Goal: Task Accomplishment & Management: Use online tool/utility

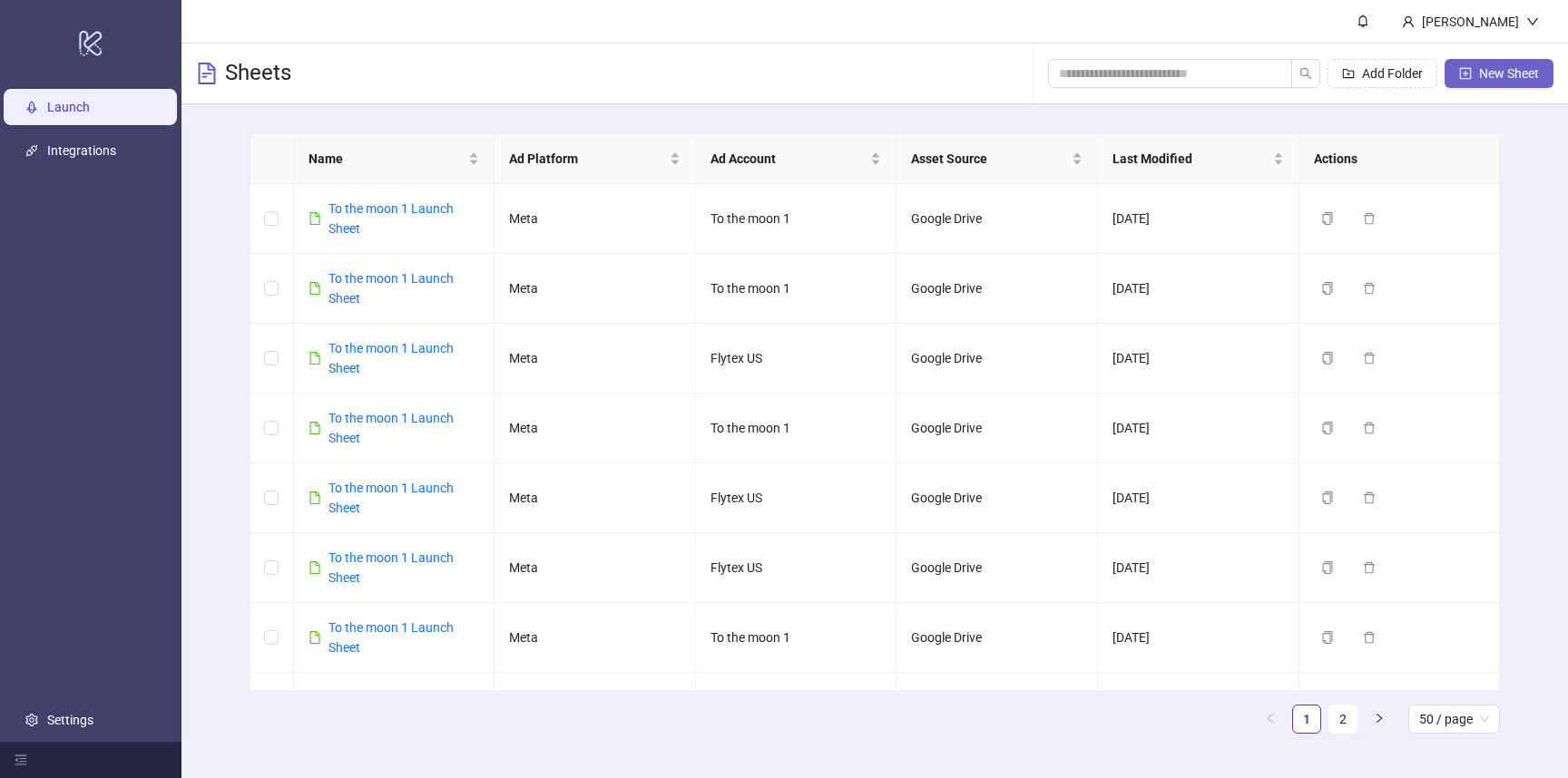
click at [1536, 78] on span "New Sheet" at bounding box center [1509, 73] width 60 height 15
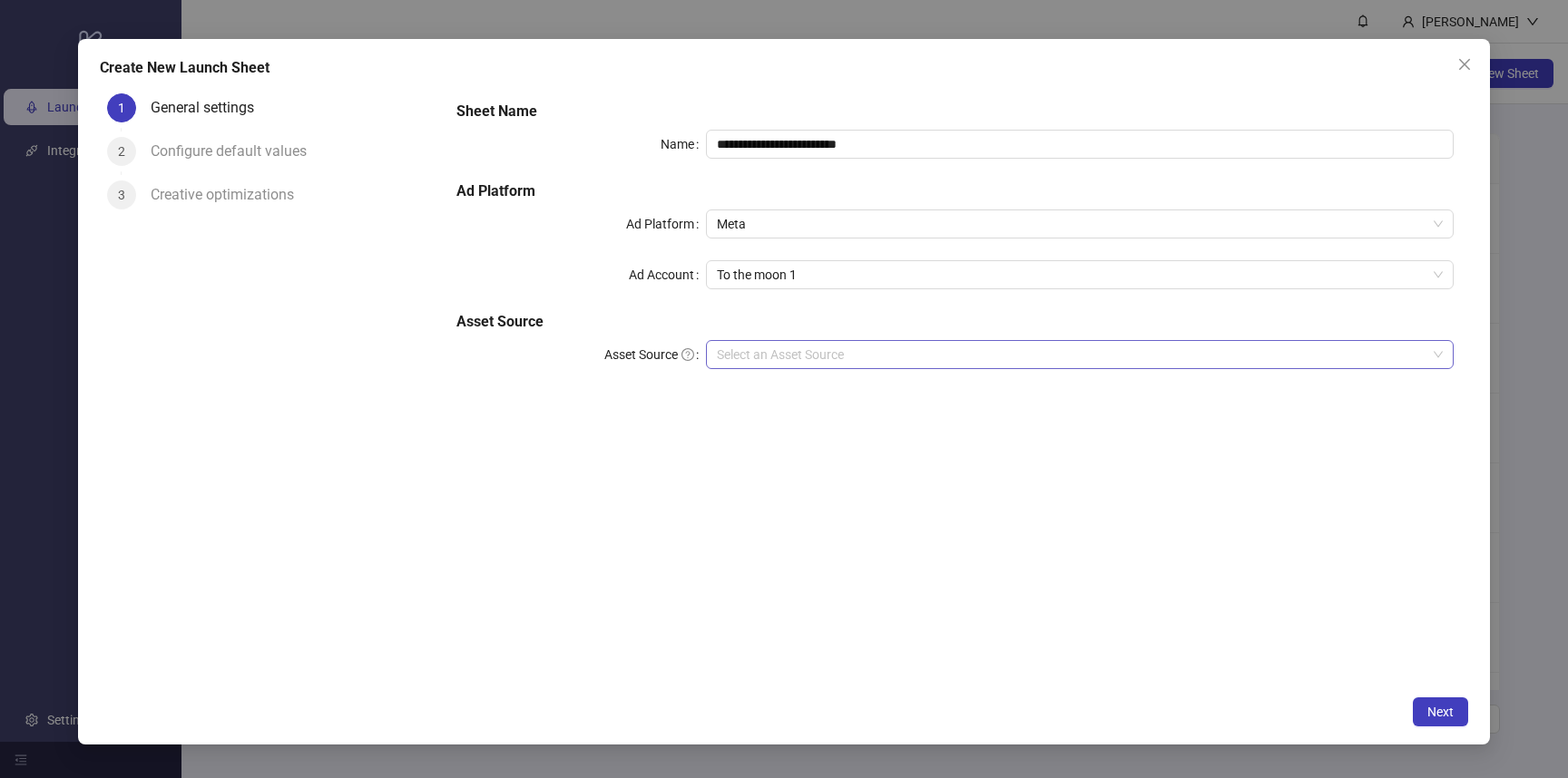
click at [796, 355] on input "Asset Source" at bounding box center [1071, 354] width 709 height 27
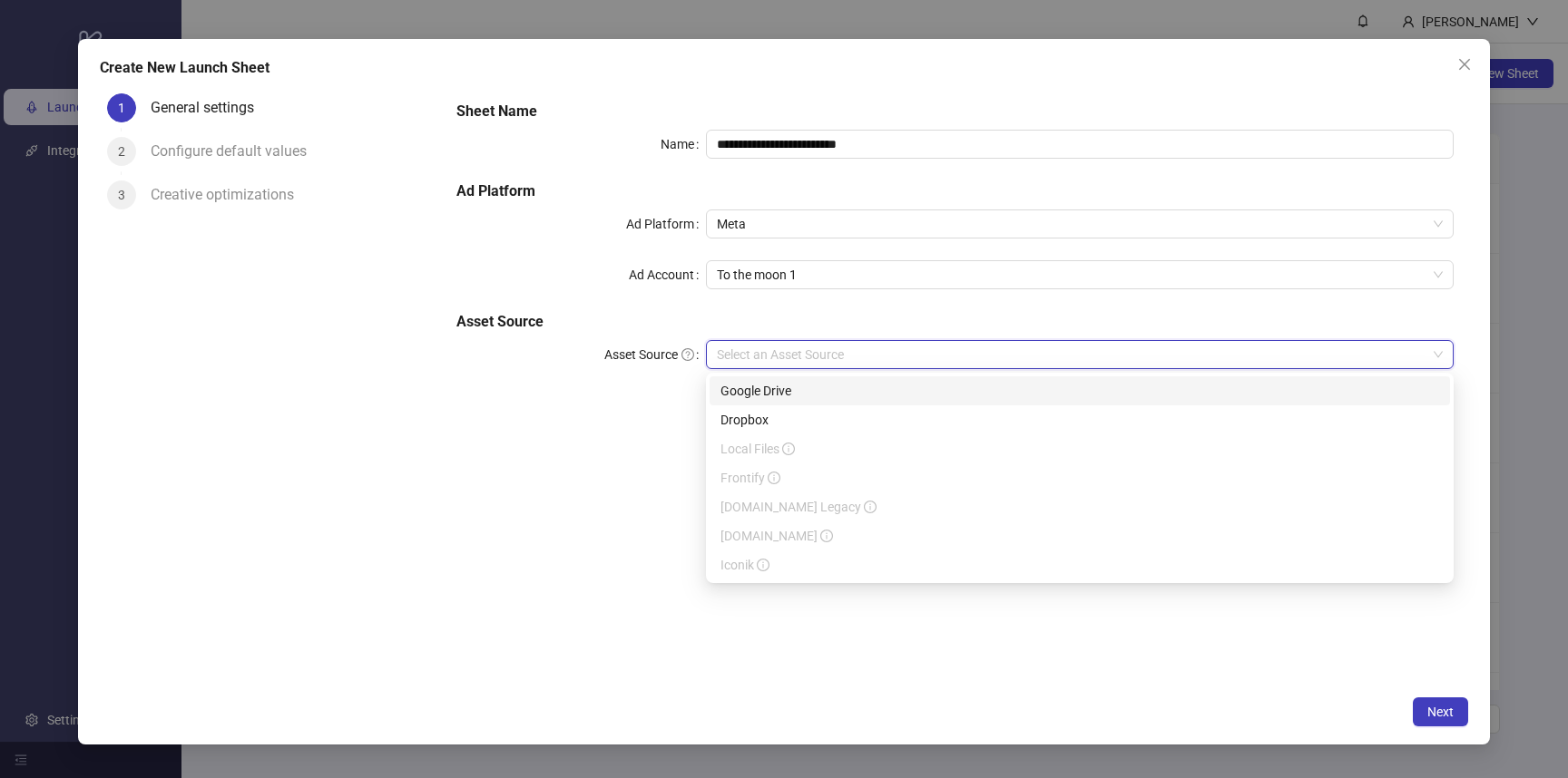
click at [789, 394] on div "Google Drive" at bounding box center [1079, 391] width 718 height 20
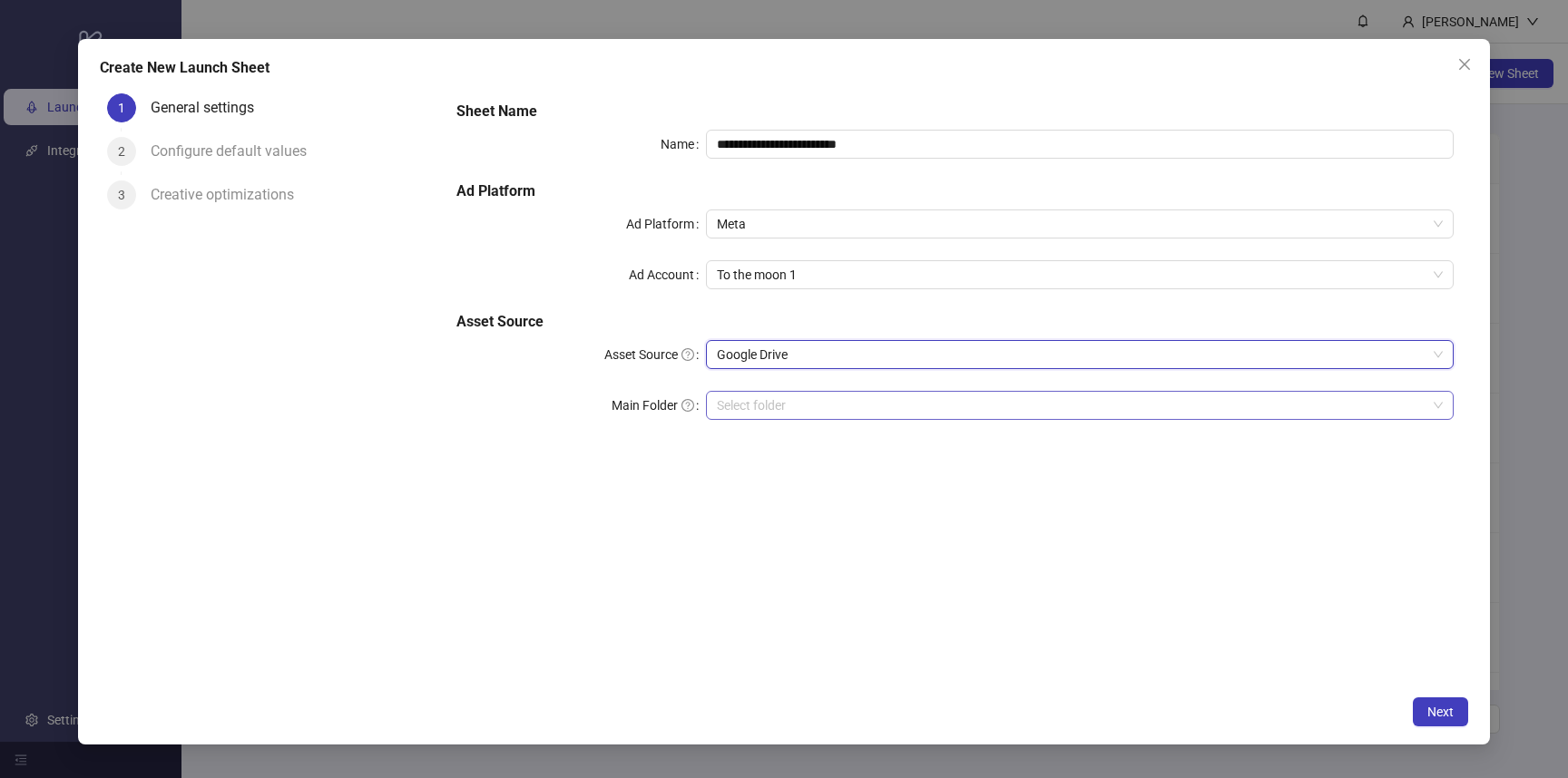
click at [785, 404] on input "Main Folder" at bounding box center [1071, 405] width 709 height 27
click at [1423, 716] on button "Next" at bounding box center [1440, 712] width 55 height 29
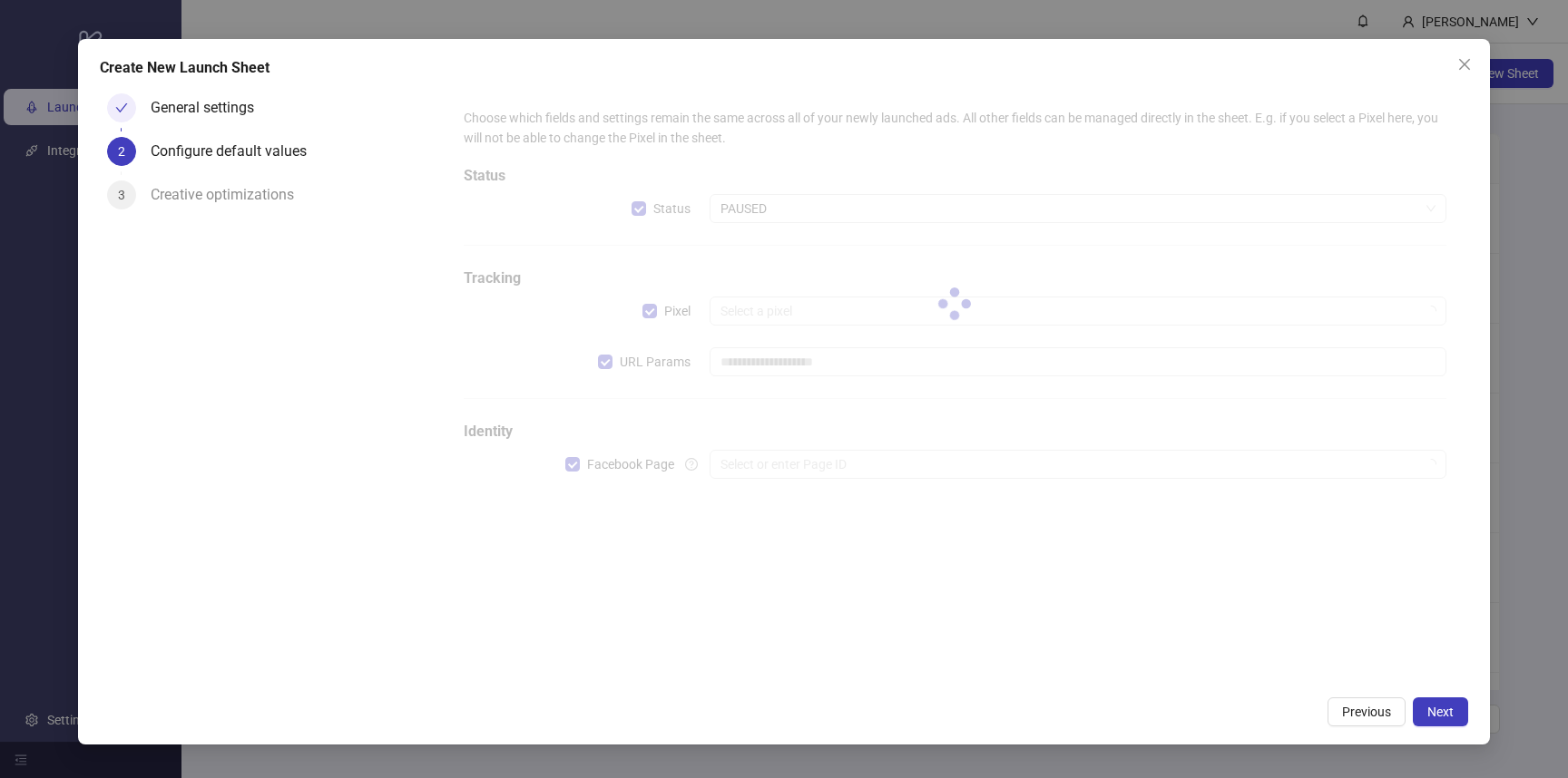
type input "**********"
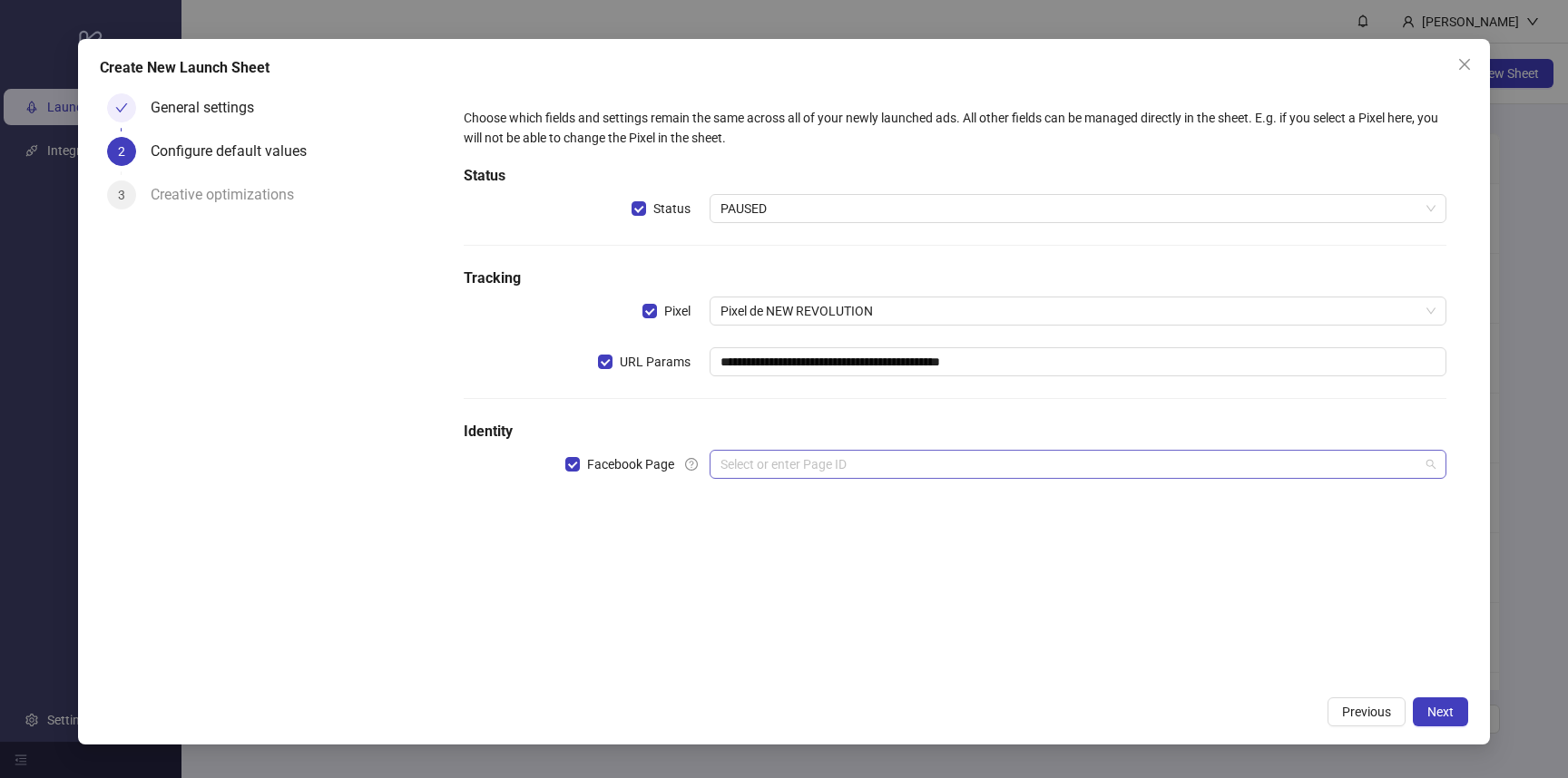
click at [920, 454] on input "search" at bounding box center [1070, 464] width 699 height 27
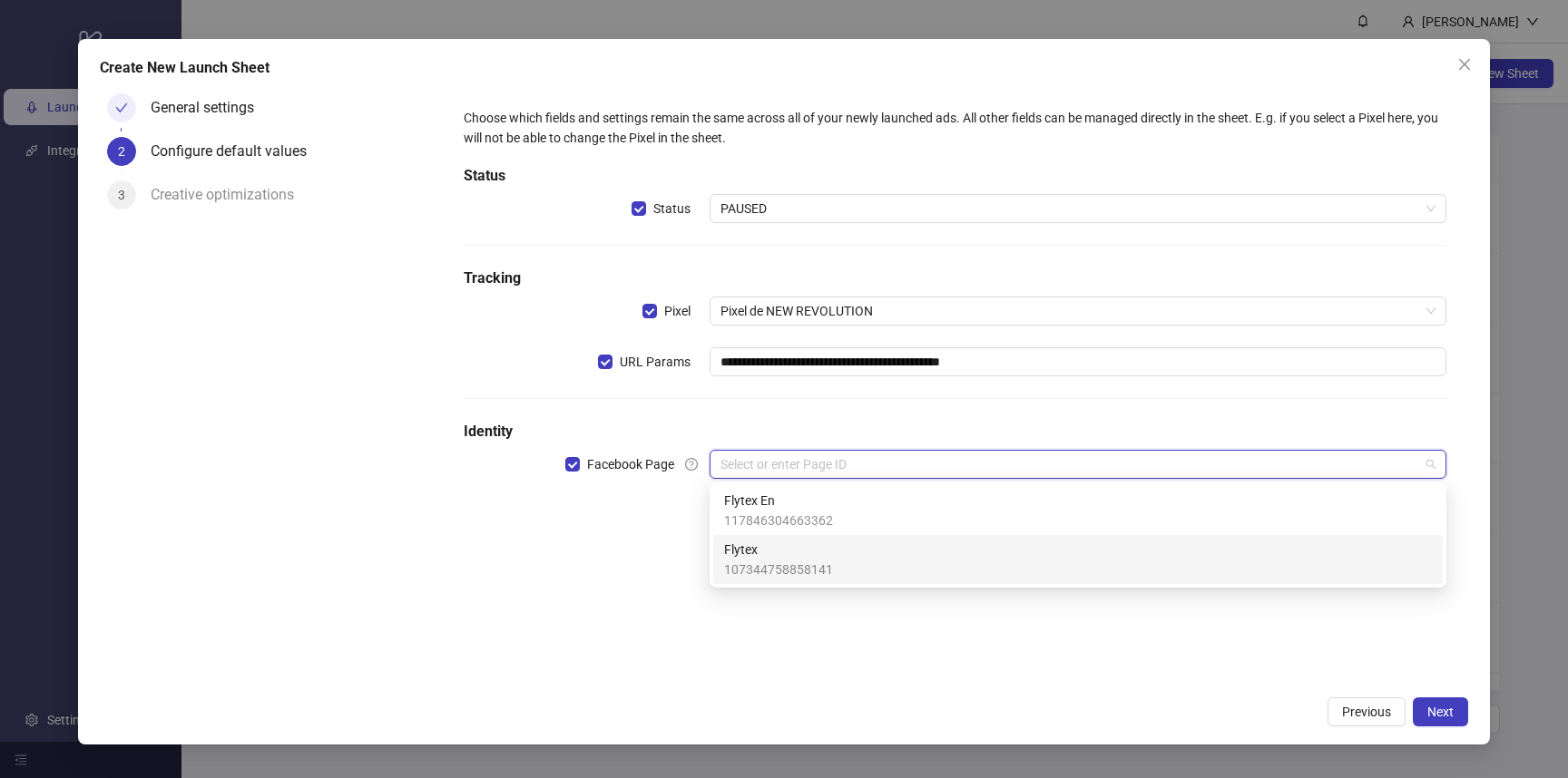
click at [892, 570] on div "Flytex 107344758858141" at bounding box center [1077, 559] width 708 height 40
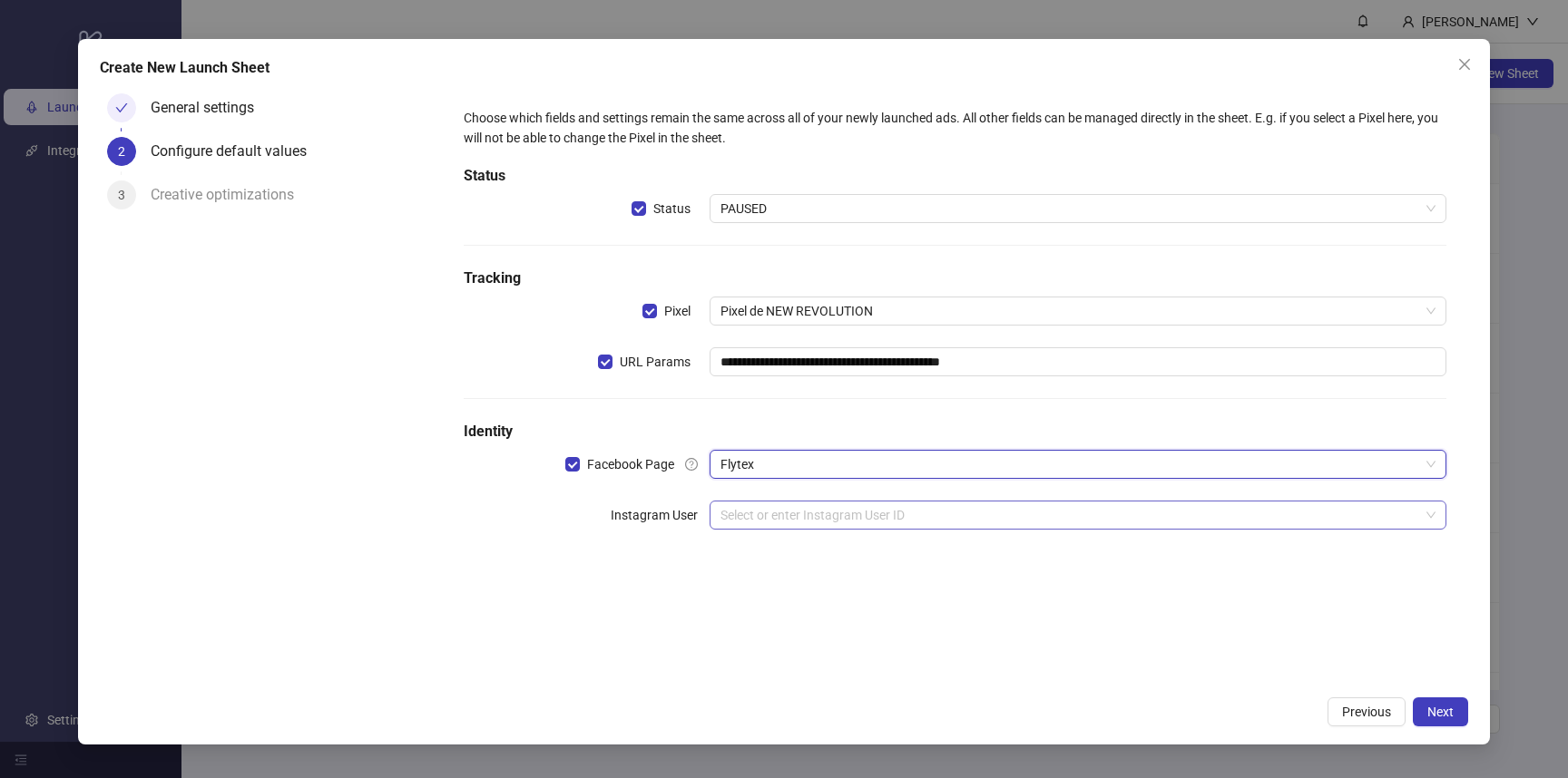
click at [1210, 524] on input "search" at bounding box center [1070, 515] width 699 height 27
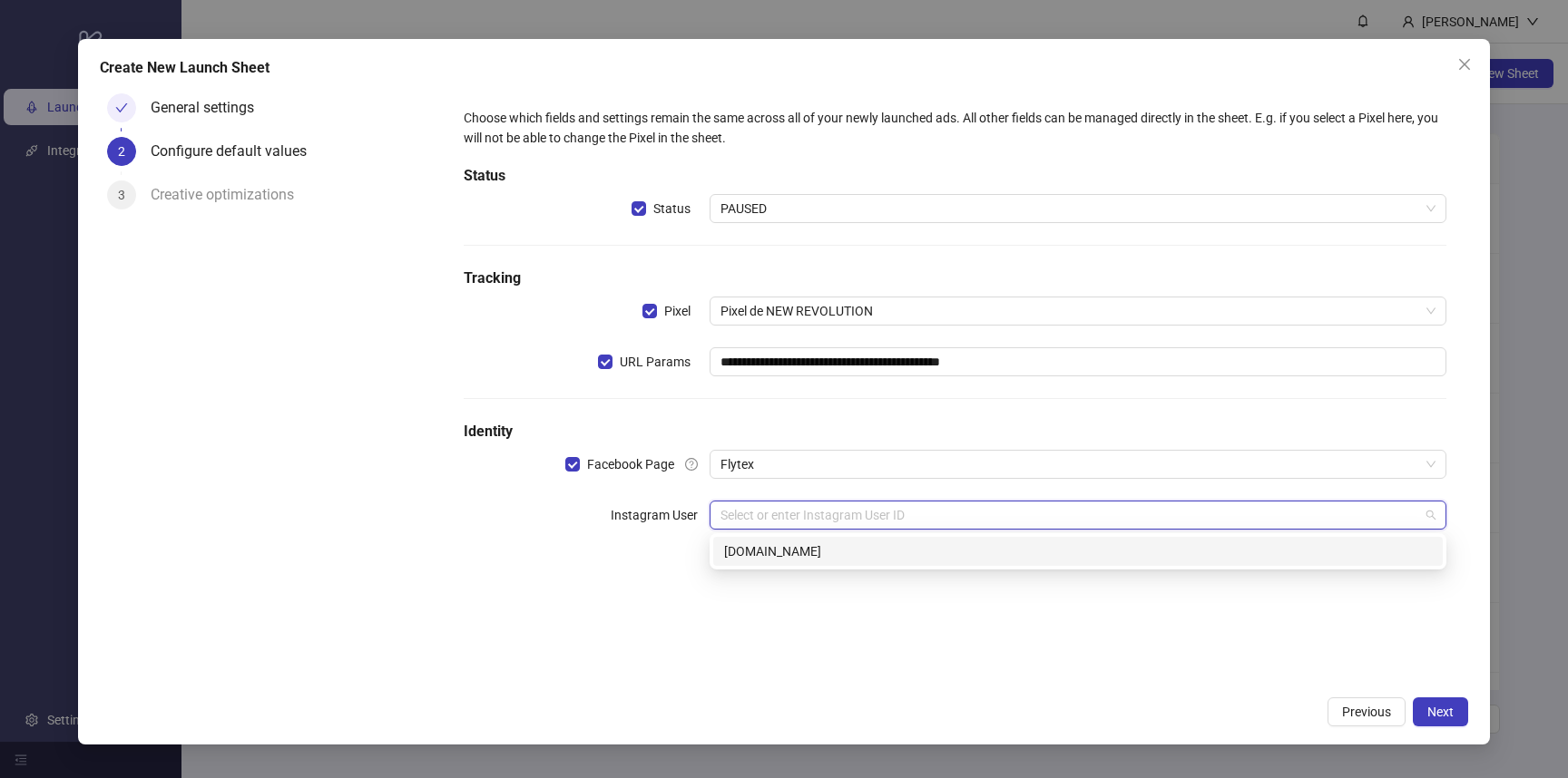
click at [1139, 554] on div "[DOMAIN_NAME]" at bounding box center [1077, 552] width 708 height 20
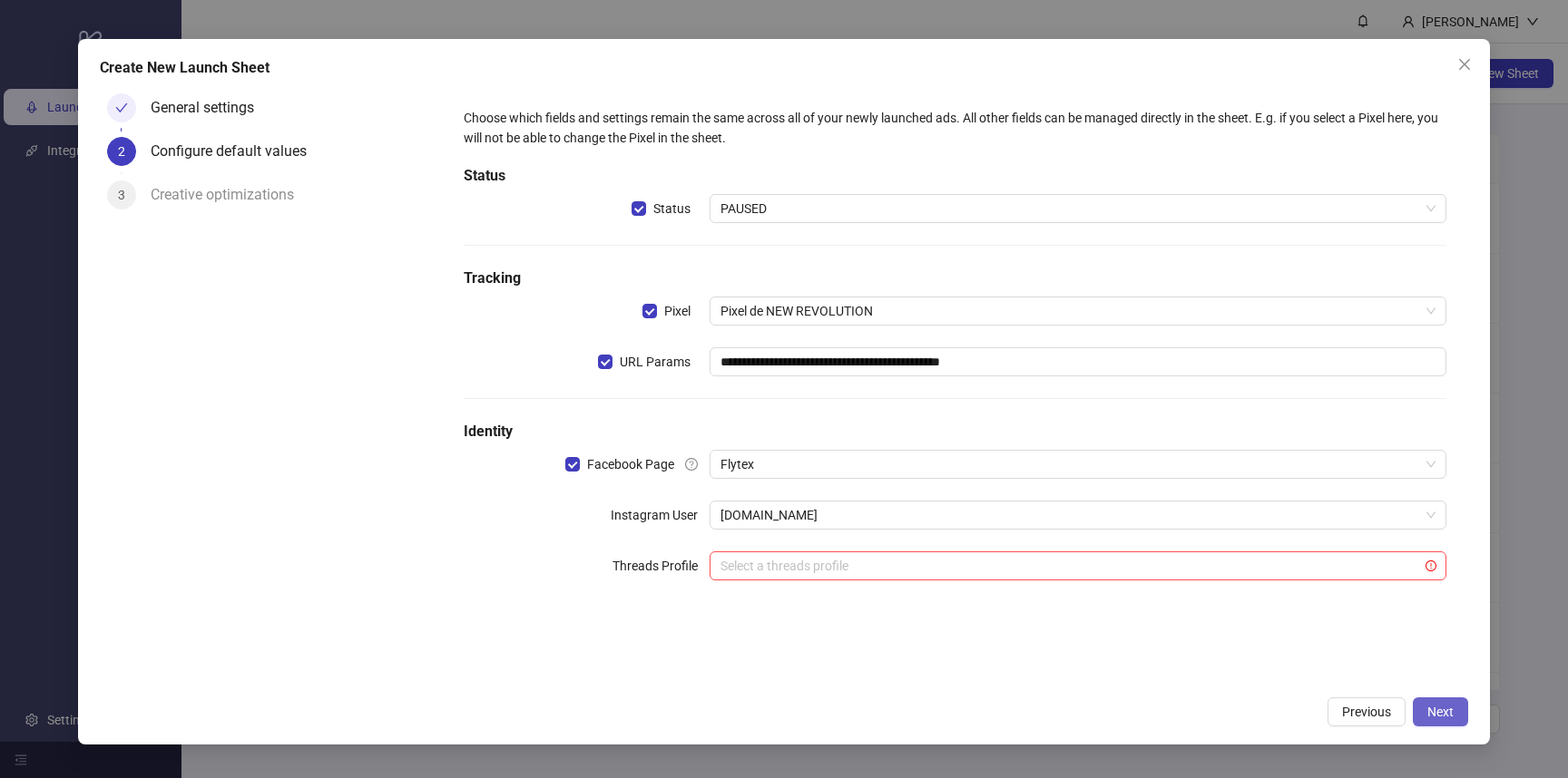
click at [1446, 707] on span "Next" at bounding box center [1440, 711] width 26 height 15
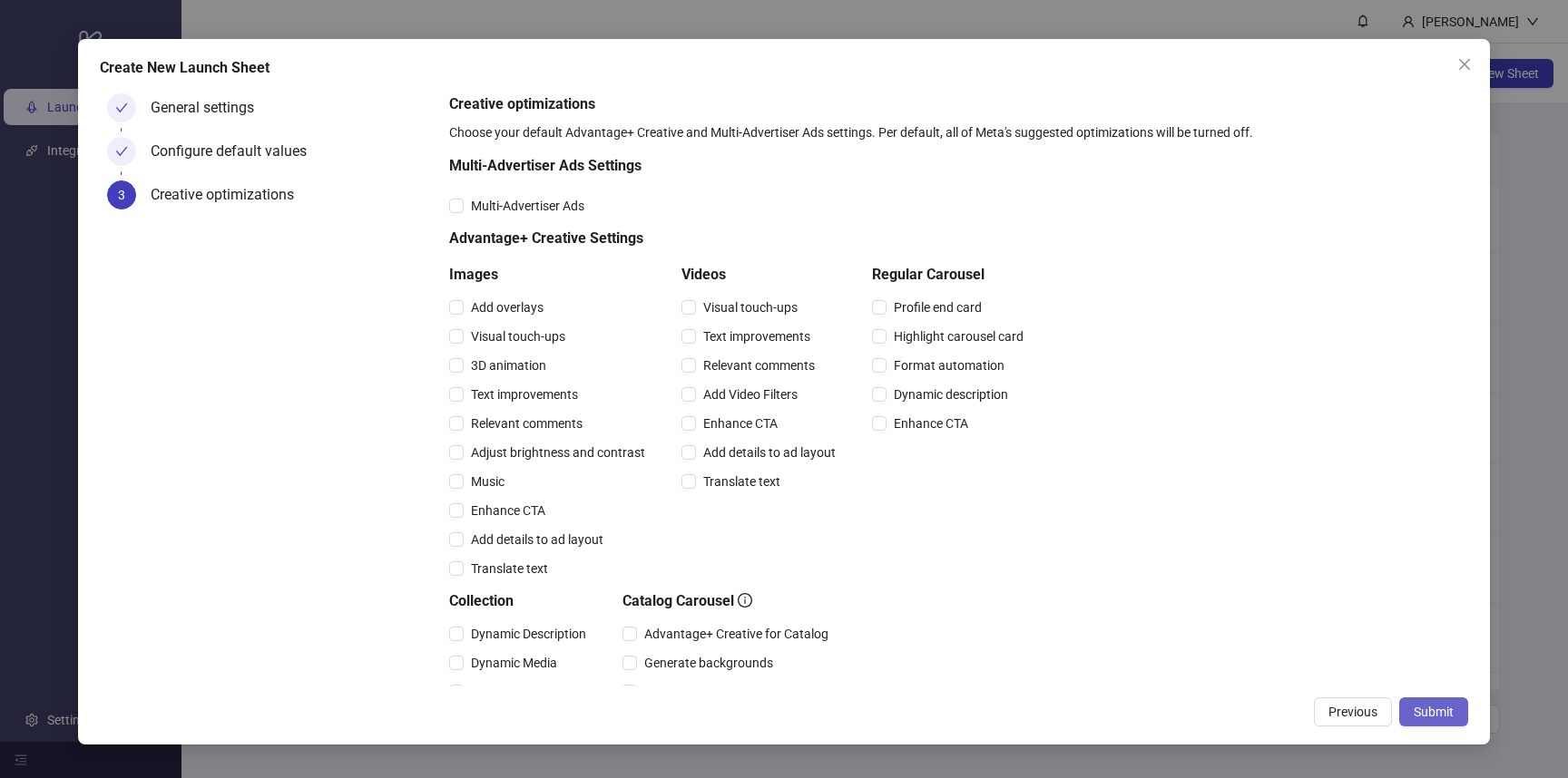
click at [1430, 704] on span "Submit" at bounding box center [1433, 711] width 40 height 15
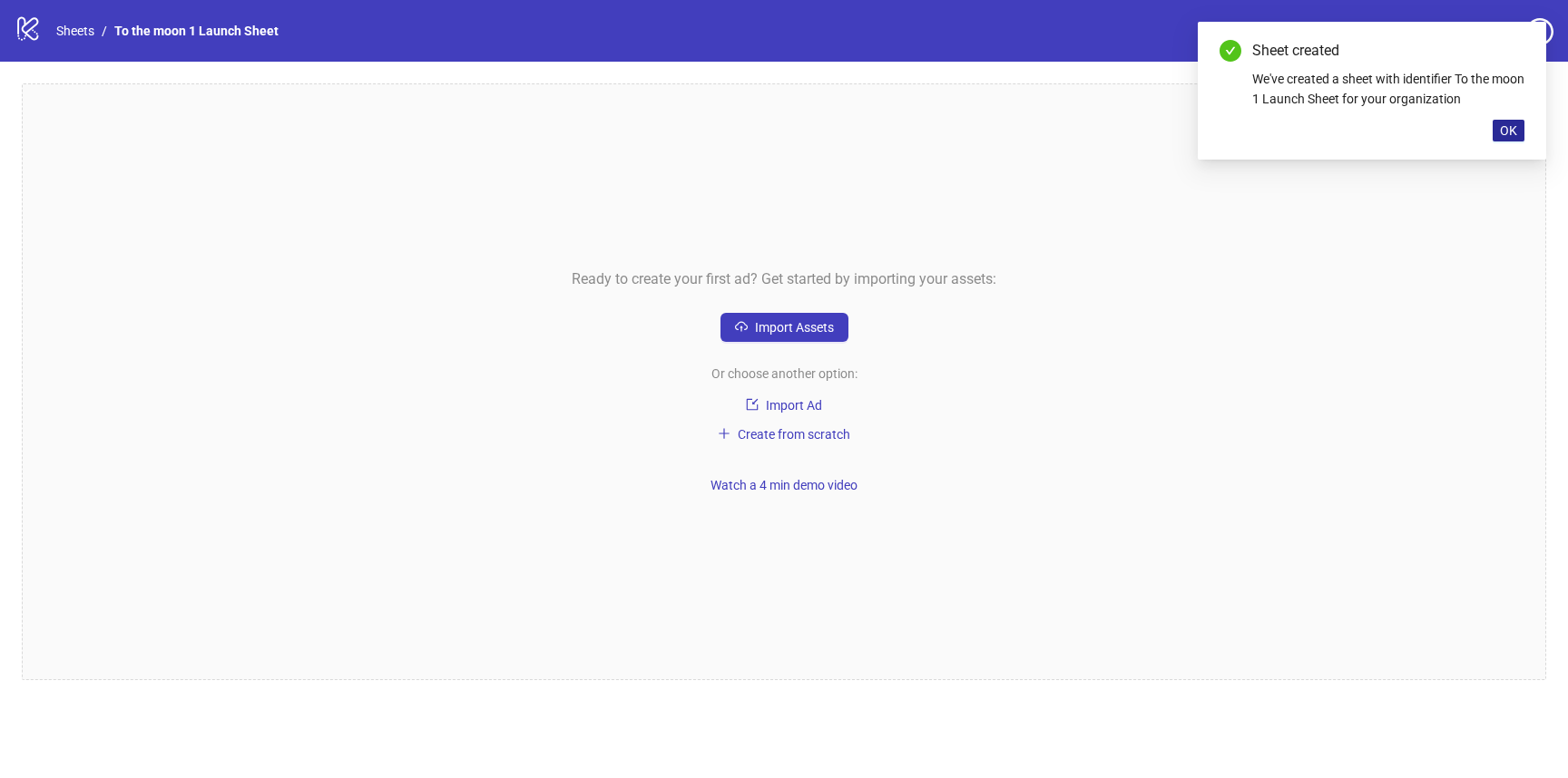
click at [1517, 132] on button "OK" at bounding box center [1508, 131] width 32 height 21
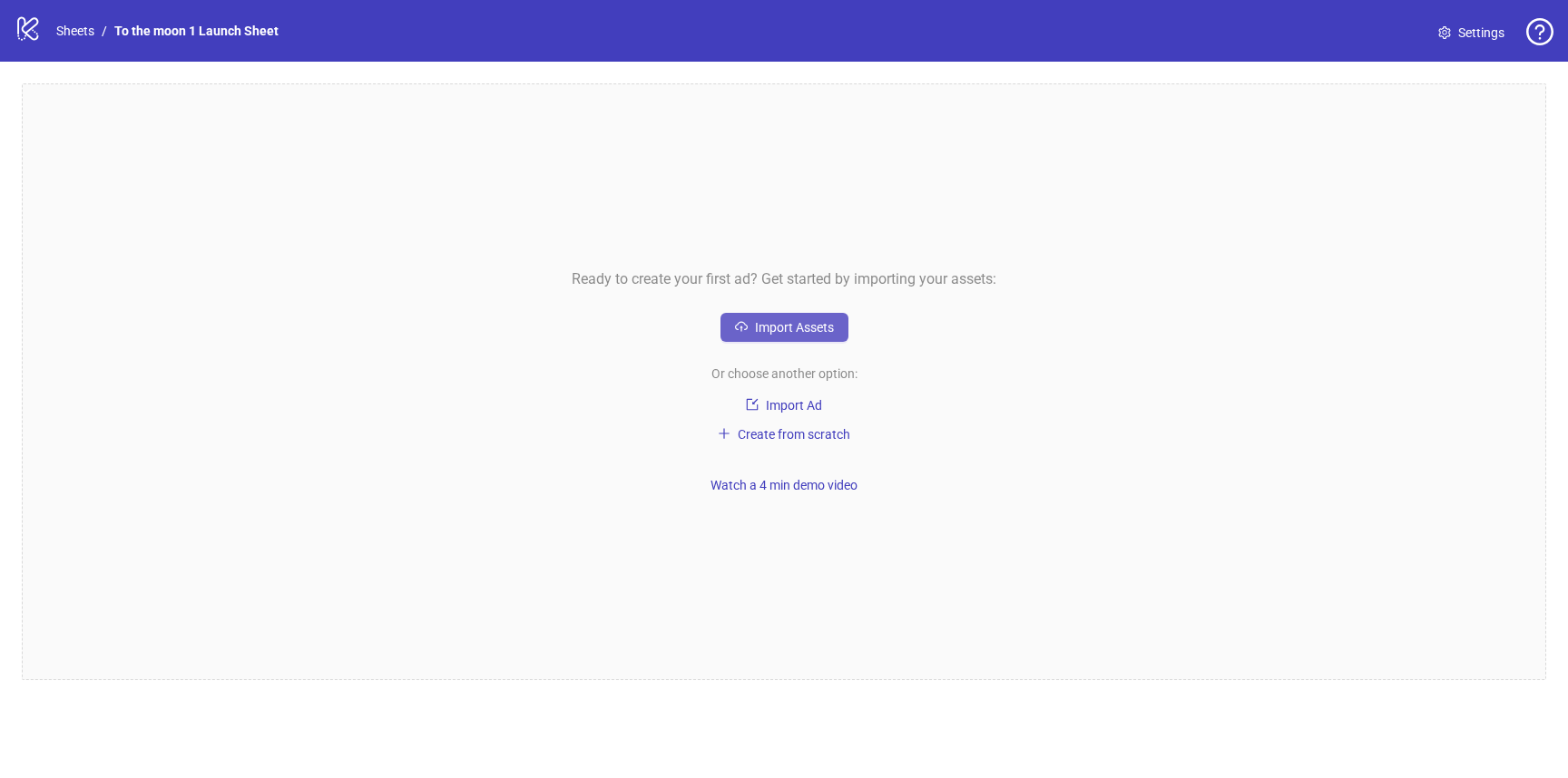
click at [785, 327] on span "Import Assets" at bounding box center [795, 327] width 79 height 15
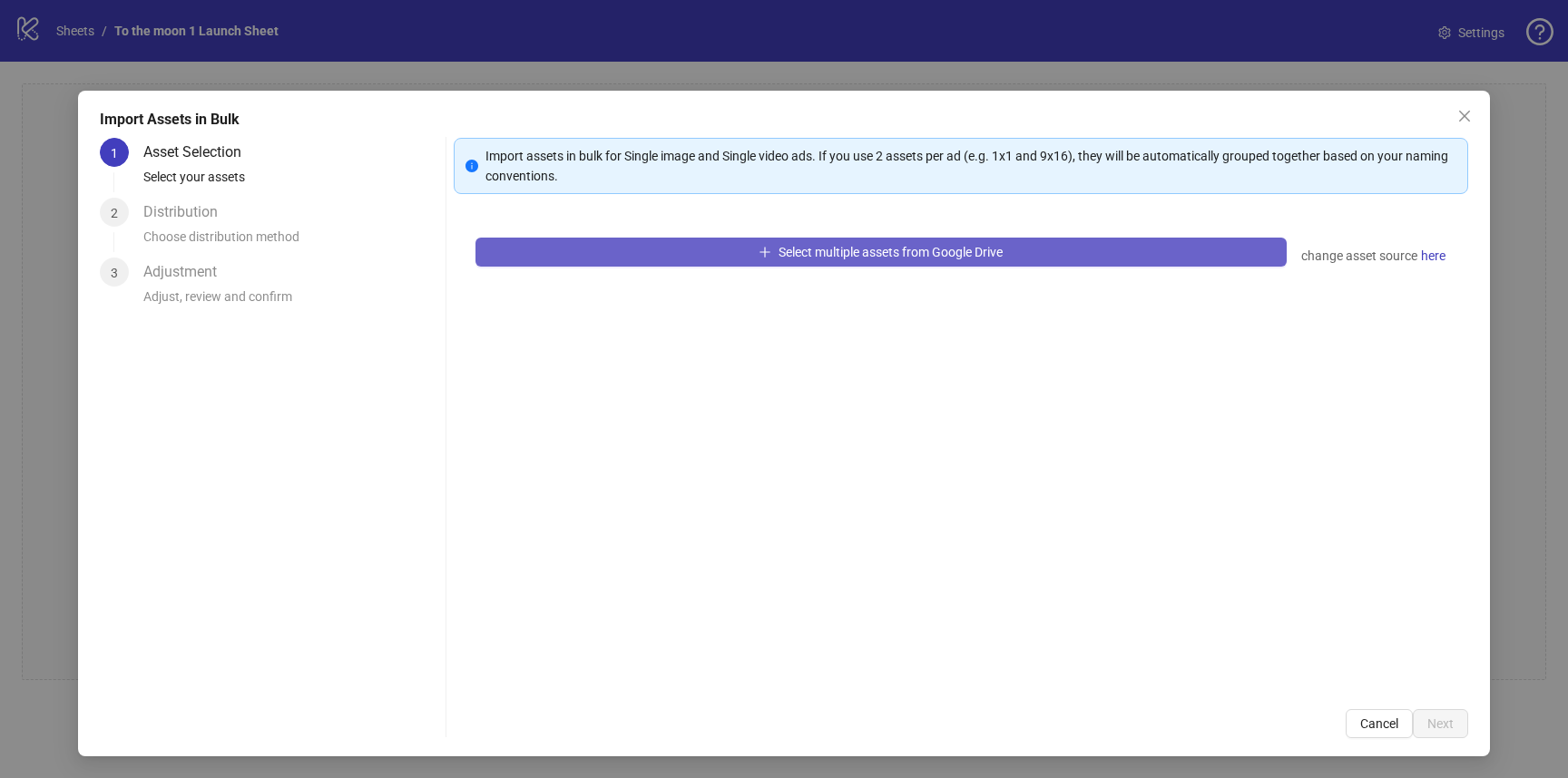
click at [637, 246] on button "Select multiple assets from Google Drive" at bounding box center [881, 253] width 811 height 29
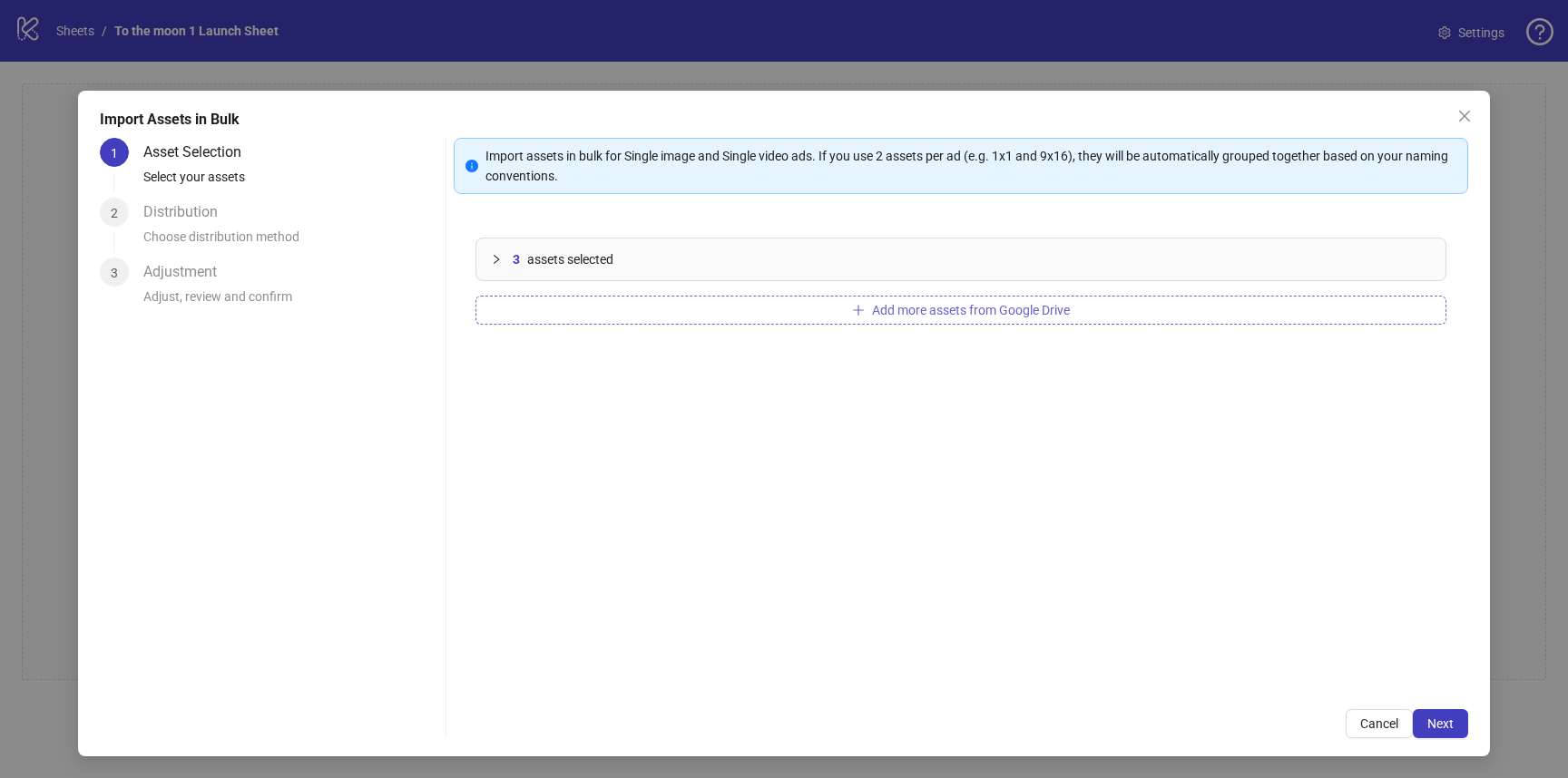
click at [725, 303] on button "Add more assets from Google Drive" at bounding box center [960, 311] width 971 height 29
click at [626, 308] on button "Add more assets from Google Drive" at bounding box center [960, 311] width 971 height 29
click at [610, 314] on button "Add more assets from Google Drive" at bounding box center [960, 311] width 971 height 29
click at [558, 303] on button "Add more assets from Google Drive" at bounding box center [960, 311] width 971 height 29
click at [568, 301] on button "Add more assets from Google Drive" at bounding box center [960, 311] width 971 height 29
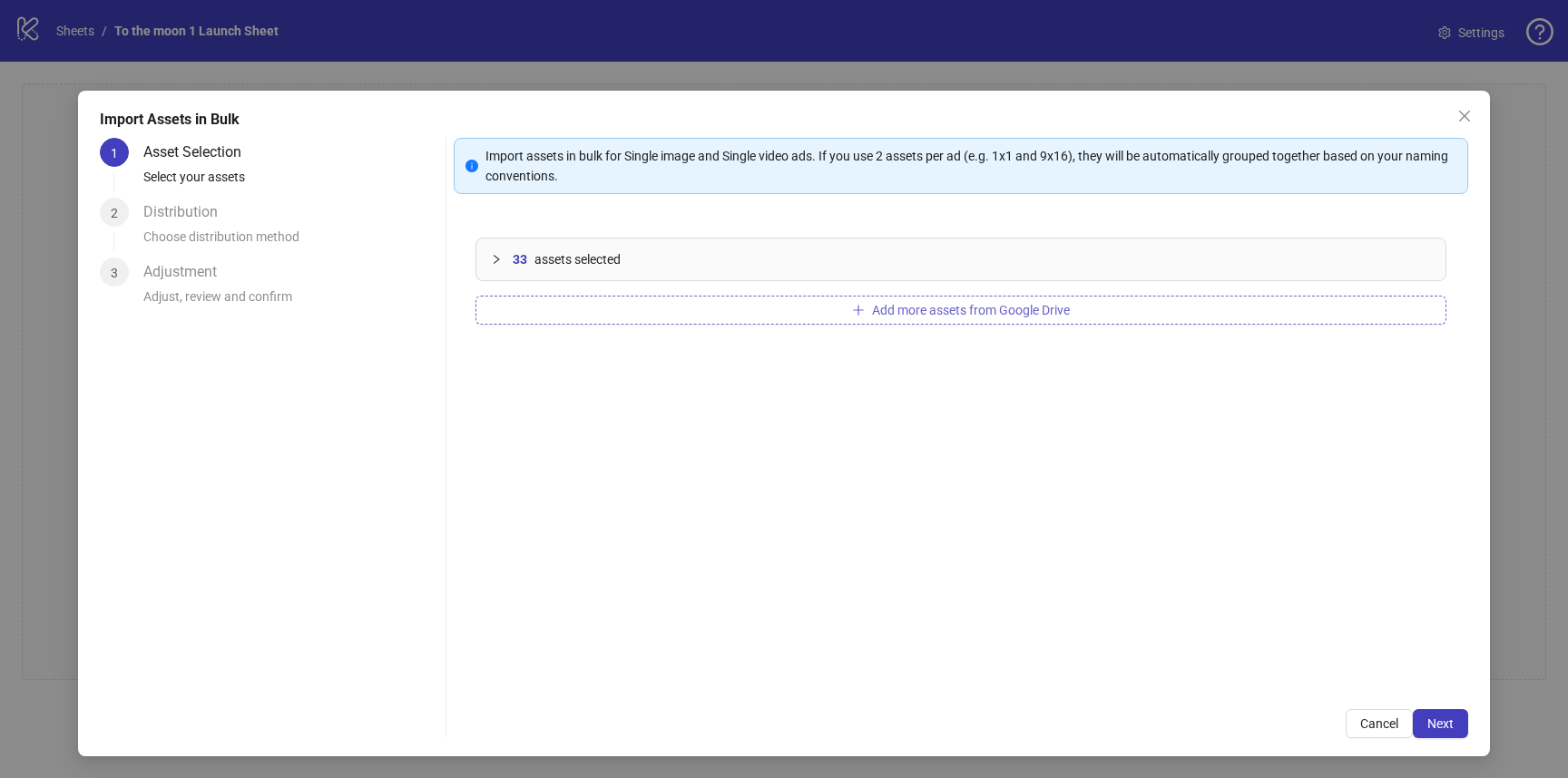
click at [538, 296] on button "Add more assets from Google Drive" at bounding box center [960, 311] width 971 height 29
click at [531, 308] on button "Add more assets from Google Drive" at bounding box center [960, 311] width 971 height 29
click at [537, 312] on button "Add more assets from Google Drive" at bounding box center [960, 311] width 971 height 29
click at [539, 311] on button "Add more assets from Google Drive" at bounding box center [960, 311] width 971 height 29
click at [577, 294] on div "72 assets selected Add more assets from Google Drive" at bounding box center [961, 451] width 1014 height 471
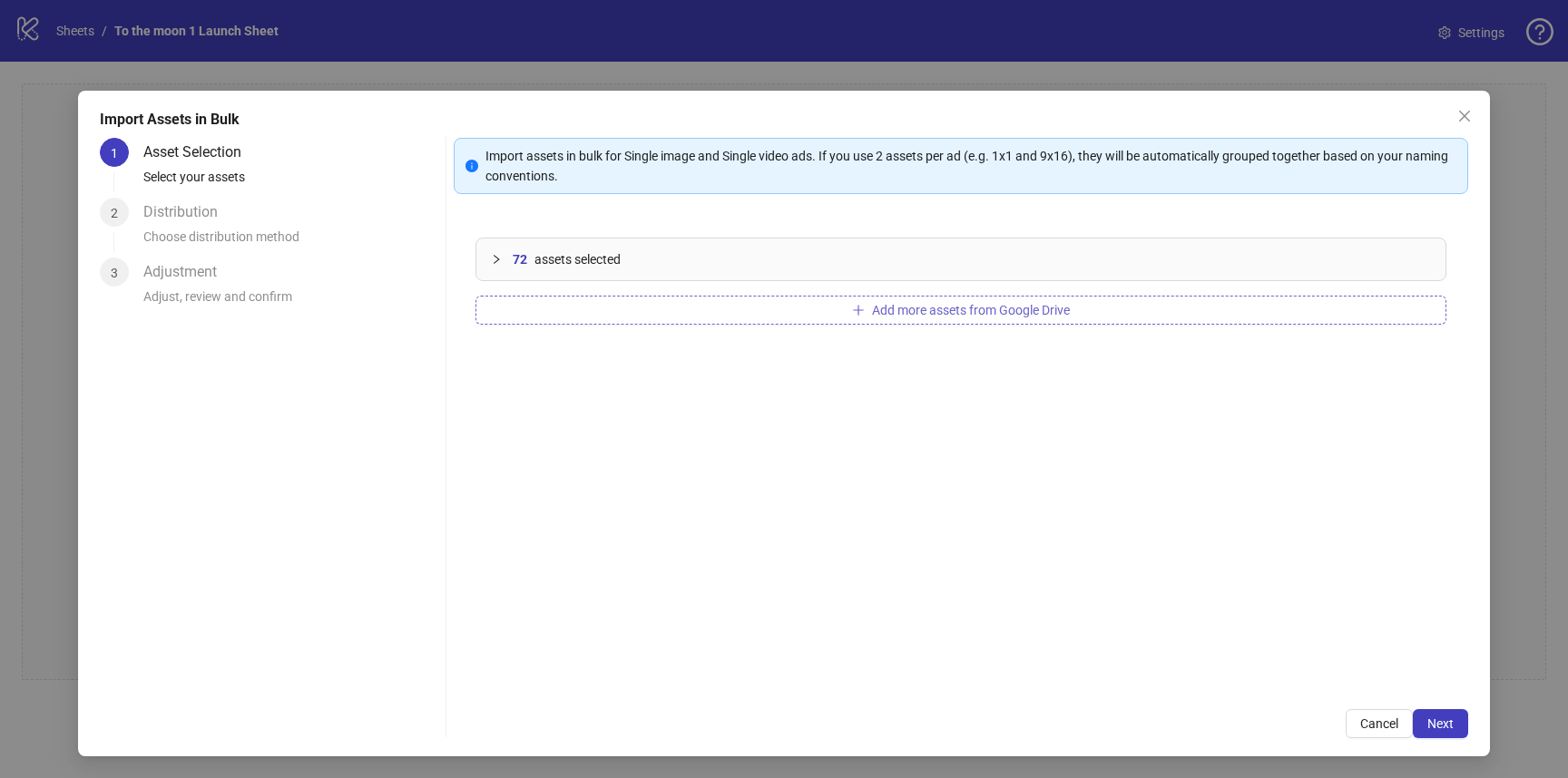
click at [577, 313] on button "Add more assets from Google Drive" at bounding box center [960, 311] width 971 height 29
click at [548, 314] on button "Add more assets from Google Drive" at bounding box center [960, 311] width 971 height 29
click at [1449, 733] on button "Next" at bounding box center [1440, 724] width 55 height 29
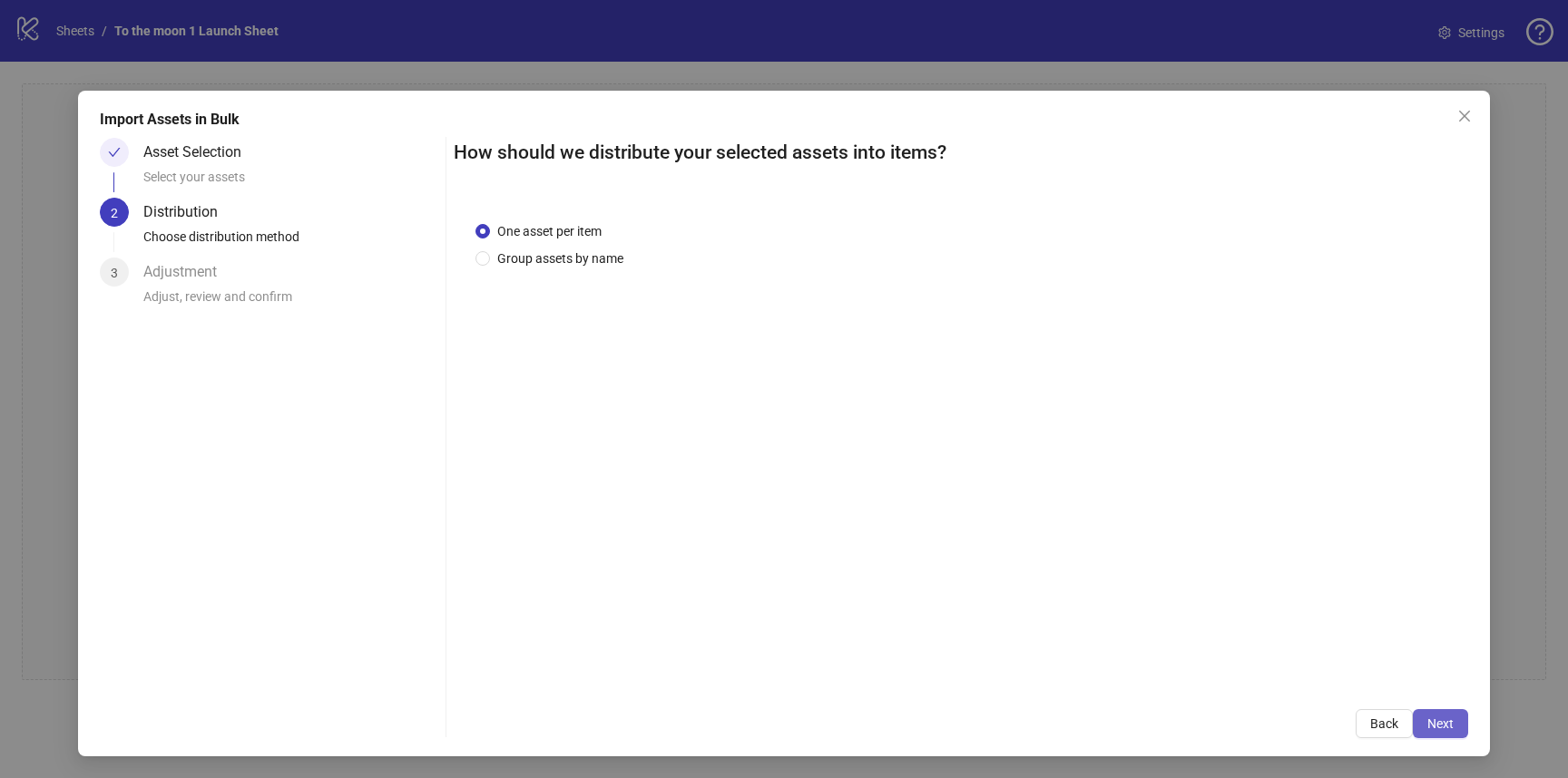
click at [1434, 726] on span "Next" at bounding box center [1440, 724] width 26 height 15
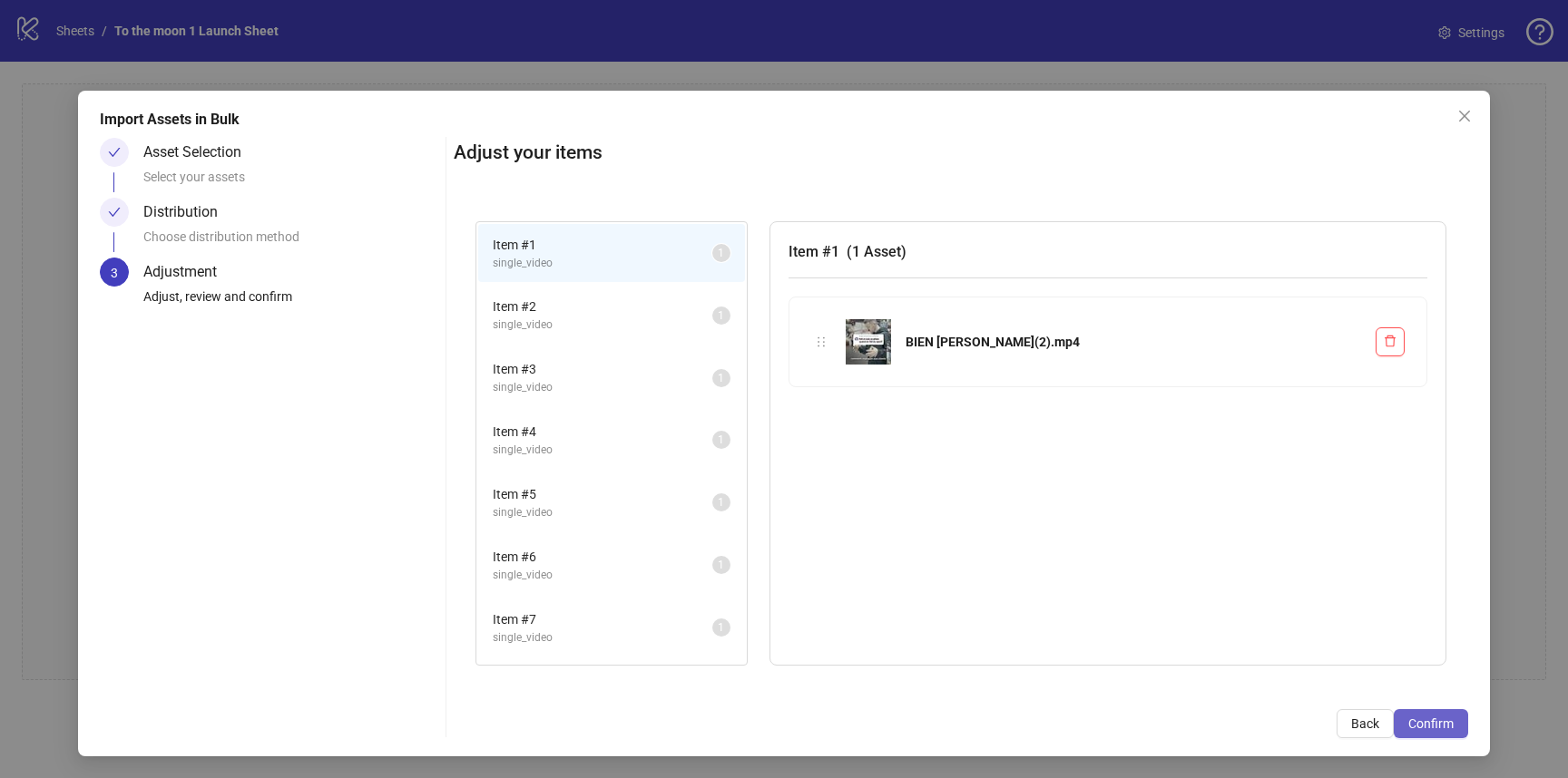
click at [1432, 717] on span "Confirm" at bounding box center [1431, 724] width 45 height 15
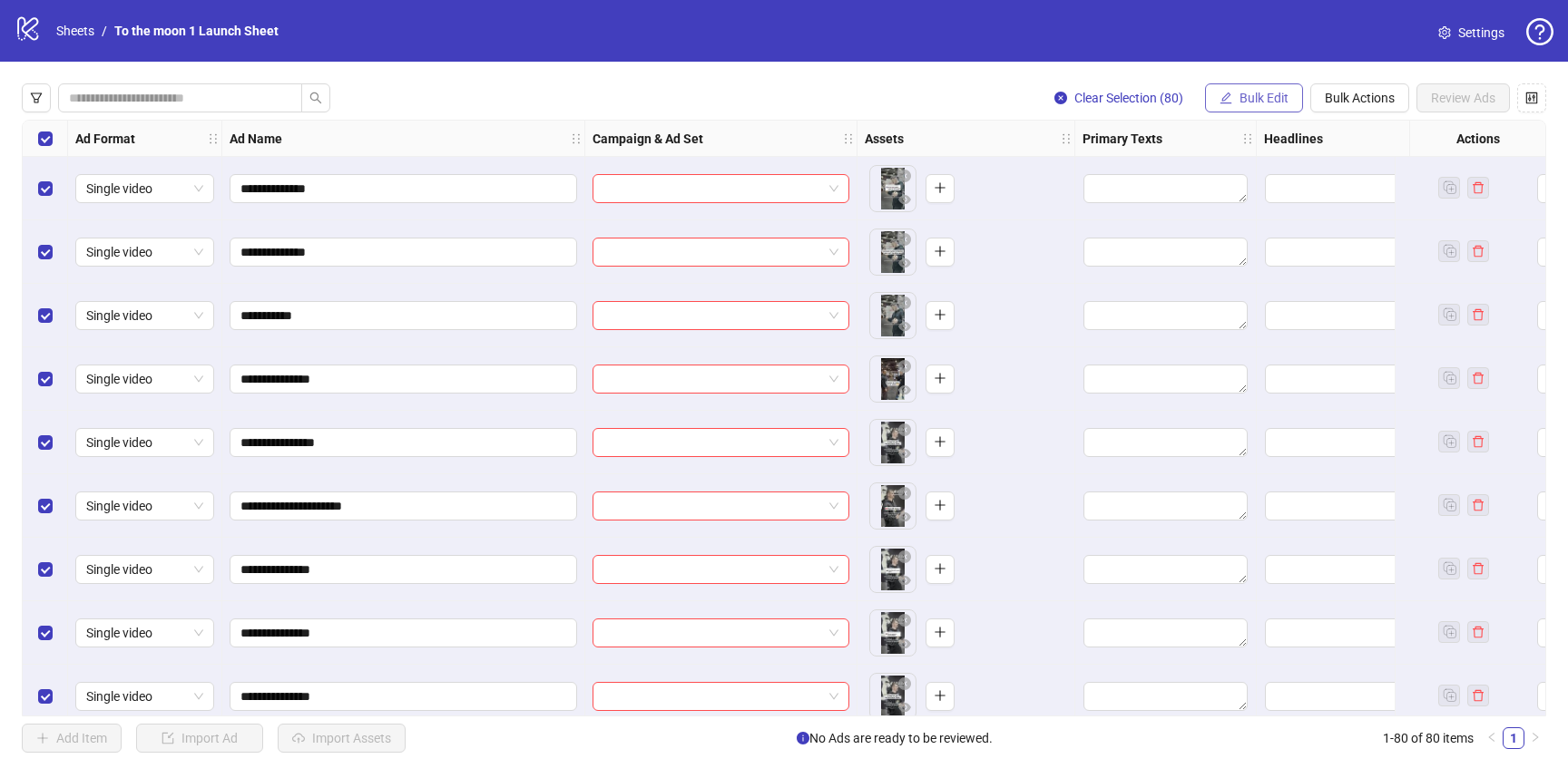
click at [1253, 99] on span "Bulk Edit" at bounding box center [1264, 98] width 49 height 15
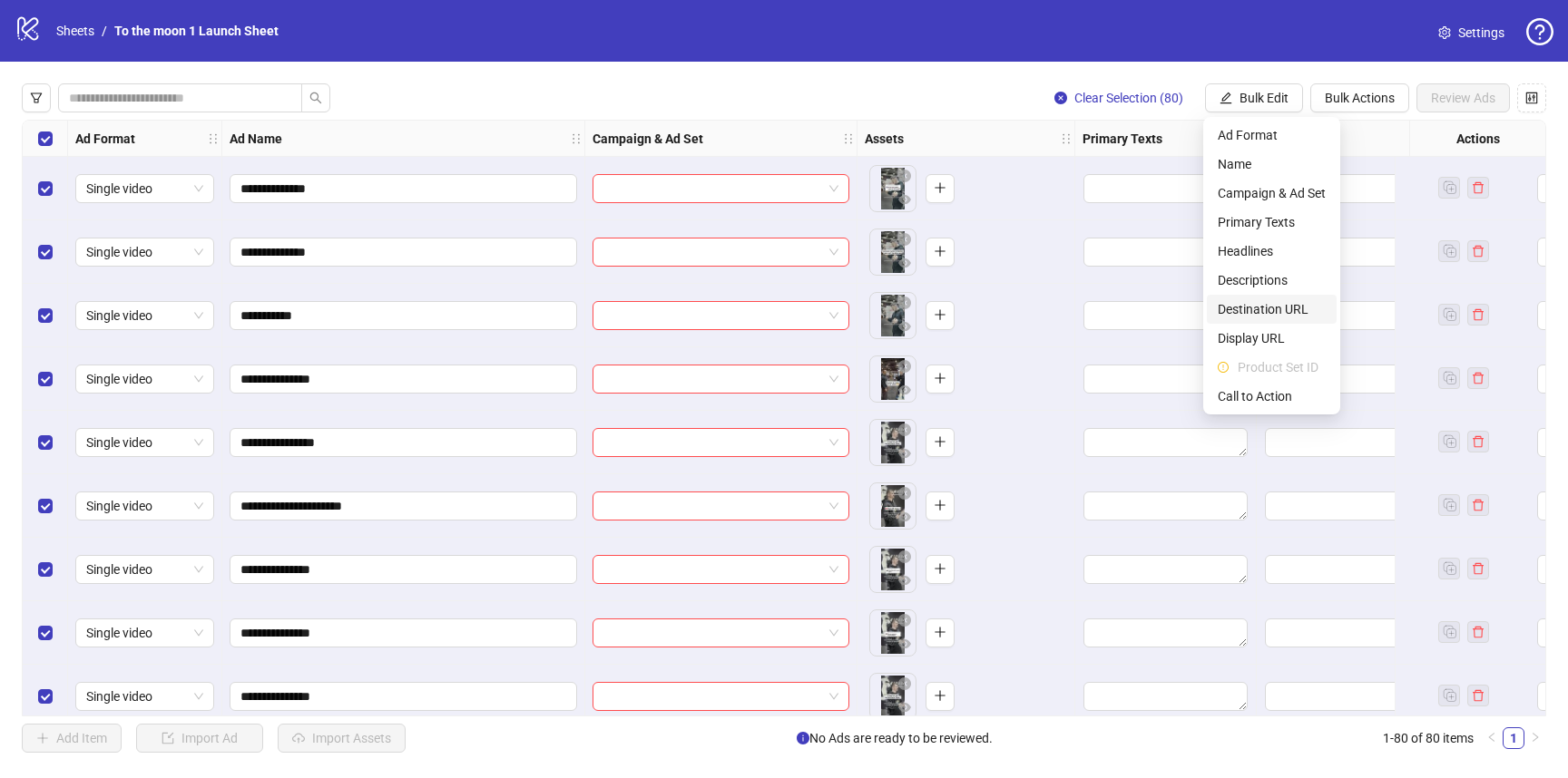
click at [1267, 313] on span "Destination URL" at bounding box center [1272, 309] width 108 height 20
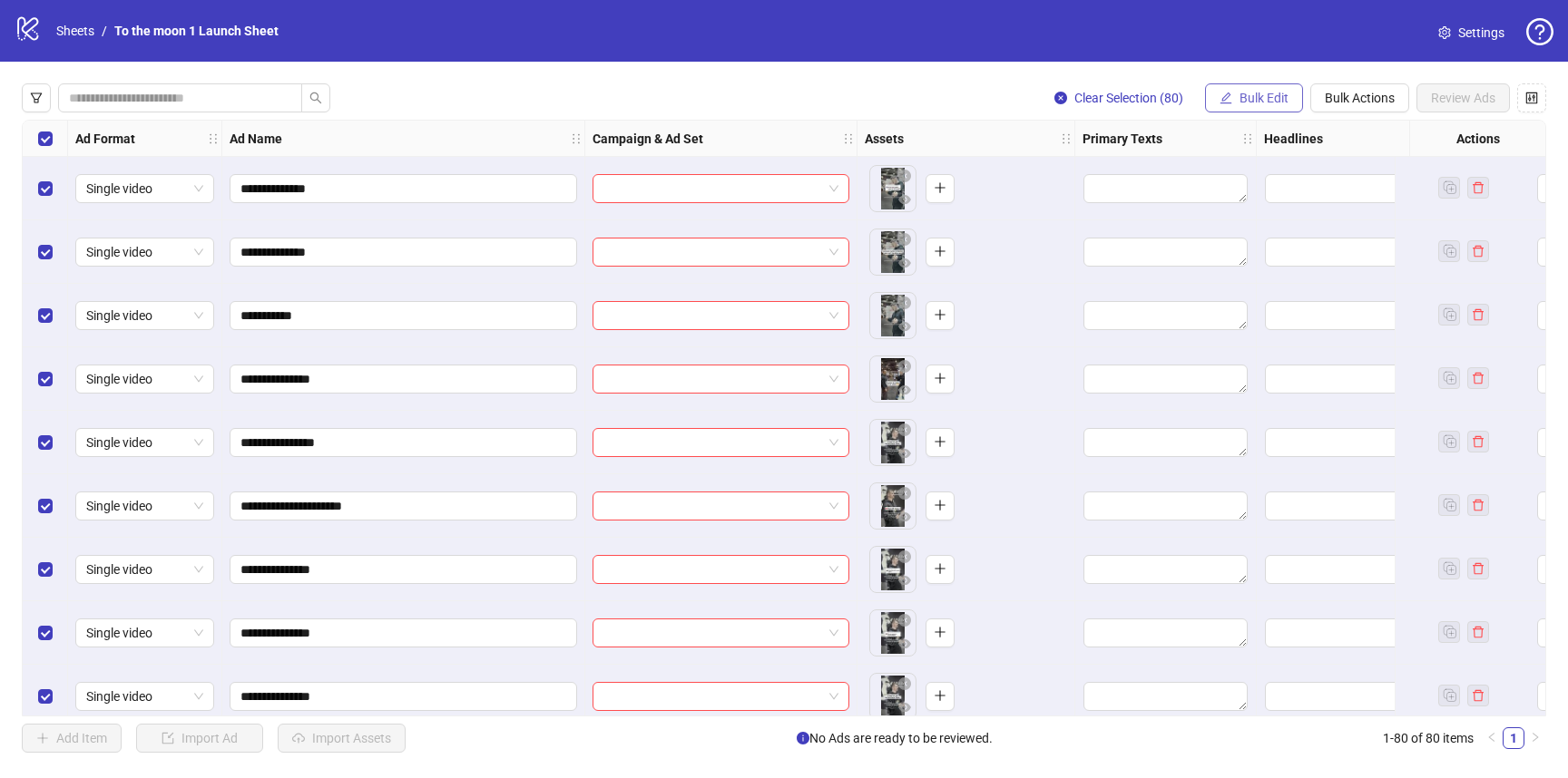
click at [1267, 102] on span "Bulk Edit" at bounding box center [1264, 98] width 49 height 15
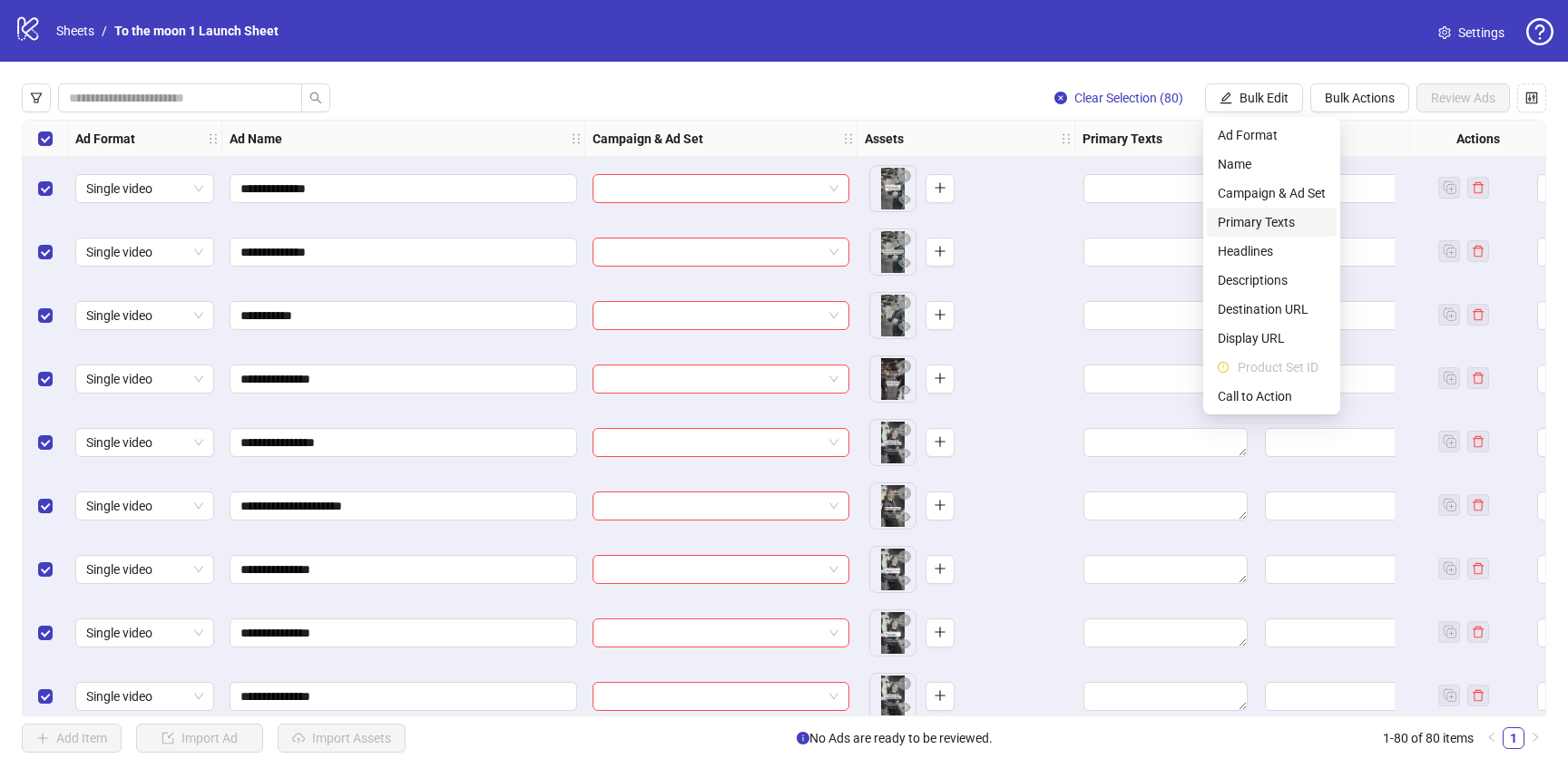
click at [1291, 216] on span "Primary Texts" at bounding box center [1272, 222] width 108 height 20
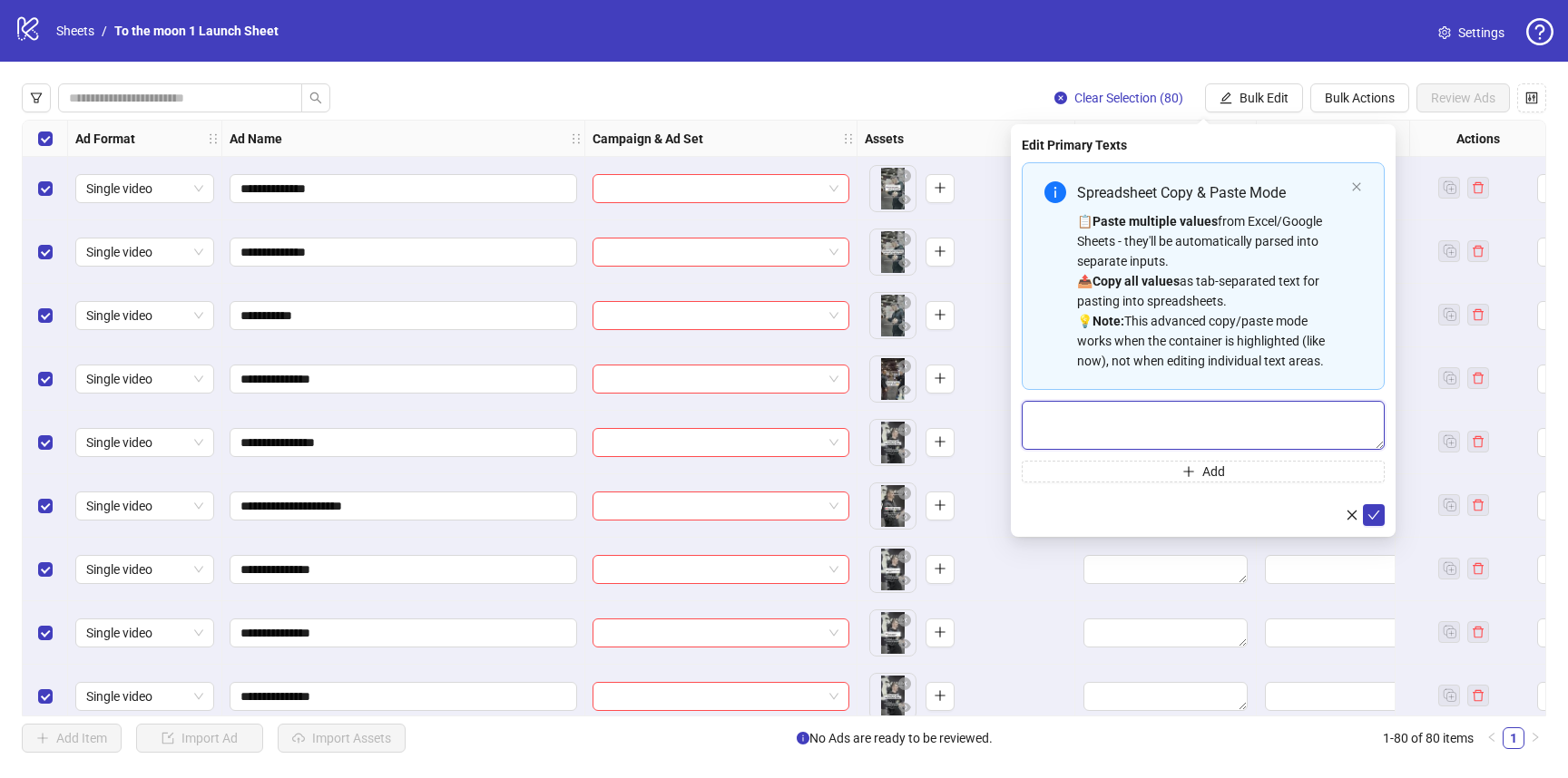
click at [1147, 427] on textarea "Multi-text input container - paste or copy values" at bounding box center [1203, 425] width 363 height 49
paste textarea "**********"
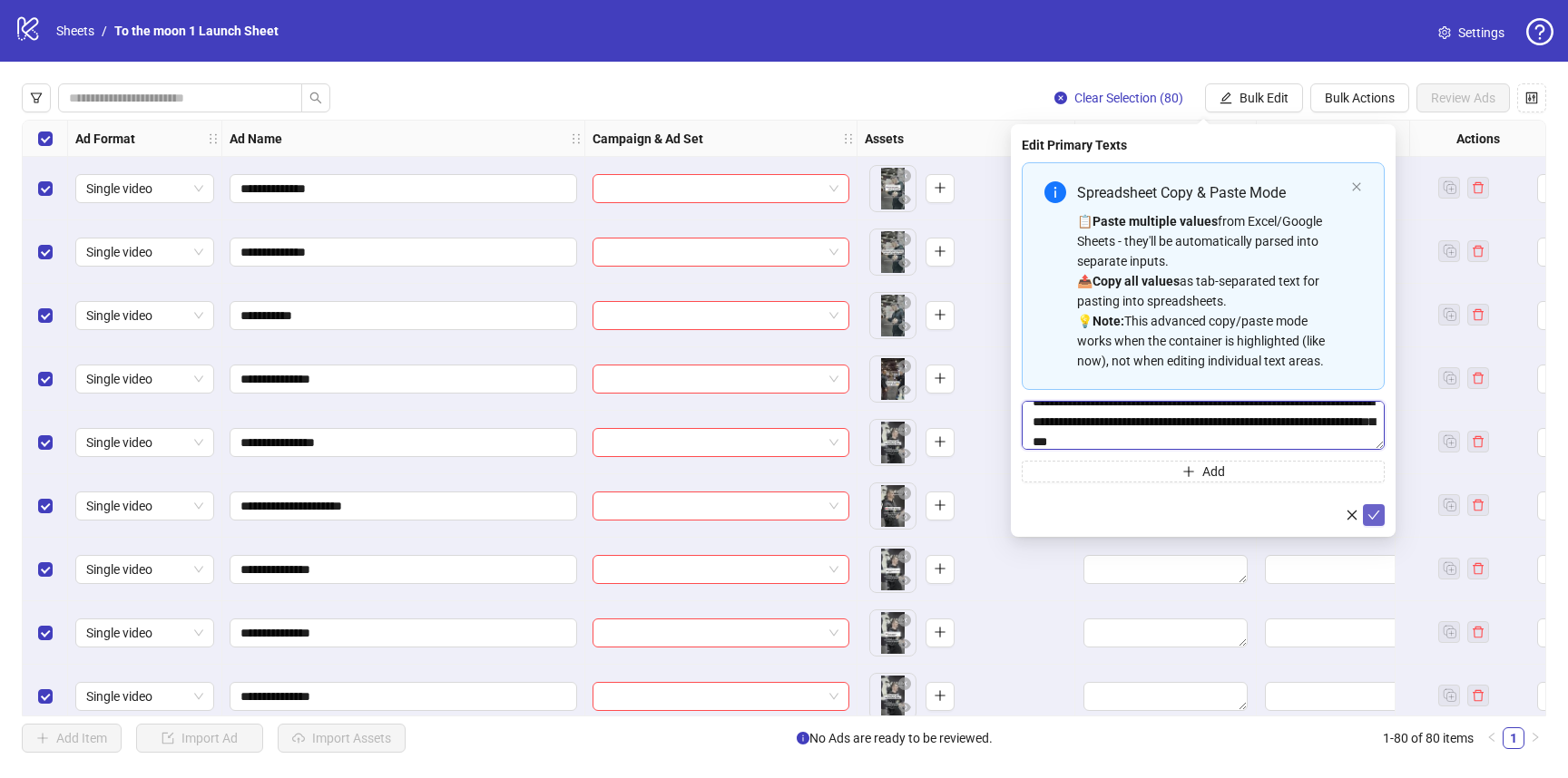
type textarea "**********"
click at [1372, 510] on icon "check" at bounding box center [1373, 515] width 13 height 13
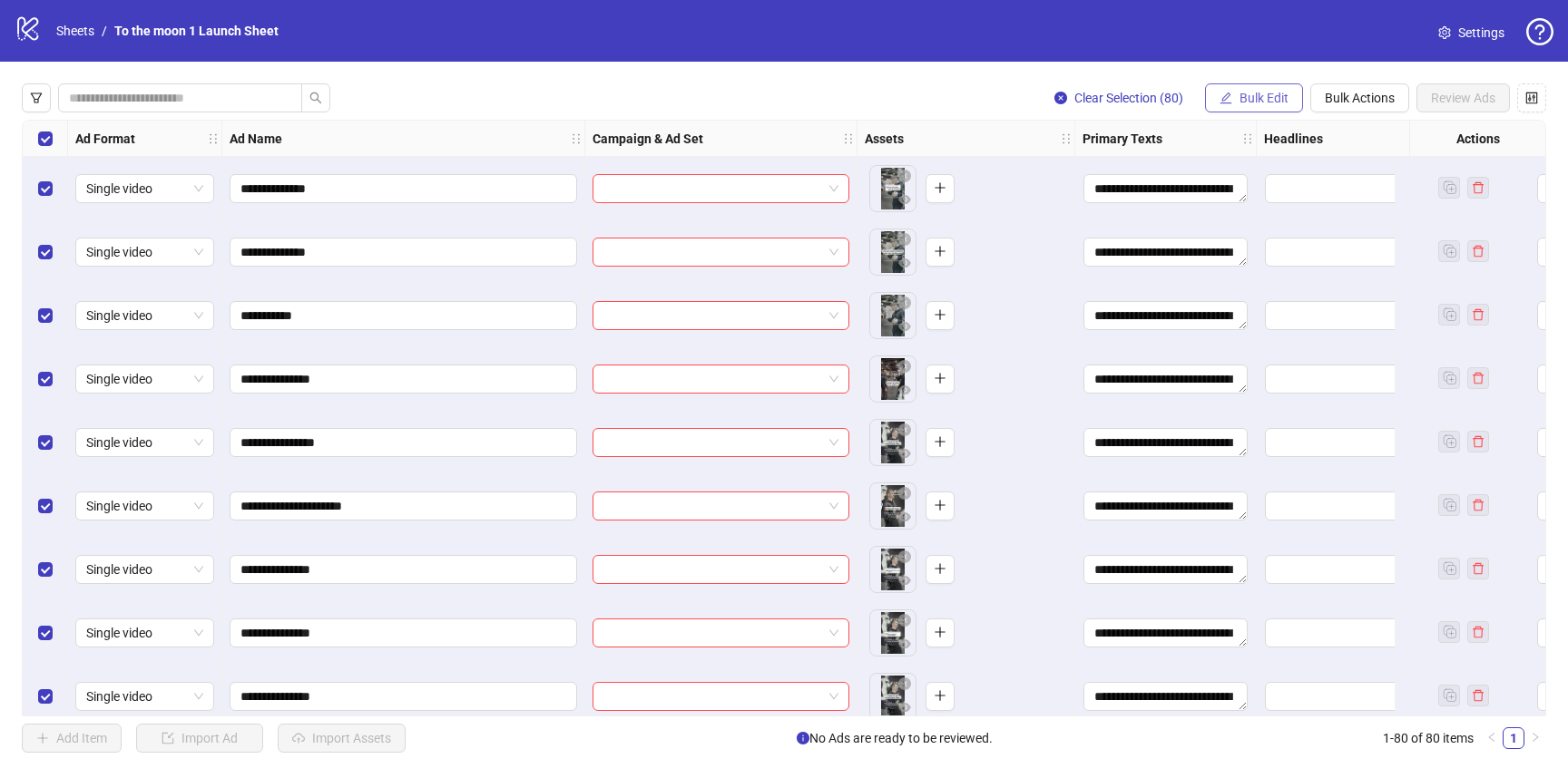
click at [1272, 97] on span "Bulk Edit" at bounding box center [1264, 98] width 49 height 15
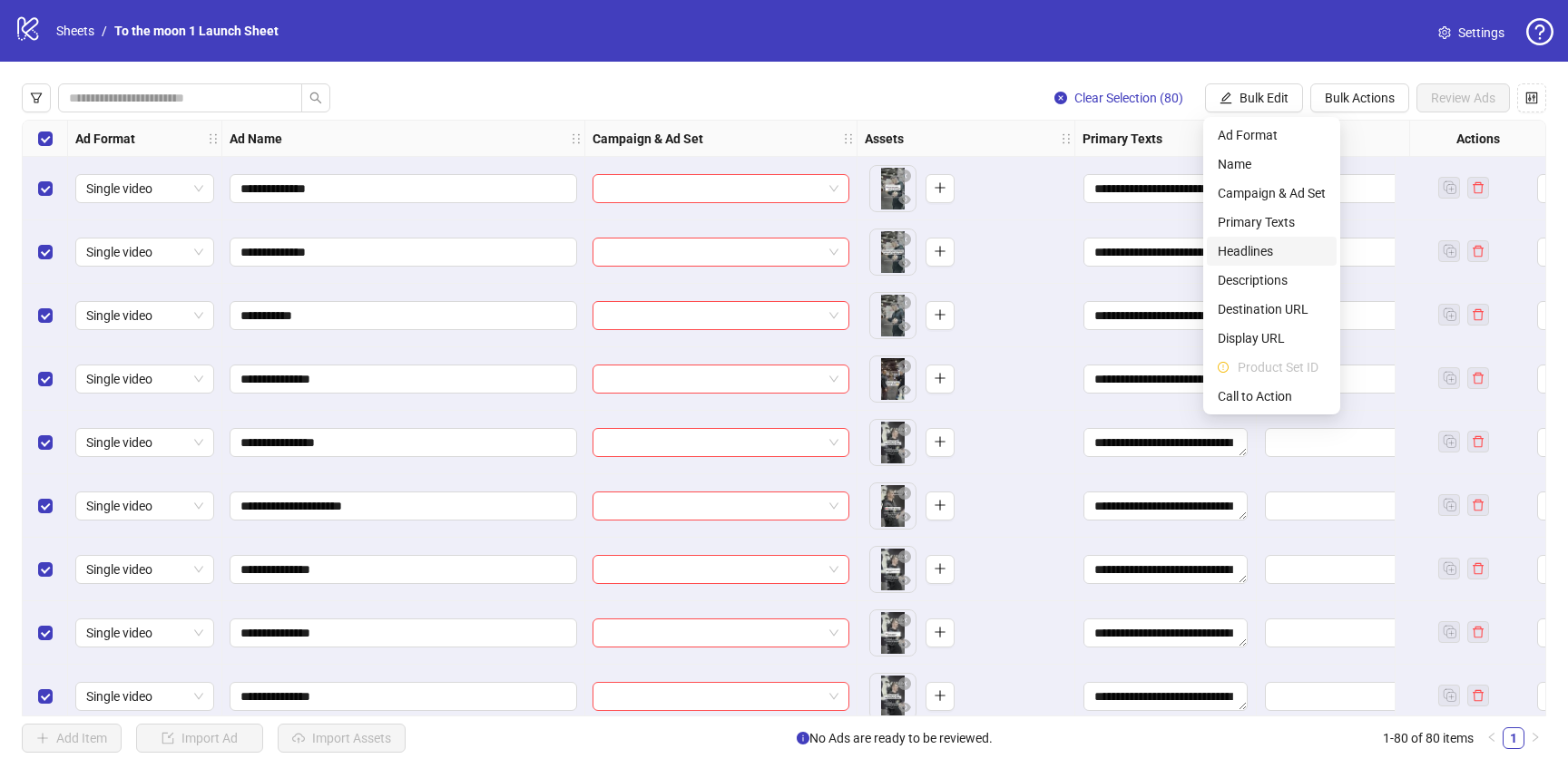
click at [1277, 244] on span "Headlines" at bounding box center [1272, 251] width 108 height 20
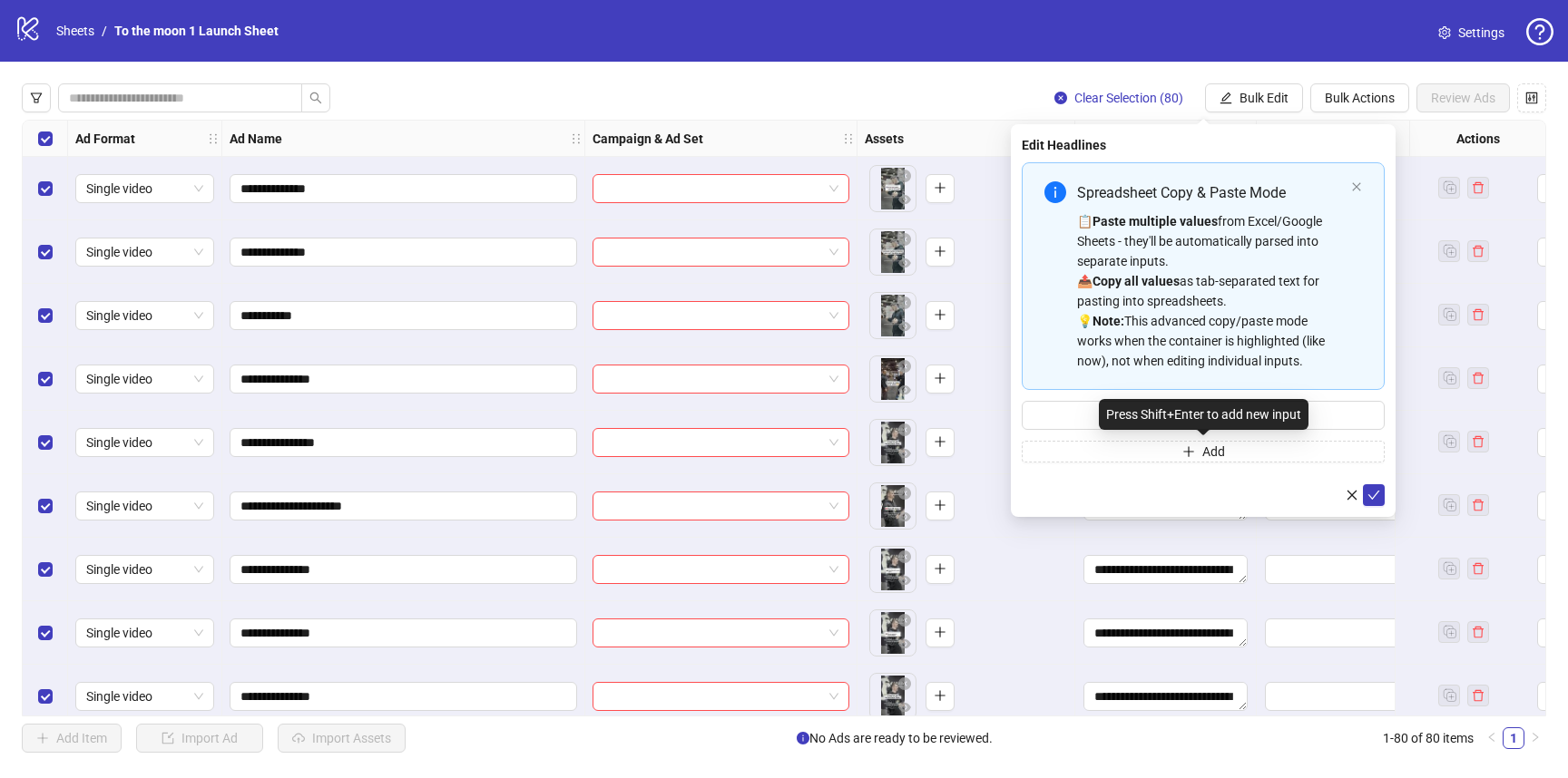
click at [1175, 416] on div "Press Shift+Enter to add new input" at bounding box center [1203, 414] width 210 height 31
click at [1038, 413] on input "Multi-input container - paste or copy values" at bounding box center [1203, 415] width 363 height 29
paste input "**********"
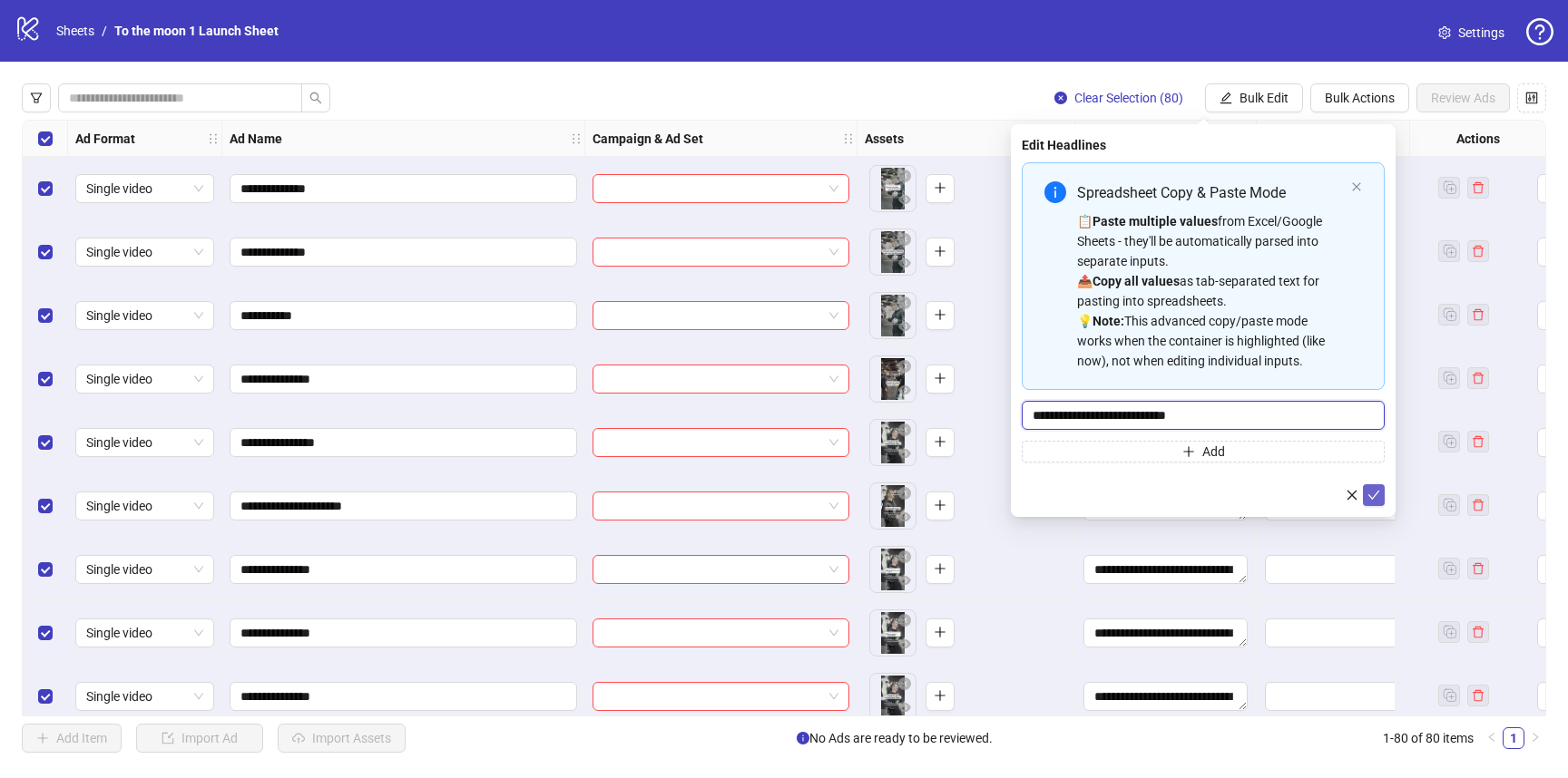
type input "**********"
click at [1378, 497] on icon "check" at bounding box center [1373, 494] width 13 height 13
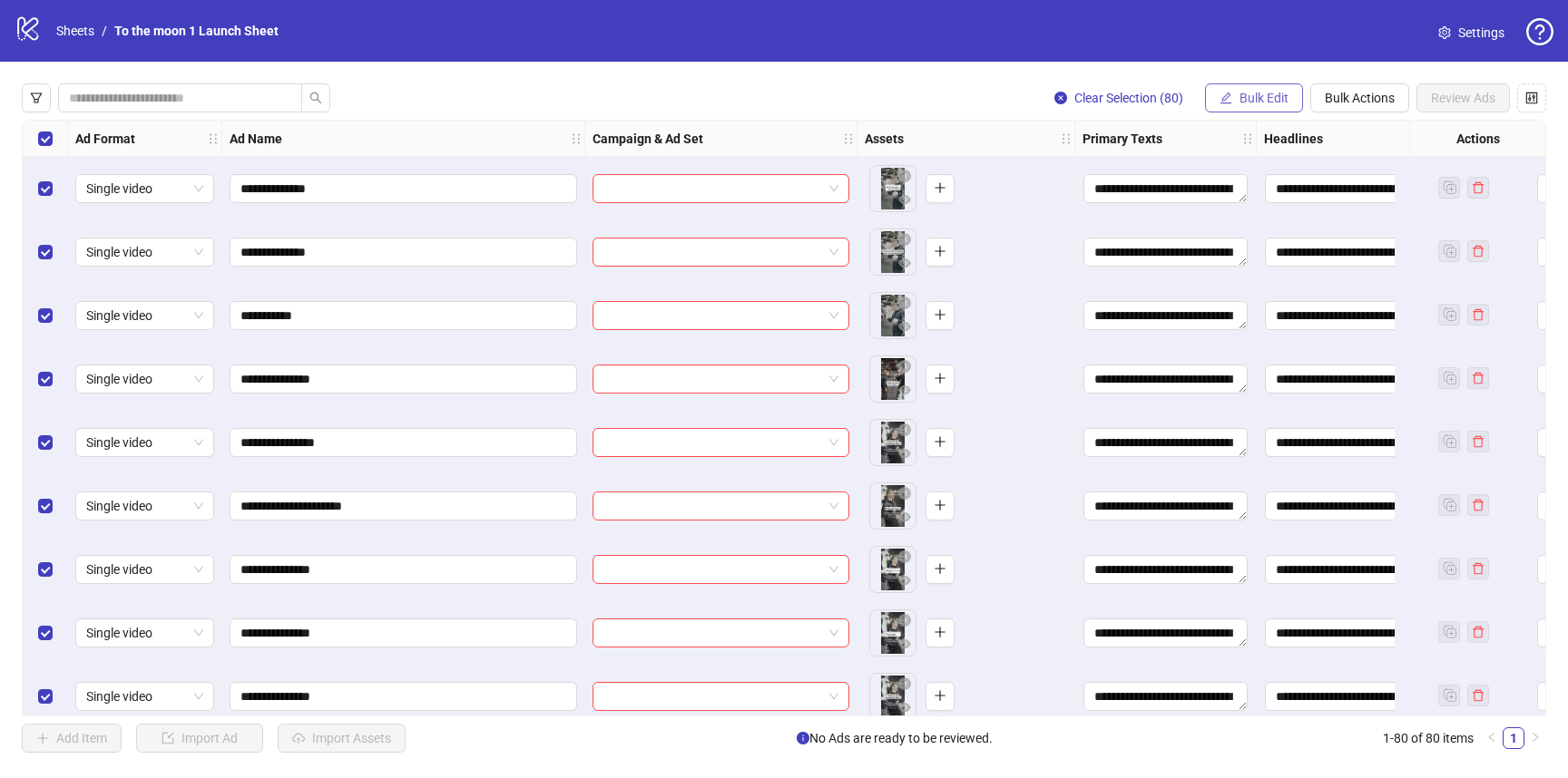
click at [1276, 91] on span "Bulk Edit" at bounding box center [1264, 98] width 49 height 15
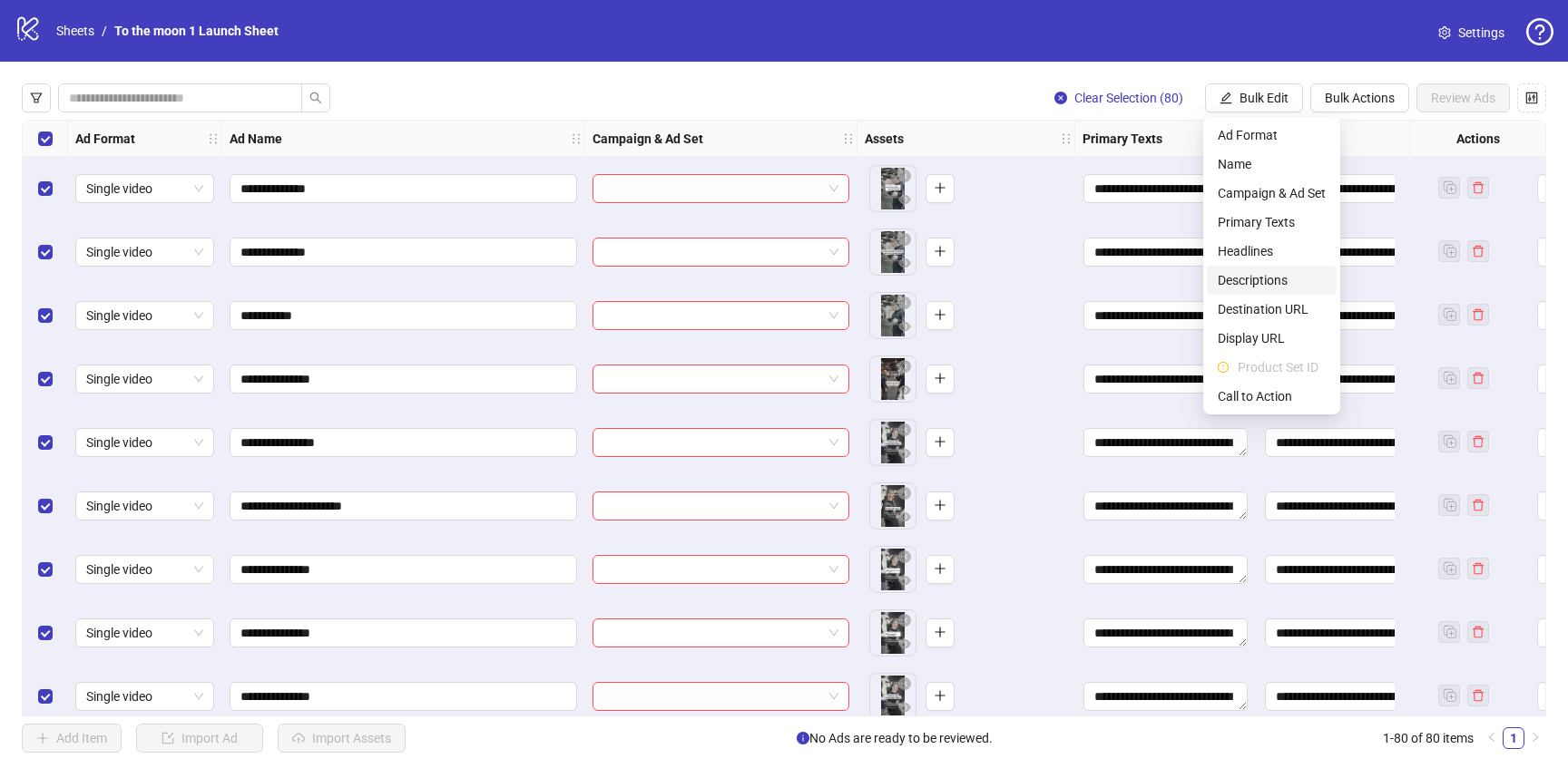
click at [1266, 274] on span "Descriptions" at bounding box center [1272, 280] width 108 height 20
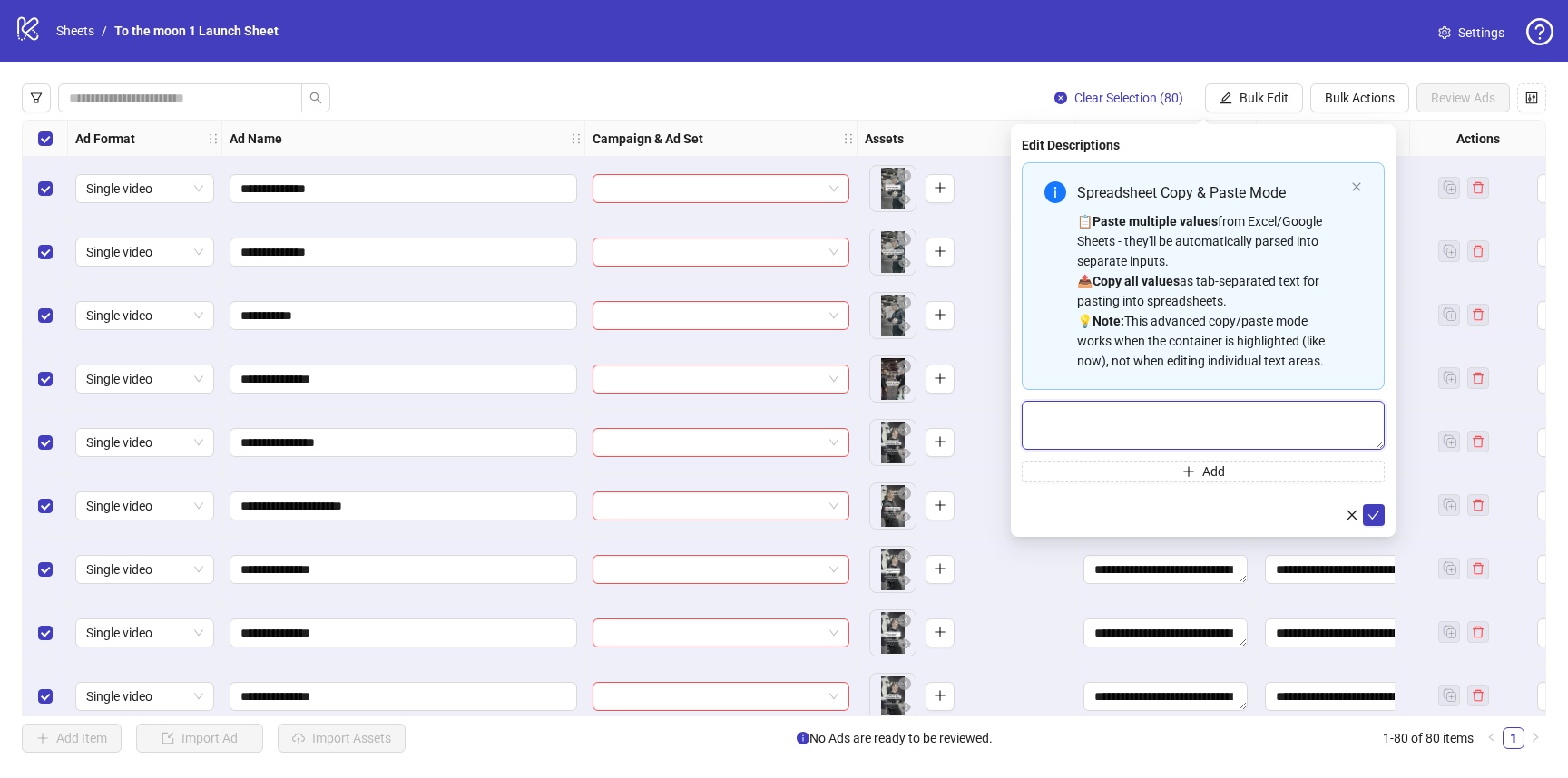
click at [1169, 410] on textarea "Multi-text input container - paste or copy values" at bounding box center [1203, 425] width 363 height 49
paste textarea "**********"
click at [1095, 414] on textarea "**********" at bounding box center [1203, 425] width 363 height 49
type textarea "**********"
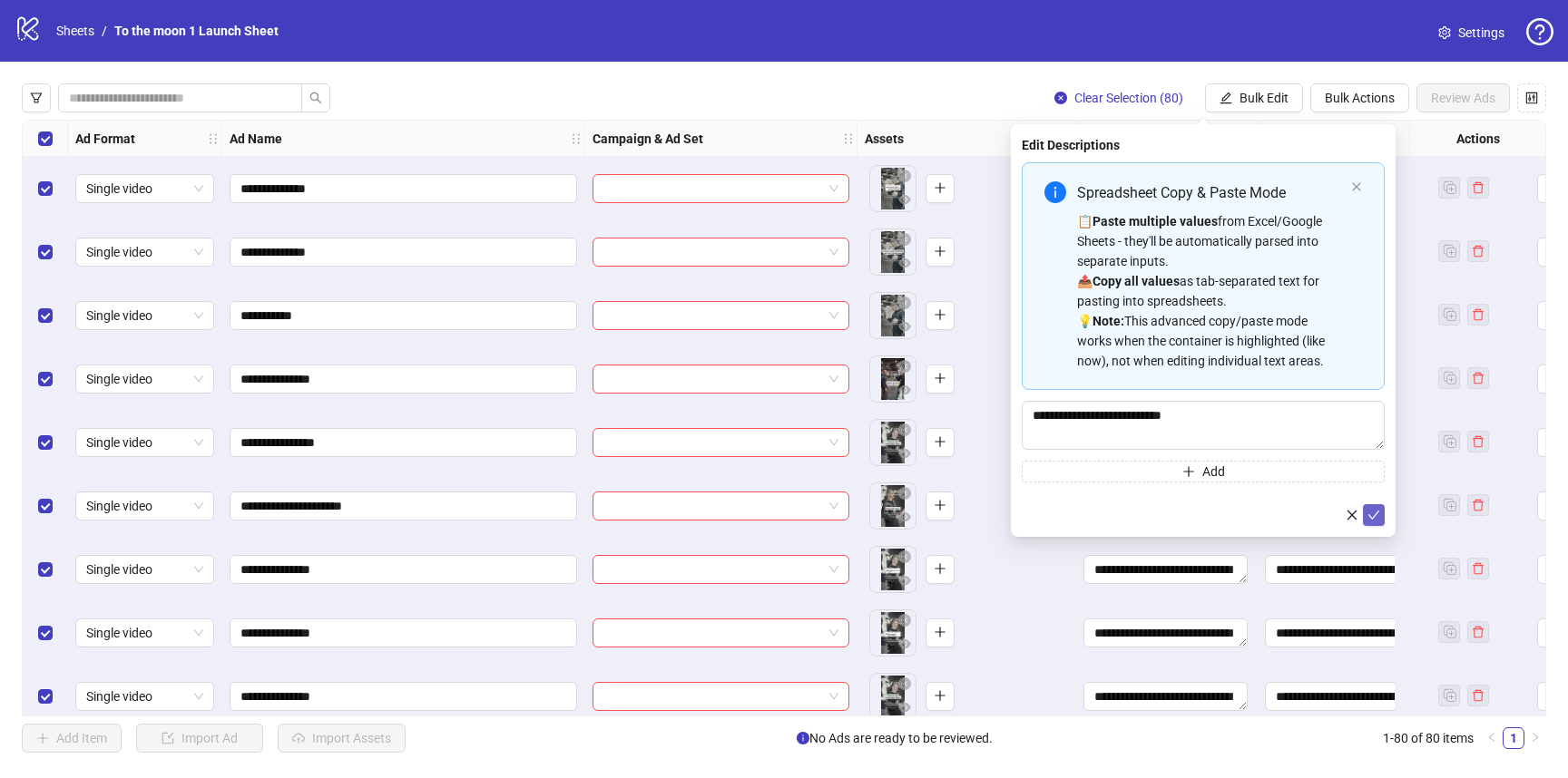
click at [1369, 515] on icon "check" at bounding box center [1373, 515] width 13 height 13
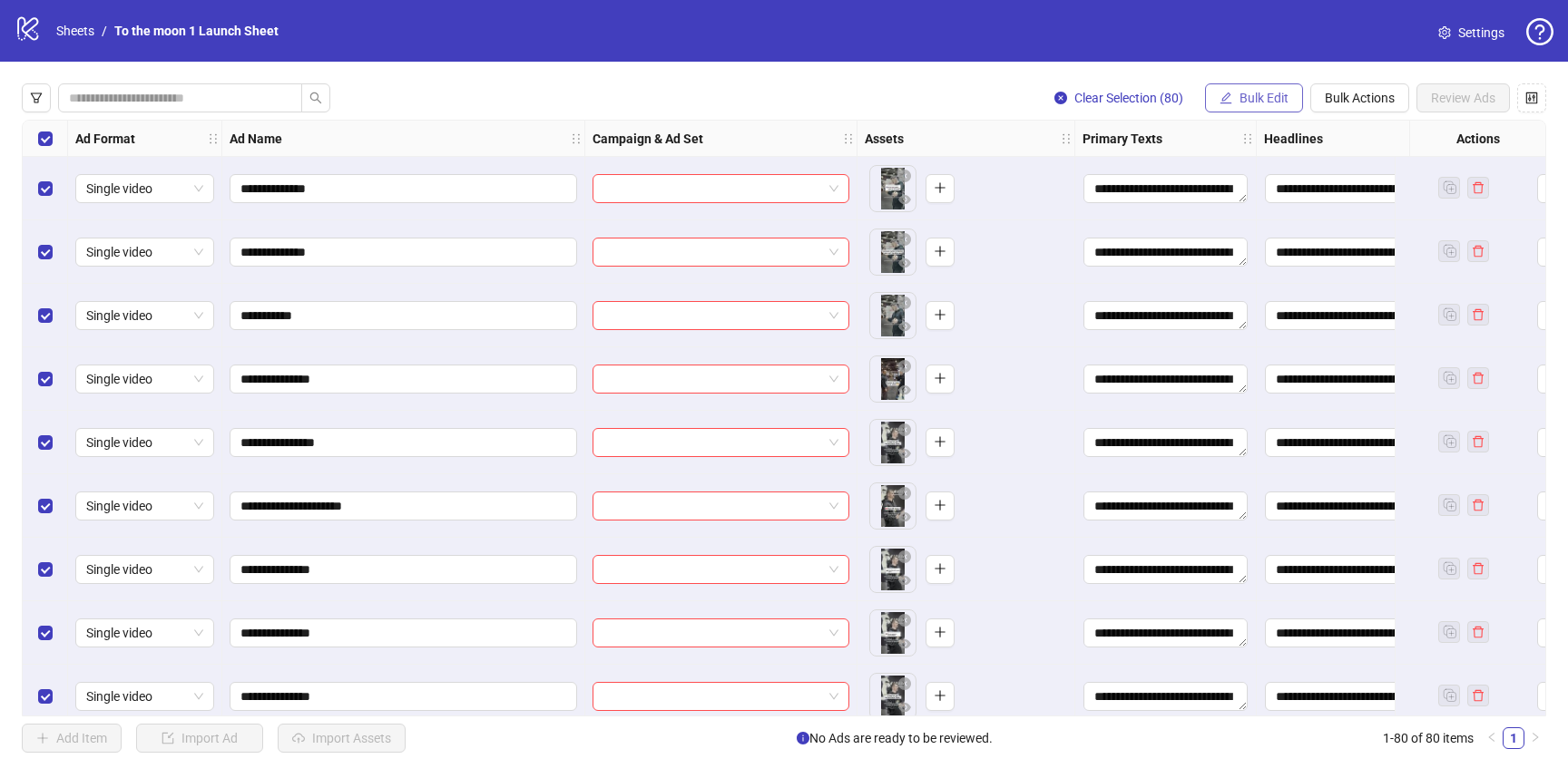
click at [1257, 111] on button "Bulk Edit" at bounding box center [1253, 98] width 98 height 29
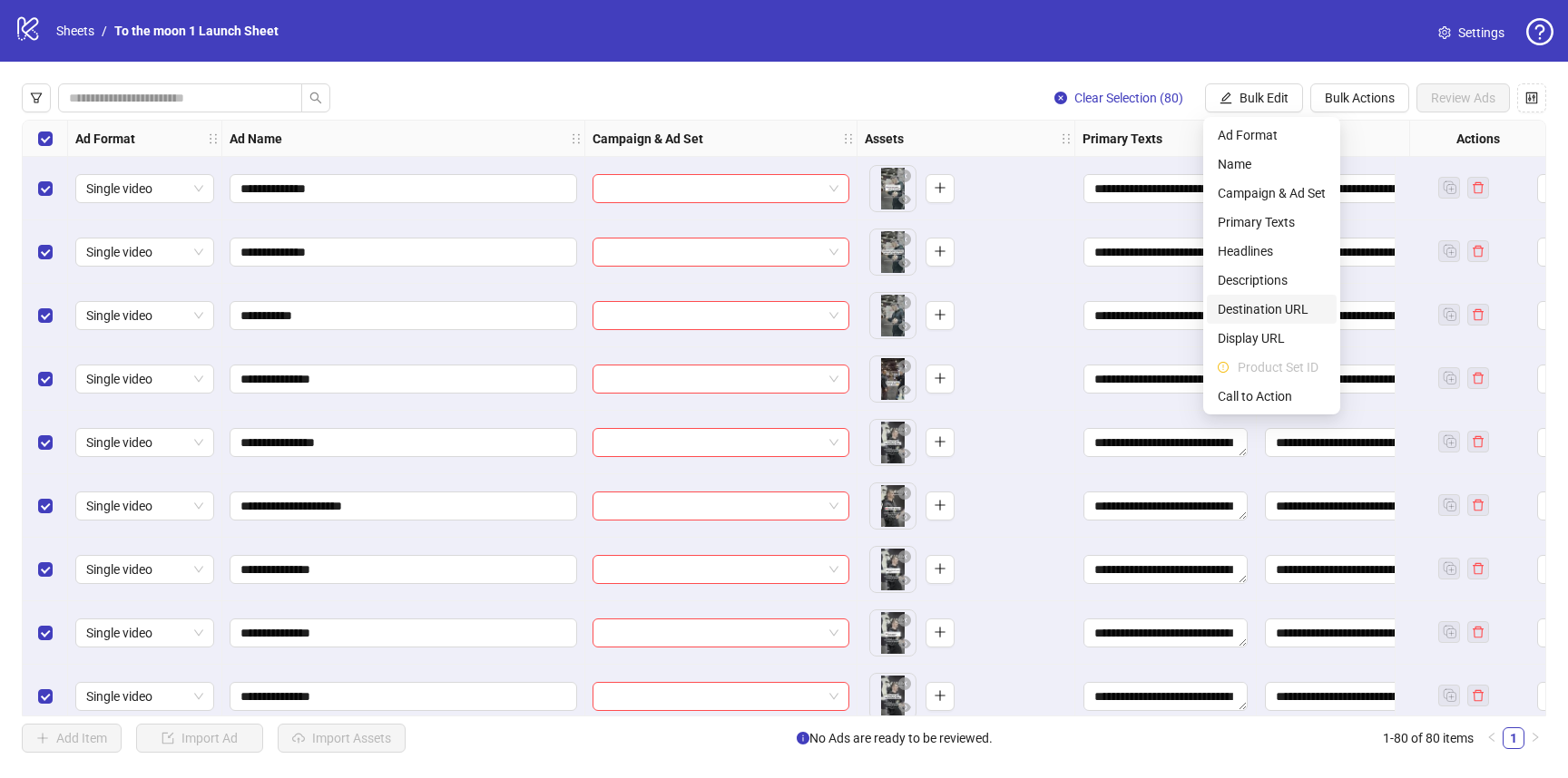
click at [1269, 300] on span "Destination URL" at bounding box center [1272, 309] width 108 height 20
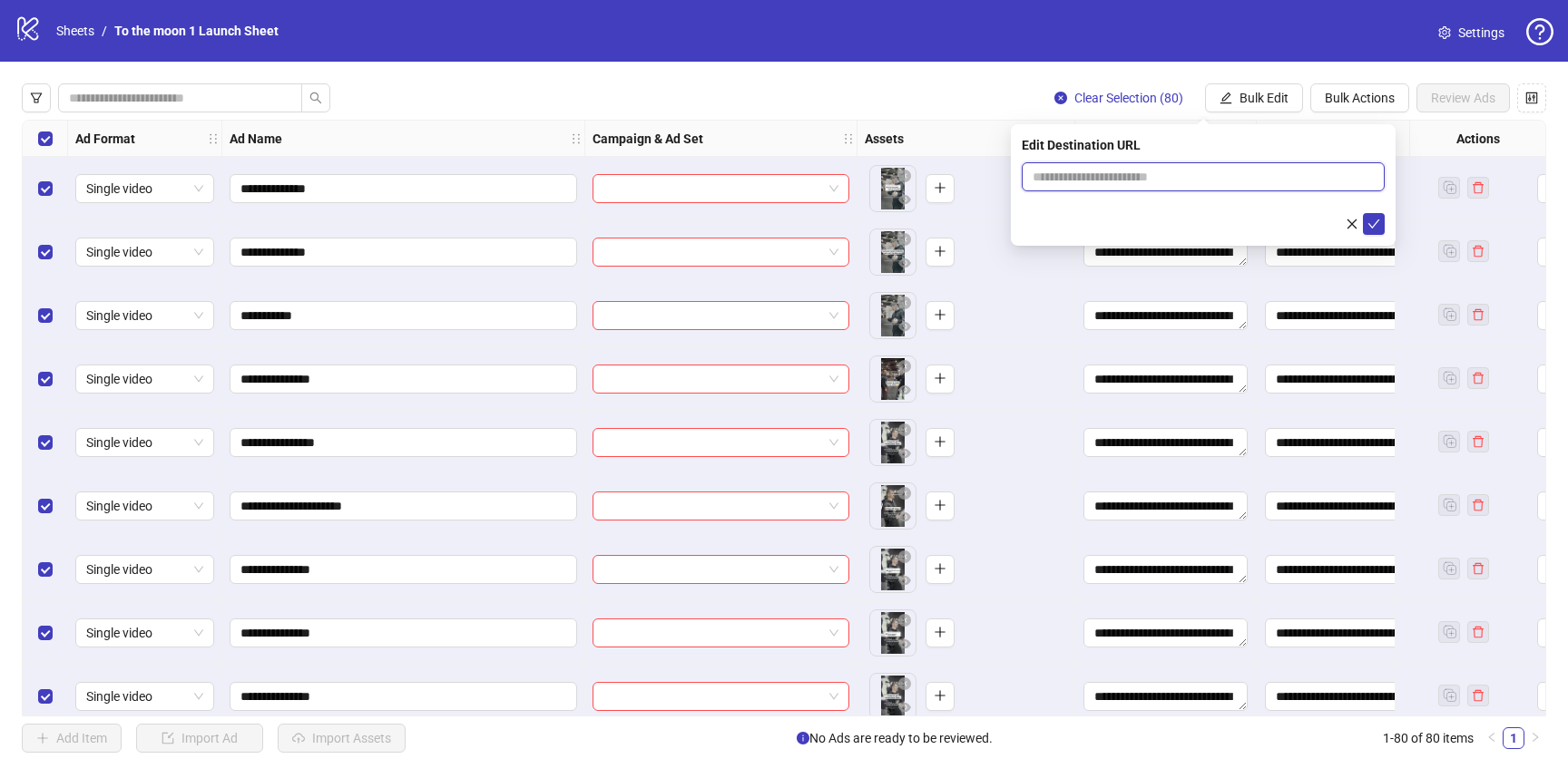
click at [1141, 183] on input "text" at bounding box center [1195, 176] width 326 height 20
paste input "**********"
type input "**********"
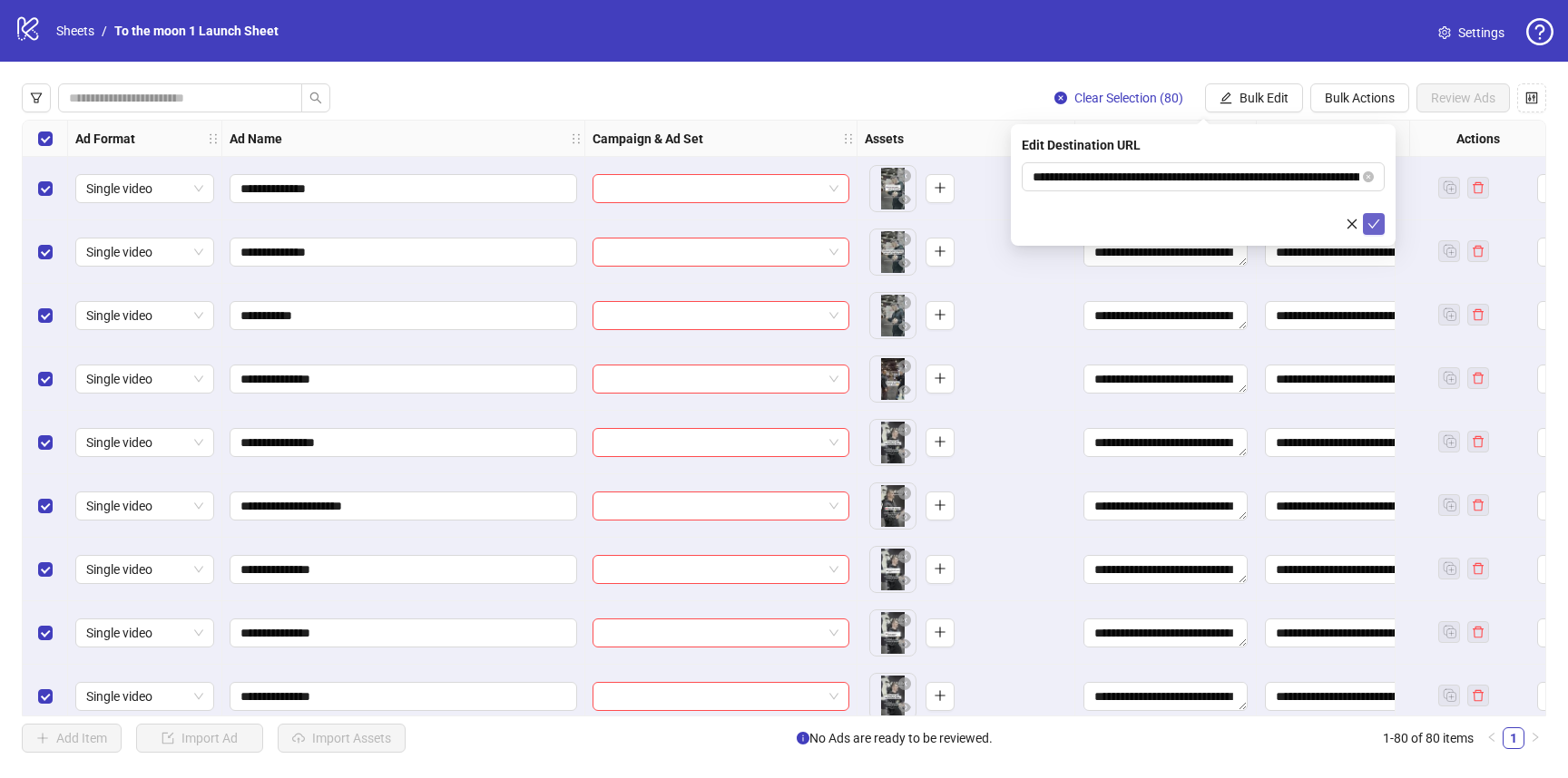
click at [1372, 224] on icon "check" at bounding box center [1374, 224] width 12 height 9
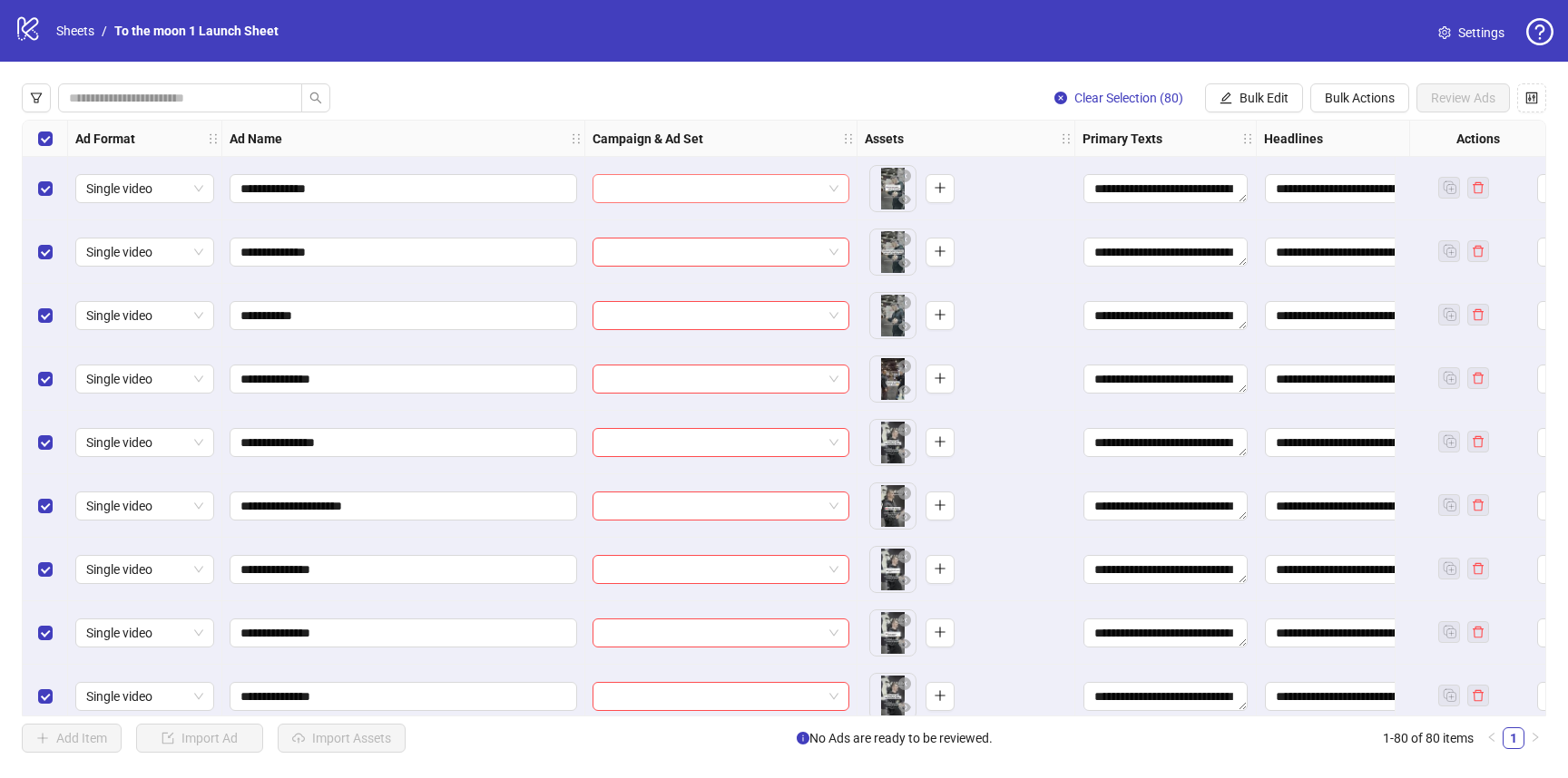
click at [719, 187] on input "search" at bounding box center [712, 189] width 219 height 27
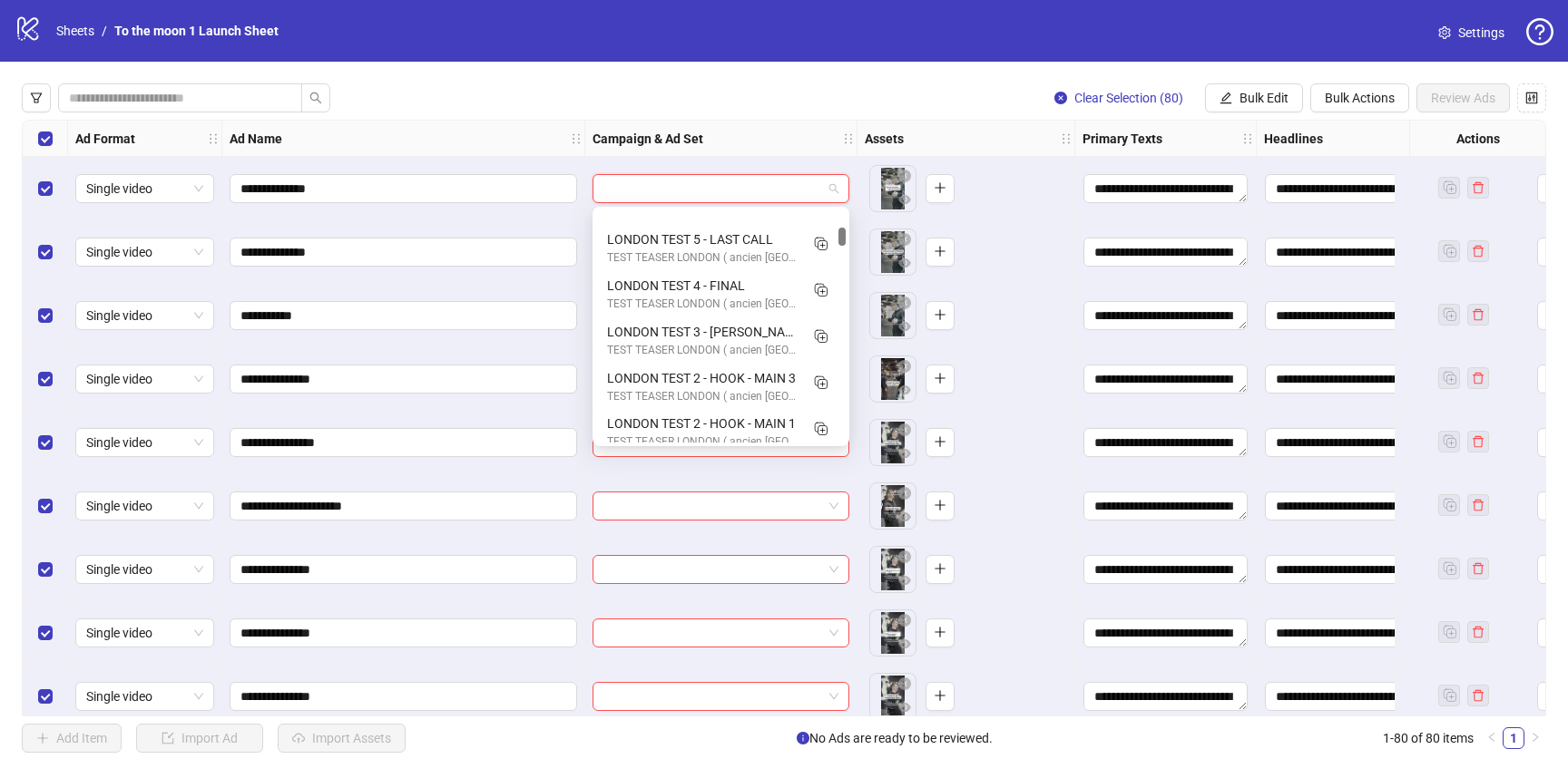
scroll to position [1412, 0]
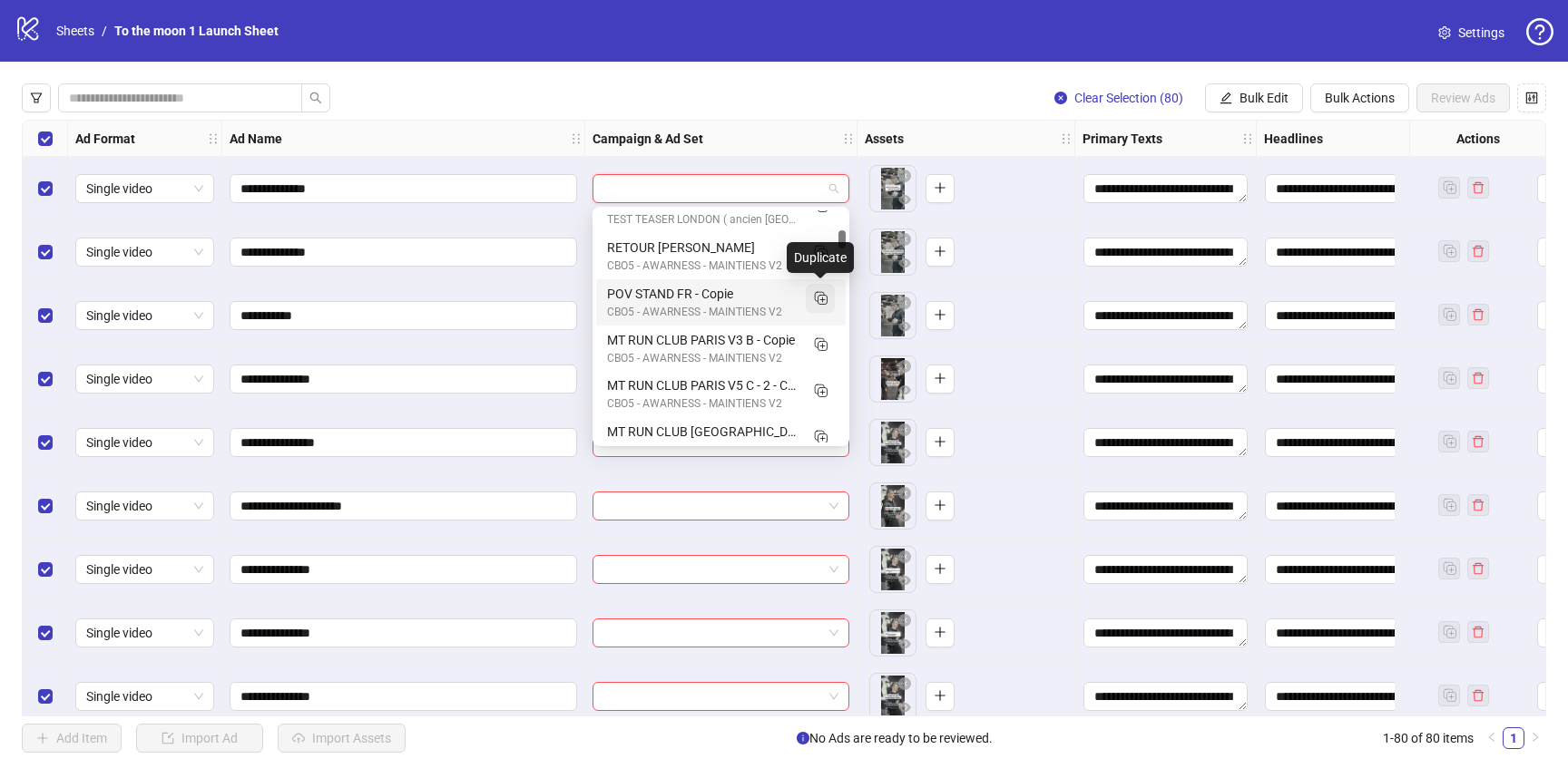
click at [818, 297] on icon "Duplicate" at bounding box center [820, 297] width 18 height 18
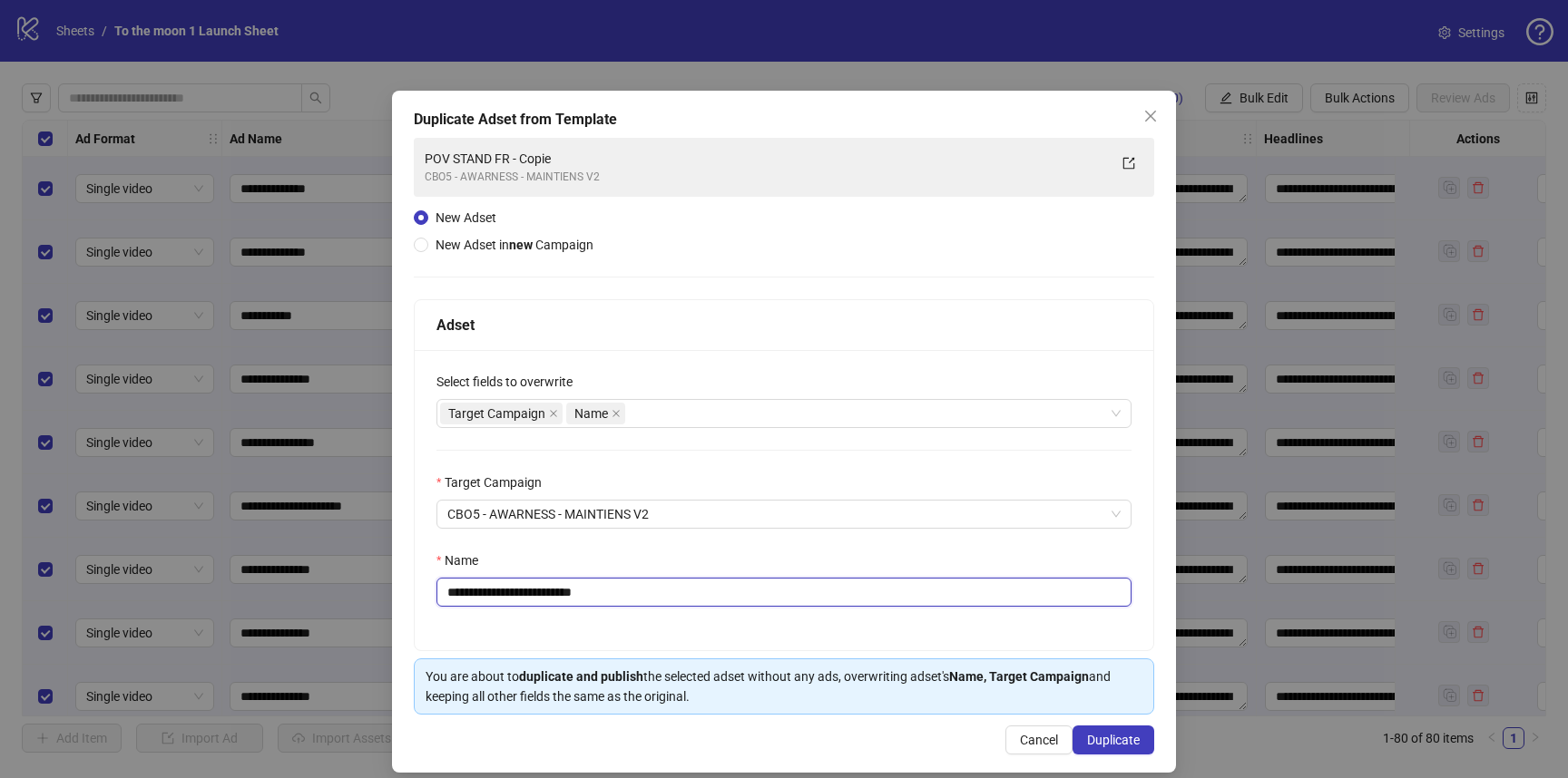
click at [560, 595] on input "**********" at bounding box center [784, 592] width 695 height 29
type input "**********"
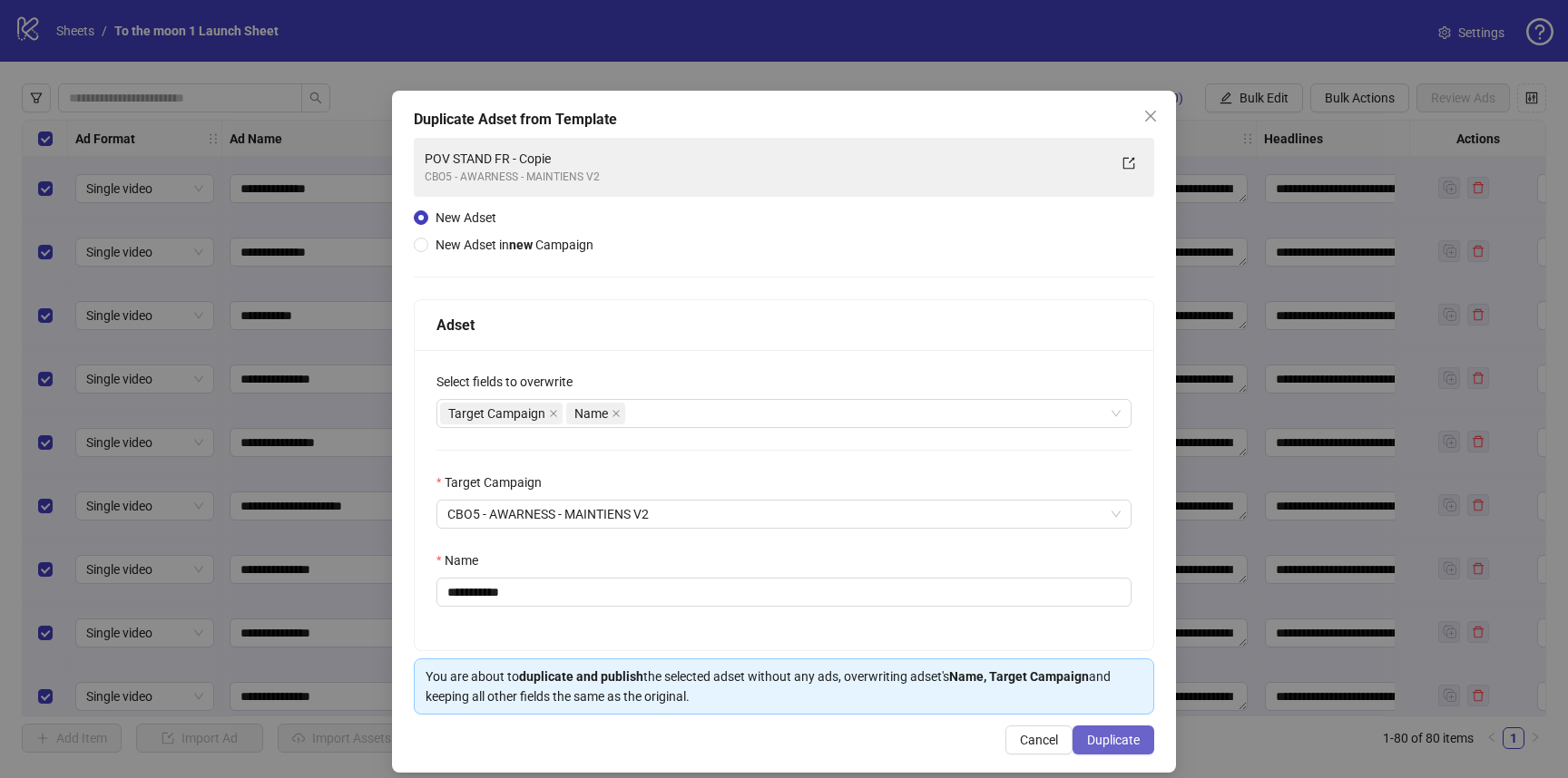
click at [1109, 731] on button "Duplicate" at bounding box center [1113, 740] width 81 height 29
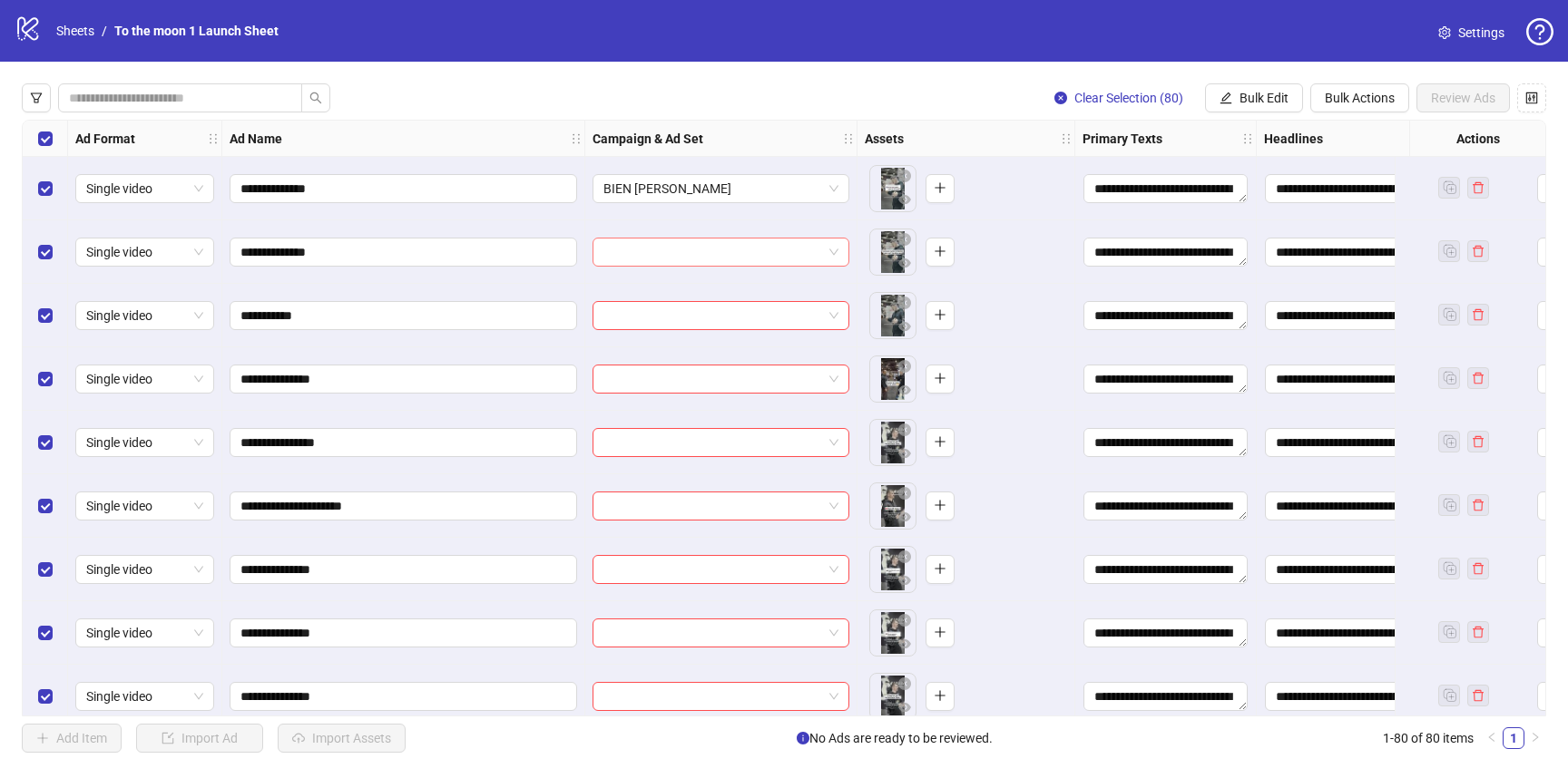
click at [665, 263] on input "search" at bounding box center [712, 253] width 219 height 27
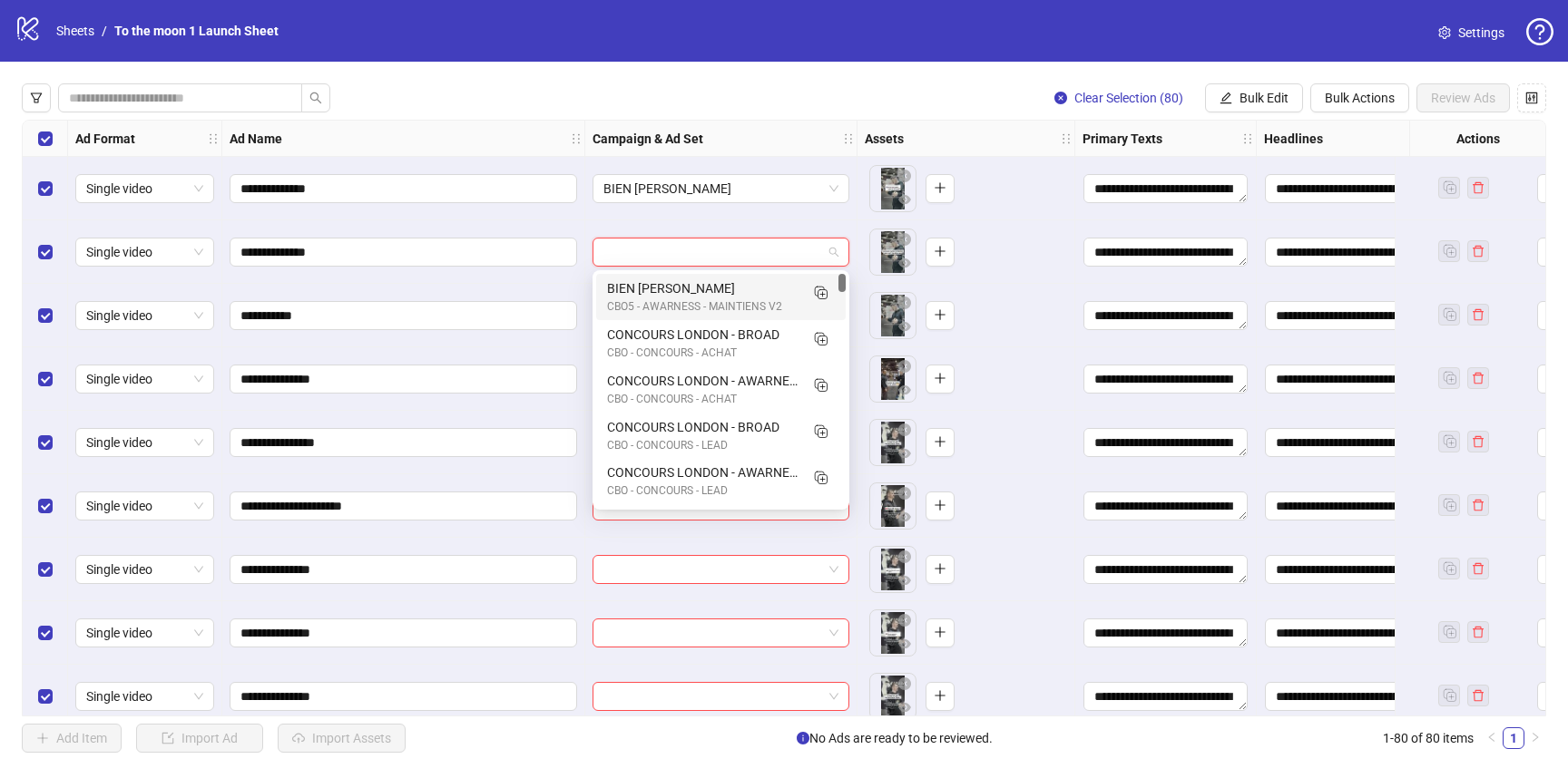
click at [662, 284] on div "BIEN [PERSON_NAME]" at bounding box center [703, 288] width 192 height 20
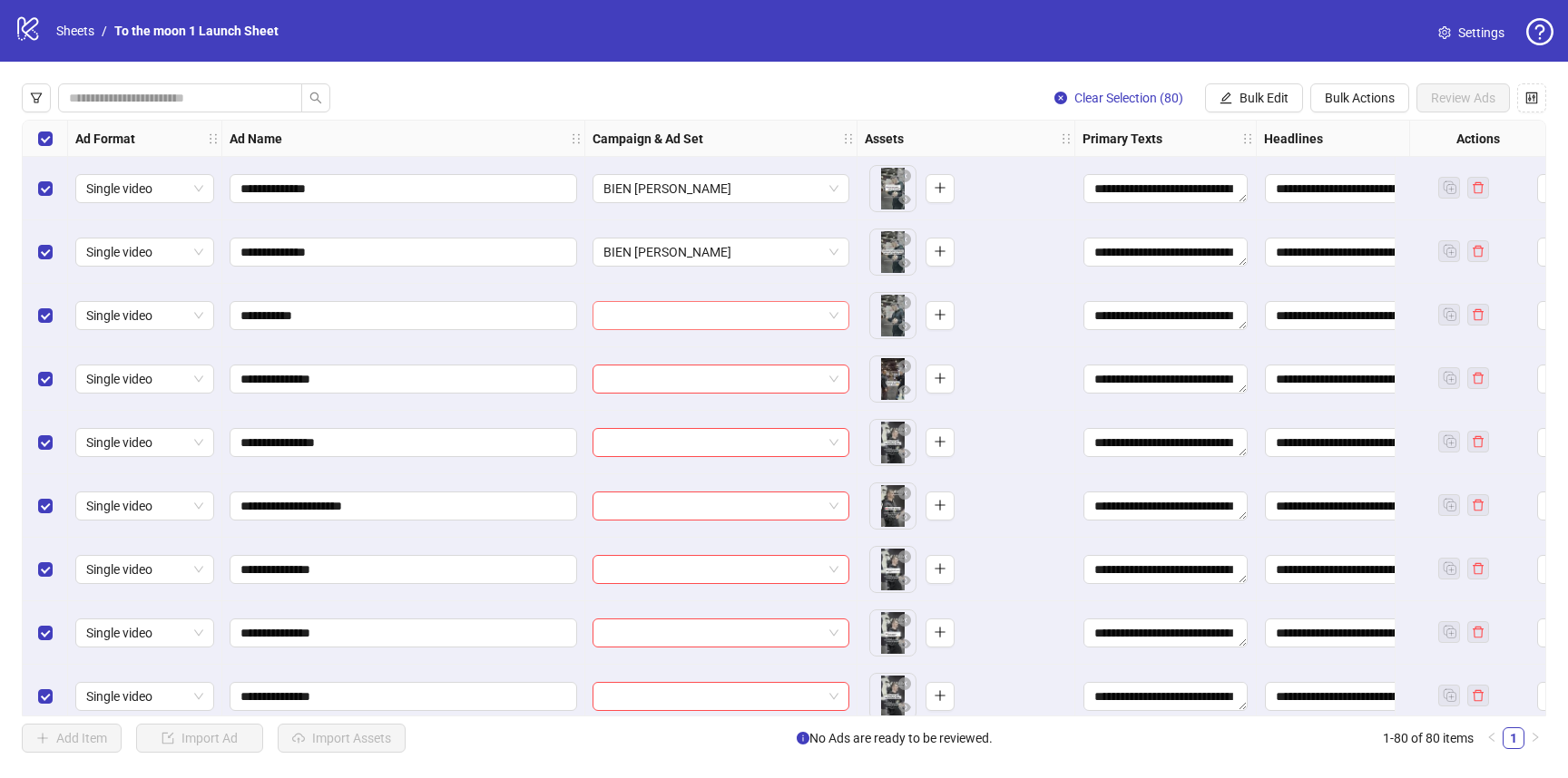
click at [662, 311] on input "search" at bounding box center [712, 315] width 219 height 27
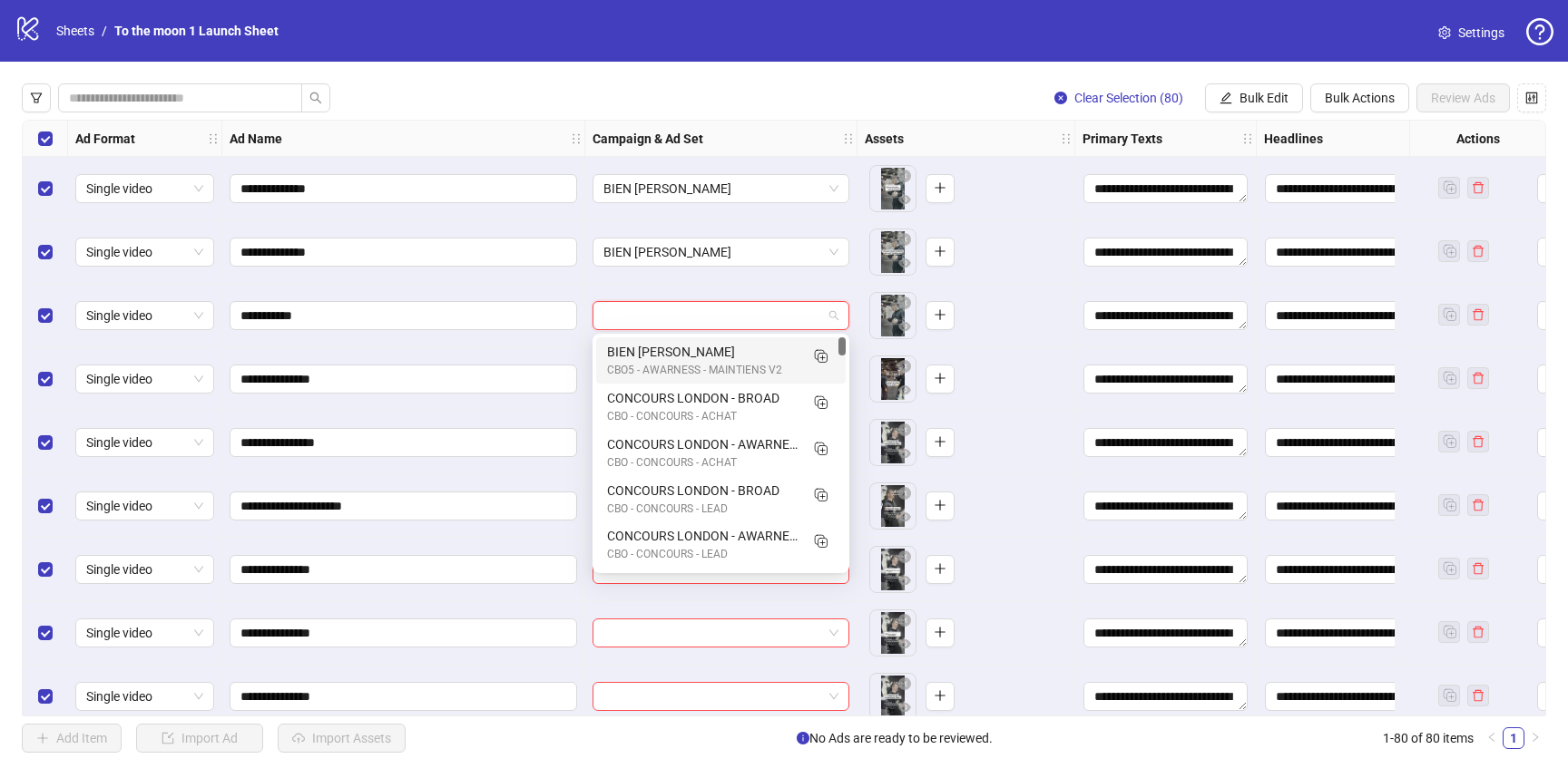
click at [660, 367] on div "CBO5 - AWARNESS - MAINTIENS V2" at bounding box center [703, 371] width 192 height 17
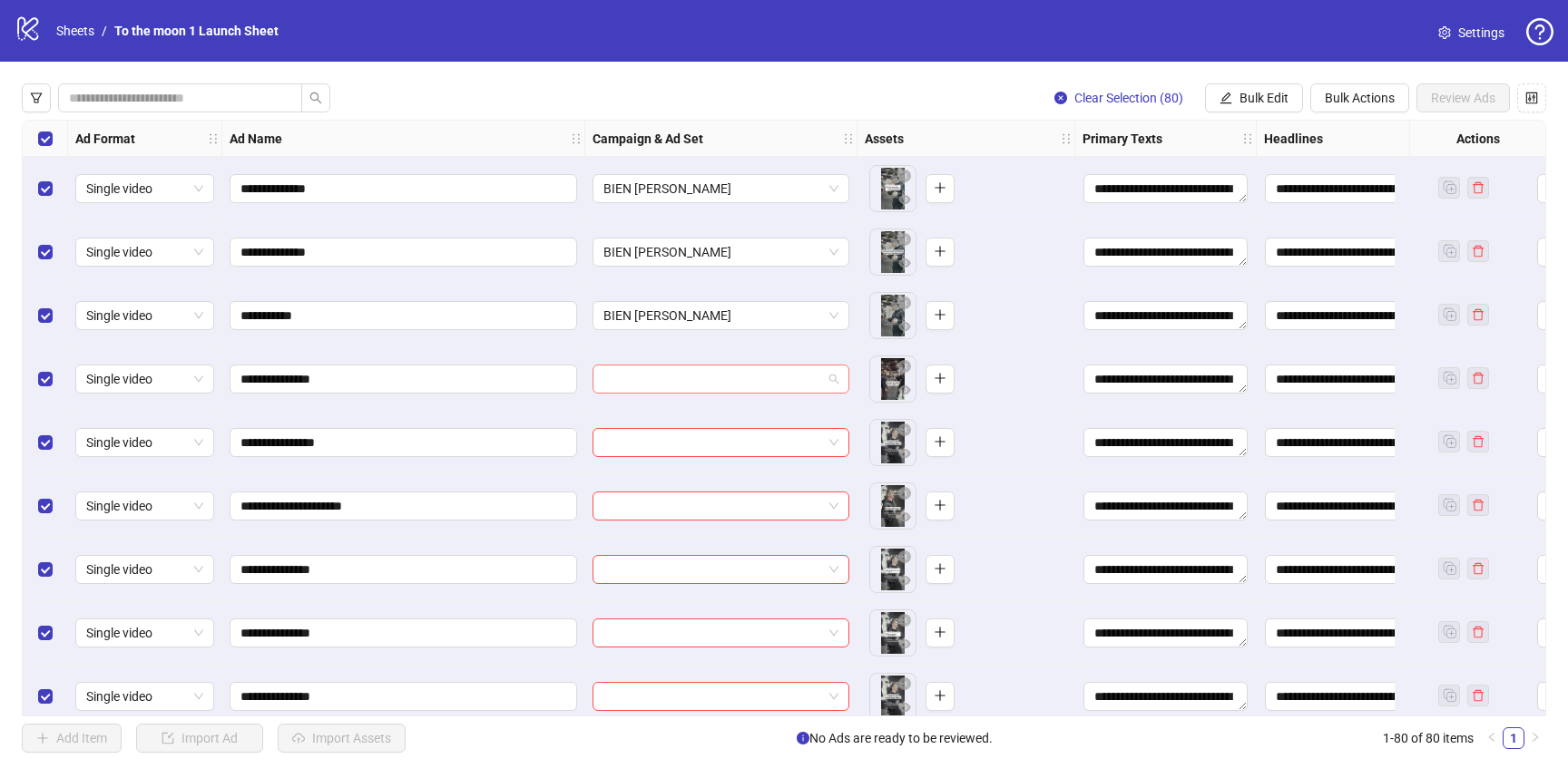
click at [659, 381] on input "search" at bounding box center [712, 379] width 219 height 27
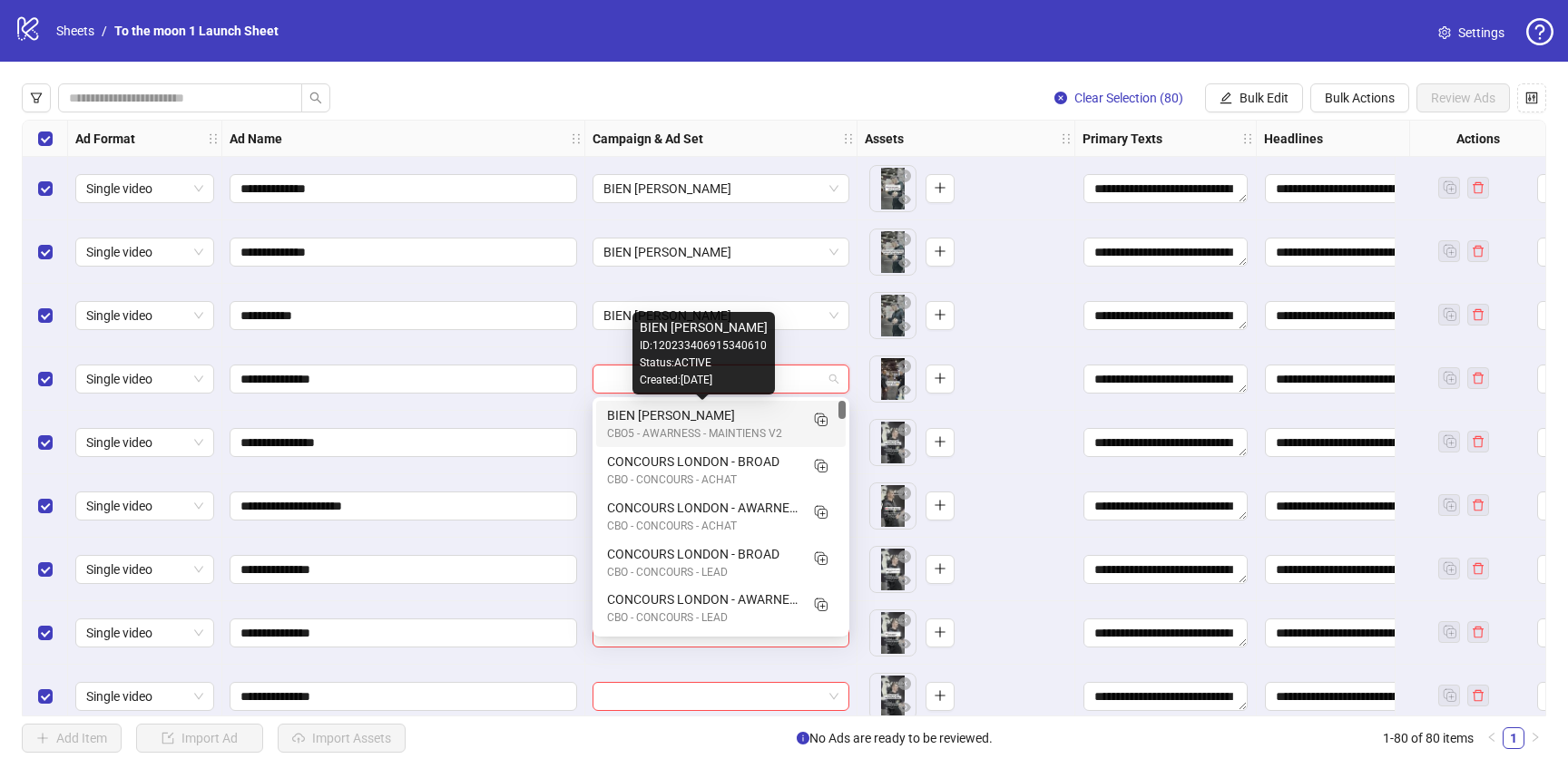
click at [658, 419] on div "BIEN [PERSON_NAME]" at bounding box center [703, 415] width 192 height 20
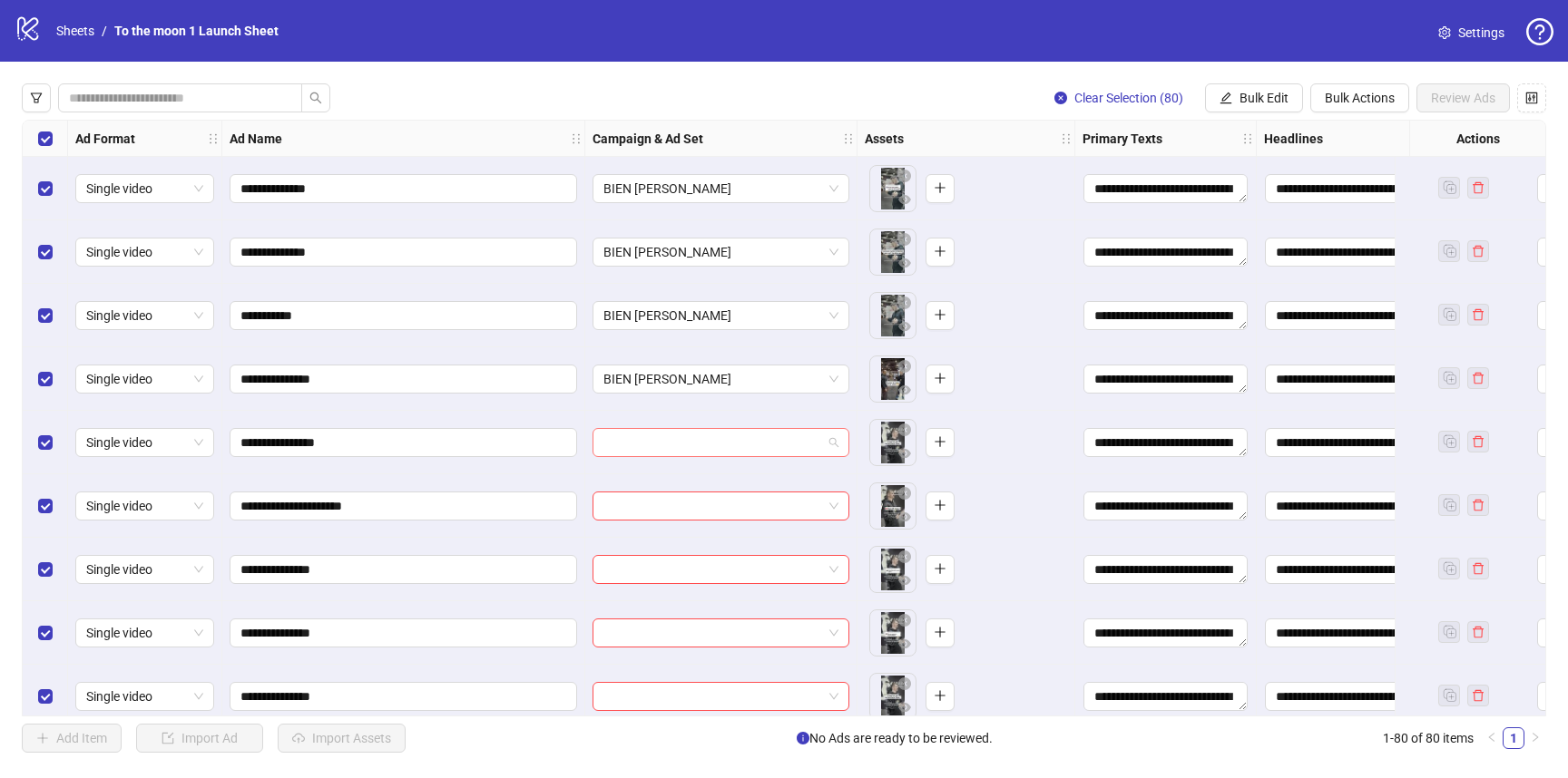
click at [658, 446] on input "search" at bounding box center [712, 442] width 219 height 27
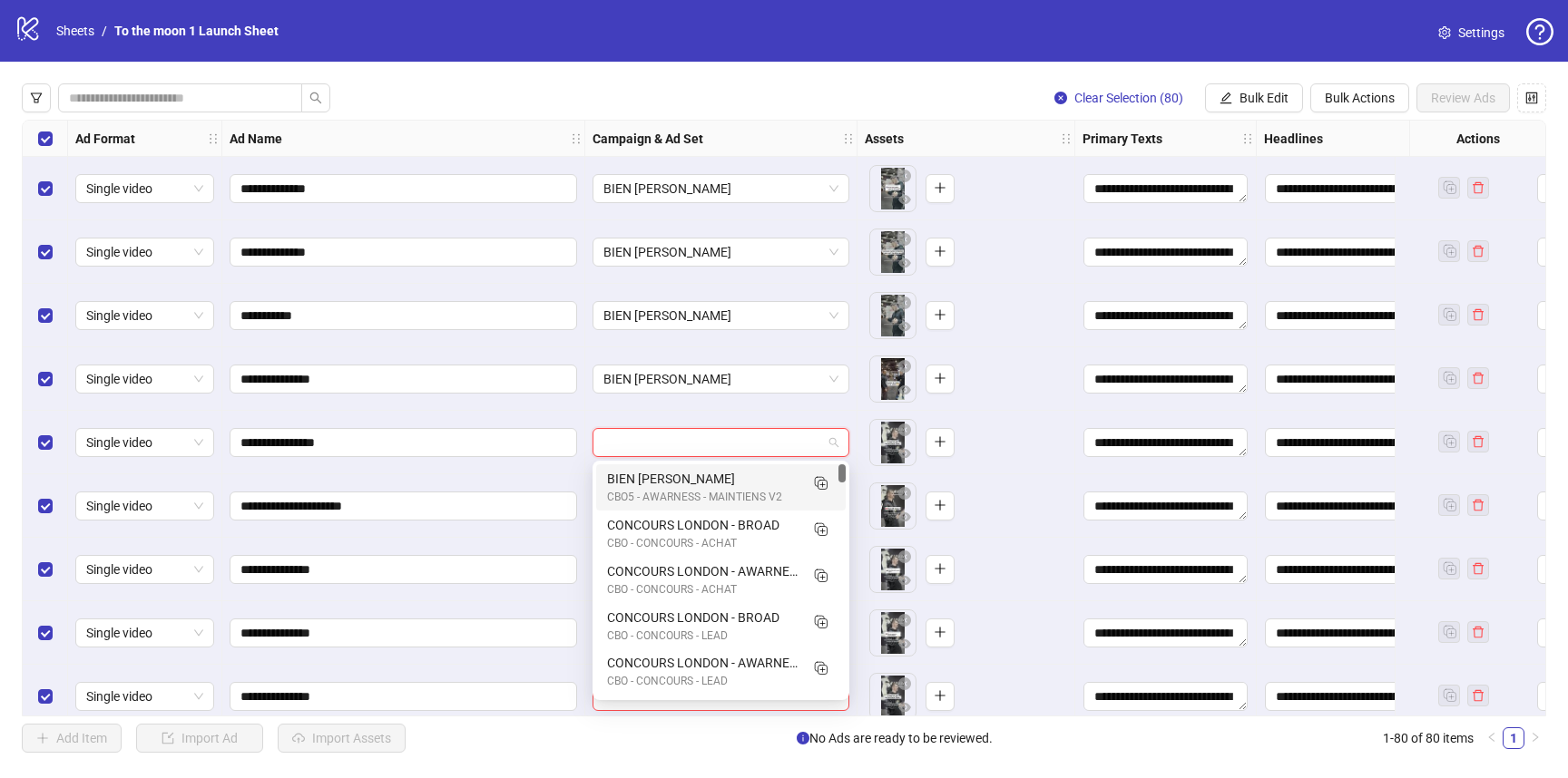
click at [658, 479] on div "BIEN [PERSON_NAME]" at bounding box center [703, 479] width 192 height 20
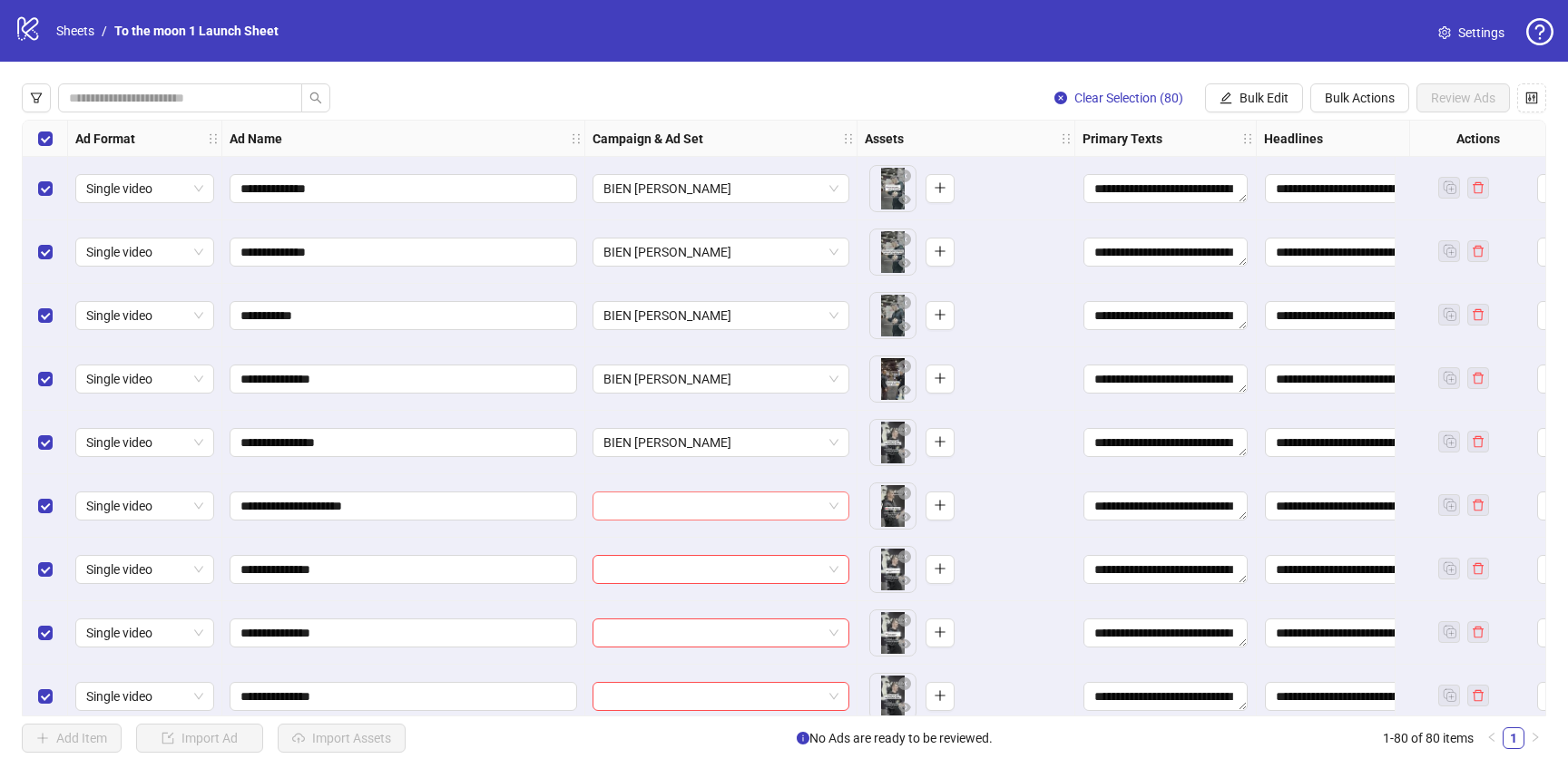
click at [658, 507] on input "search" at bounding box center [712, 506] width 219 height 27
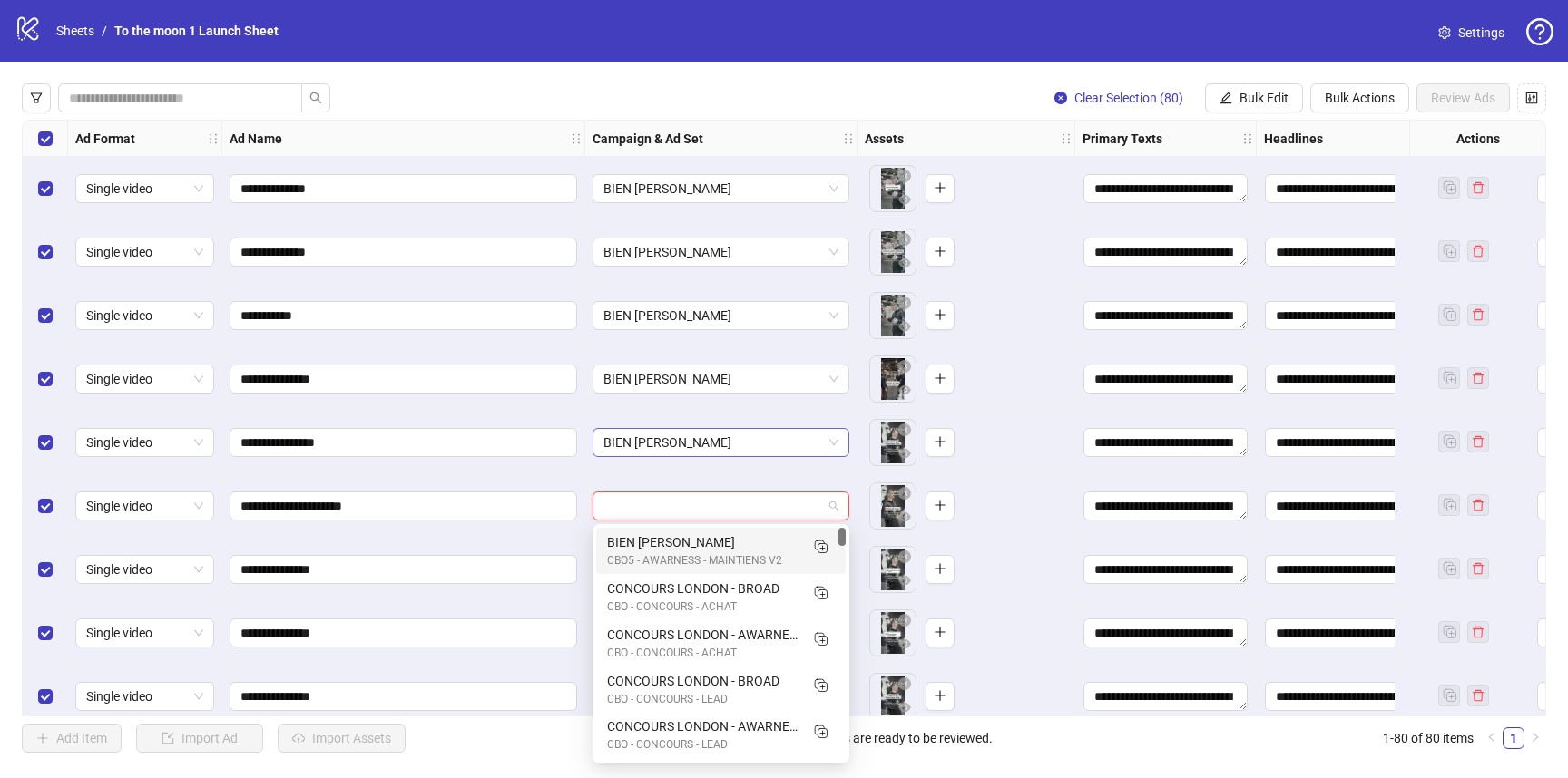
click at [708, 453] on span "BIEN [PERSON_NAME]" at bounding box center [720, 442] width 235 height 27
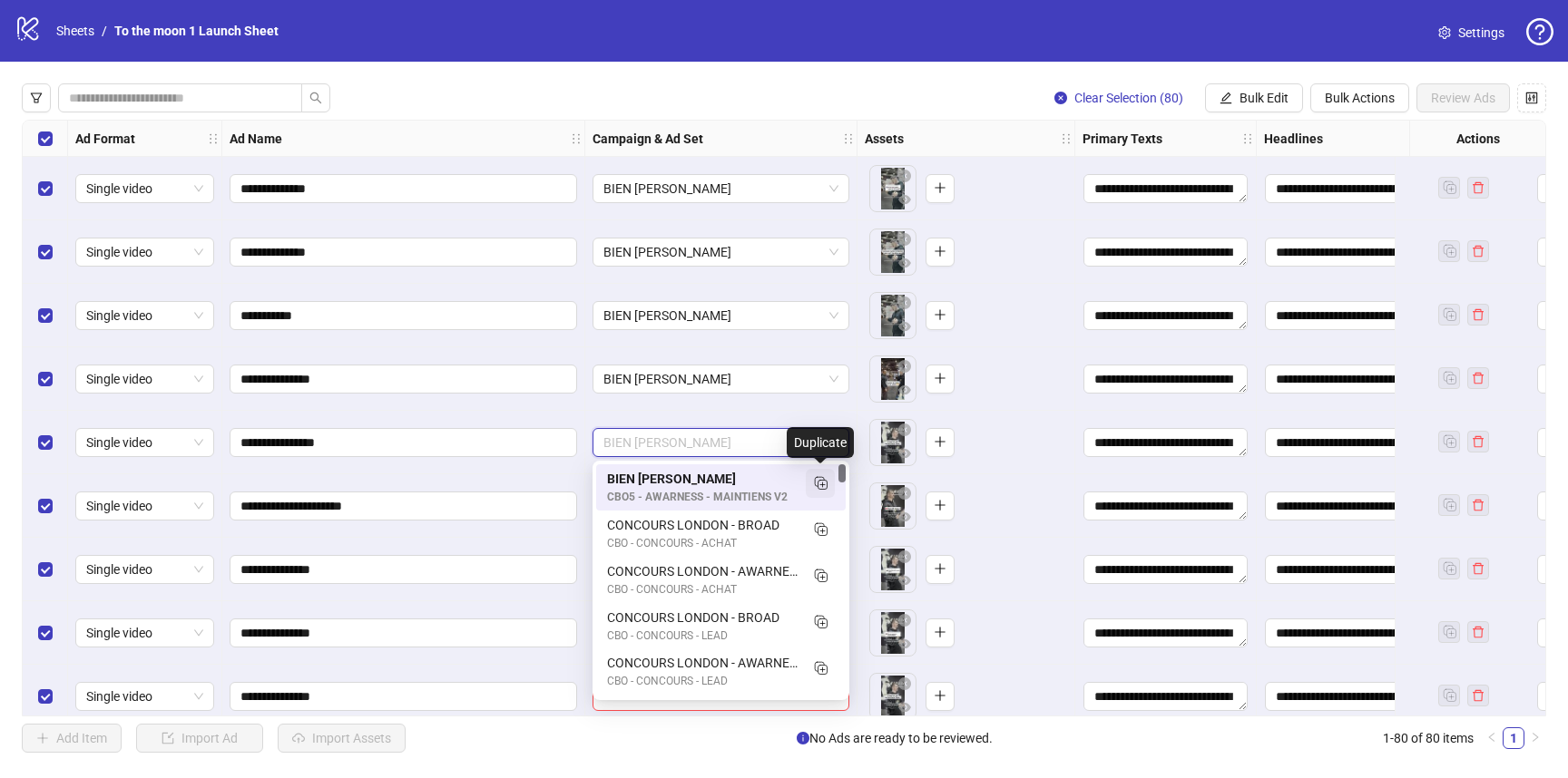
click at [823, 483] on icon "Duplicate" at bounding box center [820, 482] width 18 height 18
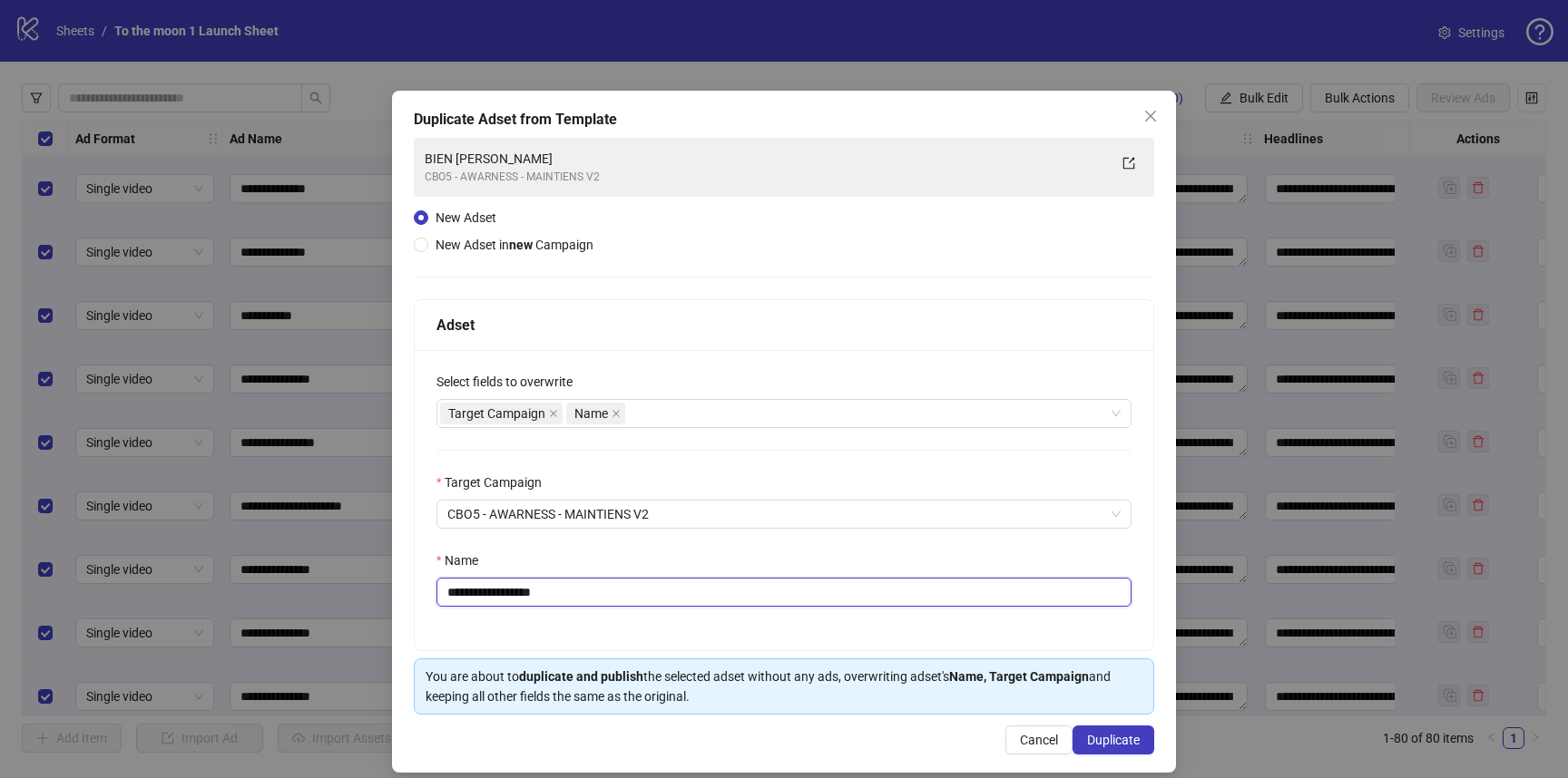
click at [528, 587] on input "**********" at bounding box center [784, 592] width 695 height 29
type input "**********"
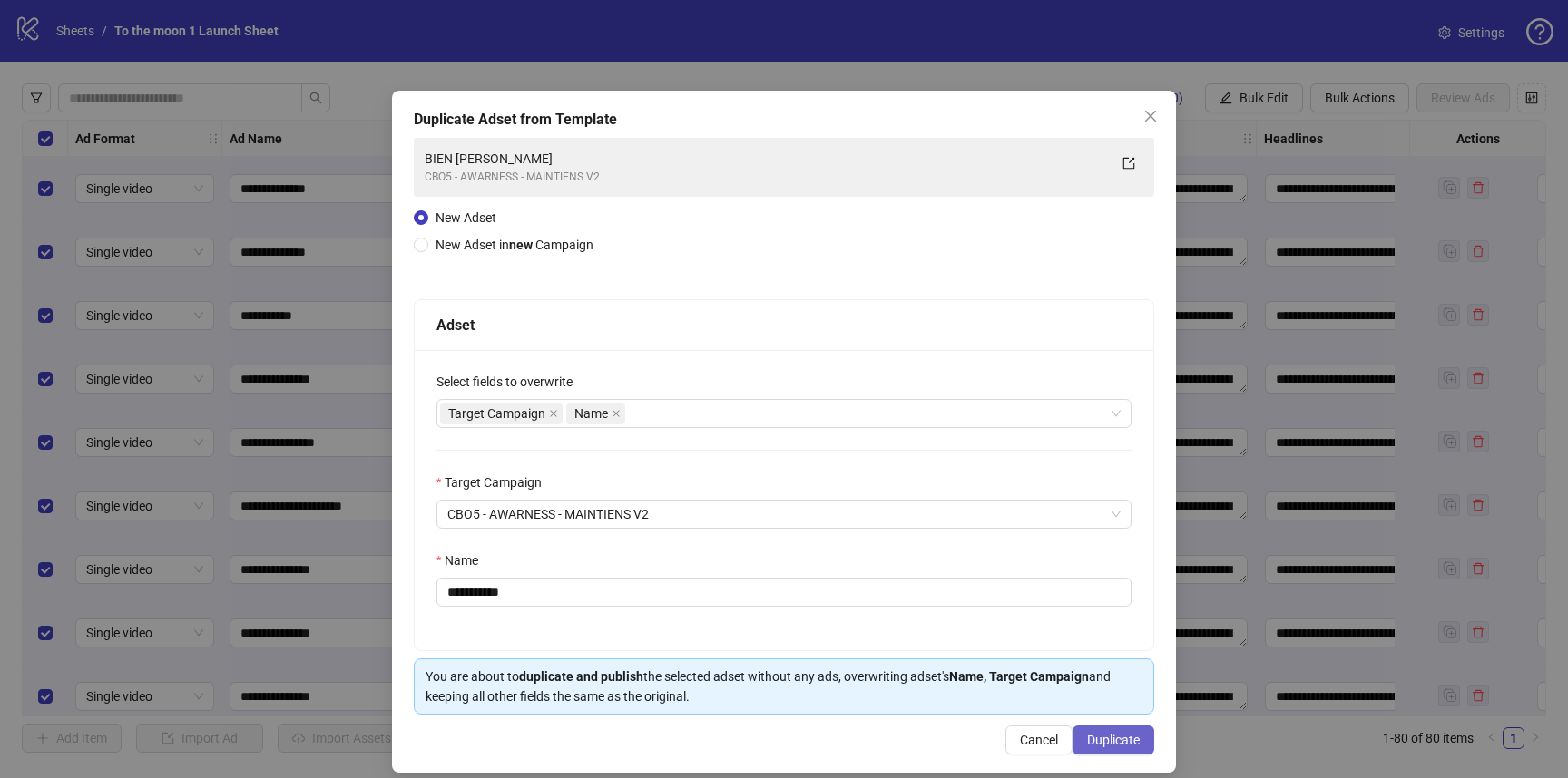
click at [1116, 734] on span "Duplicate" at bounding box center [1113, 739] width 52 height 15
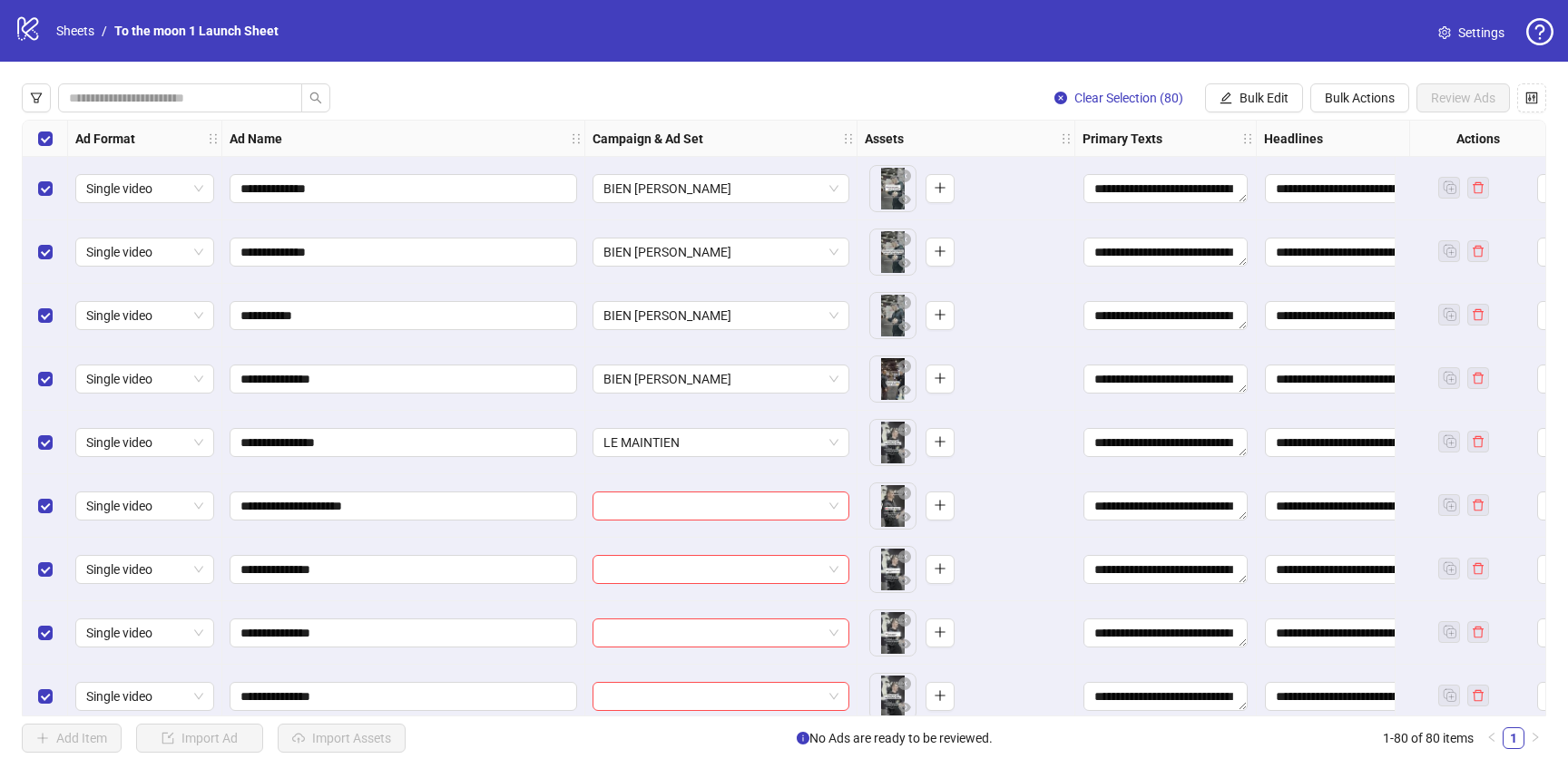
scroll to position [294, 0]
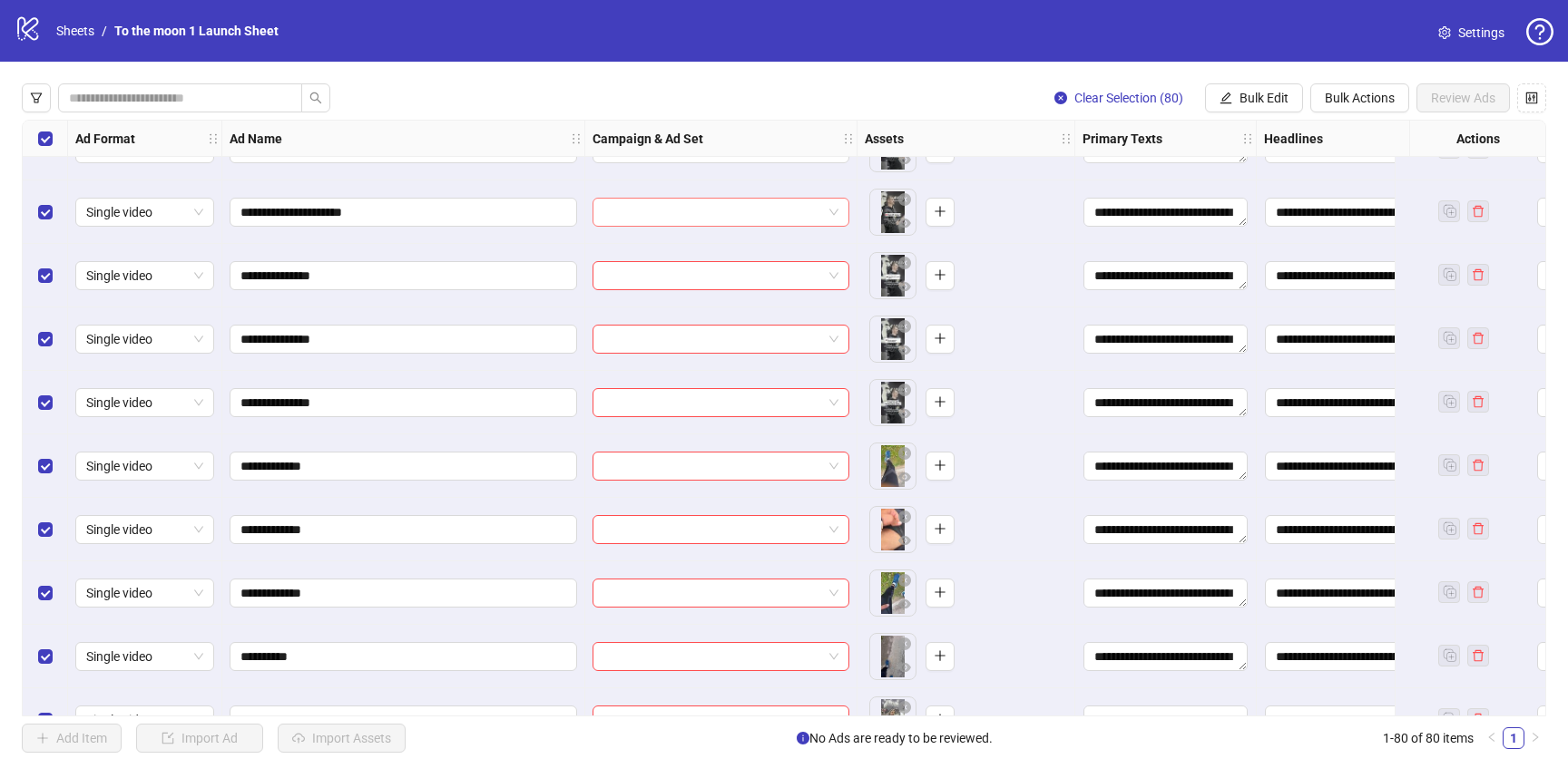
click at [710, 221] on input "search" at bounding box center [712, 212] width 219 height 27
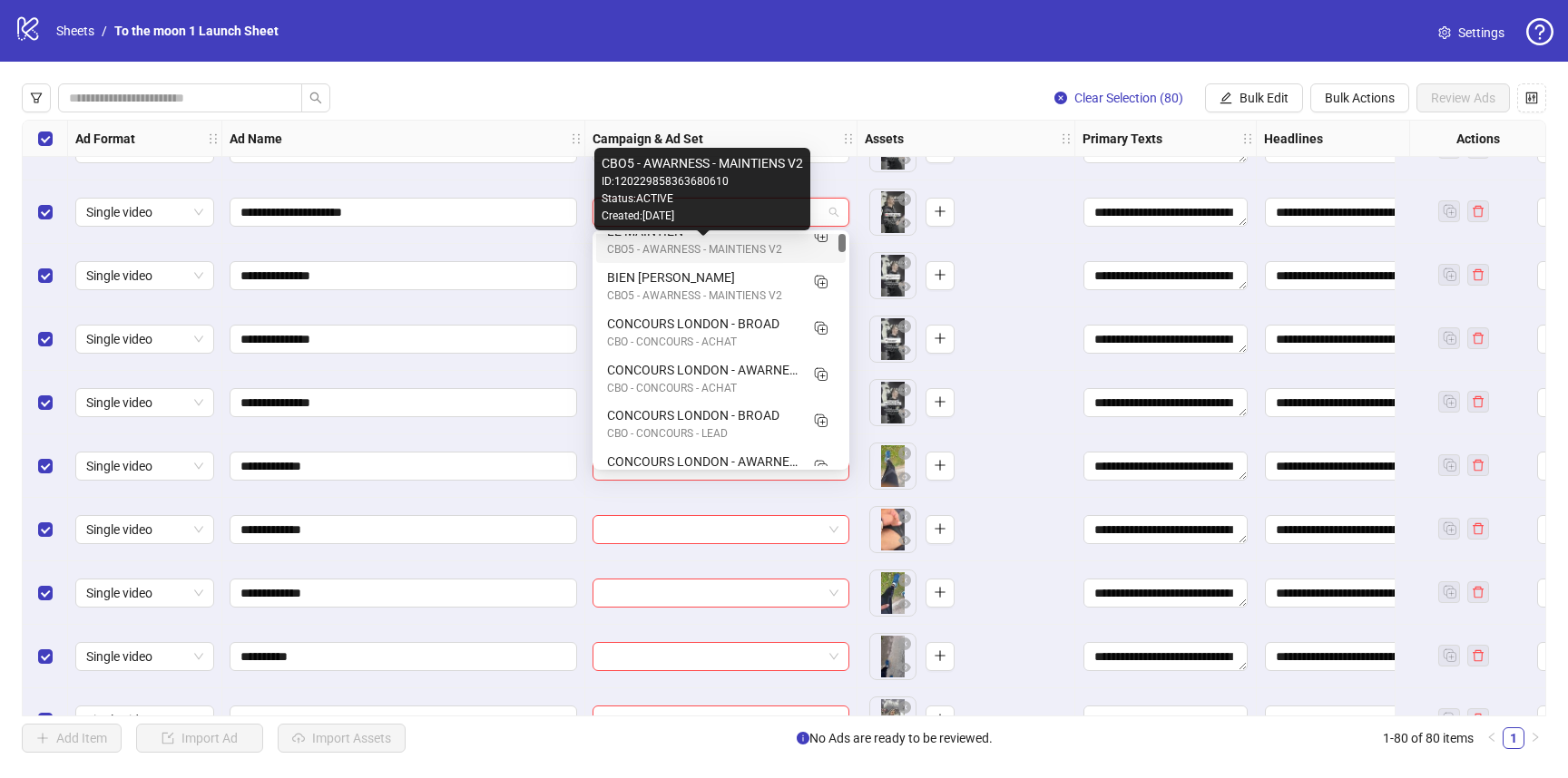
click at [694, 250] on div "CBO5 - AWARNESS - MAINTIENS V2" at bounding box center [703, 250] width 192 height 17
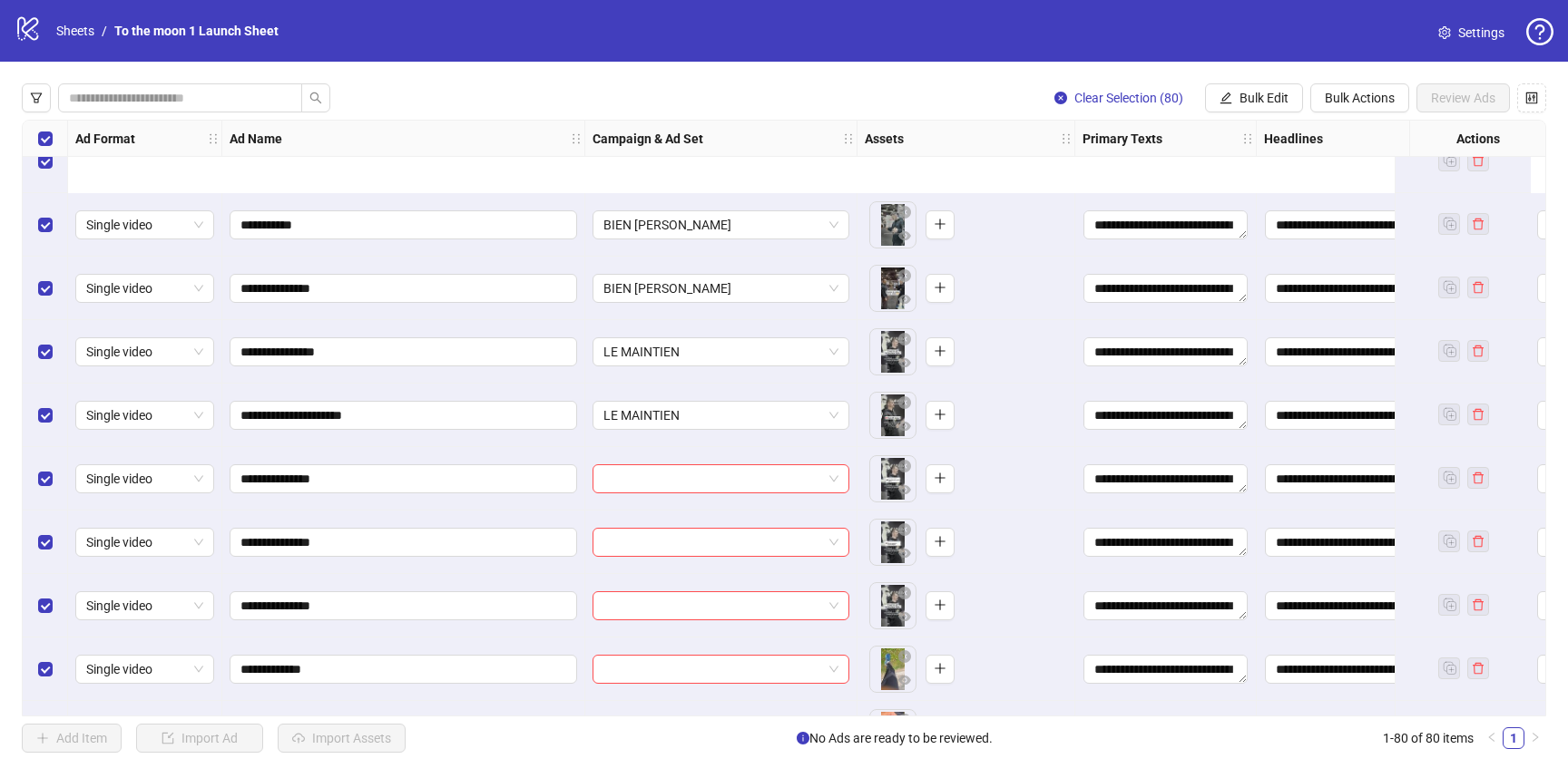
scroll to position [298, 0]
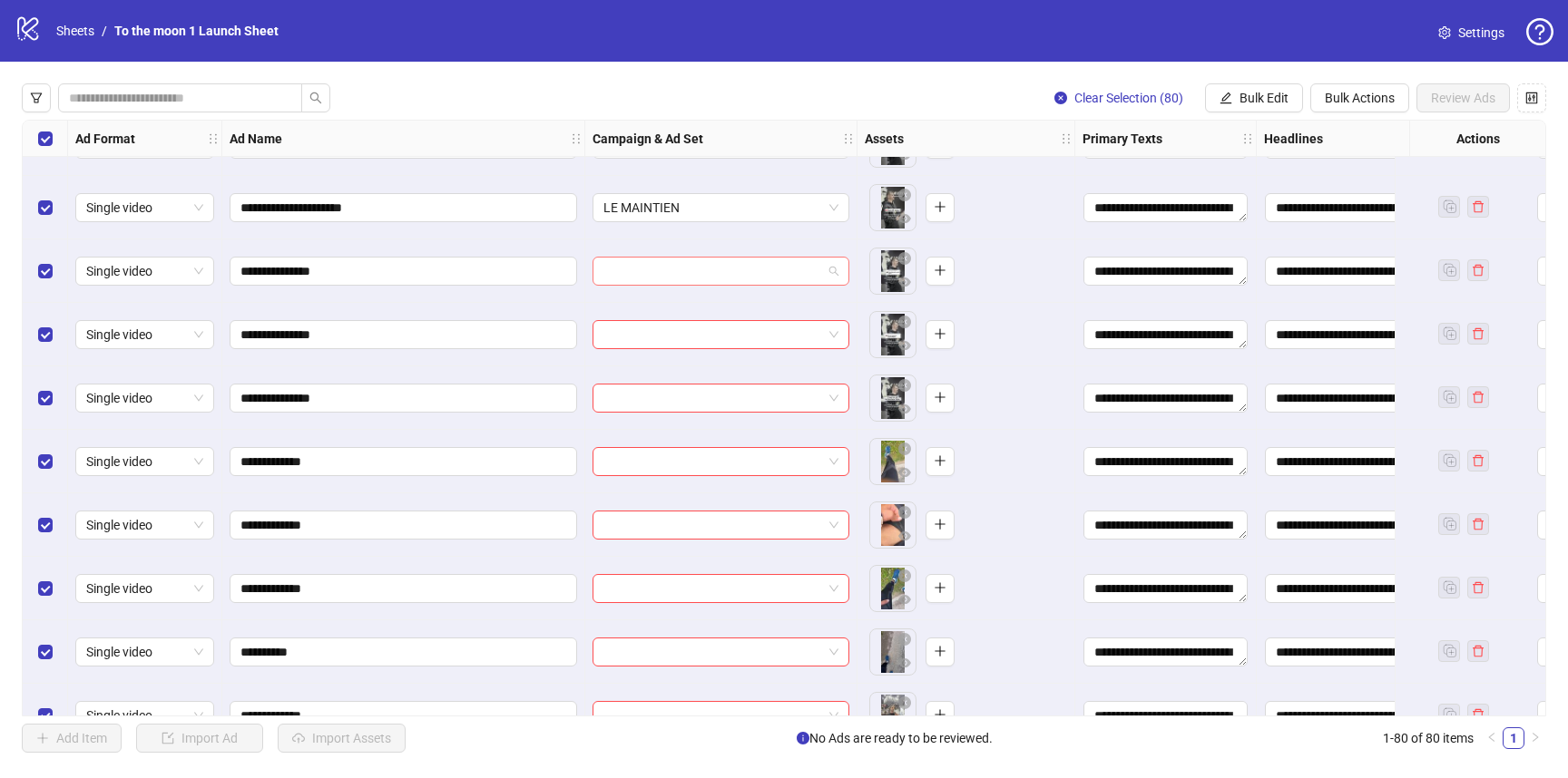
click at [684, 273] on input "search" at bounding box center [712, 271] width 219 height 27
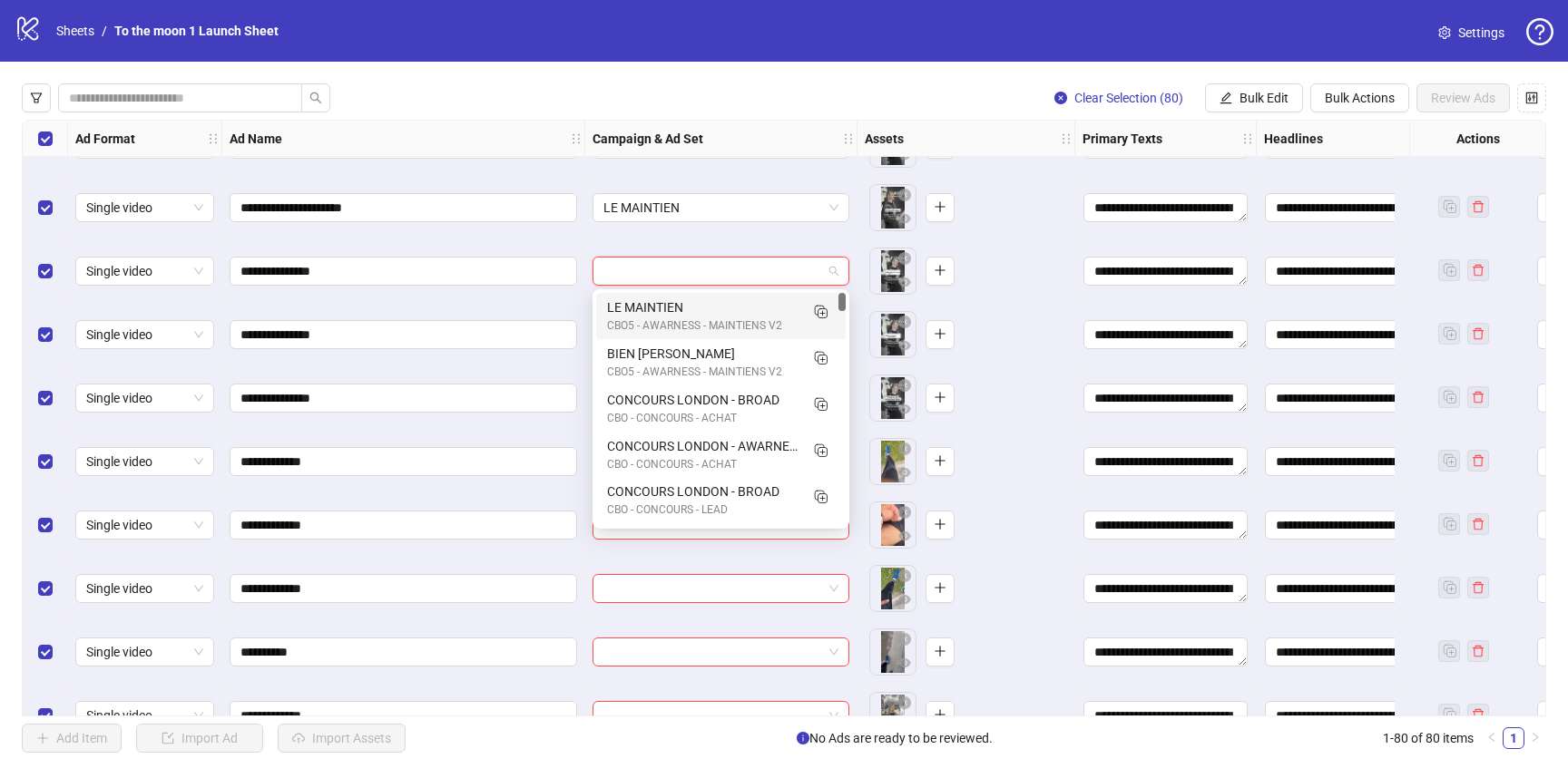
click at [684, 293] on div "LE MAINTIEN CBO5 - AWARNESS - MAINTIENS V2" at bounding box center [721, 316] width 250 height 46
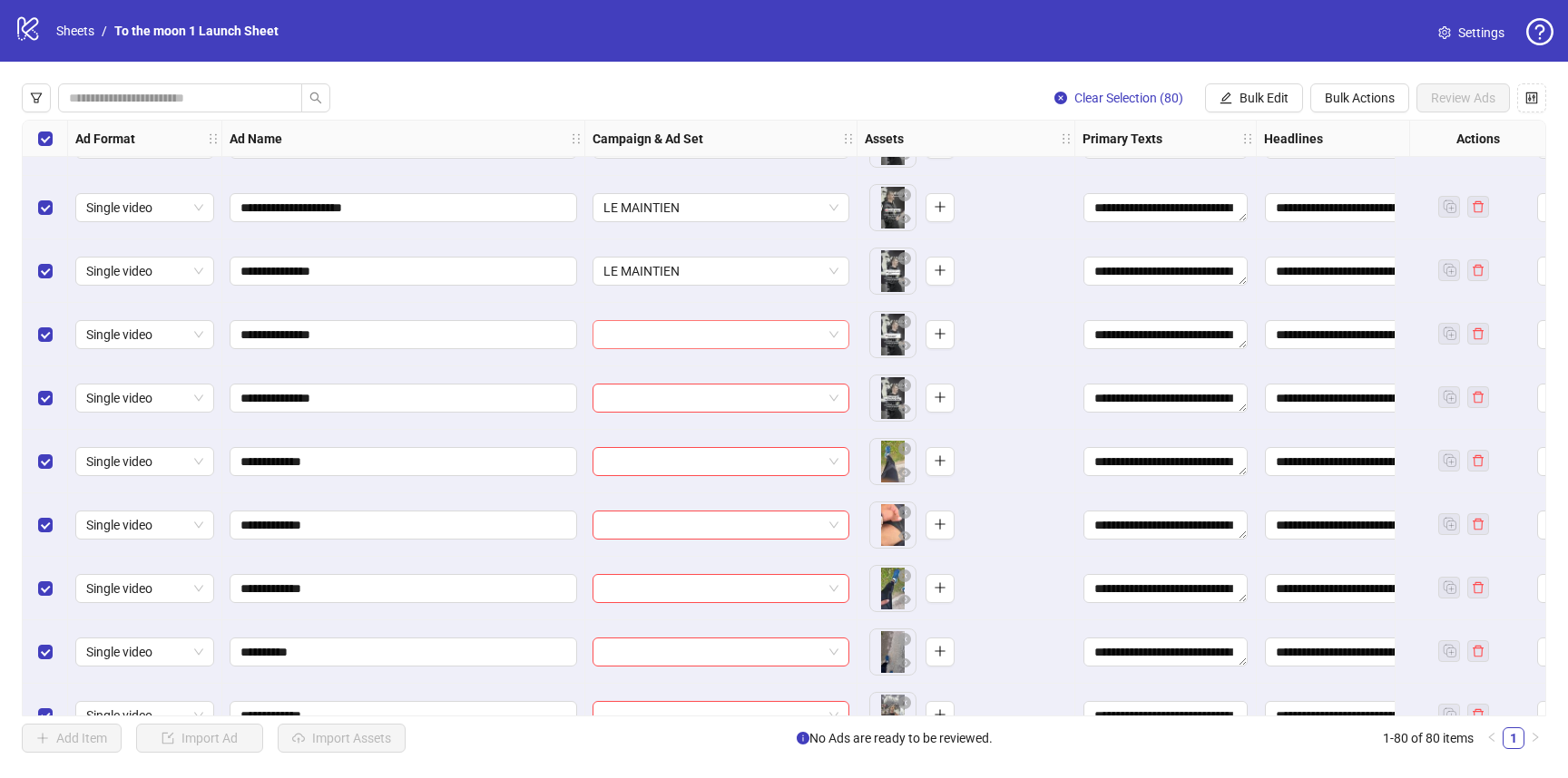
click at [681, 332] on input "search" at bounding box center [712, 335] width 219 height 27
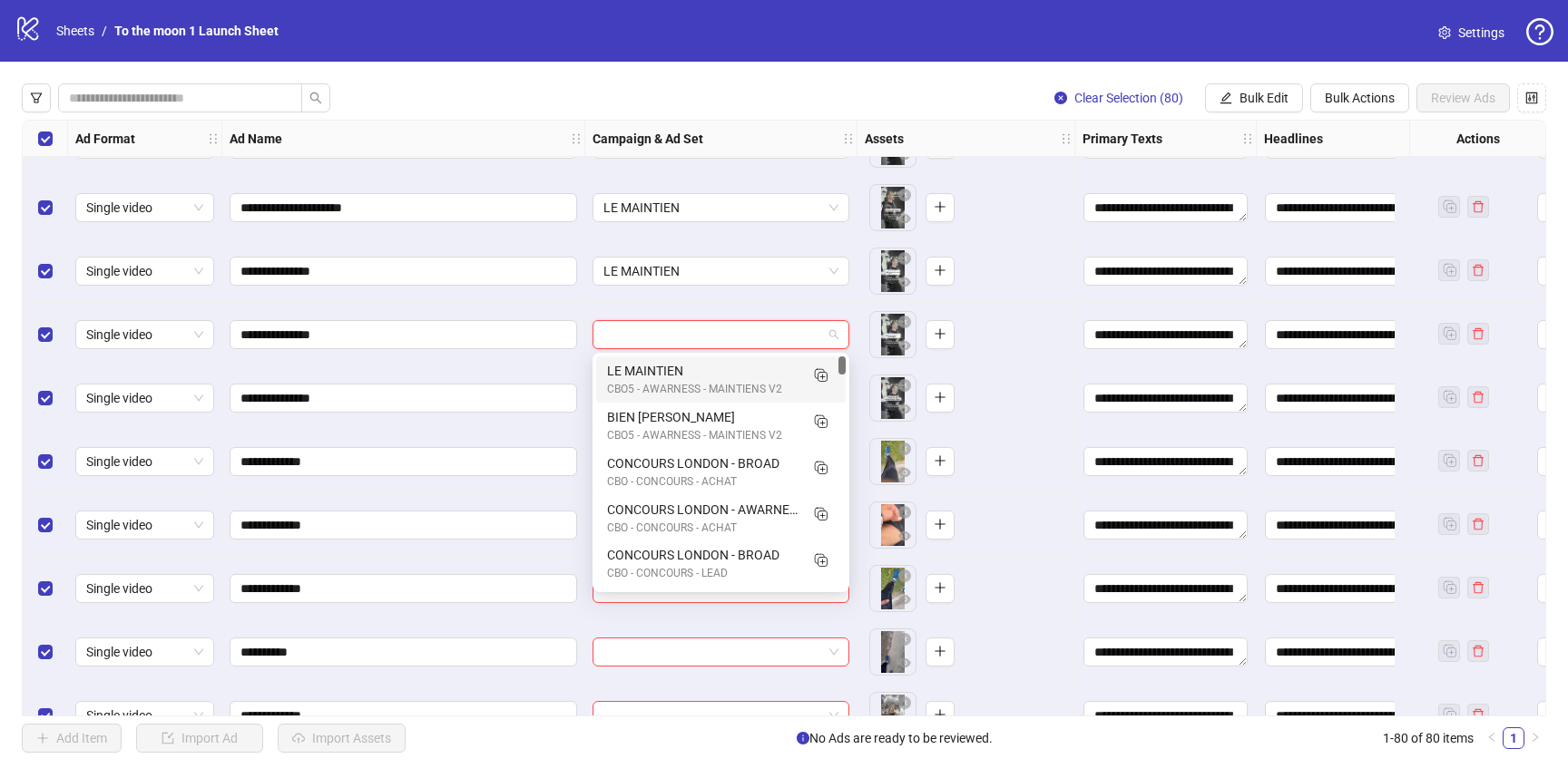
click at [681, 381] on div "CBO5 - AWARNESS - MAINTIENS V2" at bounding box center [703, 390] width 192 height 17
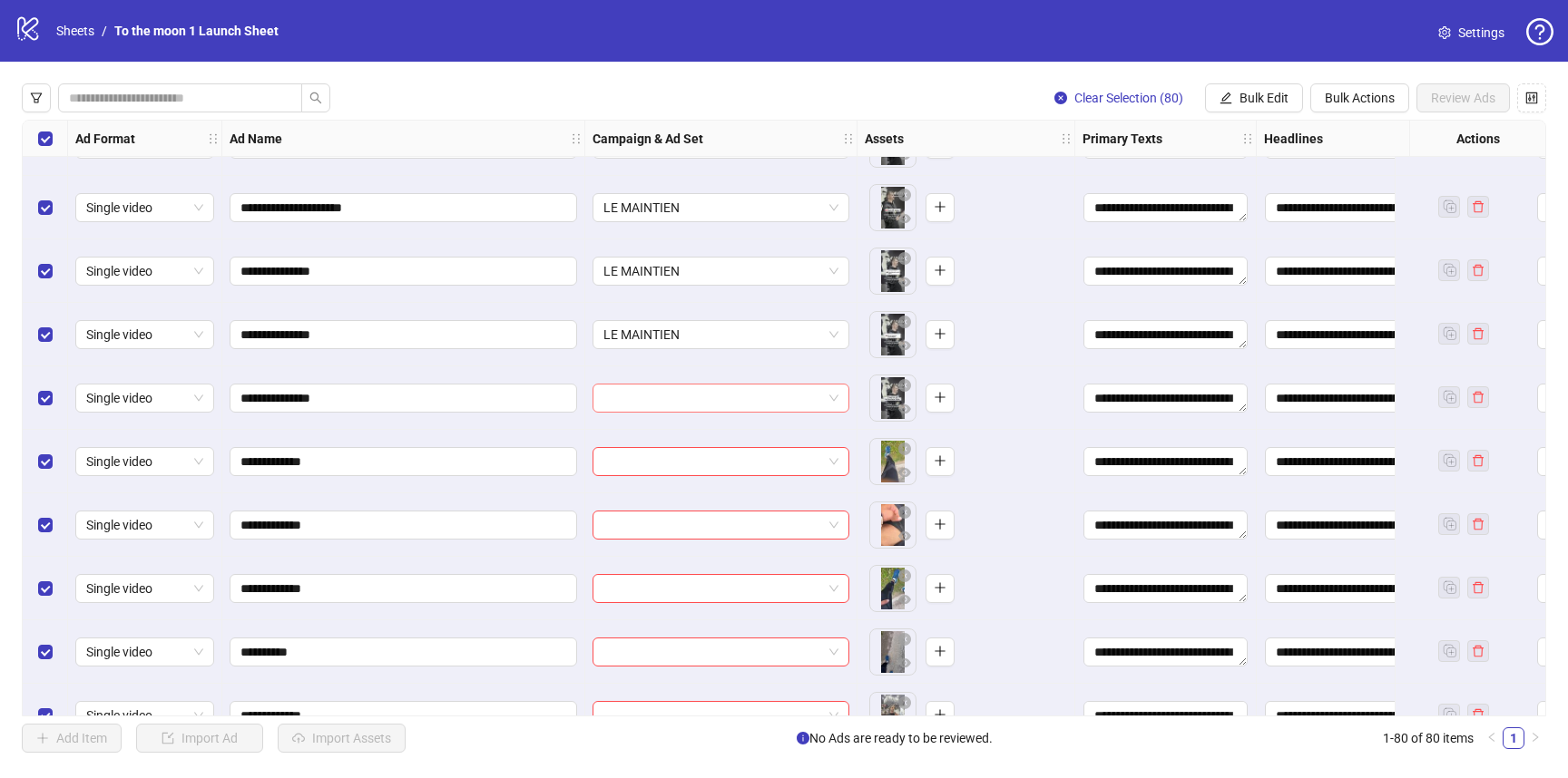
click at [681, 402] on input "search" at bounding box center [712, 398] width 219 height 27
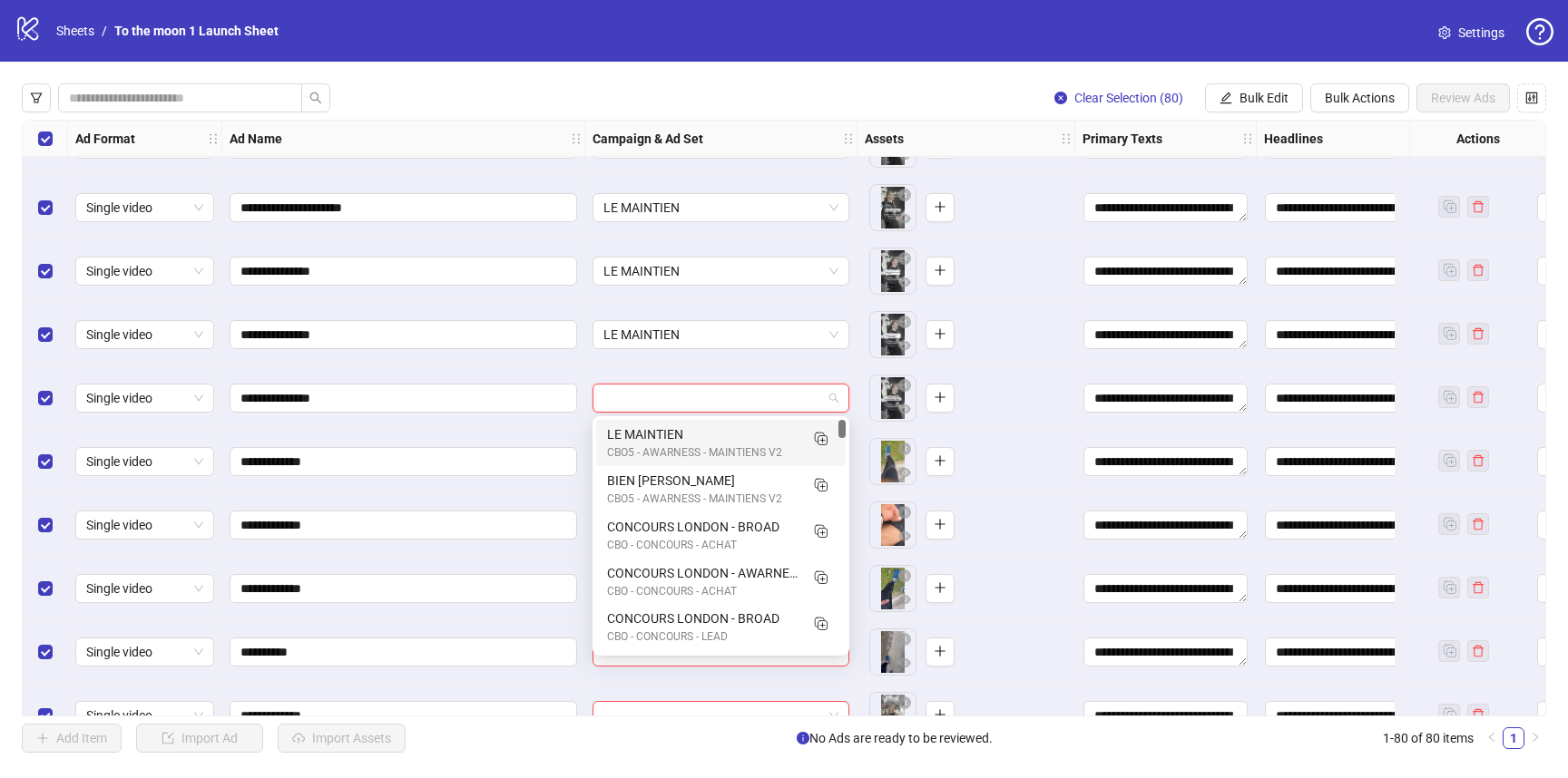
click at [681, 431] on div "LE MAINTIEN" at bounding box center [703, 434] width 192 height 20
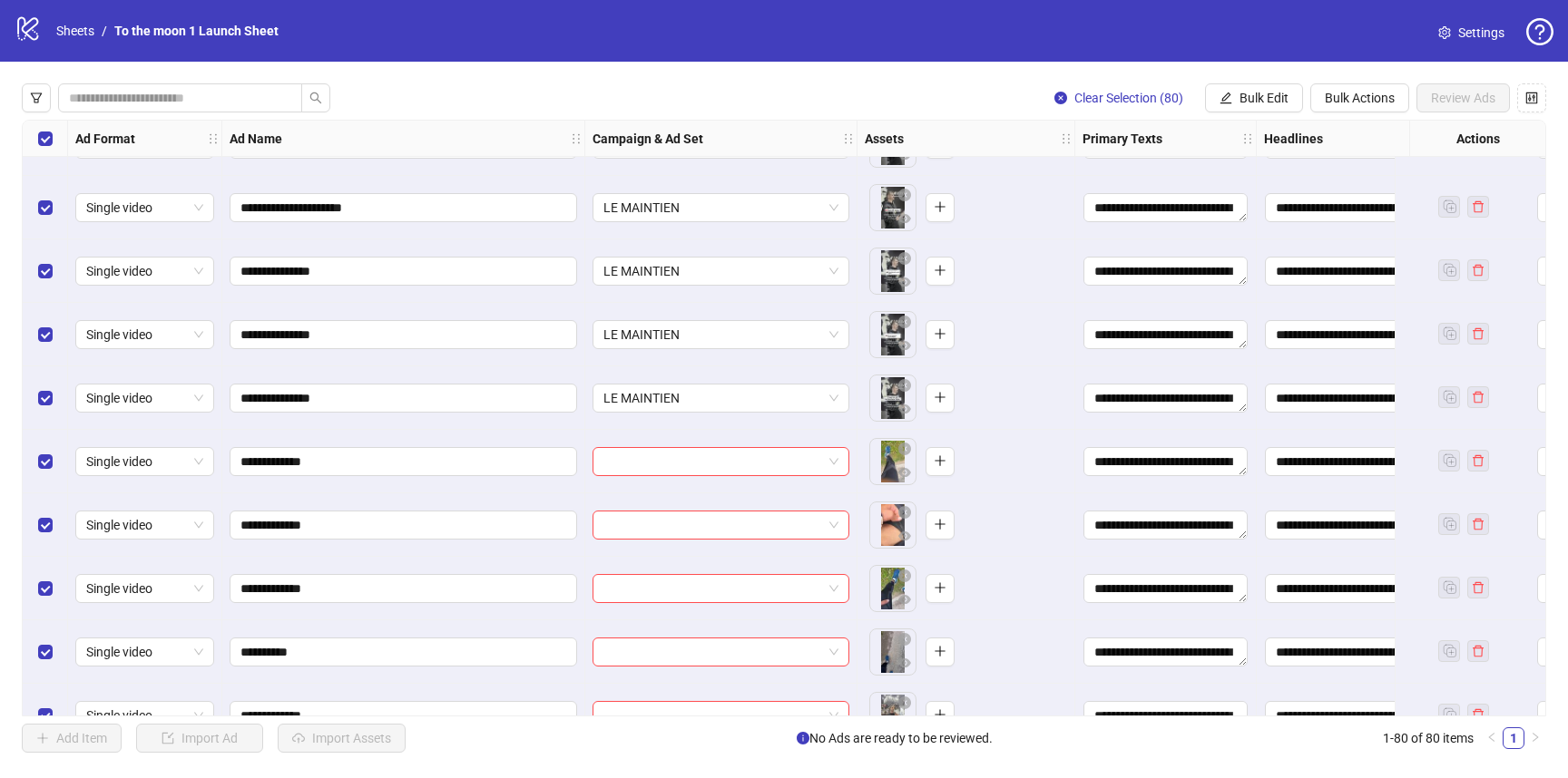
scroll to position [480, 0]
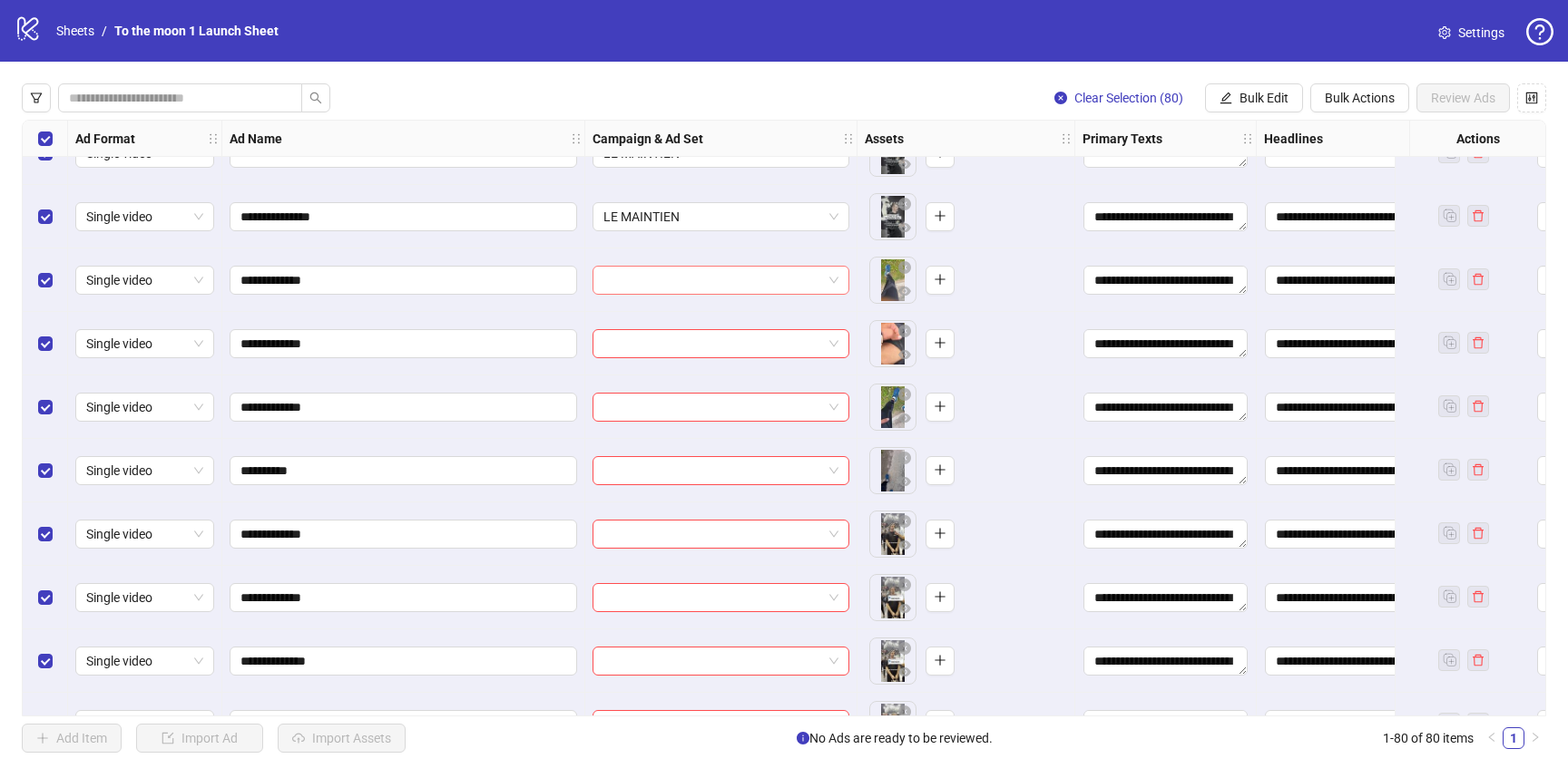
click at [837, 280] on span at bounding box center [720, 281] width 235 height 27
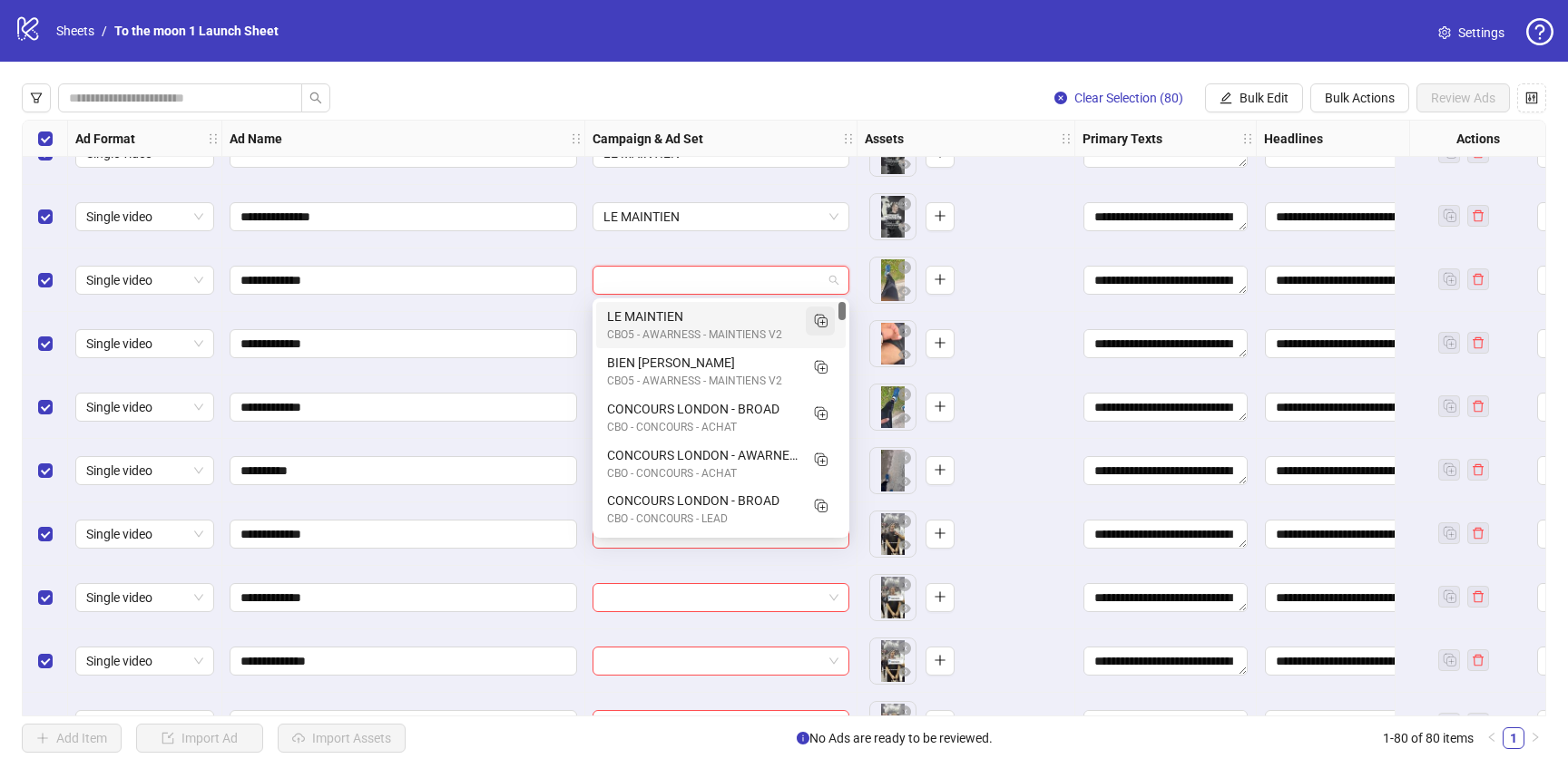
click at [821, 317] on icon "Duplicate" at bounding box center [820, 320] width 18 height 18
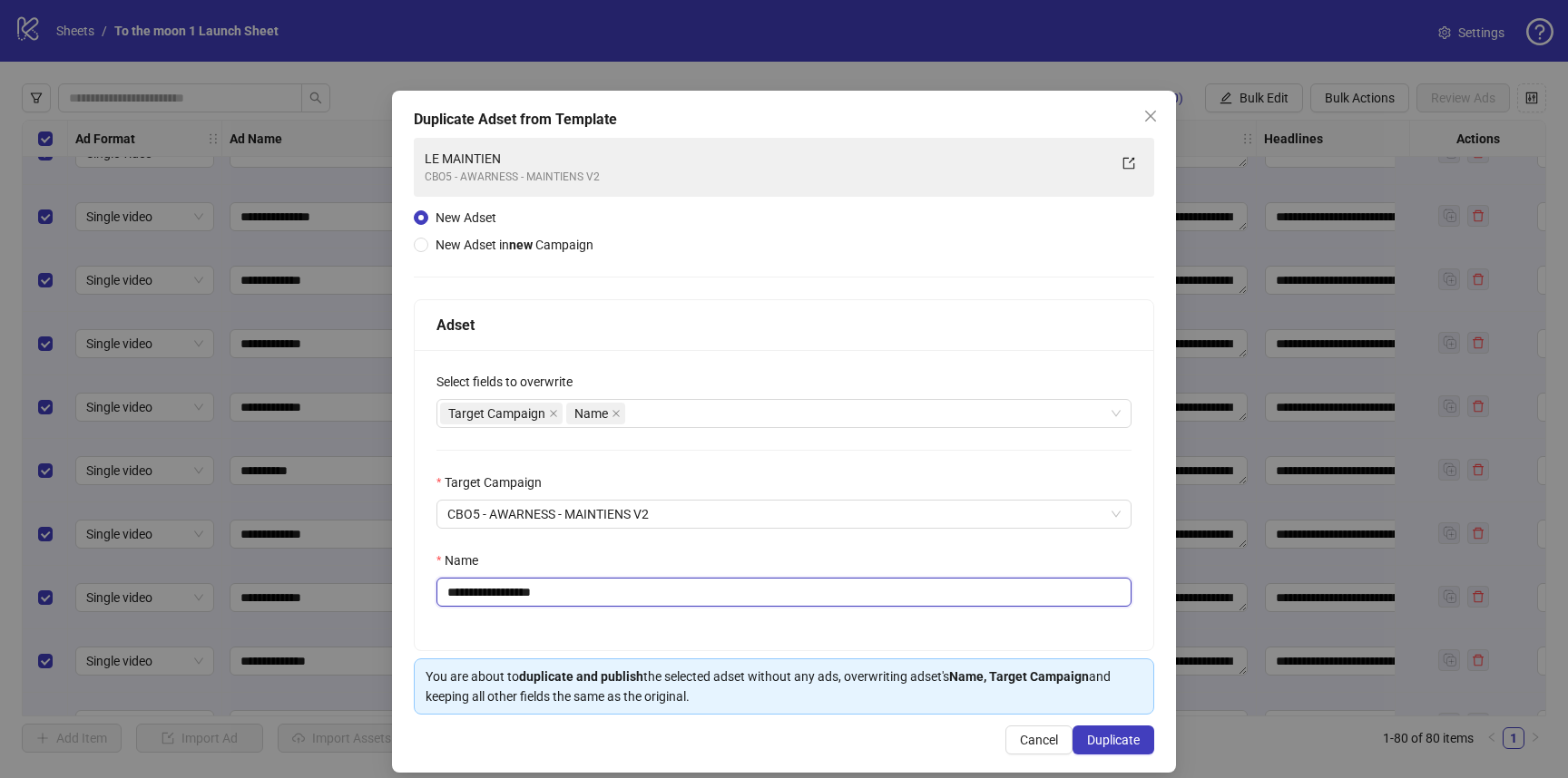
click at [594, 584] on input "**********" at bounding box center [784, 592] width 695 height 29
type input "**********"
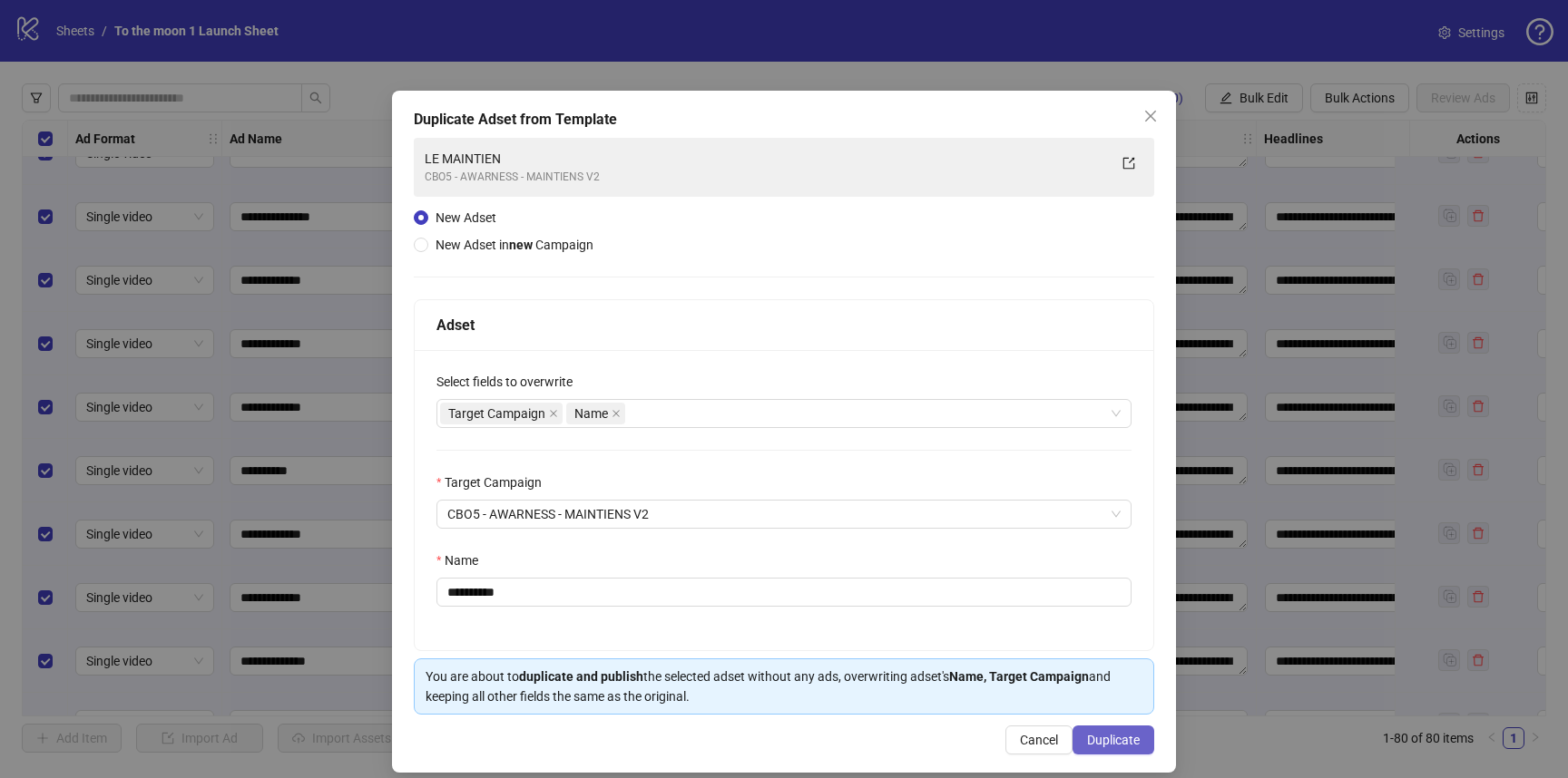
click at [1109, 743] on span "Duplicate" at bounding box center [1113, 739] width 52 height 15
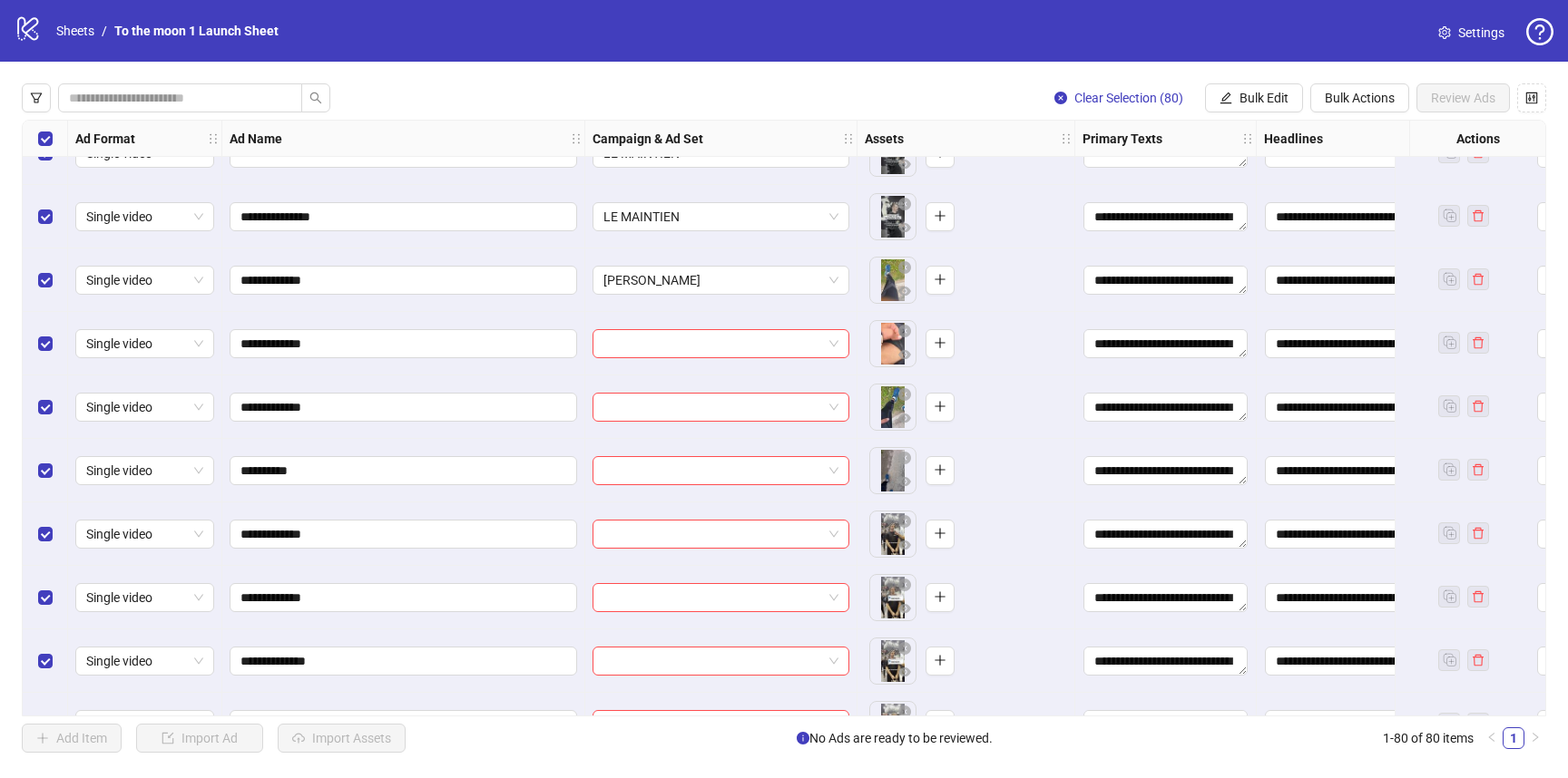
scroll to position [614, 0]
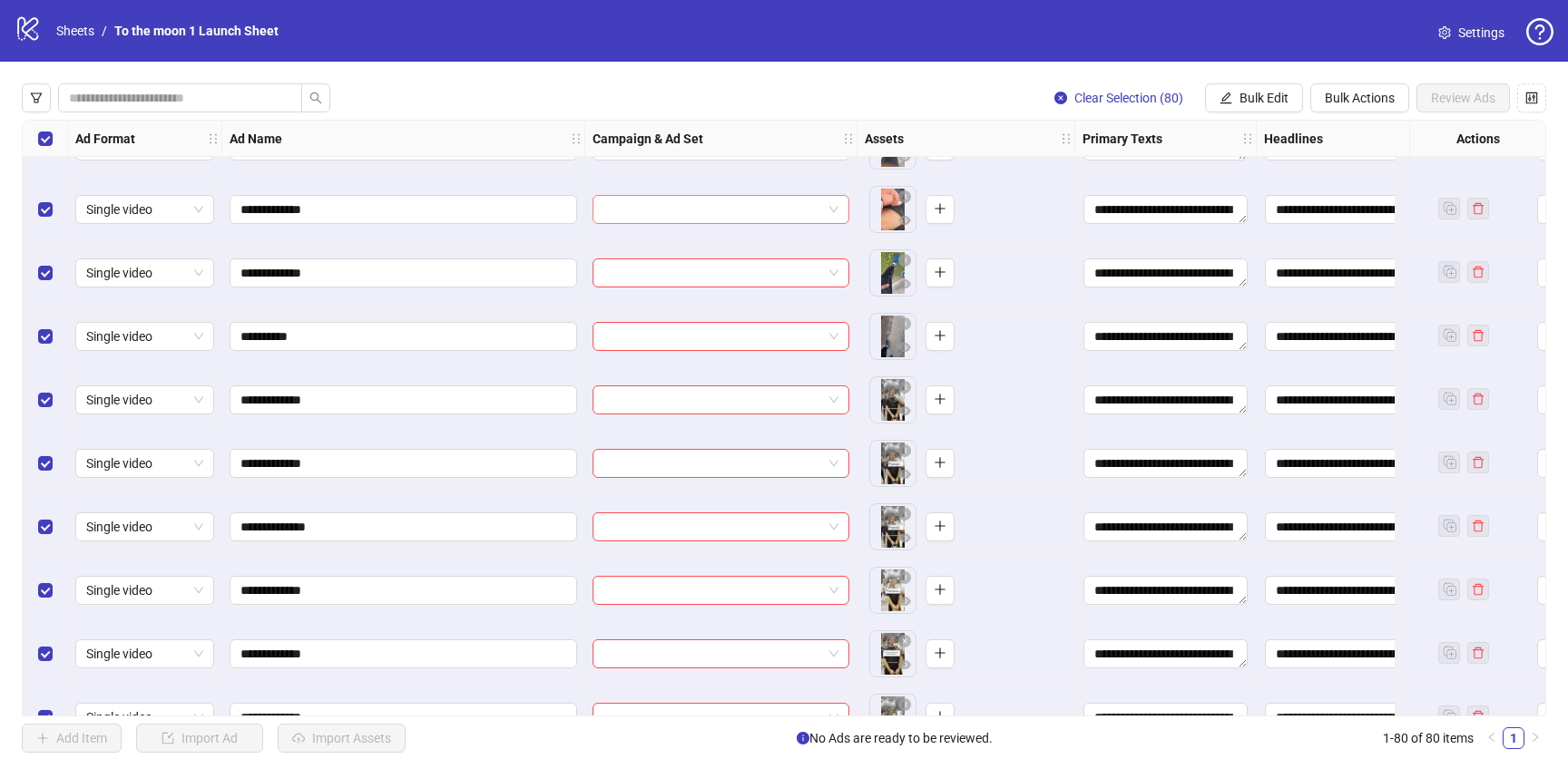
click at [725, 216] on input "search" at bounding box center [712, 209] width 219 height 27
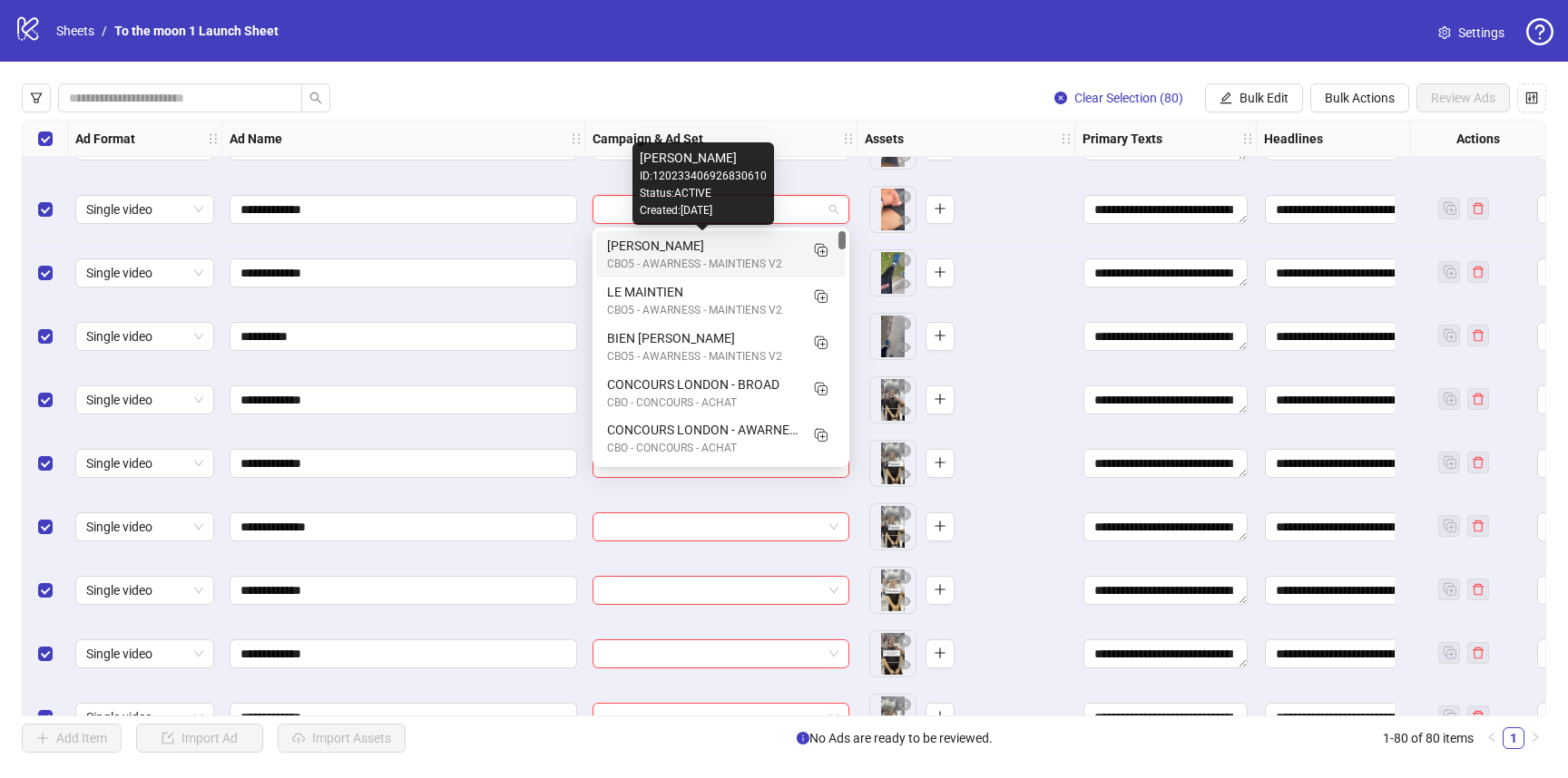
click at [692, 259] on div "CBO5 - AWARNESS - MAINTIENS V2" at bounding box center [703, 264] width 192 height 17
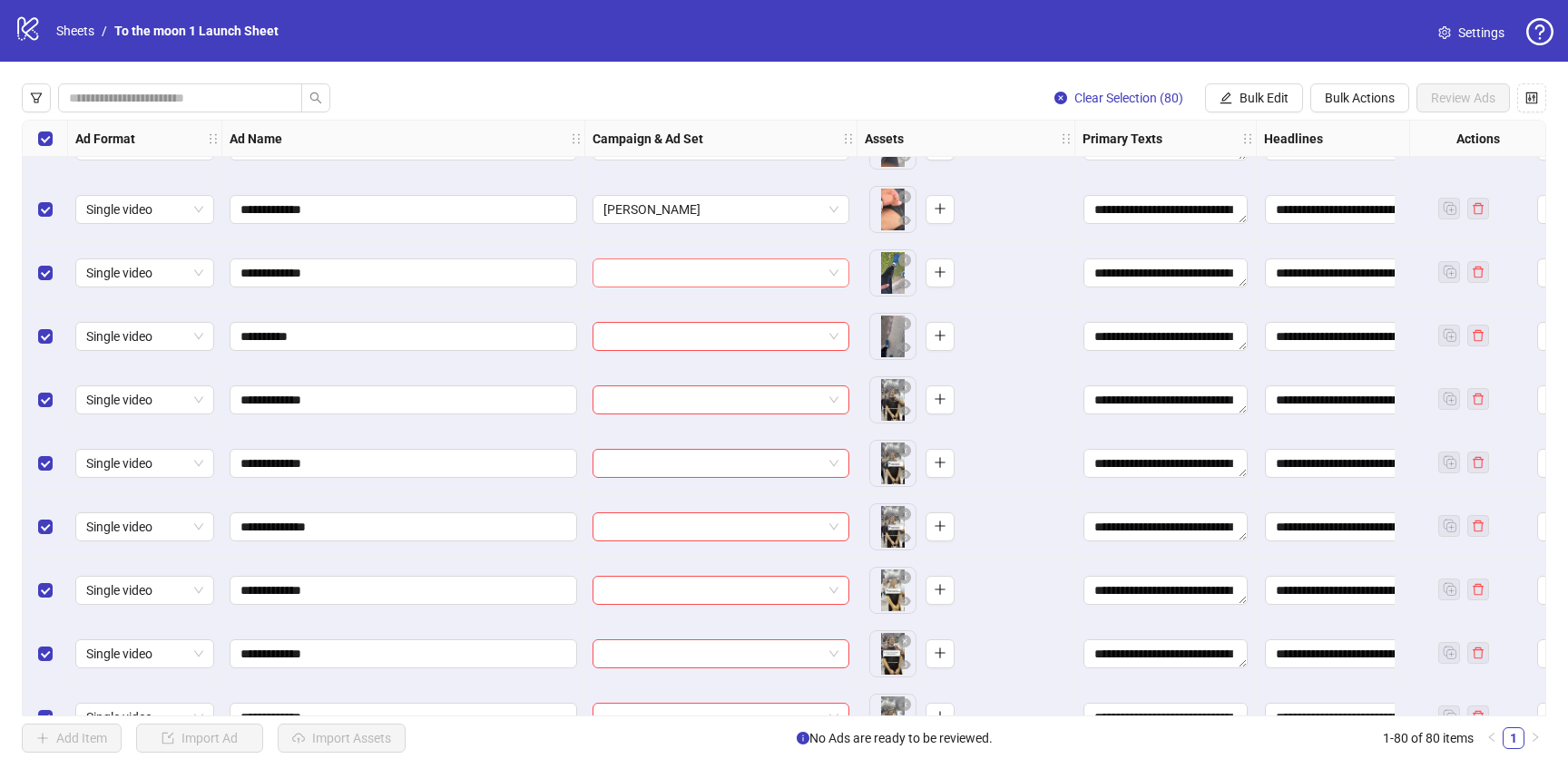
click at [703, 277] on input "search" at bounding box center [712, 273] width 219 height 27
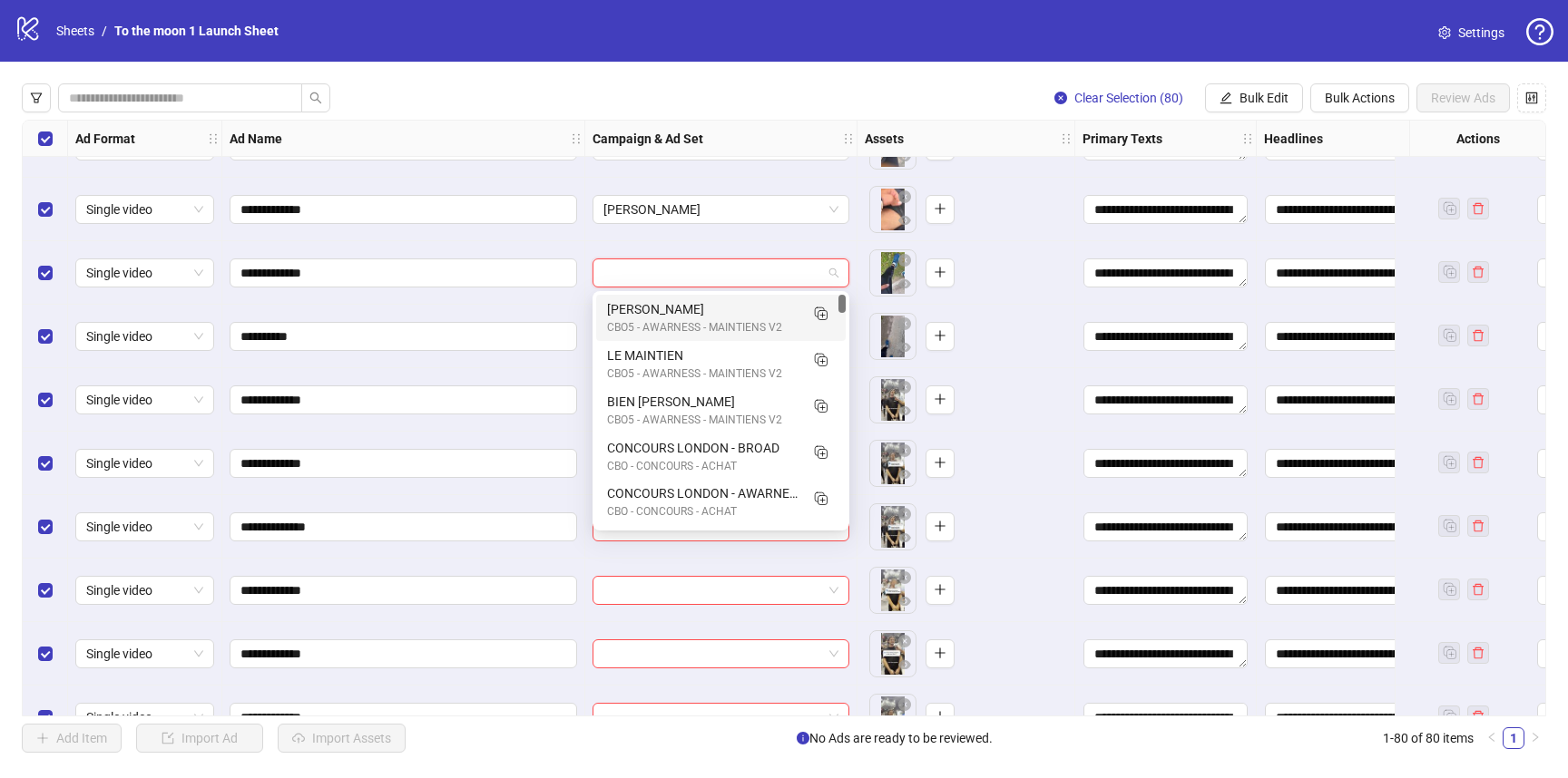
click at [698, 312] on div "[PERSON_NAME]" at bounding box center [703, 309] width 192 height 20
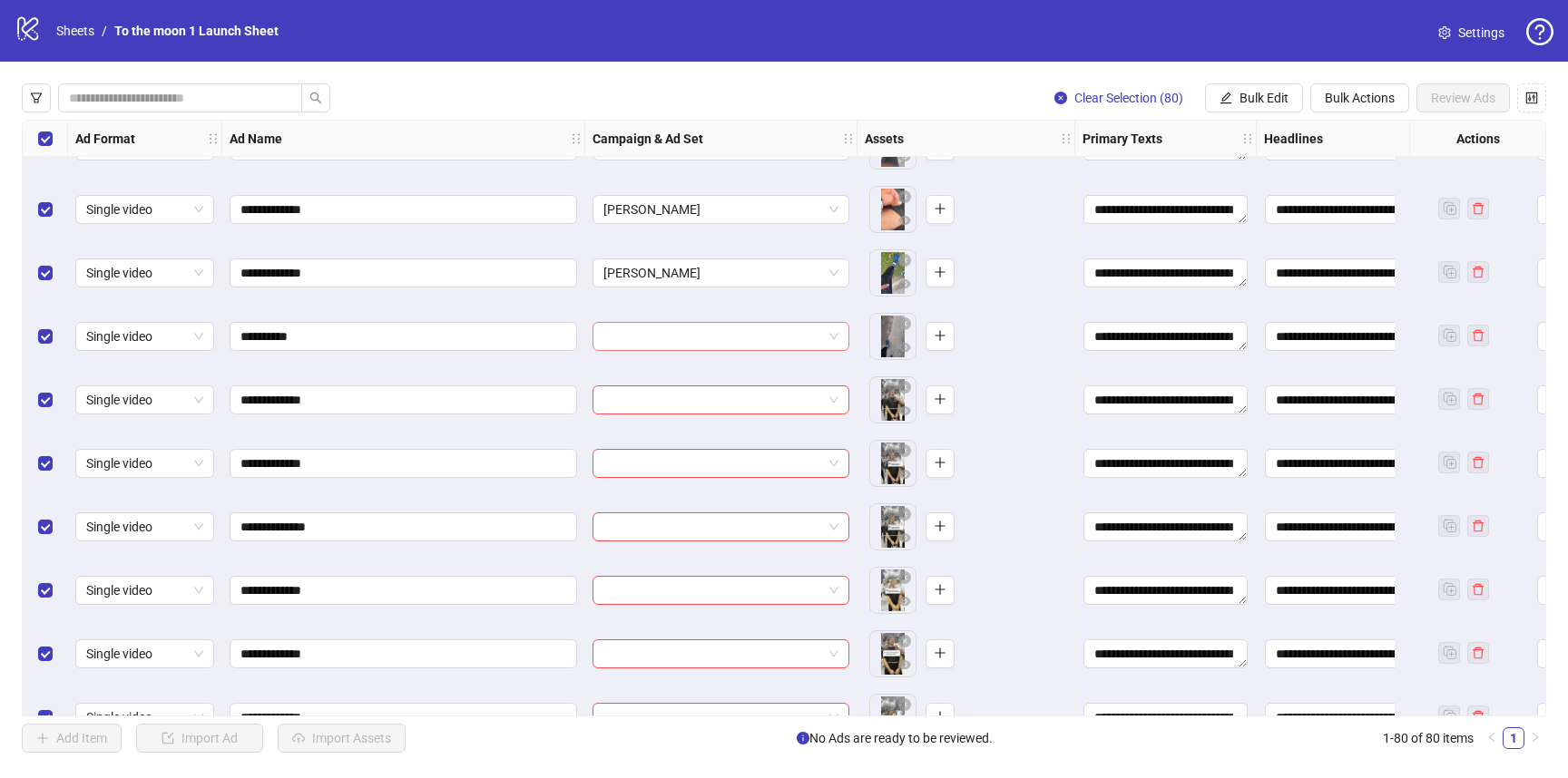
click at [692, 336] on input "search" at bounding box center [712, 337] width 219 height 27
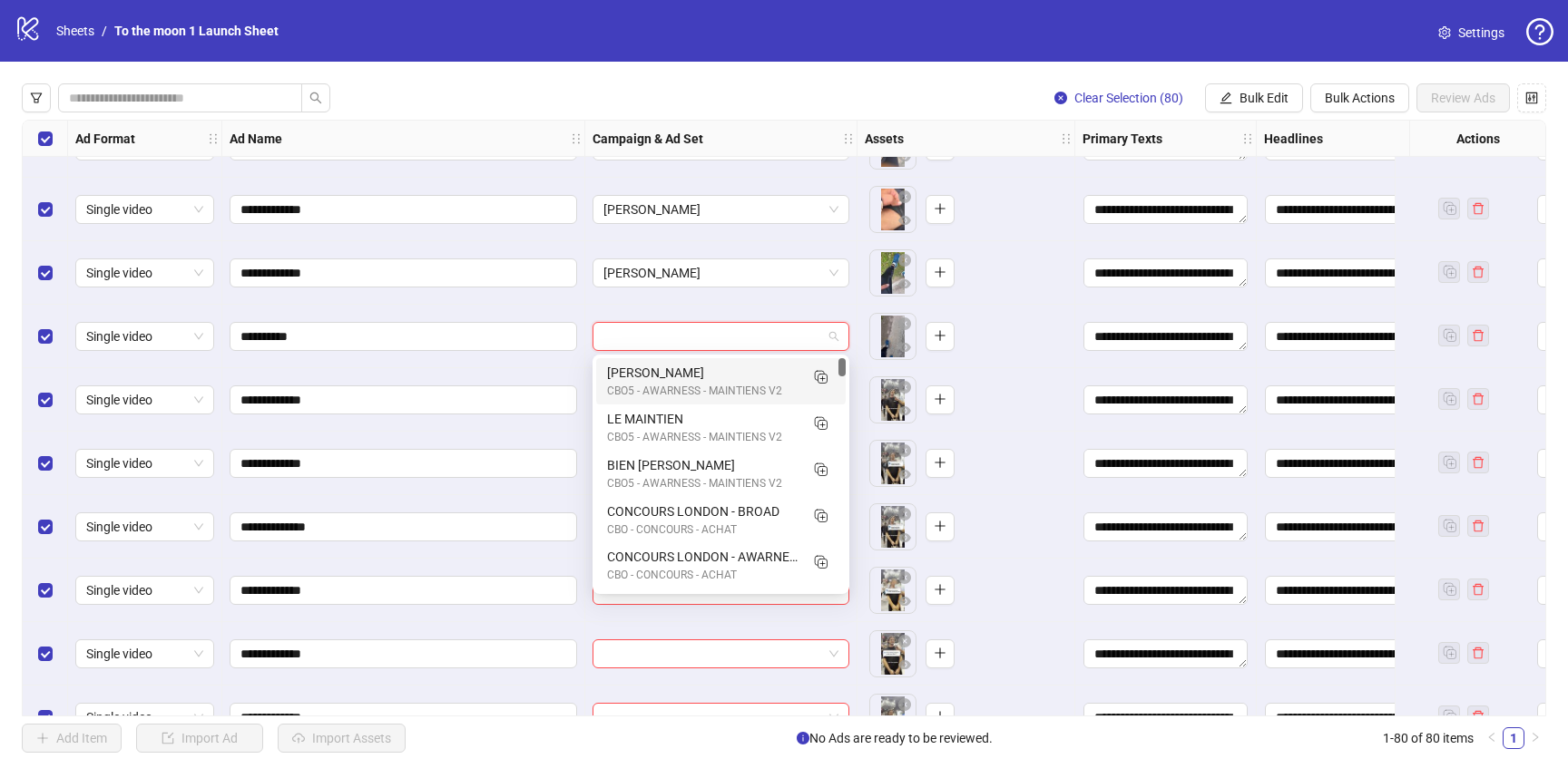
click at [692, 375] on div "[PERSON_NAME]" at bounding box center [703, 373] width 192 height 20
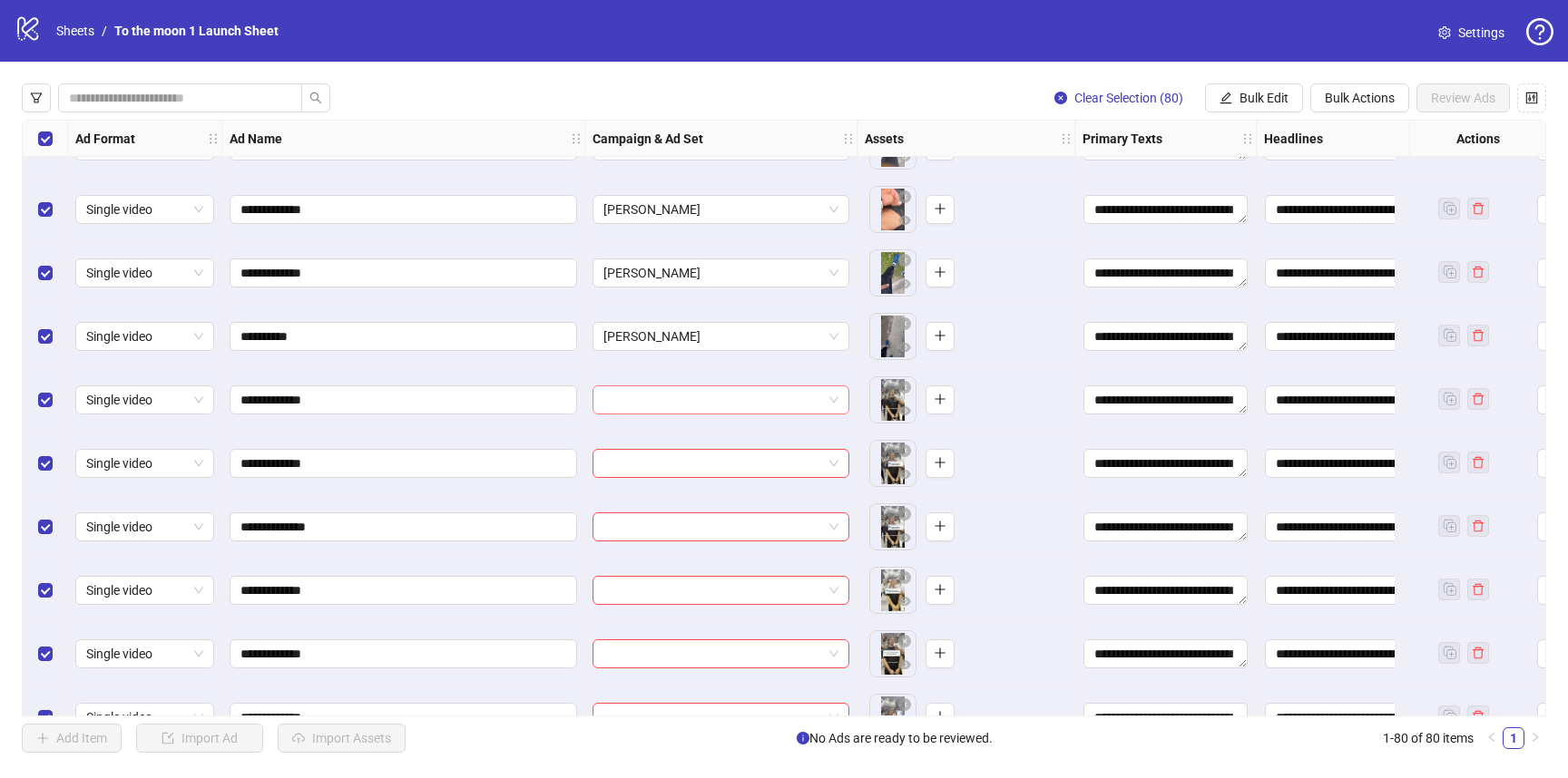
click at [800, 398] on input "search" at bounding box center [712, 400] width 219 height 27
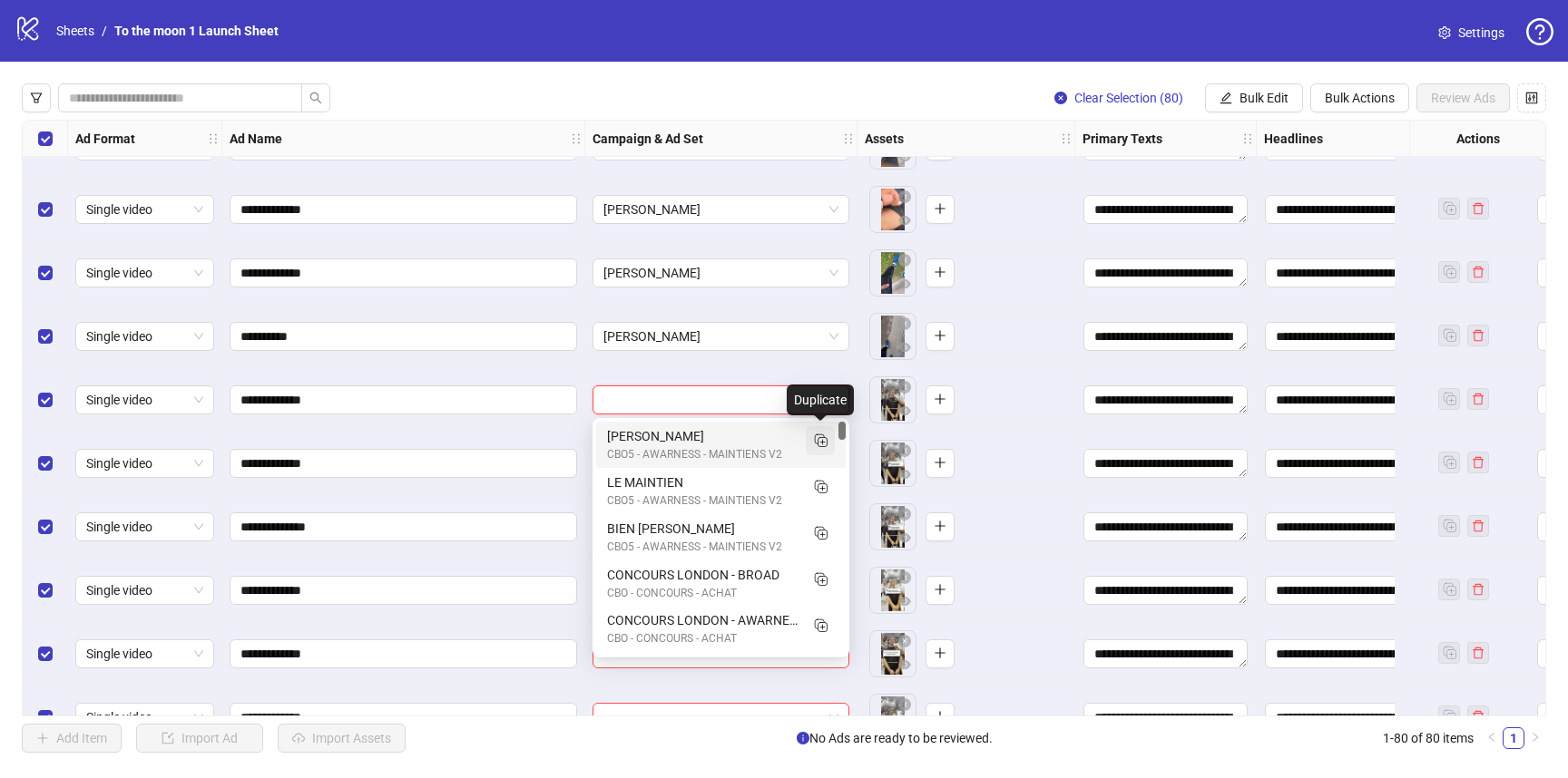
click at [821, 440] on icon "Duplicate" at bounding box center [820, 439] width 18 height 18
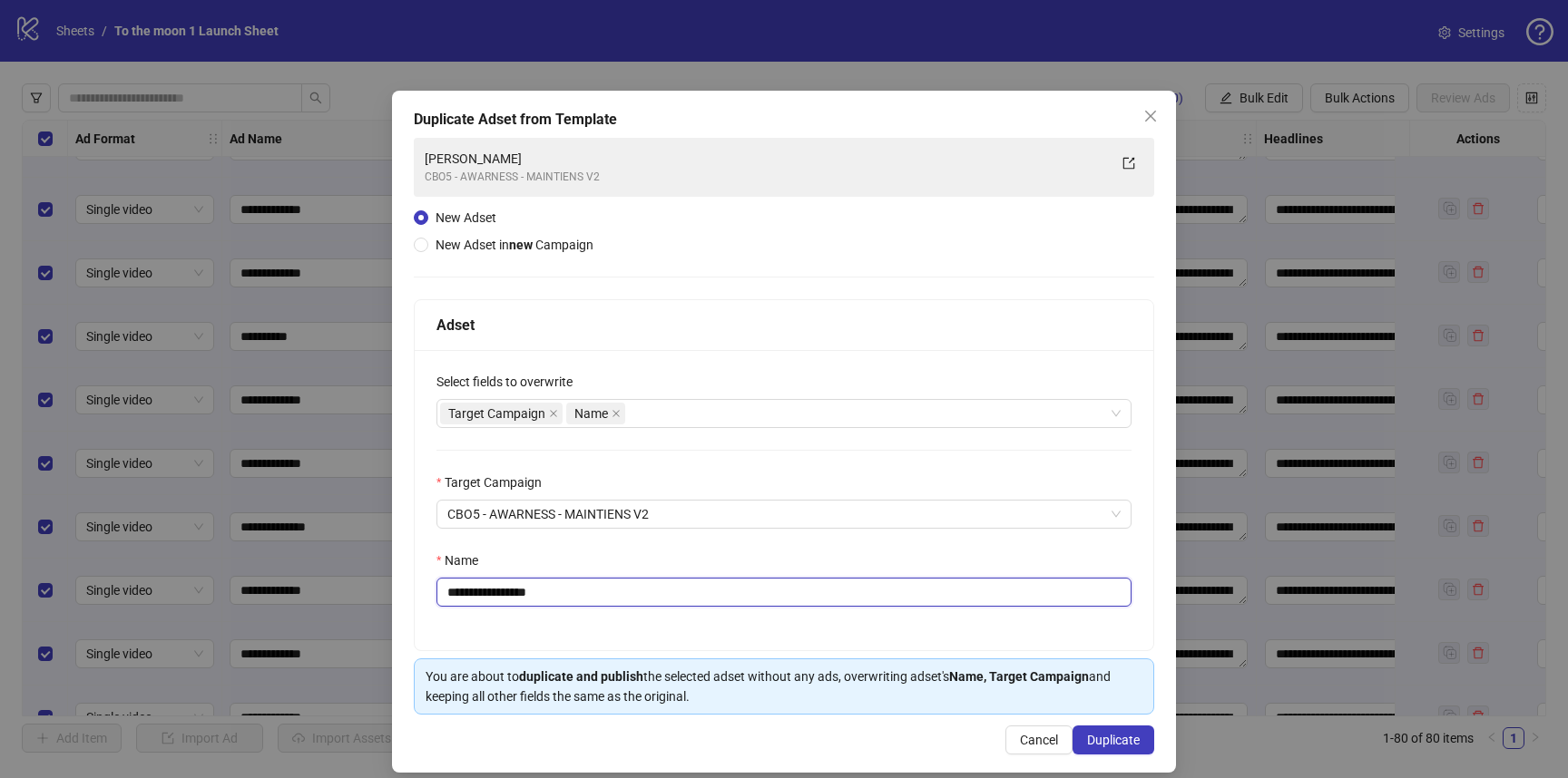
click at [561, 589] on input "**********" at bounding box center [784, 592] width 695 height 29
type input "**********"
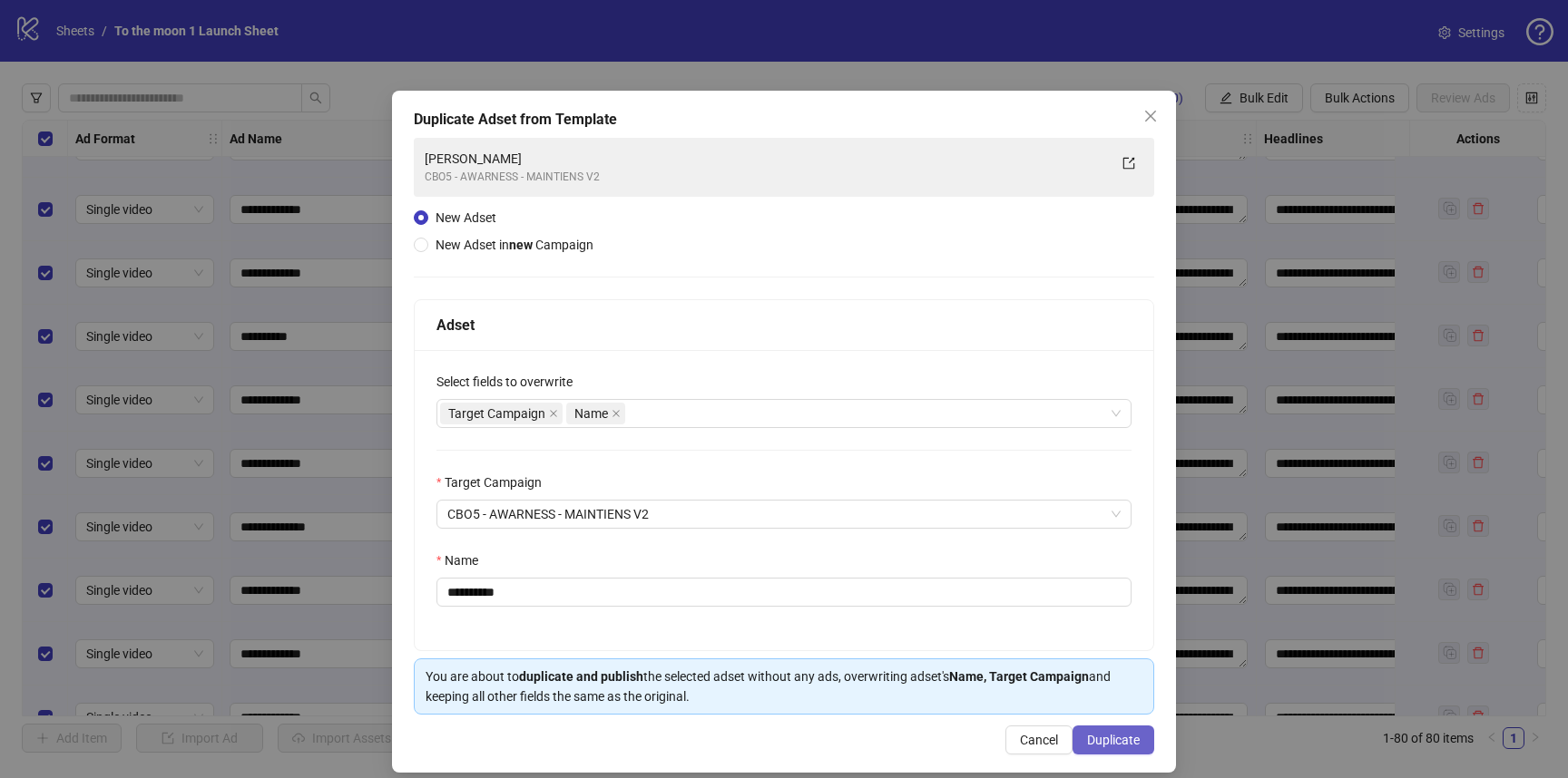
click at [1107, 739] on span "Duplicate" at bounding box center [1113, 739] width 52 height 15
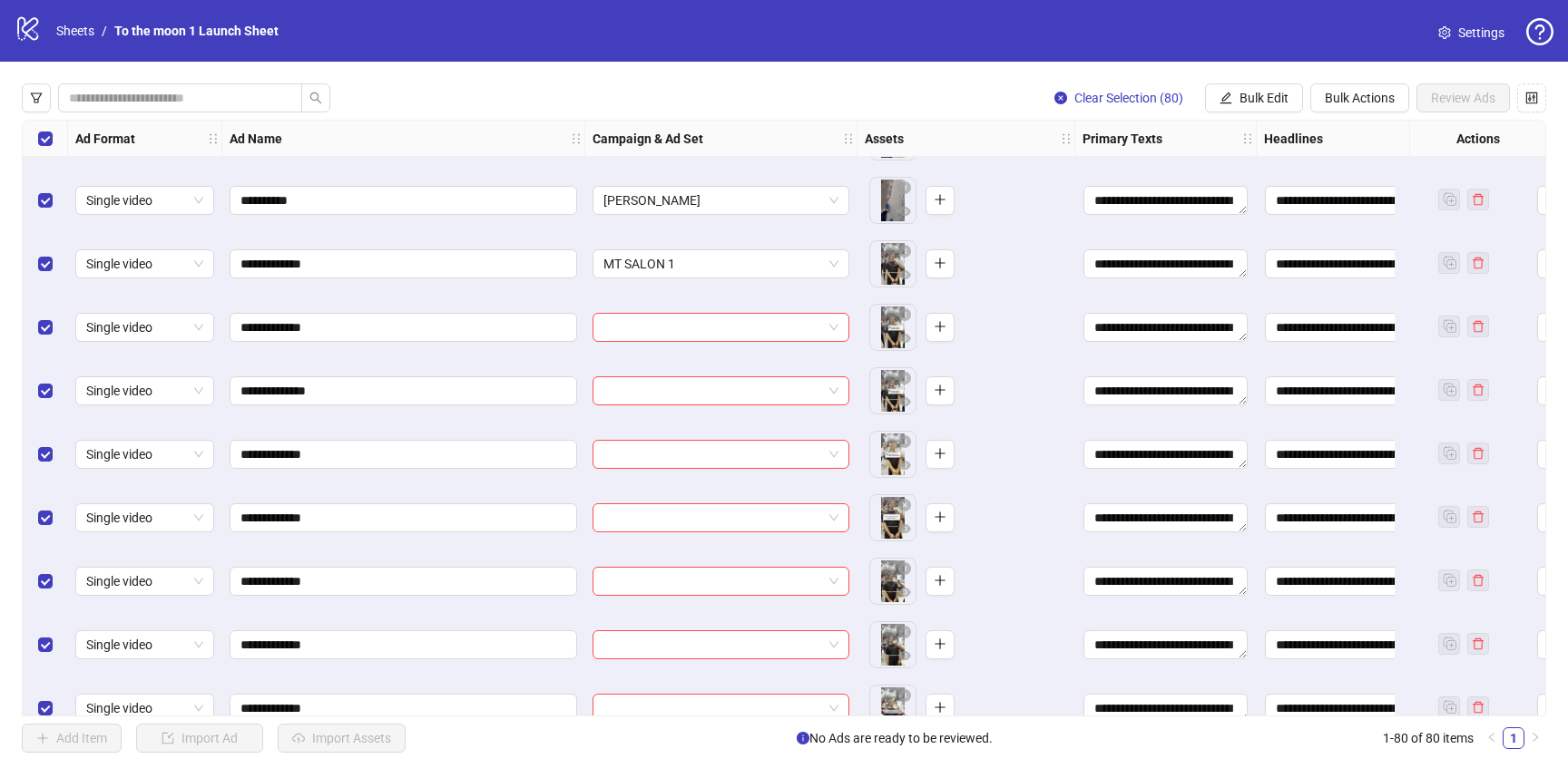
scroll to position [823, 0]
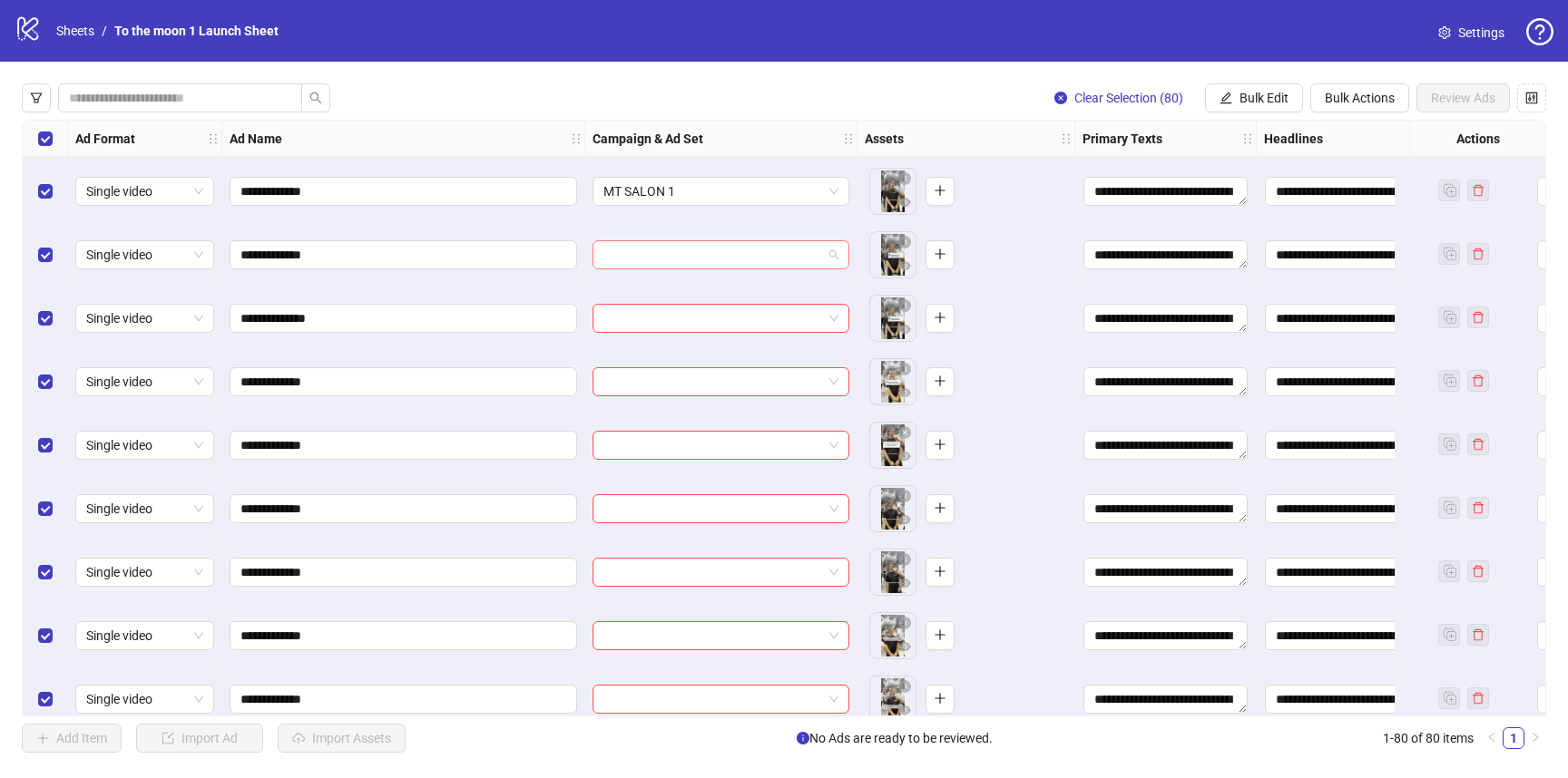
click at [715, 256] on input "search" at bounding box center [712, 254] width 219 height 27
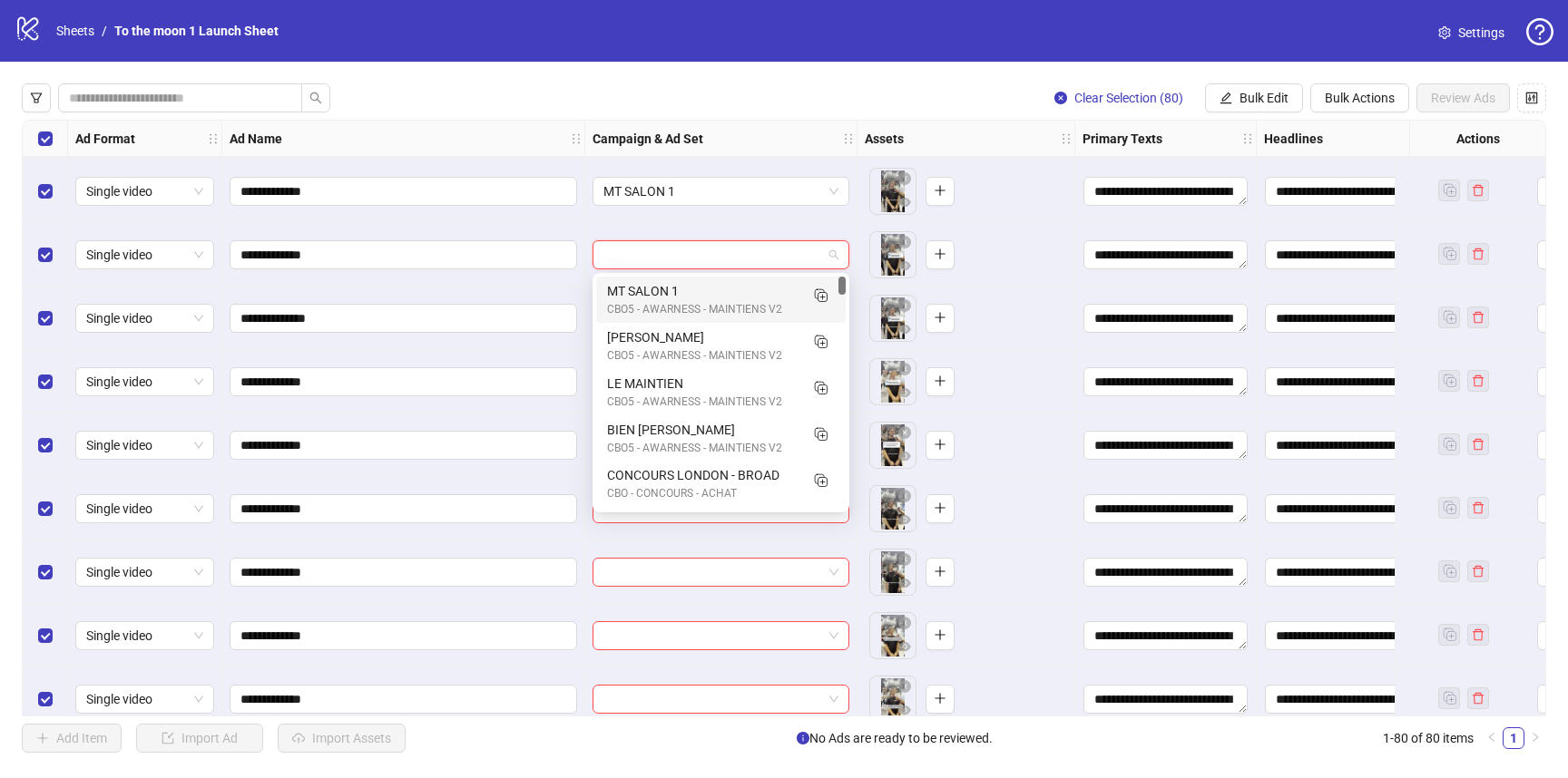
click at [712, 301] on div "CBO5 - AWARNESS - MAINTIENS V2" at bounding box center [703, 310] width 192 height 17
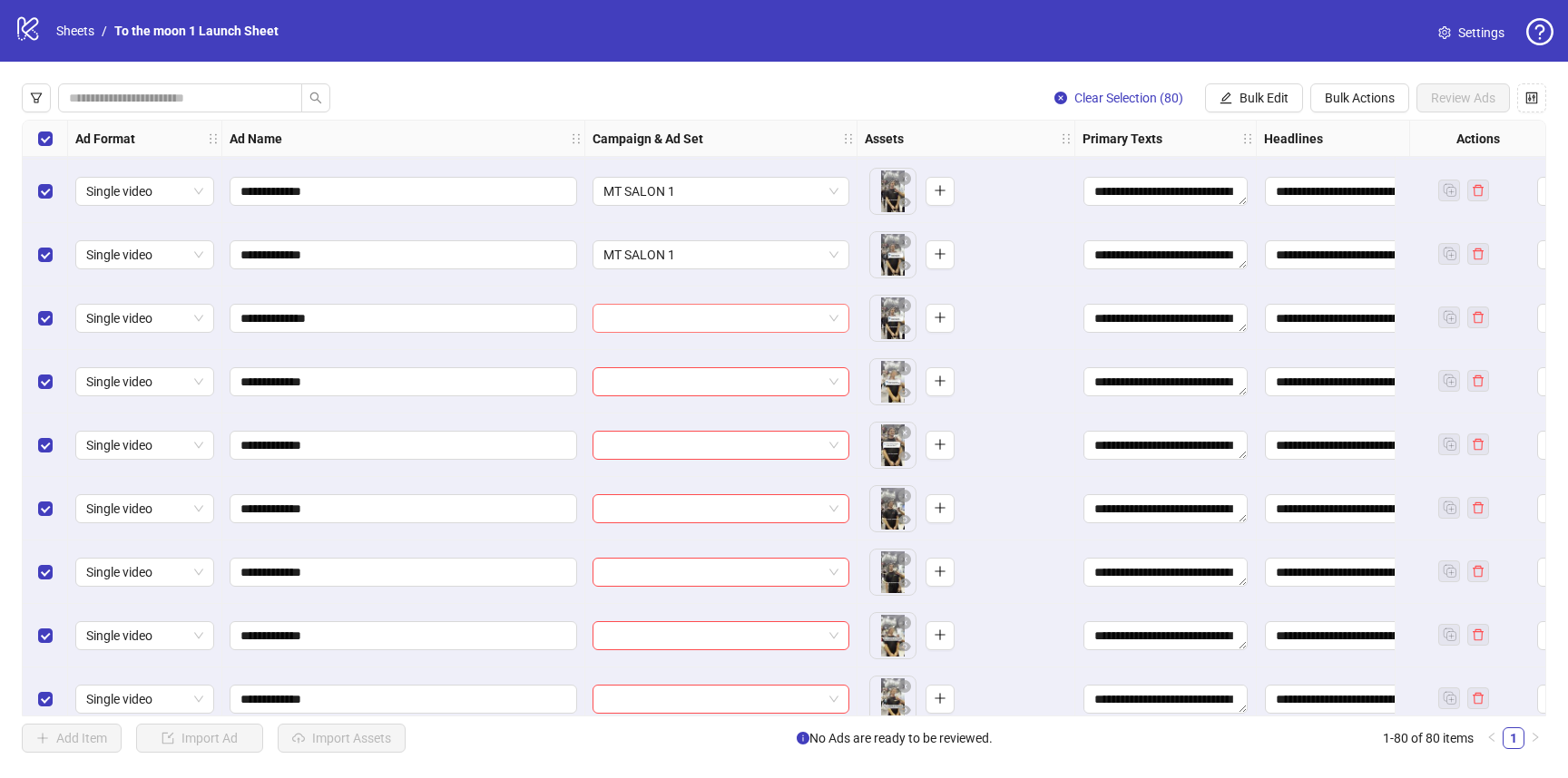
click at [712, 330] on input "search" at bounding box center [712, 318] width 219 height 27
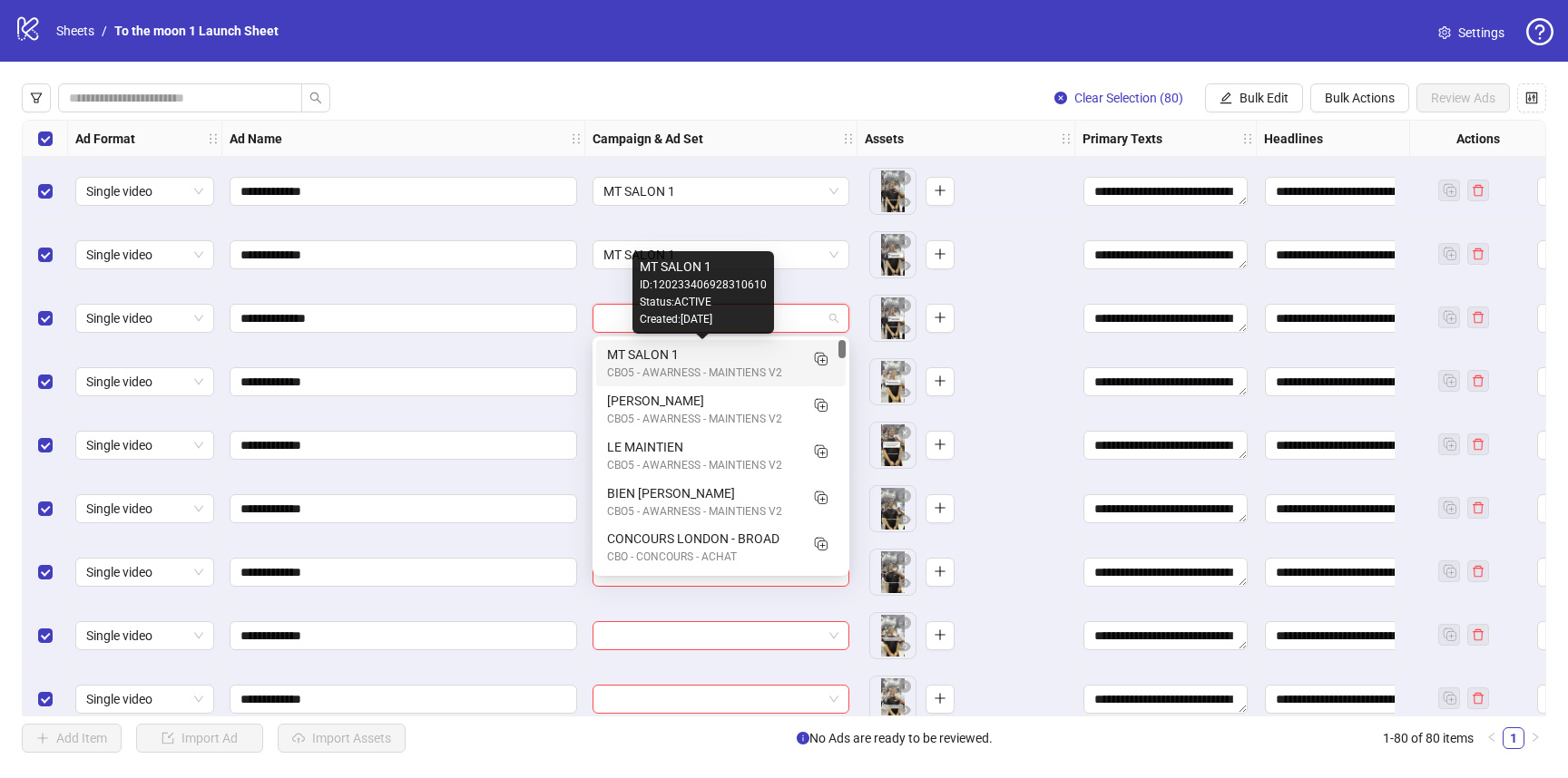
click at [712, 360] on div "MT SALON 1" at bounding box center [703, 354] width 192 height 20
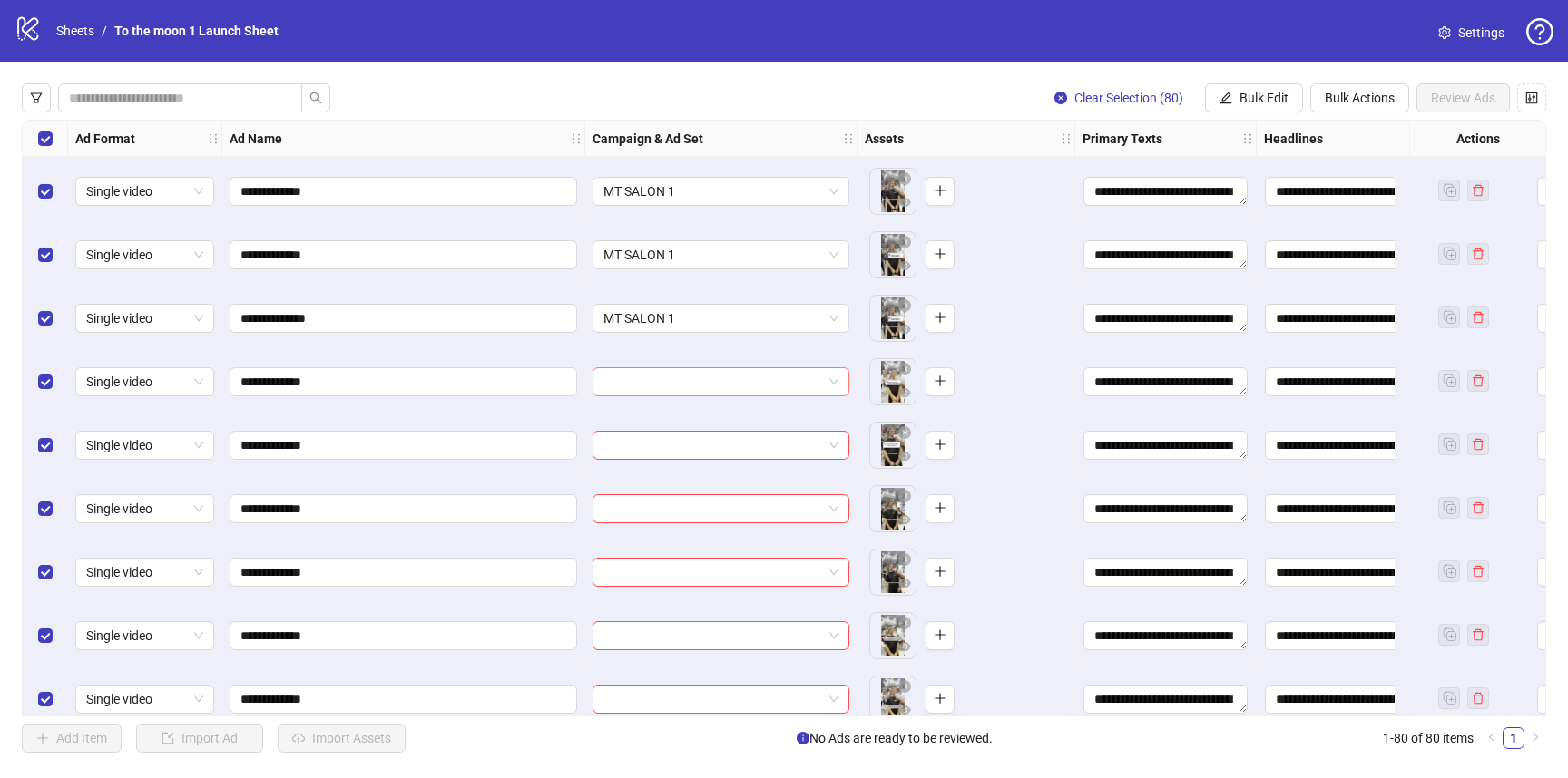
click at [710, 388] on input "search" at bounding box center [712, 382] width 219 height 27
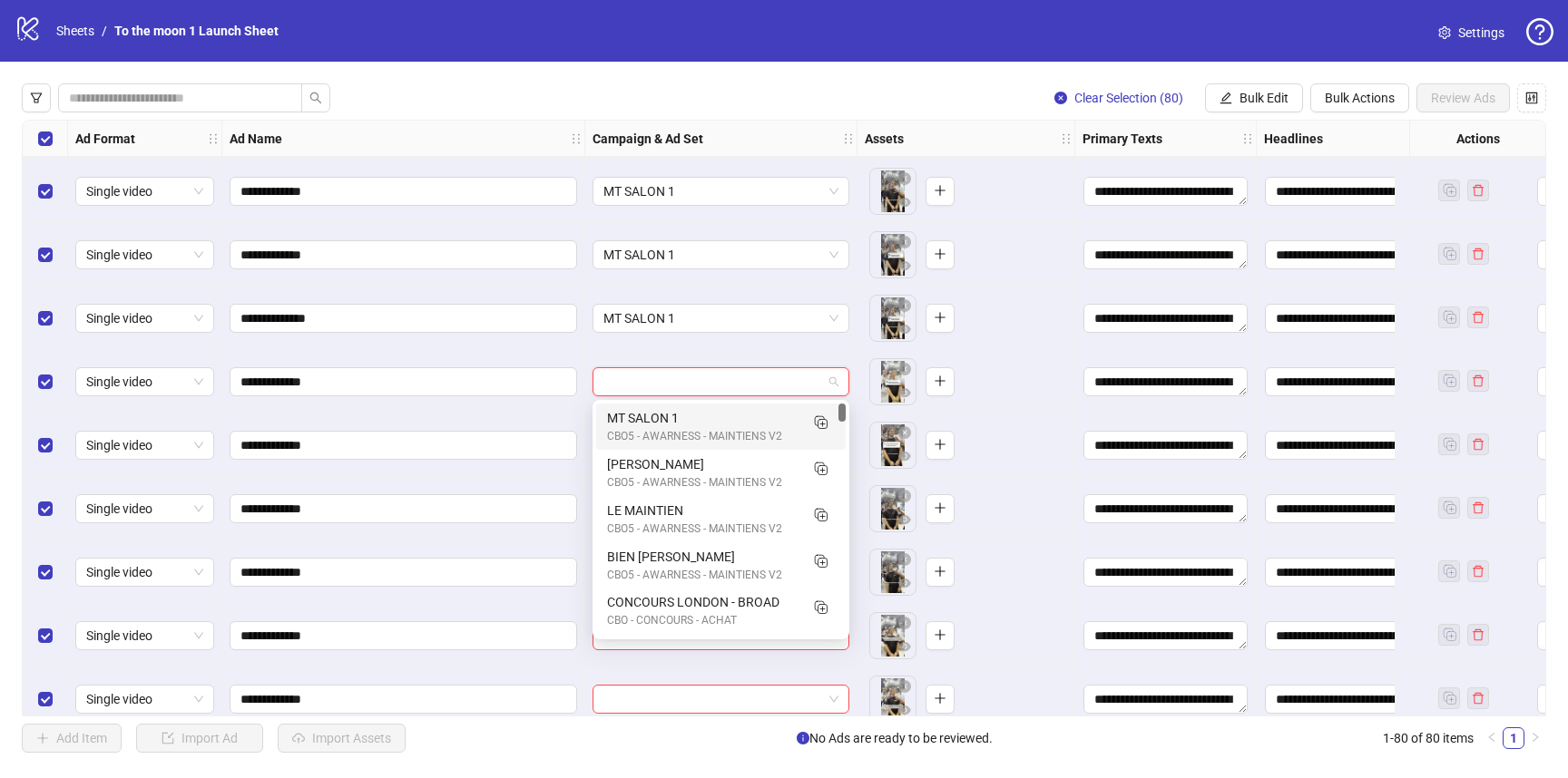
click at [704, 424] on div "MT SALON 1" at bounding box center [703, 418] width 192 height 20
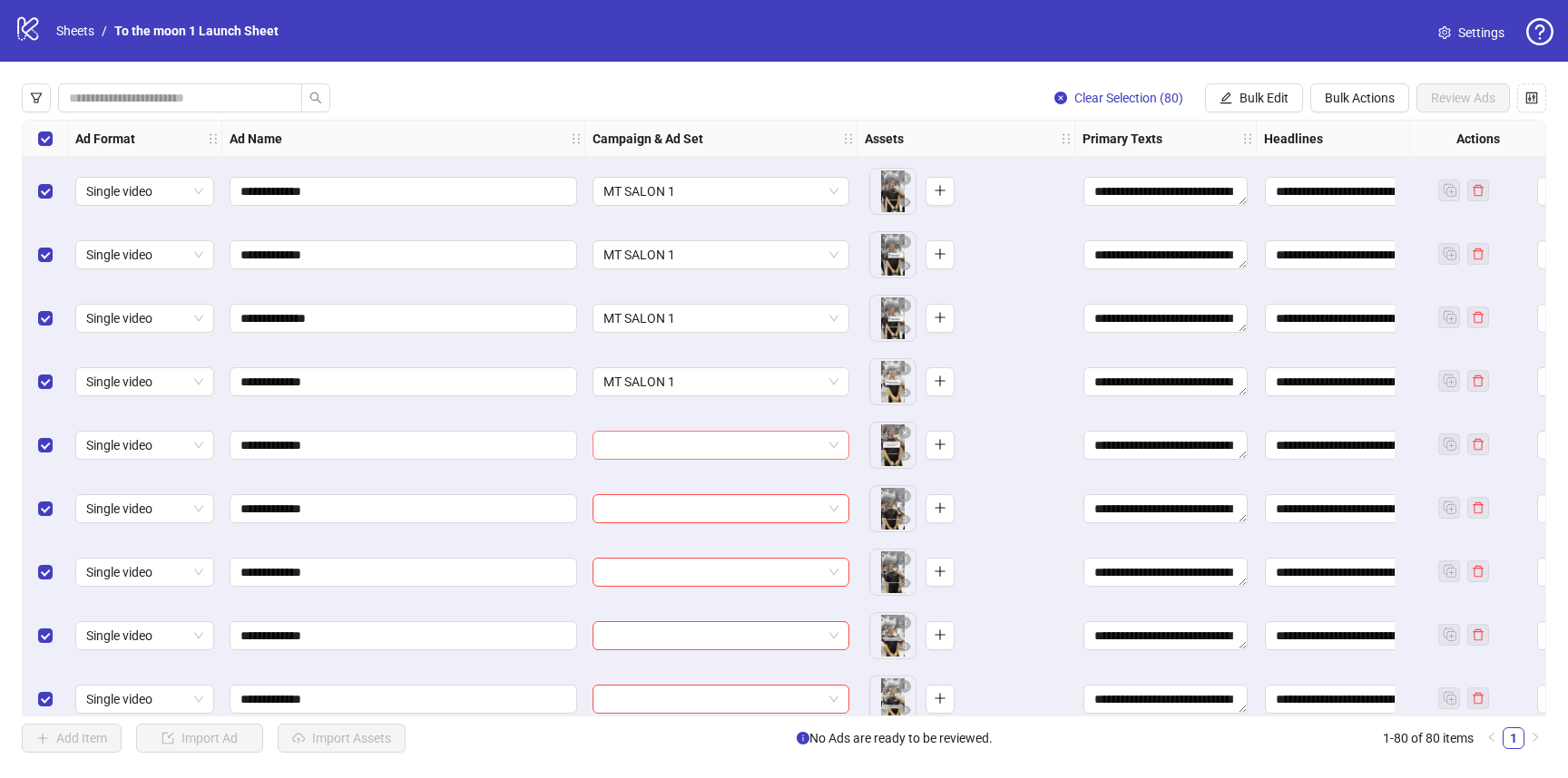
click at [704, 451] on input "search" at bounding box center [712, 445] width 219 height 27
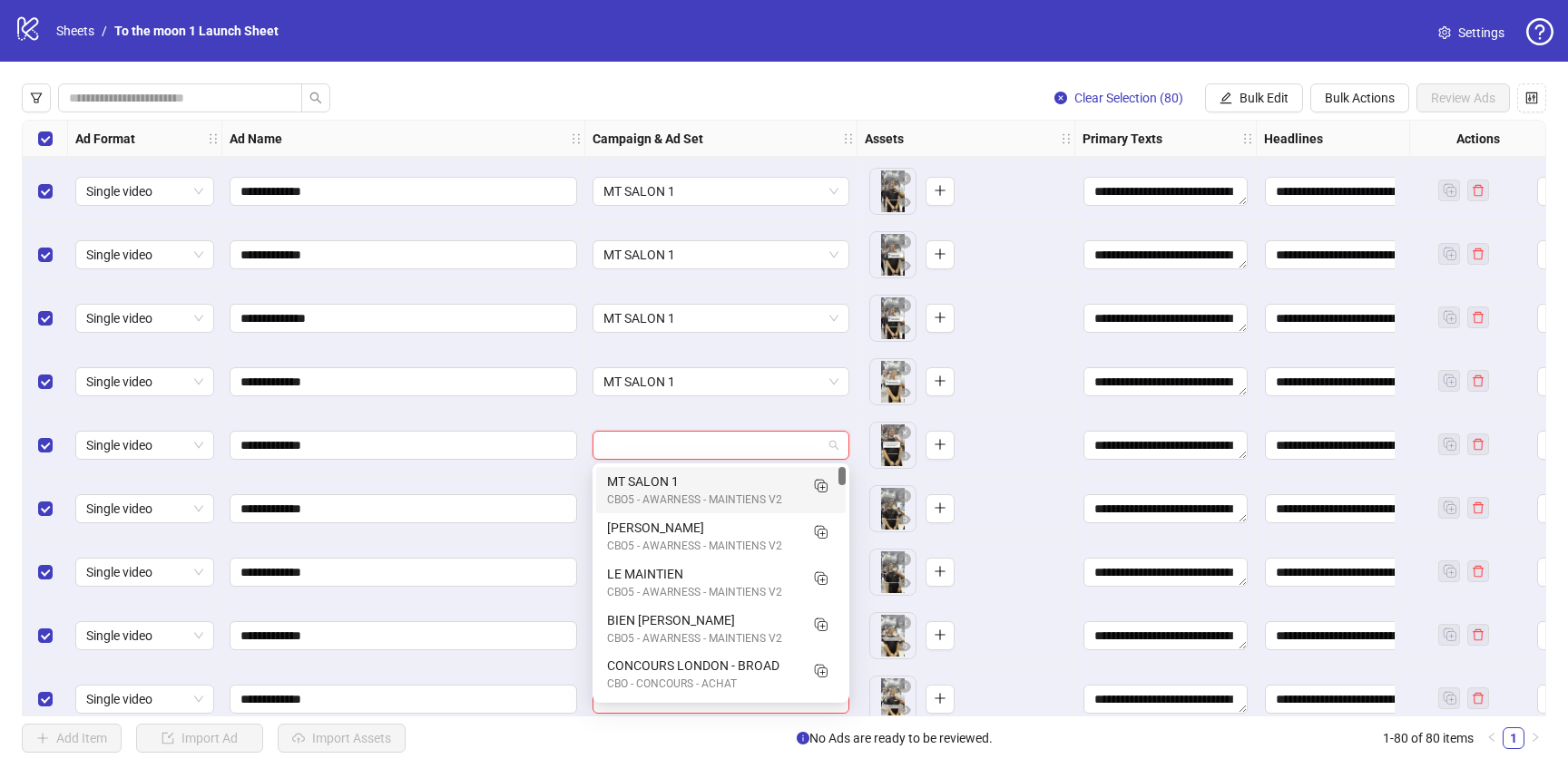
click at [702, 497] on div "CBO5 - AWARNESS - MAINTIENS V2" at bounding box center [703, 500] width 192 height 17
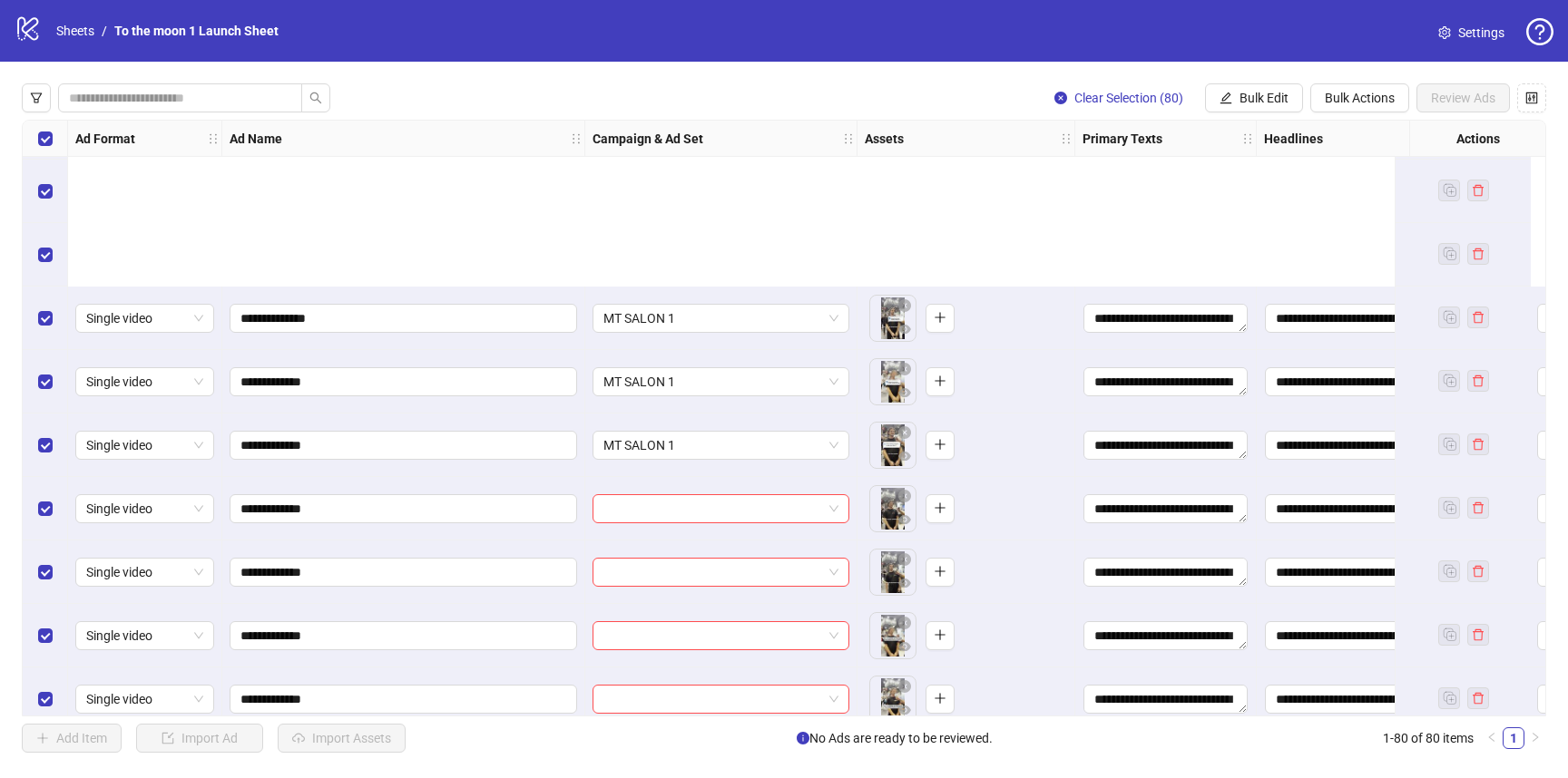
scroll to position [1131, 0]
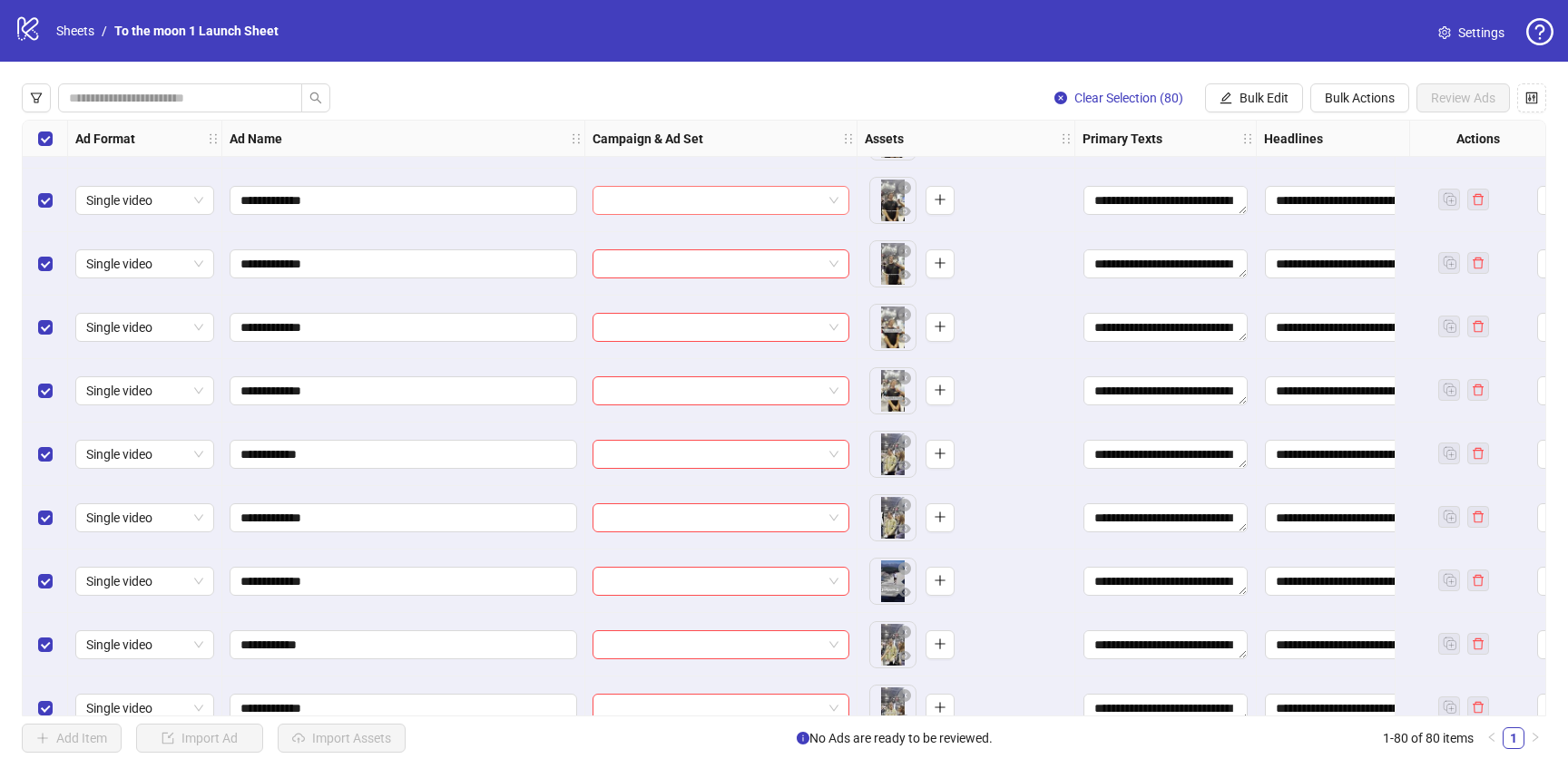
click at [725, 199] on input "search" at bounding box center [712, 200] width 219 height 27
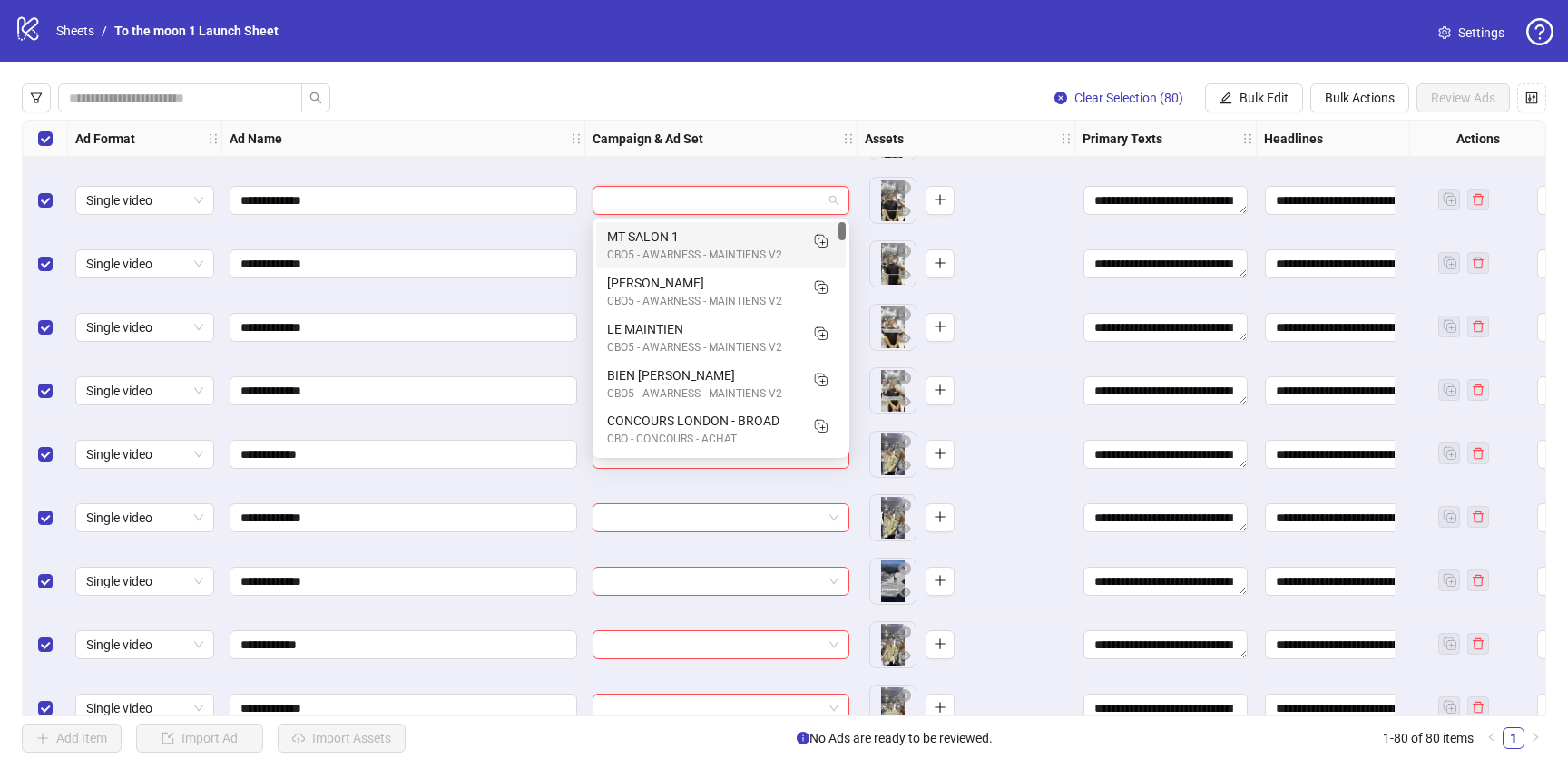
click at [715, 244] on div "MT SALON 1" at bounding box center [703, 236] width 192 height 20
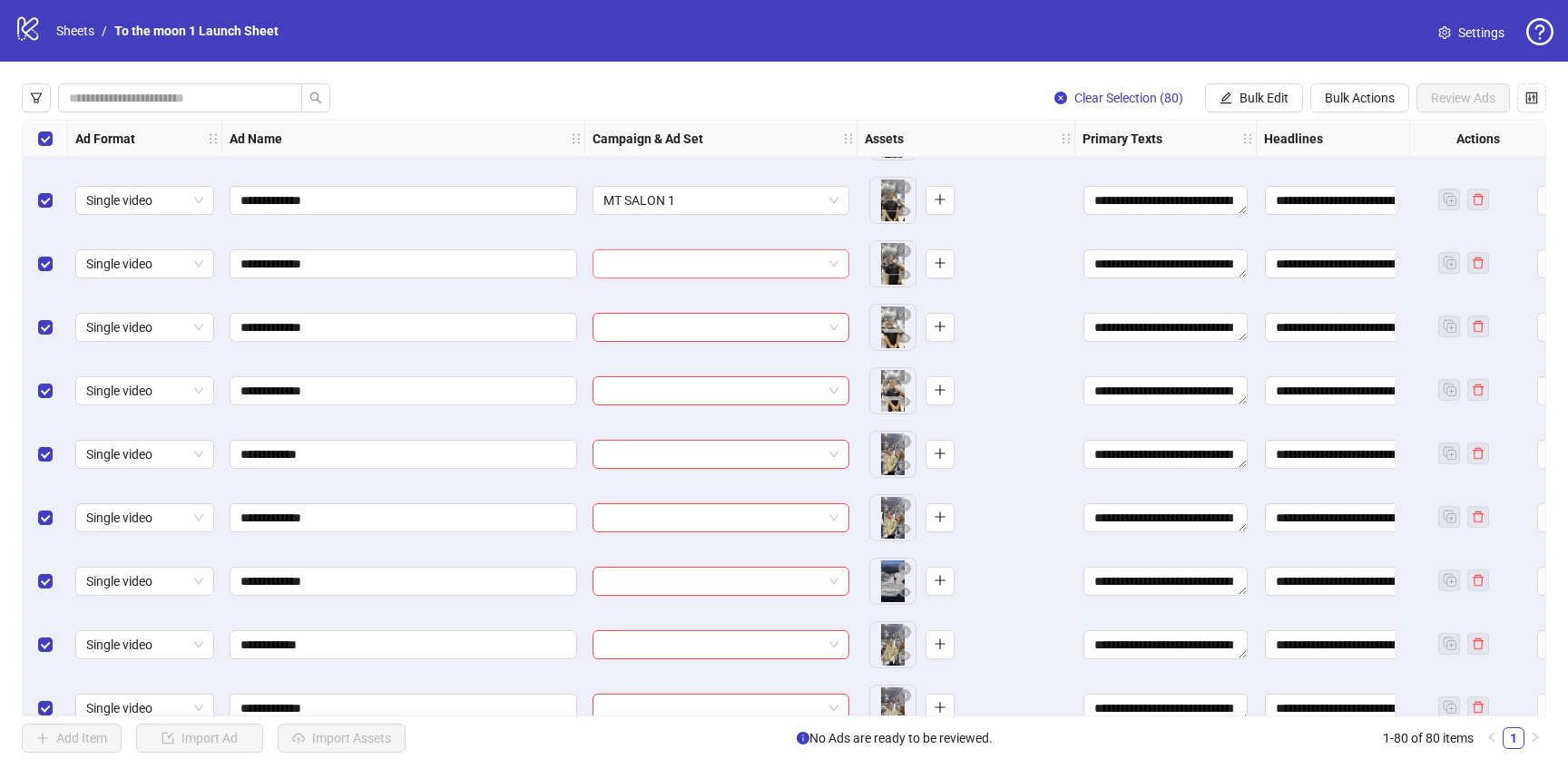
click at [715, 265] on input "search" at bounding box center [712, 264] width 219 height 27
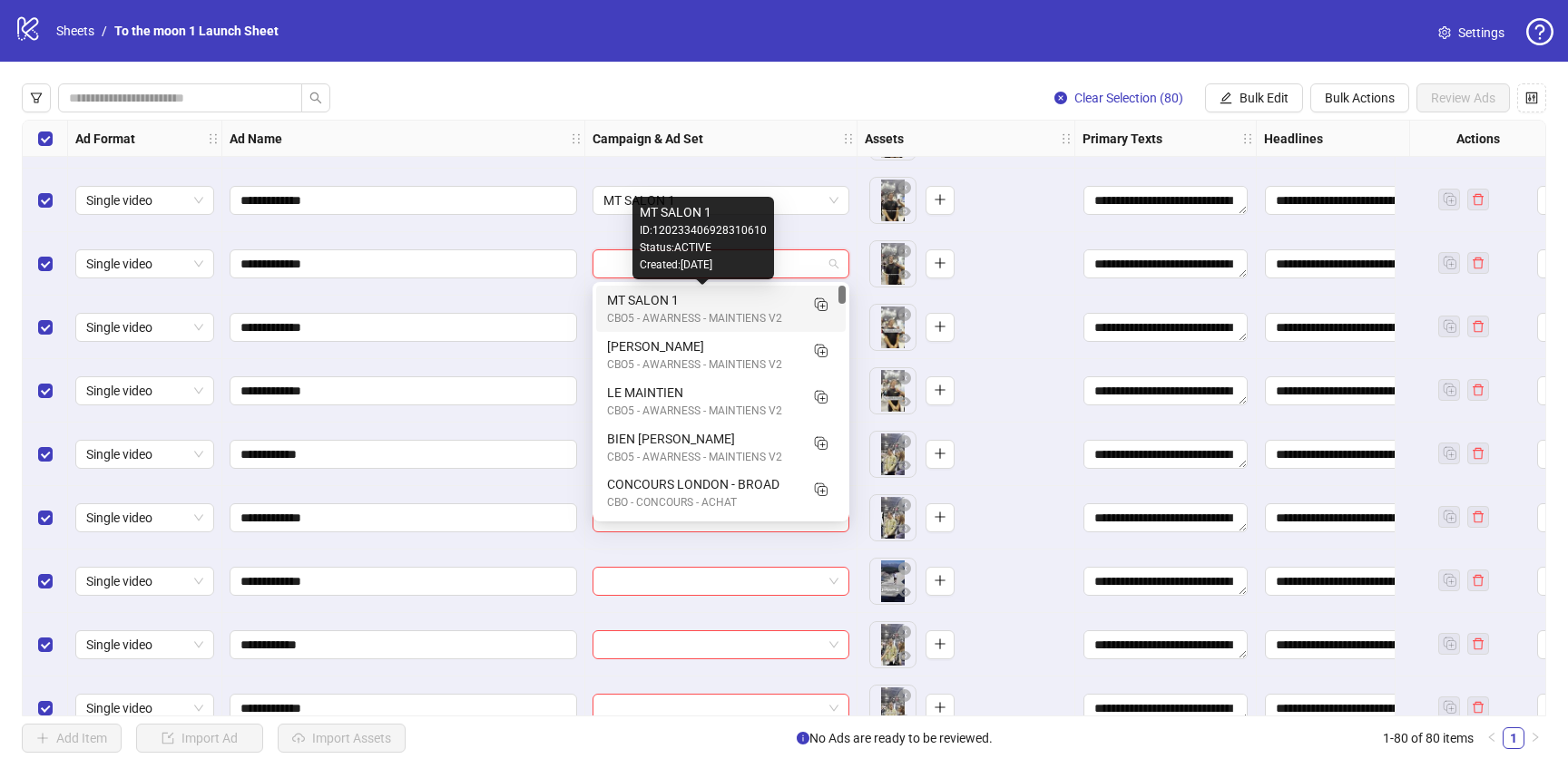
click at [715, 299] on div "MT SALON 1" at bounding box center [703, 300] width 192 height 20
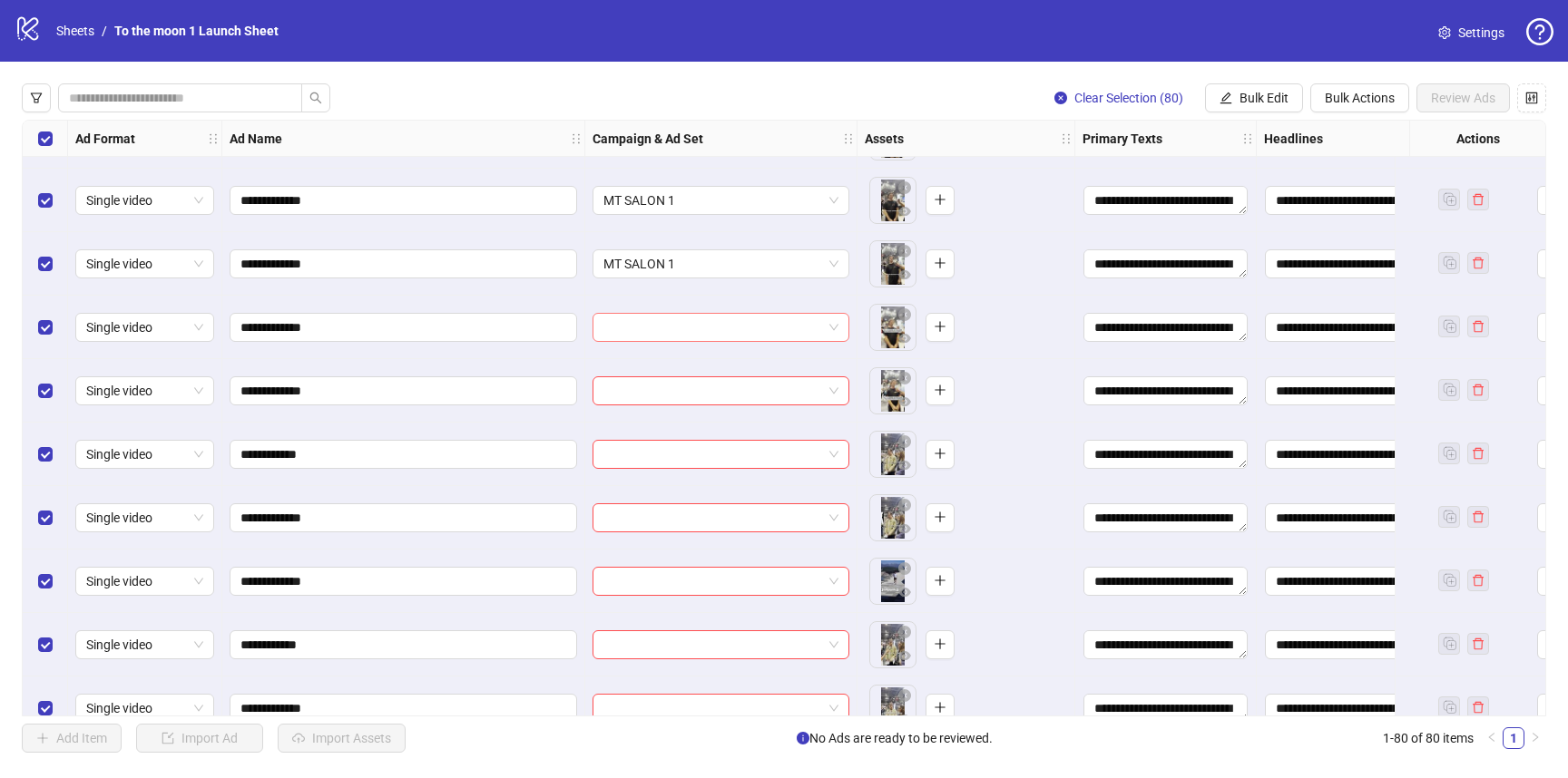
click at [712, 322] on input "search" at bounding box center [712, 327] width 219 height 27
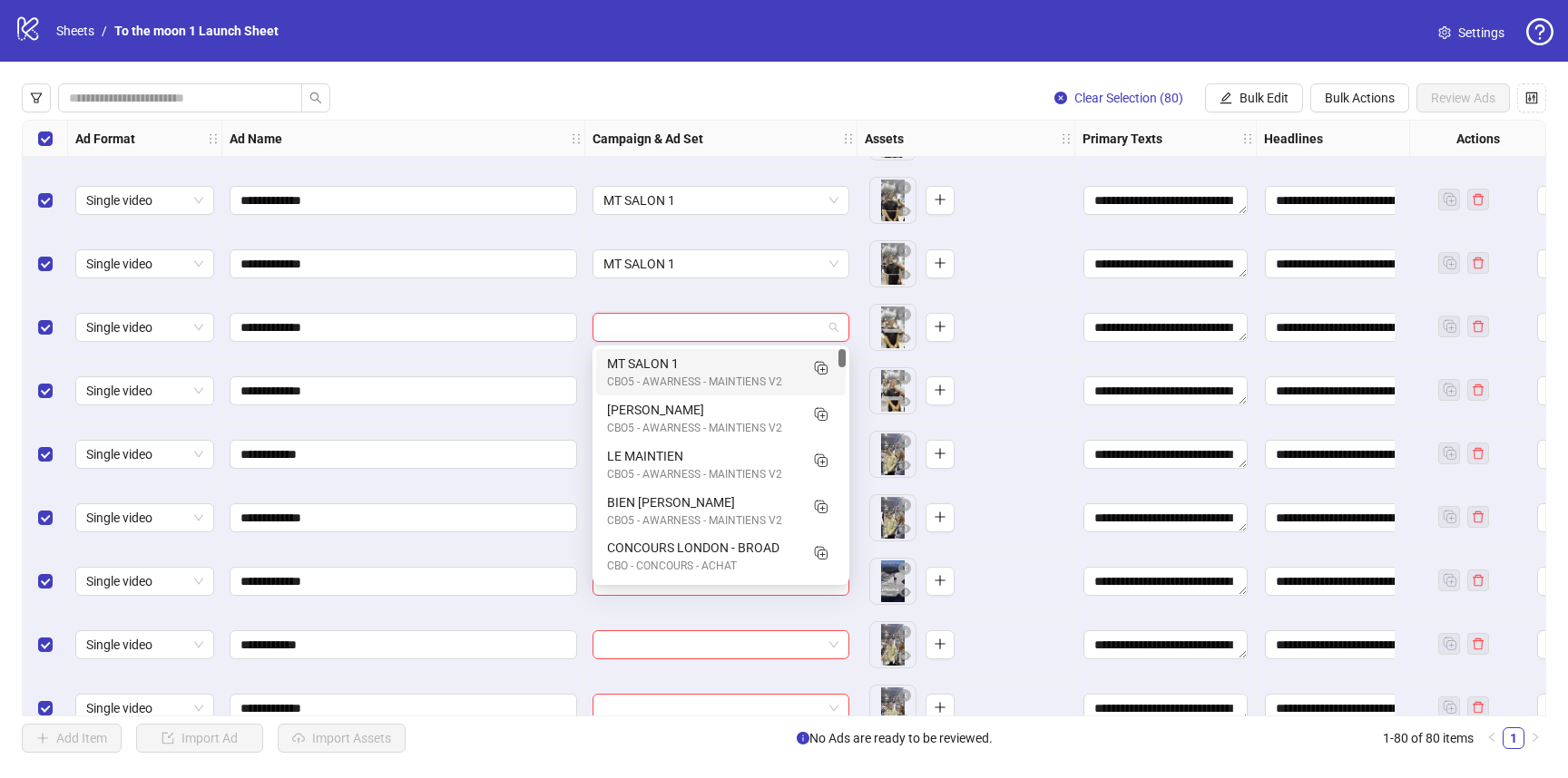
click at [712, 358] on div "MT SALON 1" at bounding box center [703, 364] width 192 height 20
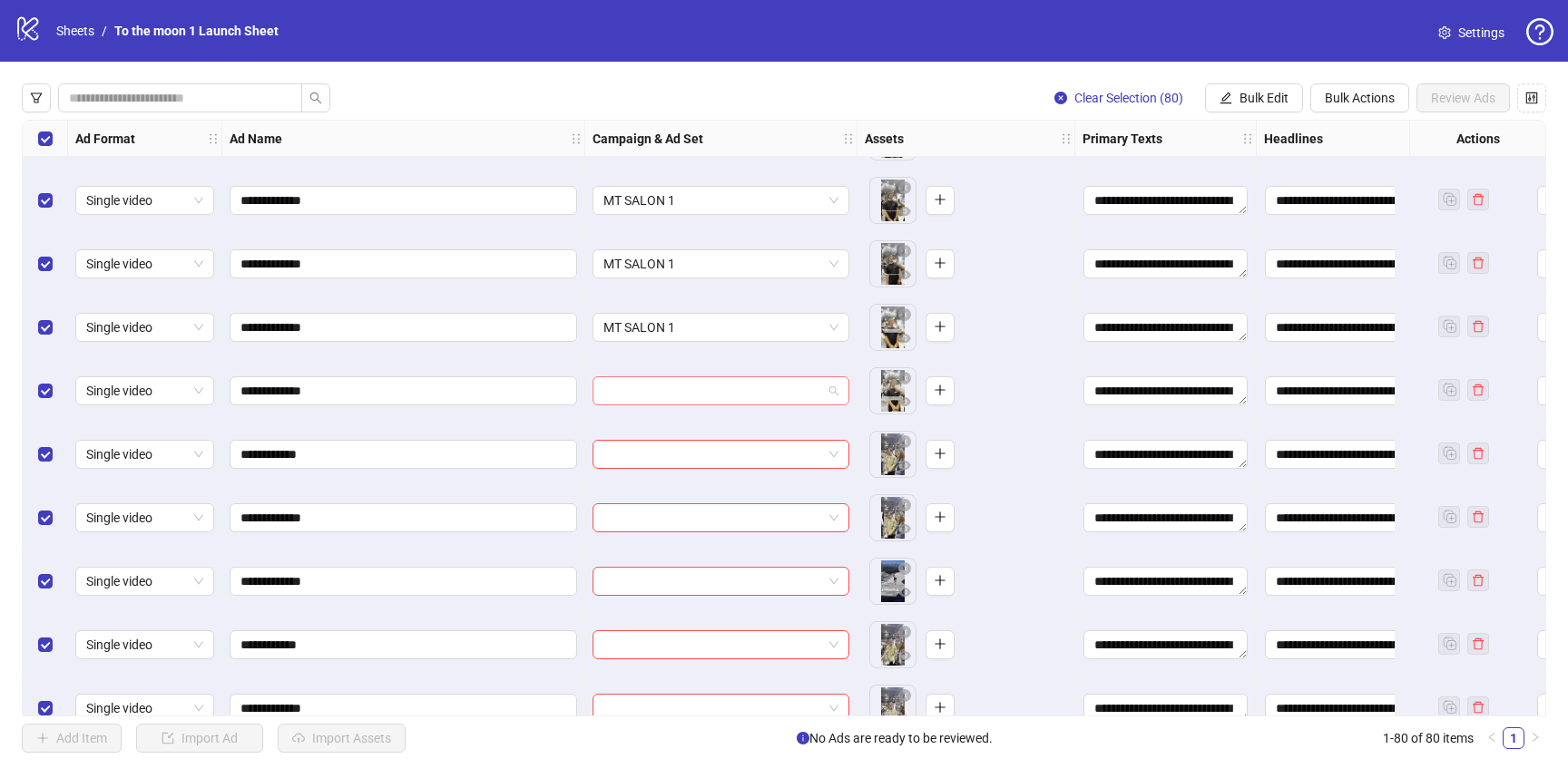
click at [712, 382] on input "search" at bounding box center [712, 391] width 219 height 27
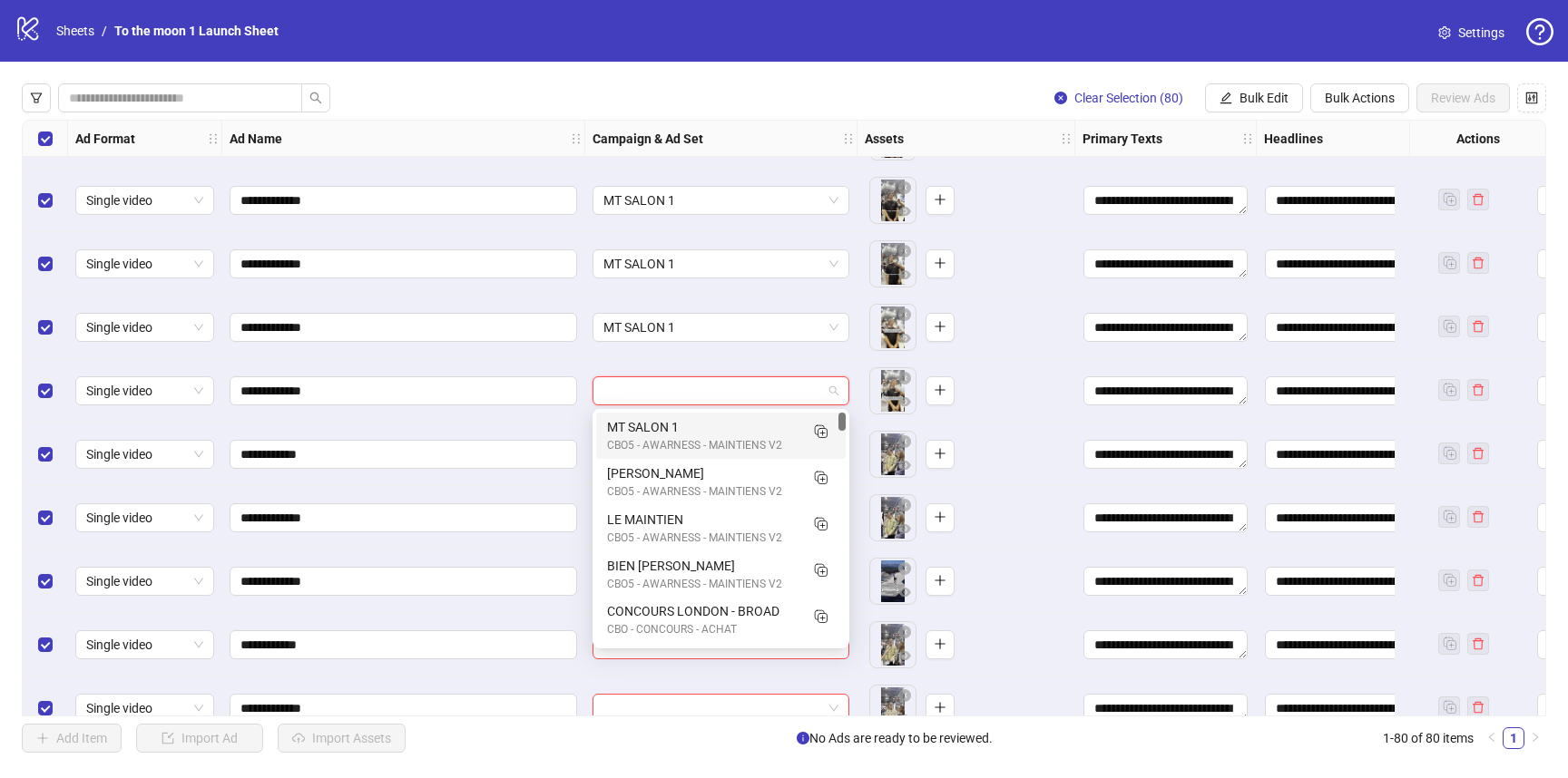
click at [712, 427] on div "MT SALON 1" at bounding box center [703, 427] width 192 height 20
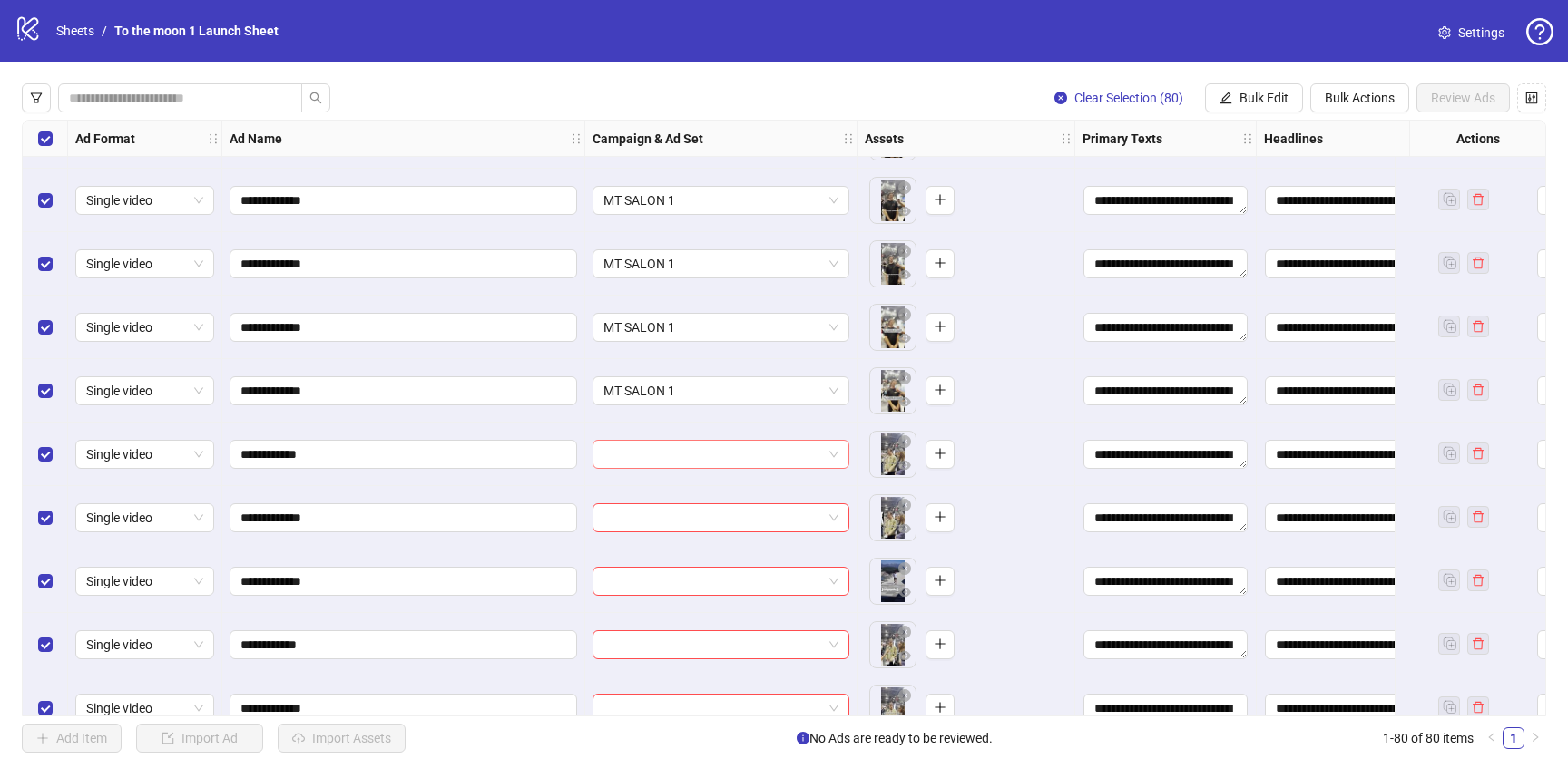
click at [833, 457] on span at bounding box center [720, 455] width 235 height 27
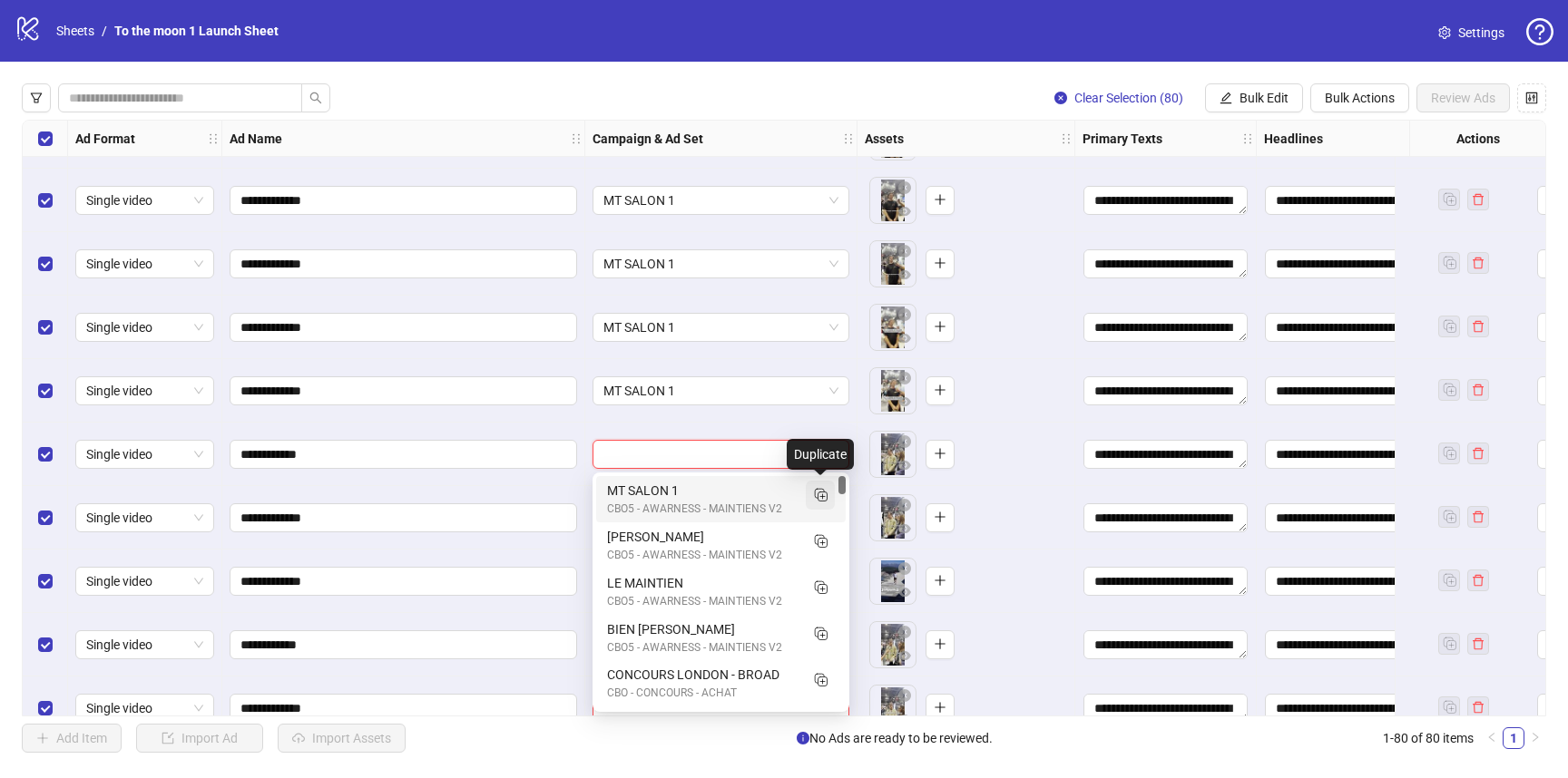
click at [828, 495] on icon "Duplicate" at bounding box center [820, 494] width 18 height 18
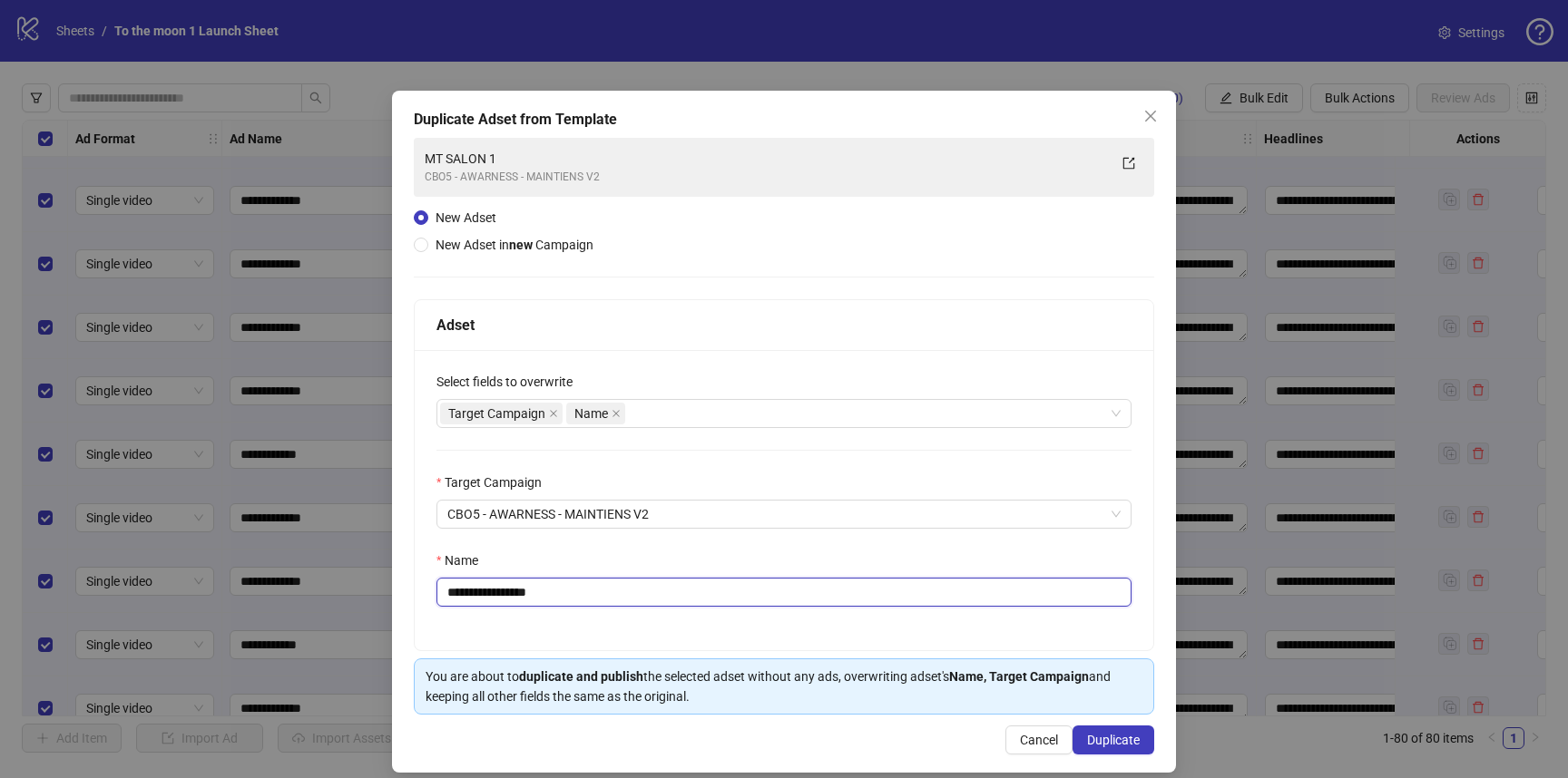
drag, startPoint x: 512, startPoint y: 597, endPoint x: 686, endPoint y: 597, distance: 174.0
click at [685, 597] on input "**********" at bounding box center [784, 592] width 695 height 29
type input "**********"
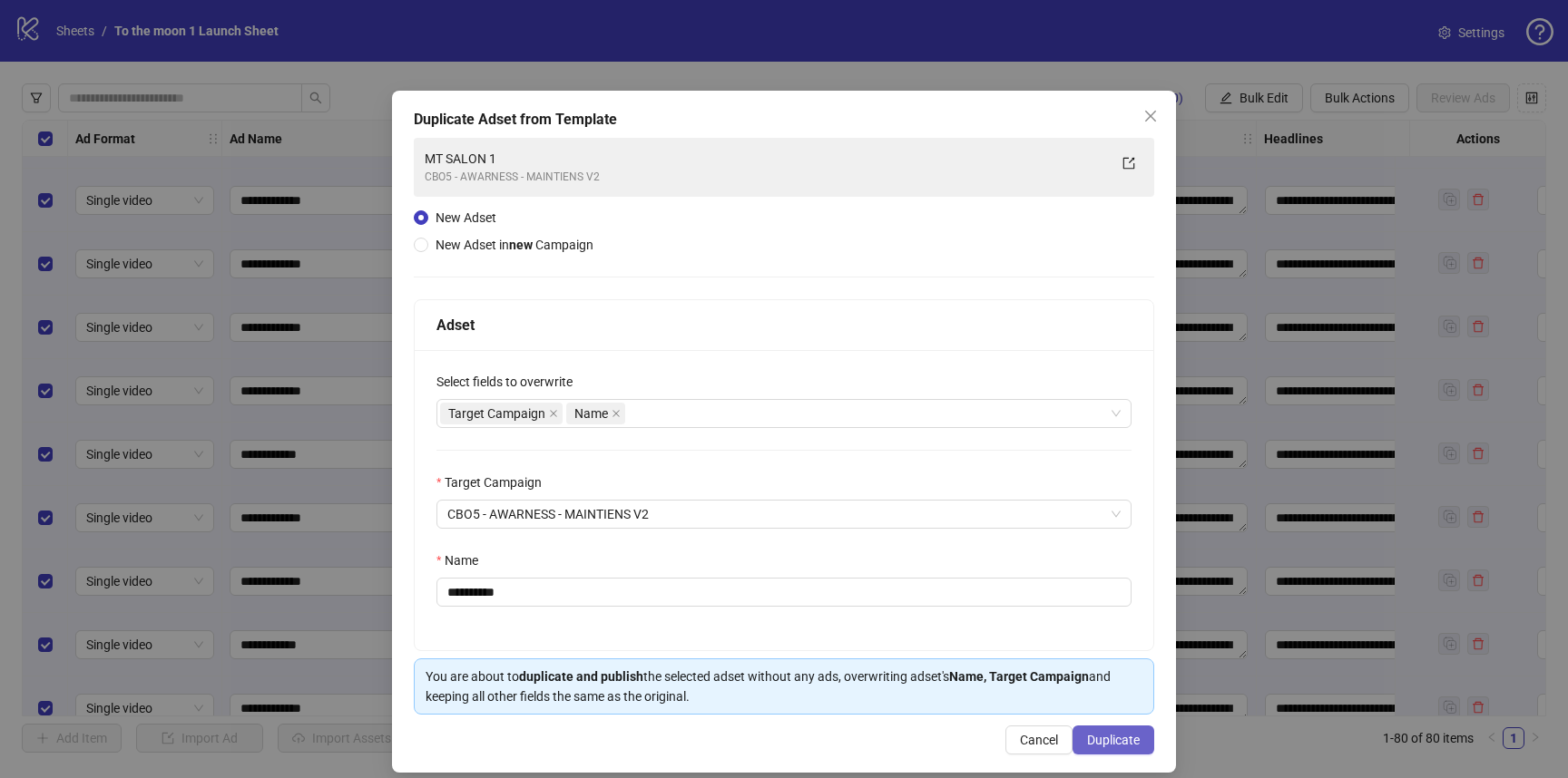
click at [1089, 733] on span "Duplicate" at bounding box center [1113, 739] width 52 height 15
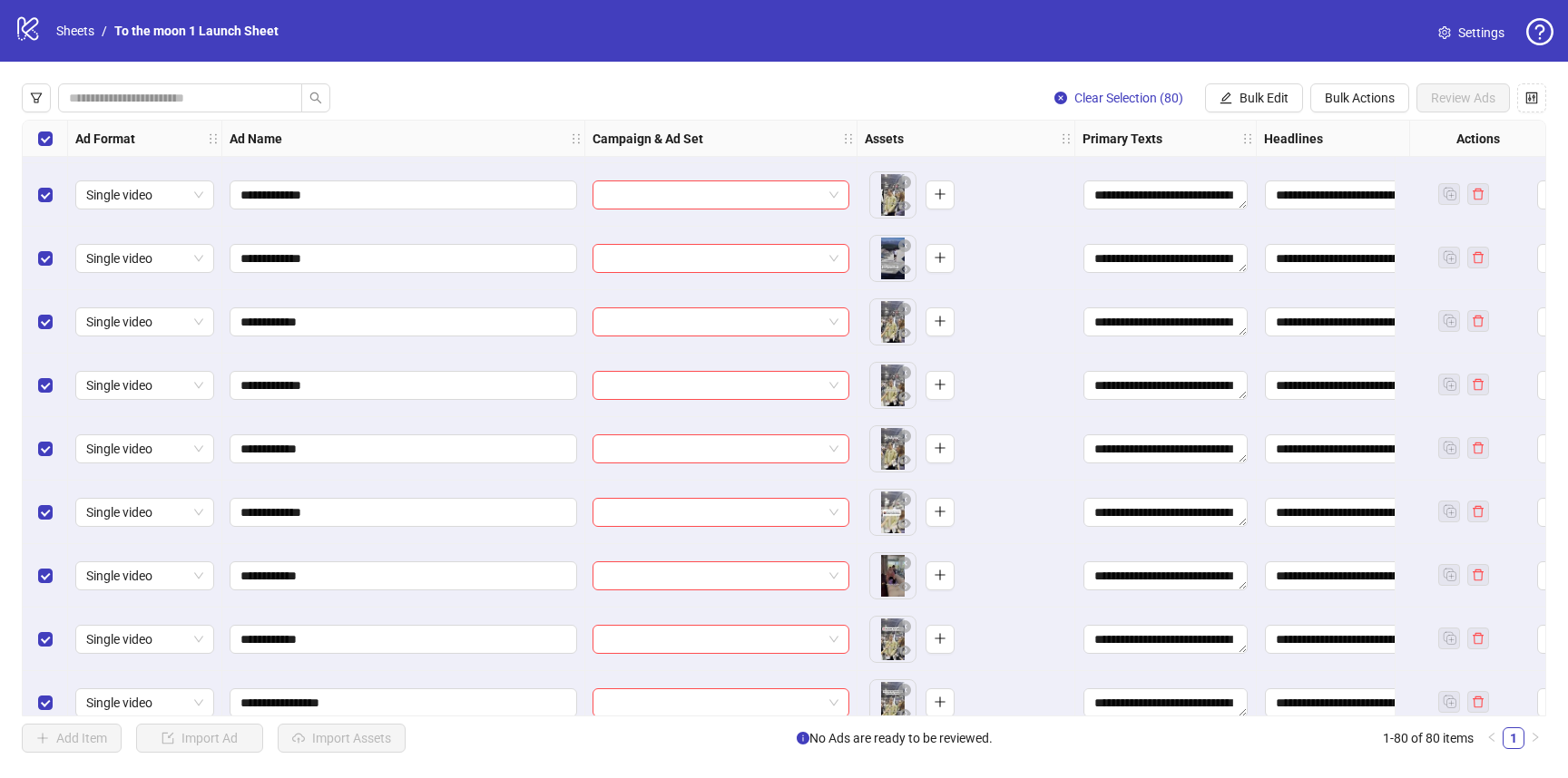
scroll to position [1393, 0]
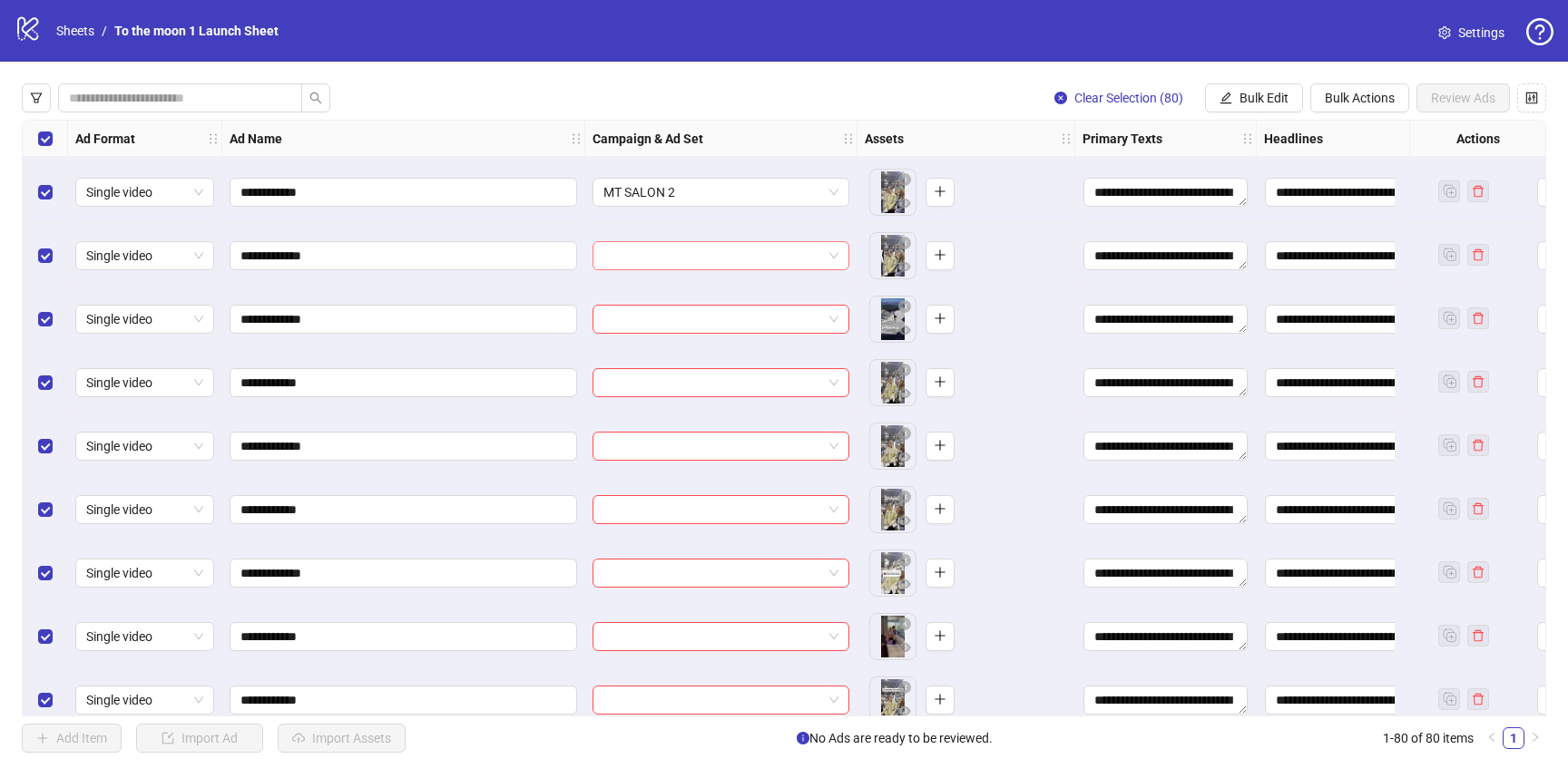
click at [710, 263] on input "search" at bounding box center [712, 255] width 219 height 27
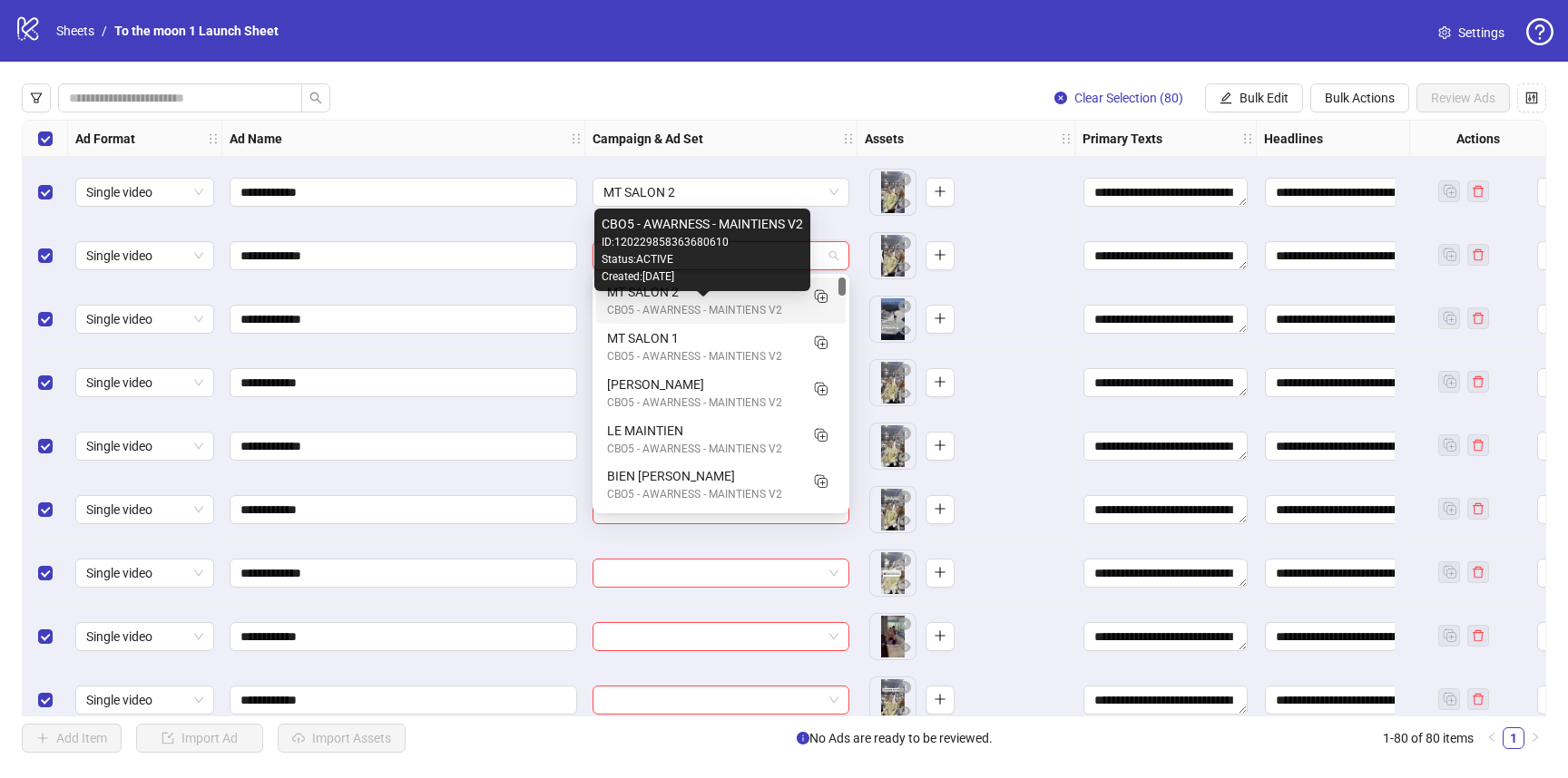
click at [740, 305] on div "CBO5 - AWARNESS - MAINTIENS V2" at bounding box center [703, 311] width 192 height 17
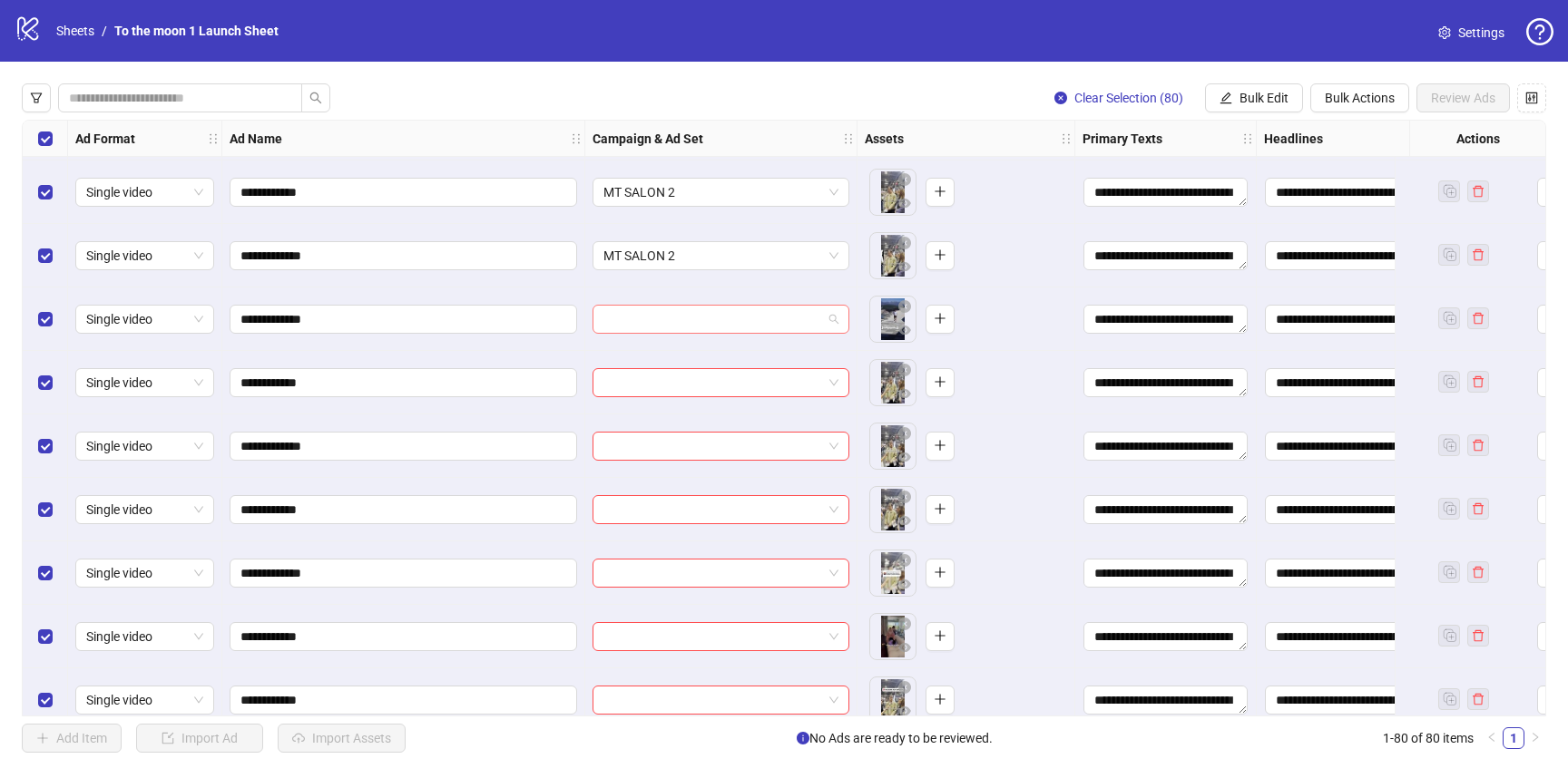
click at [714, 321] on input "search" at bounding box center [712, 319] width 219 height 27
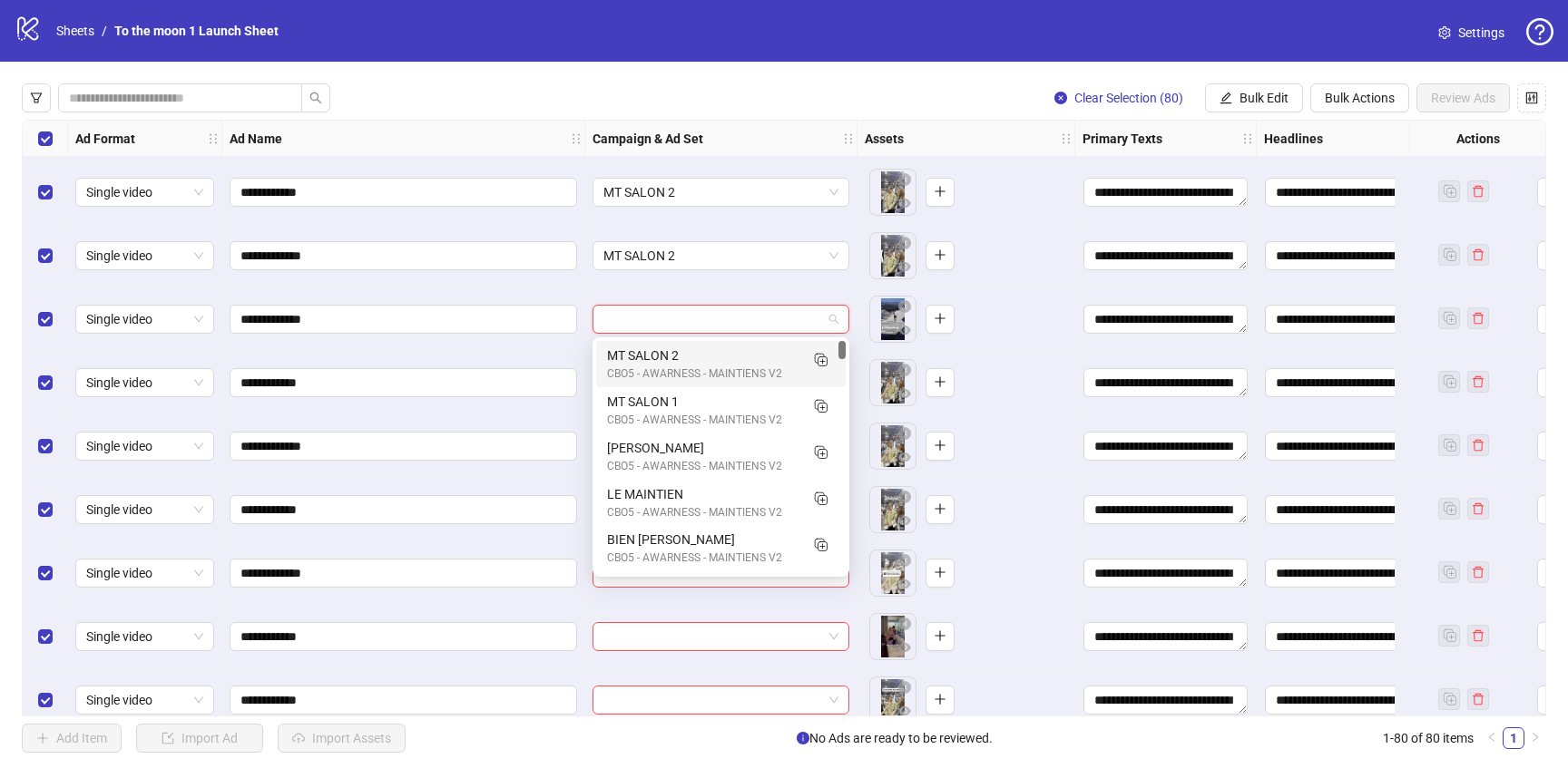
click at [706, 353] on div "MT SALON 2" at bounding box center [703, 355] width 192 height 20
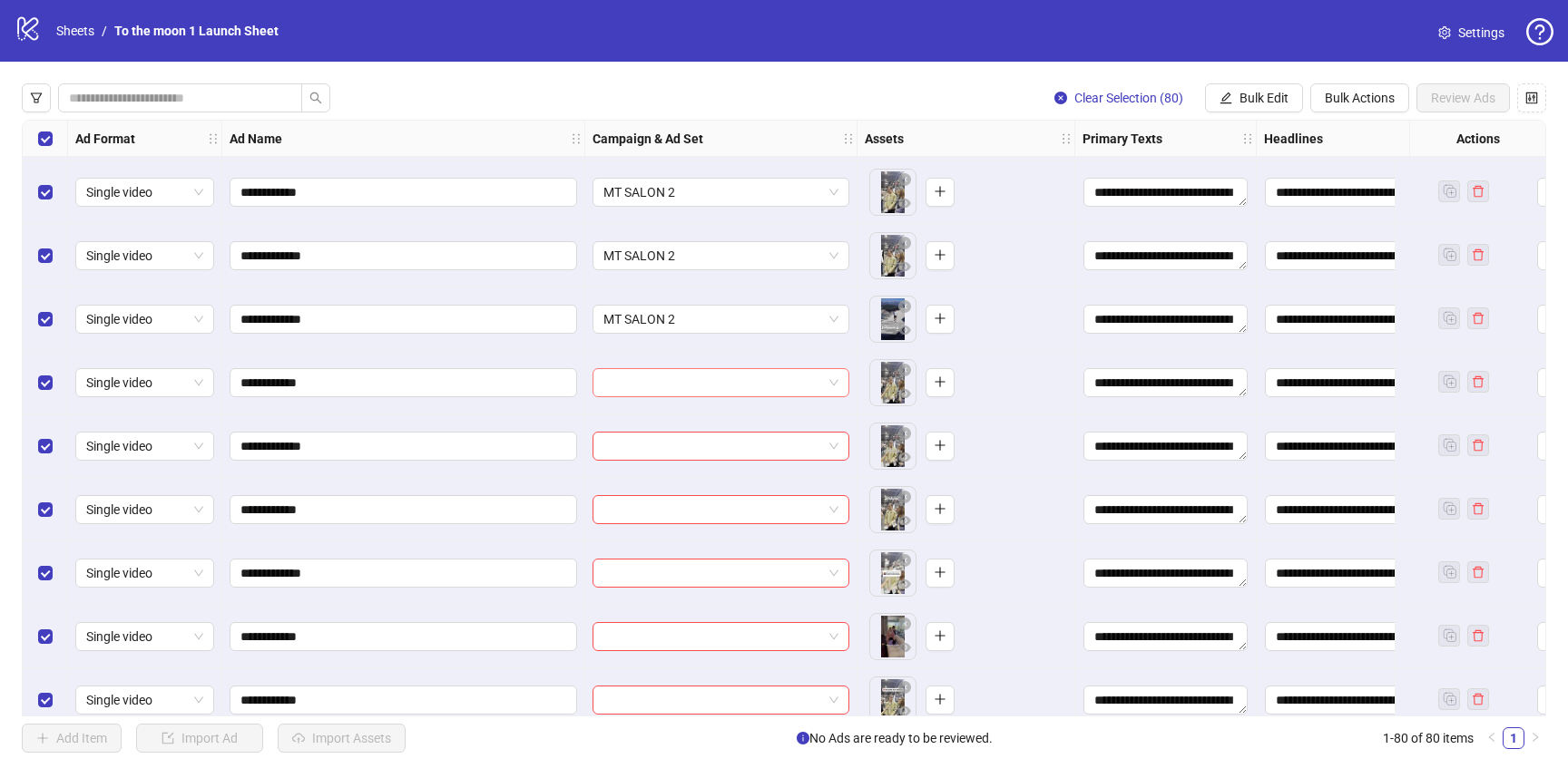
click at [706, 377] on input "search" at bounding box center [712, 383] width 219 height 27
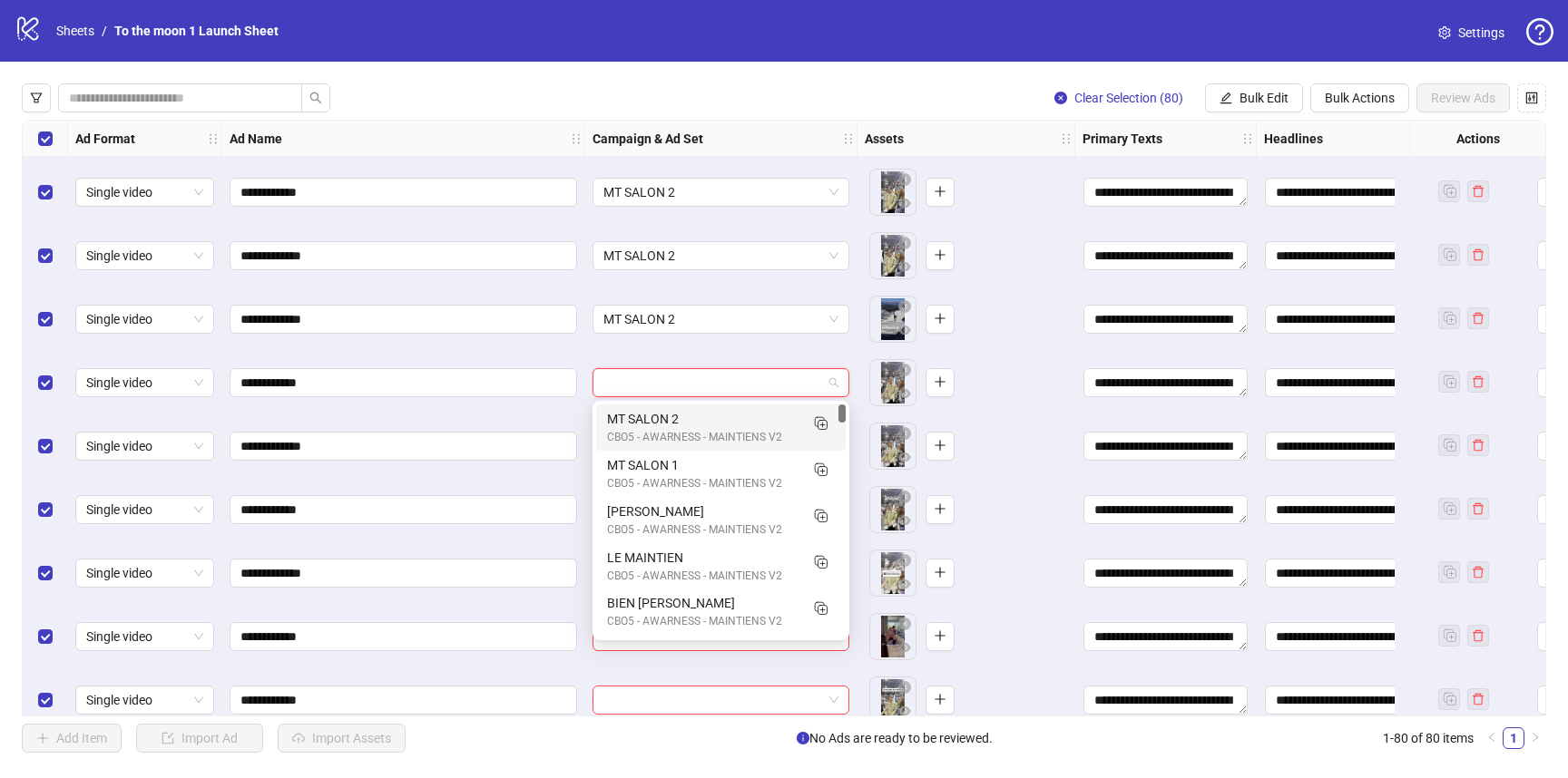
click at [701, 416] on div "MT SALON 2" at bounding box center [703, 419] width 192 height 20
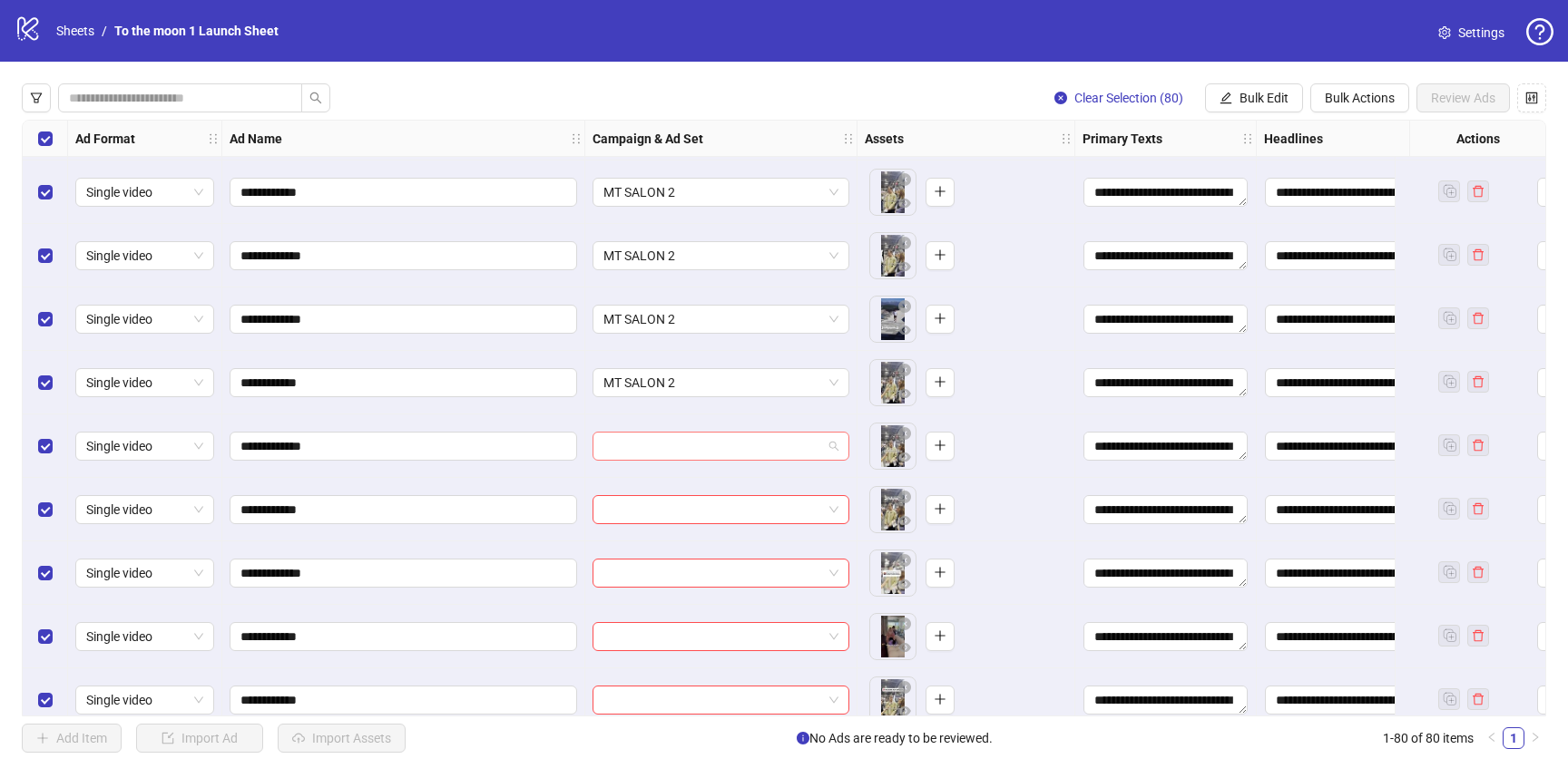
click at [693, 454] on input "search" at bounding box center [712, 446] width 219 height 27
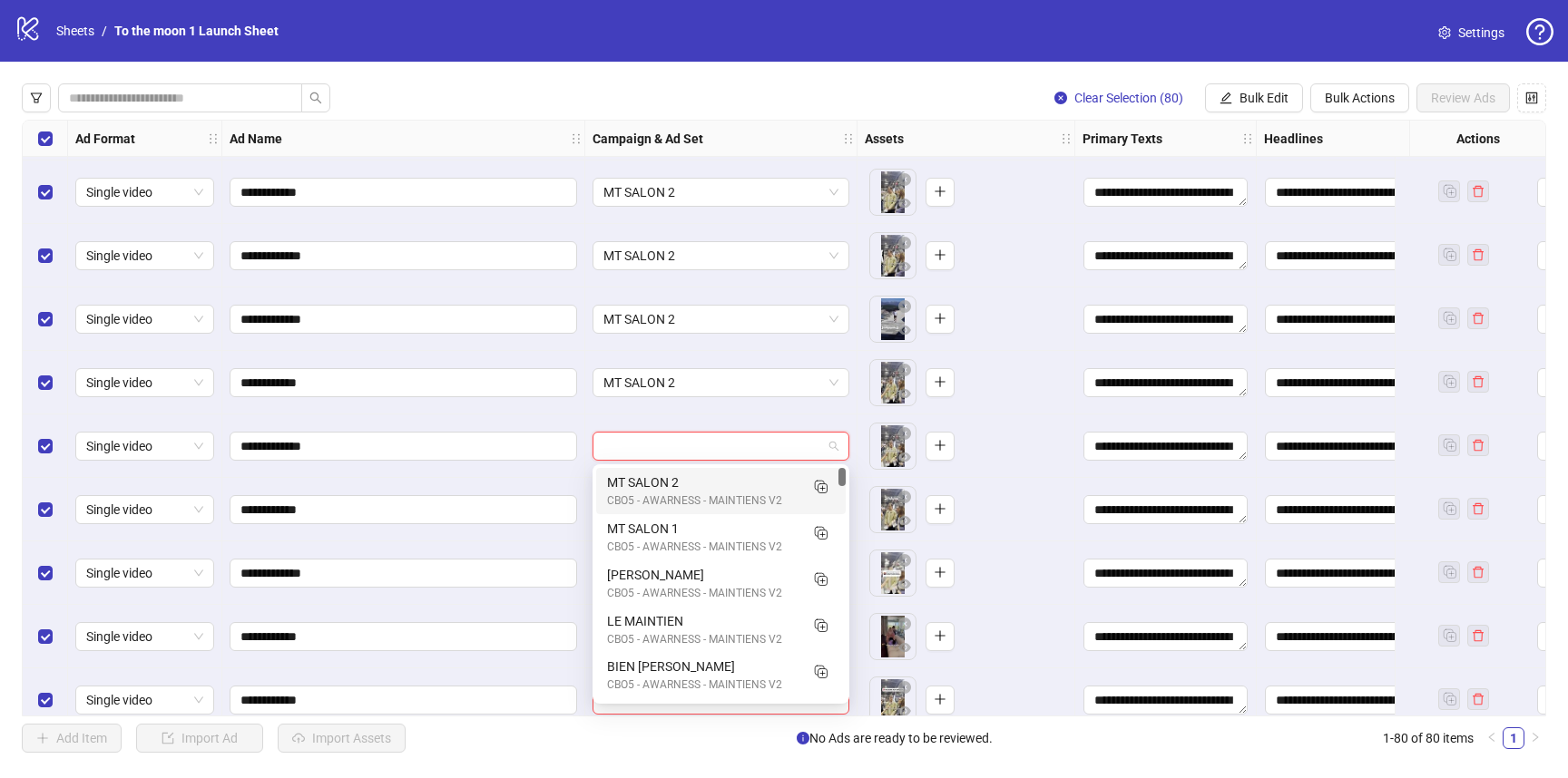
click at [693, 476] on div "MT SALON 2" at bounding box center [703, 482] width 192 height 20
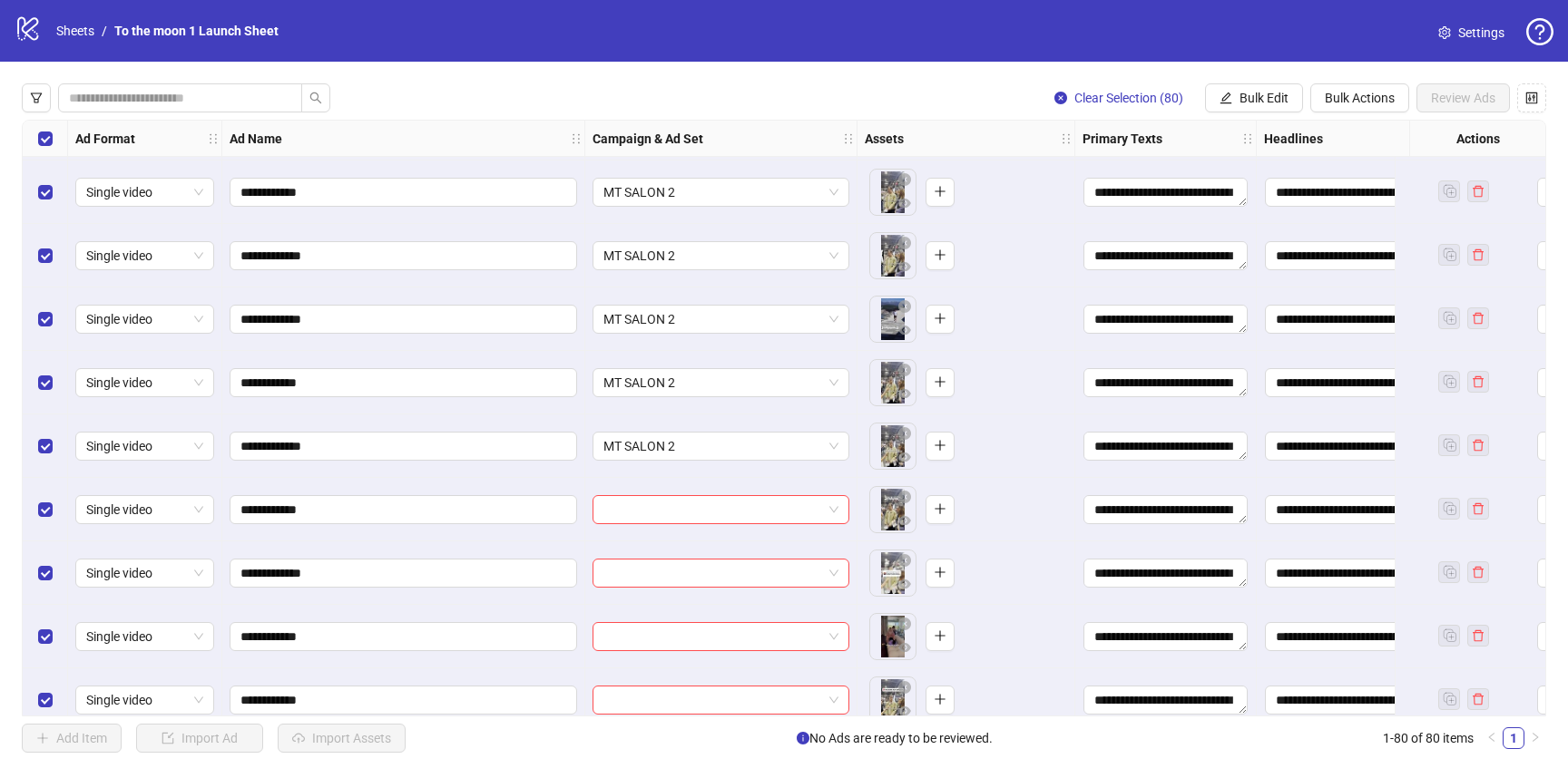
scroll to position [1705, 0]
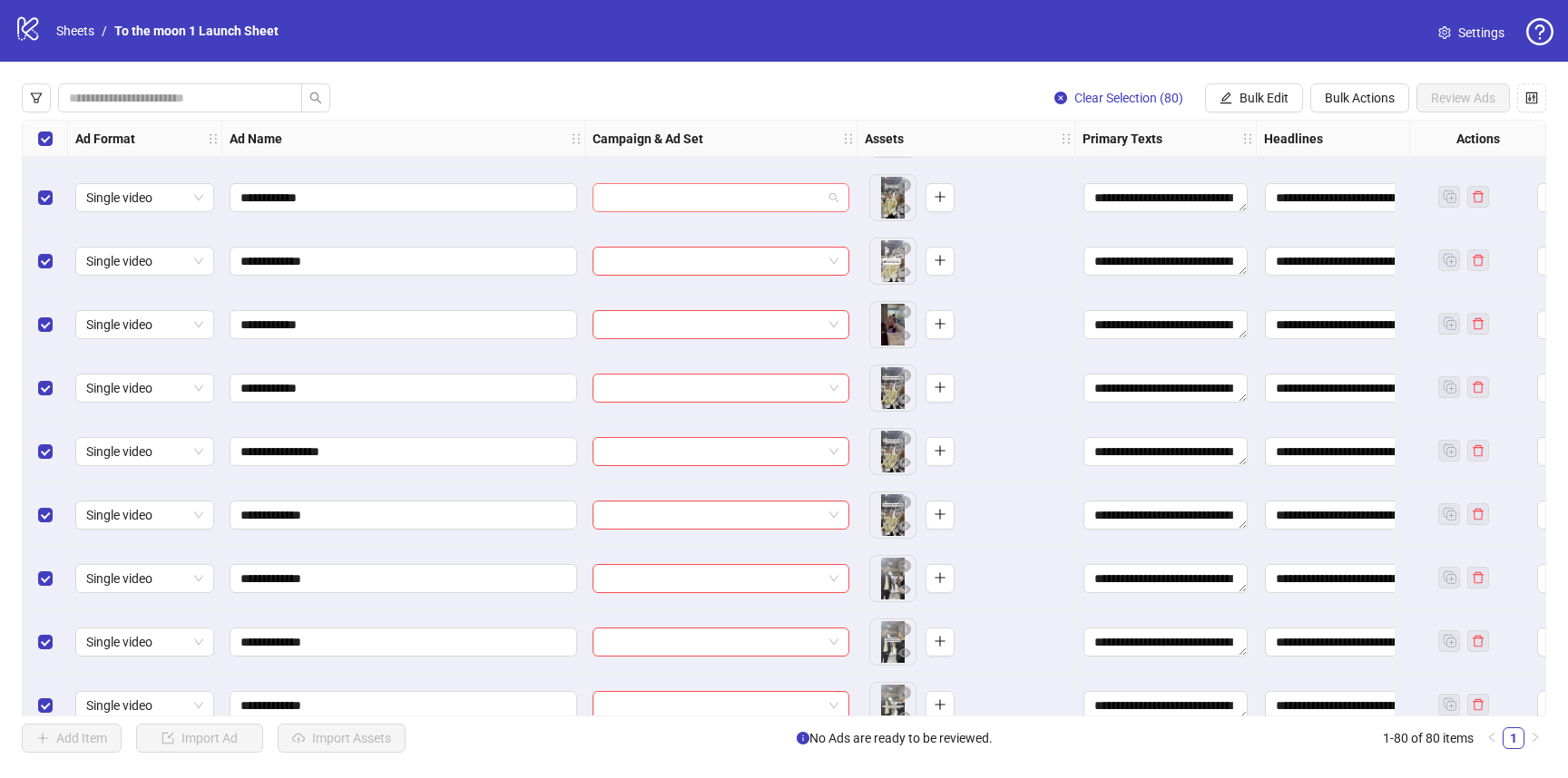
click at [756, 202] on input "search" at bounding box center [712, 197] width 219 height 27
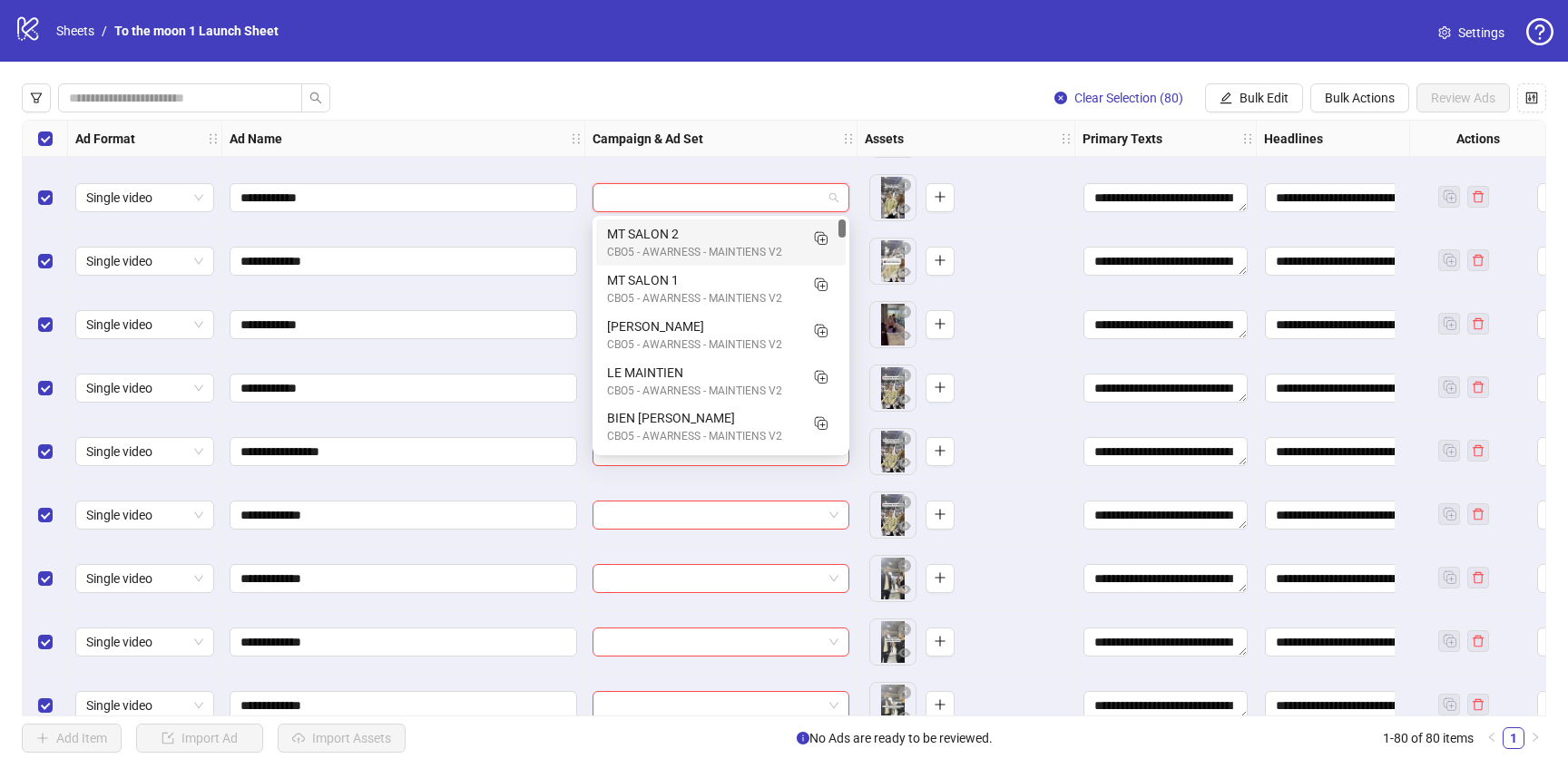
click at [743, 248] on div "CBO5 - AWARNESS - MAINTIENS V2" at bounding box center [703, 253] width 192 height 17
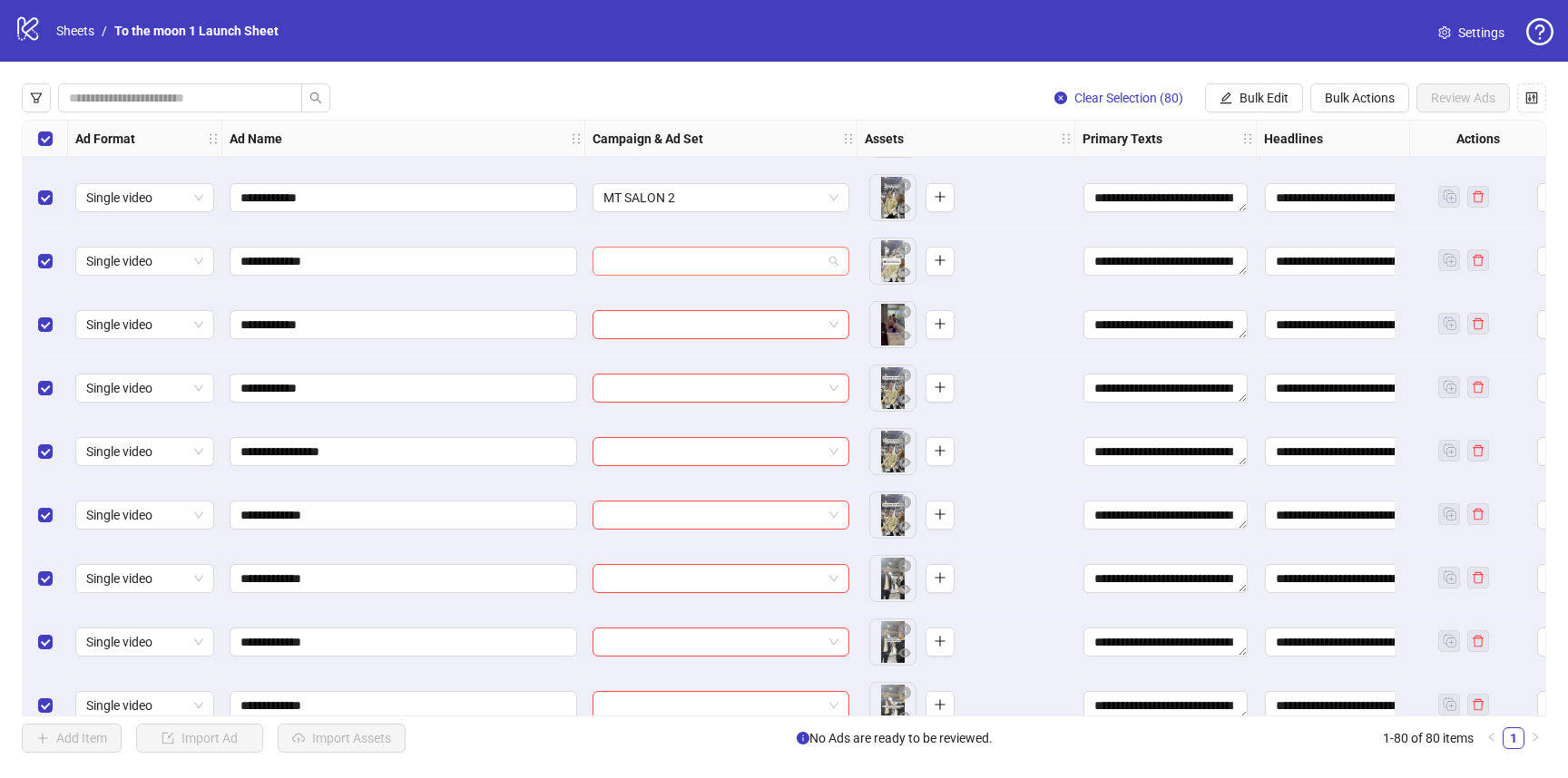
click at [743, 263] on input "search" at bounding box center [712, 261] width 219 height 27
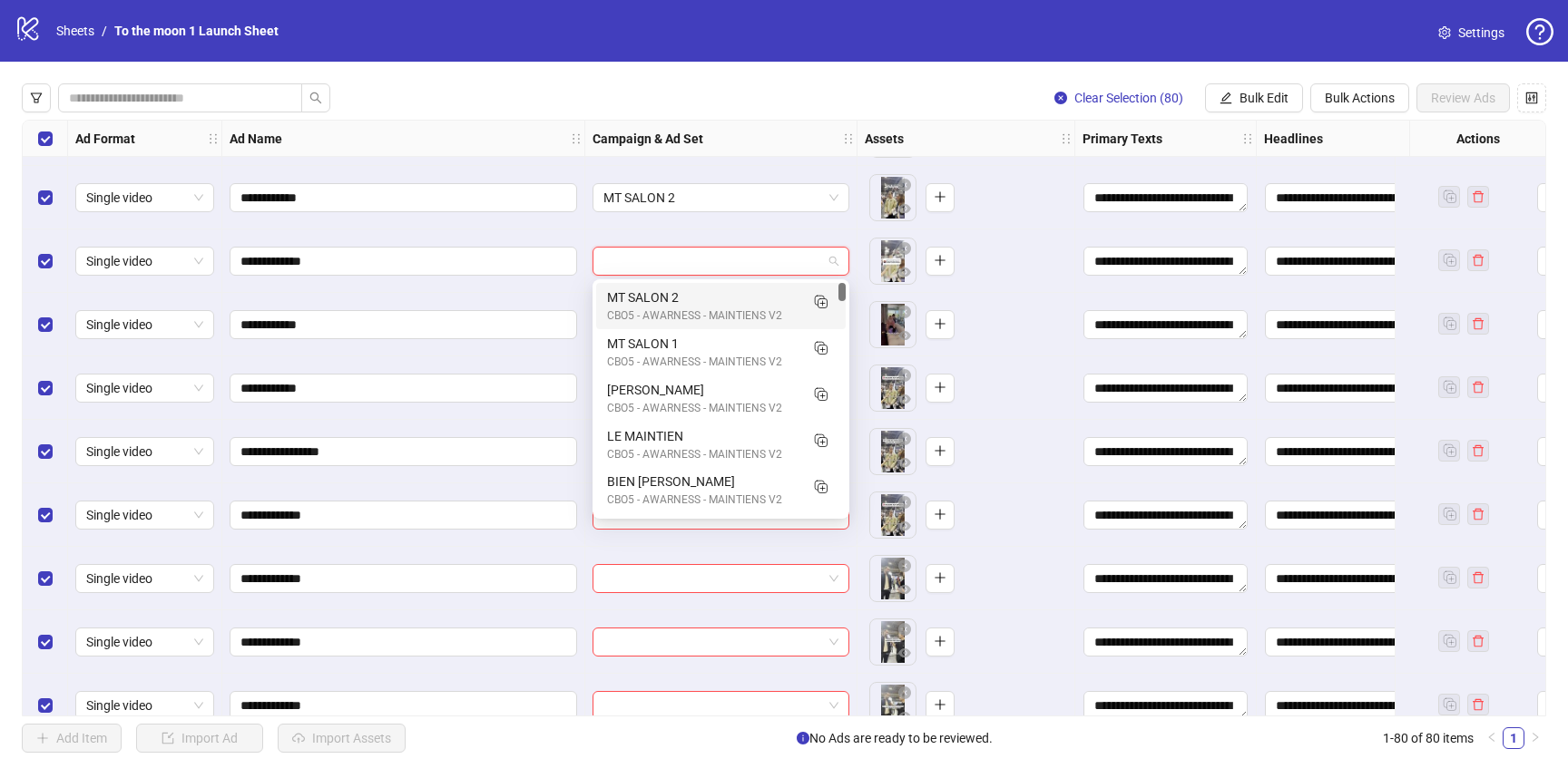
click at [743, 298] on div "MT SALON 2" at bounding box center [703, 297] width 192 height 20
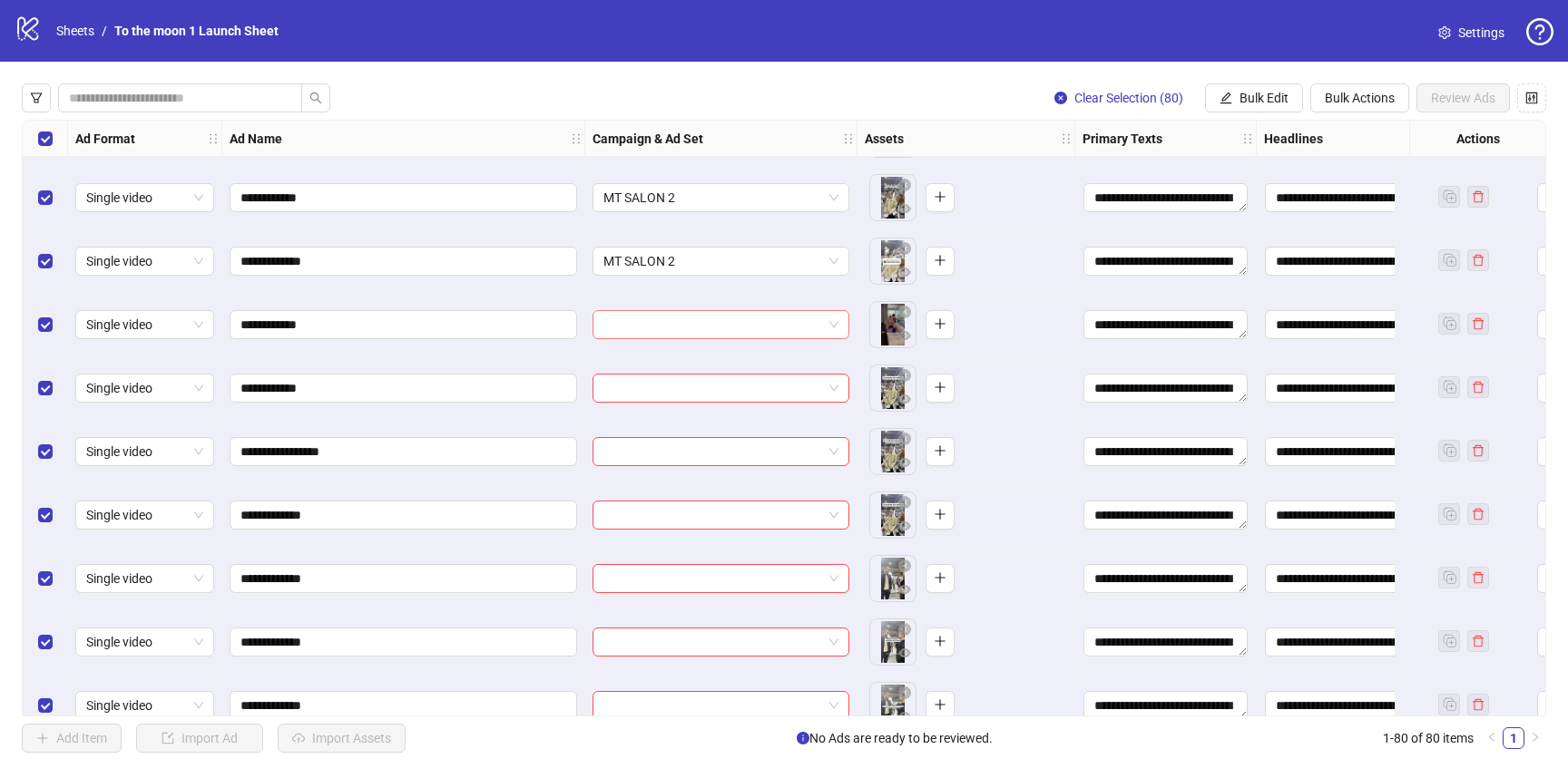
click at [737, 317] on input "search" at bounding box center [712, 325] width 219 height 27
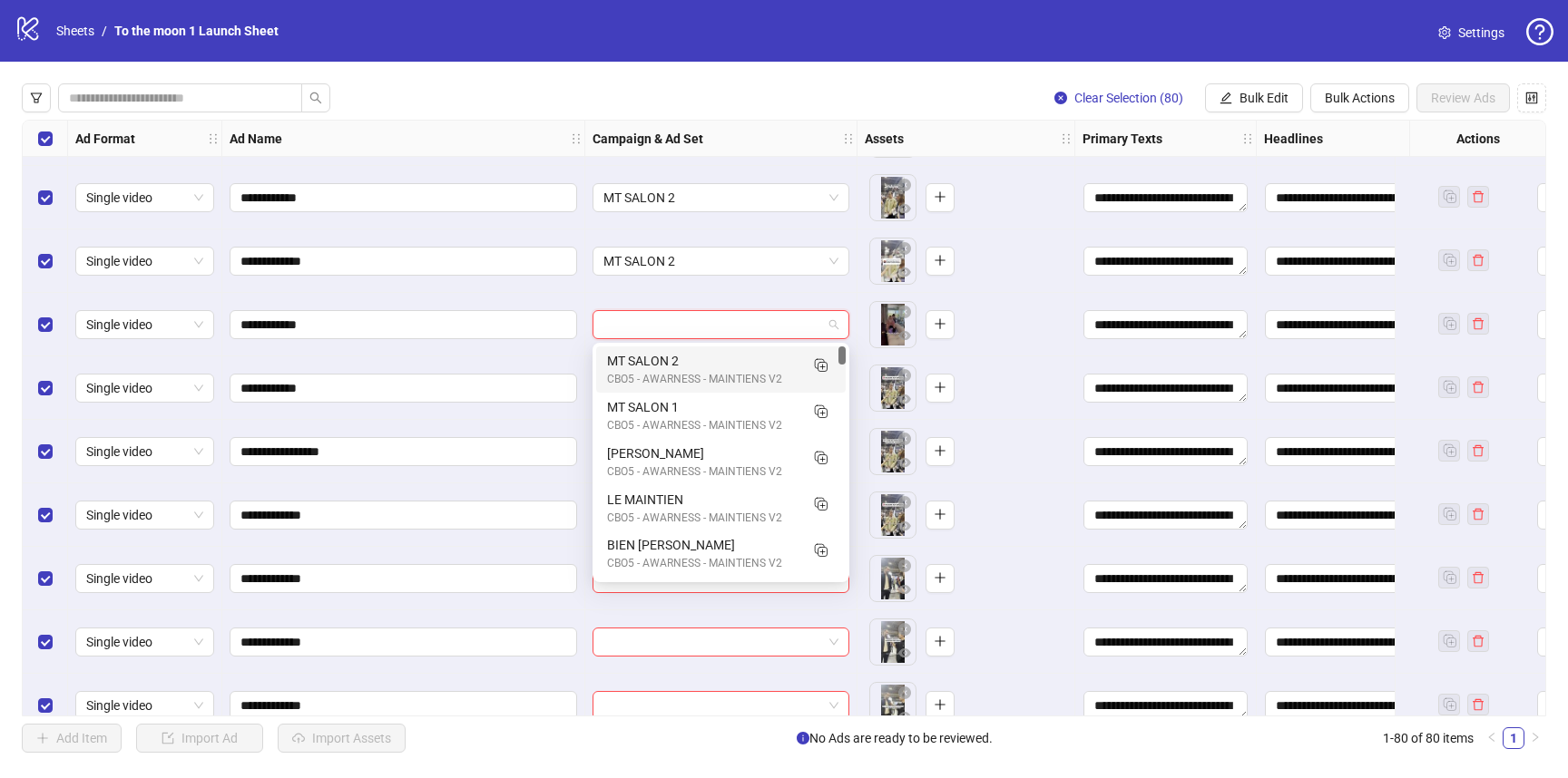
click at [726, 374] on div "CBO5 - AWARNESS - MAINTIENS V2" at bounding box center [703, 379] width 192 height 17
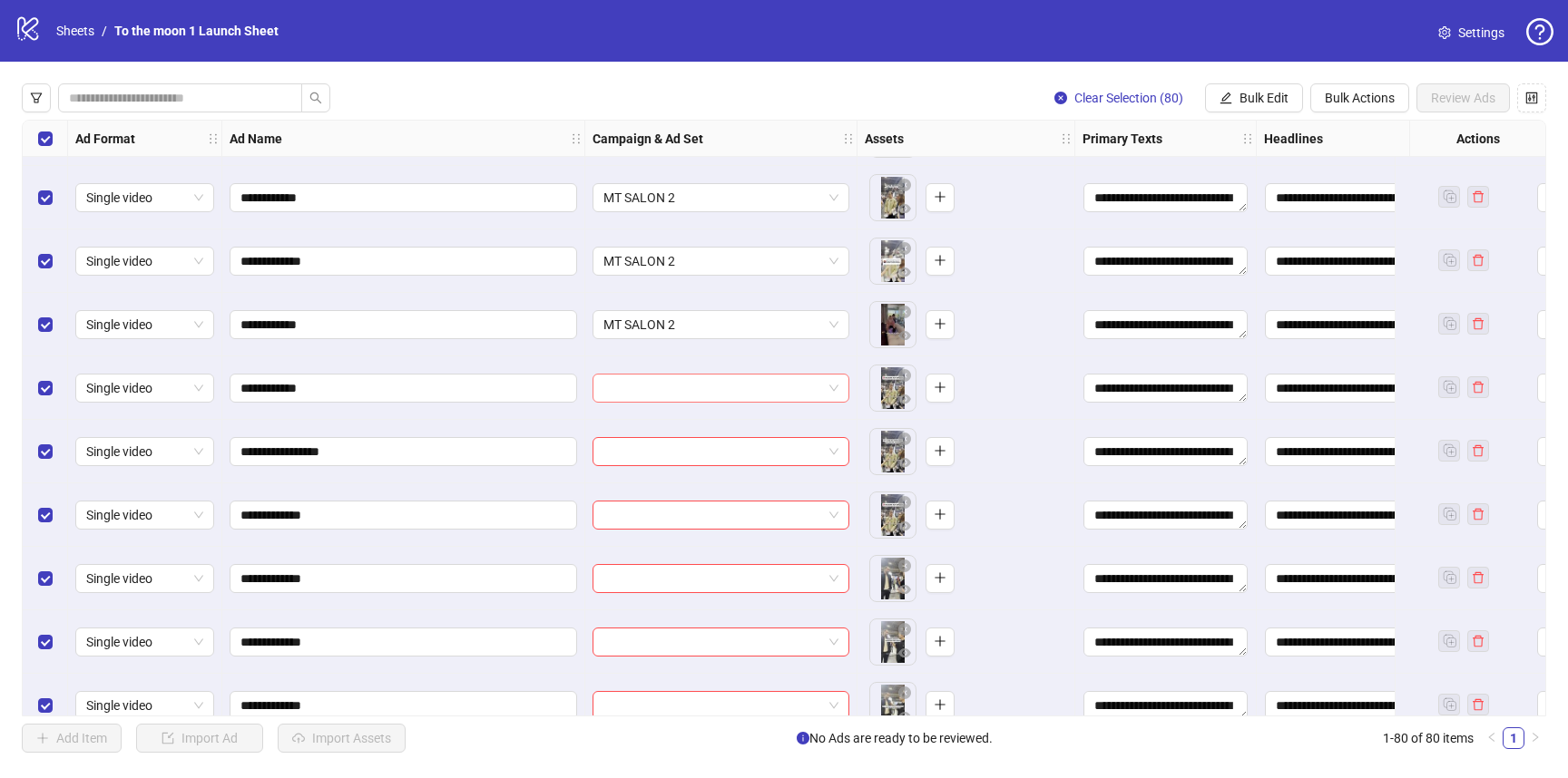
click at [719, 399] on input "search" at bounding box center [712, 388] width 219 height 27
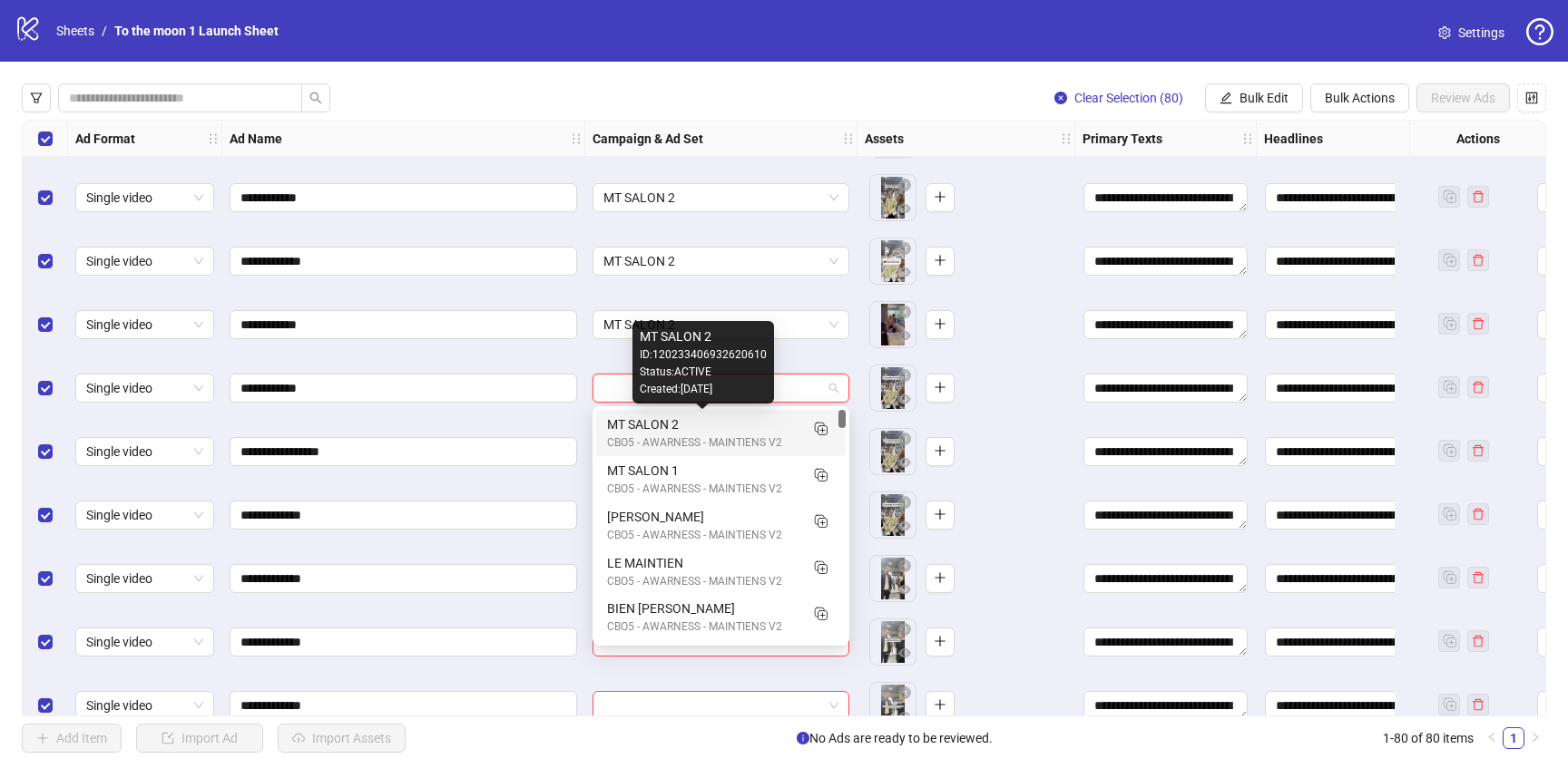
click at [717, 427] on div "MT SALON 2" at bounding box center [703, 424] width 192 height 20
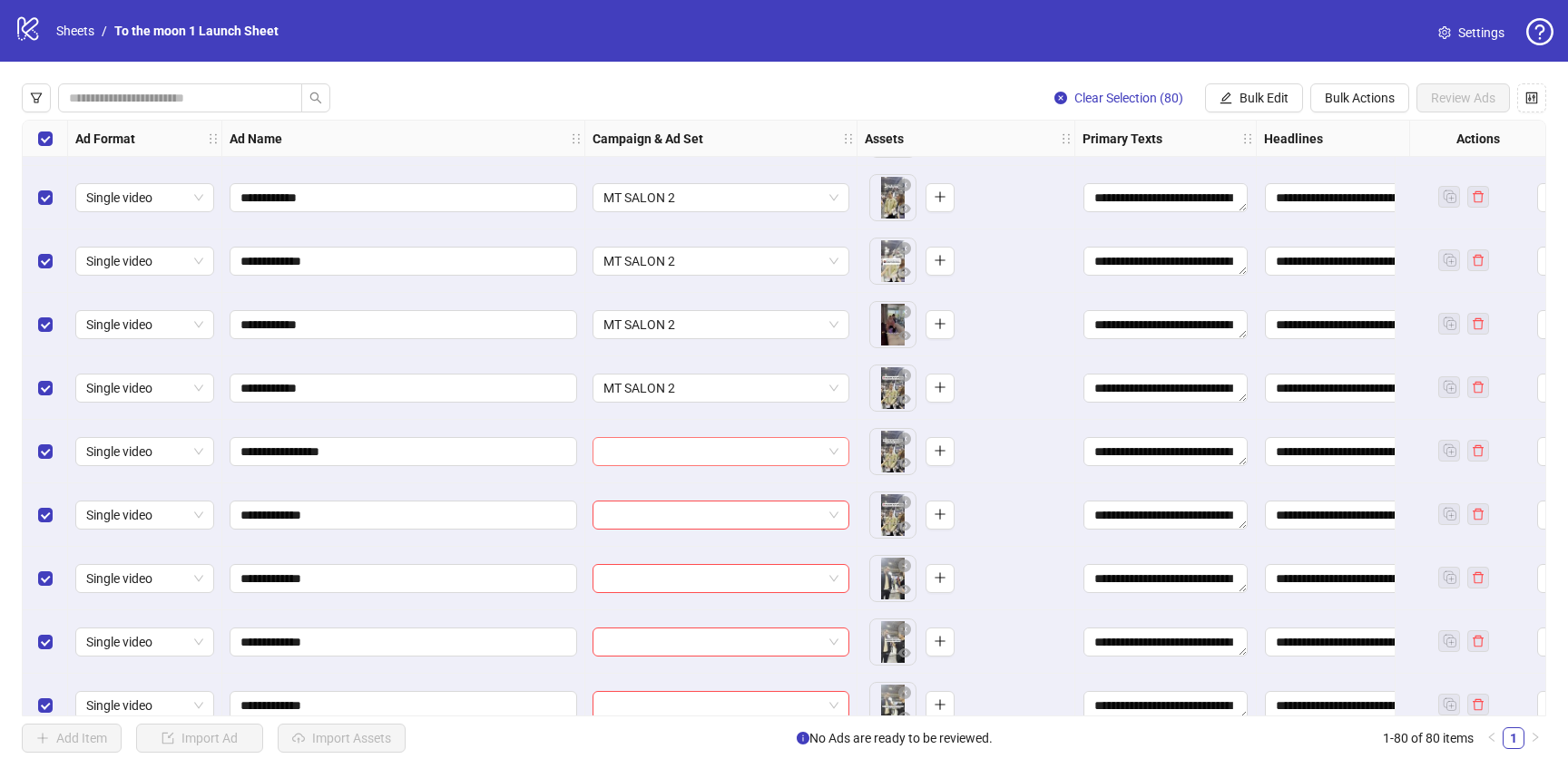
click at [714, 455] on input "search" at bounding box center [712, 452] width 219 height 27
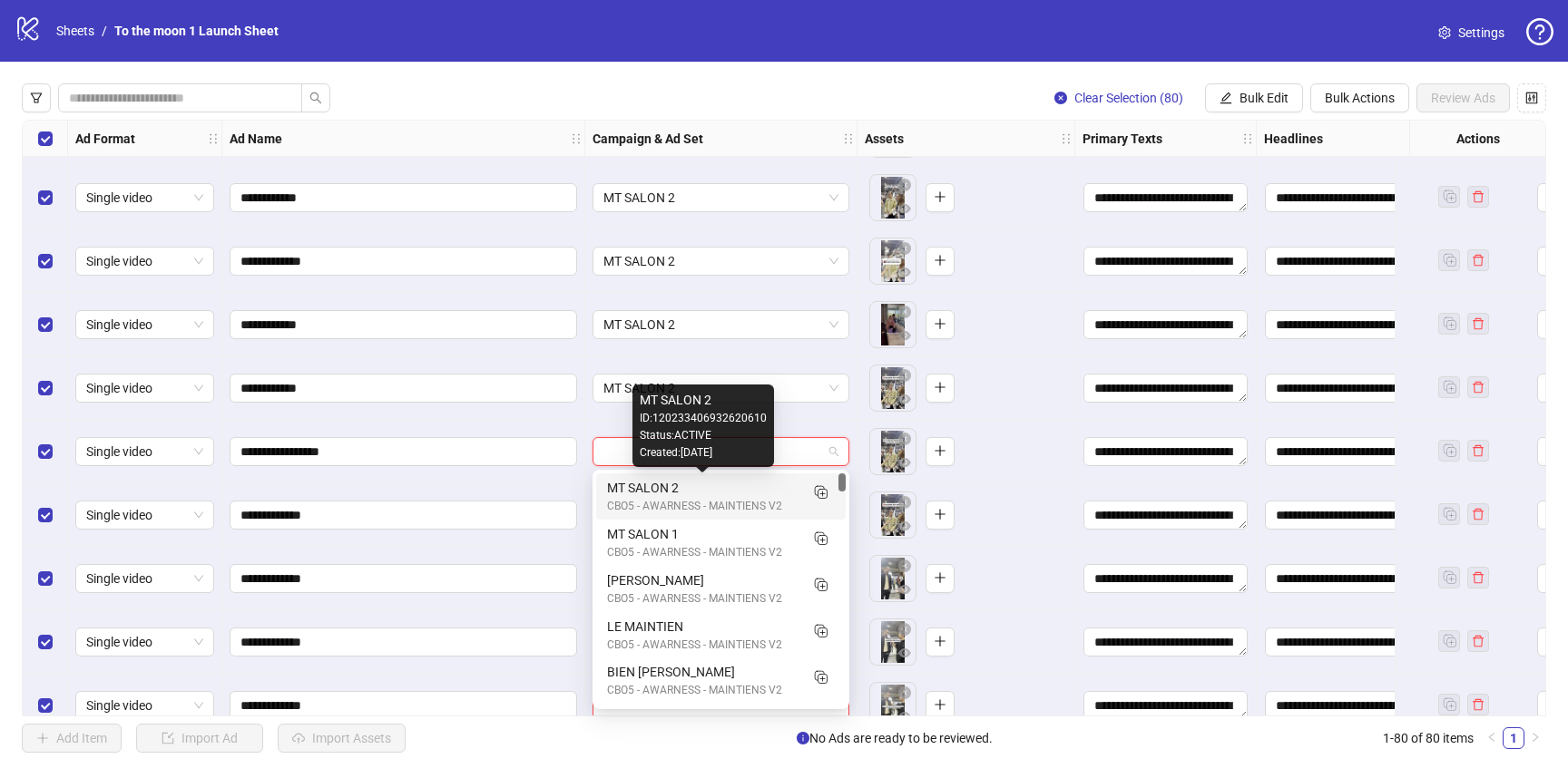
click at [713, 484] on div "MT SALON 2" at bounding box center [703, 488] width 192 height 20
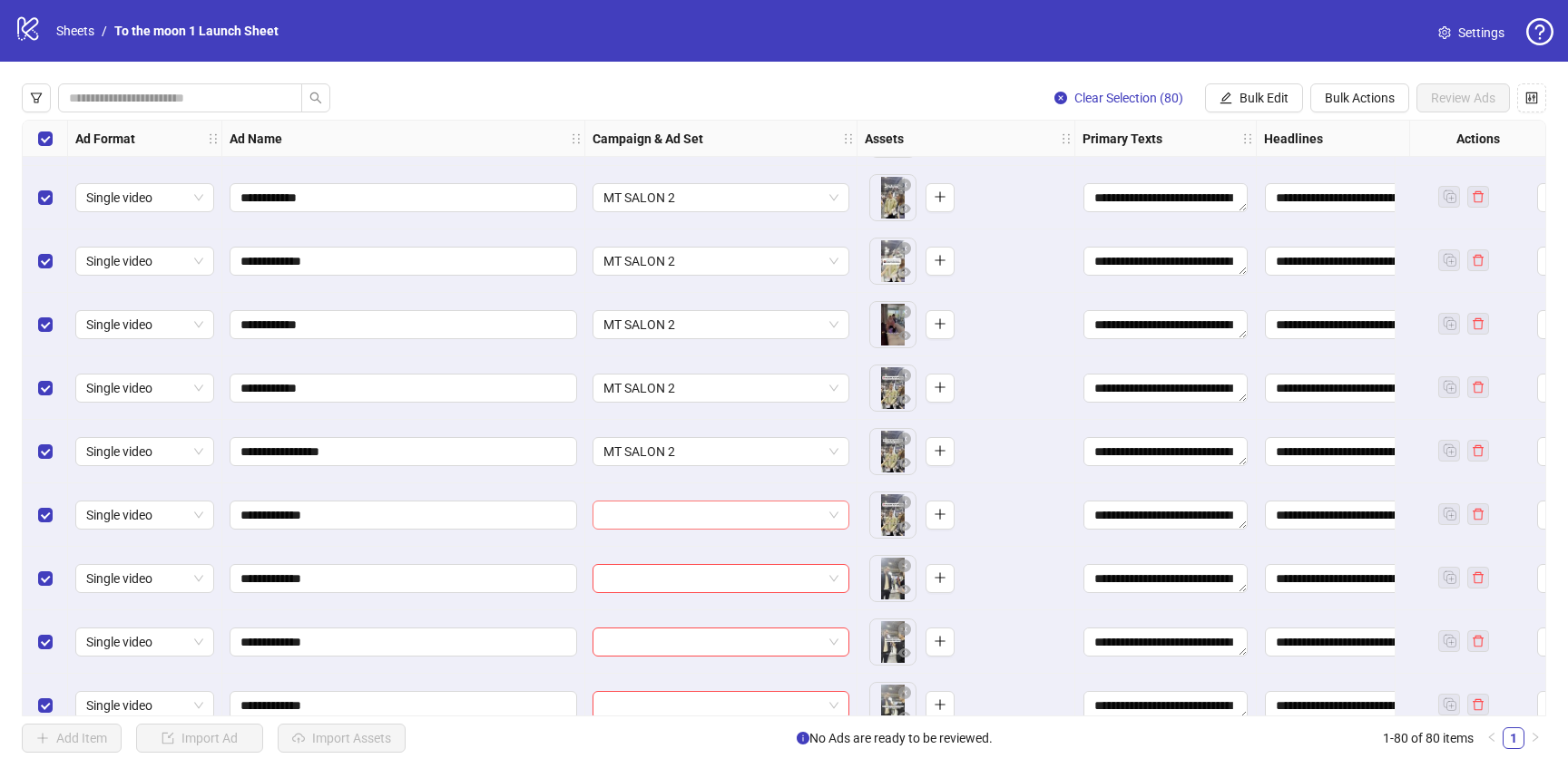
click at [709, 523] on input "search" at bounding box center [712, 515] width 219 height 27
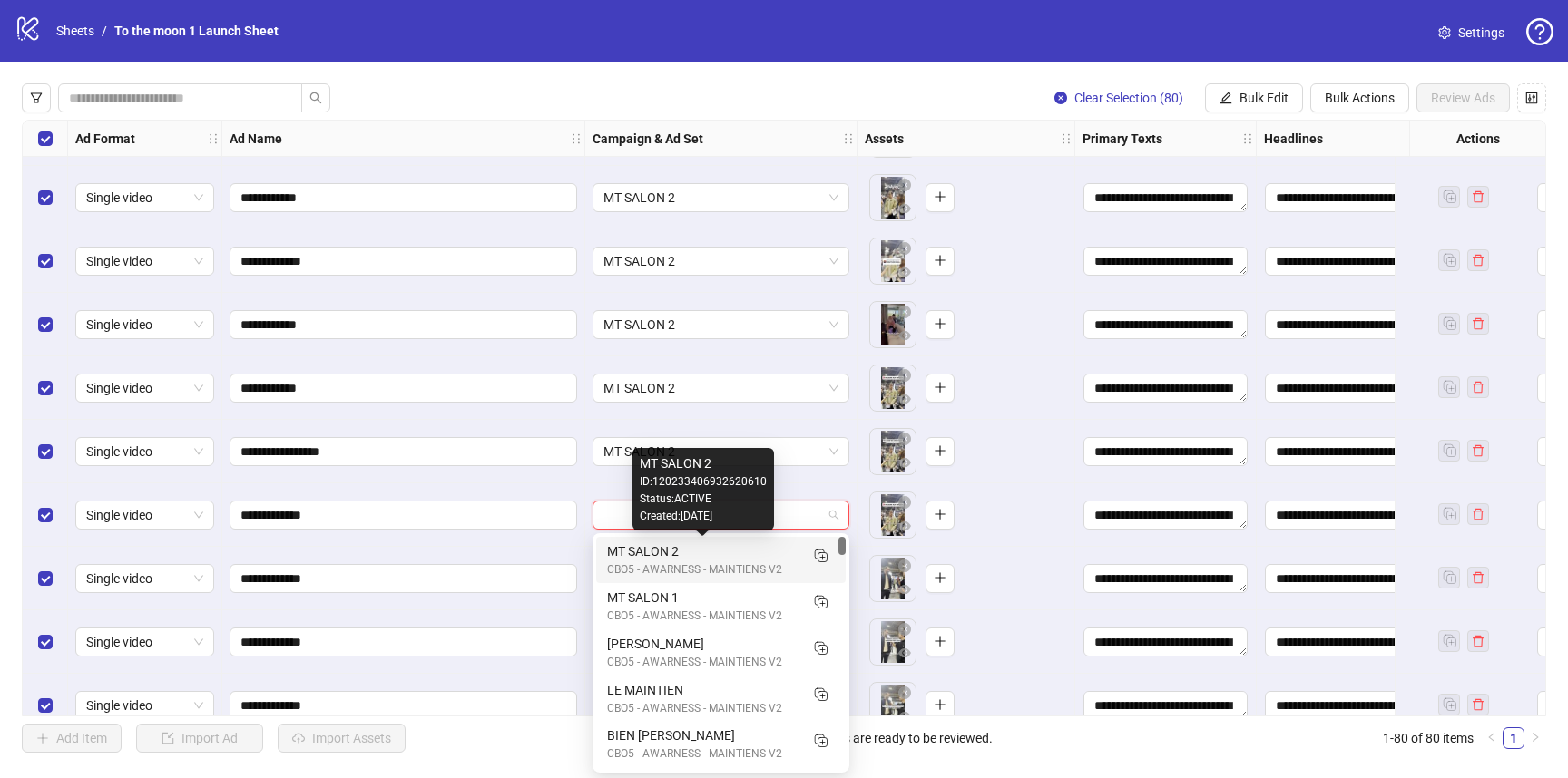
click at [707, 558] on div "MT SALON 2" at bounding box center [703, 552] width 192 height 20
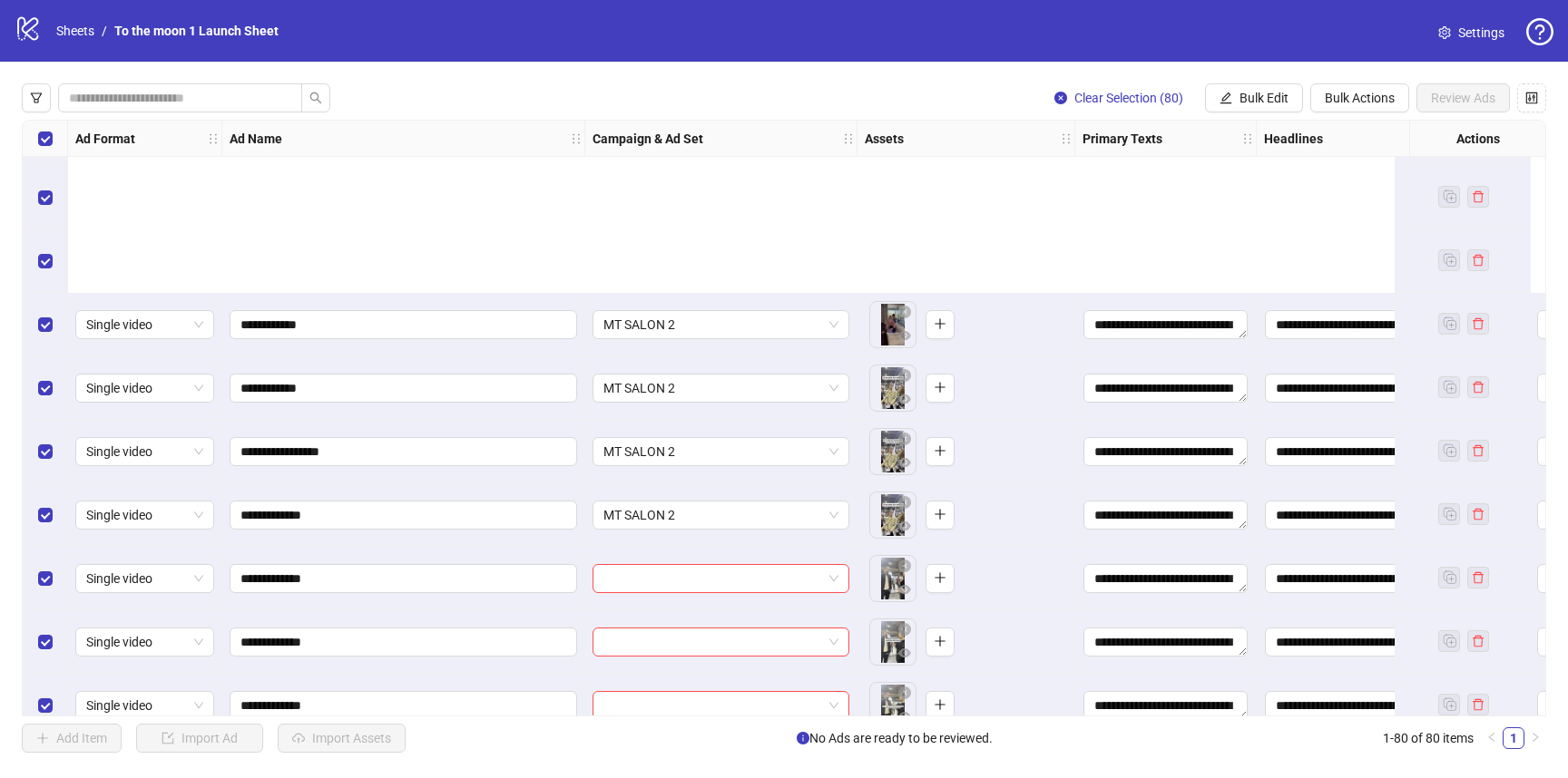
scroll to position [1943, 0]
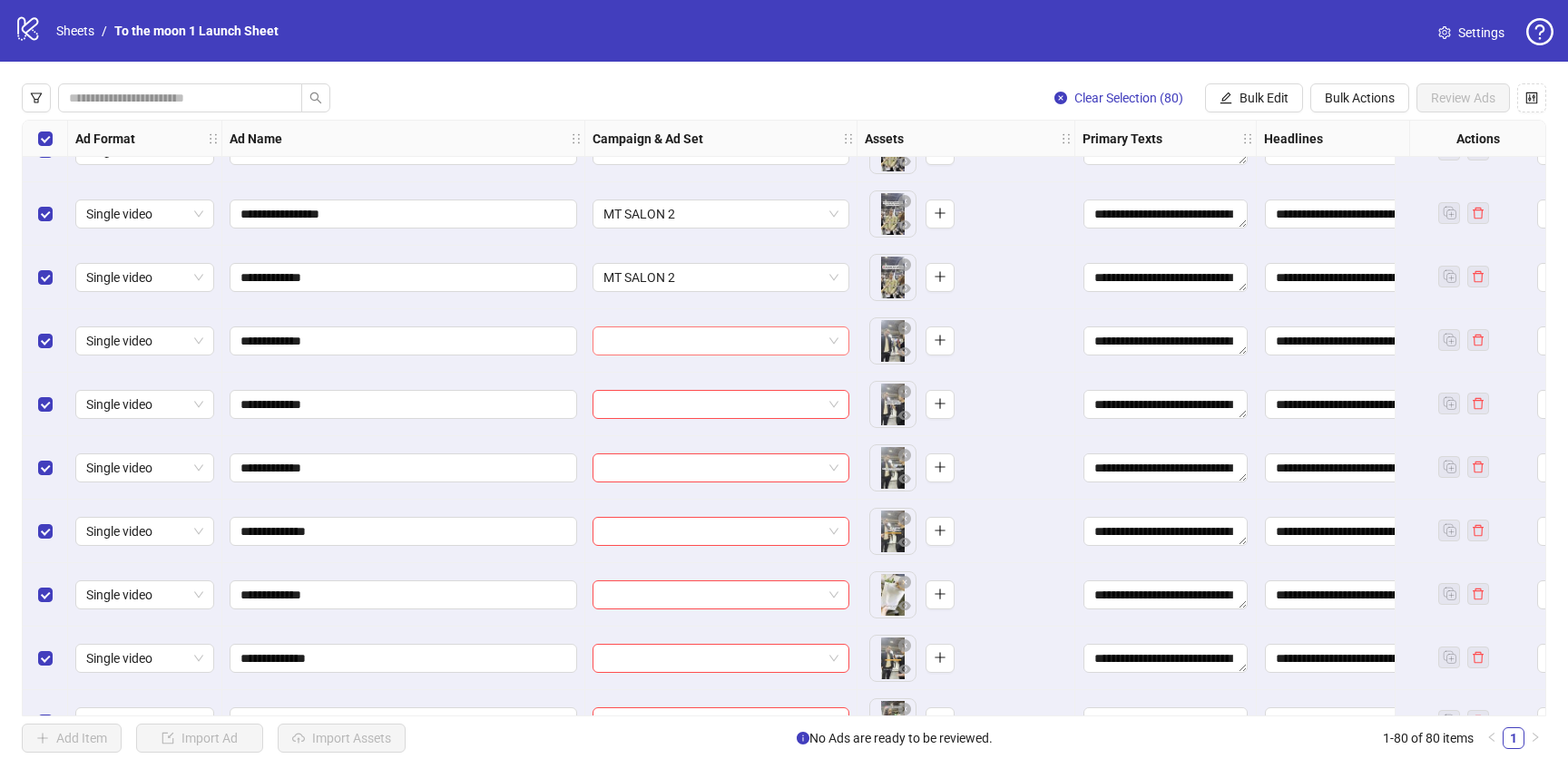
click at [740, 335] on input "search" at bounding box center [712, 341] width 219 height 27
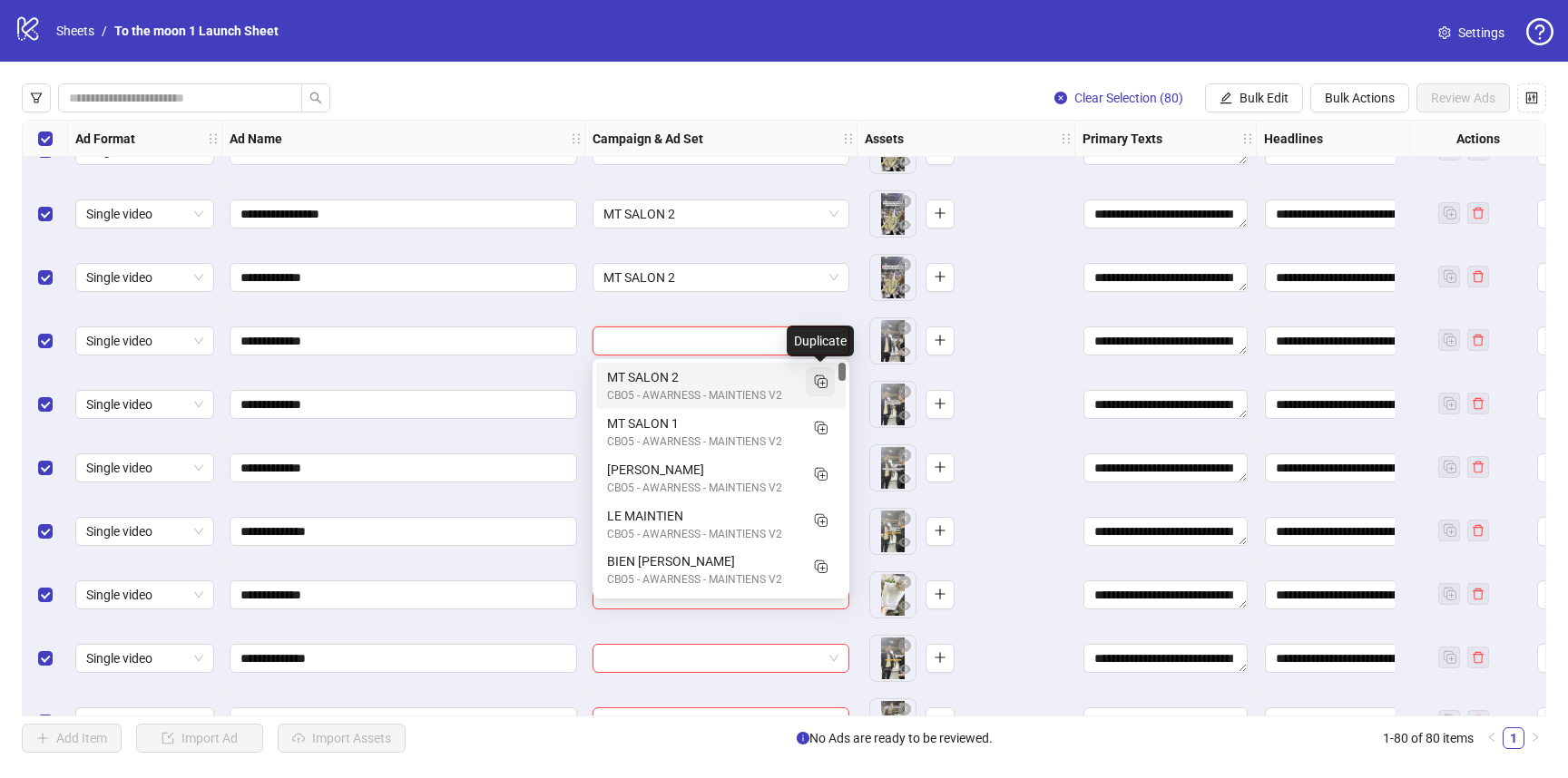
click at [819, 378] on icon "Duplicate" at bounding box center [820, 380] width 18 height 18
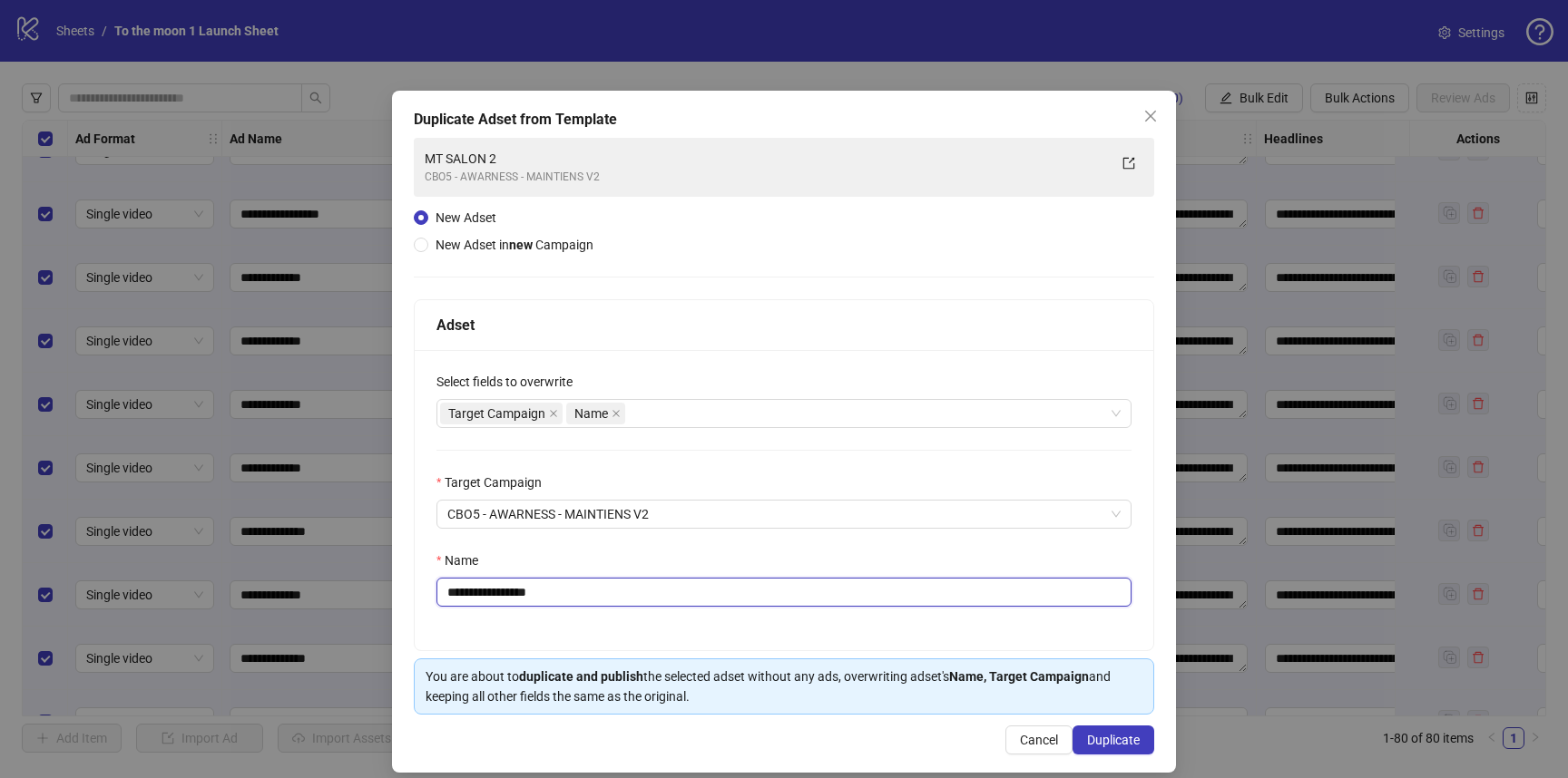
drag, startPoint x: 515, startPoint y: 596, endPoint x: 590, endPoint y: 596, distance: 75.0
click at [590, 596] on input "**********" at bounding box center [784, 592] width 695 height 29
type input "**********"
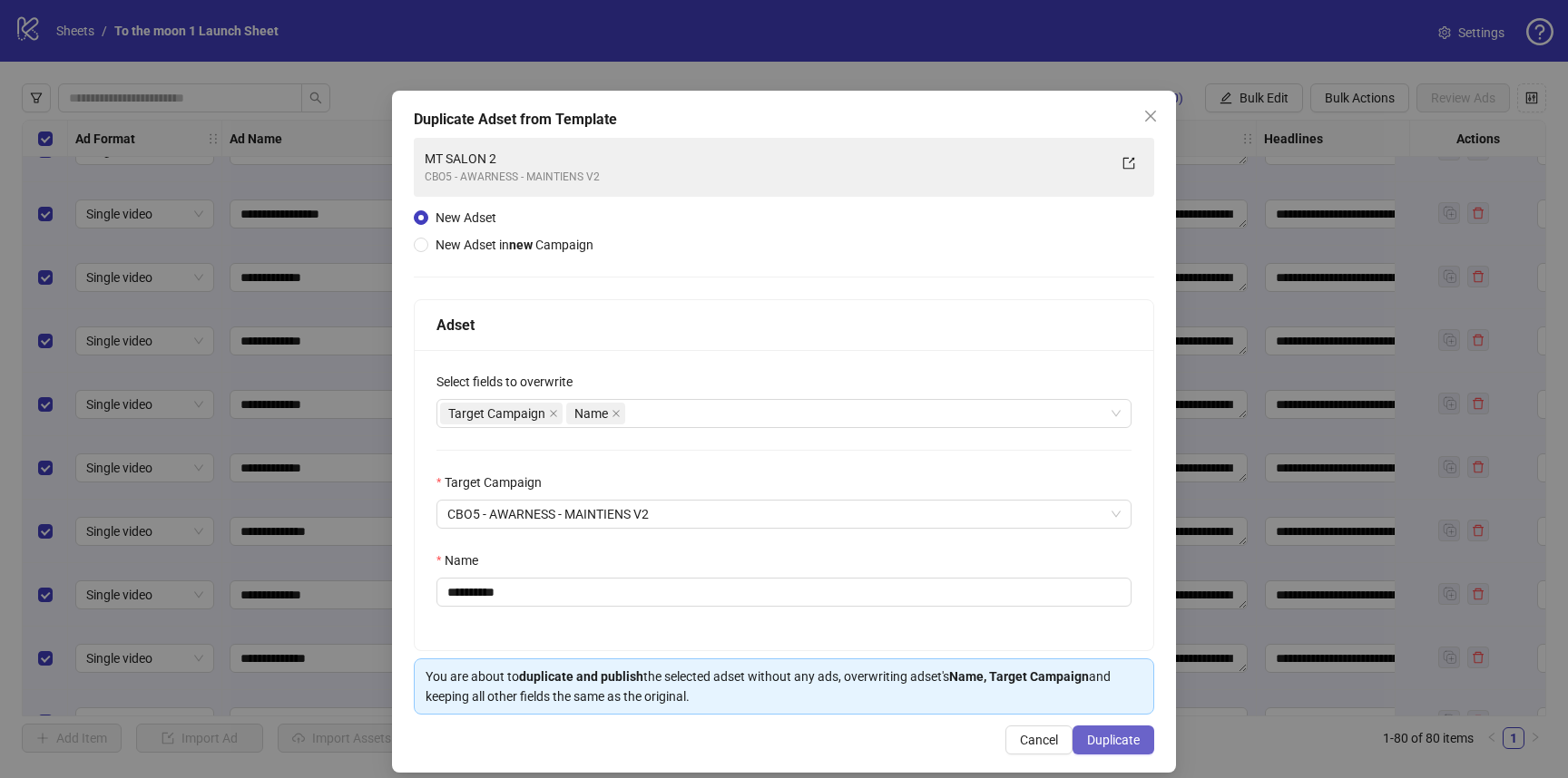
click at [1104, 746] on span "Duplicate" at bounding box center [1113, 739] width 52 height 15
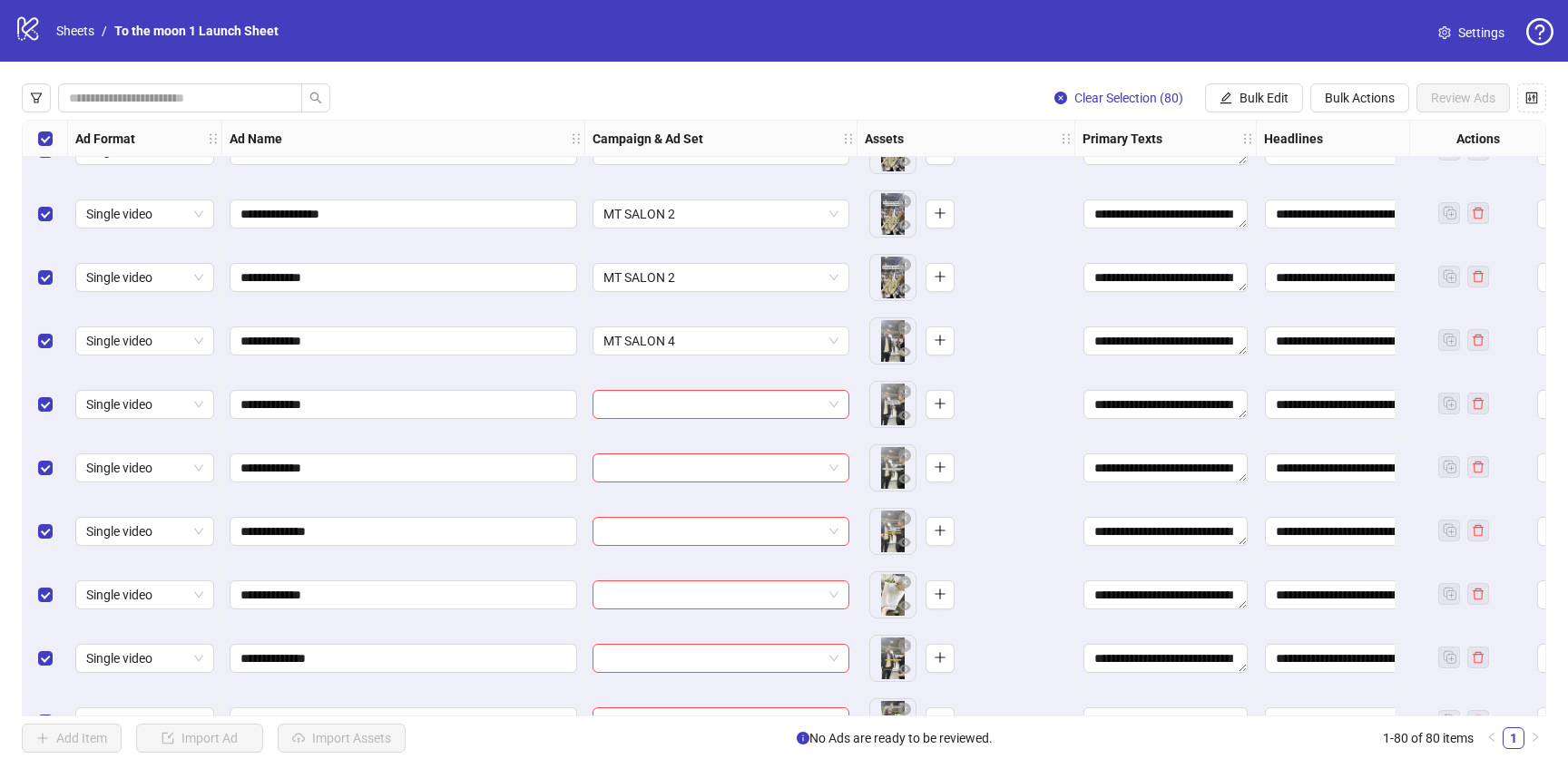
scroll to position [2083, 0]
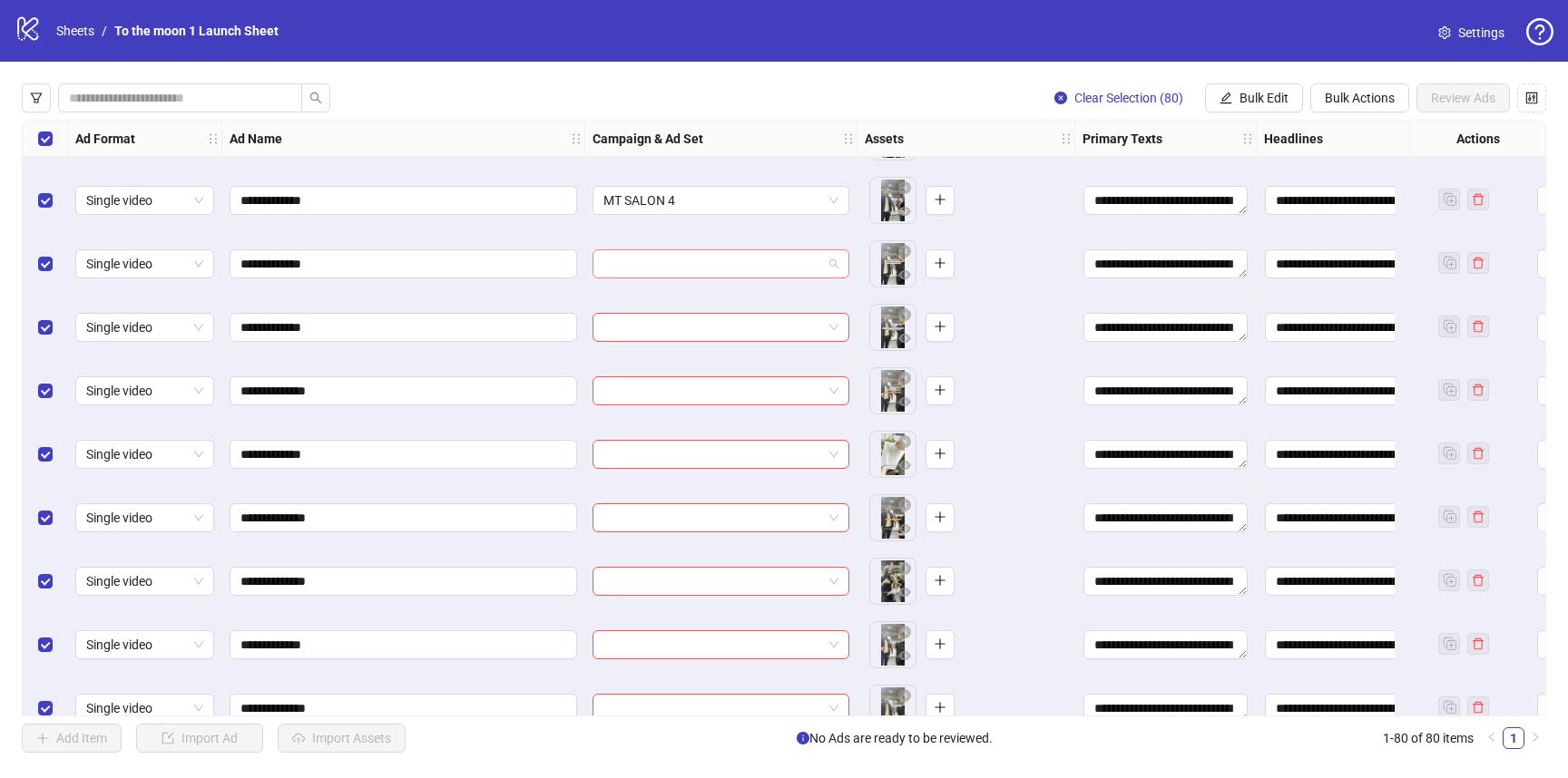
click at [739, 260] on input "search" at bounding box center [712, 264] width 219 height 27
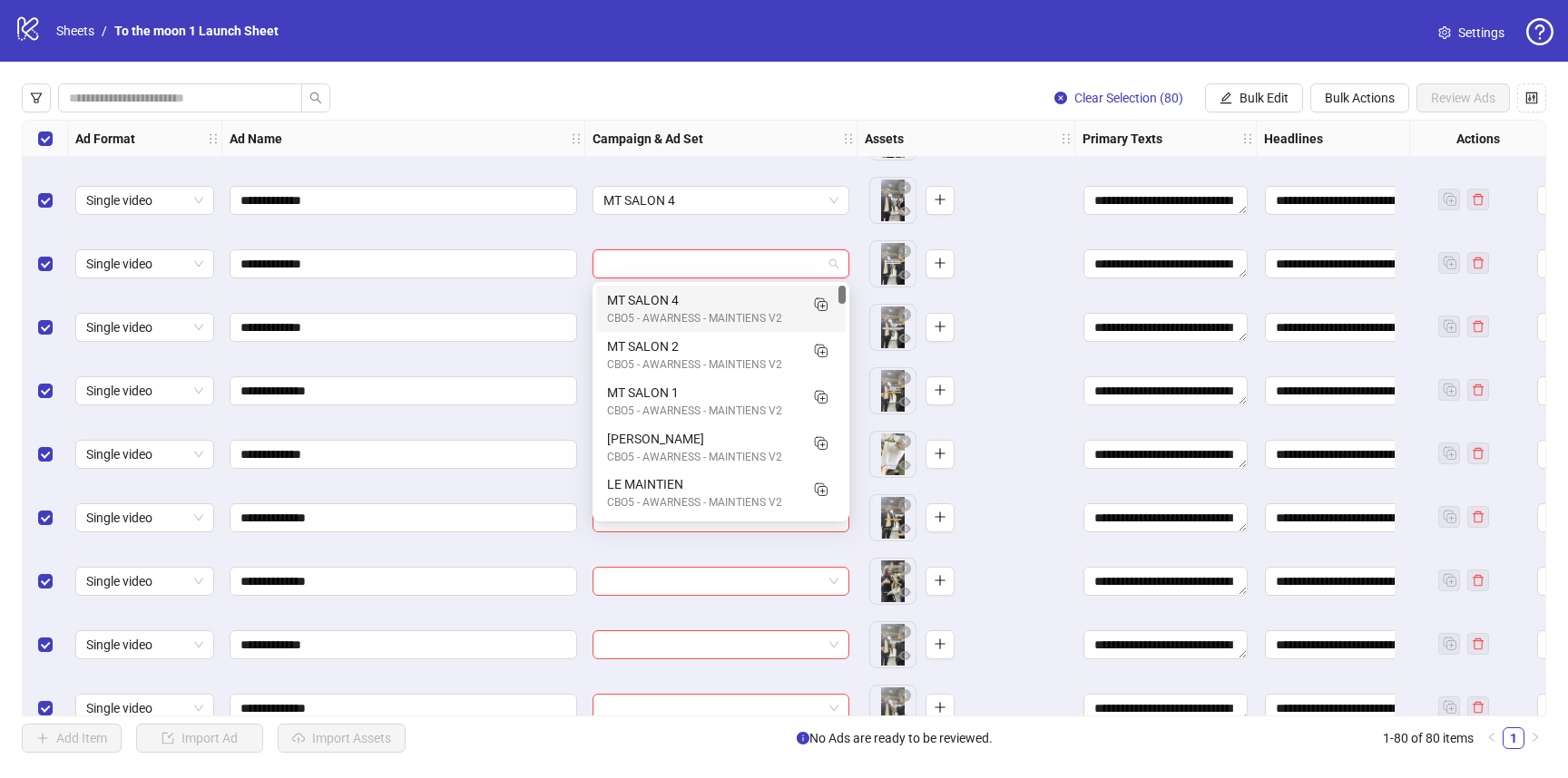
click at [698, 307] on div "MT SALON 4" at bounding box center [703, 300] width 192 height 20
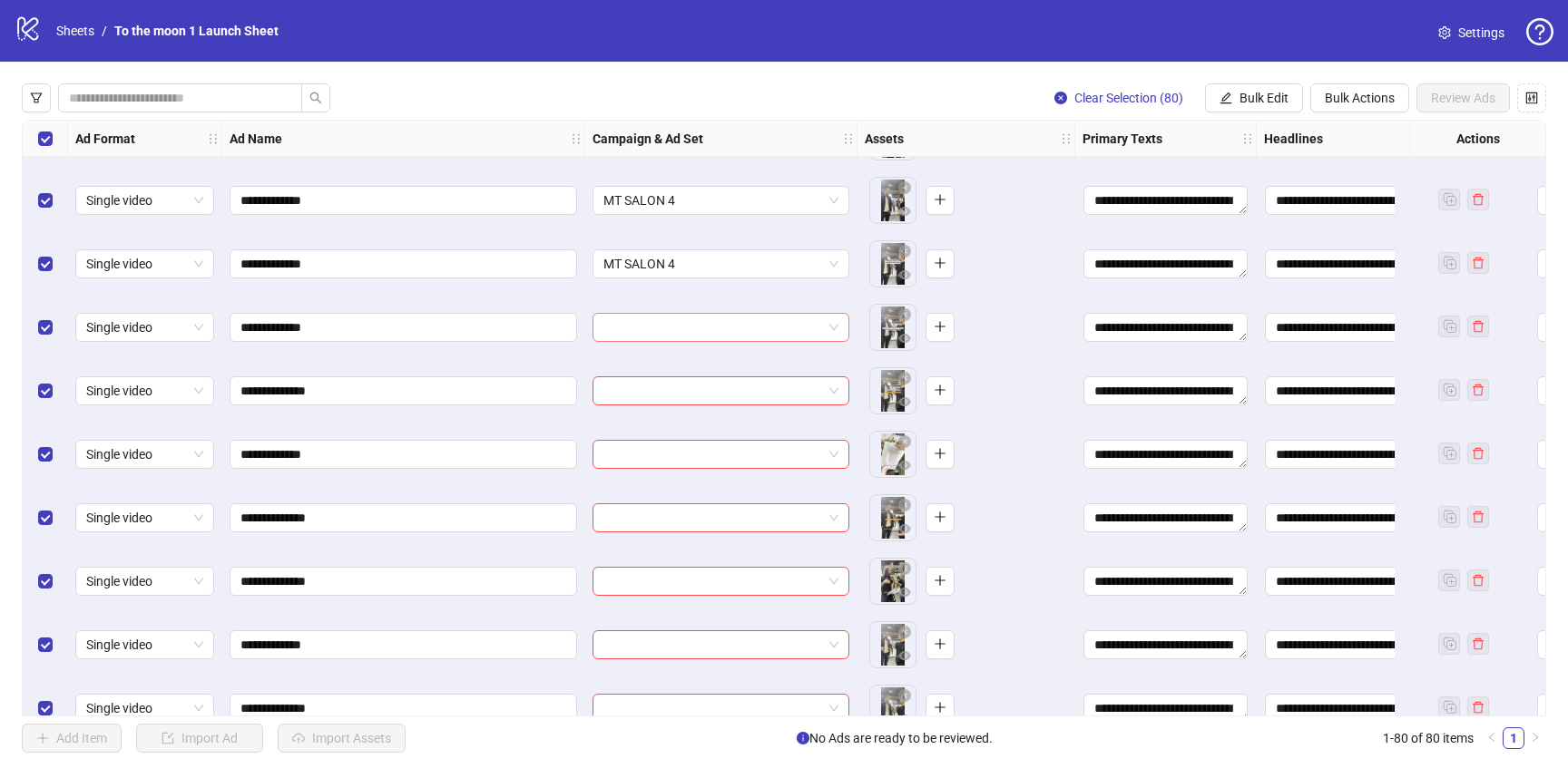
click at [695, 326] on input "search" at bounding box center [712, 327] width 219 height 27
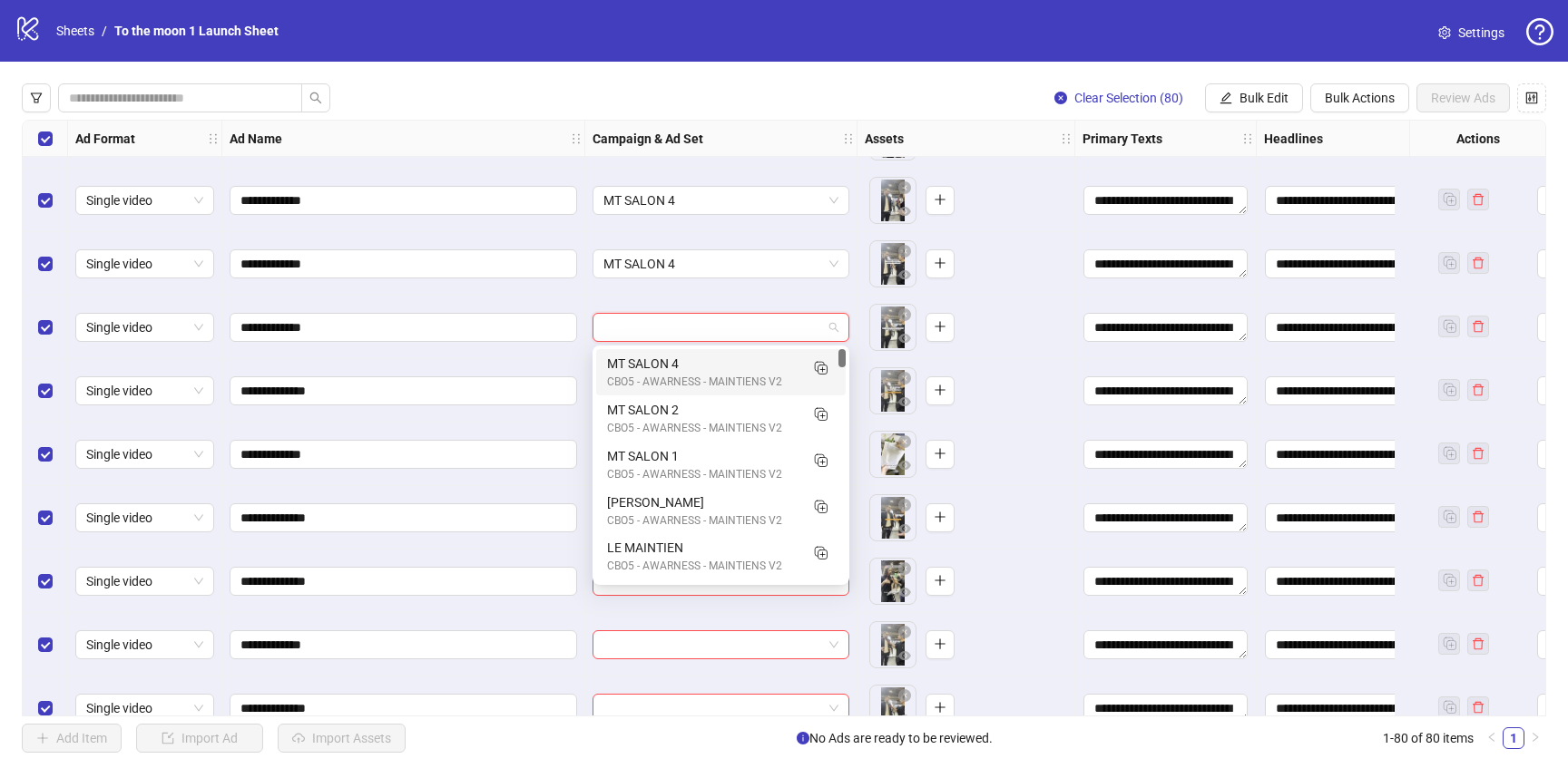
click at [695, 372] on div "MT SALON 4" at bounding box center [703, 364] width 192 height 20
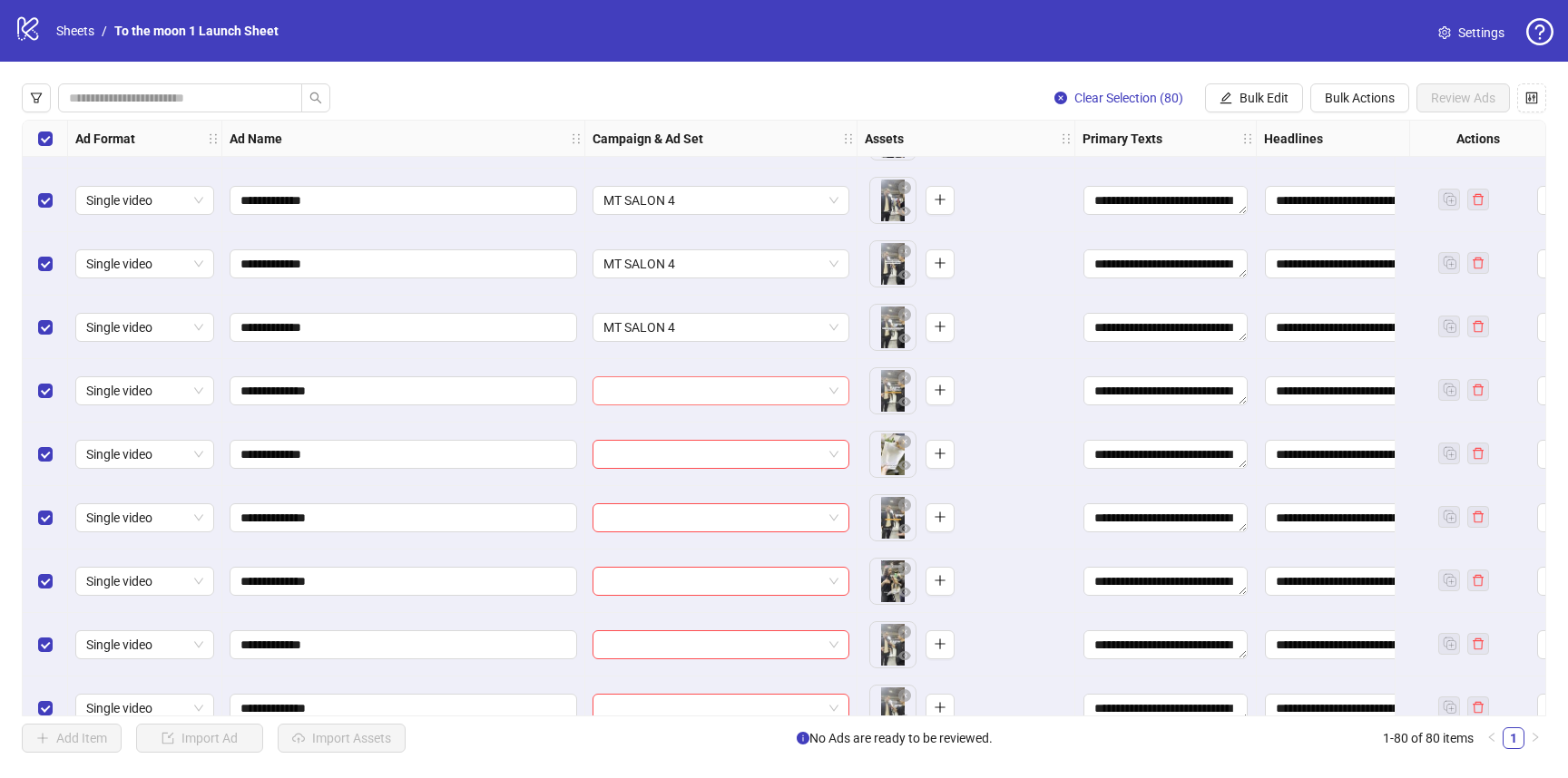
click at [695, 402] on input "search" at bounding box center [712, 391] width 219 height 27
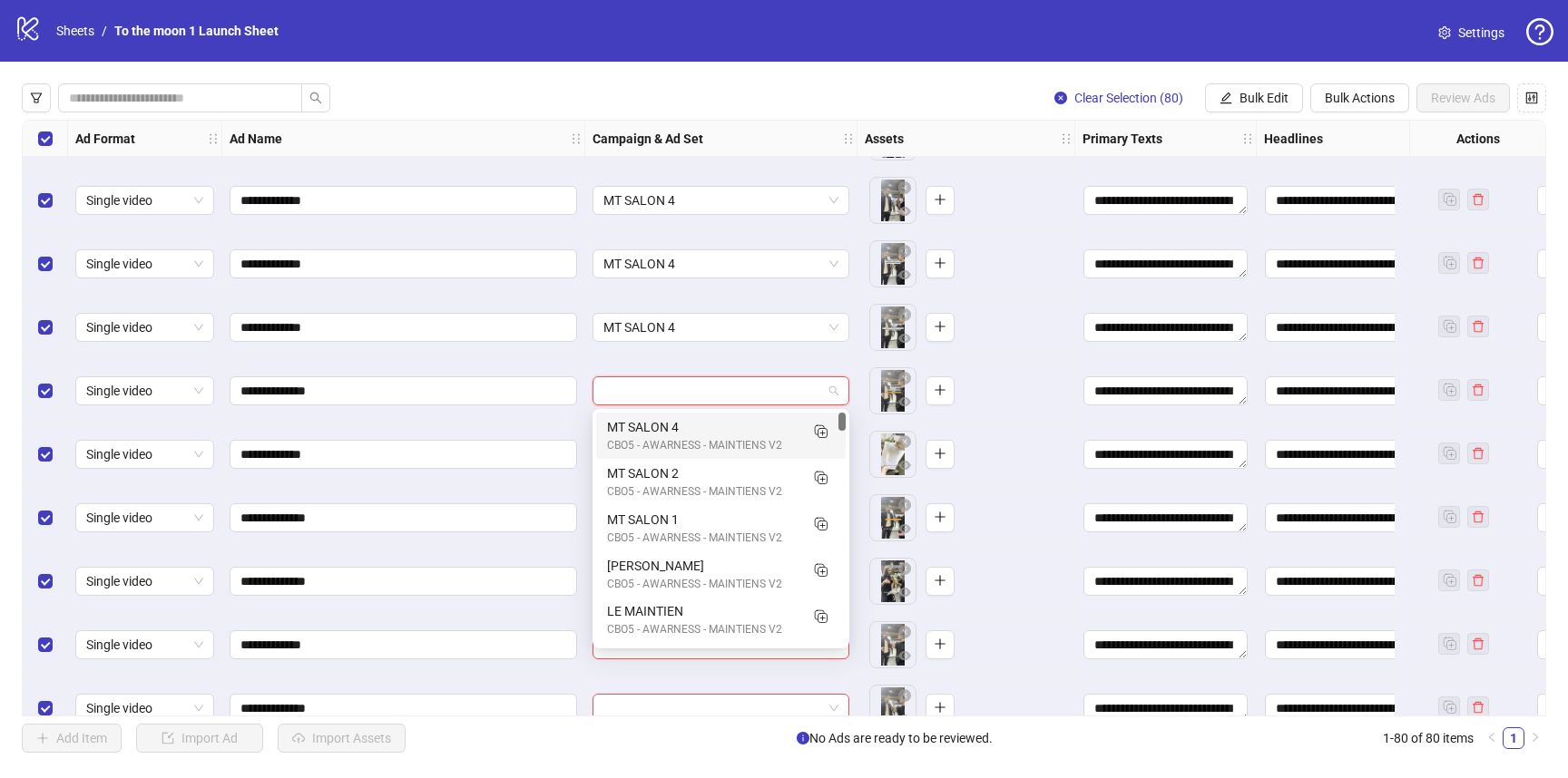
click at [695, 439] on div "CBO5 - AWARNESS - MAINTIENS V2" at bounding box center [703, 446] width 192 height 17
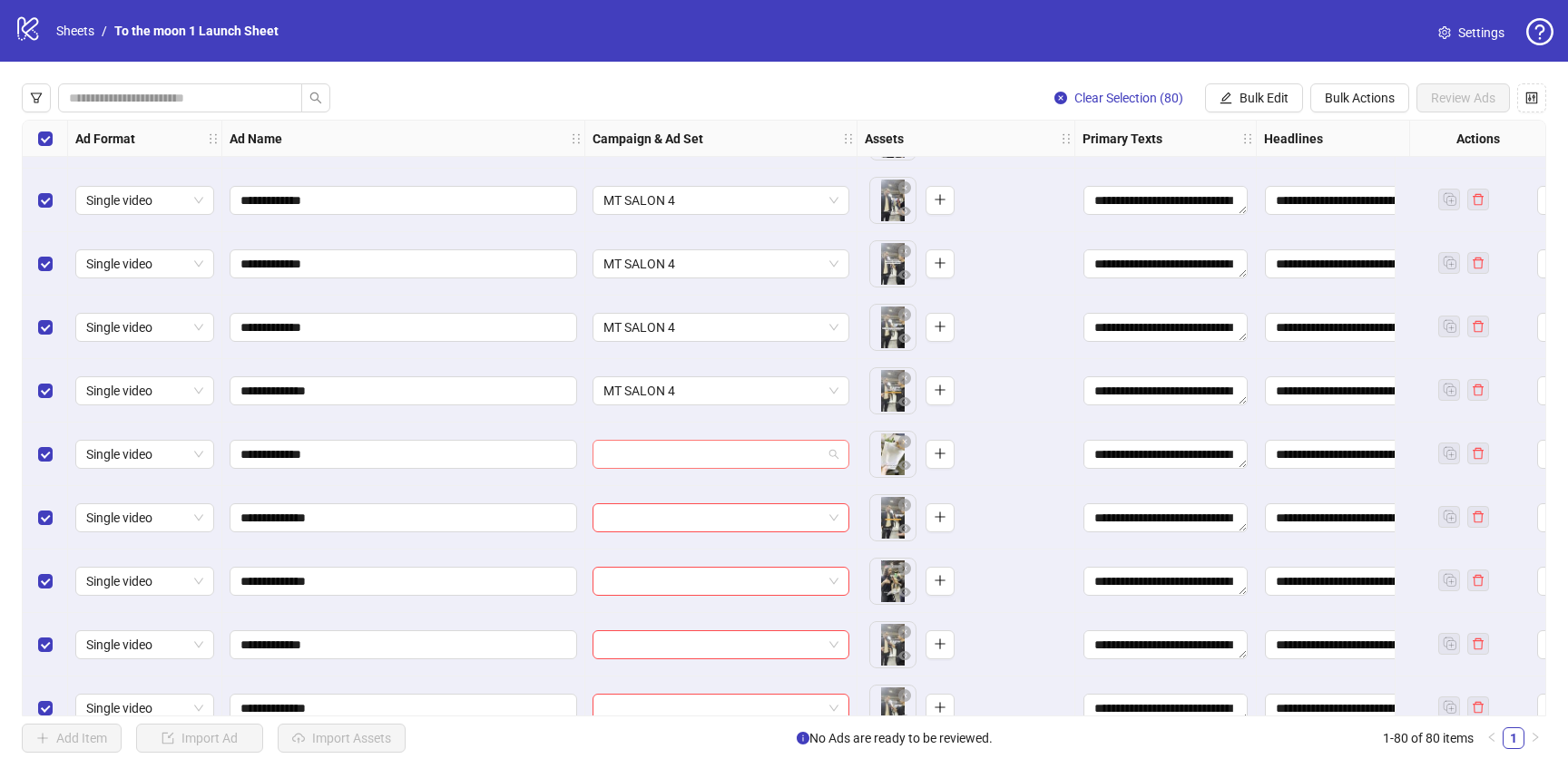
click at [695, 453] on input "search" at bounding box center [712, 455] width 219 height 27
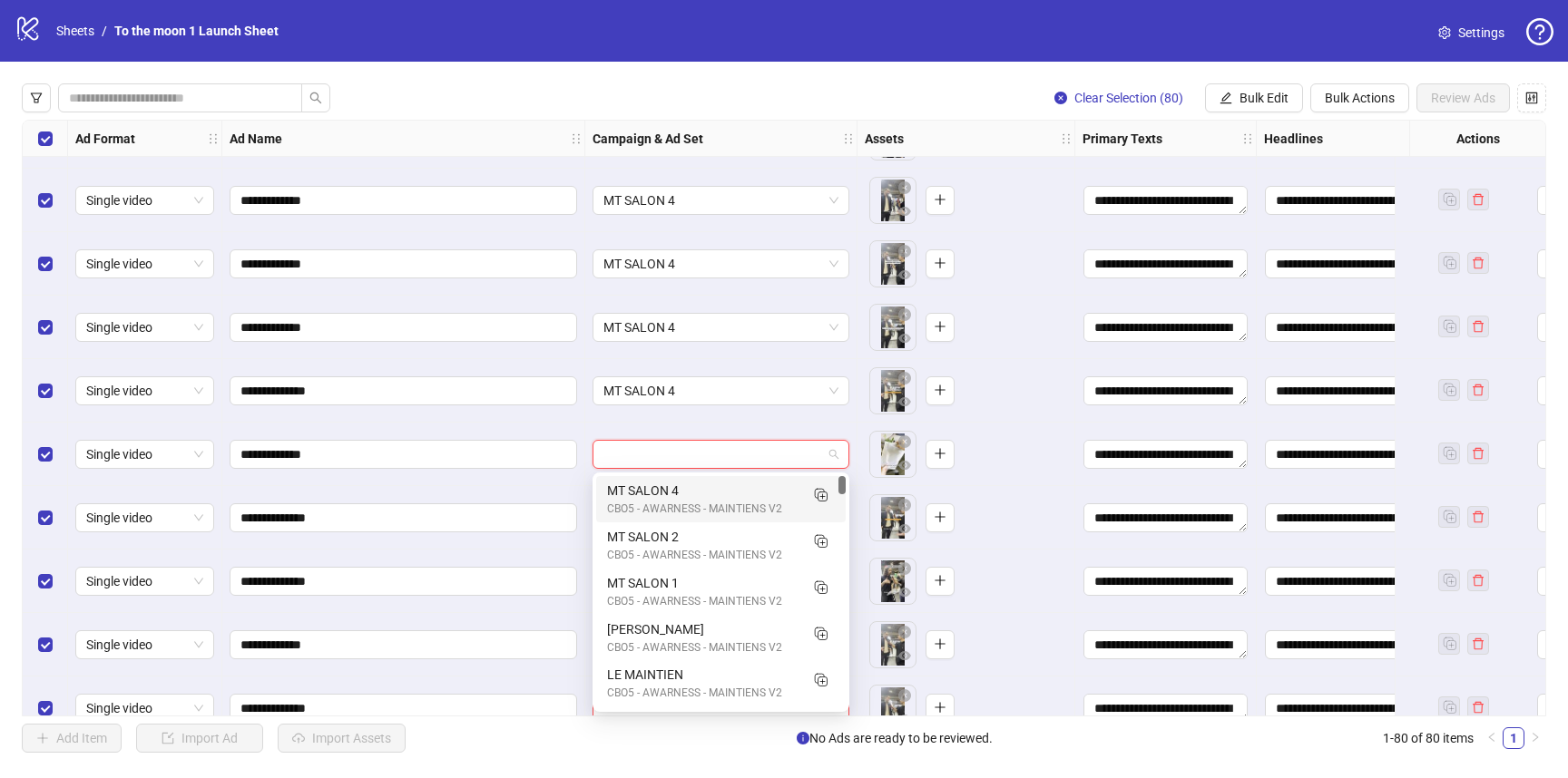
click at [695, 492] on div "MT SALON 4" at bounding box center [703, 491] width 192 height 20
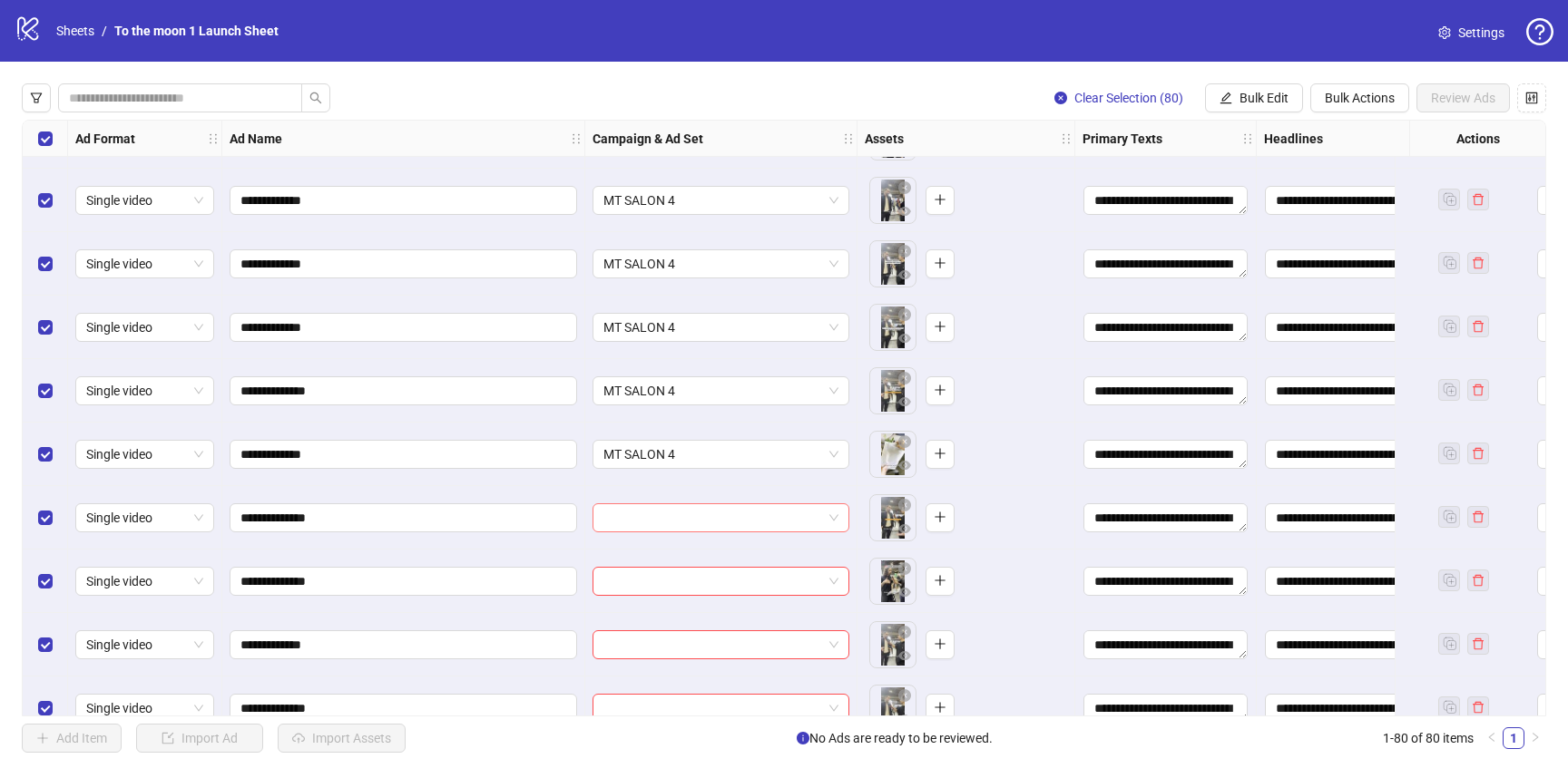
click at [695, 509] on input "search" at bounding box center [712, 518] width 219 height 27
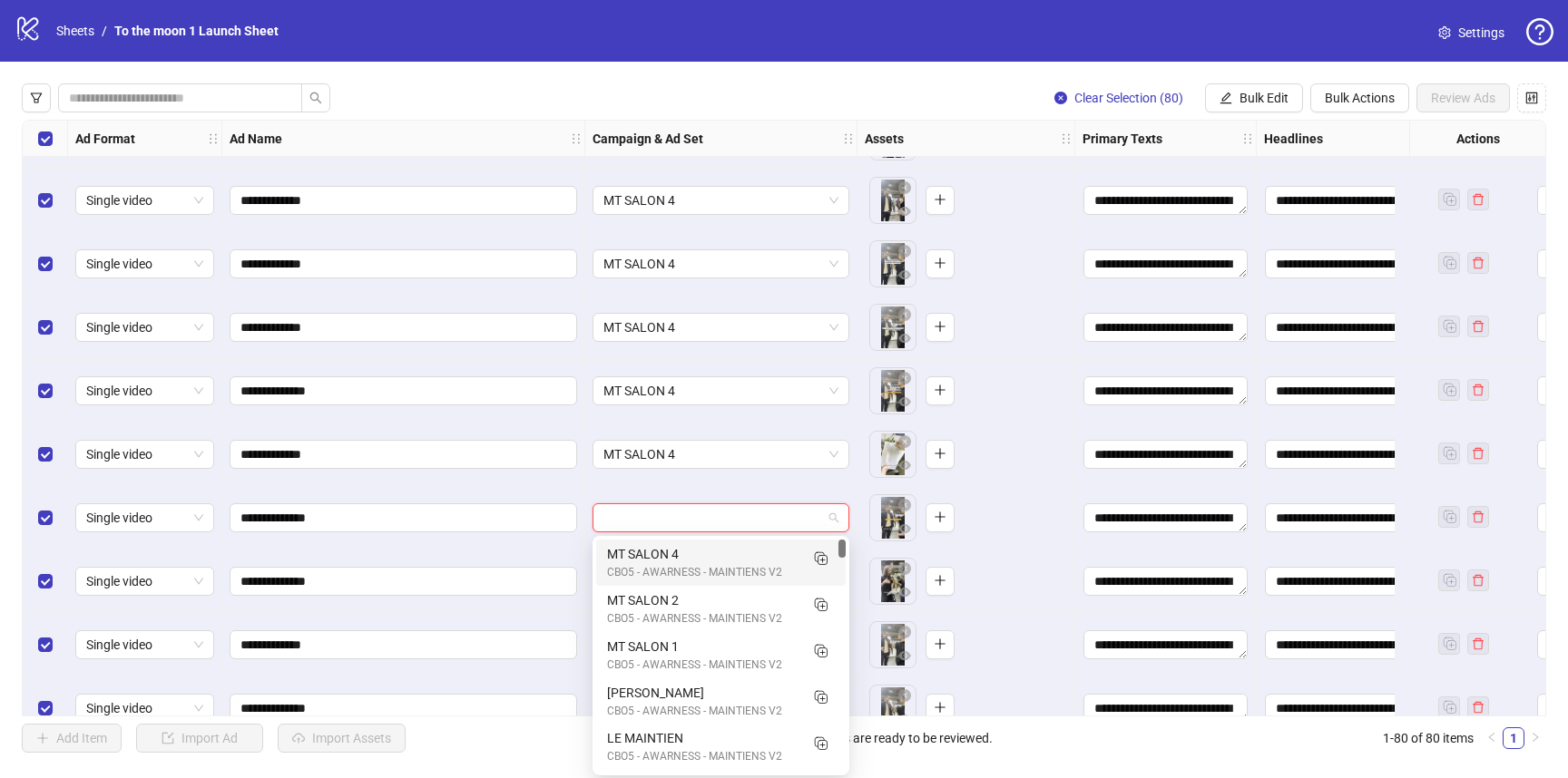
click at [694, 564] on div "CBO5 - AWARNESS - MAINTIENS V2" at bounding box center [703, 573] width 192 height 17
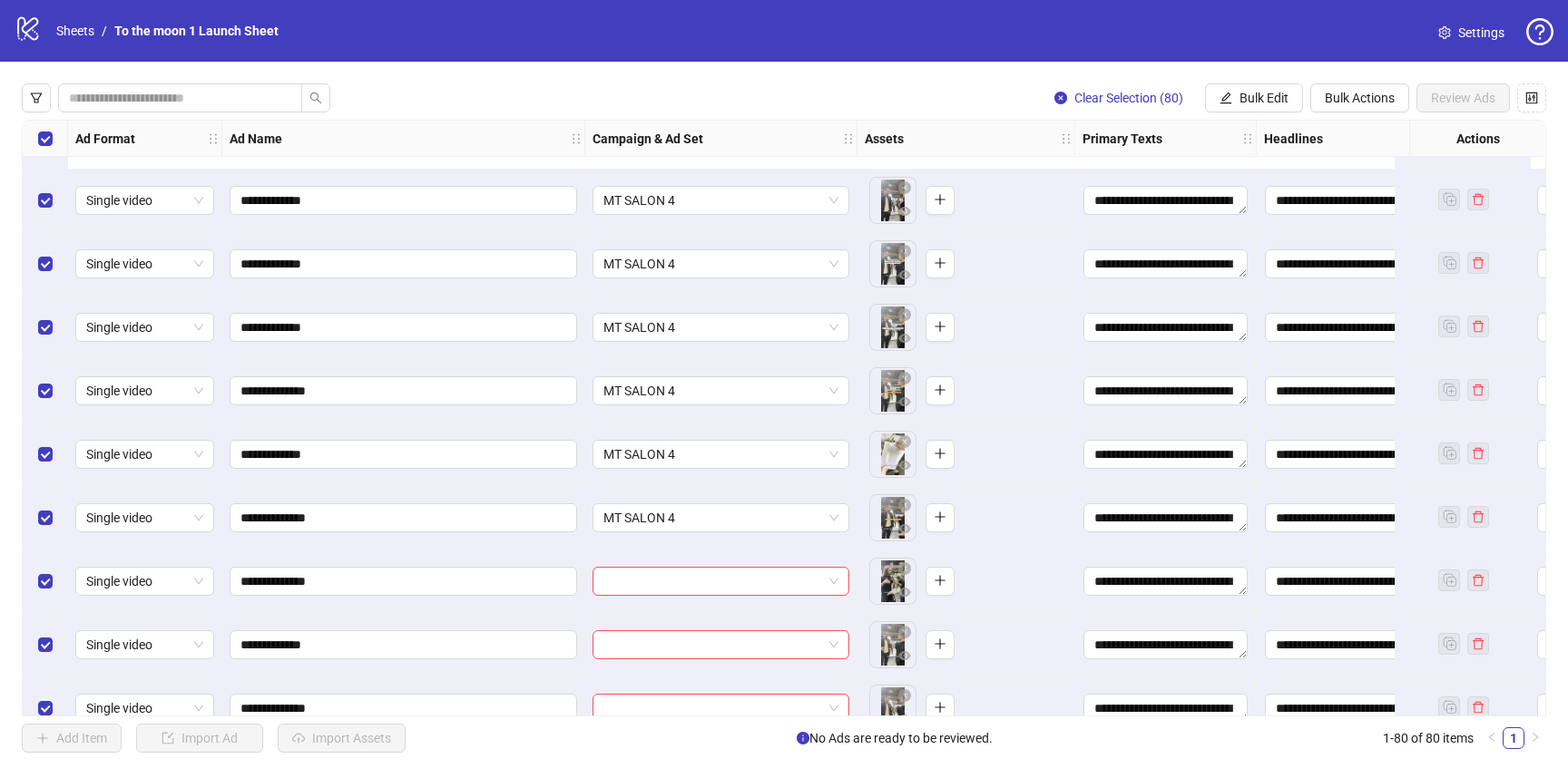
scroll to position [2385, 0]
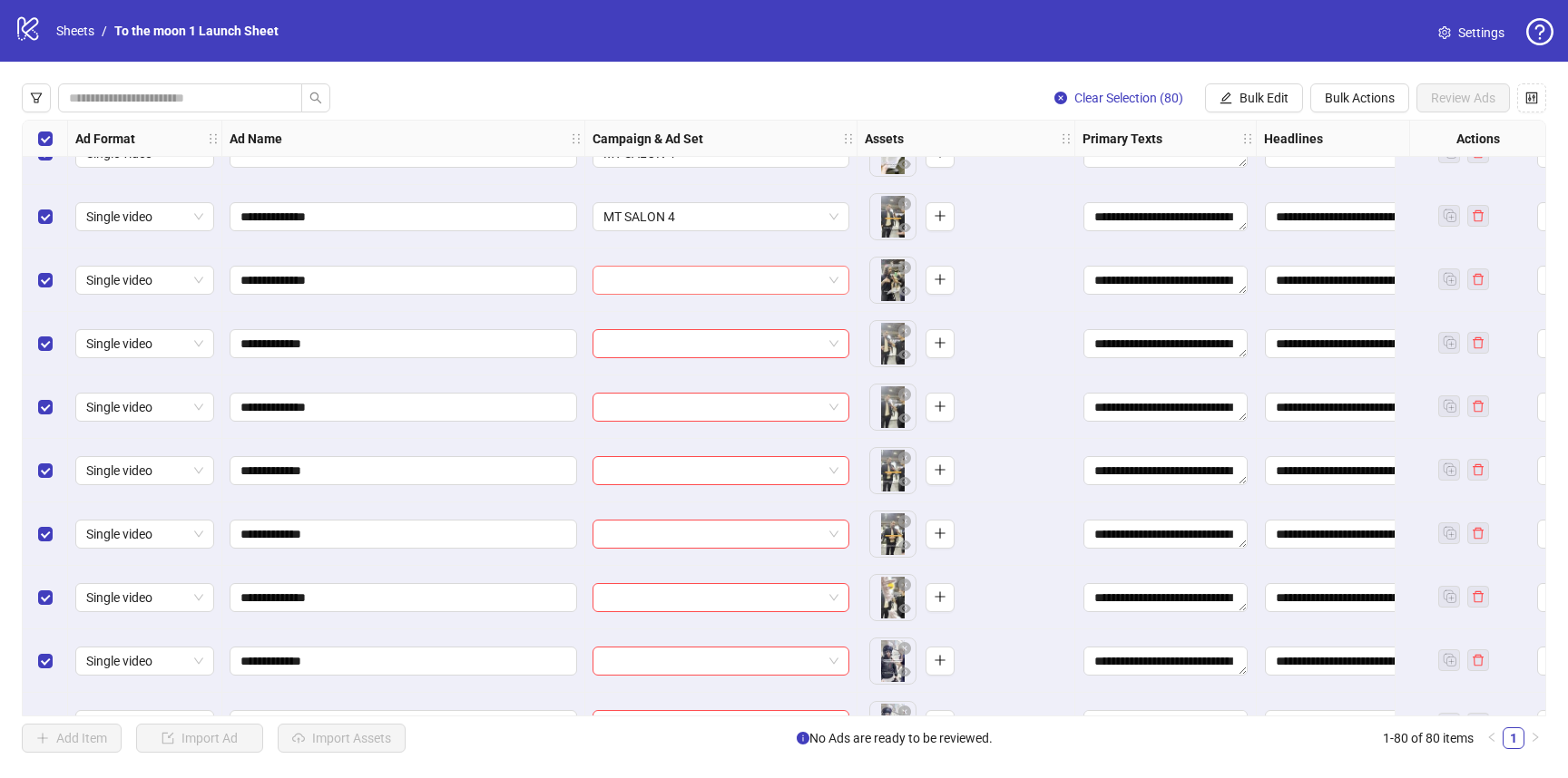
click at [751, 275] on input "search" at bounding box center [712, 281] width 219 height 27
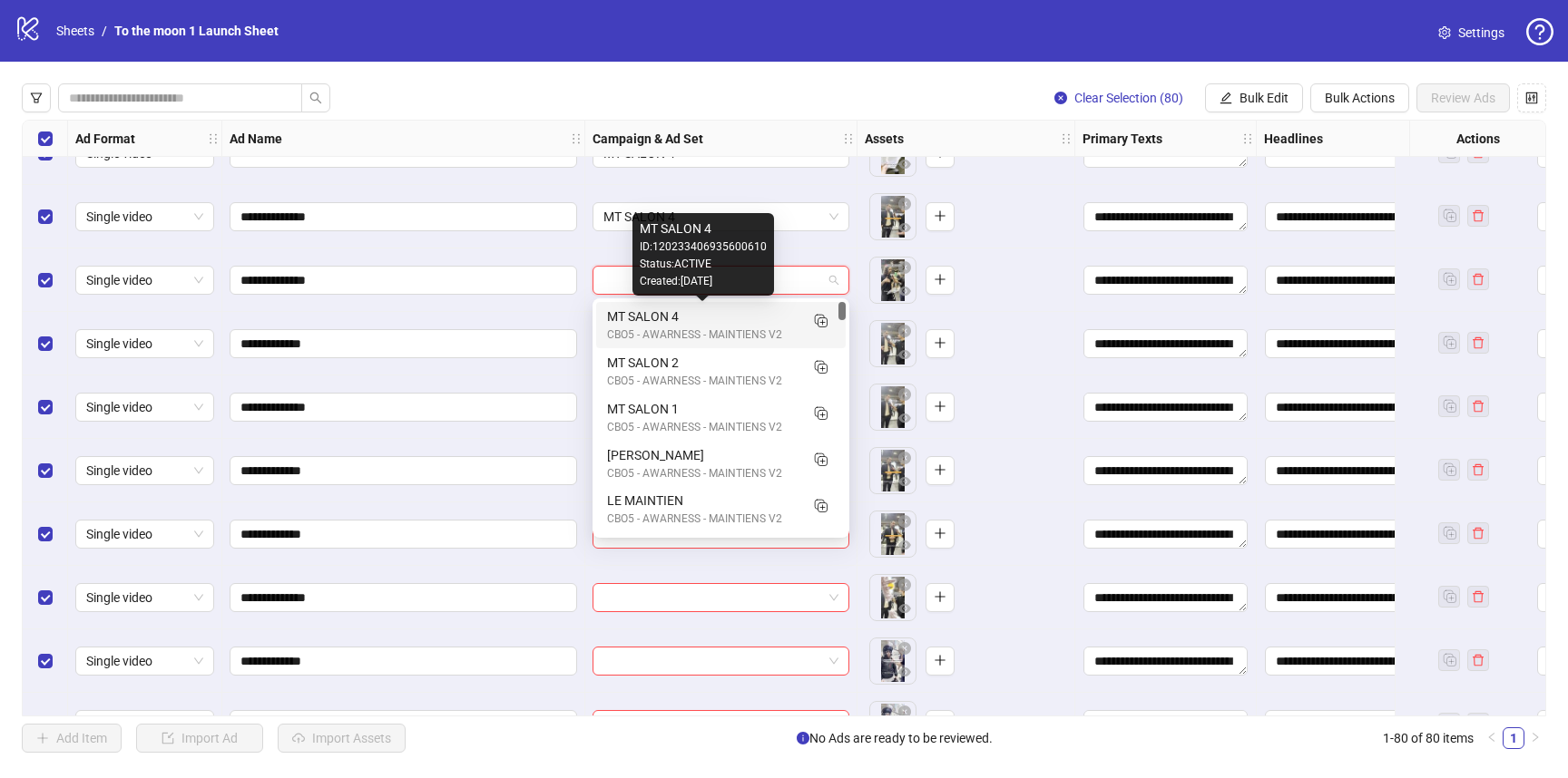
click at [740, 312] on div "MT SALON 4" at bounding box center [703, 316] width 192 height 20
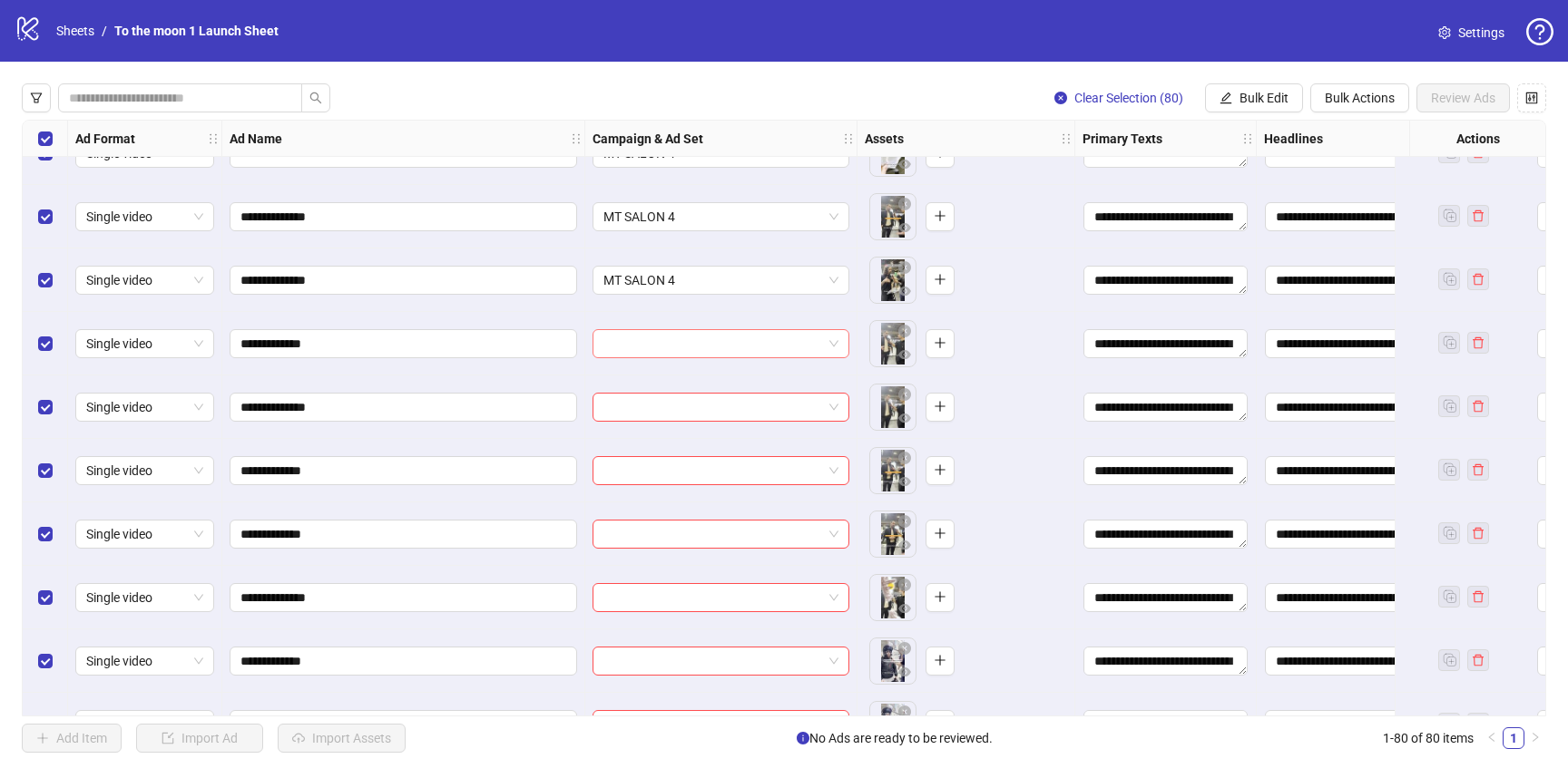
click at [734, 348] on input "search" at bounding box center [712, 344] width 219 height 27
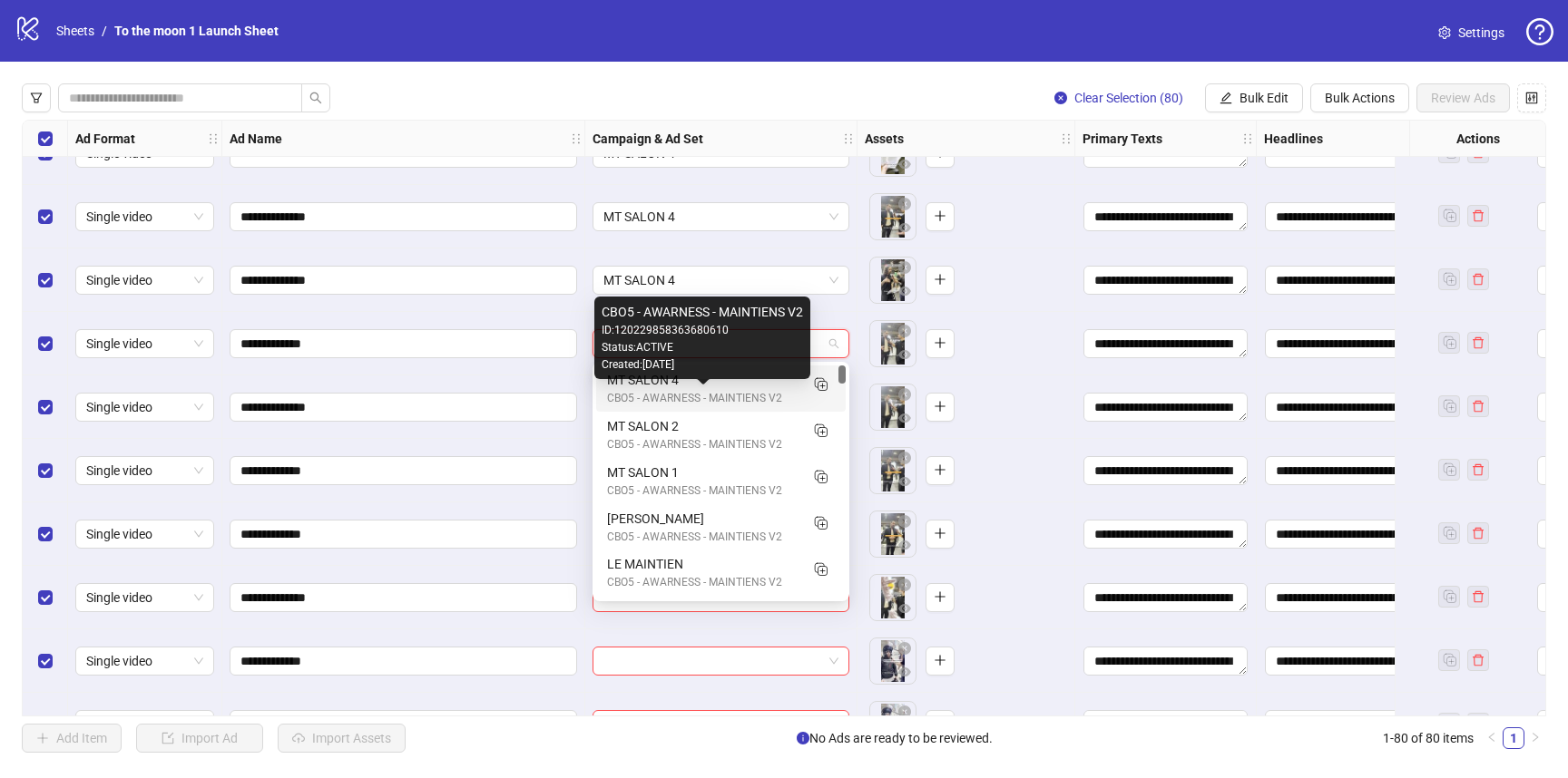
click at [731, 390] on div "CBO5 - AWARNESS - MAINTIENS V2" at bounding box center [703, 399] width 192 height 17
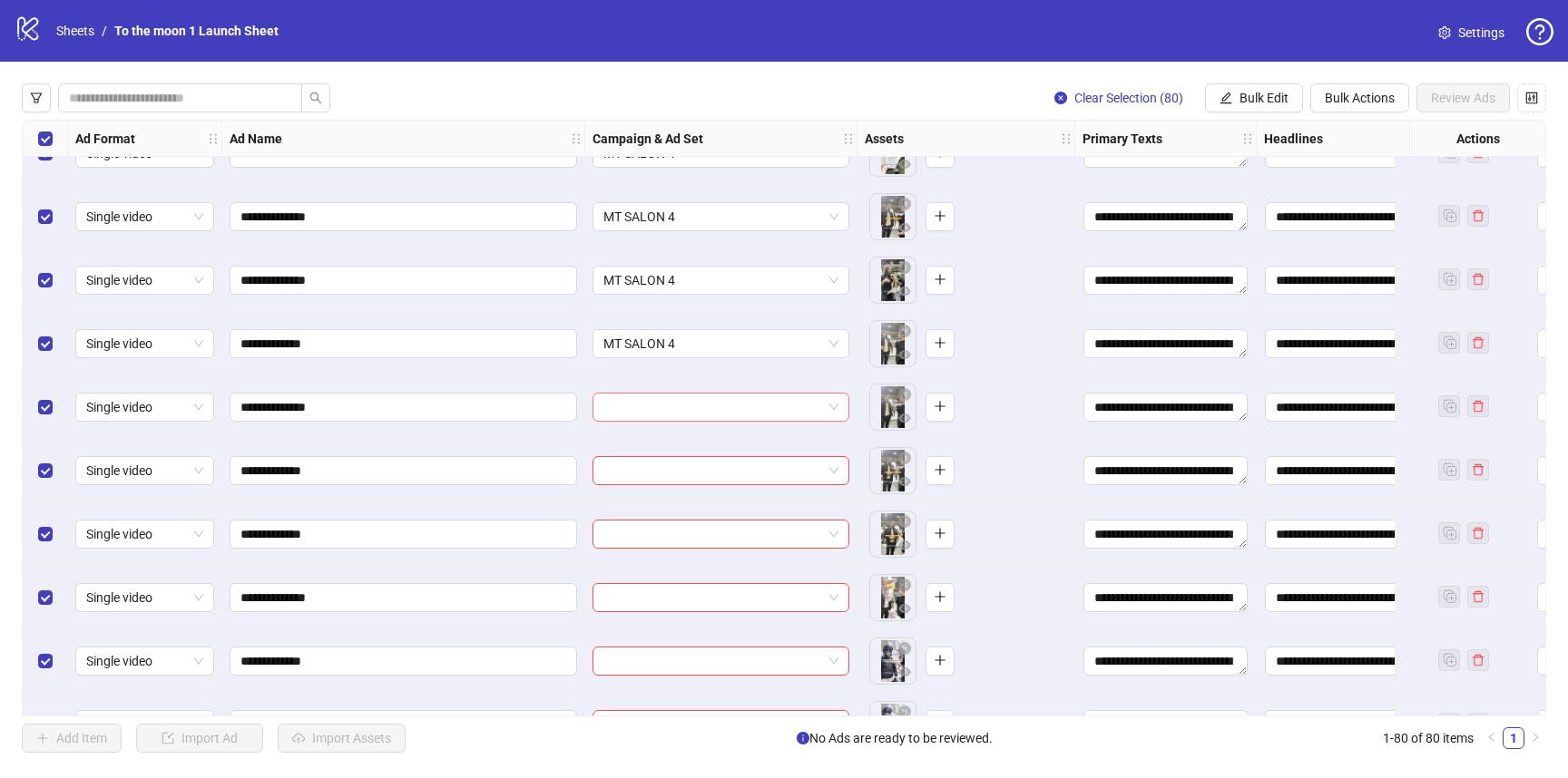
click at [731, 419] on input "search" at bounding box center [712, 407] width 219 height 27
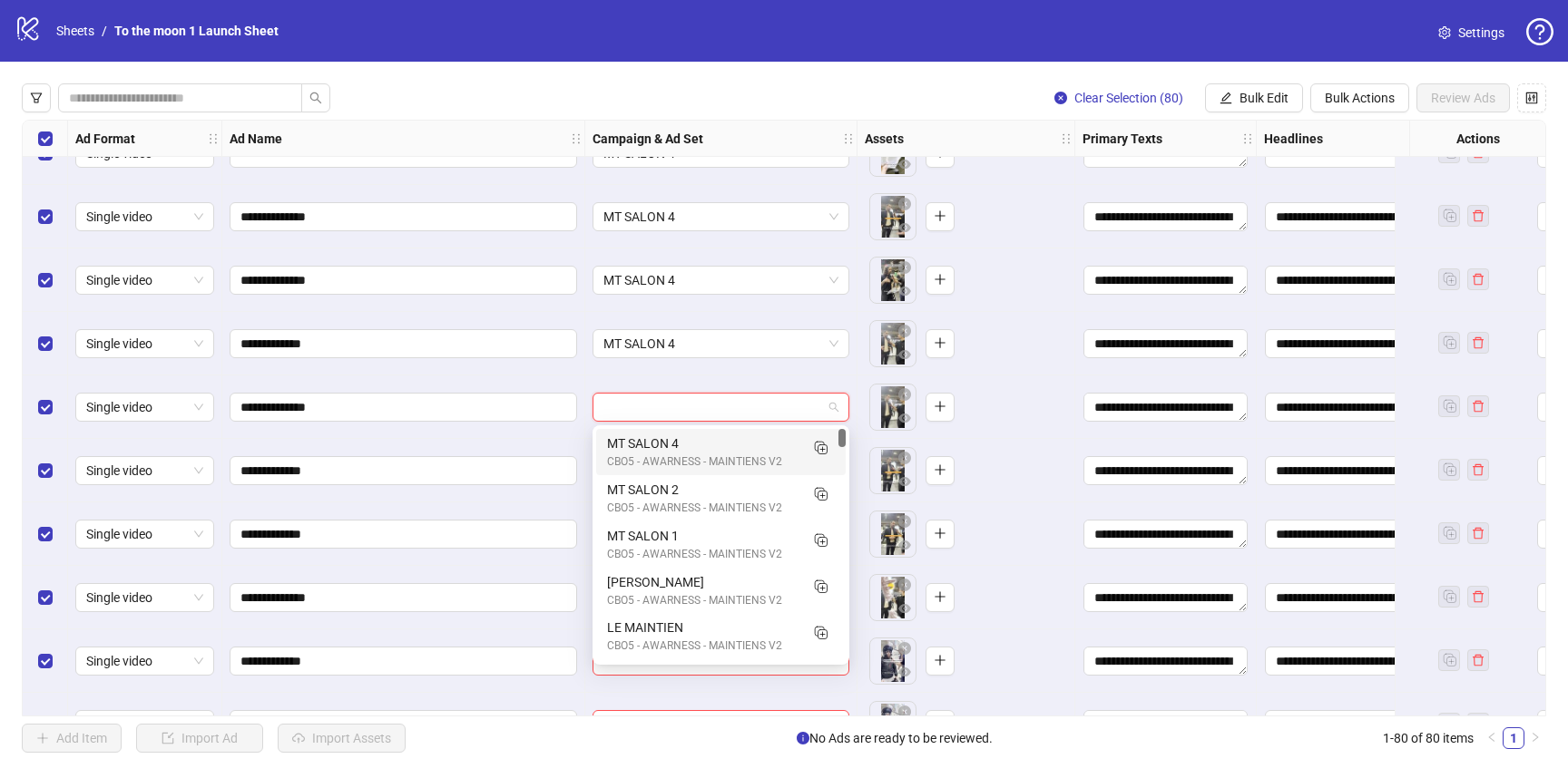
click at [731, 447] on div "MT SALON 4" at bounding box center [703, 443] width 192 height 20
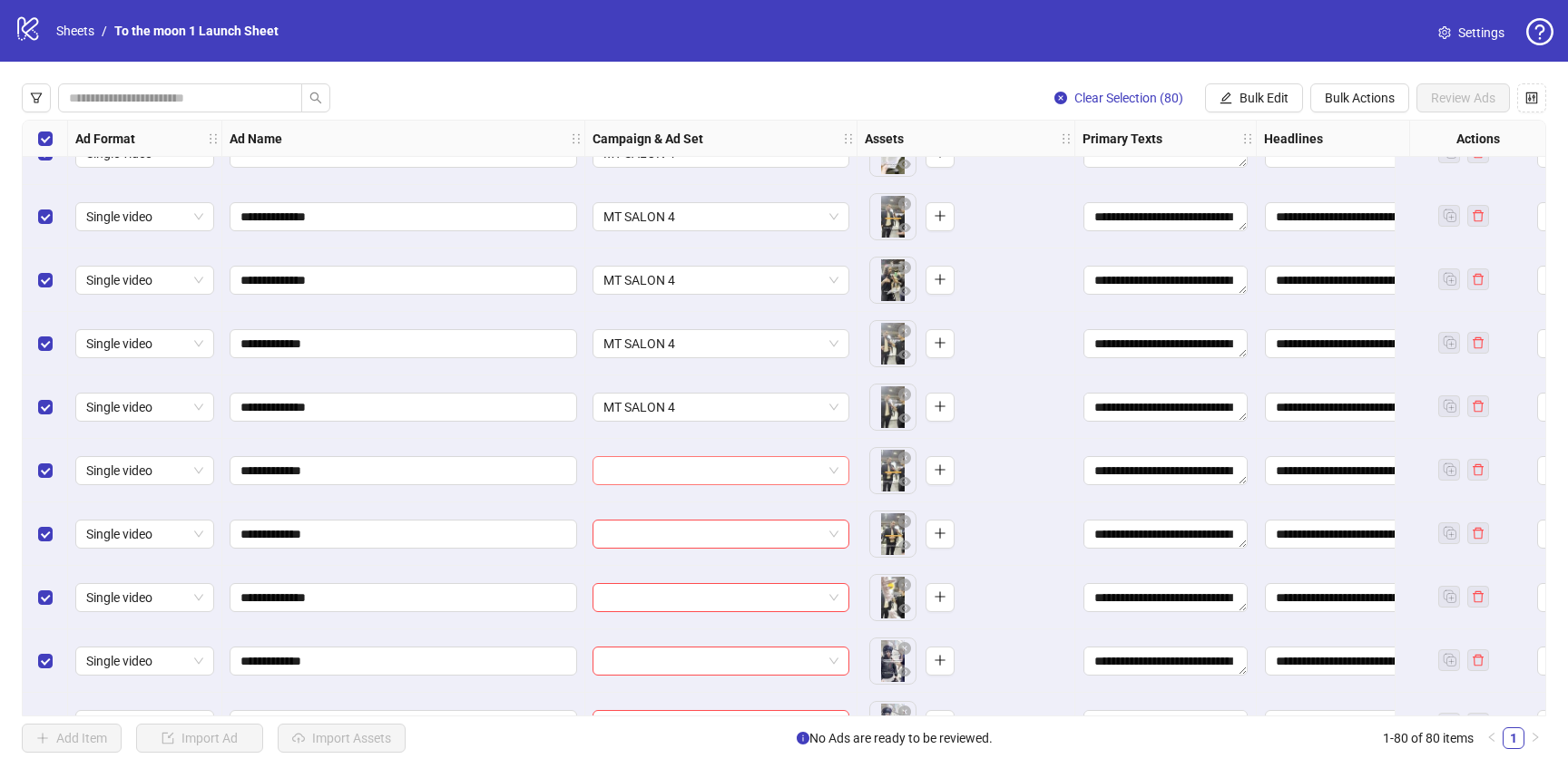
click at [729, 469] on input "search" at bounding box center [712, 470] width 219 height 27
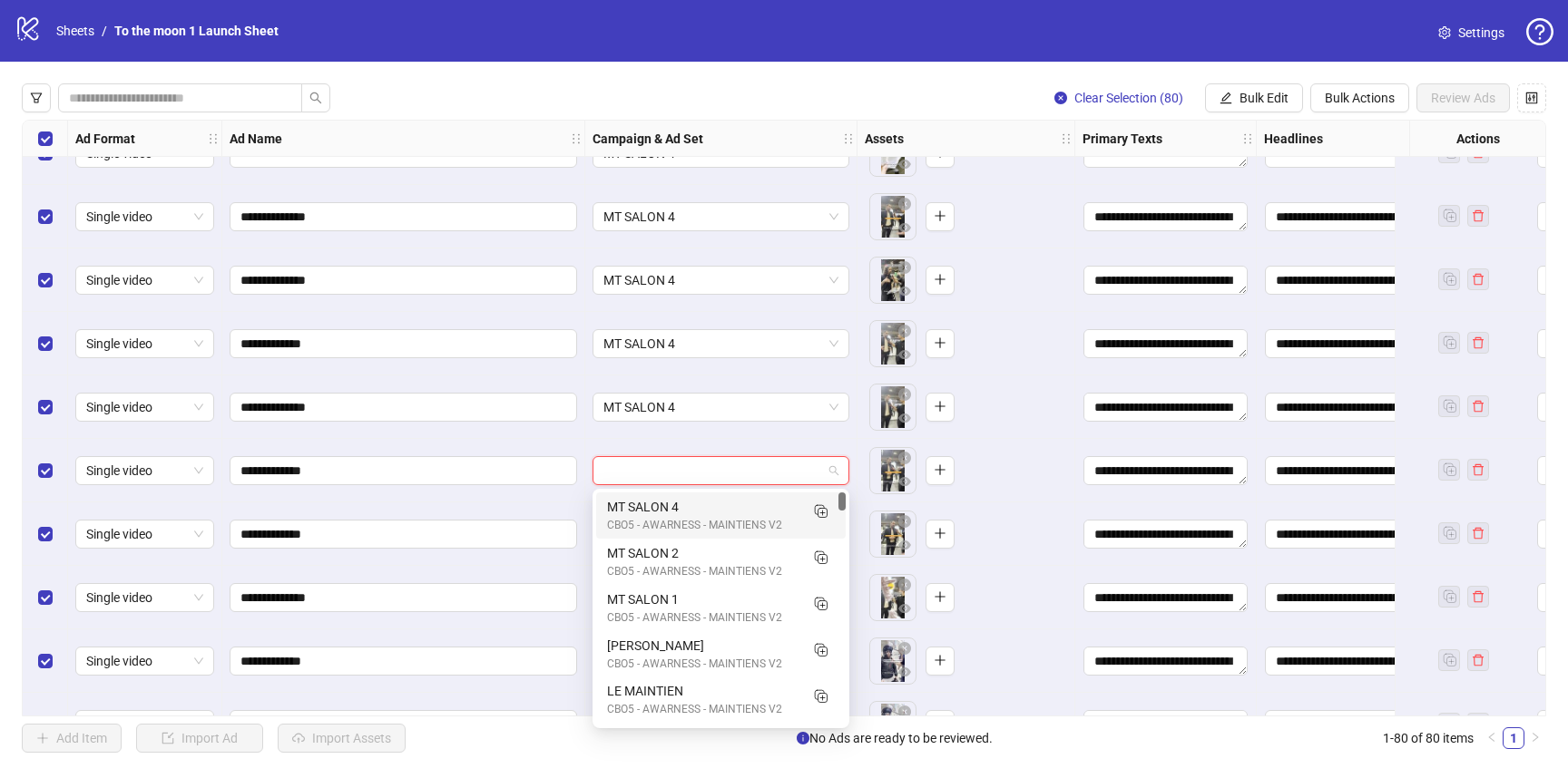
click at [728, 505] on div "MT SALON 4" at bounding box center [703, 507] width 192 height 20
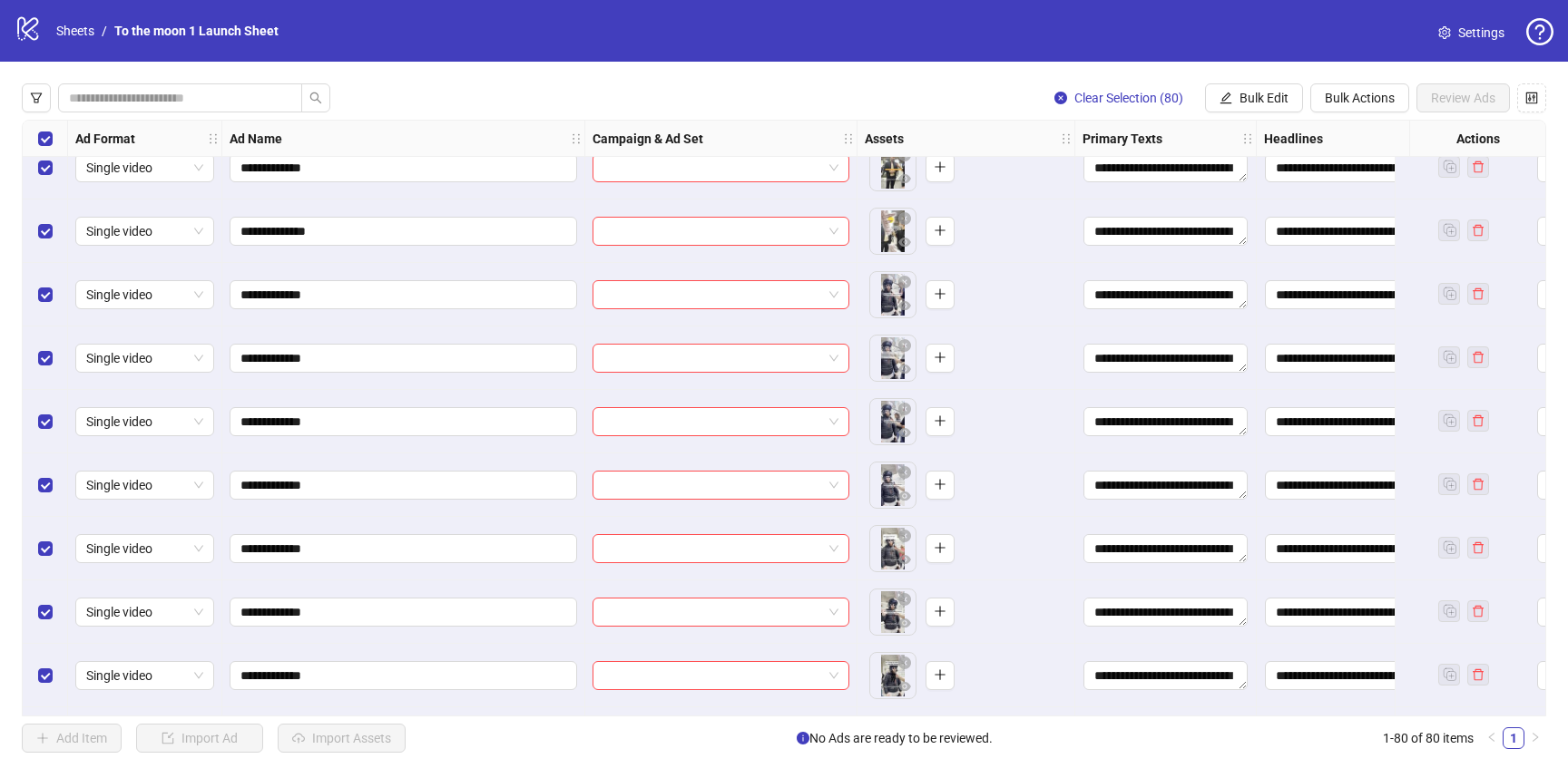
scroll to position [2740, 0]
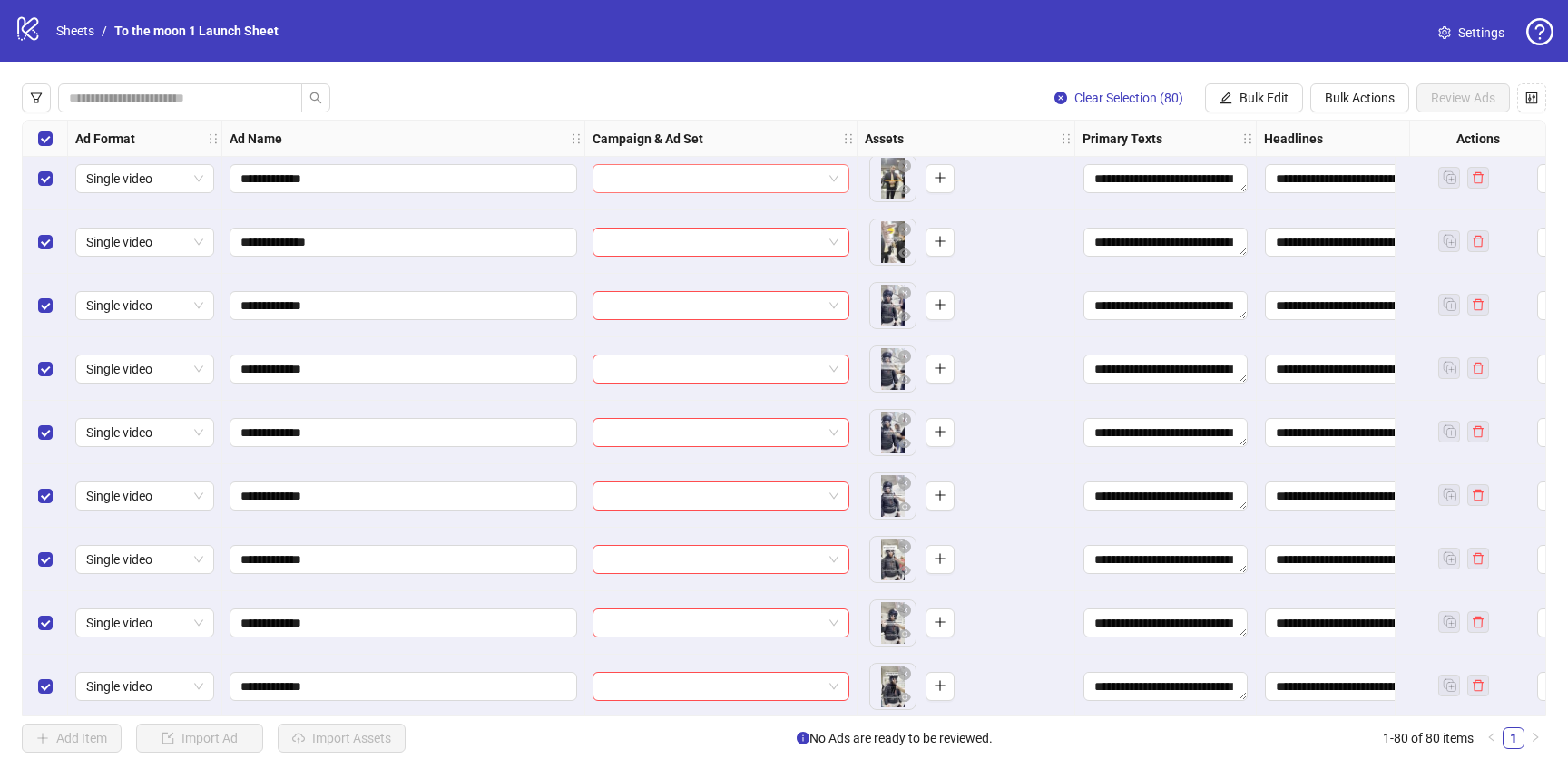
click at [781, 192] on input "search" at bounding box center [712, 179] width 219 height 27
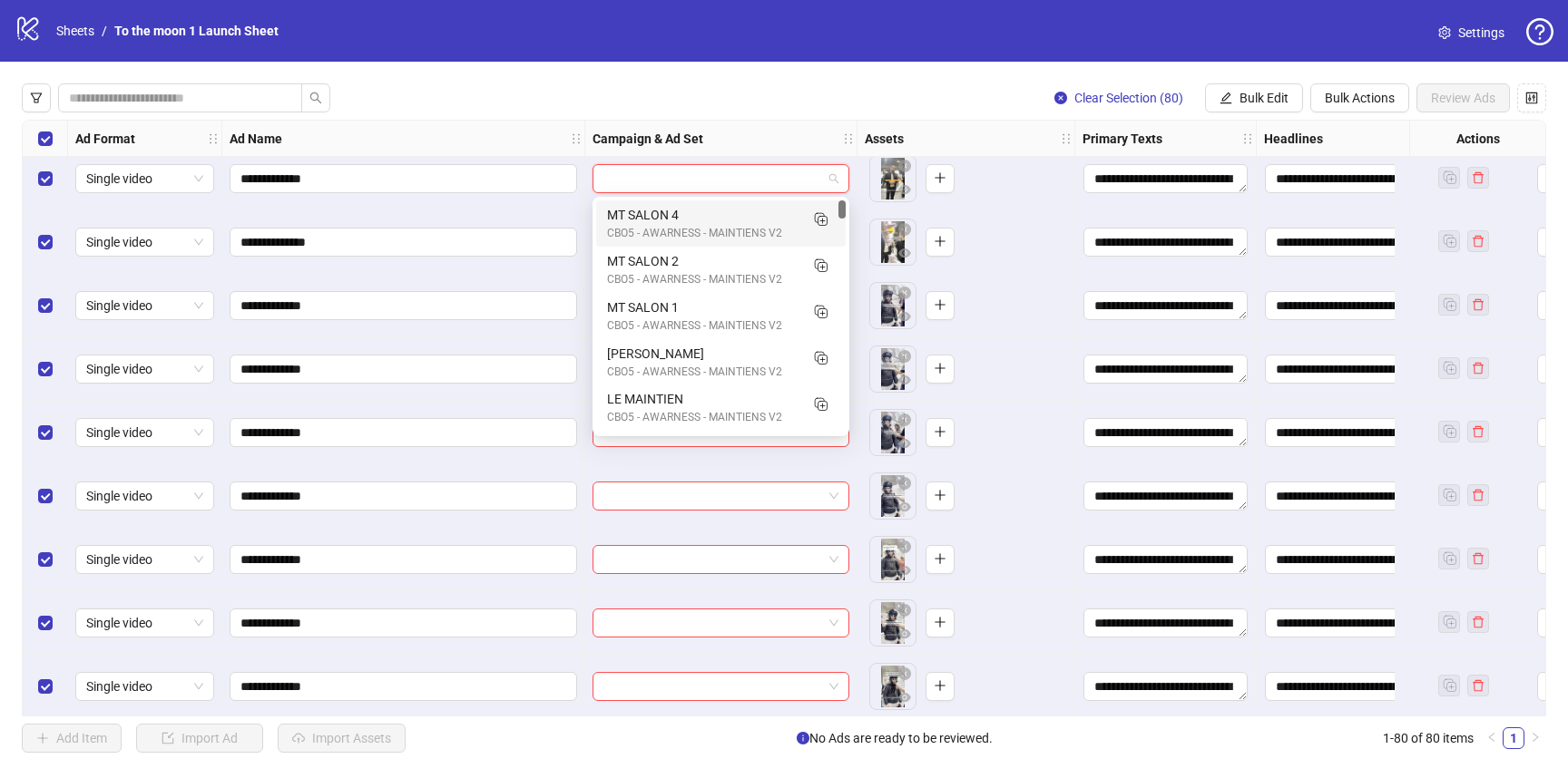
click at [761, 226] on div "CBO5 - AWARNESS - MAINTIENS V2" at bounding box center [703, 233] width 192 height 17
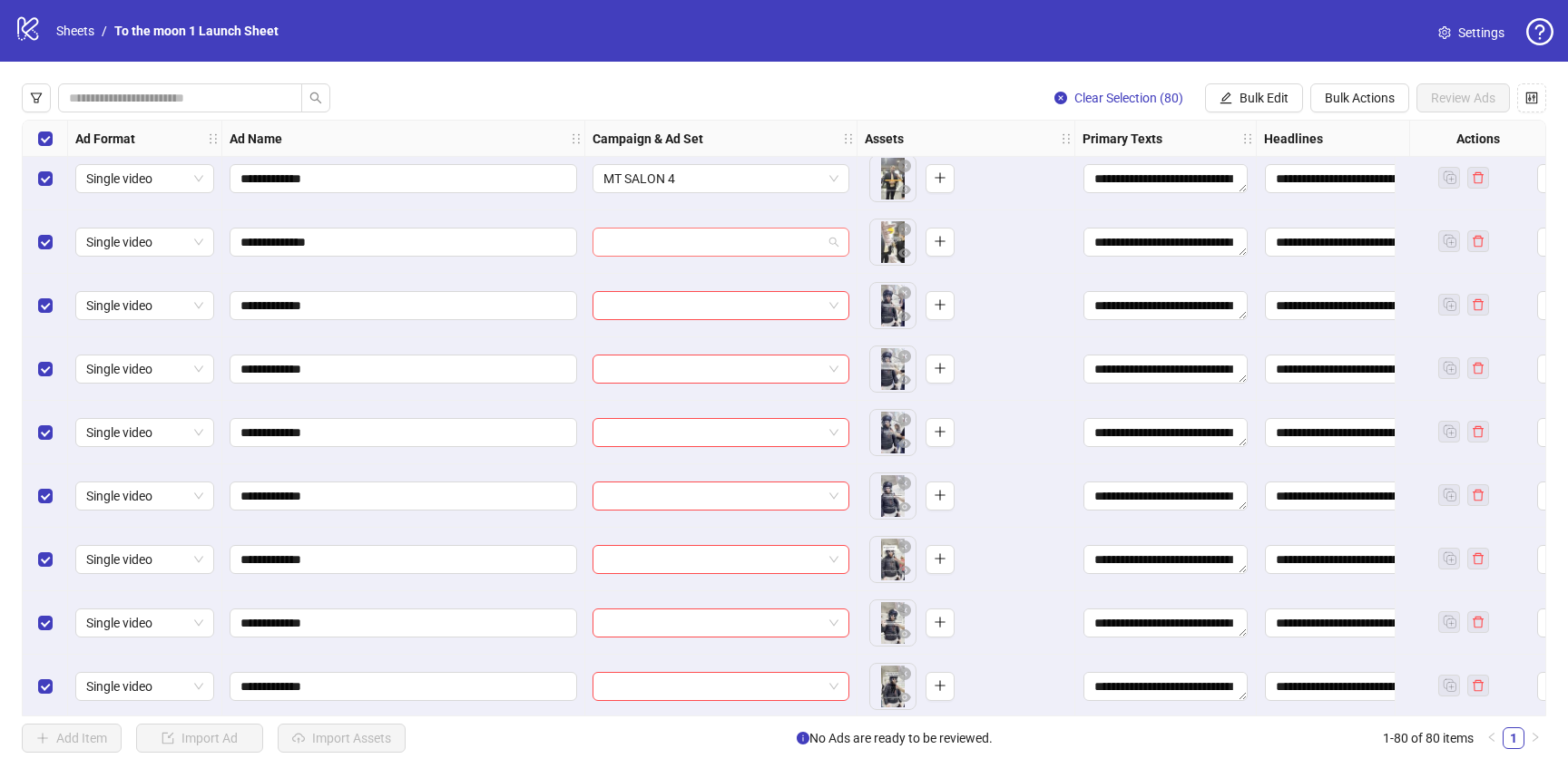
click at [752, 237] on input "search" at bounding box center [712, 242] width 219 height 27
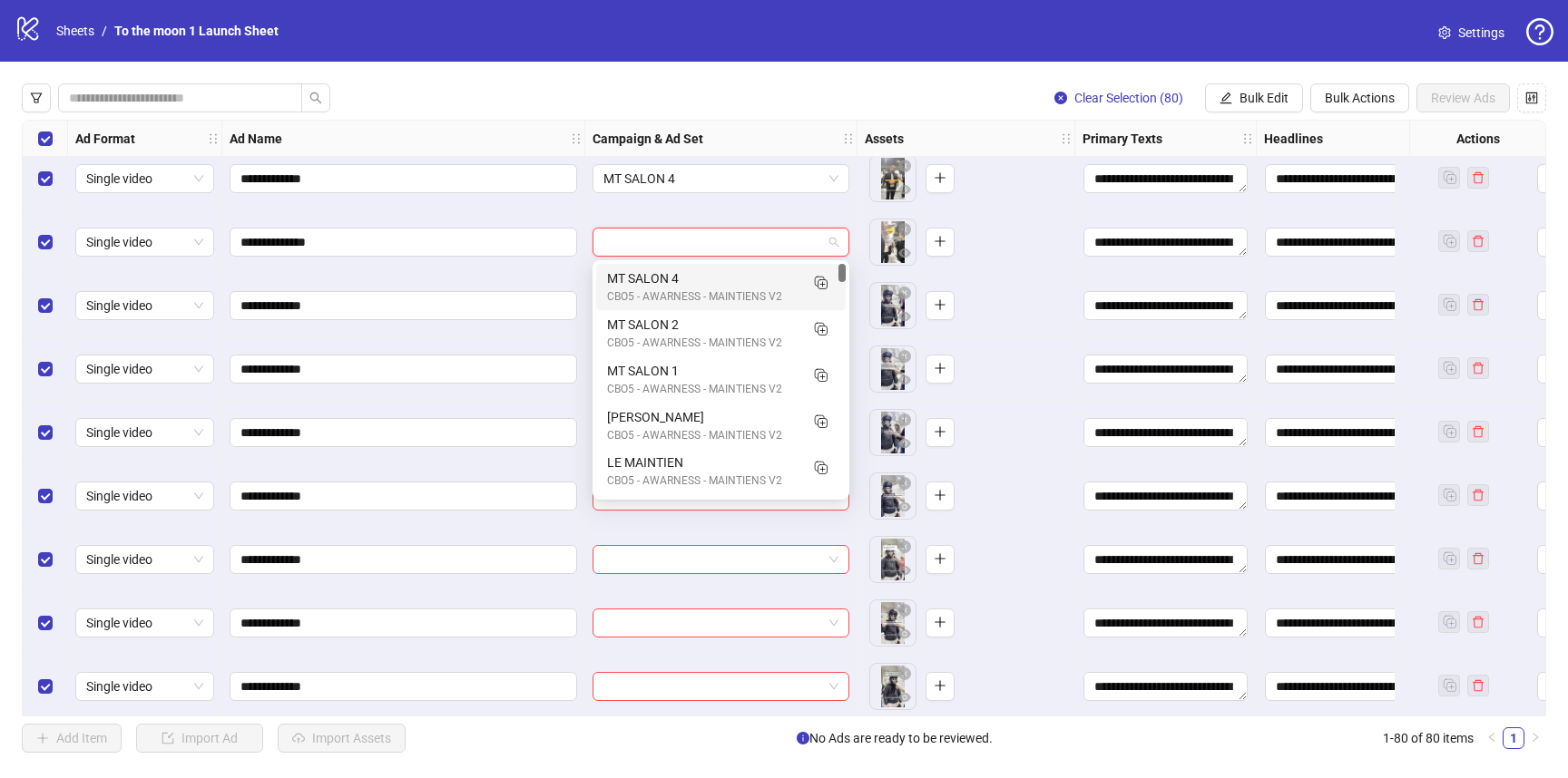
click at [737, 279] on div "MT SALON 4" at bounding box center [703, 278] width 192 height 20
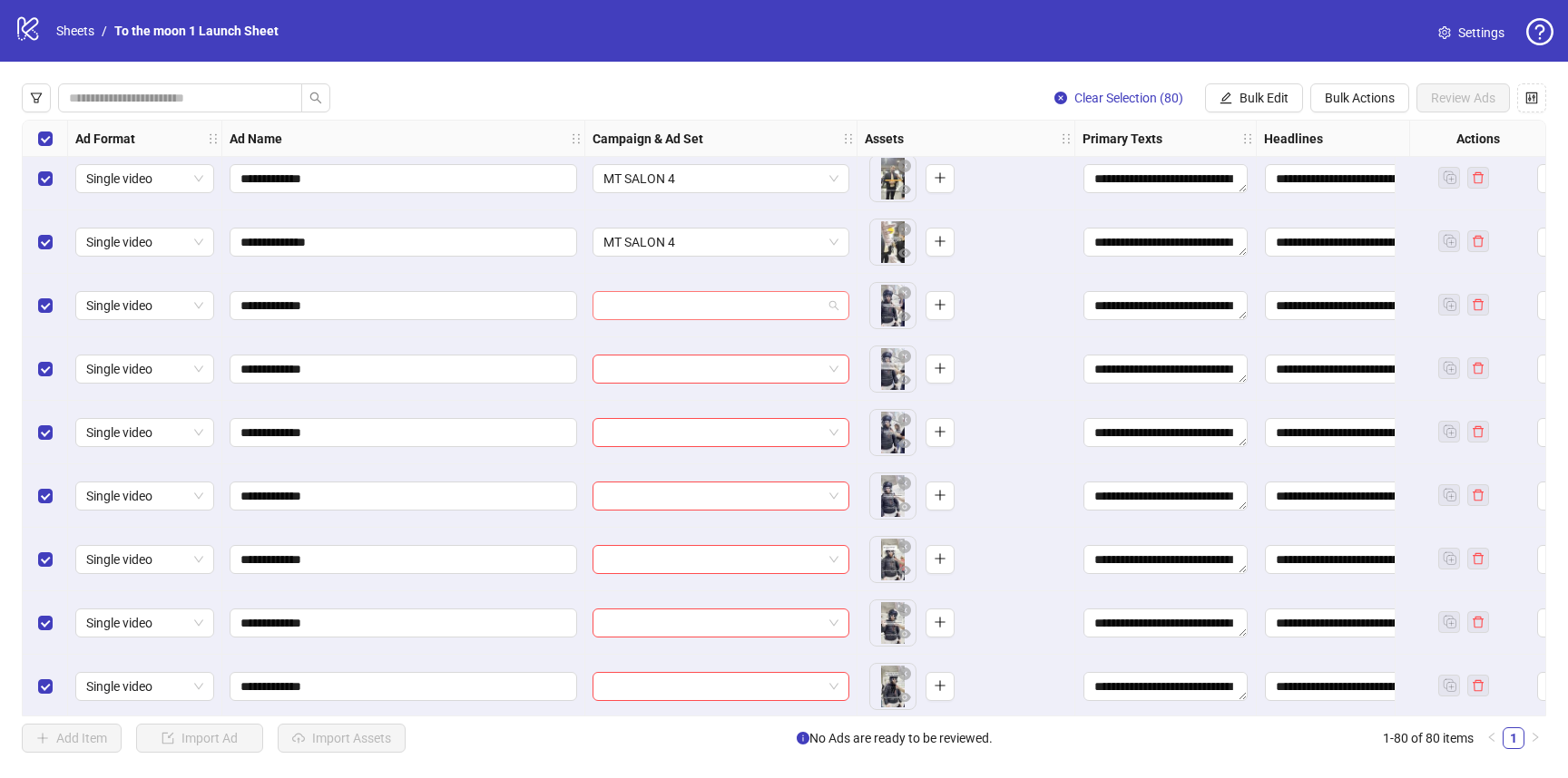
click at [727, 307] on input "search" at bounding box center [712, 306] width 219 height 27
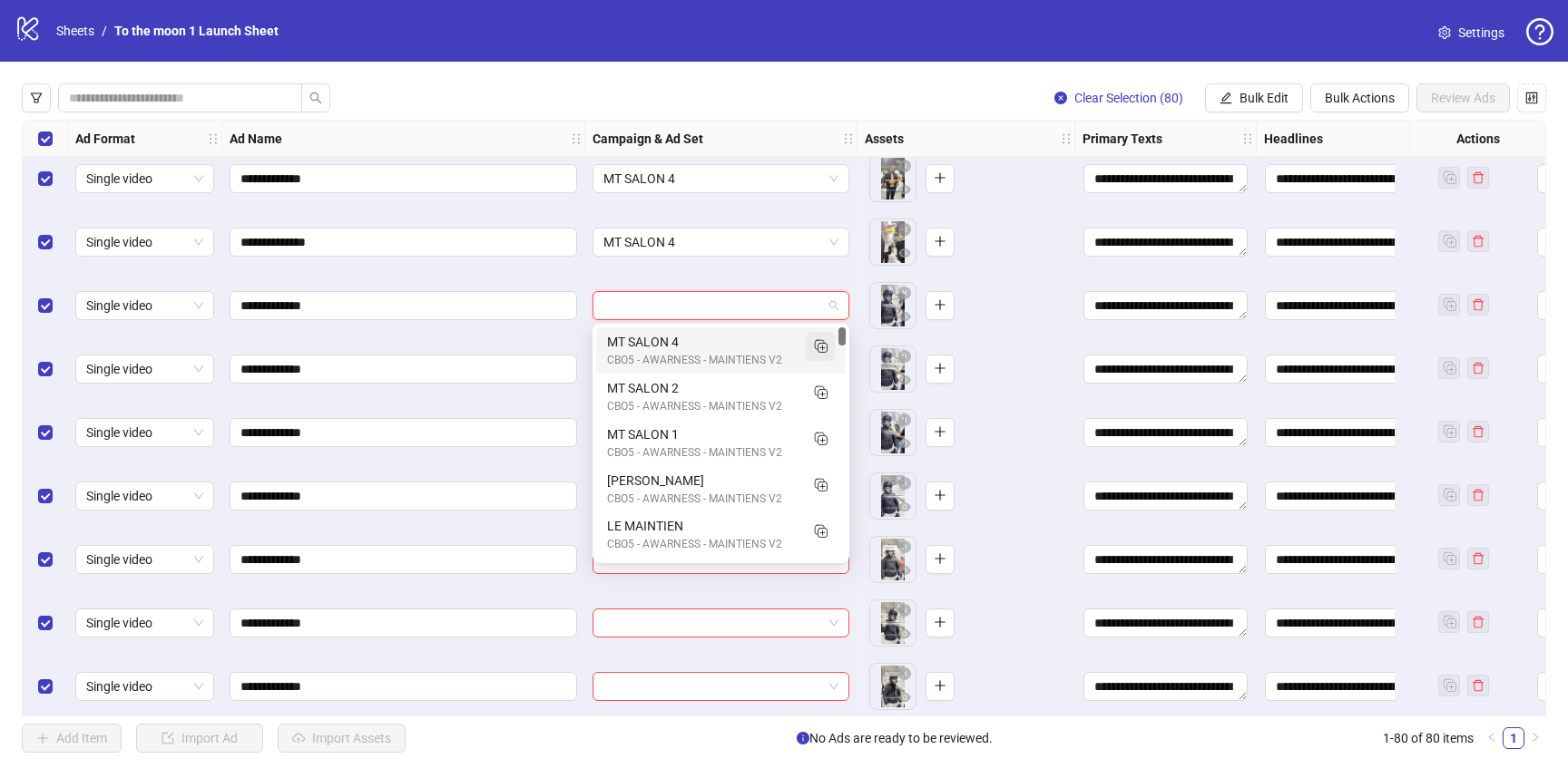
click at [814, 344] on icon "Duplicate" at bounding box center [820, 345] width 18 height 18
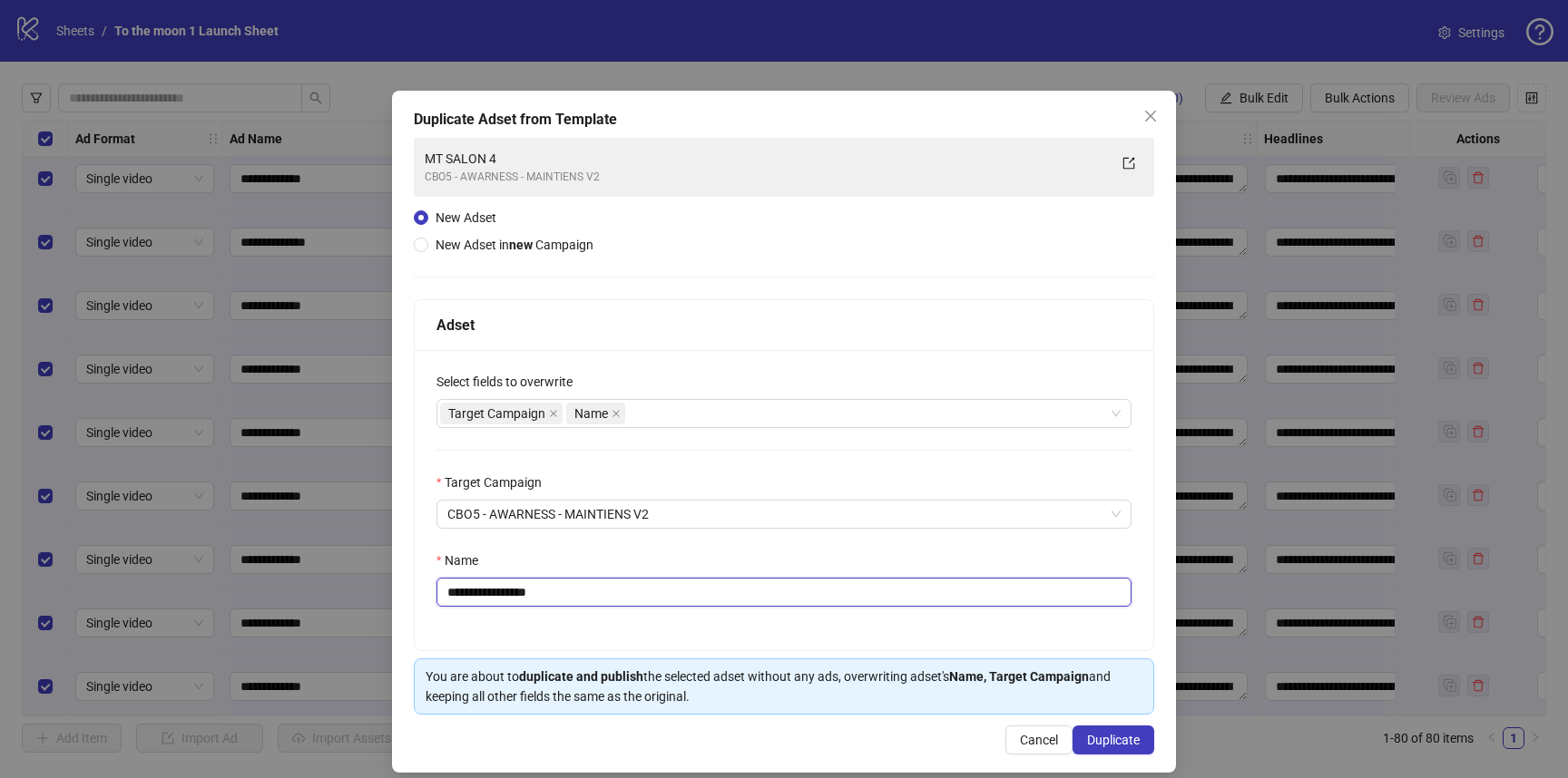
drag, startPoint x: 513, startPoint y: 593, endPoint x: 676, endPoint y: 593, distance: 163.0
click at [676, 593] on input "**********" at bounding box center [784, 592] width 695 height 29
type input "**********"
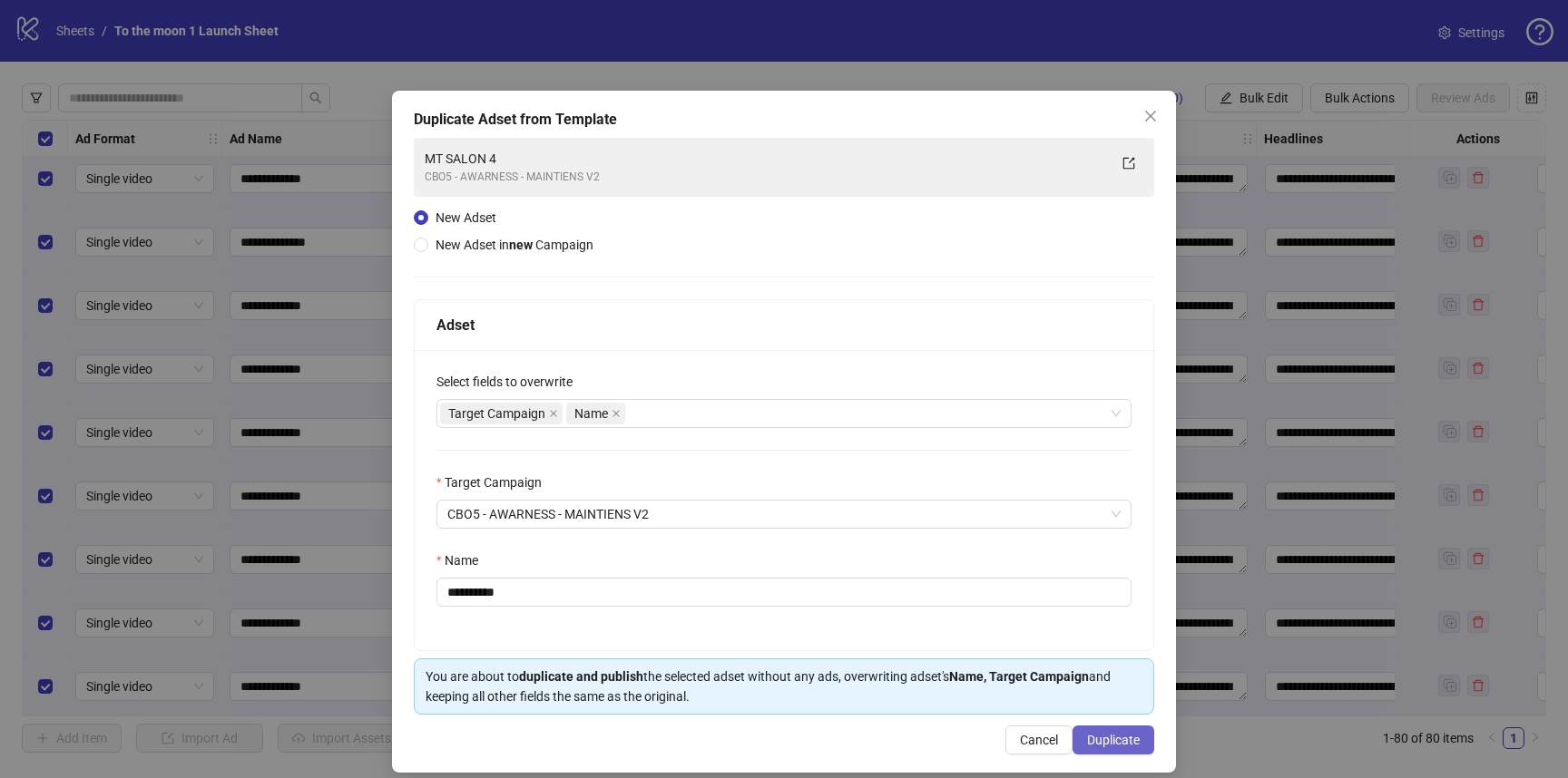
click at [1099, 735] on span "Duplicate" at bounding box center [1113, 739] width 52 height 15
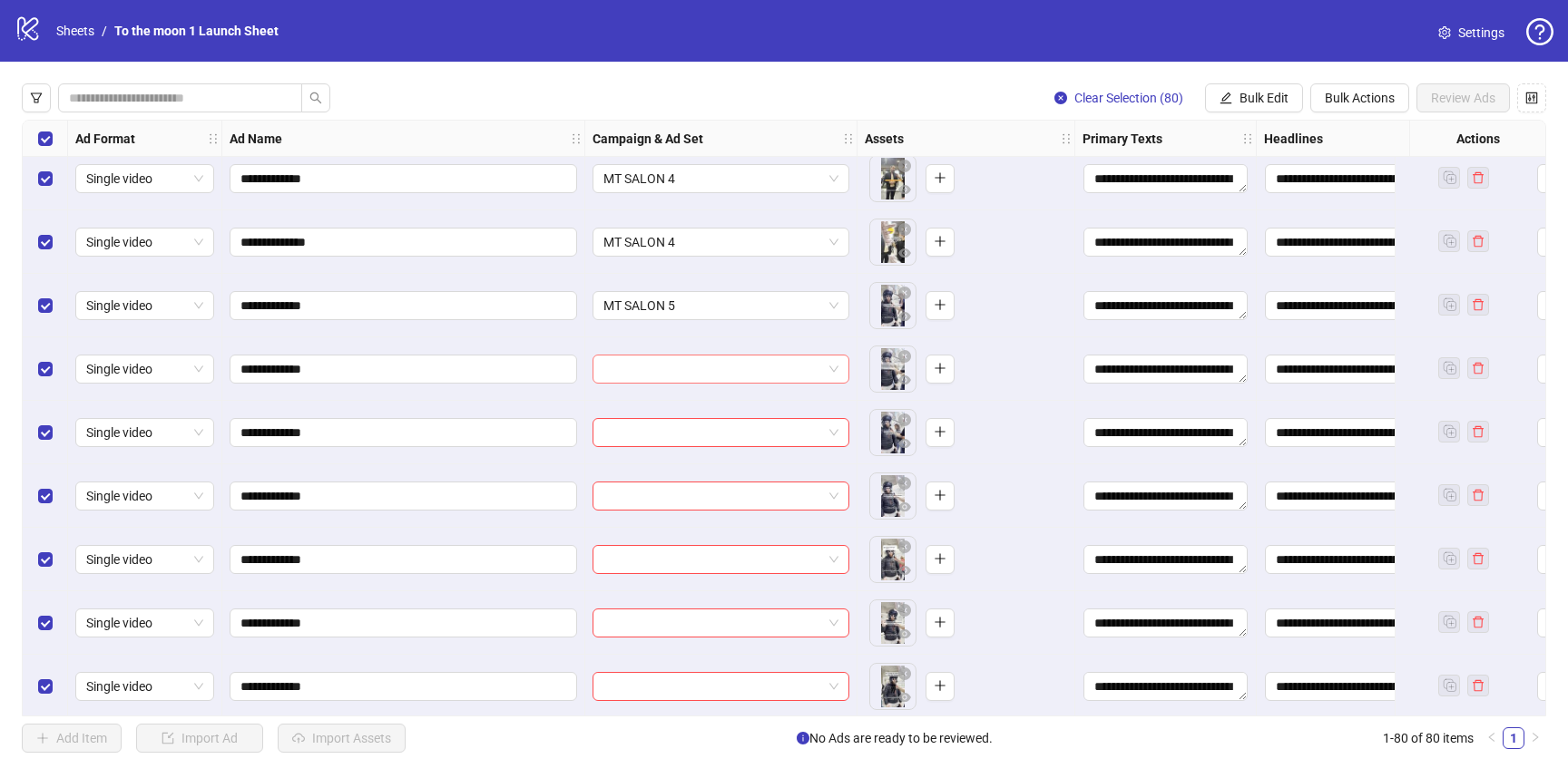
click at [688, 370] on input "search" at bounding box center [712, 369] width 219 height 27
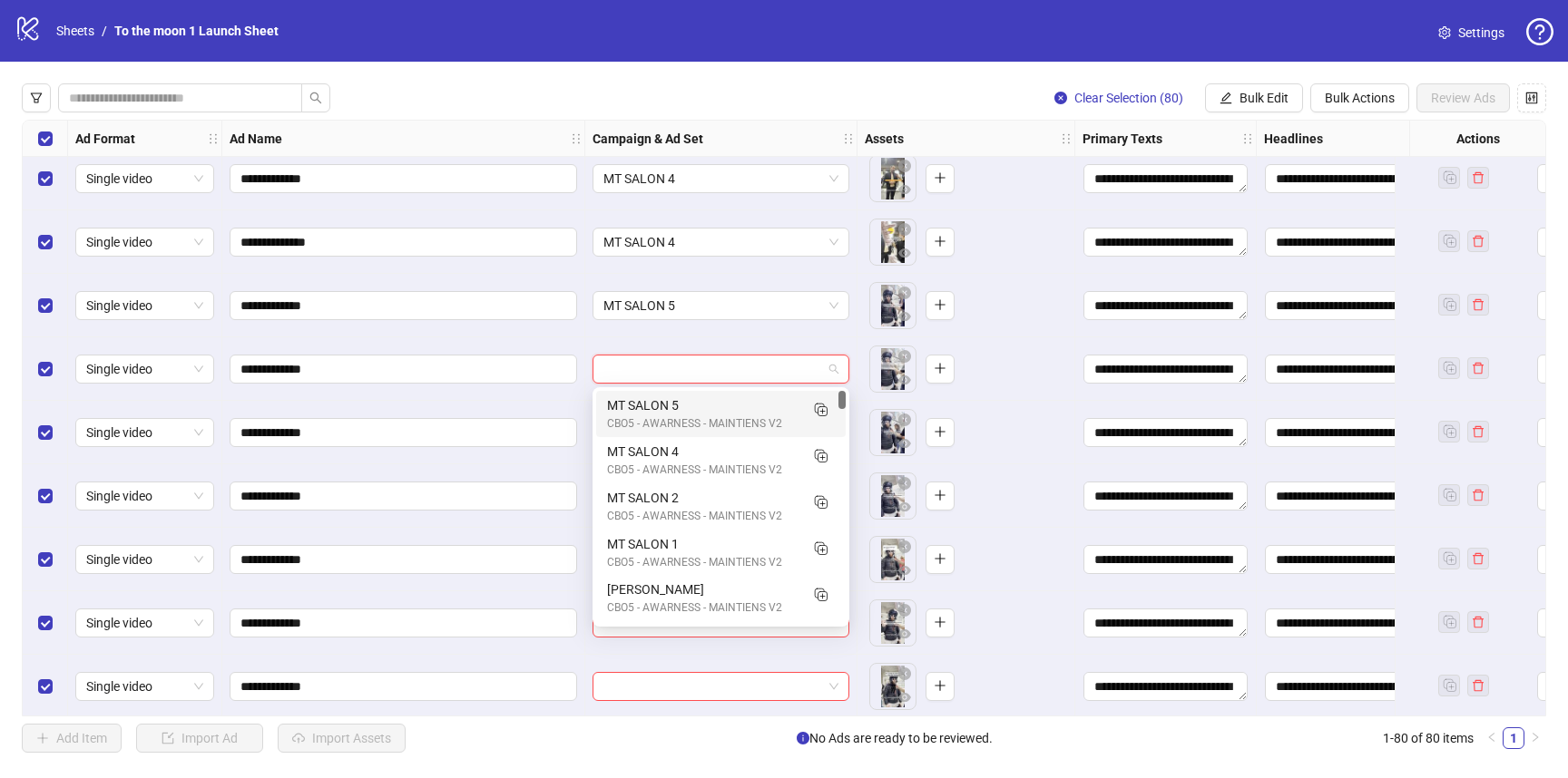
click at [680, 401] on div "MT SALON 5" at bounding box center [703, 405] width 192 height 20
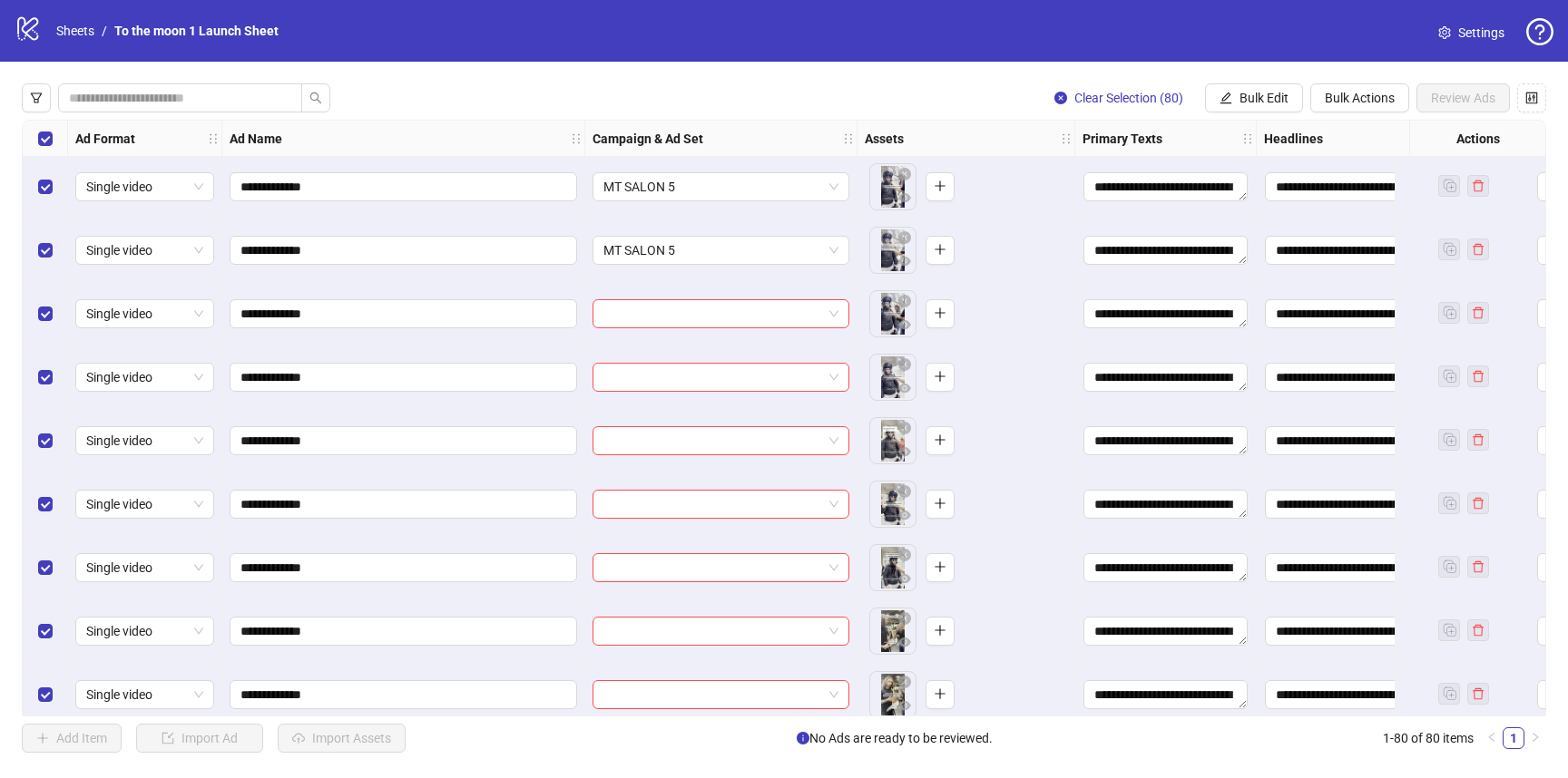
scroll to position [2977, 0]
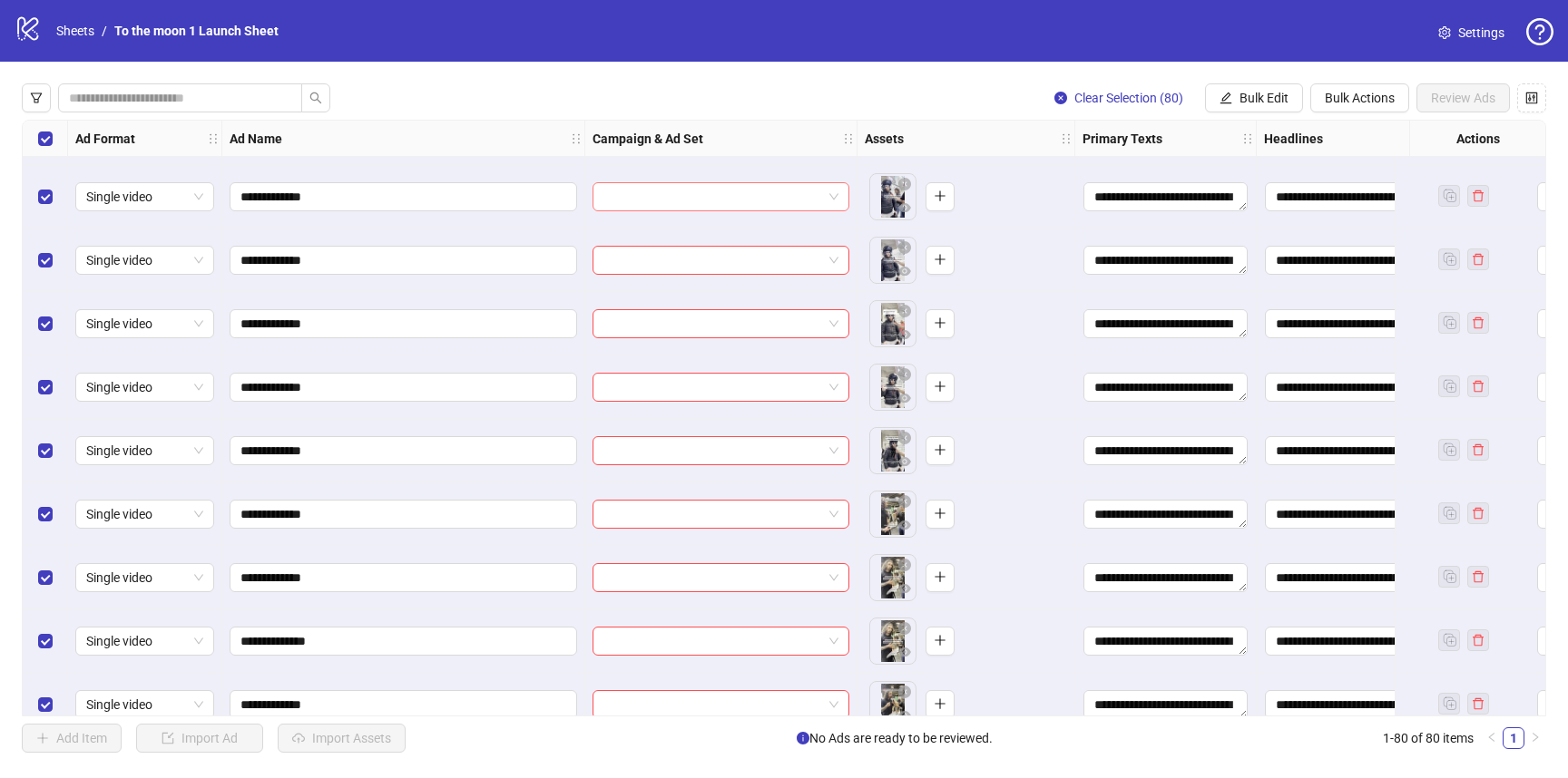
click at [703, 196] on input "search" at bounding box center [712, 196] width 219 height 27
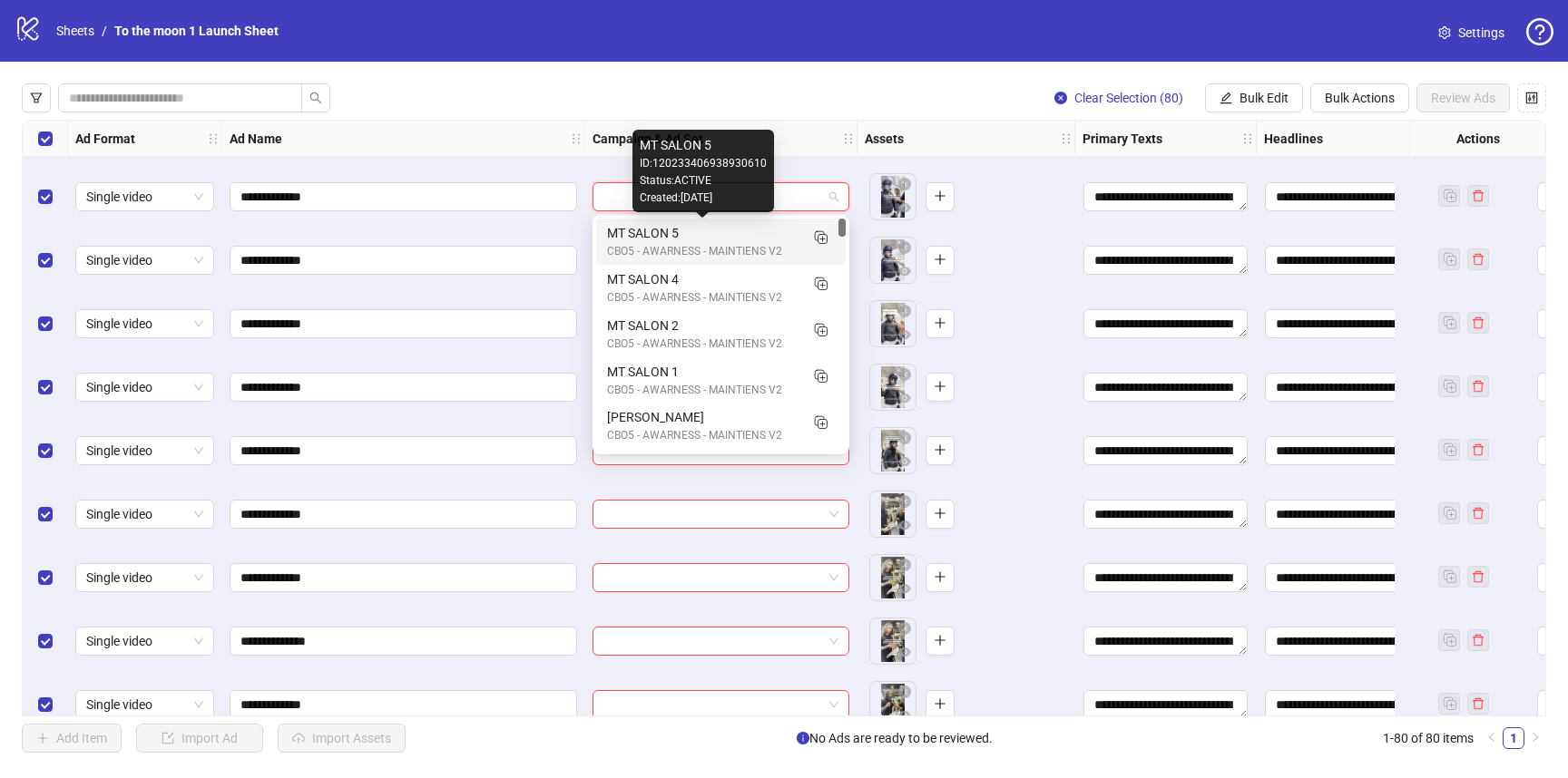
click at [702, 241] on div "MT SALON 5" at bounding box center [703, 233] width 192 height 20
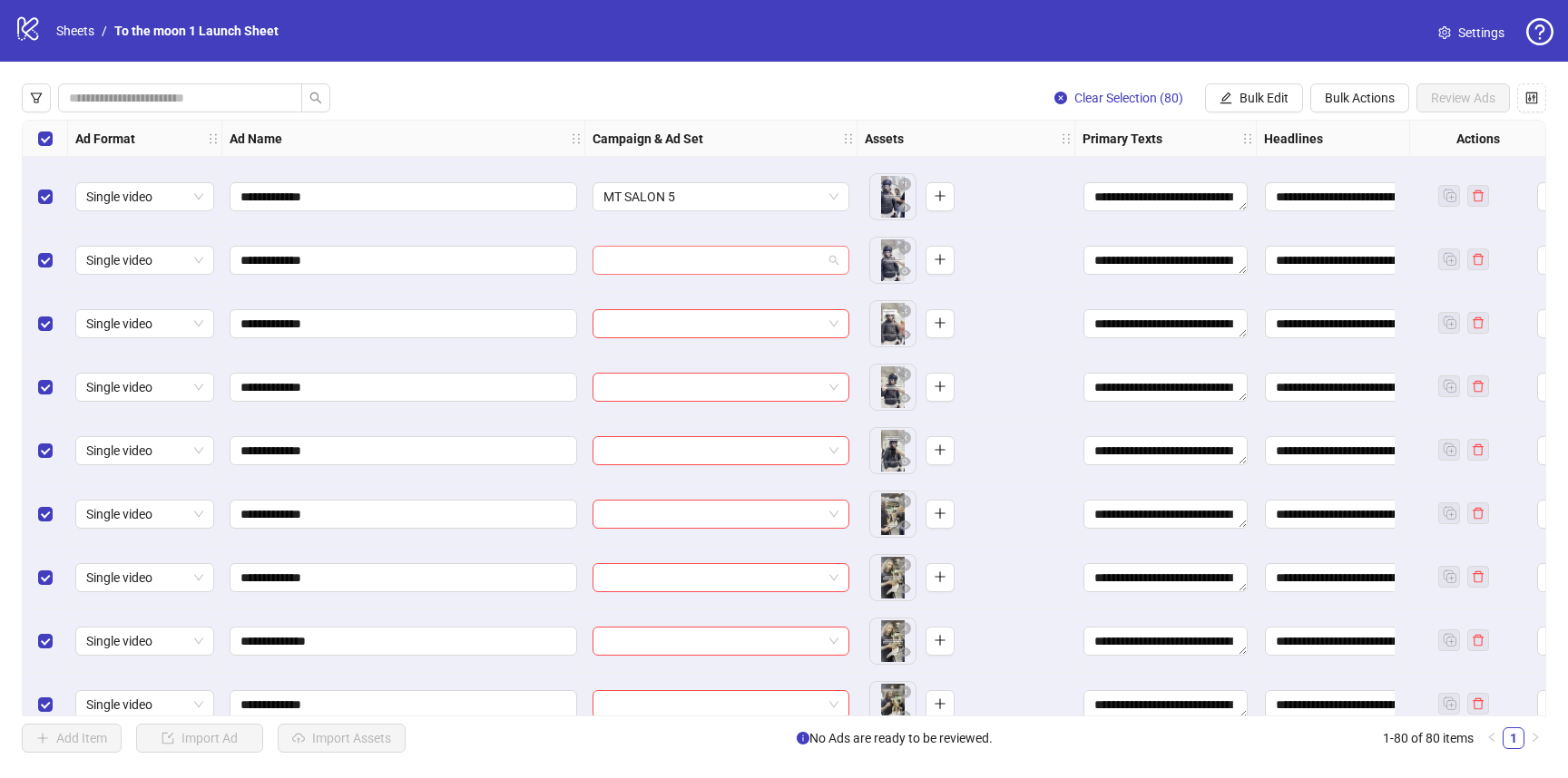
click at [702, 267] on input "search" at bounding box center [712, 260] width 219 height 27
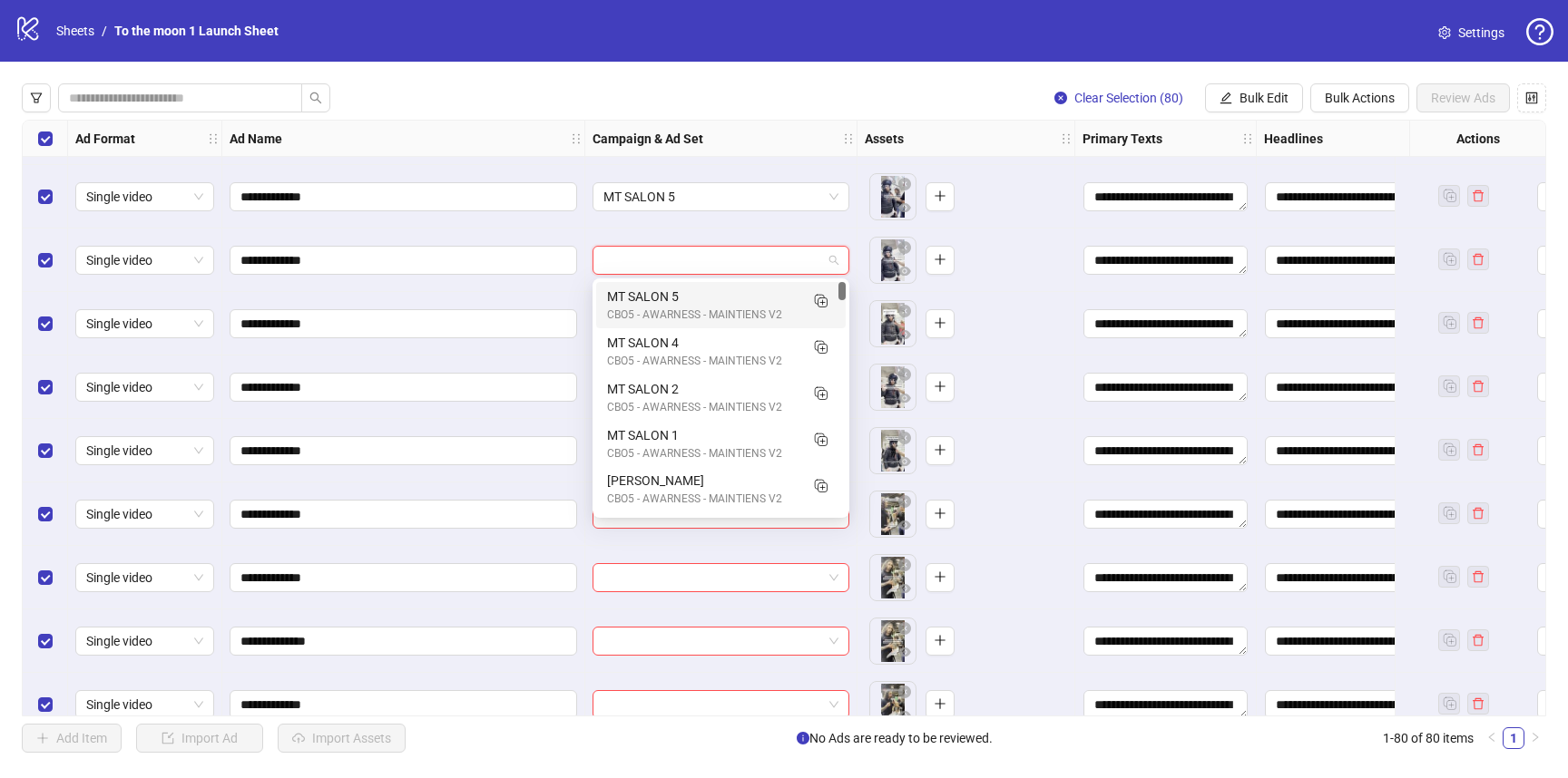
click at [702, 303] on div "MT SALON 5" at bounding box center [703, 296] width 192 height 20
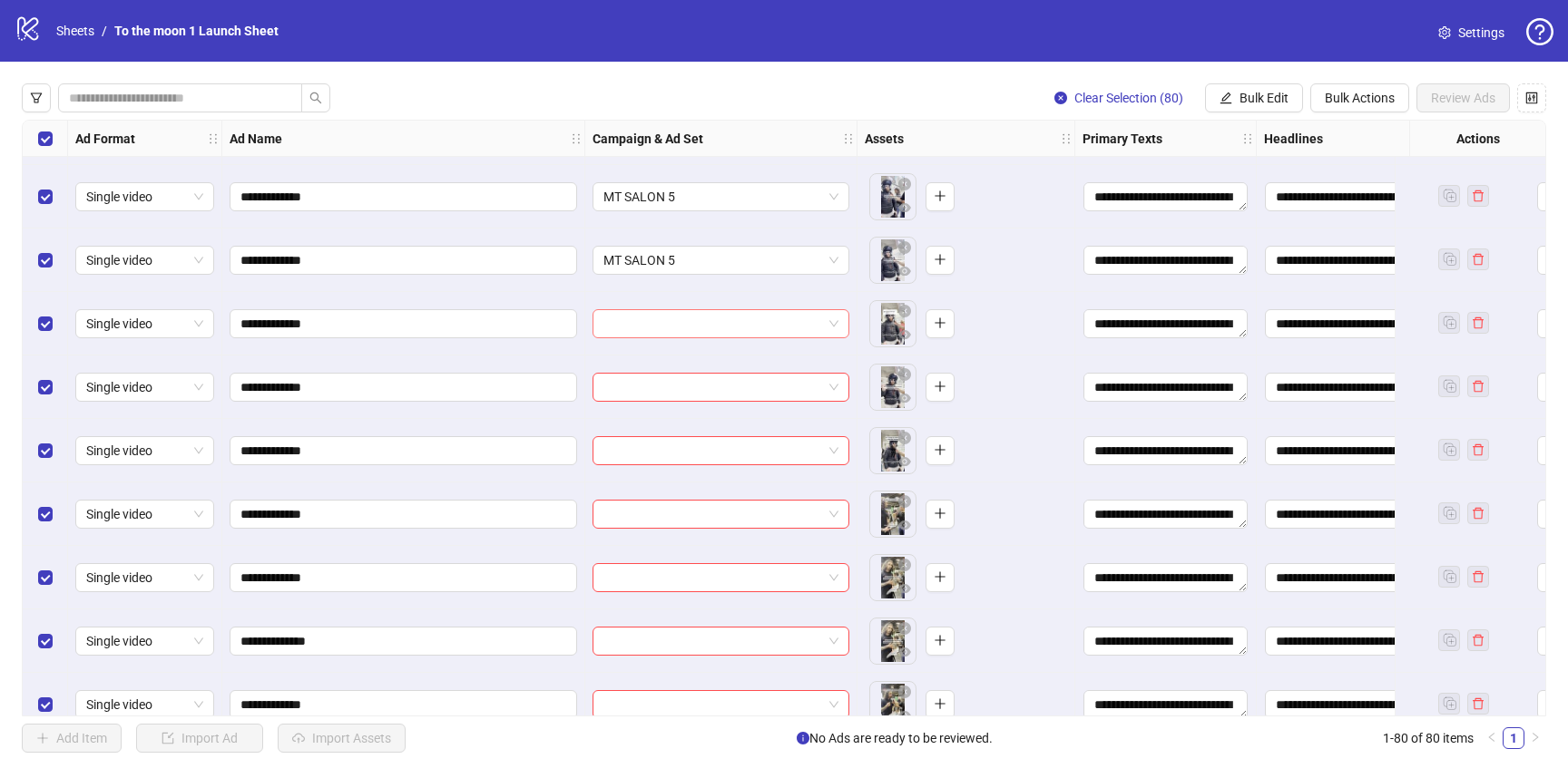
click at [702, 327] on input "search" at bounding box center [712, 324] width 219 height 27
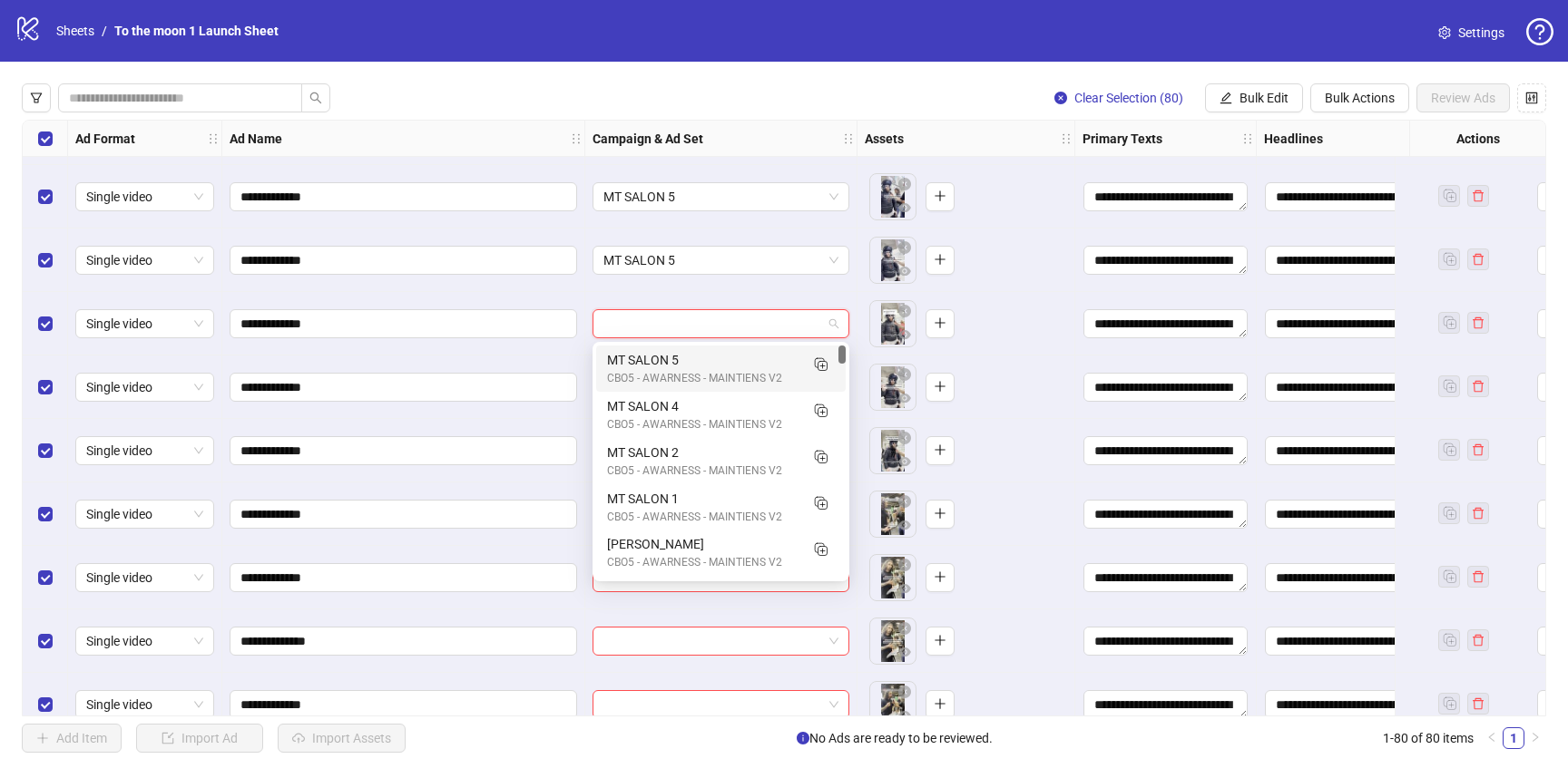
click at [701, 352] on div "MT SALON 5" at bounding box center [703, 360] width 192 height 20
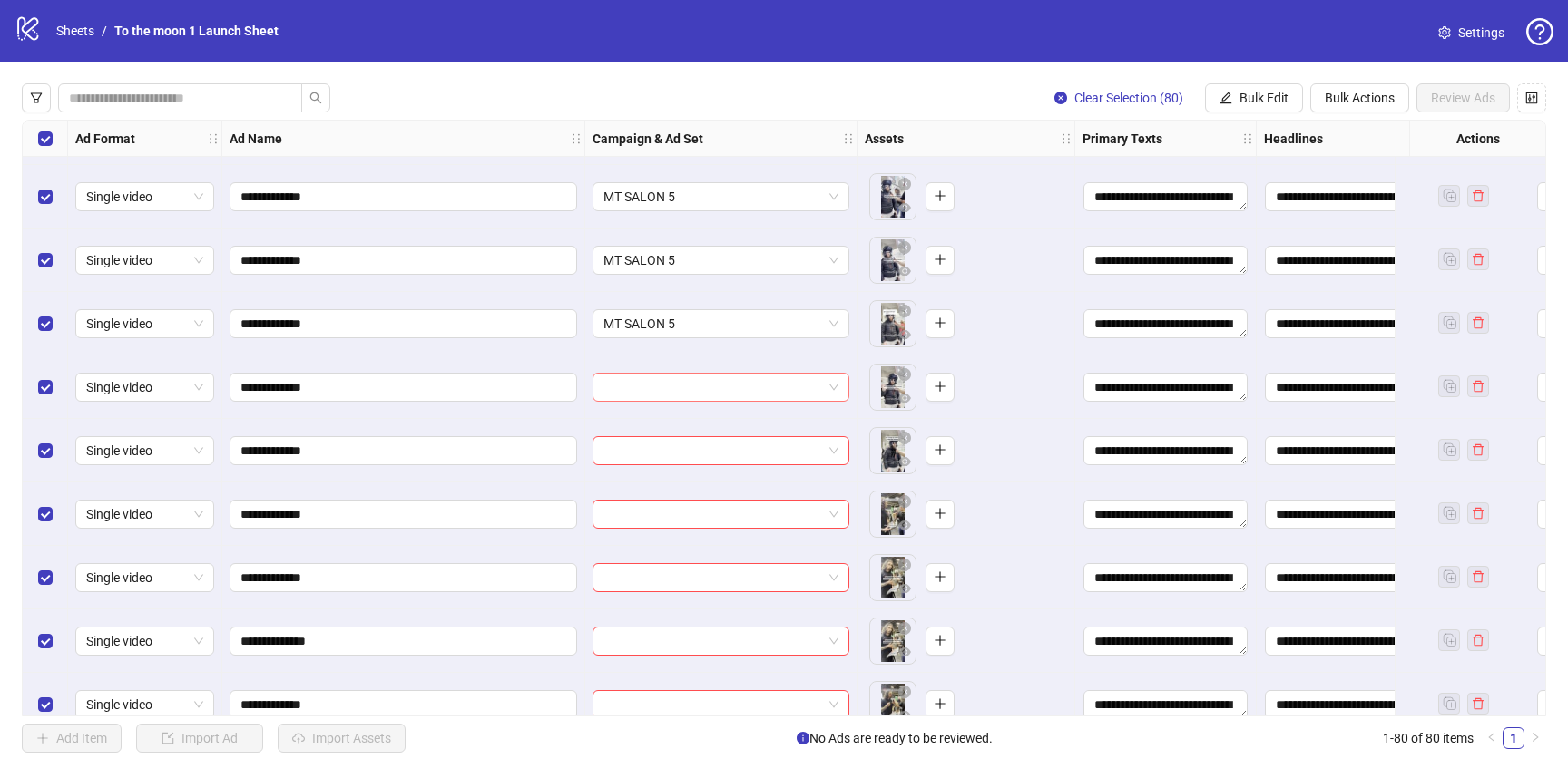
click at [701, 385] on input "search" at bounding box center [712, 387] width 219 height 27
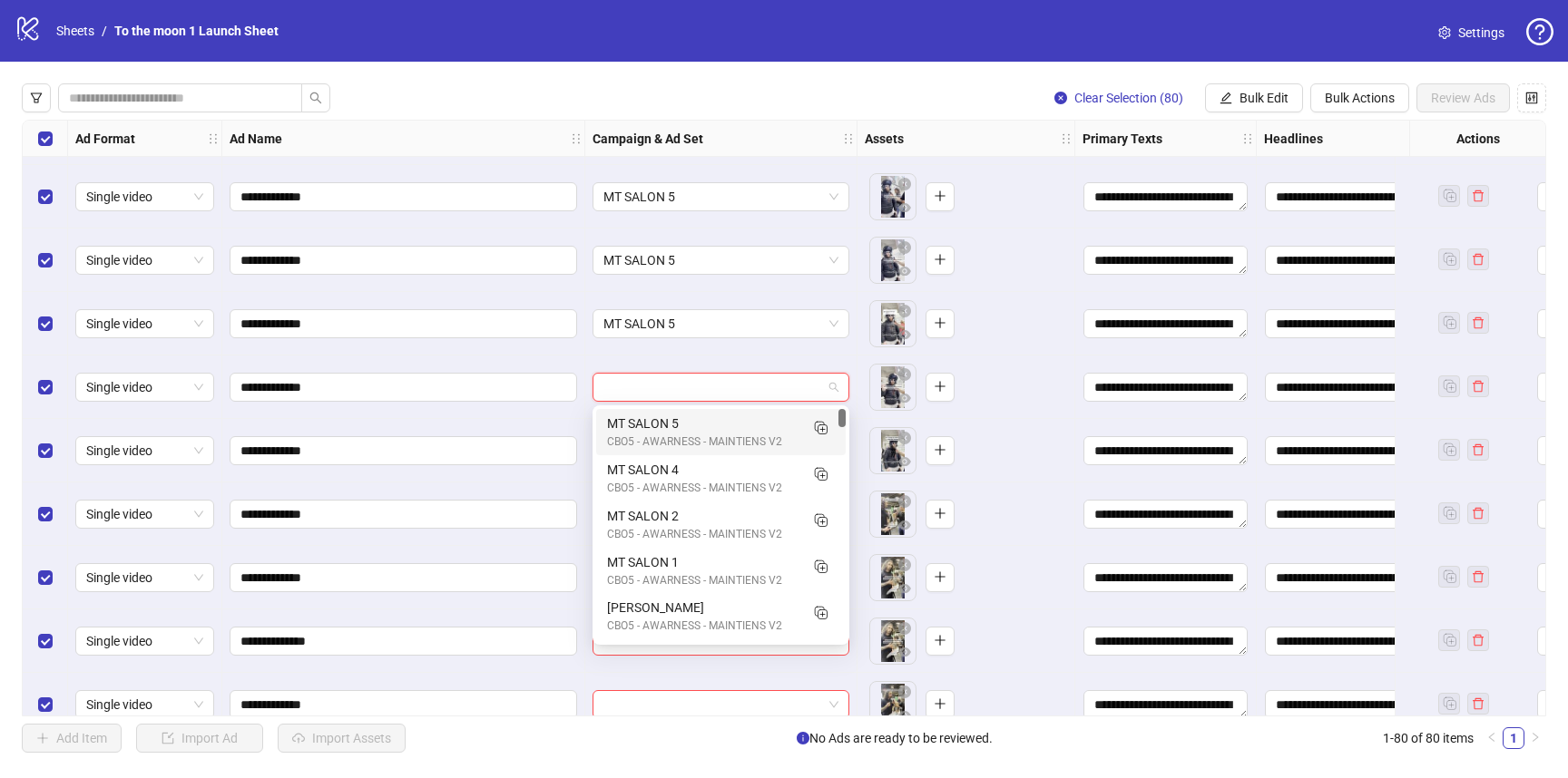
click at [701, 427] on div "MT SALON 5" at bounding box center [703, 423] width 192 height 20
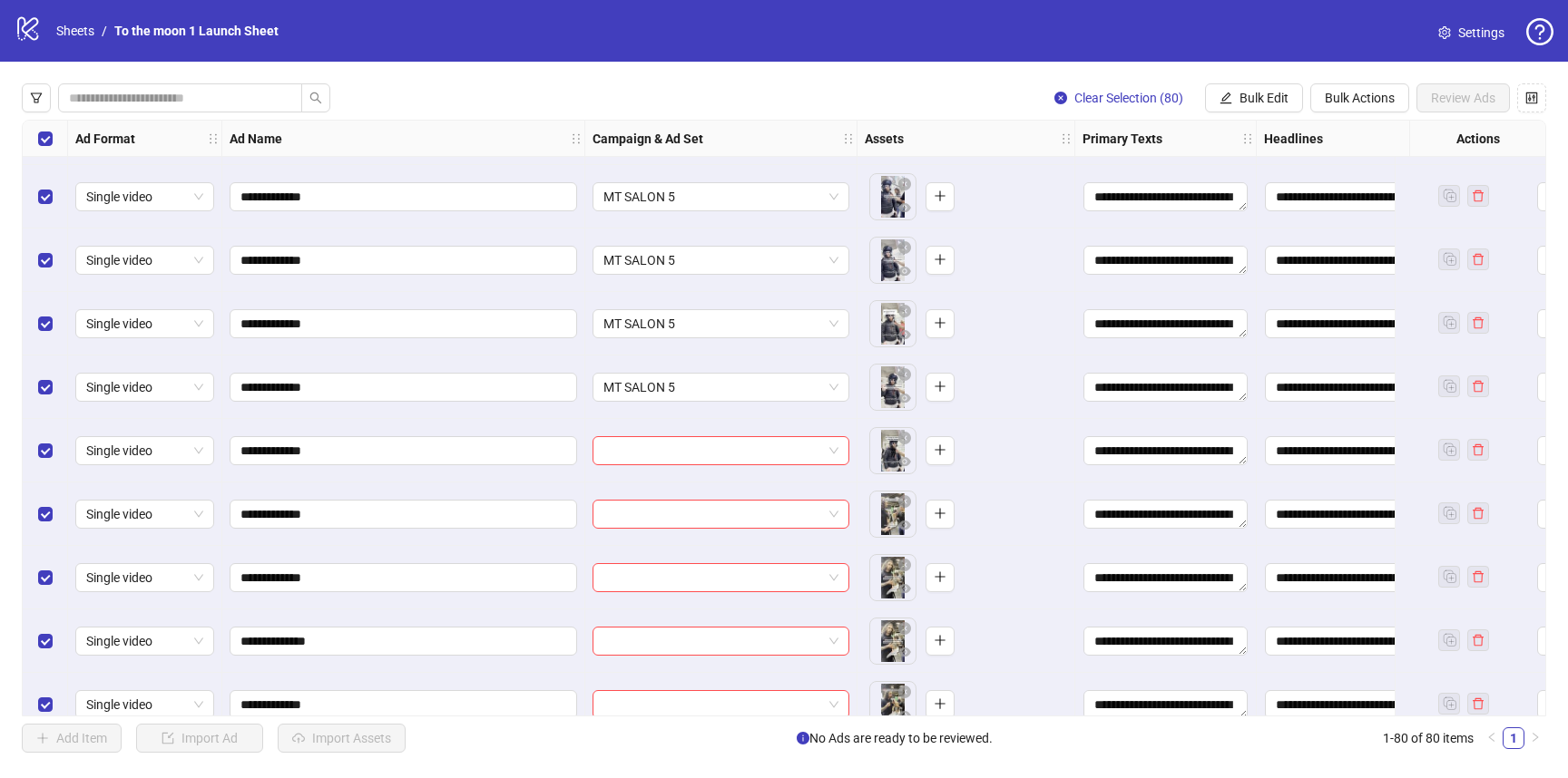
click at [701, 466] on div at bounding box center [721, 451] width 272 height 64
click at [711, 454] on input "search" at bounding box center [712, 451] width 219 height 27
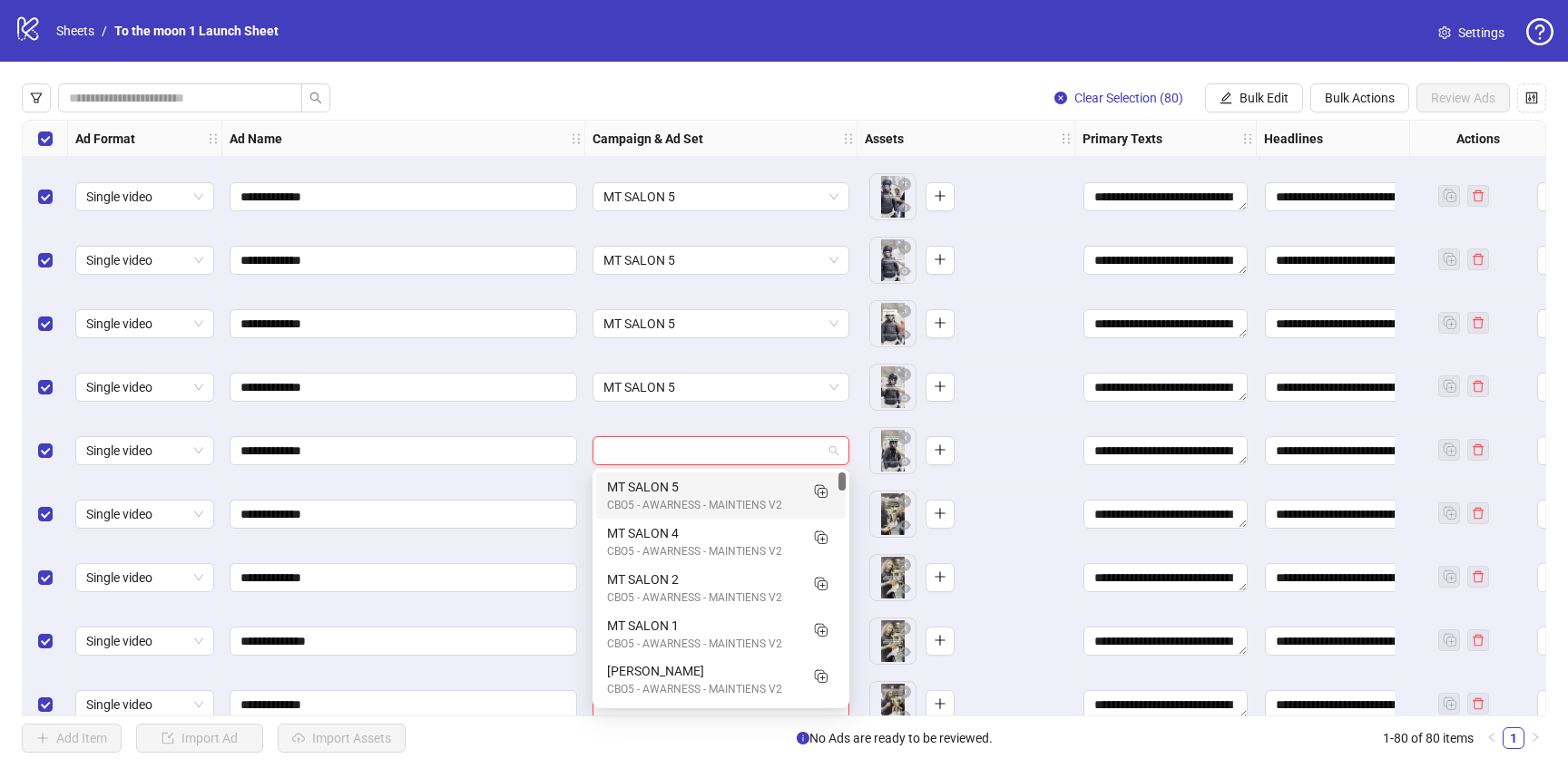
click at [711, 486] on div "MT SALON 5" at bounding box center [703, 487] width 192 height 20
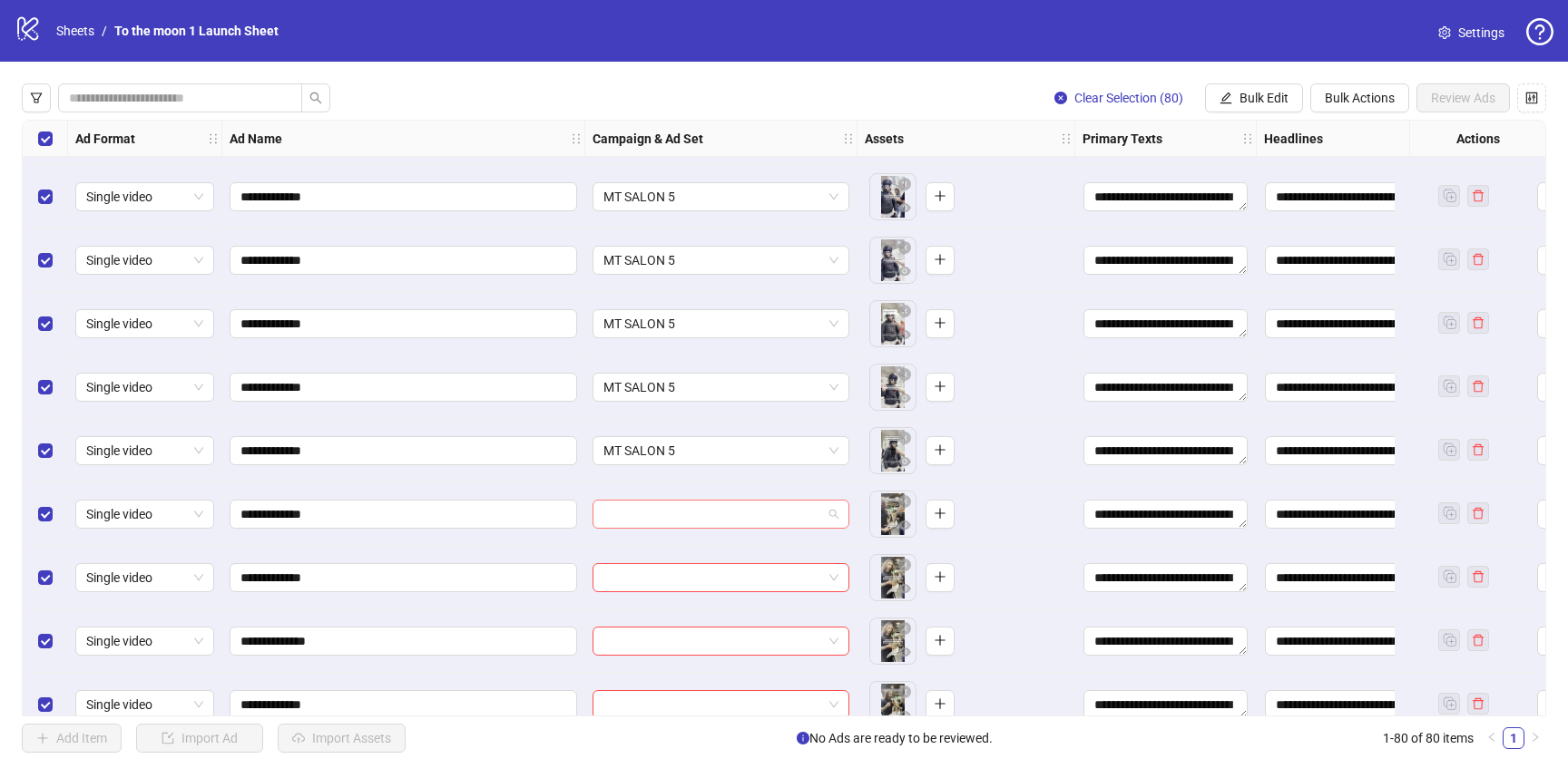
click at [711, 504] on input "search" at bounding box center [712, 514] width 219 height 27
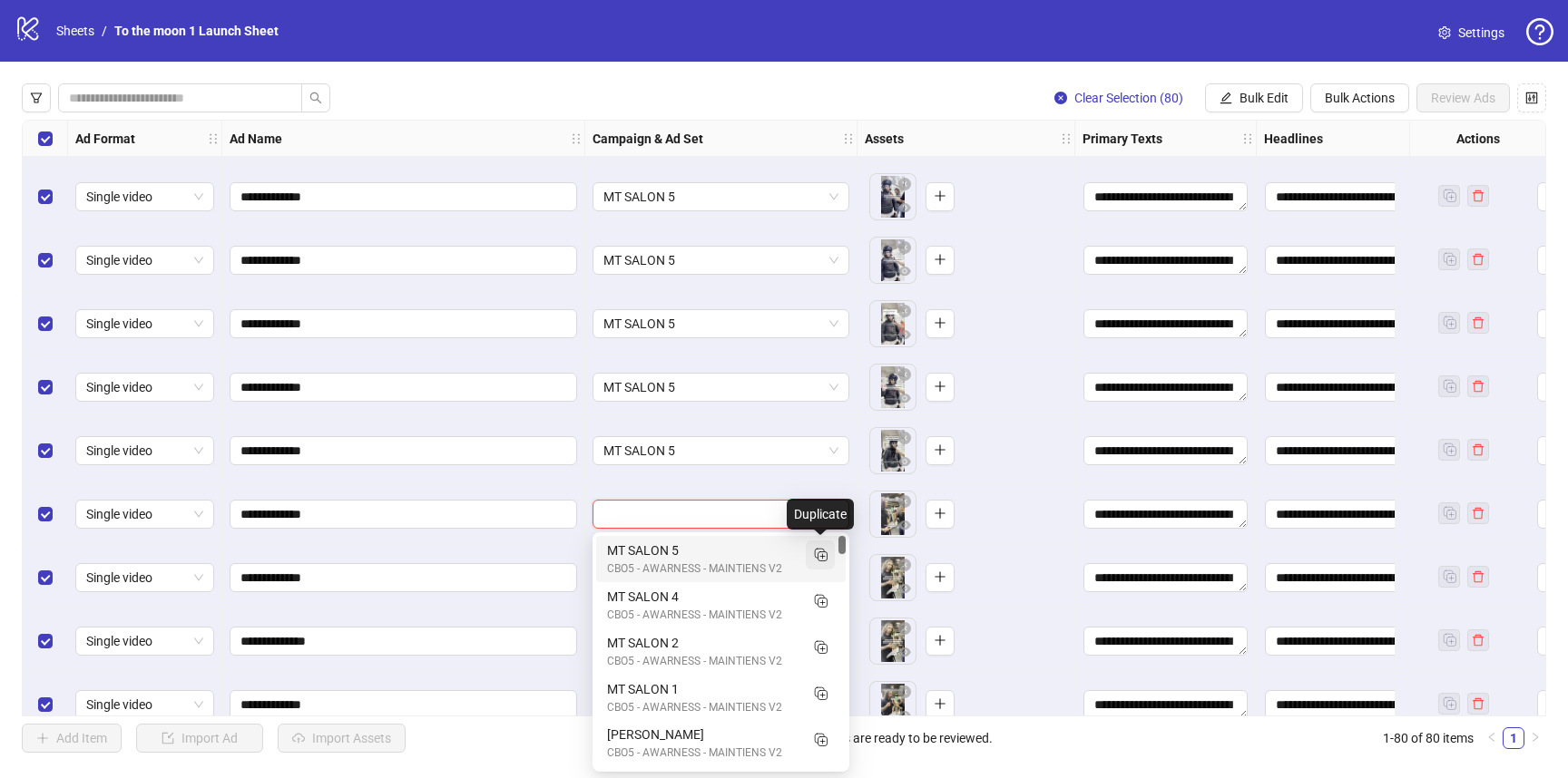
click at [820, 557] on icon "Duplicate" at bounding box center [820, 554] width 18 height 18
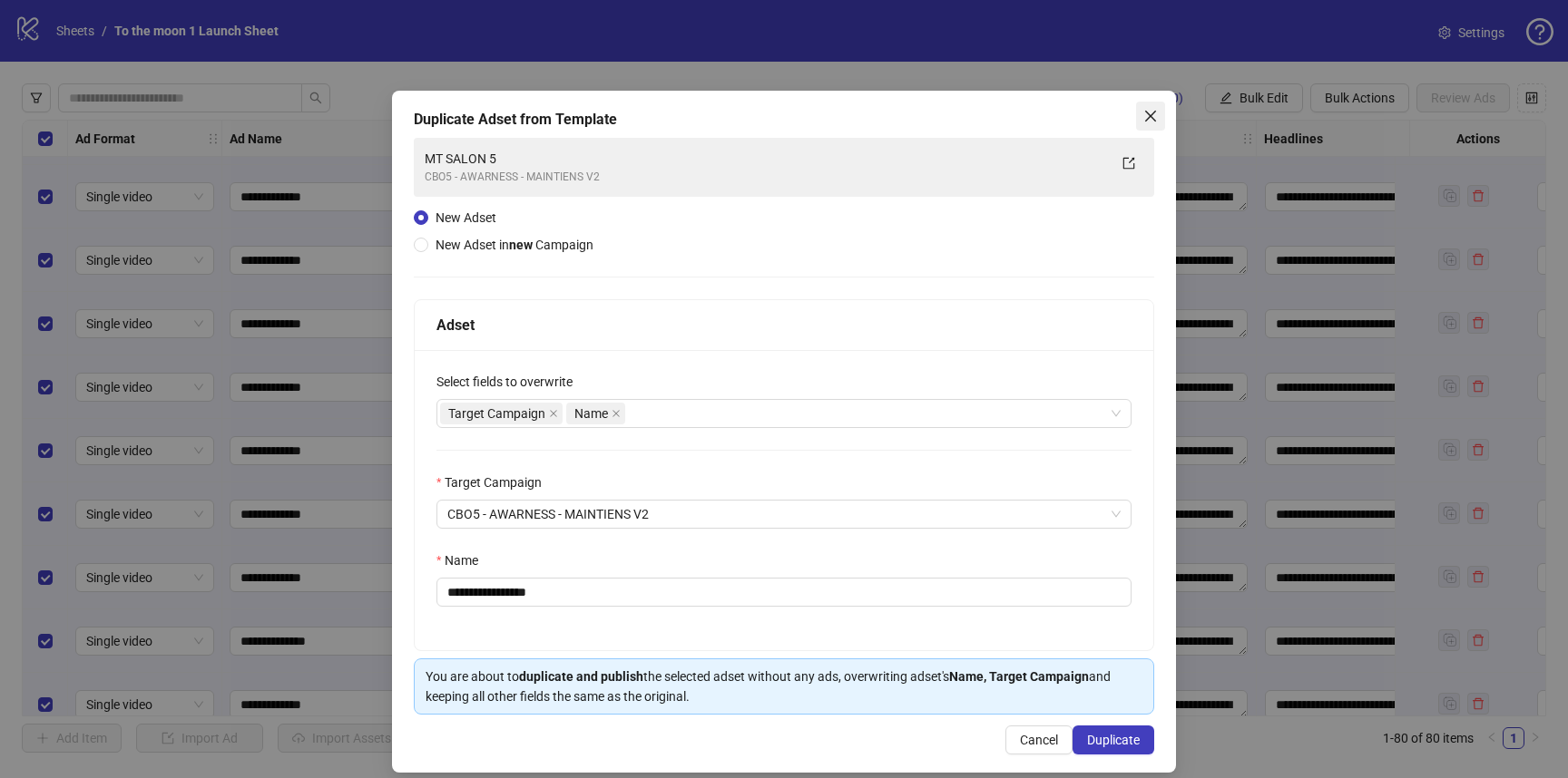
click at [1153, 123] on icon "close" at bounding box center [1150, 115] width 15 height 15
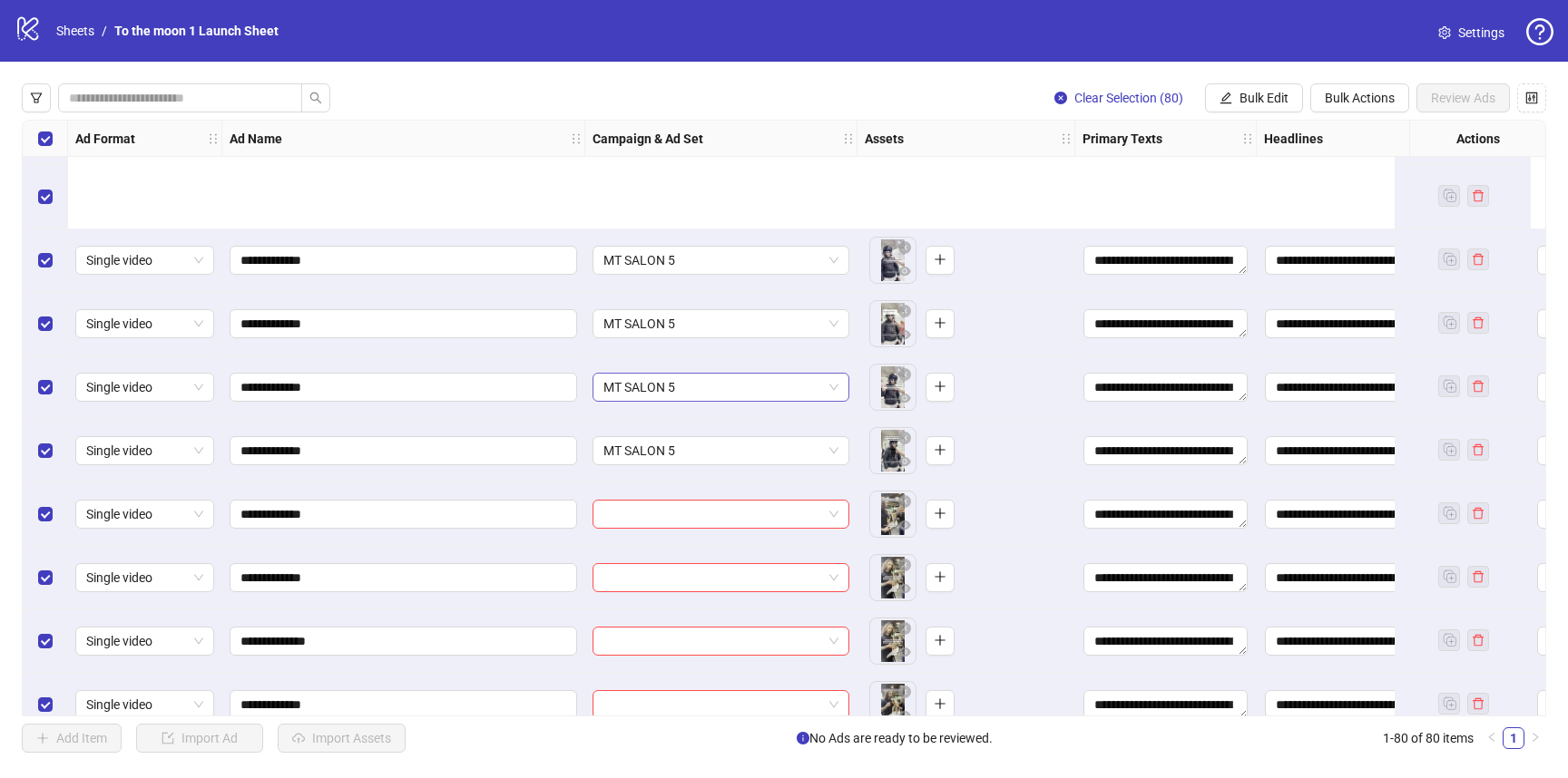
scroll to position [3196, 0]
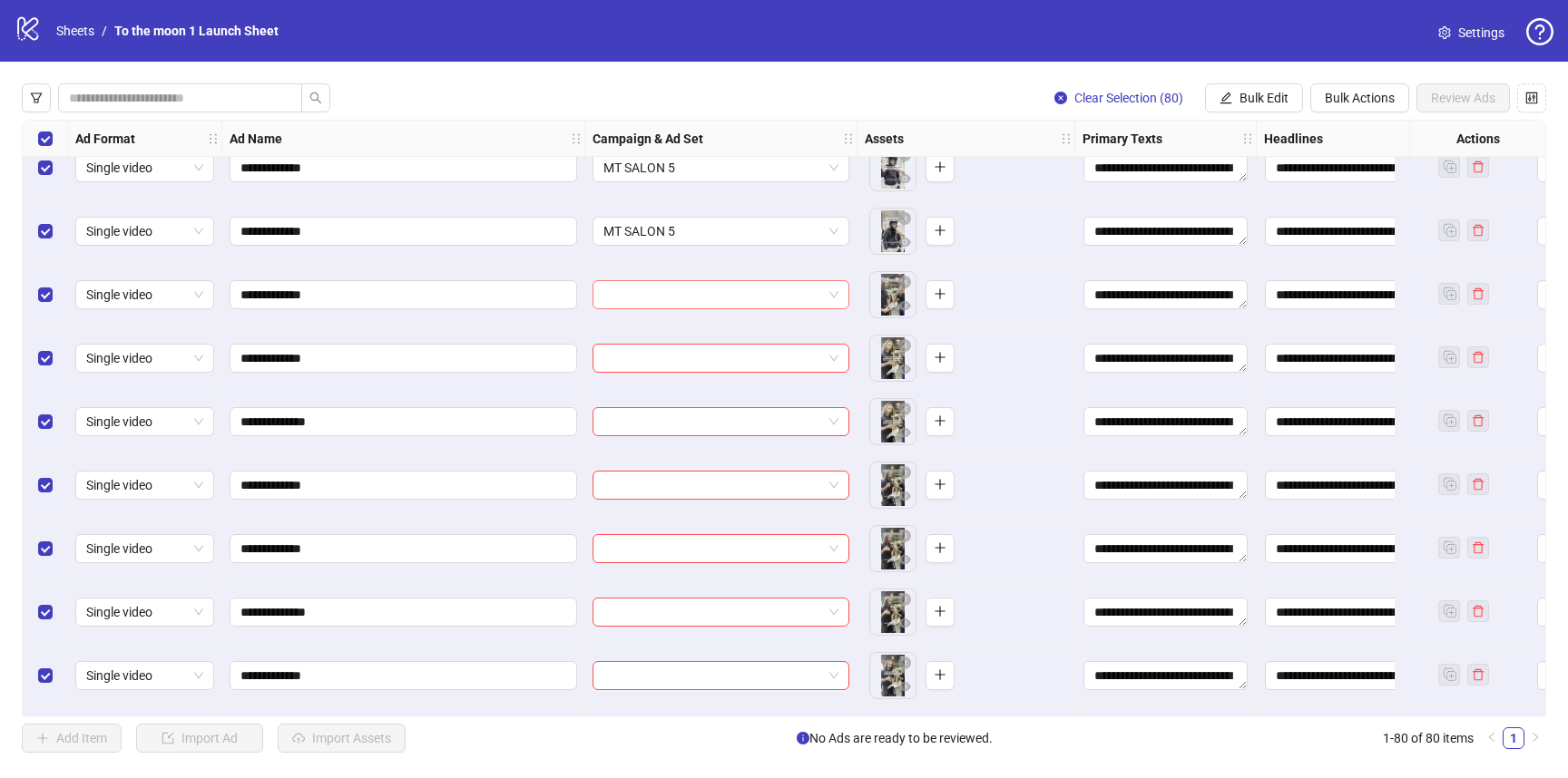
click at [834, 299] on span at bounding box center [720, 295] width 235 height 27
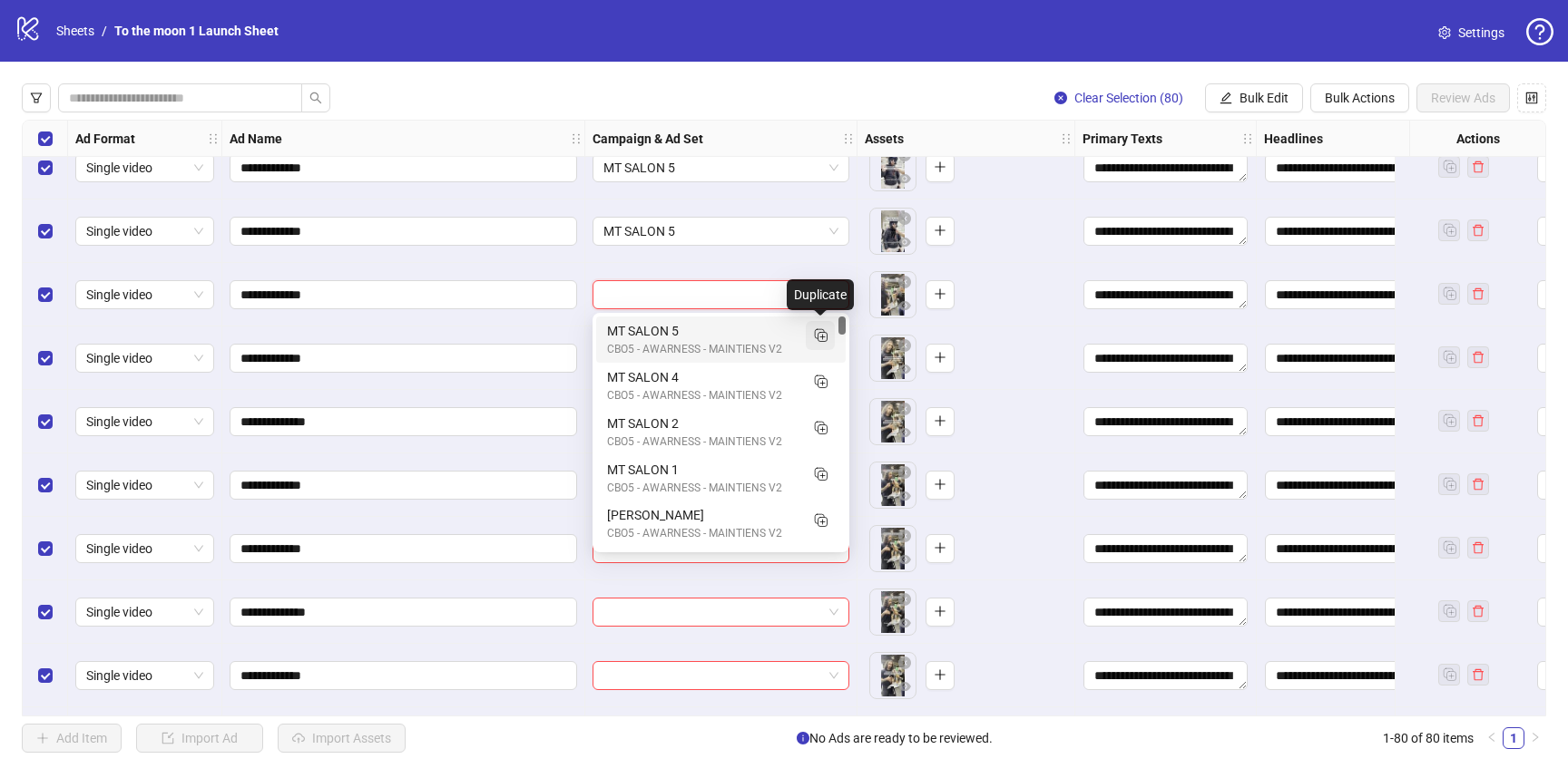
click at [829, 336] on icon "Duplicate" at bounding box center [820, 335] width 18 height 18
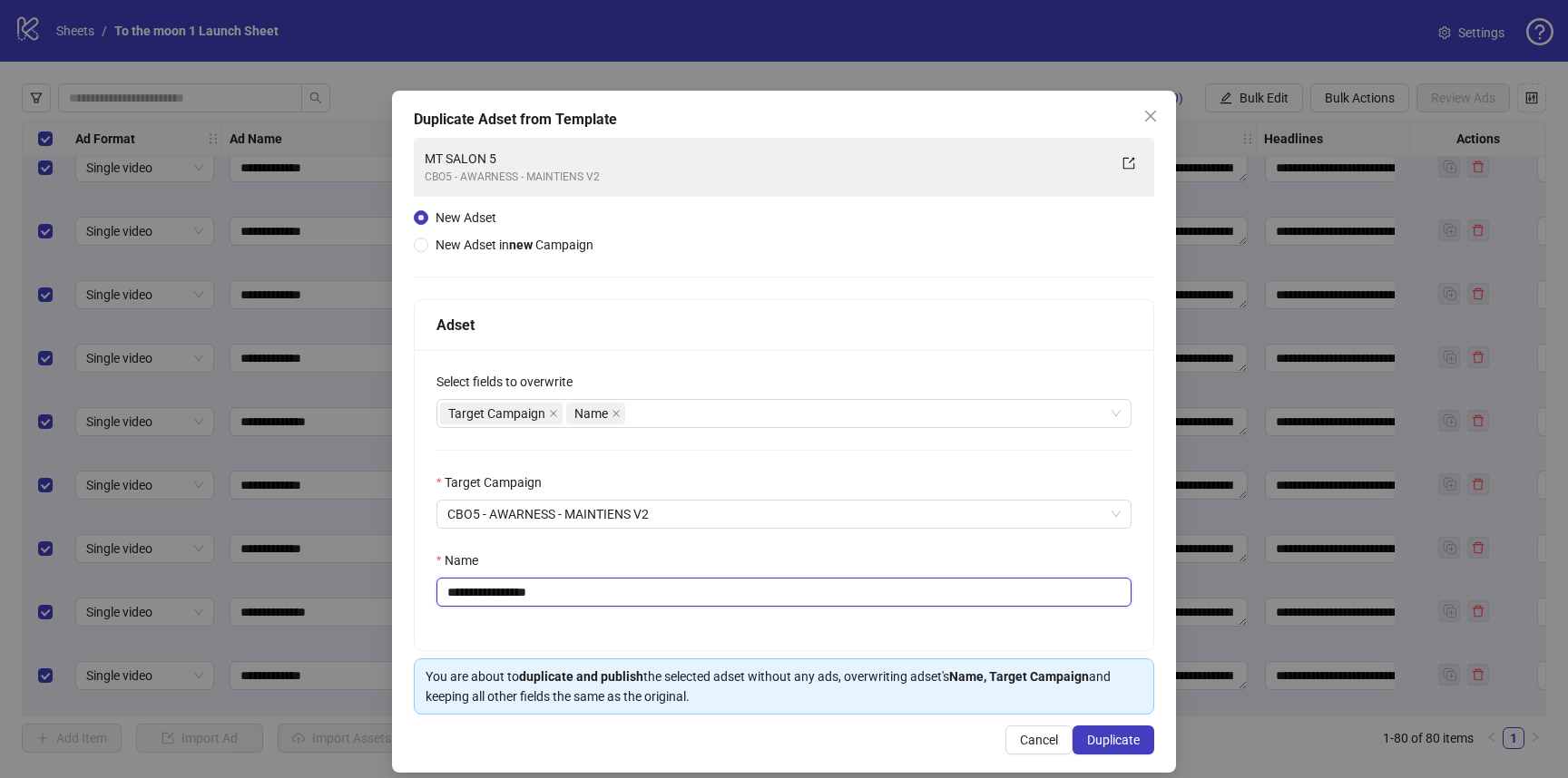
drag, startPoint x: 514, startPoint y: 594, endPoint x: 662, endPoint y: 594, distance: 148.0
click at [662, 594] on input "**********" at bounding box center [784, 592] width 695 height 29
type input "**********"
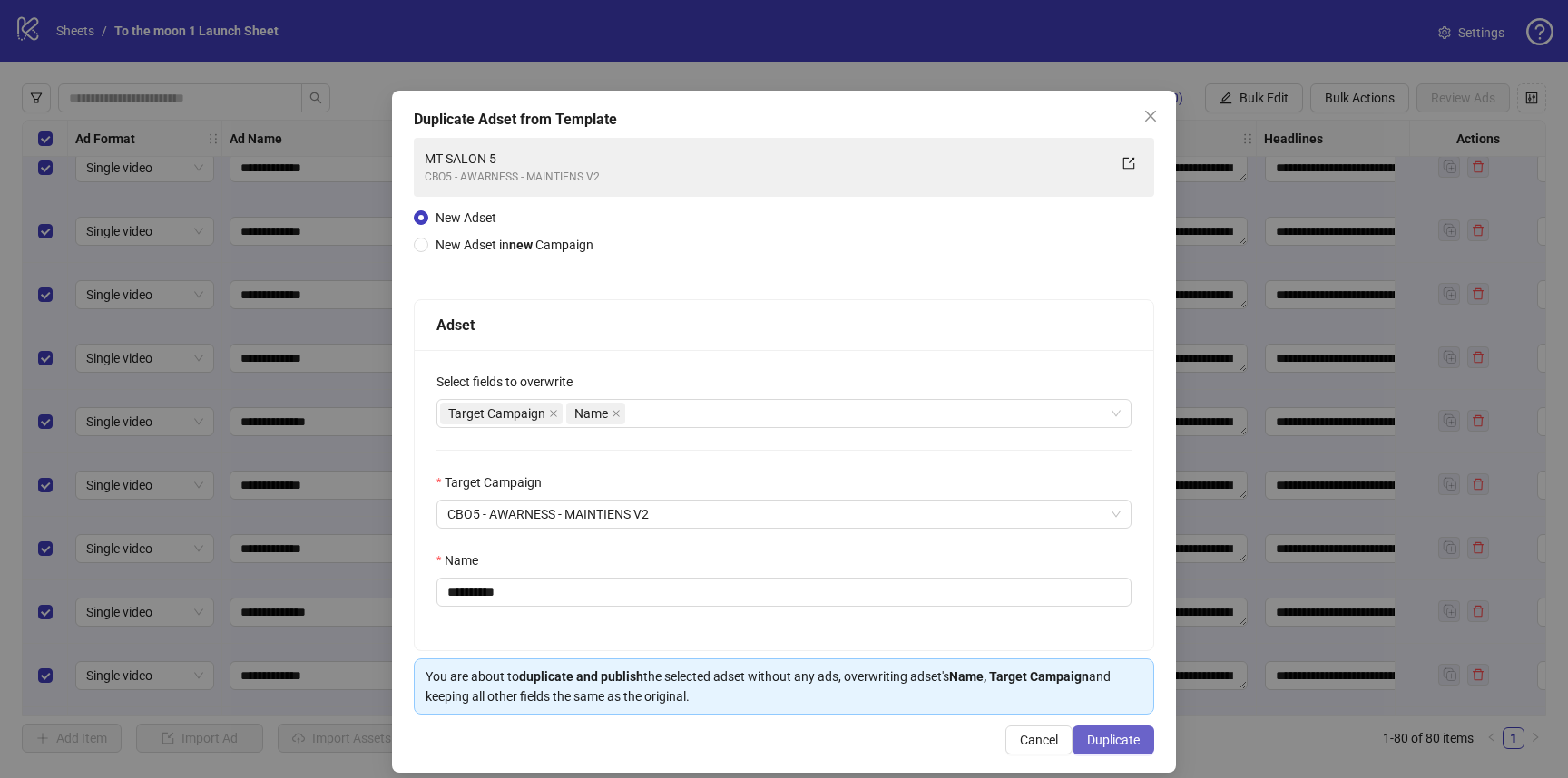
click at [1093, 736] on span "Duplicate" at bounding box center [1113, 739] width 52 height 15
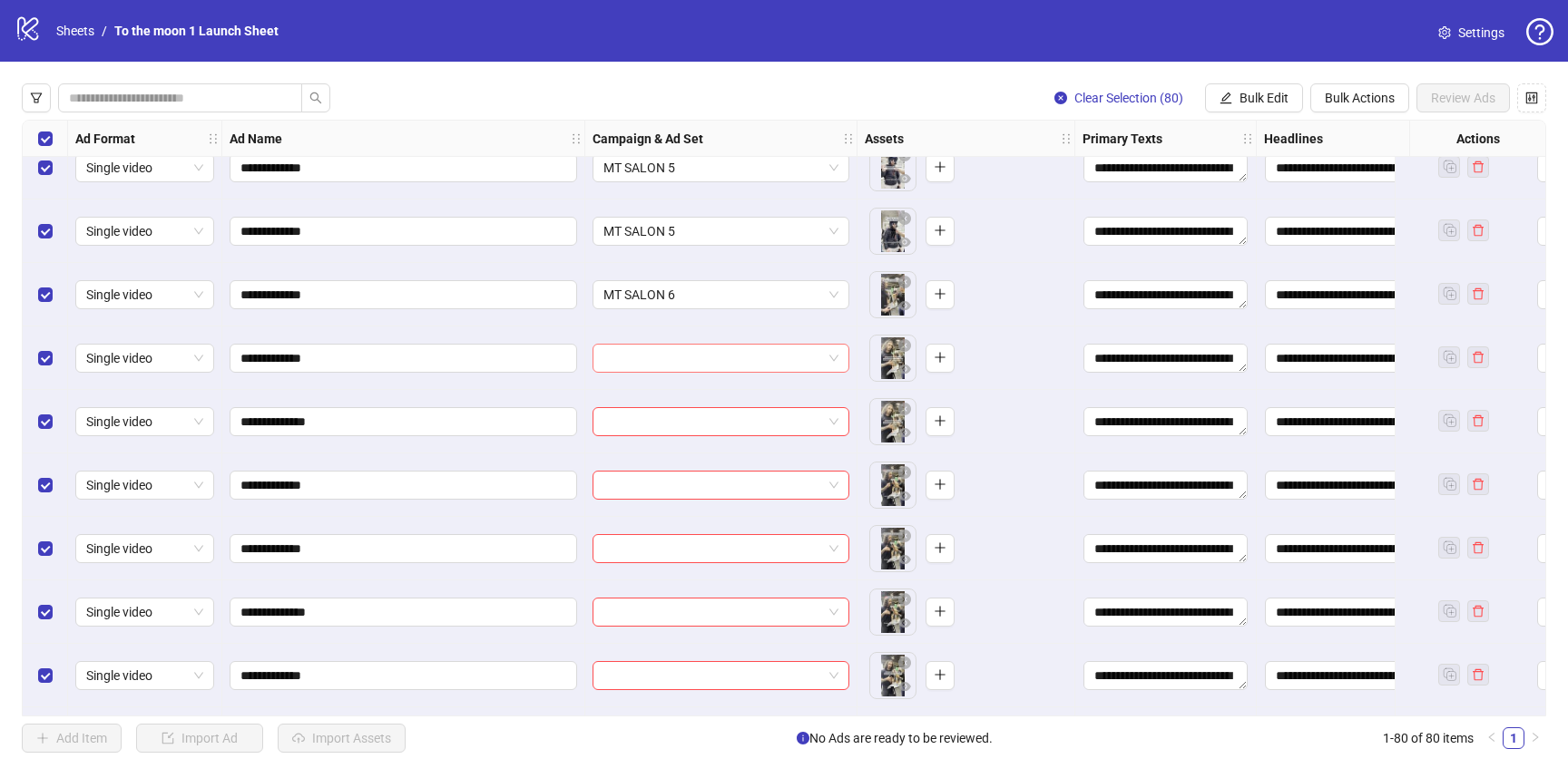
click at [716, 352] on input "search" at bounding box center [712, 358] width 219 height 27
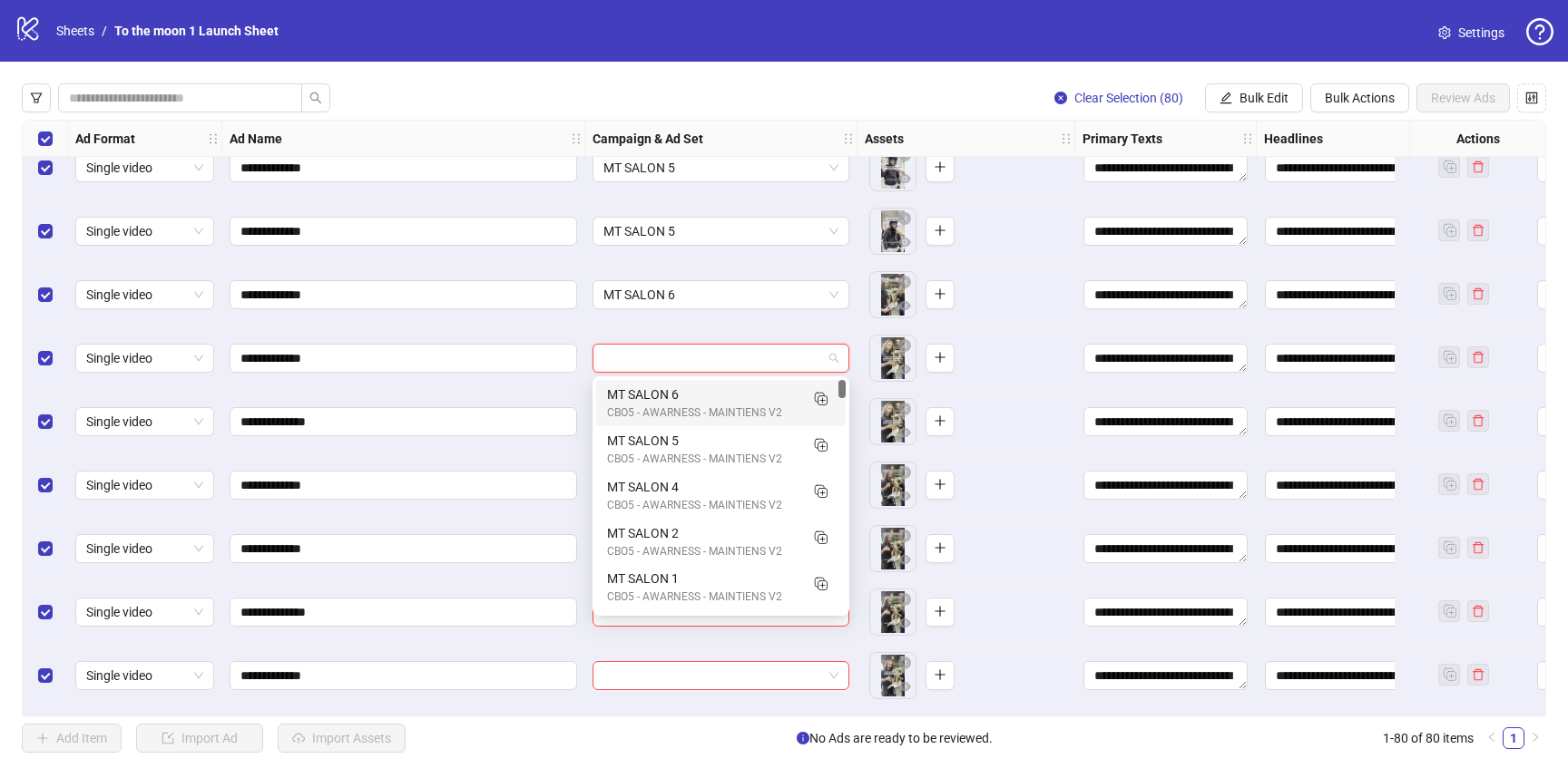
click at [676, 404] on div "MT SALON 6" at bounding box center [703, 394] width 192 height 20
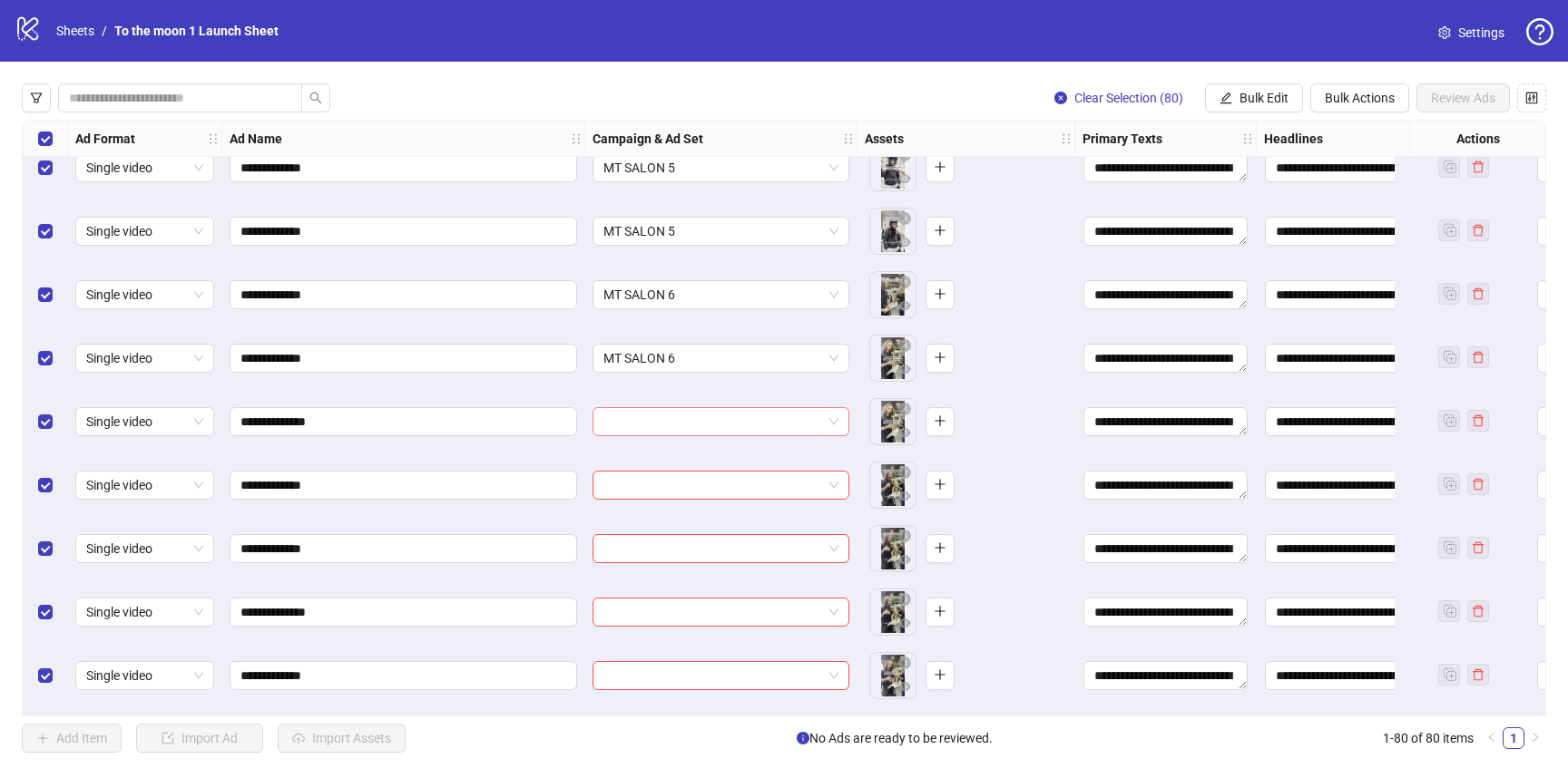
click at [676, 428] on input "search" at bounding box center [712, 422] width 219 height 27
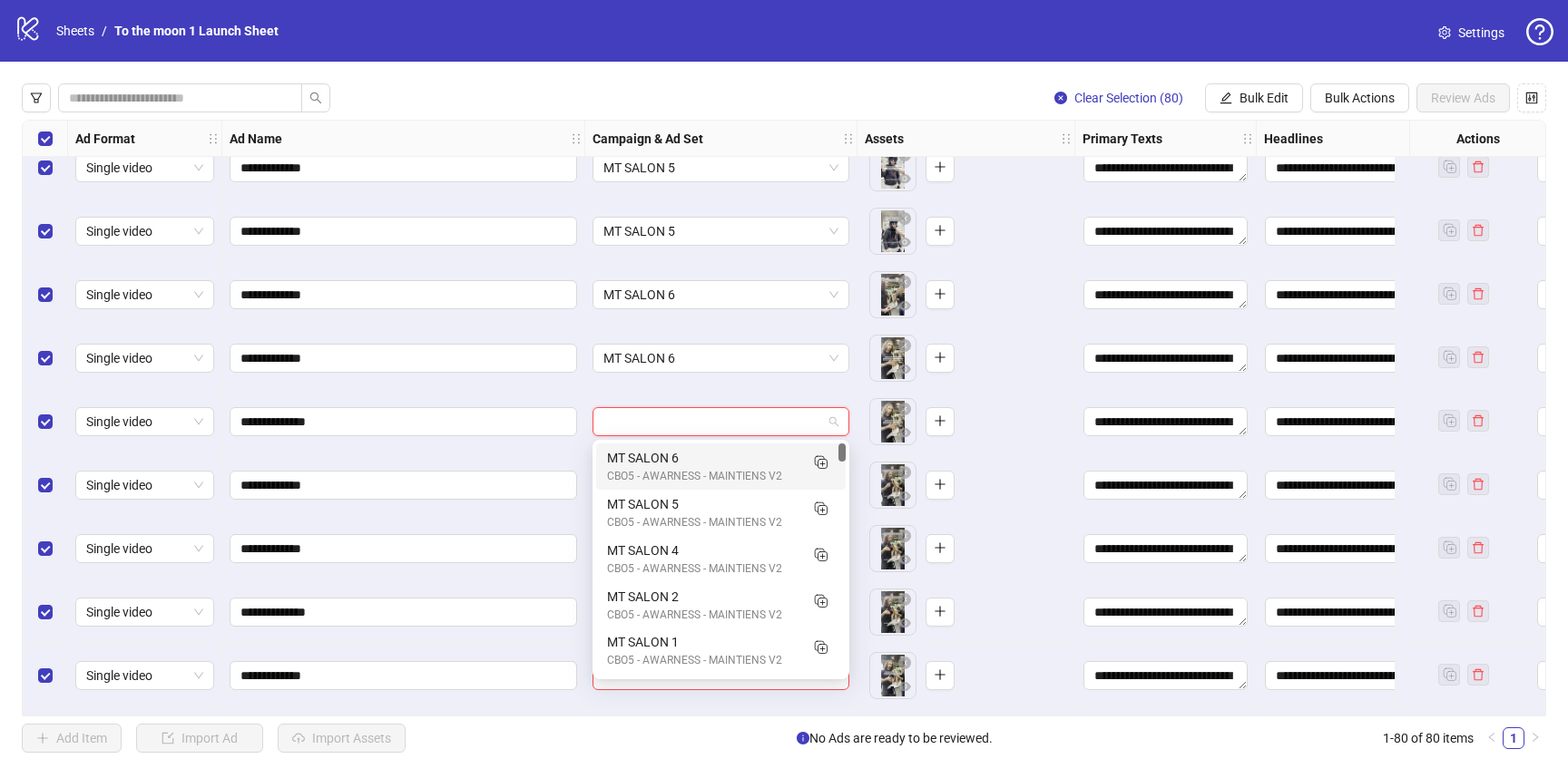
click at [676, 455] on div "MT SALON 6" at bounding box center [703, 458] width 192 height 20
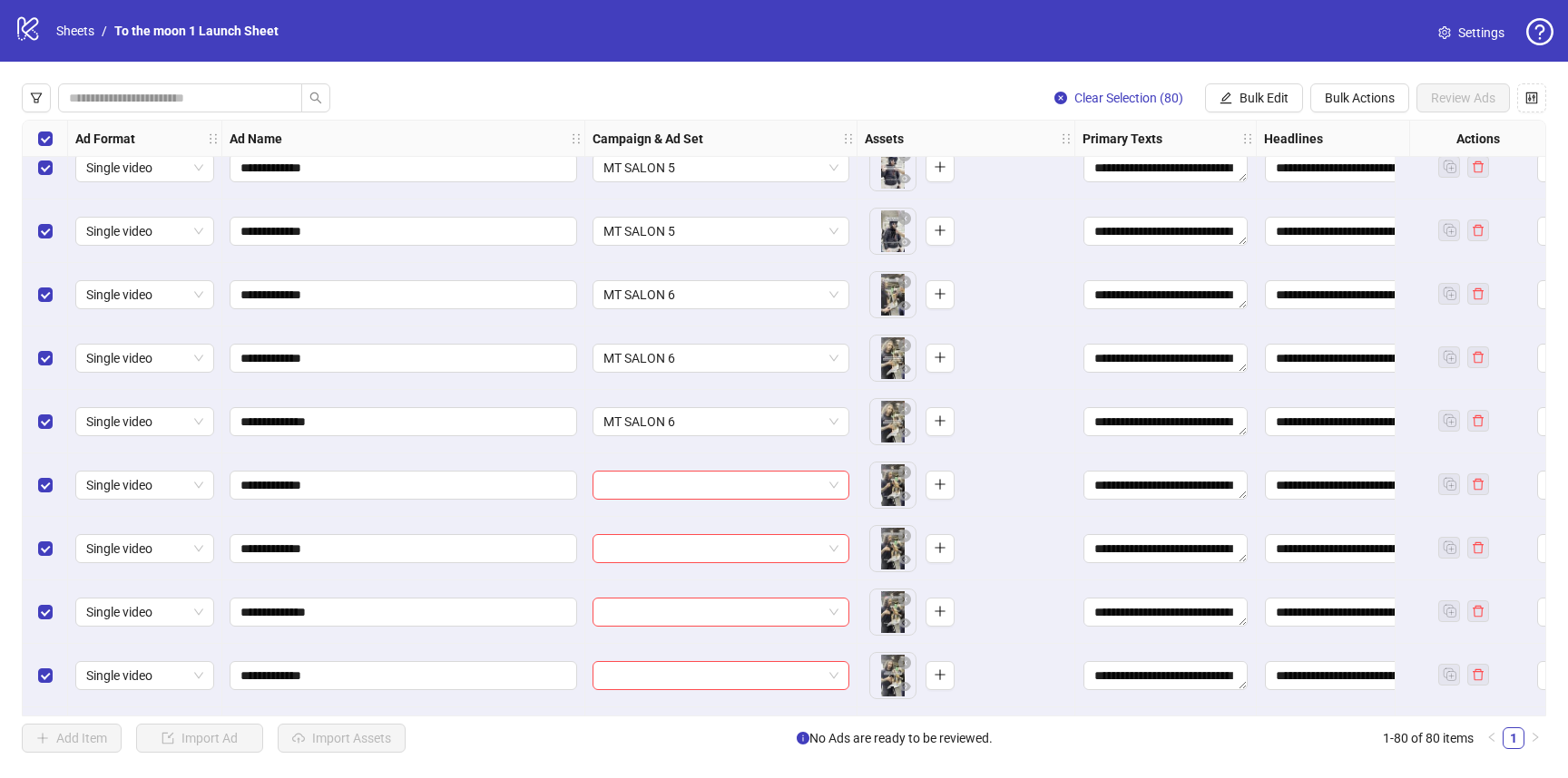
scroll to position [3427, 0]
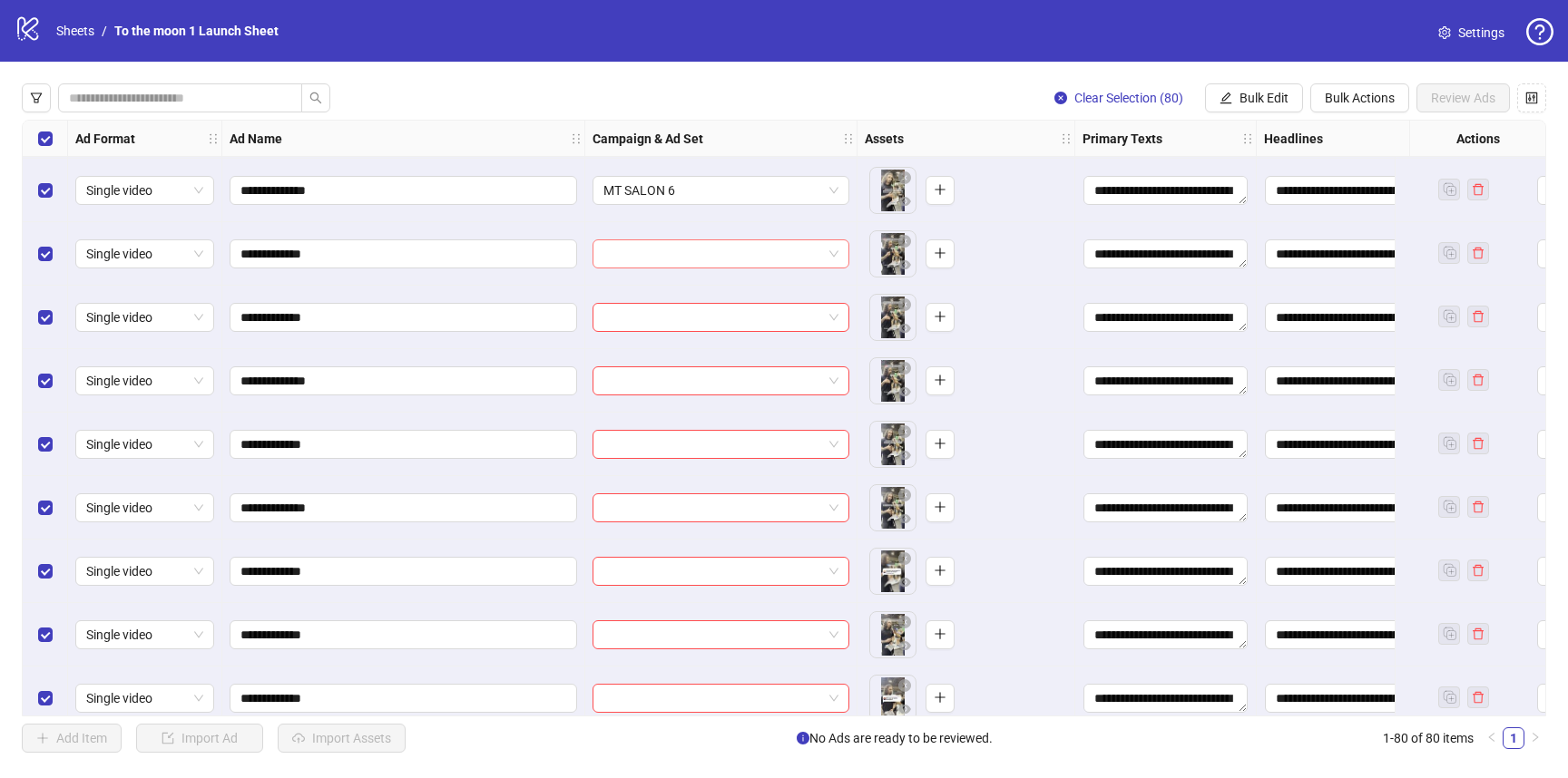
click at [765, 249] on input "search" at bounding box center [712, 254] width 219 height 27
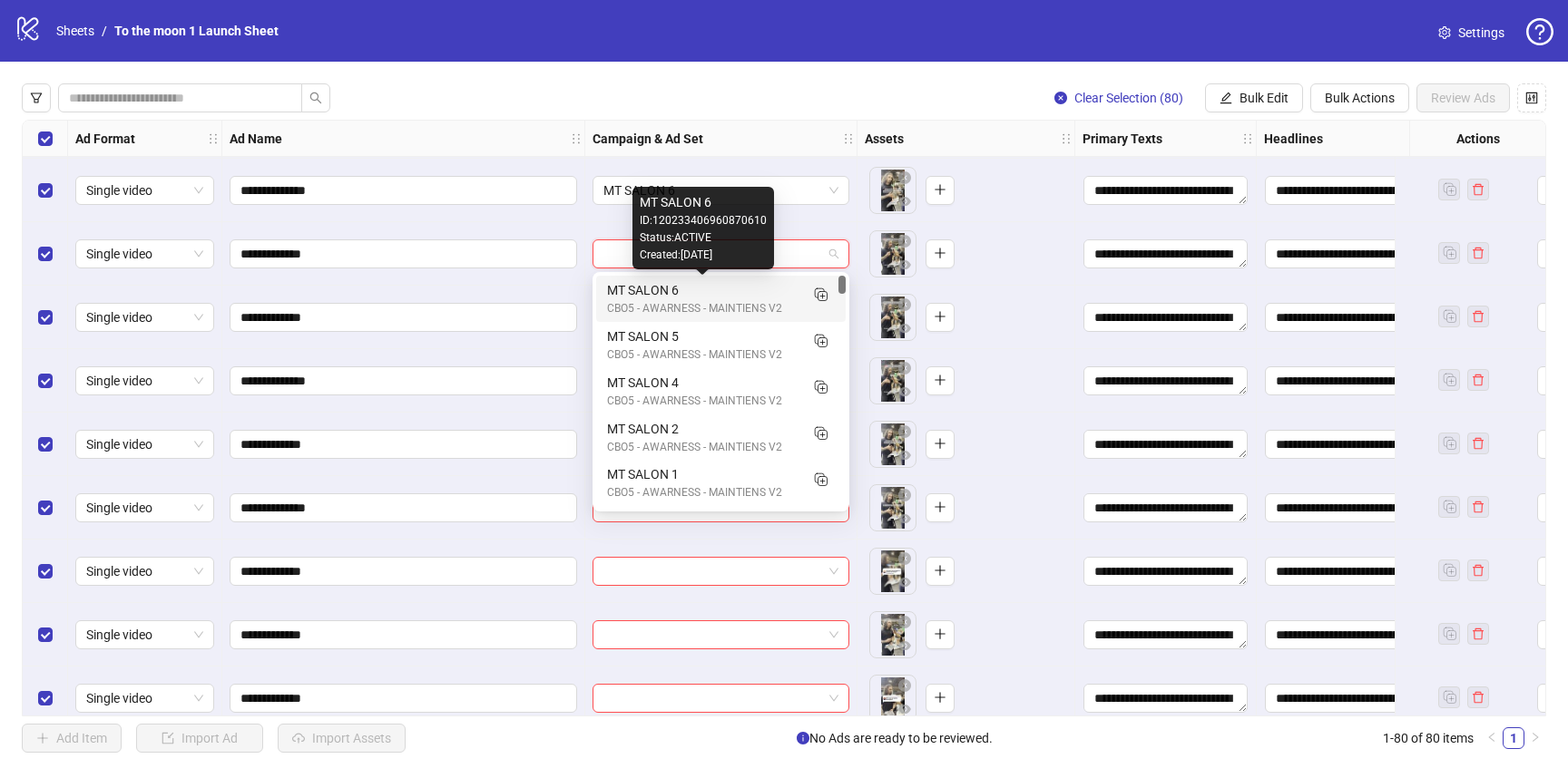
click at [764, 306] on div "CBO5 - AWARNESS - MAINTIENS V2" at bounding box center [703, 309] width 192 height 17
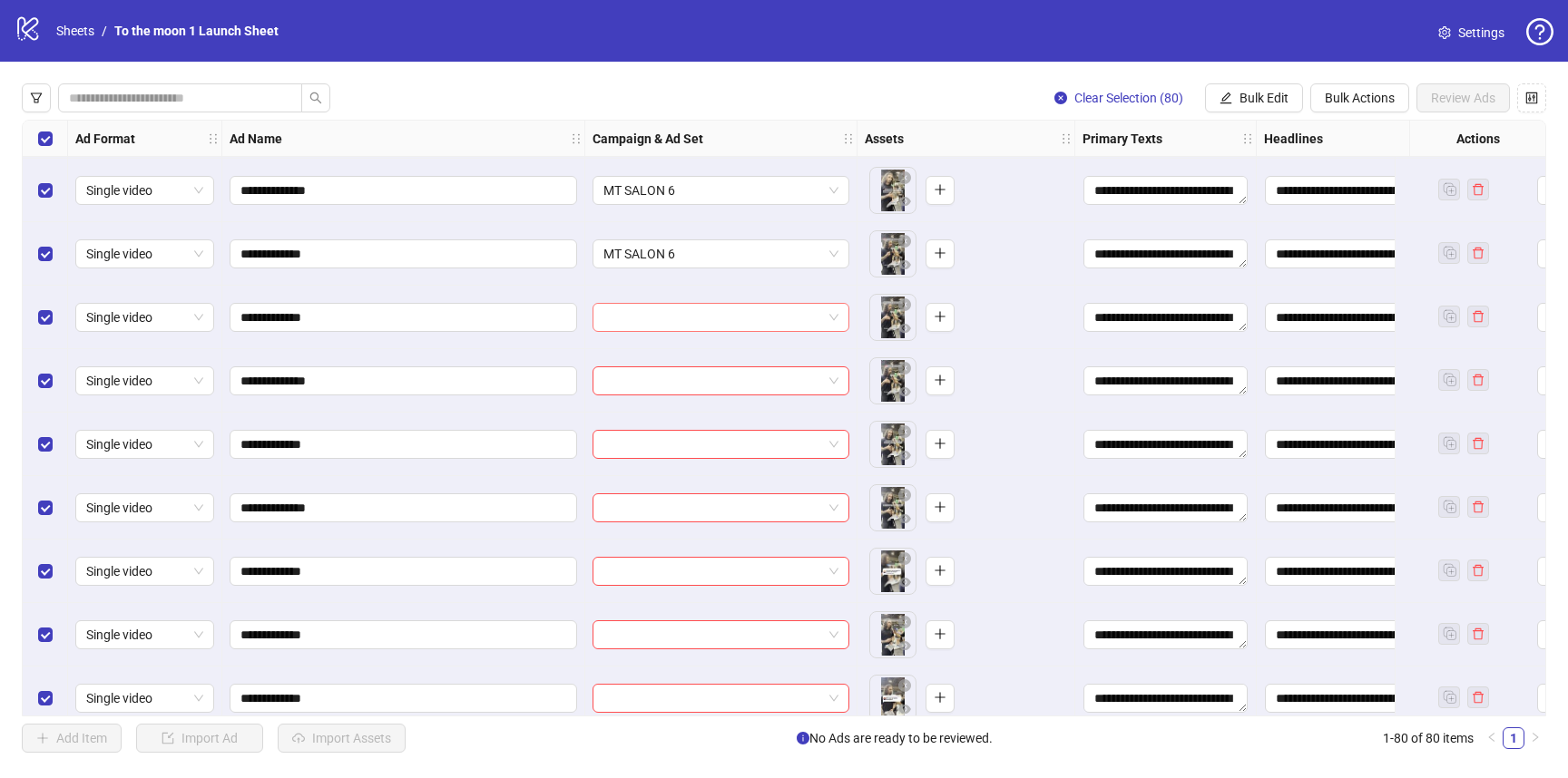
click at [764, 314] on input "search" at bounding box center [712, 317] width 219 height 27
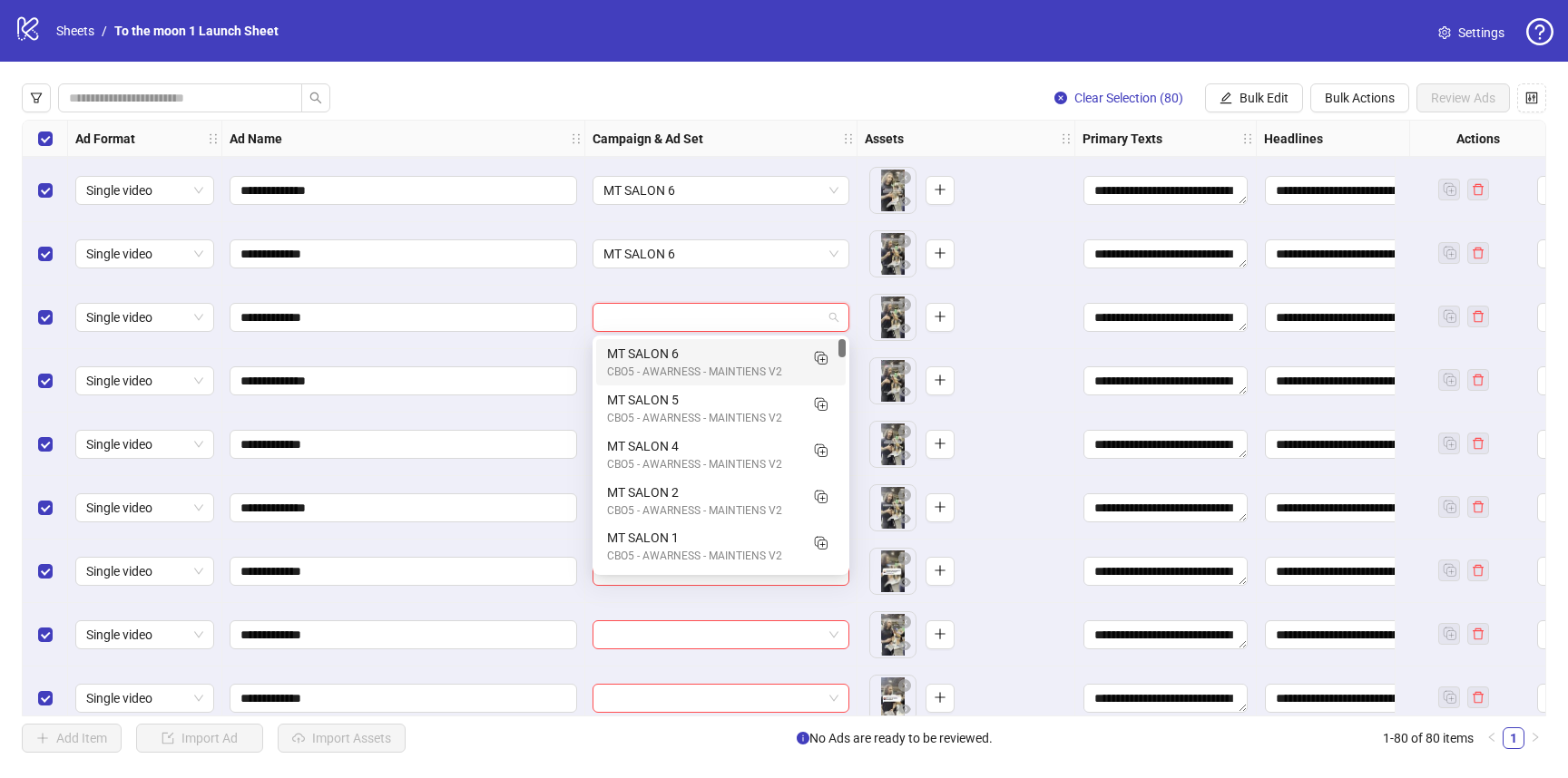
click at [764, 355] on div "MT SALON 6" at bounding box center [703, 353] width 192 height 20
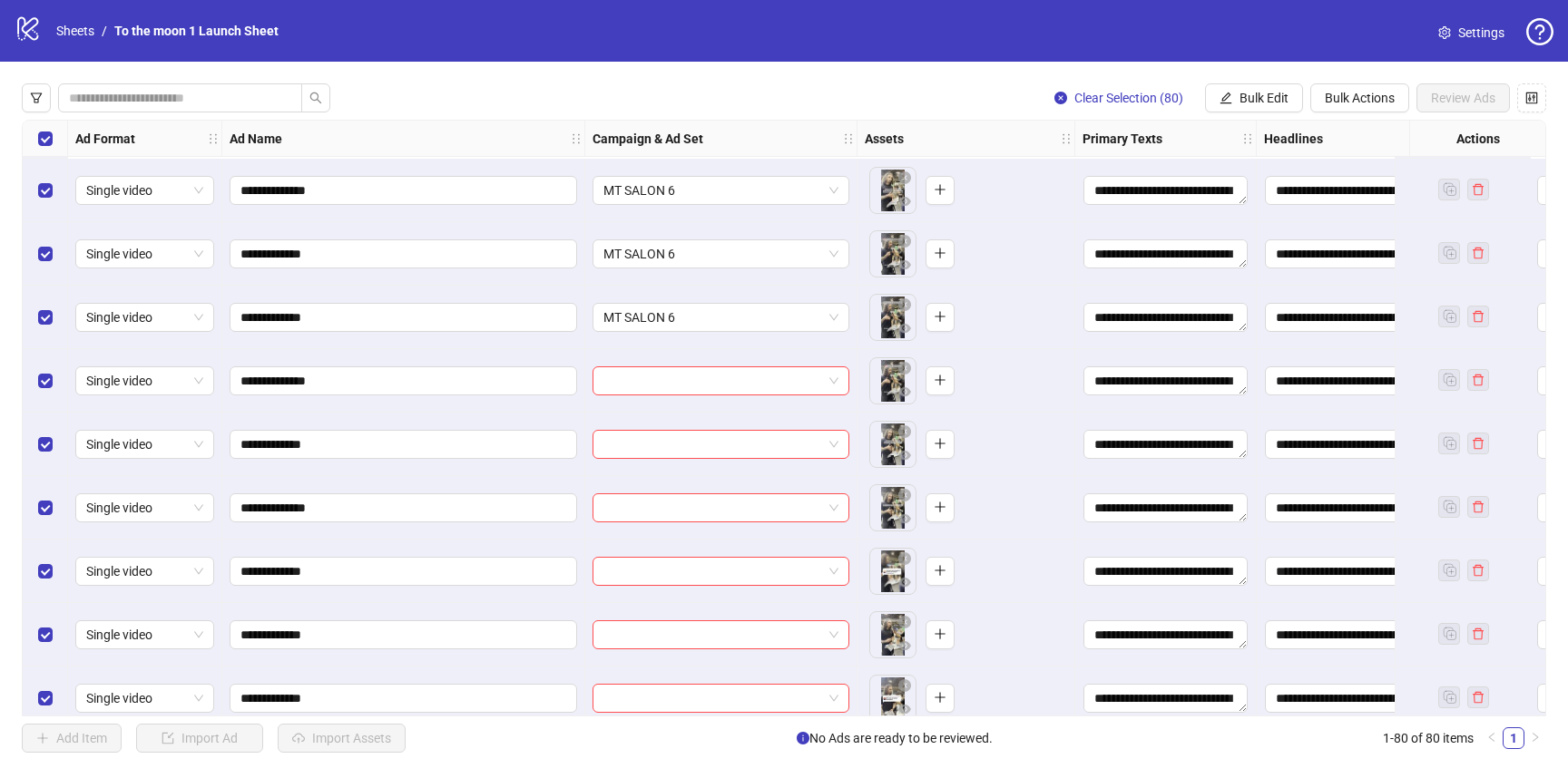
scroll to position [3610, 0]
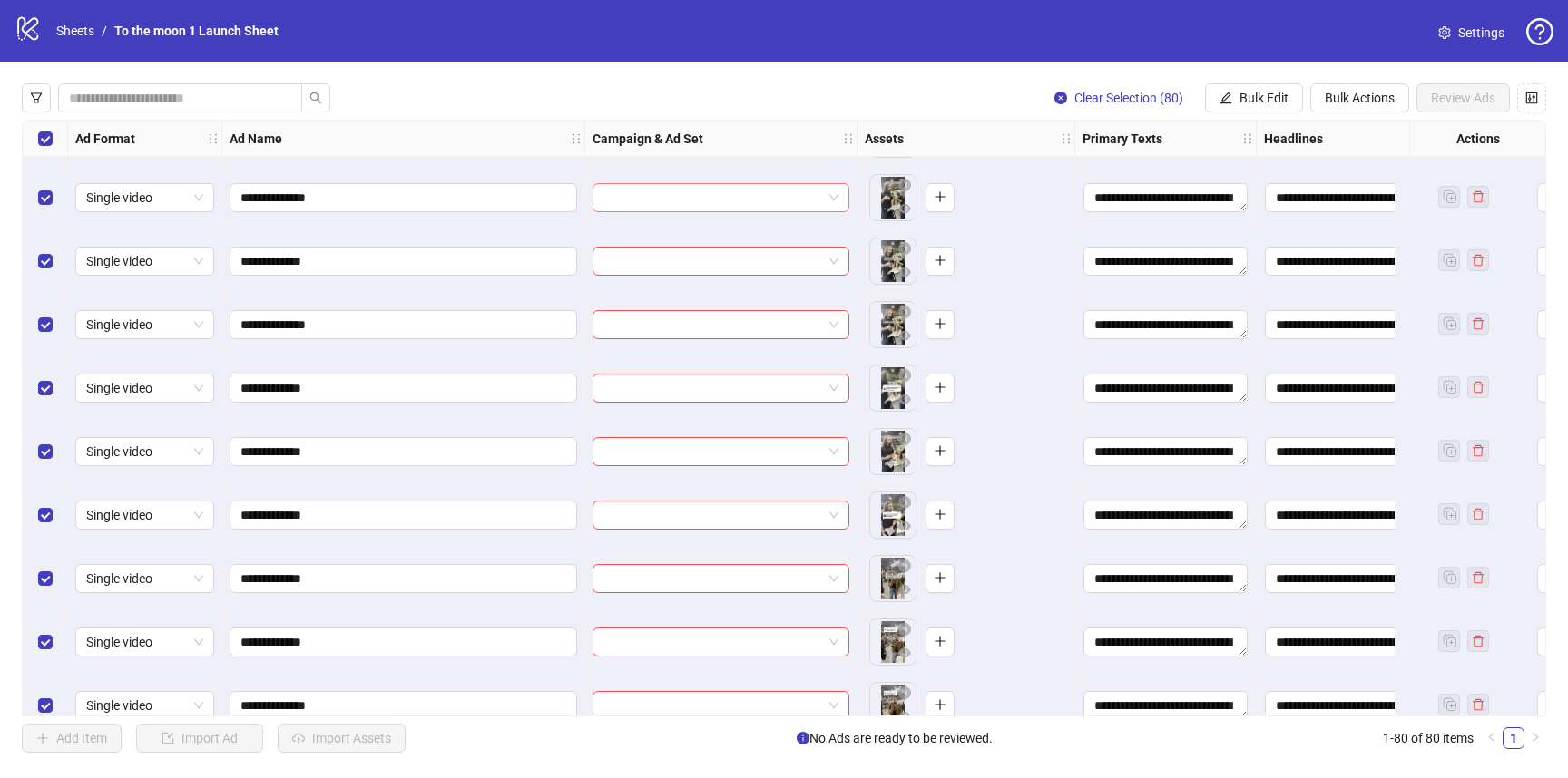
click at [770, 193] on input "search" at bounding box center [712, 197] width 219 height 27
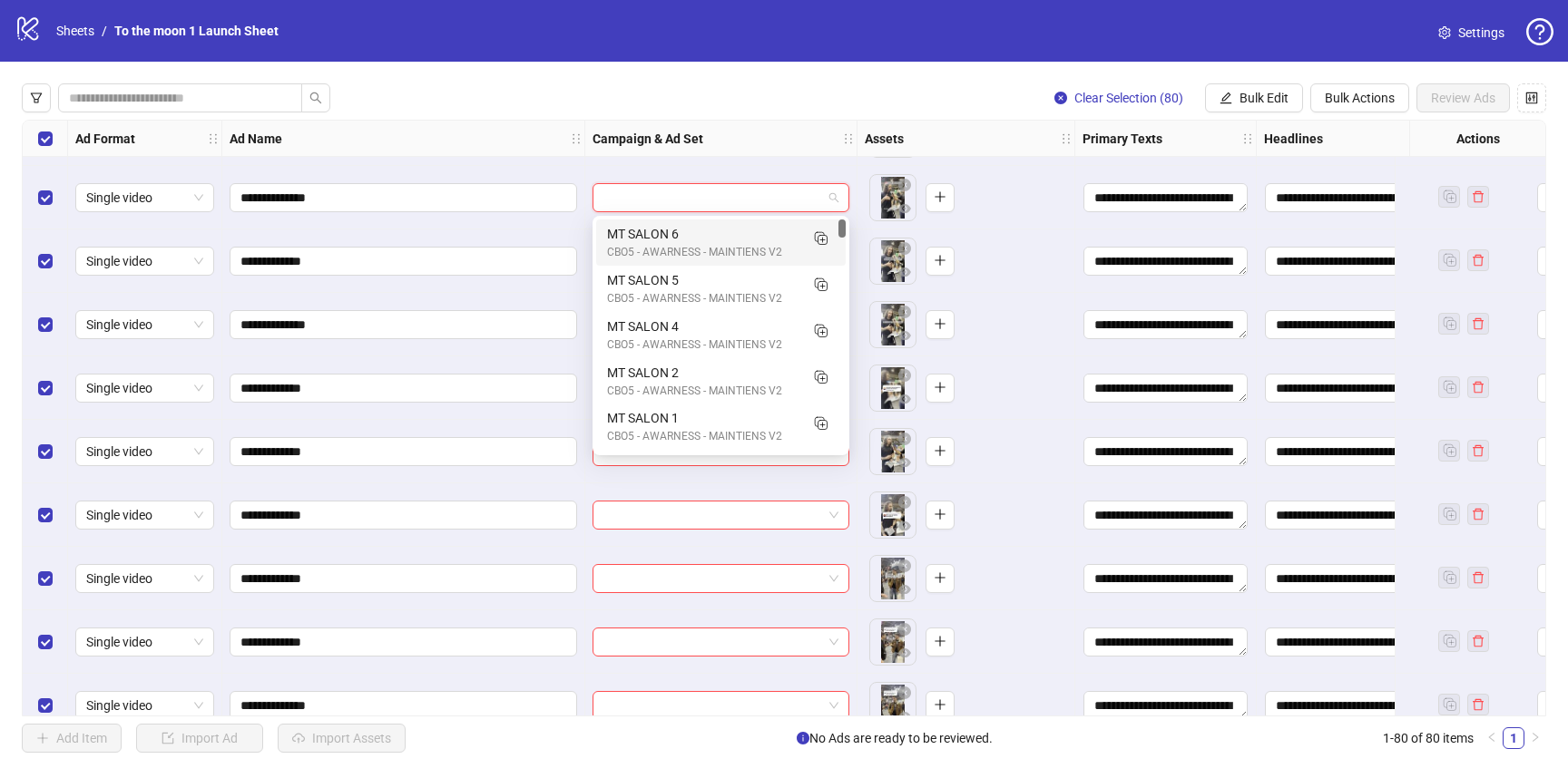
click at [753, 244] on div "CBO5 - AWARNESS - MAINTIENS V2" at bounding box center [703, 253] width 192 height 17
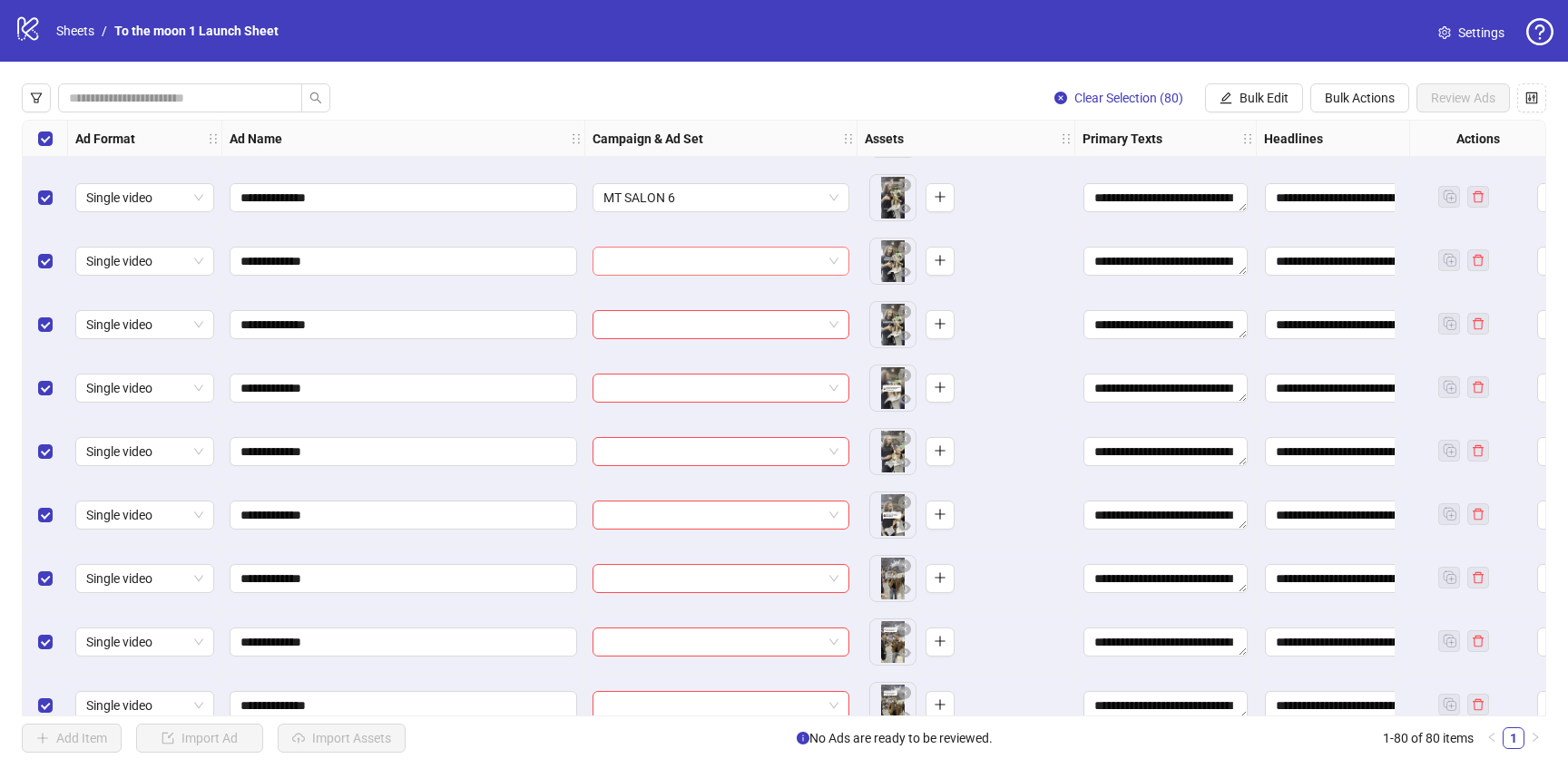
click at [749, 270] on input "search" at bounding box center [712, 261] width 219 height 27
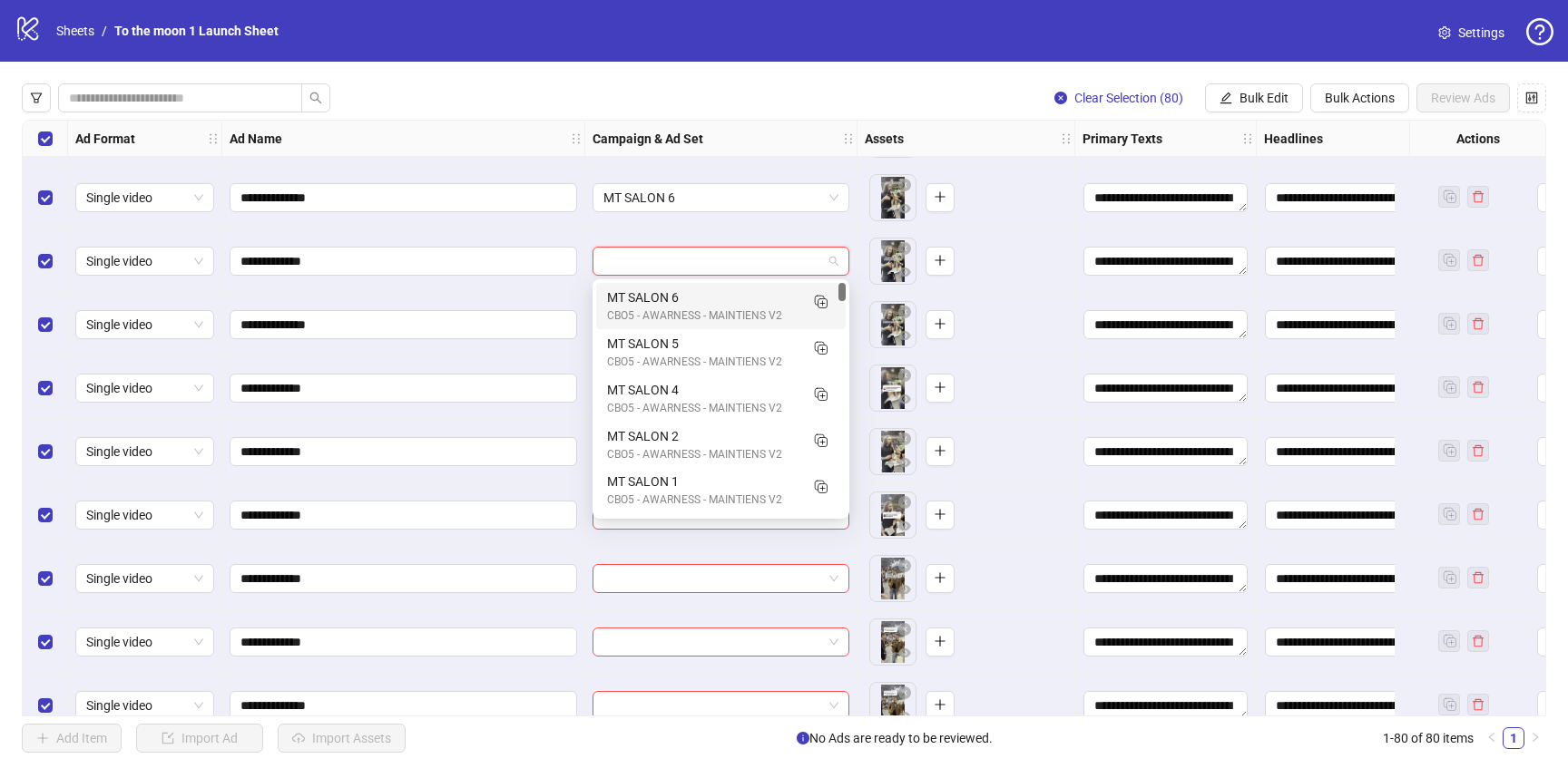
click at [742, 297] on div "MT SALON 6" at bounding box center [703, 297] width 192 height 20
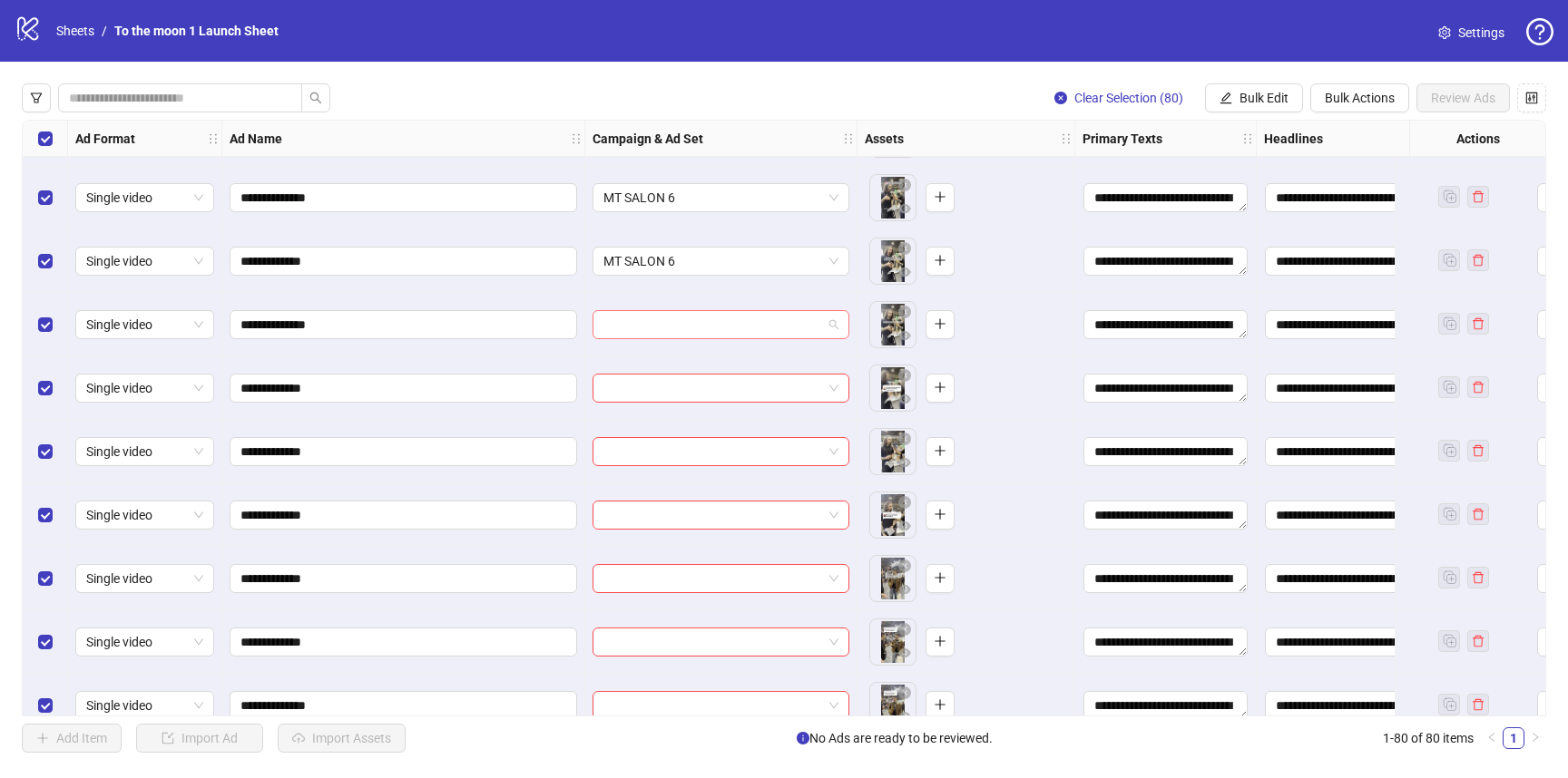
click at [742, 319] on input "search" at bounding box center [712, 325] width 219 height 27
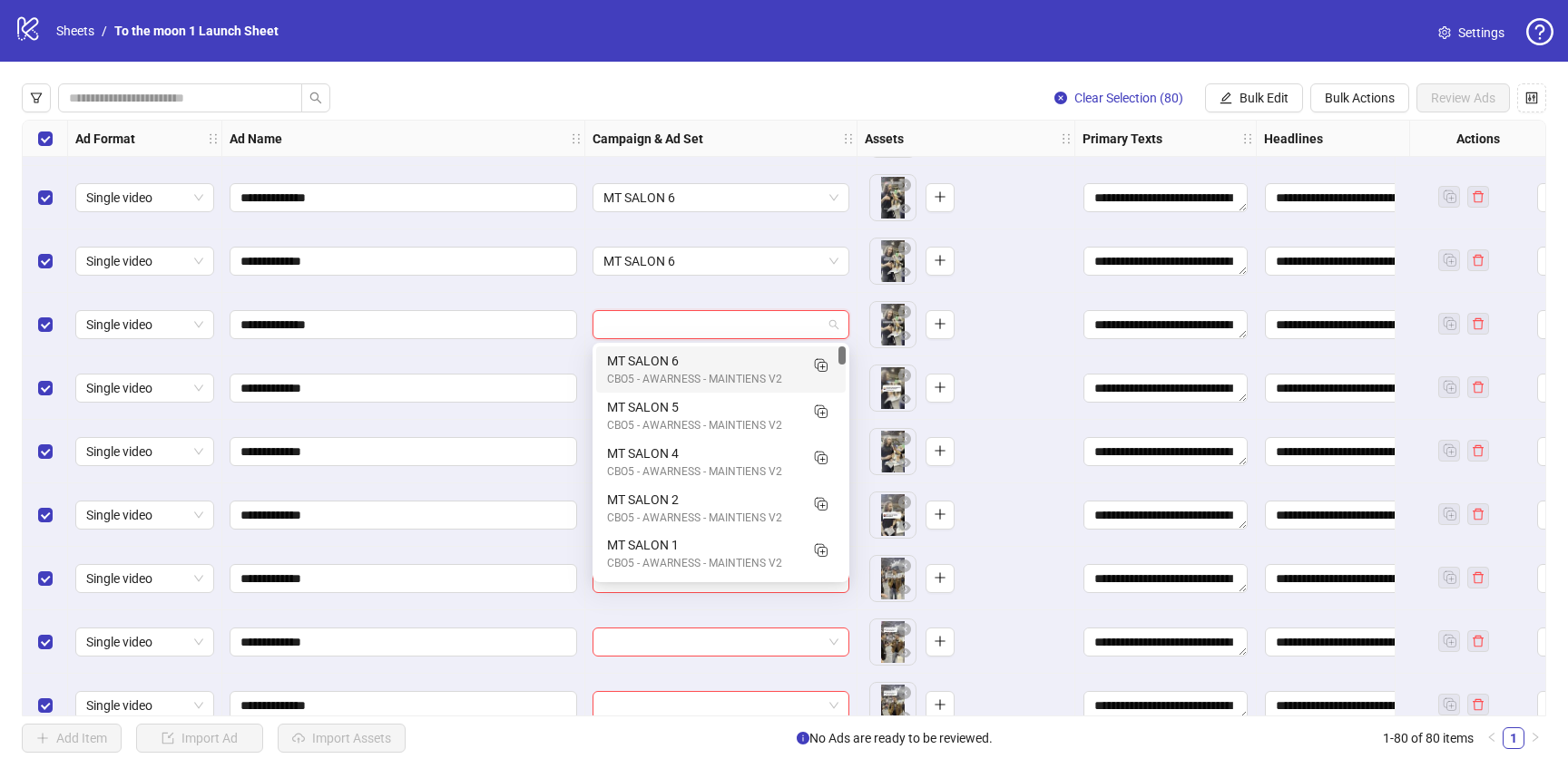
click at [742, 362] on div "MT SALON 6" at bounding box center [703, 361] width 192 height 20
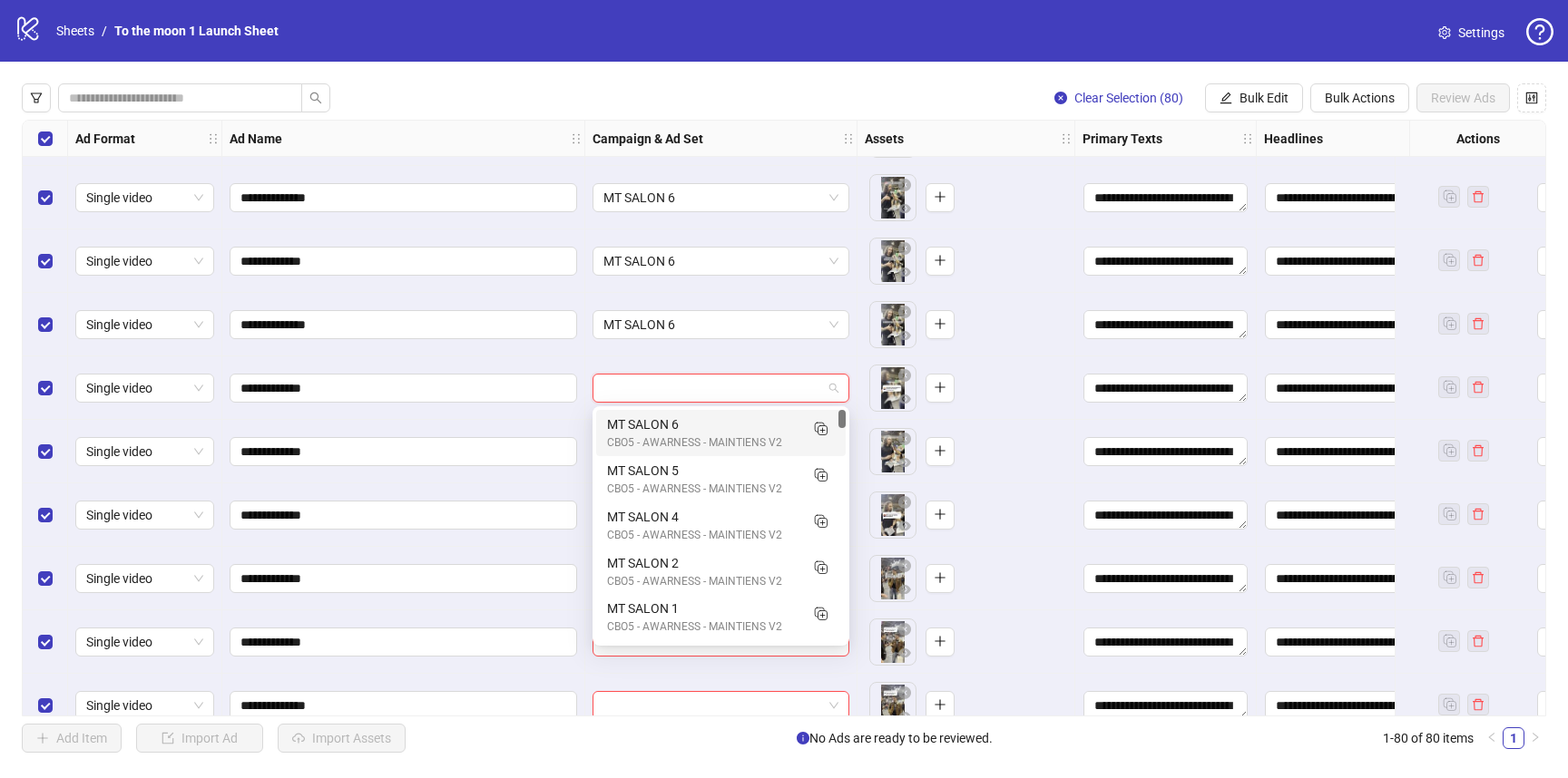
click at [739, 386] on input "search" at bounding box center [712, 388] width 219 height 27
click at [739, 433] on div "MT SALON 6" at bounding box center [703, 424] width 192 height 20
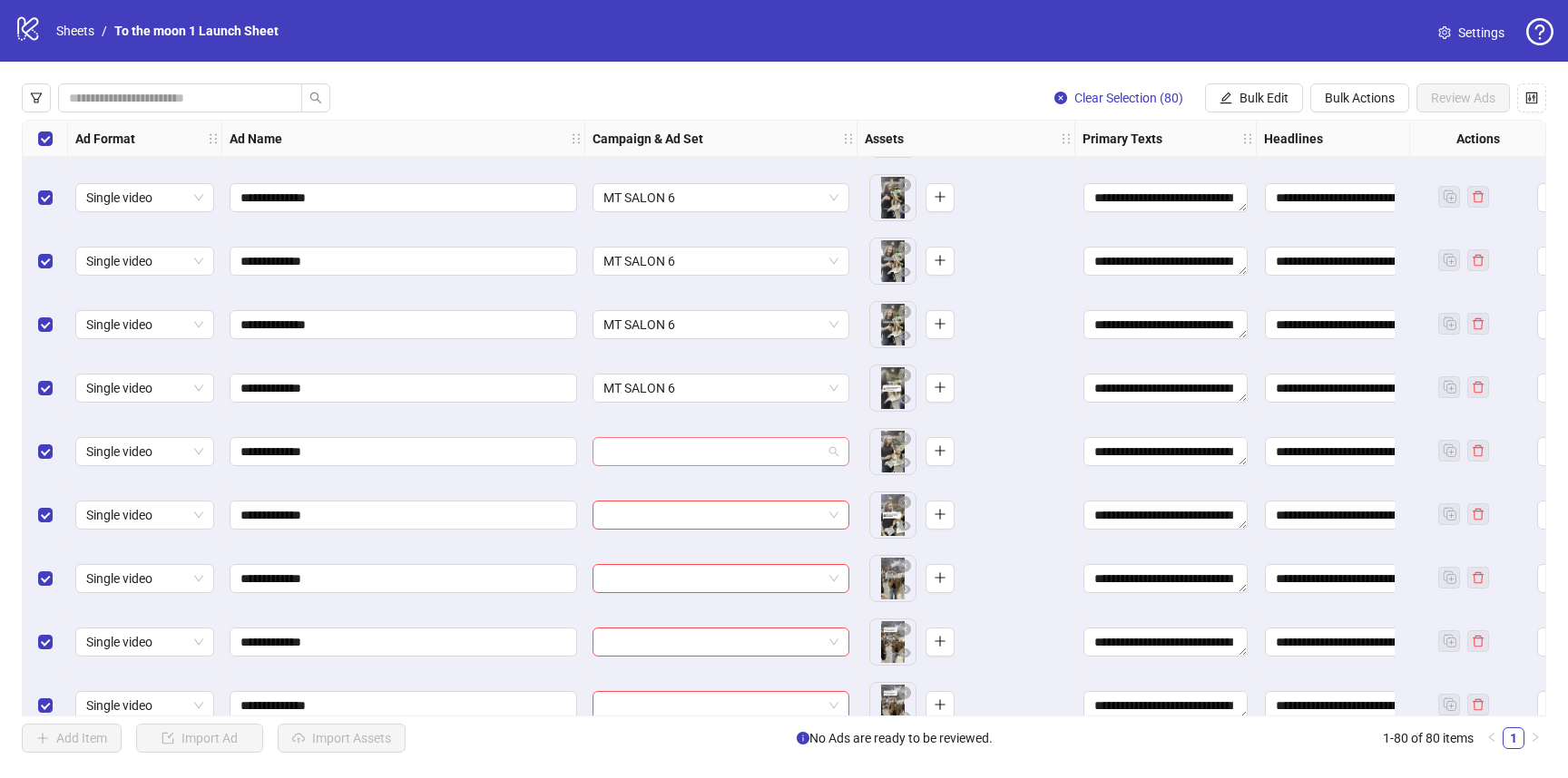
click at [739, 456] on input "search" at bounding box center [712, 452] width 219 height 27
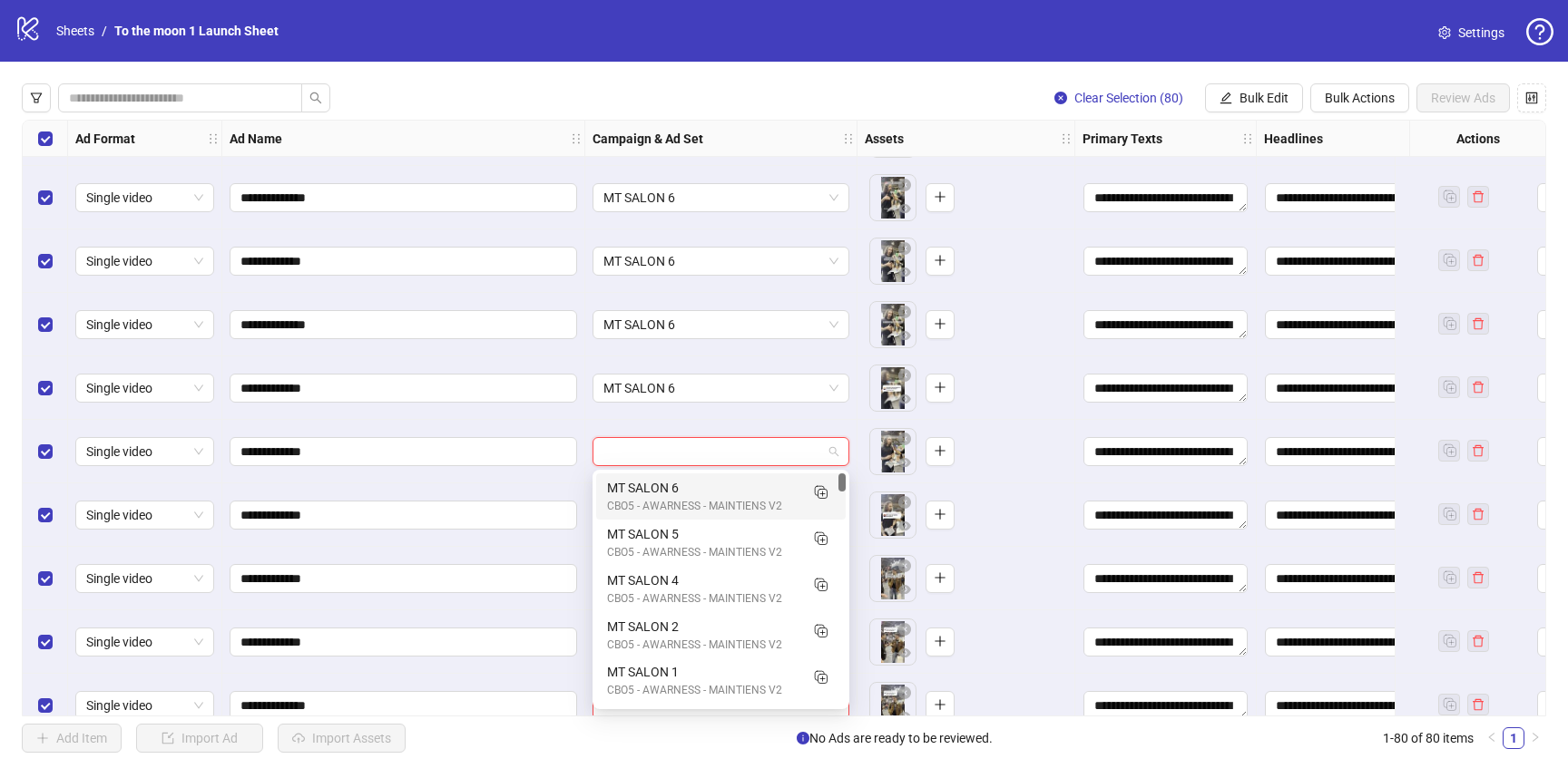
click at [739, 478] on div "MT SALON 6" at bounding box center [703, 488] width 192 height 20
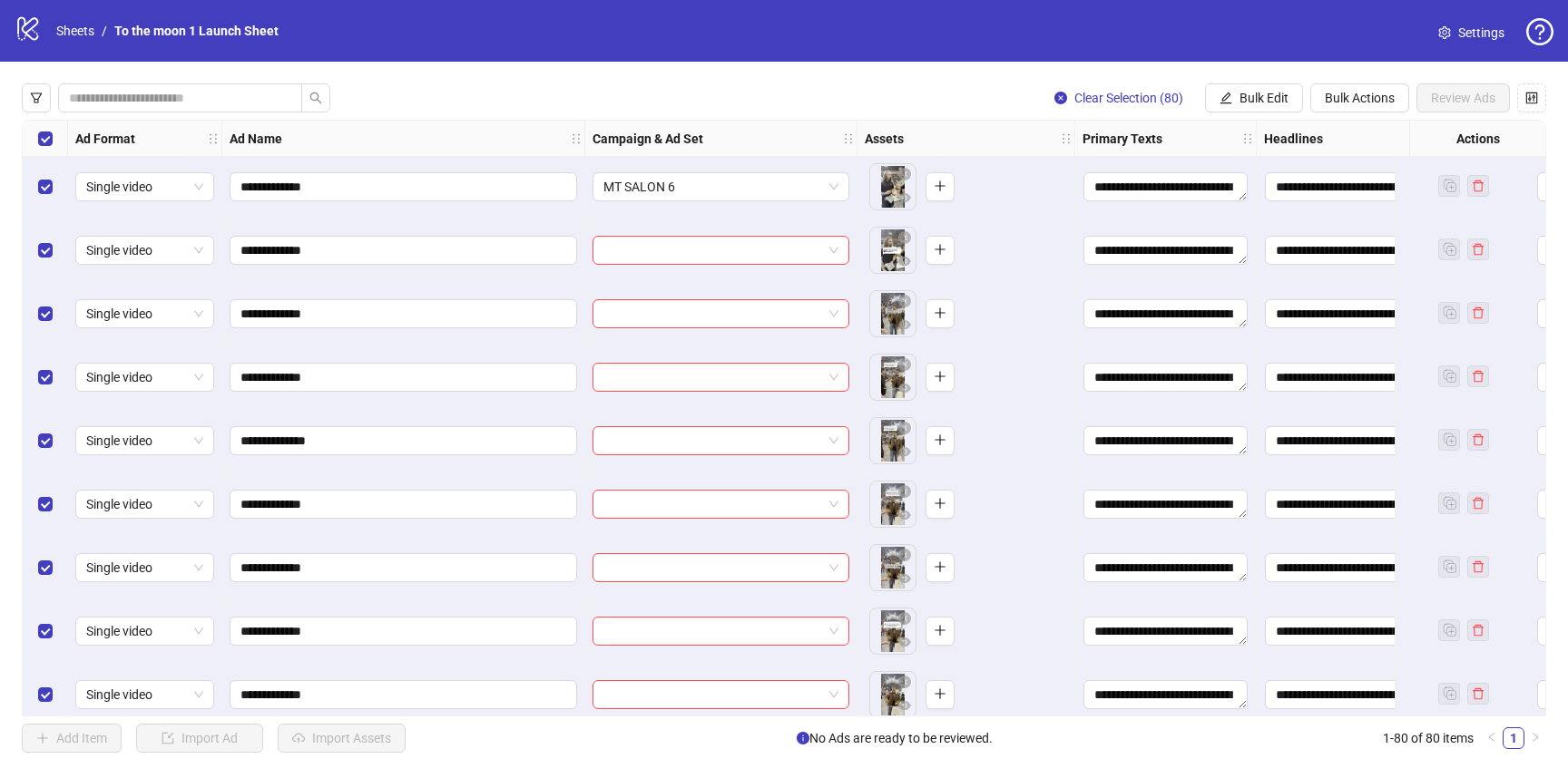
scroll to position [3903, 0]
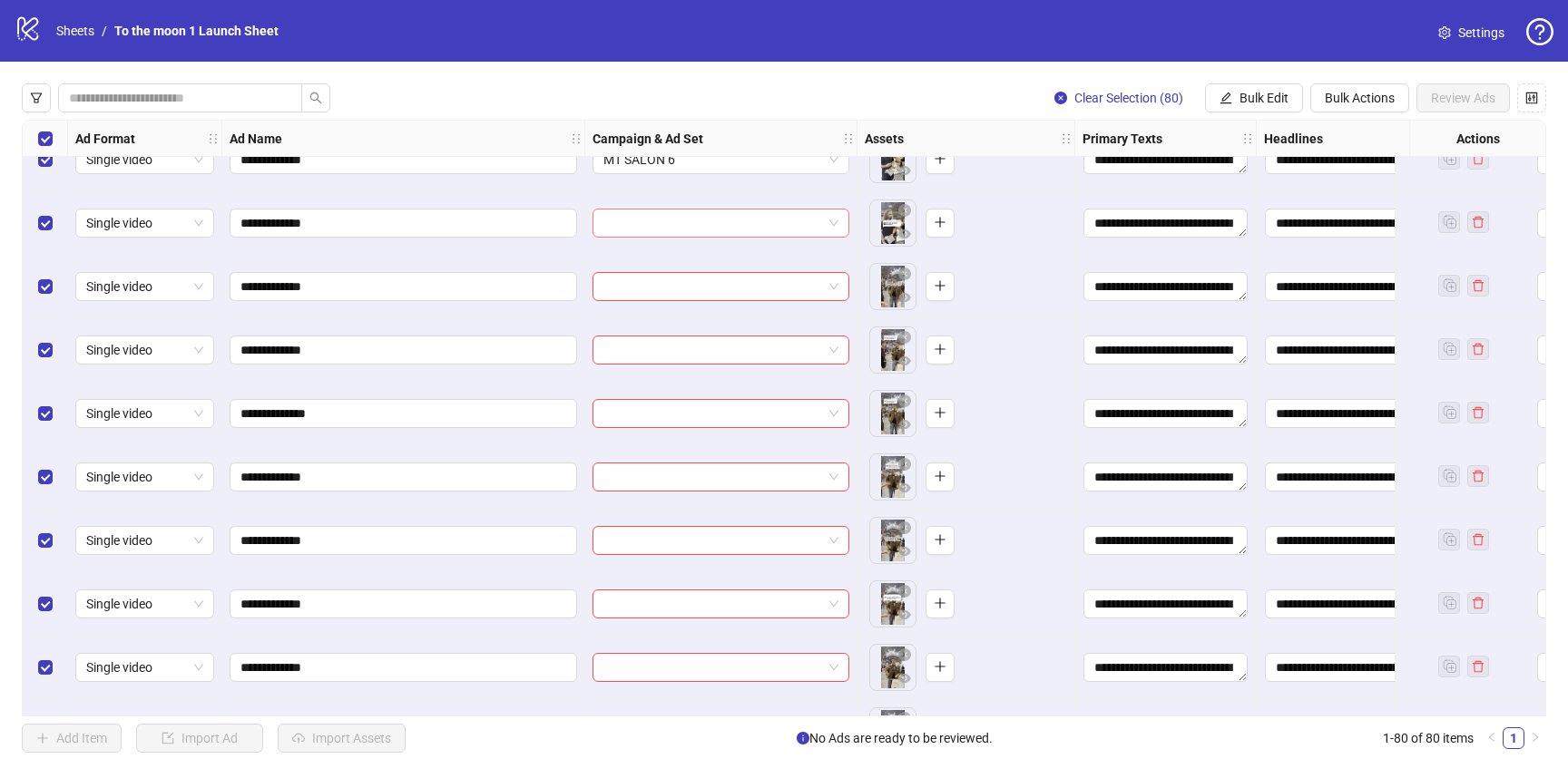
click at [721, 220] on input "search" at bounding box center [712, 224] width 219 height 27
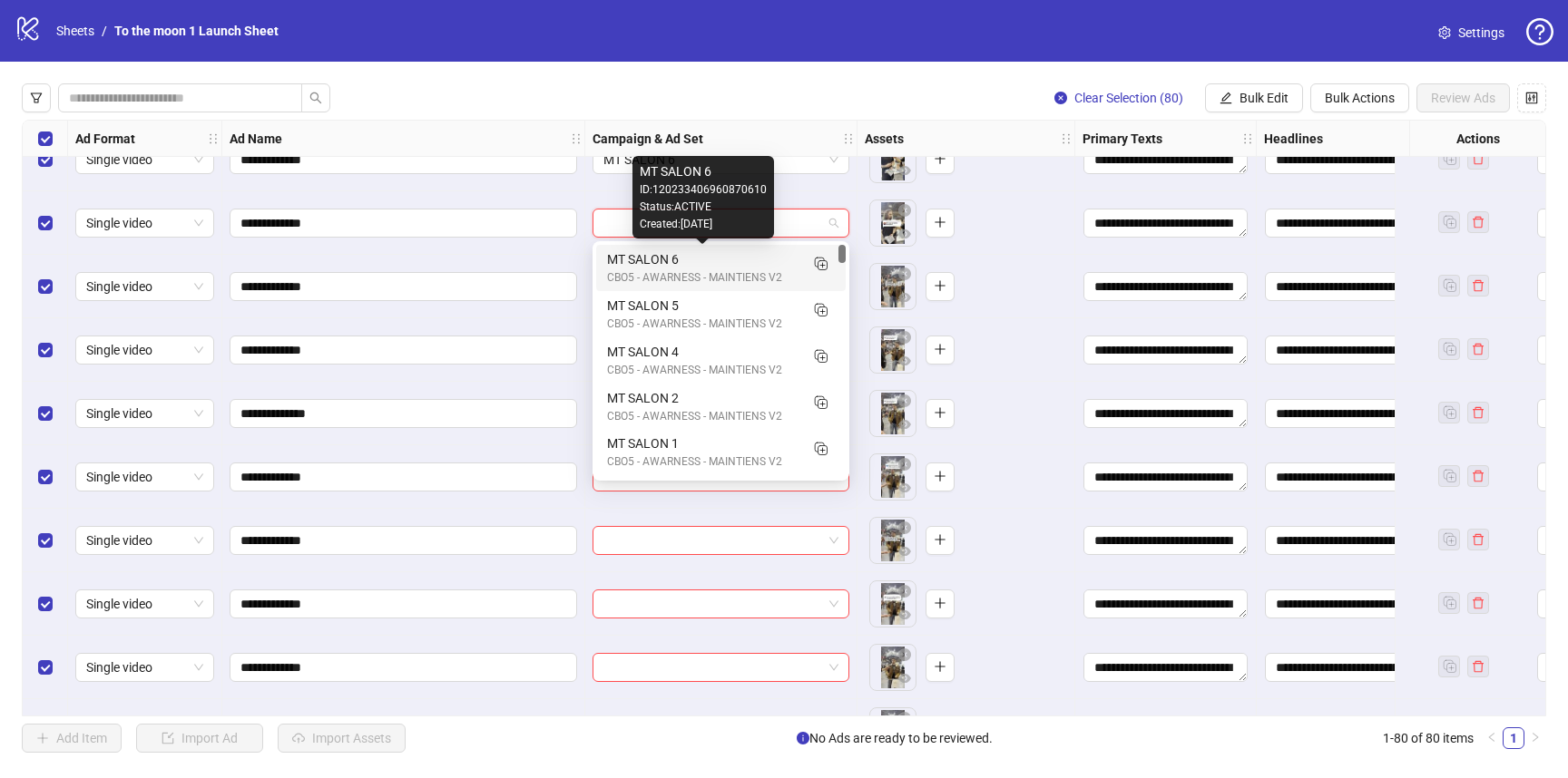
click at [705, 265] on div "MT SALON 6" at bounding box center [703, 259] width 192 height 20
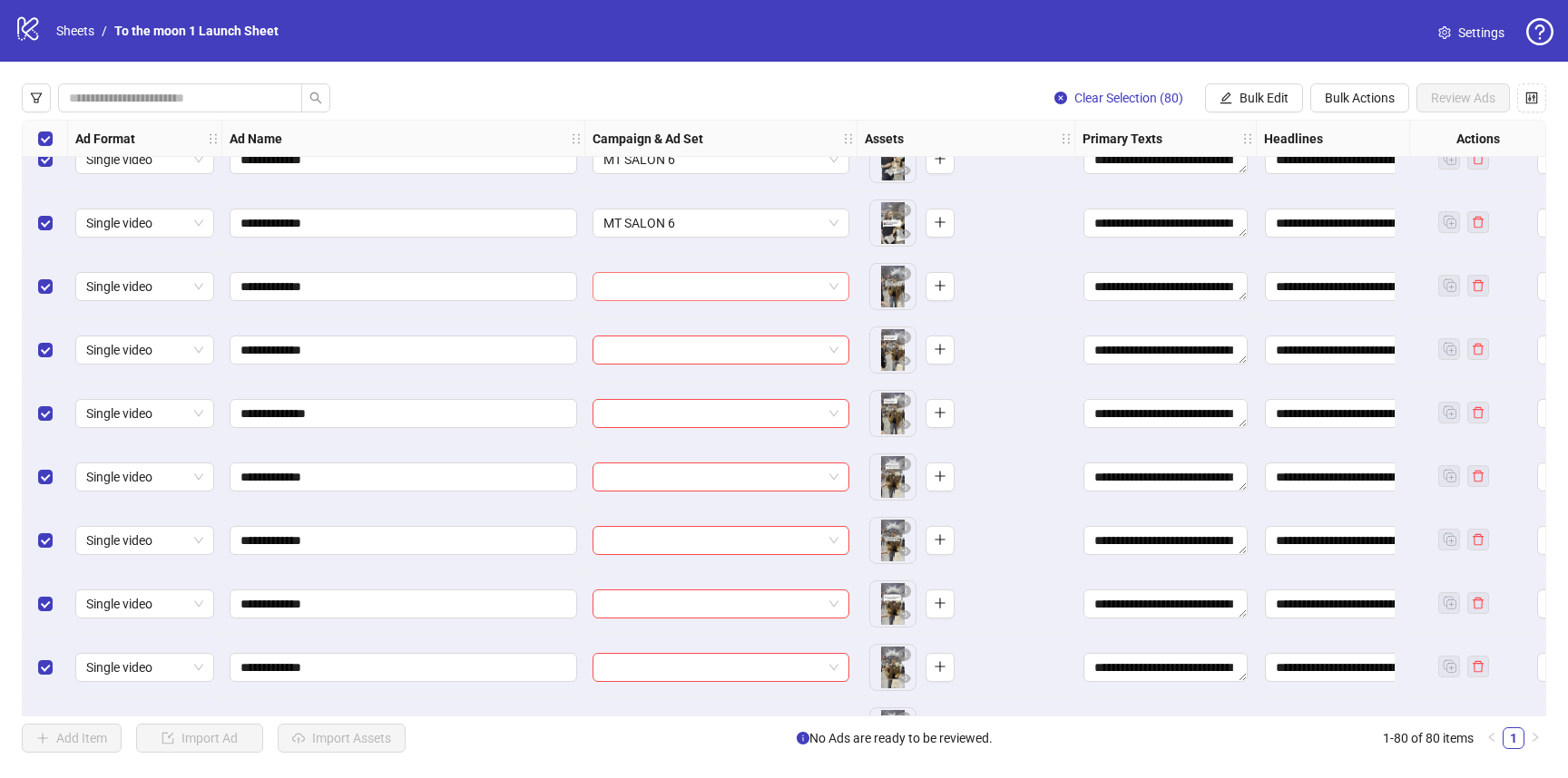
click at [779, 287] on input "search" at bounding box center [712, 286] width 219 height 27
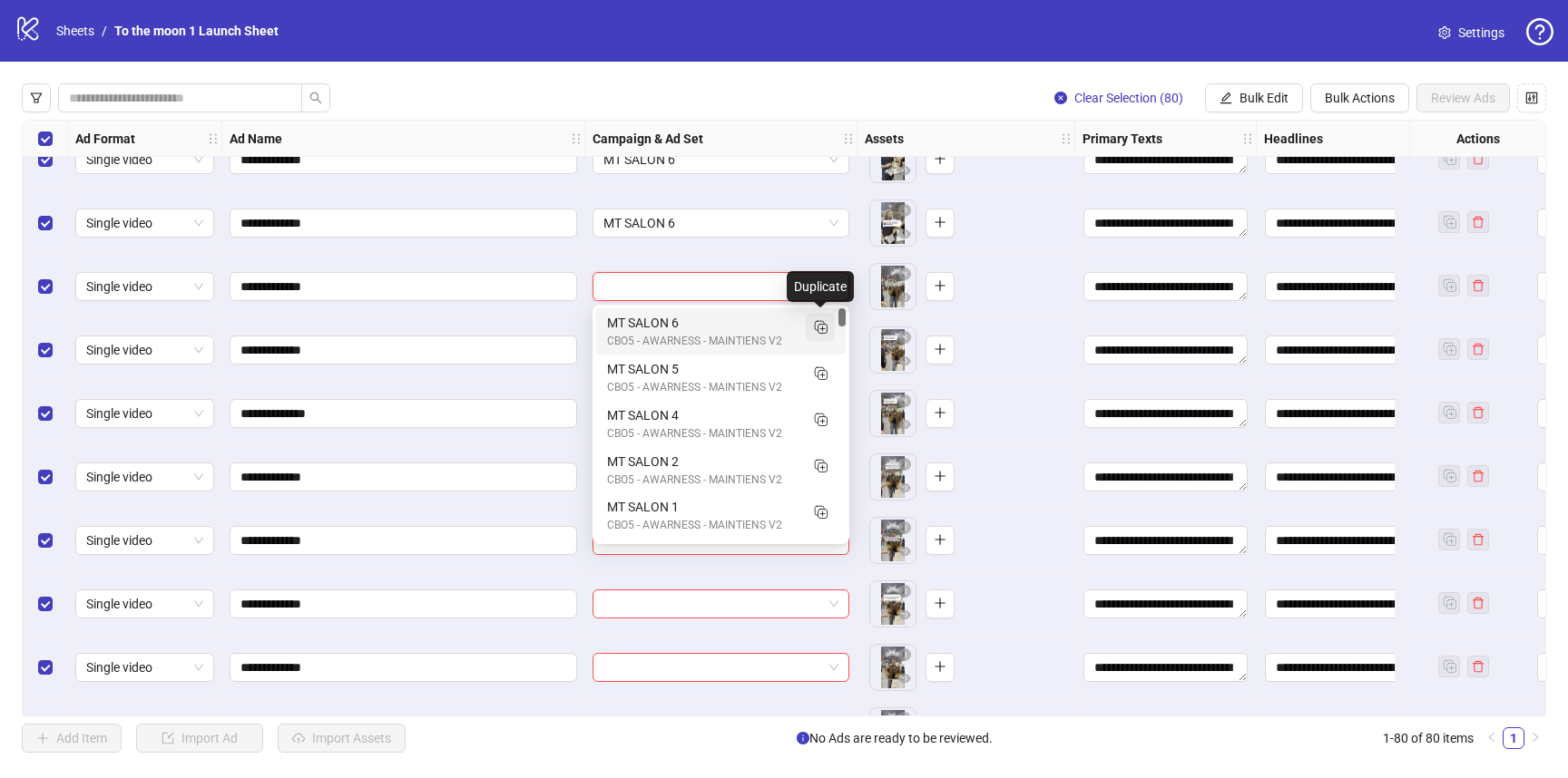
click at [815, 326] on rect "Duplicate" at bounding box center [819, 325] width 9 height 9
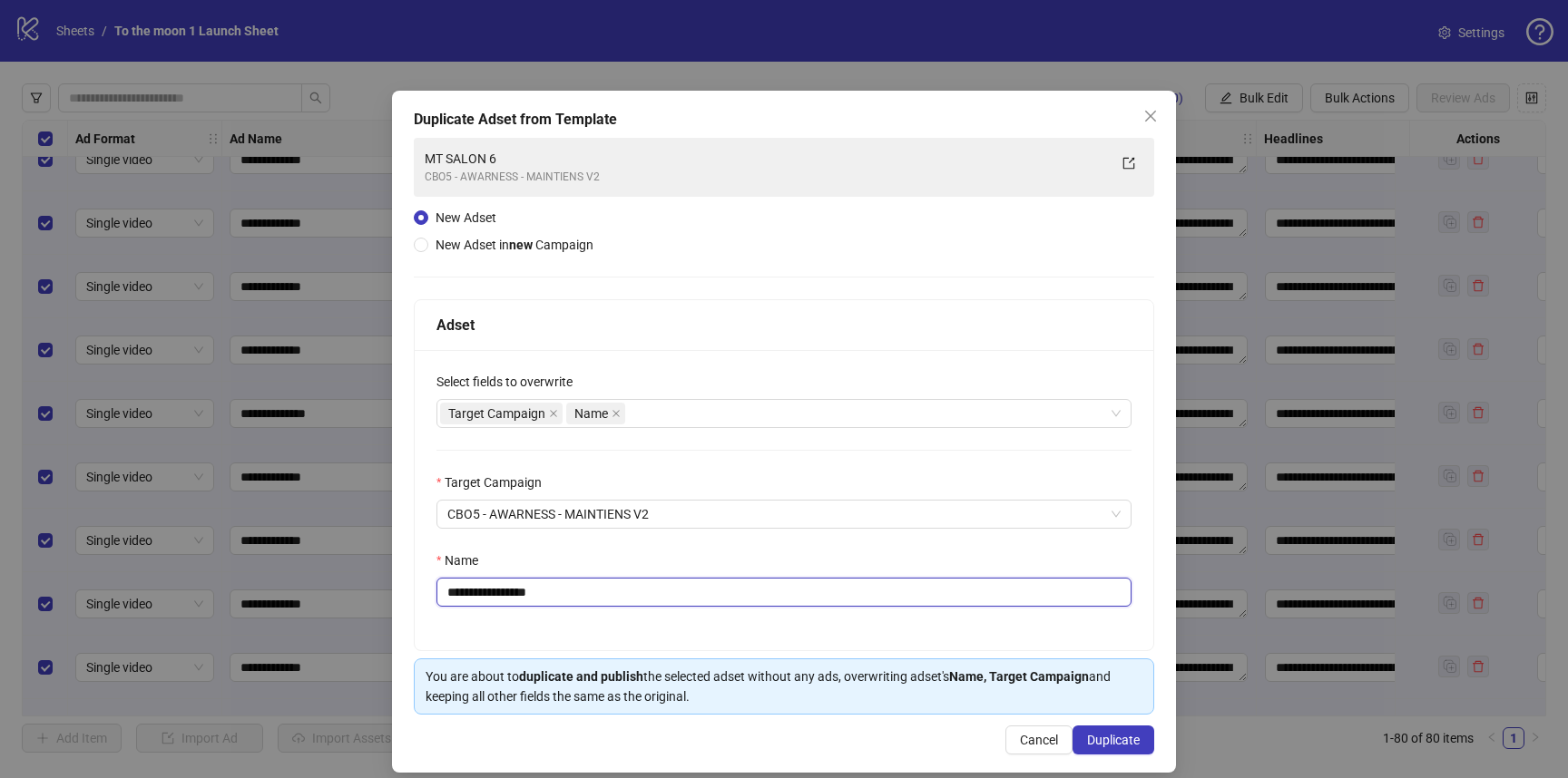
drag, startPoint x: 514, startPoint y: 591, endPoint x: 663, endPoint y: 591, distance: 149.0
click at [663, 591] on input "**********" at bounding box center [784, 592] width 695 height 29
type input "**********"
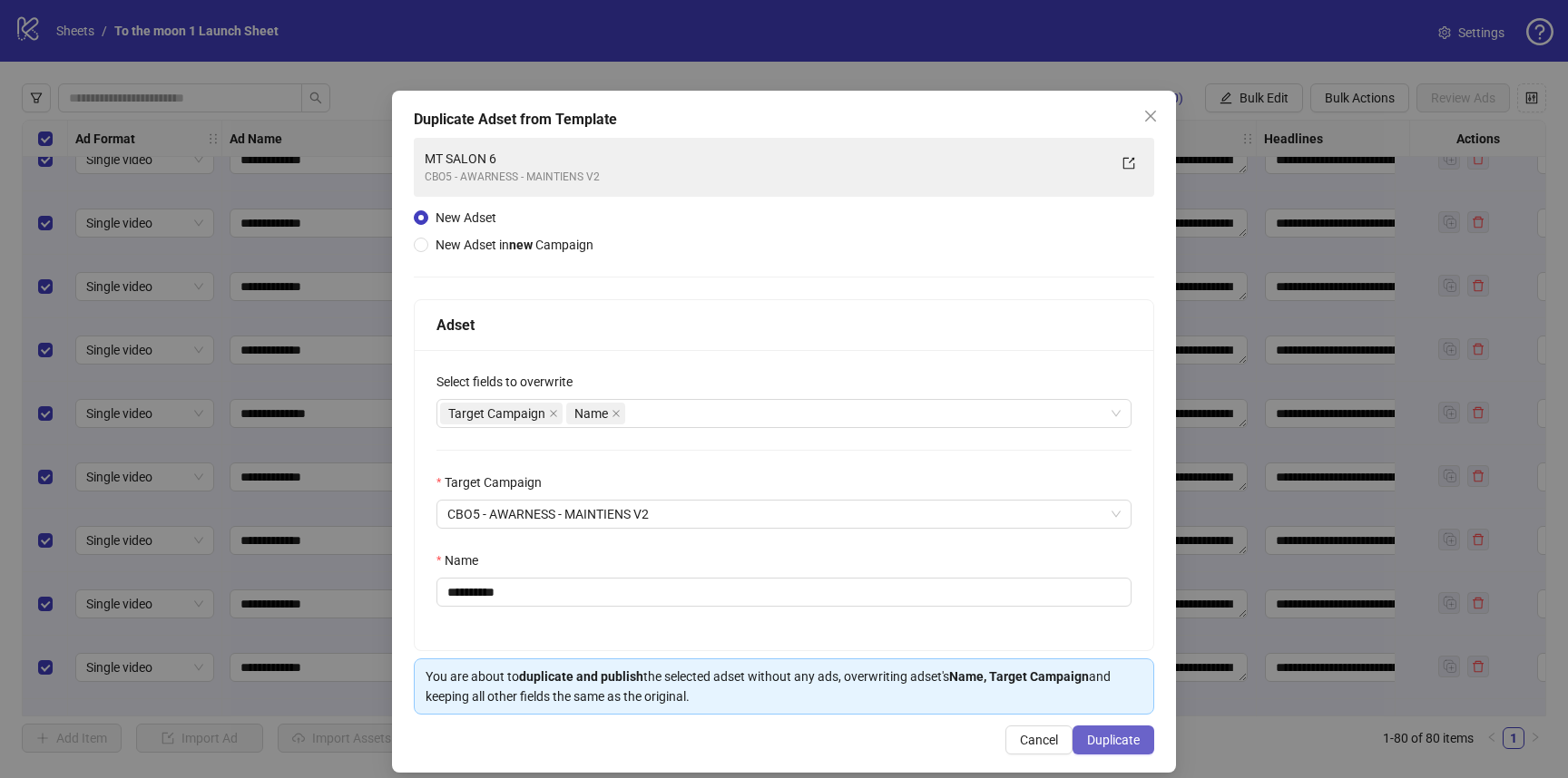
click at [1134, 738] on span "Duplicate" at bounding box center [1113, 739] width 52 height 15
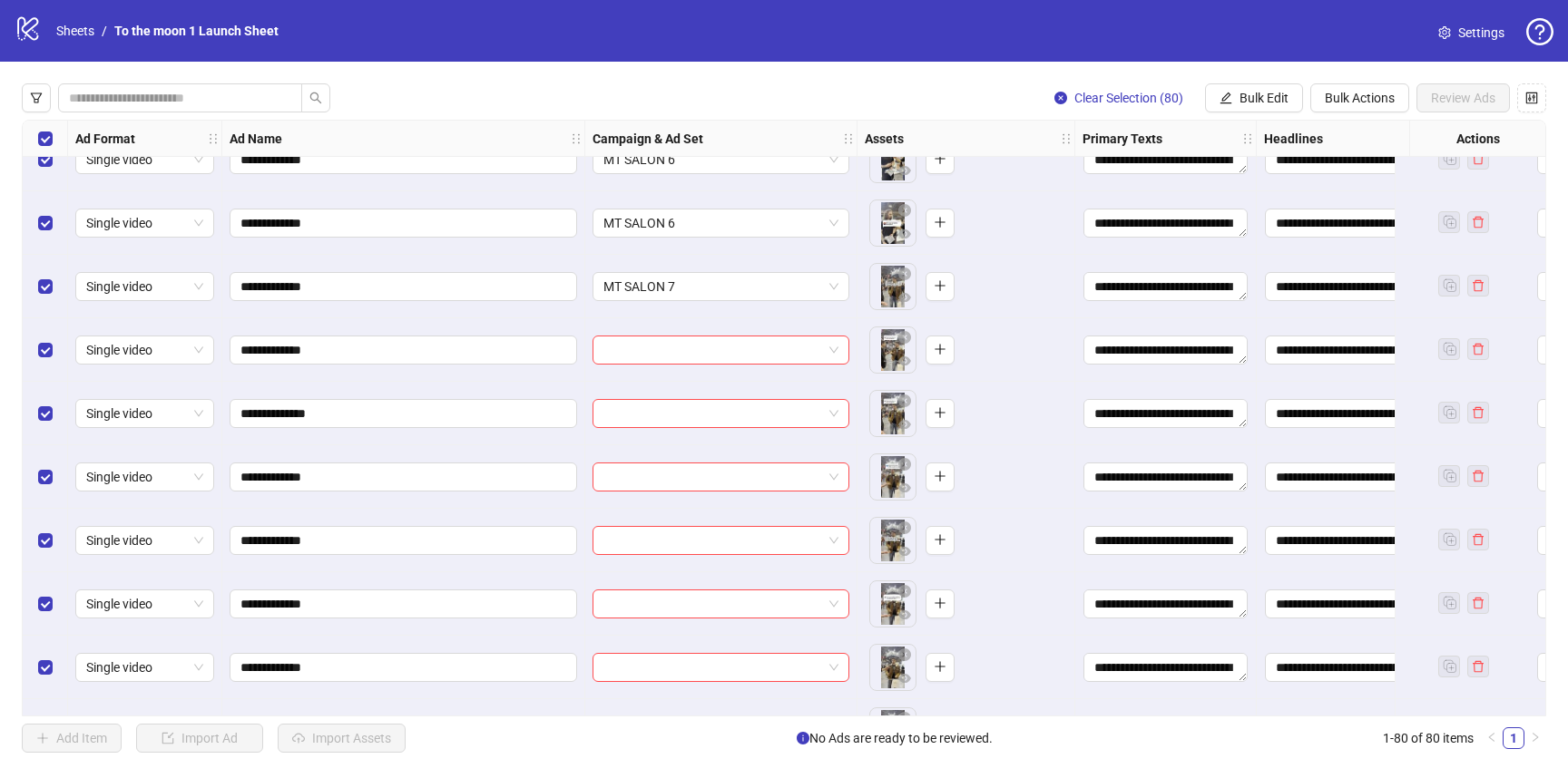
scroll to position [4048, 0]
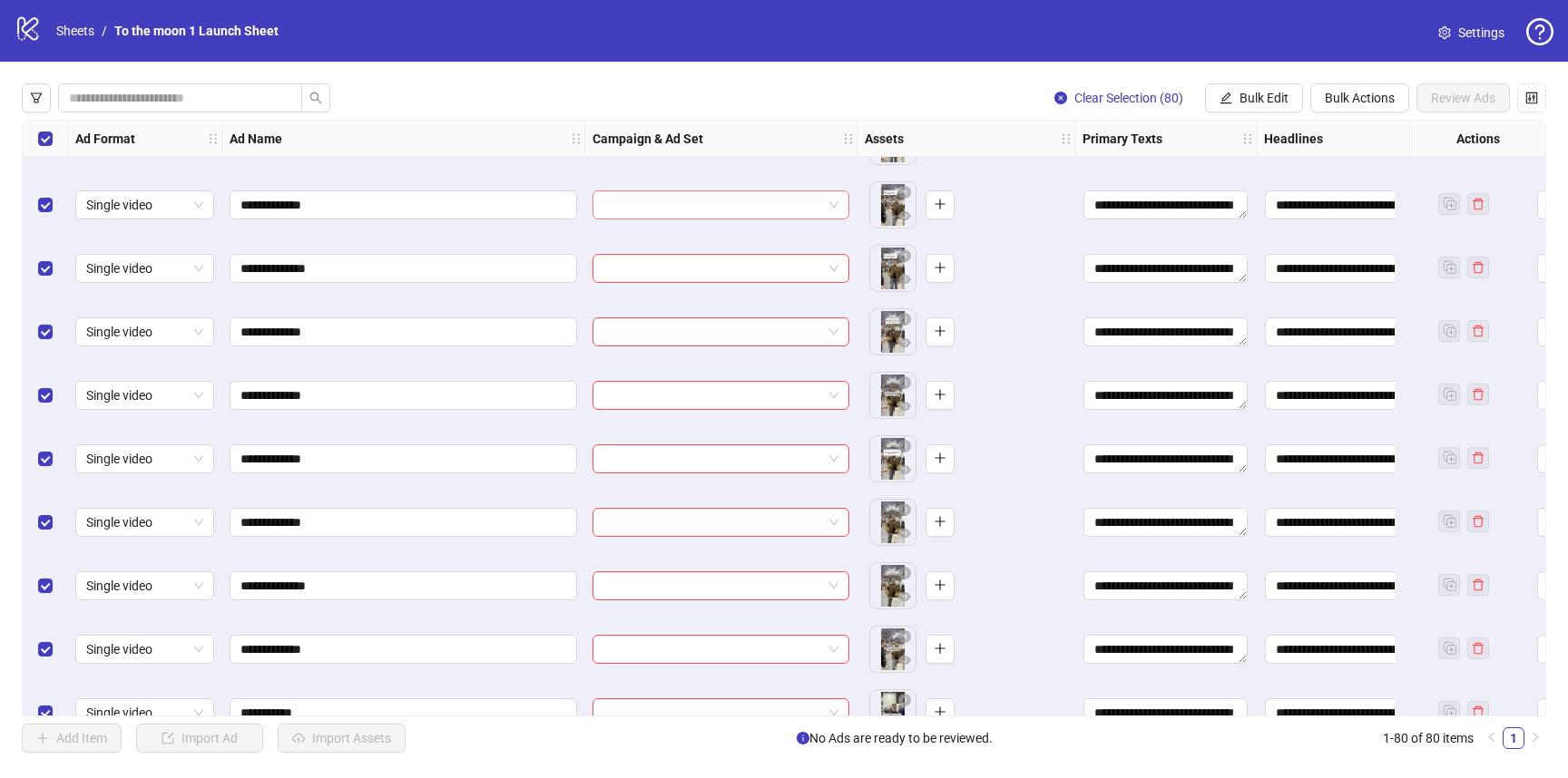
click at [649, 204] on input "search" at bounding box center [712, 205] width 219 height 27
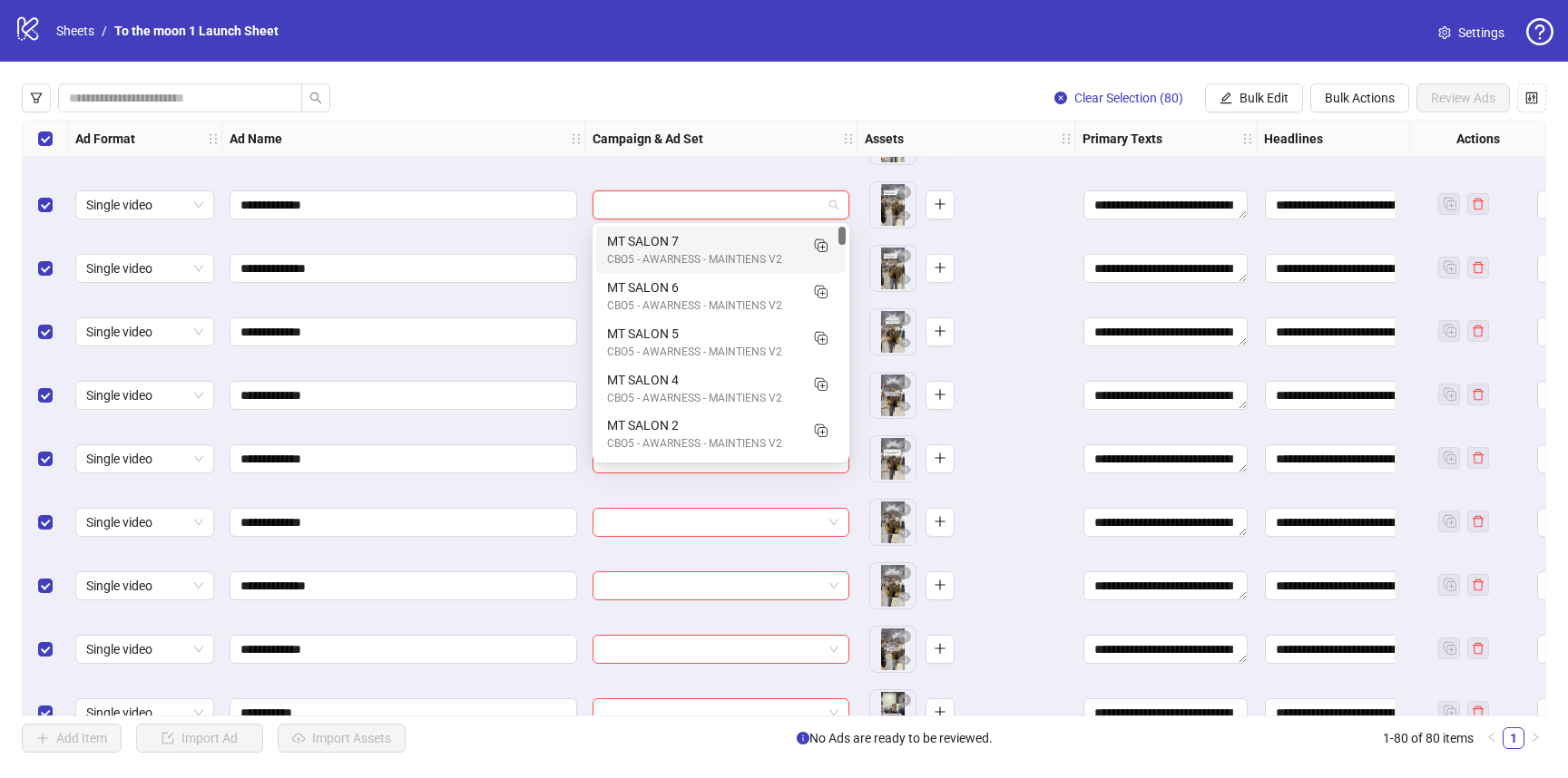
click at [649, 248] on div "MT SALON 7" at bounding box center [703, 241] width 192 height 20
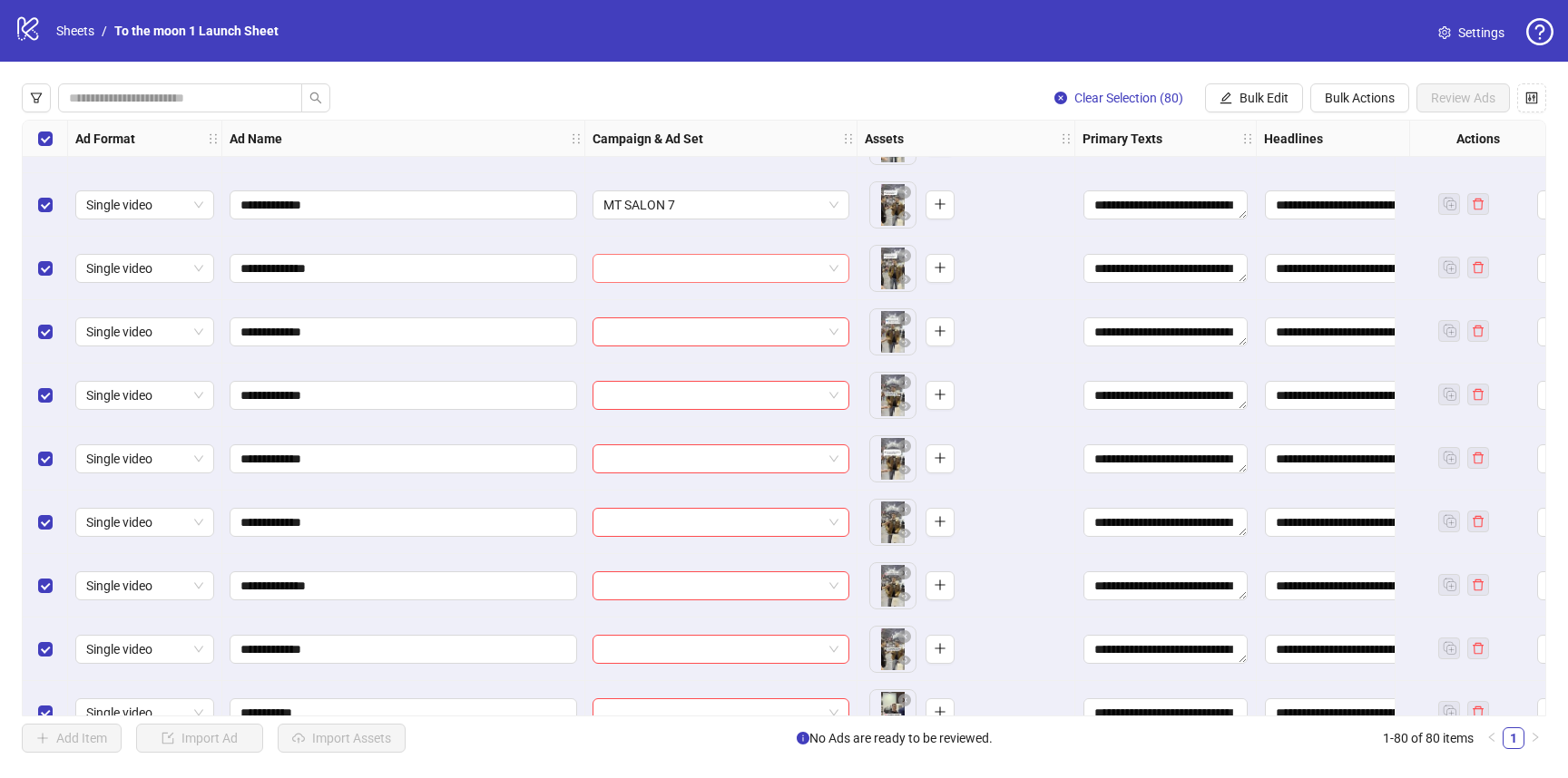
click at [669, 266] on input "search" at bounding box center [712, 268] width 219 height 27
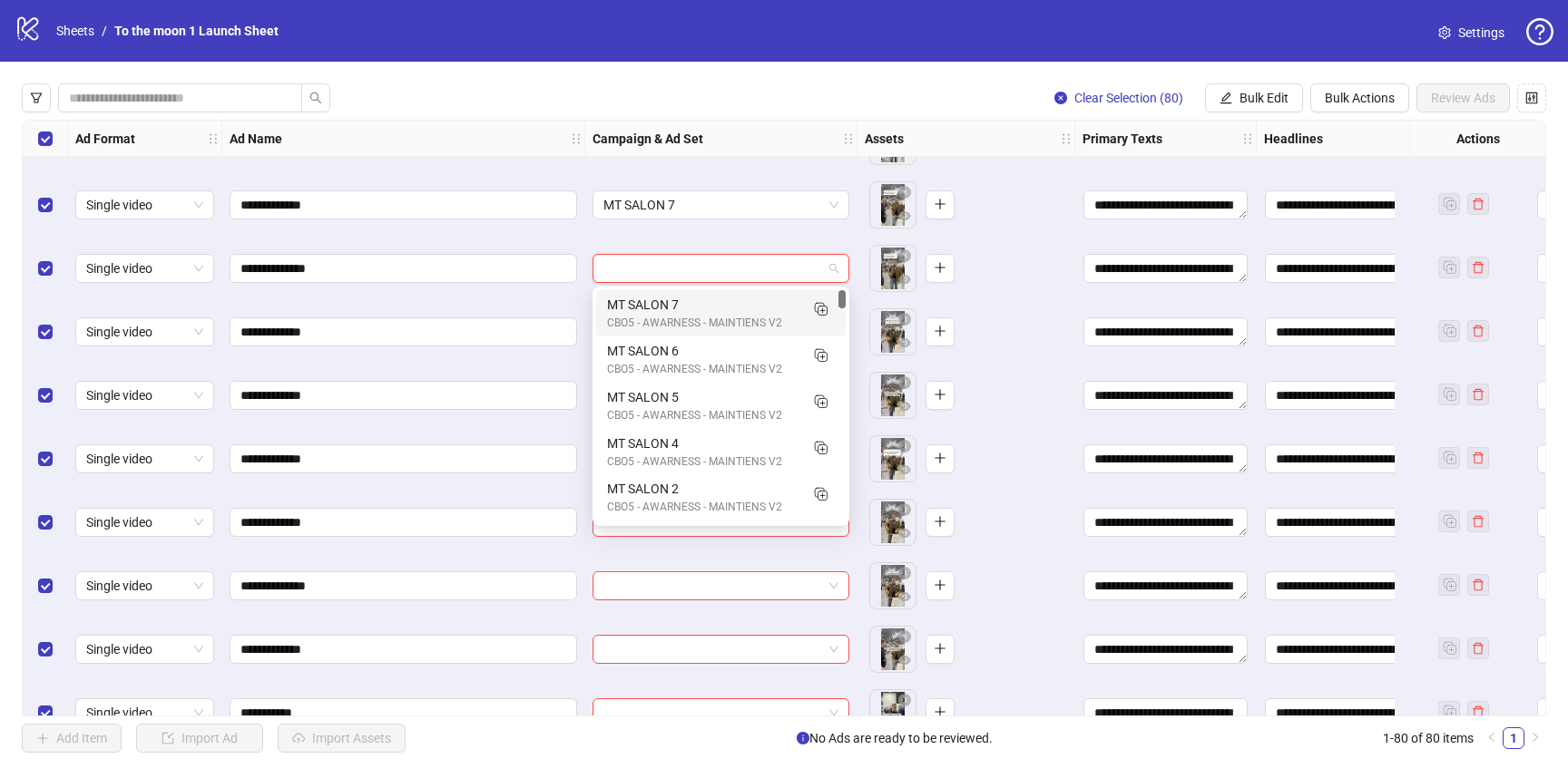
click at [673, 302] on div "MT SALON 7" at bounding box center [703, 305] width 192 height 20
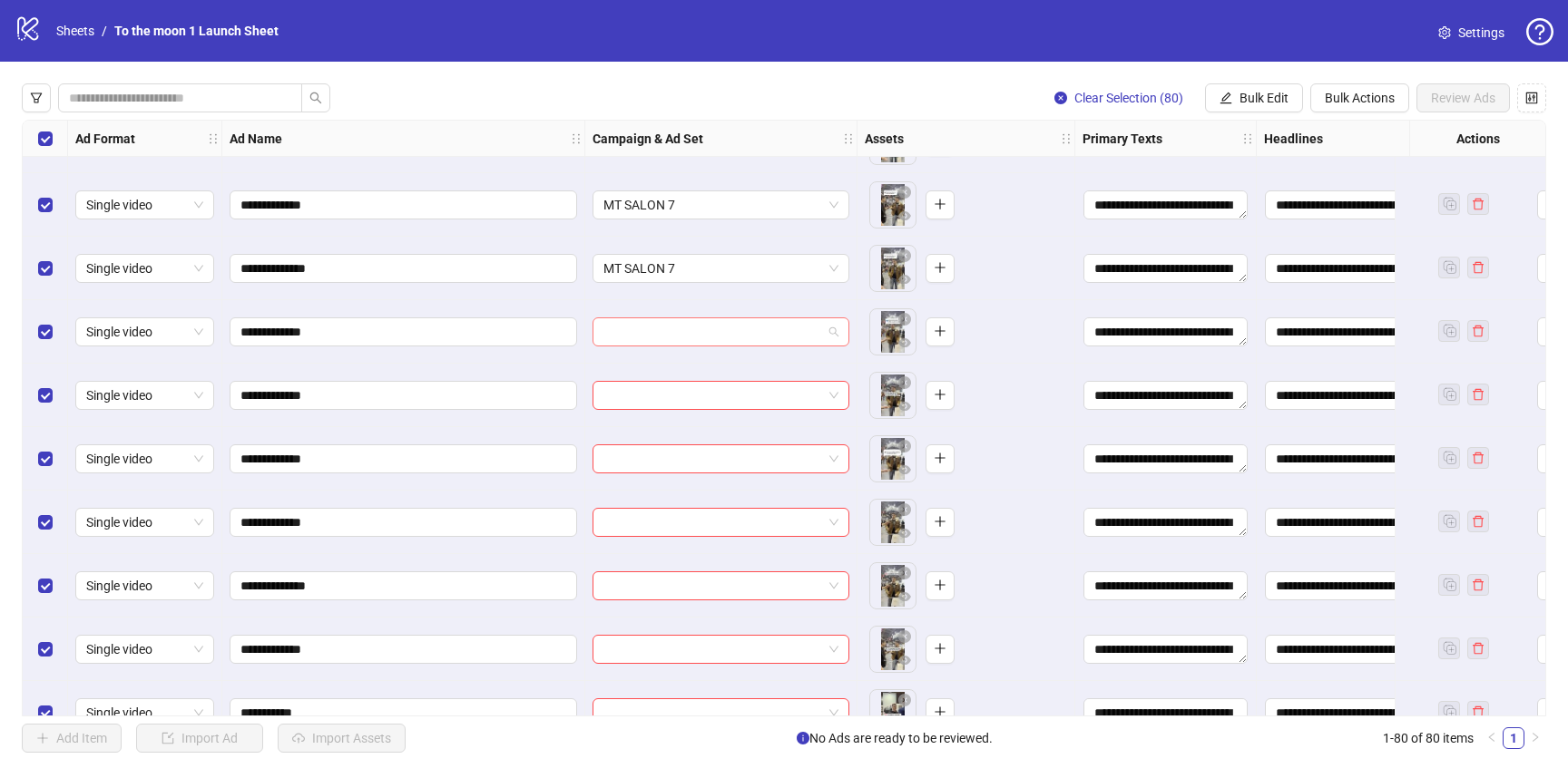
click at [712, 330] on input "search" at bounding box center [712, 332] width 219 height 27
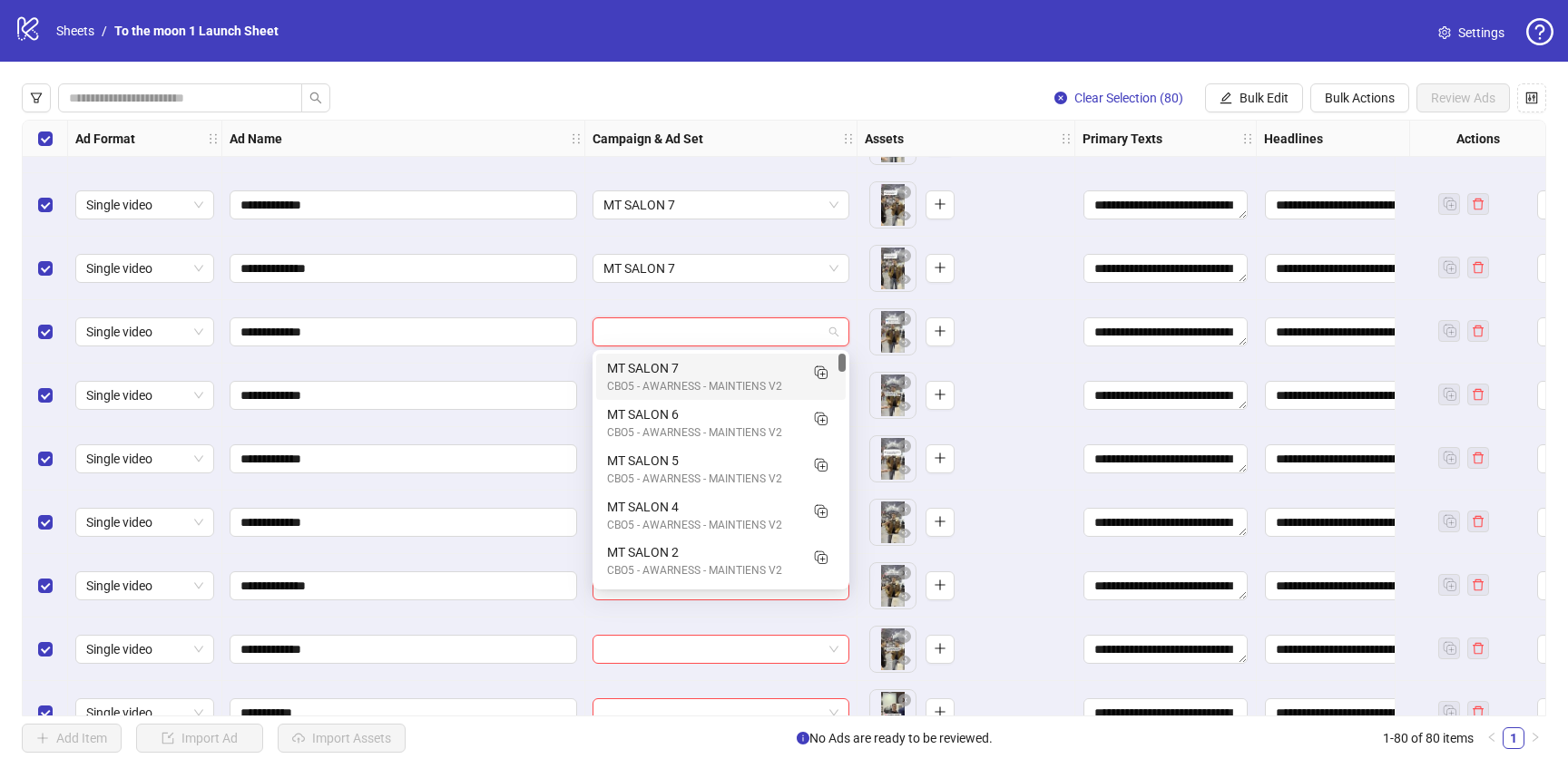
click at [712, 372] on div "MT SALON 7" at bounding box center [703, 368] width 192 height 20
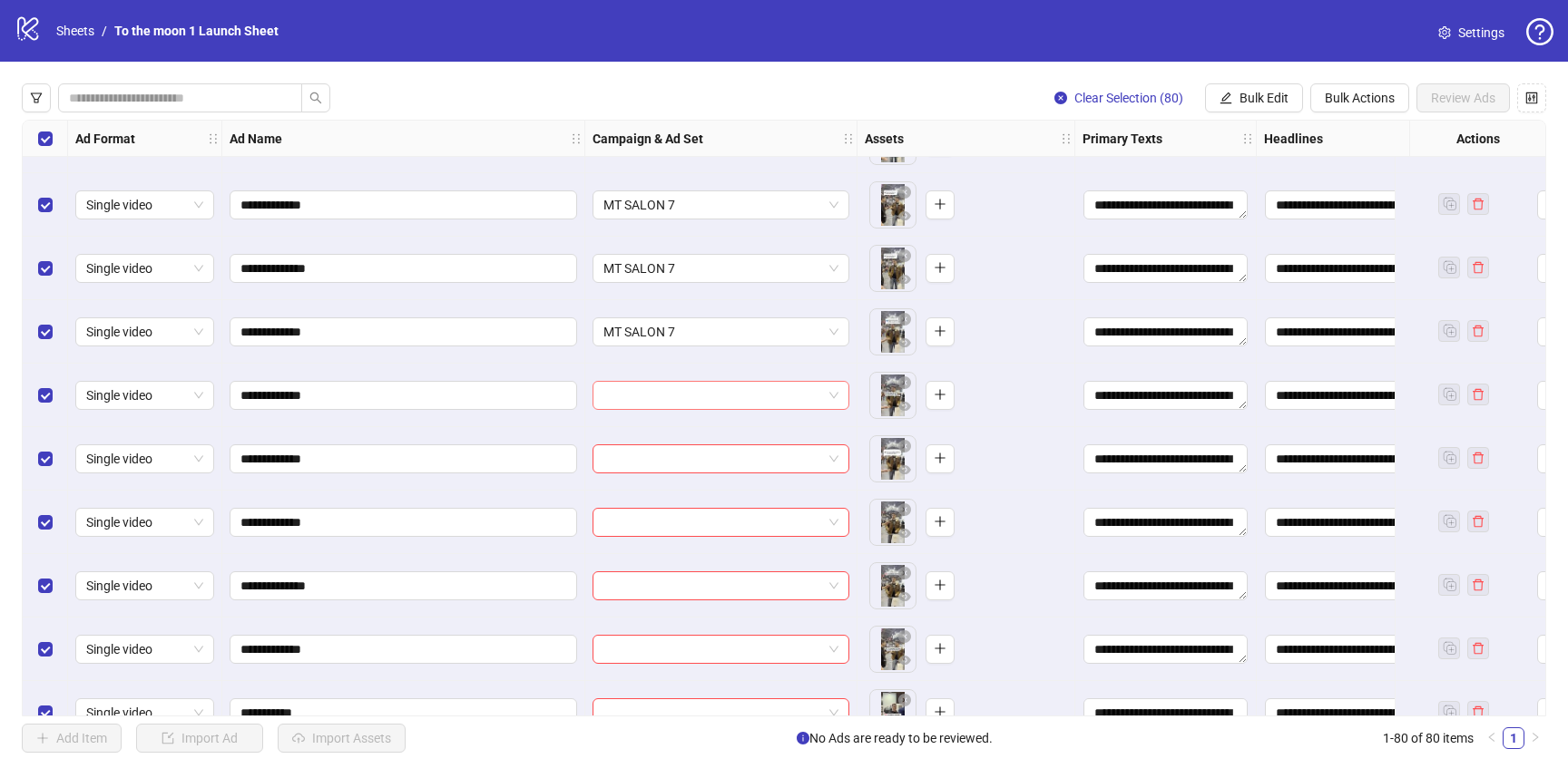
click at [716, 403] on input "search" at bounding box center [712, 396] width 219 height 27
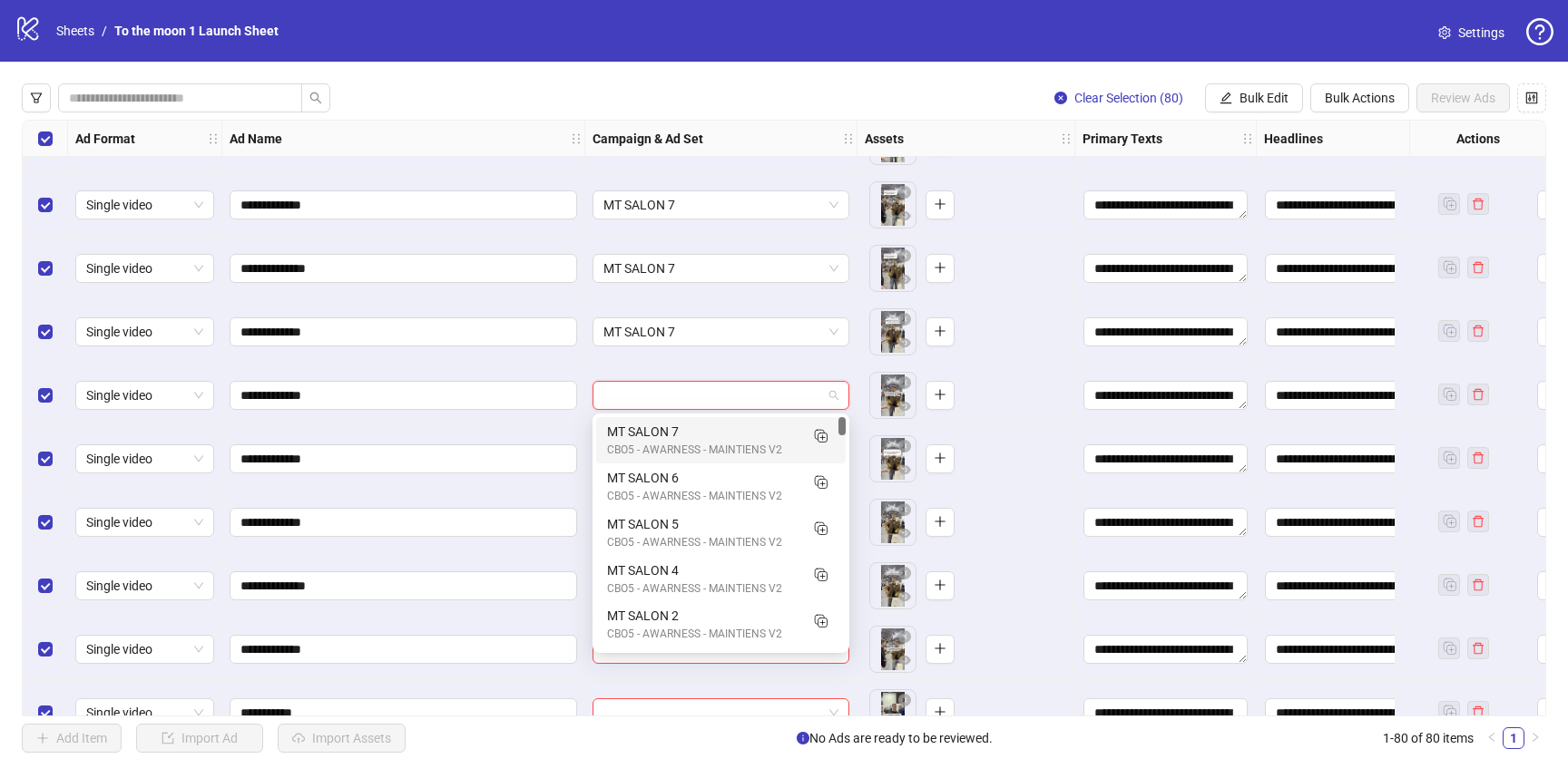
click at [716, 444] on div "CBO5 - AWARNESS - MAINTIENS V2" at bounding box center [703, 451] width 192 height 17
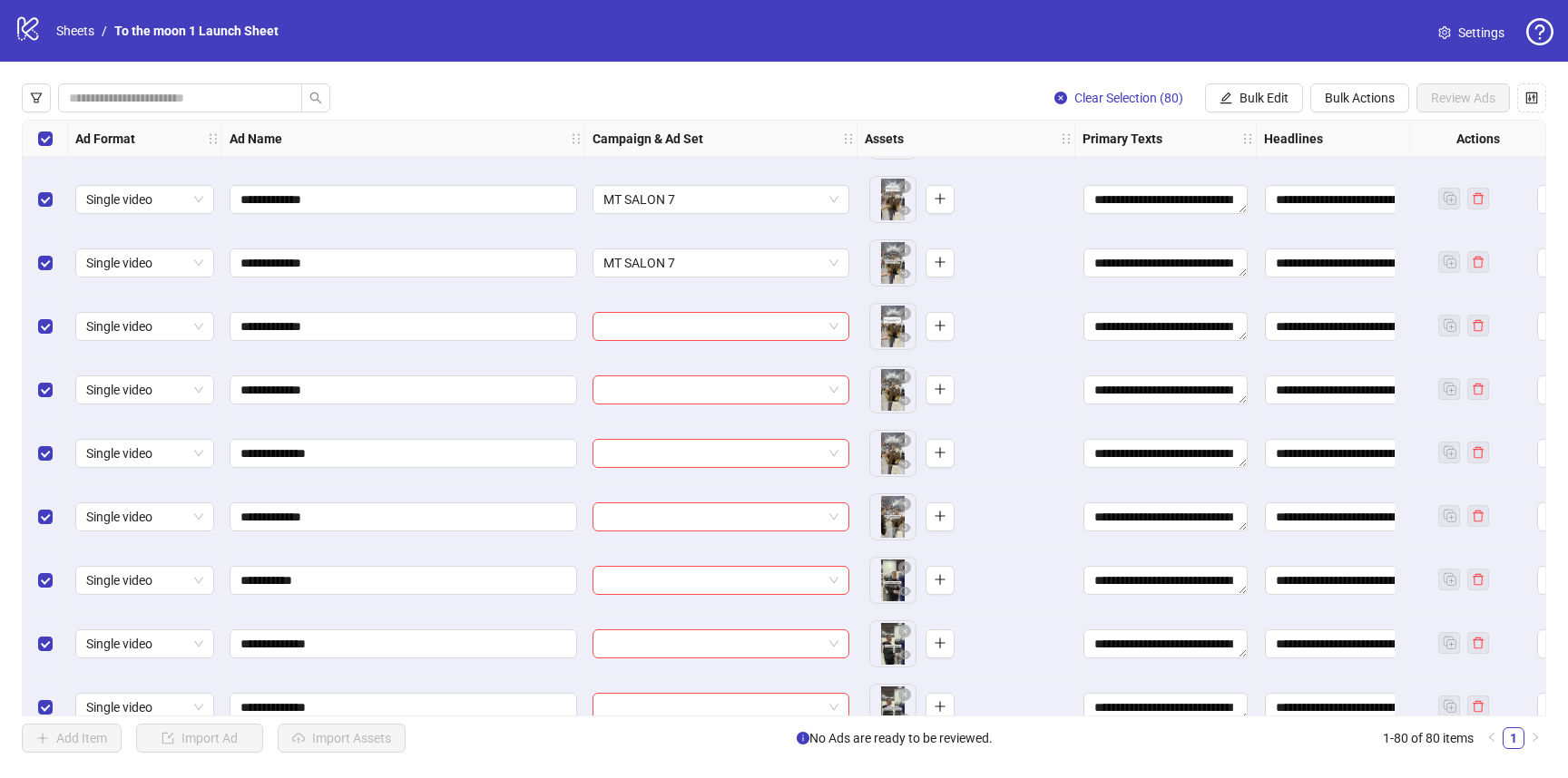
scroll to position [4270, 0]
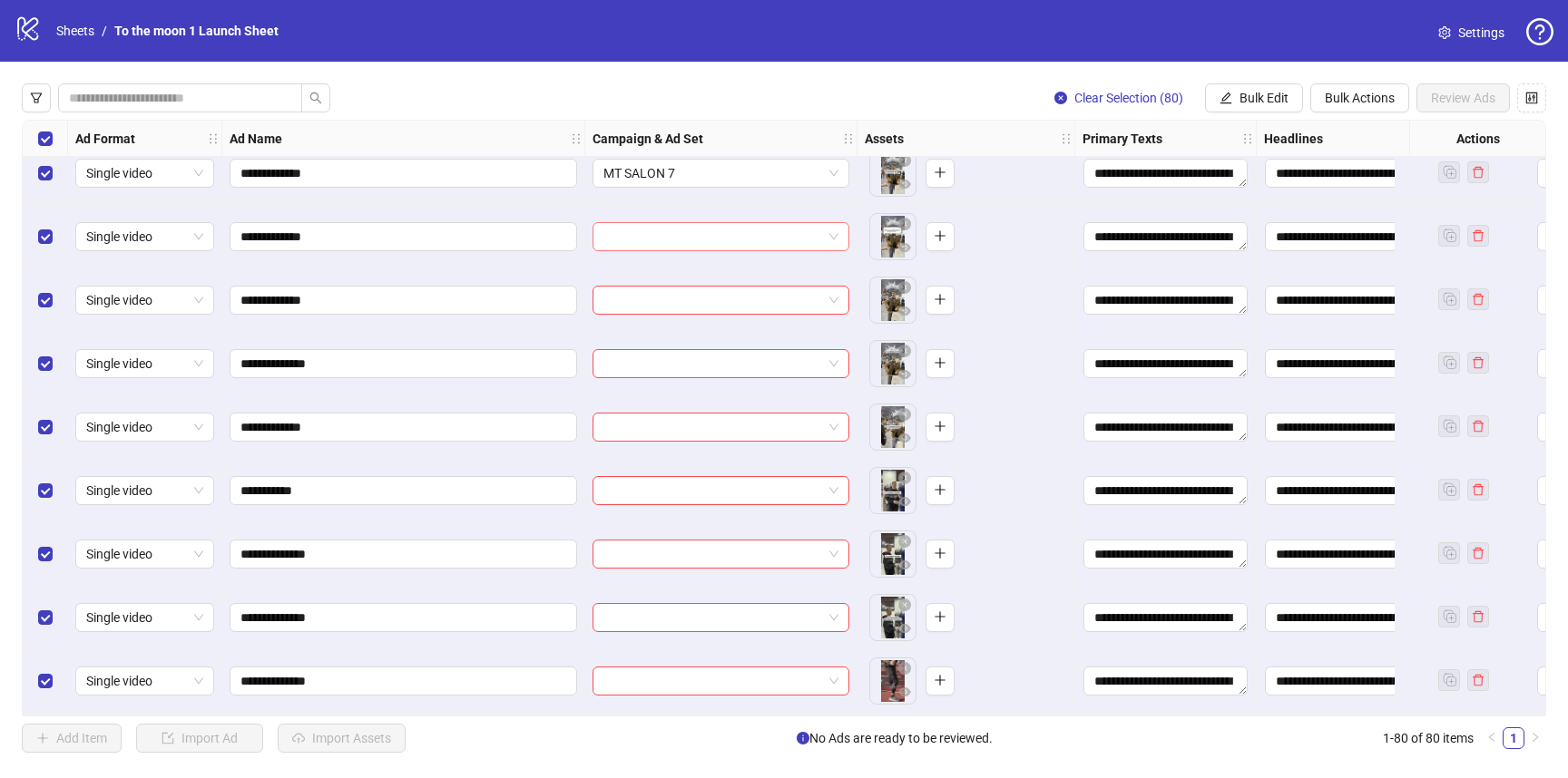
click at [782, 228] on input "search" at bounding box center [712, 237] width 219 height 27
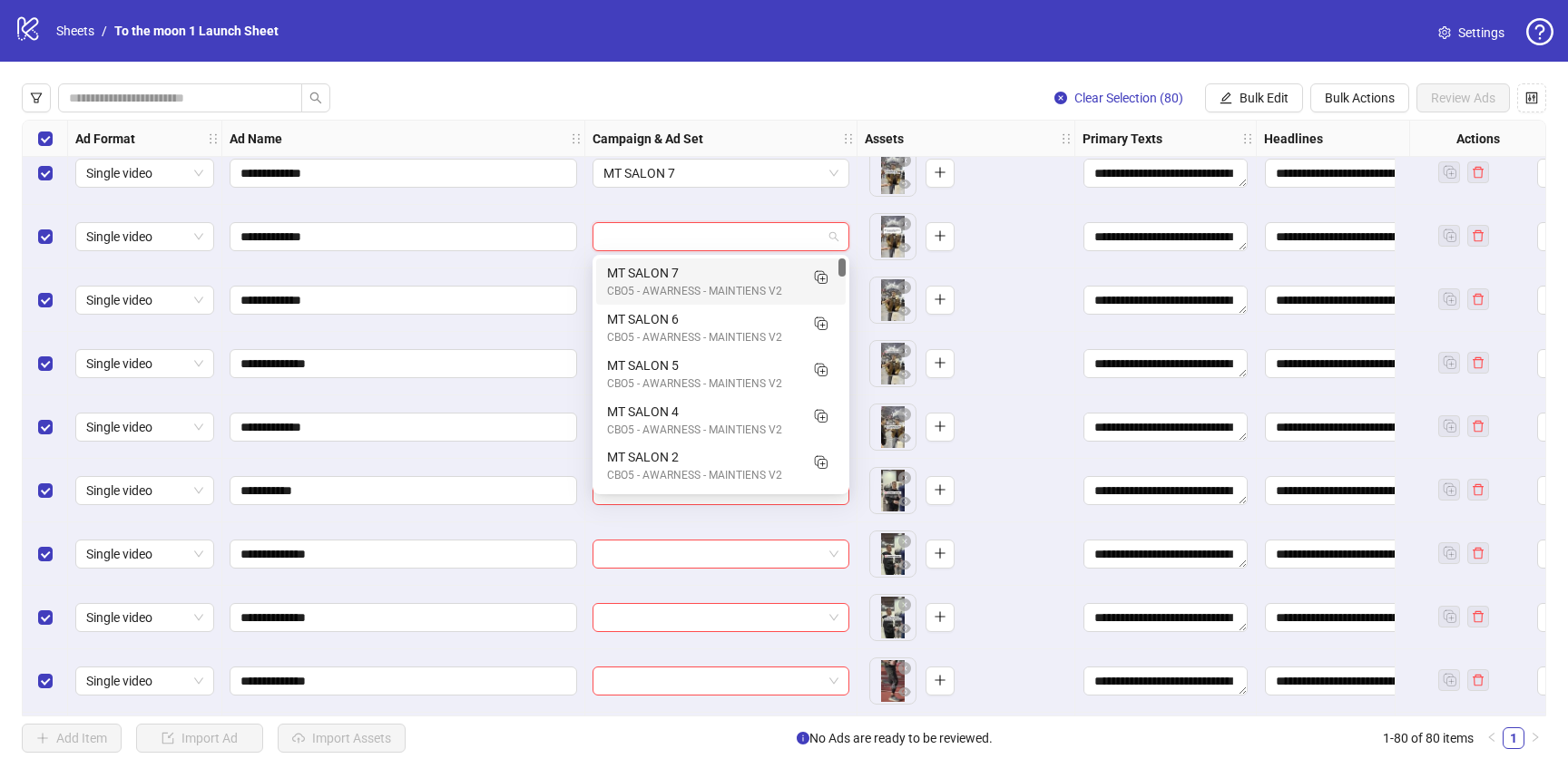
click at [749, 284] on div "CBO5 - AWARNESS - MAINTIENS V2" at bounding box center [703, 291] width 192 height 17
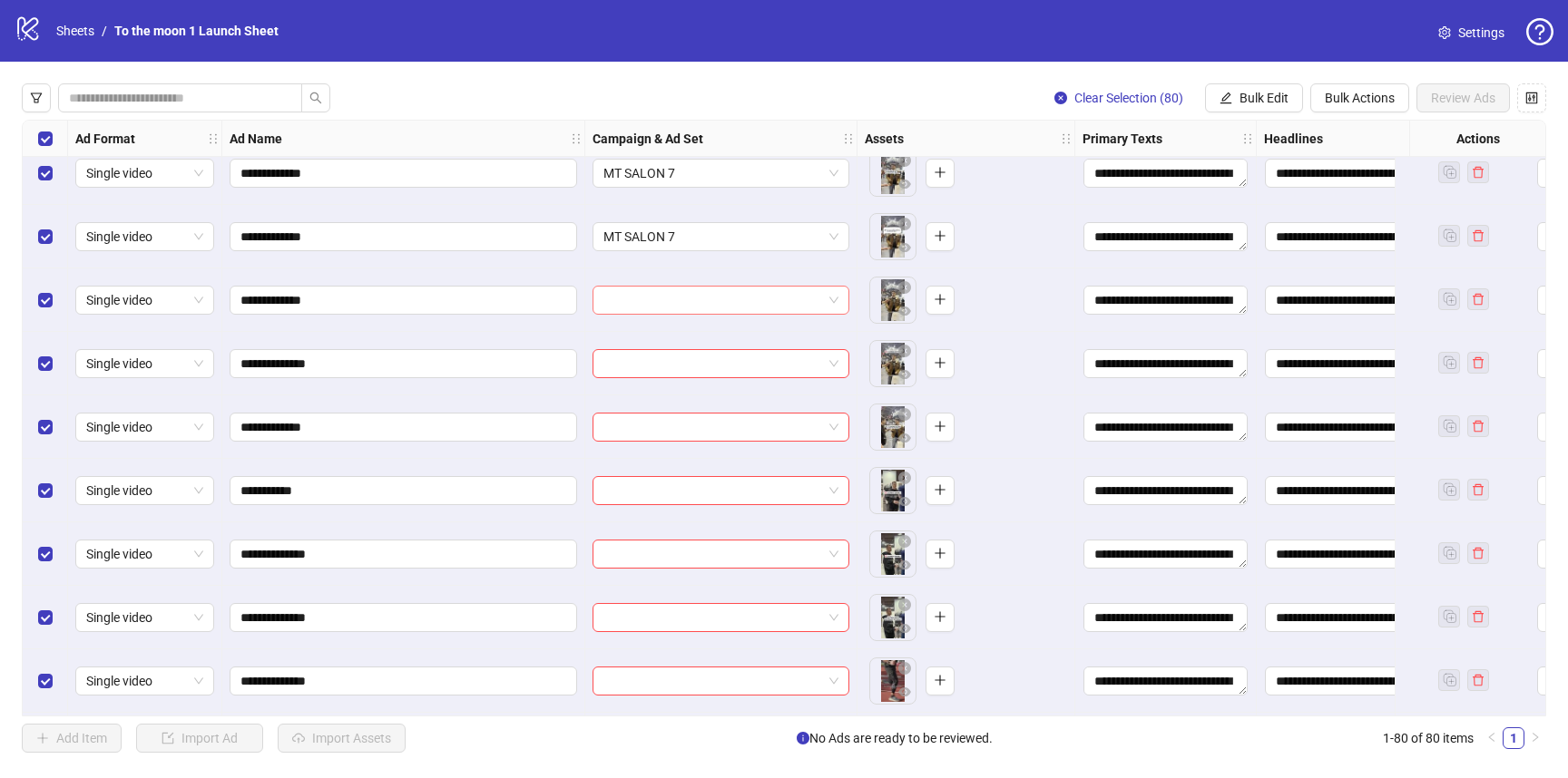
click at [743, 304] on input "search" at bounding box center [712, 300] width 219 height 27
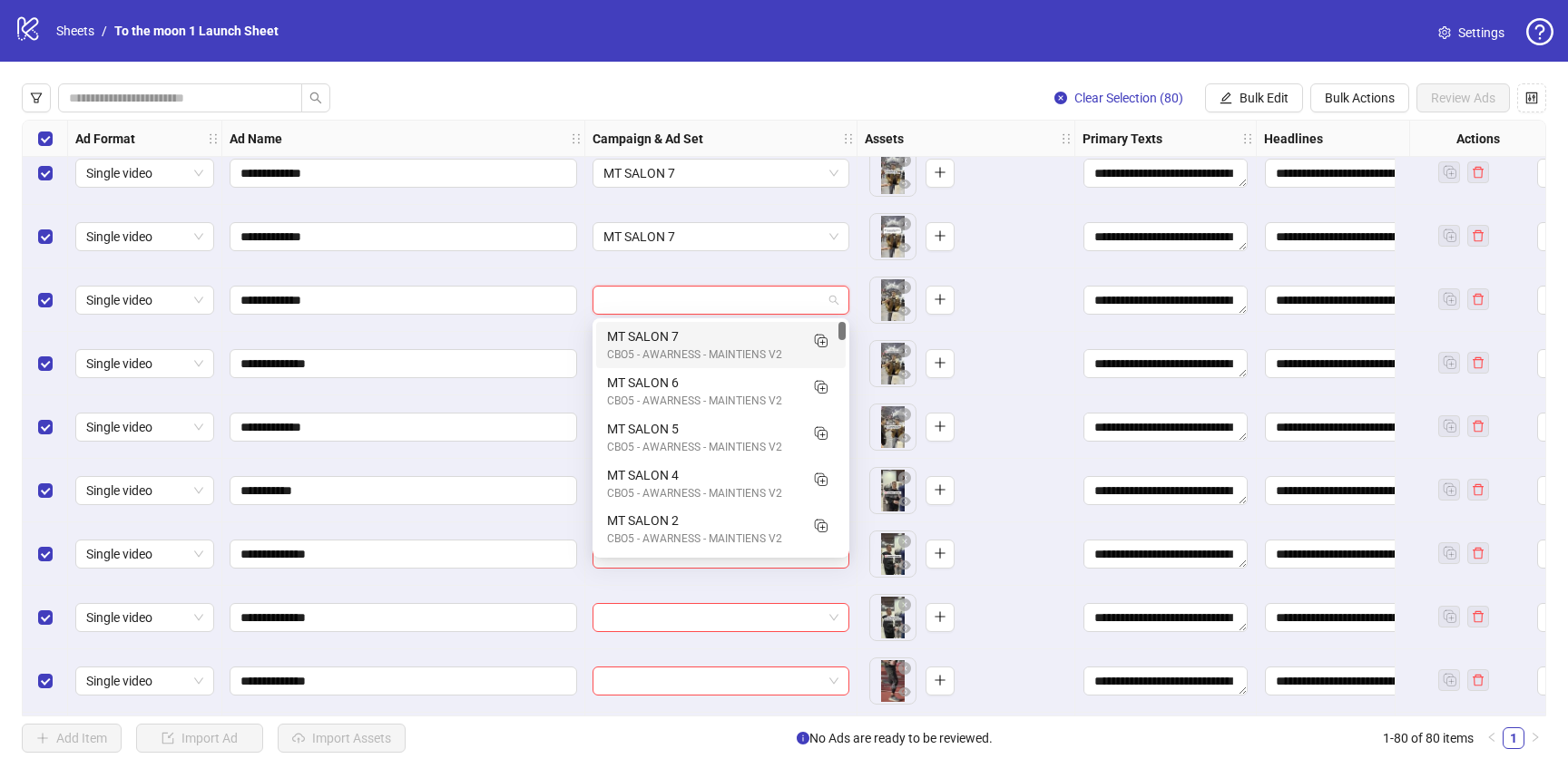
click at [740, 332] on div "MT SALON 7" at bounding box center [703, 336] width 192 height 20
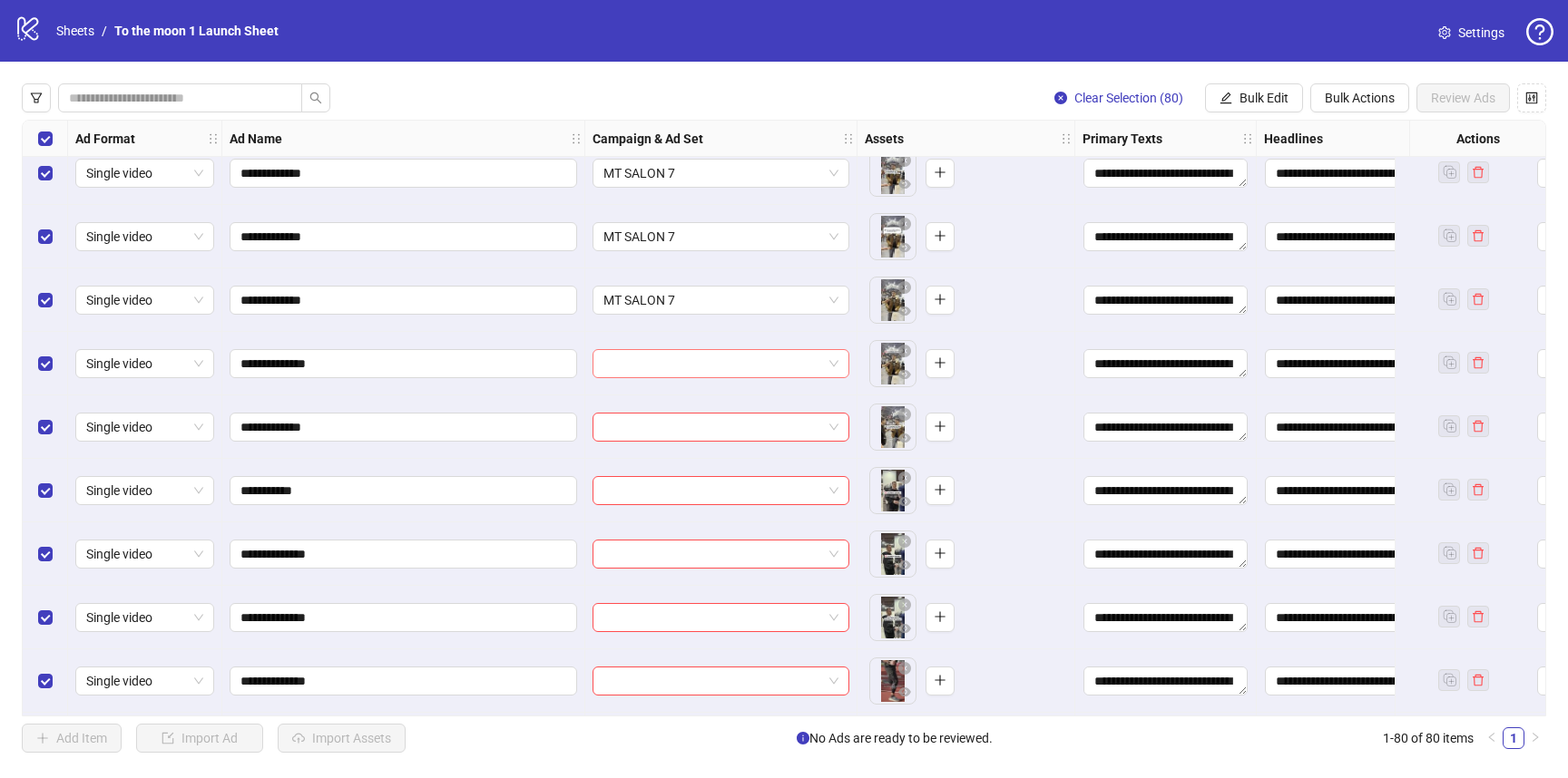
click at [738, 370] on input "search" at bounding box center [712, 364] width 219 height 27
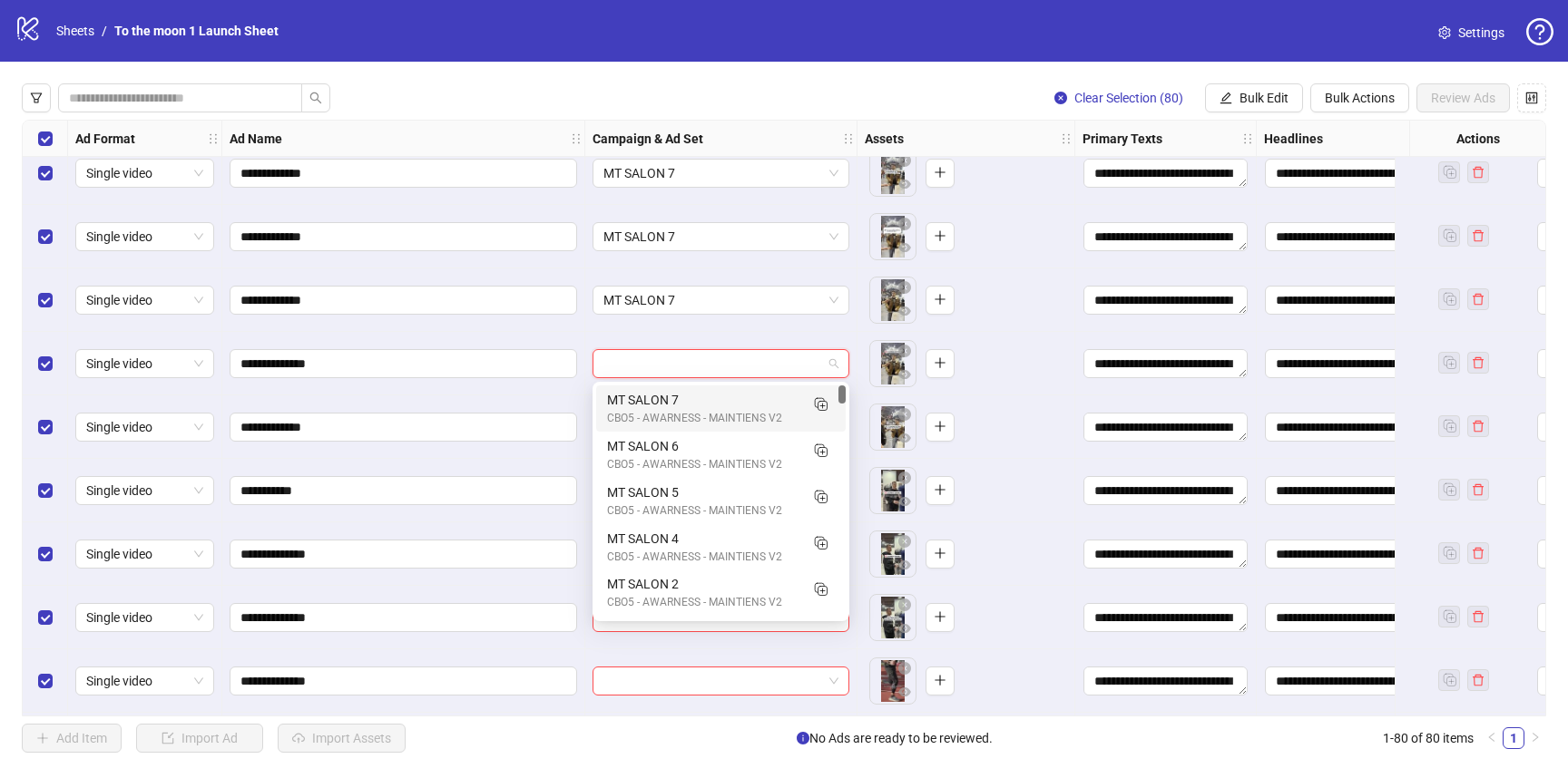
click at [733, 403] on div "MT SALON 7" at bounding box center [703, 400] width 192 height 20
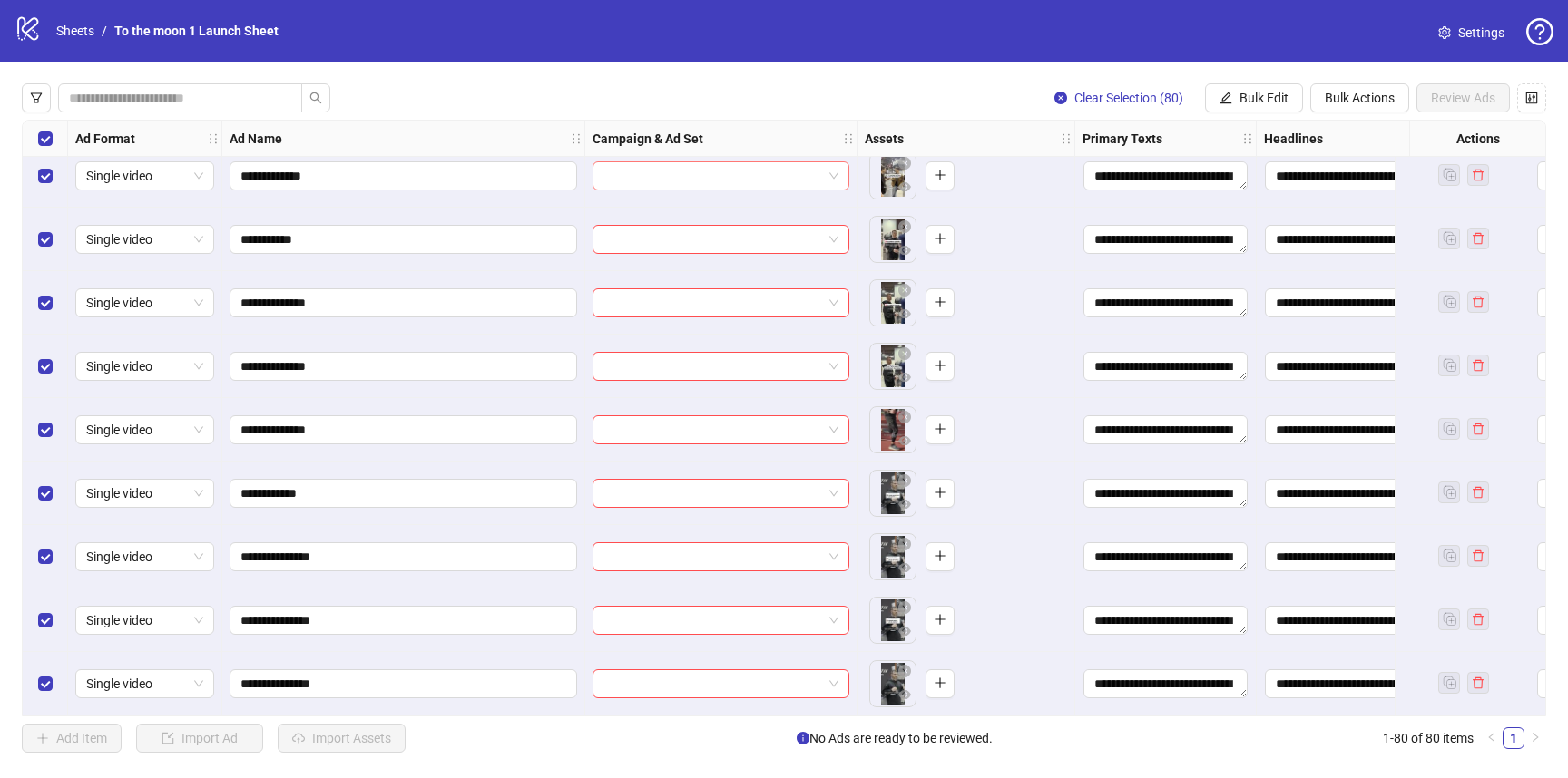
scroll to position [4444, 0]
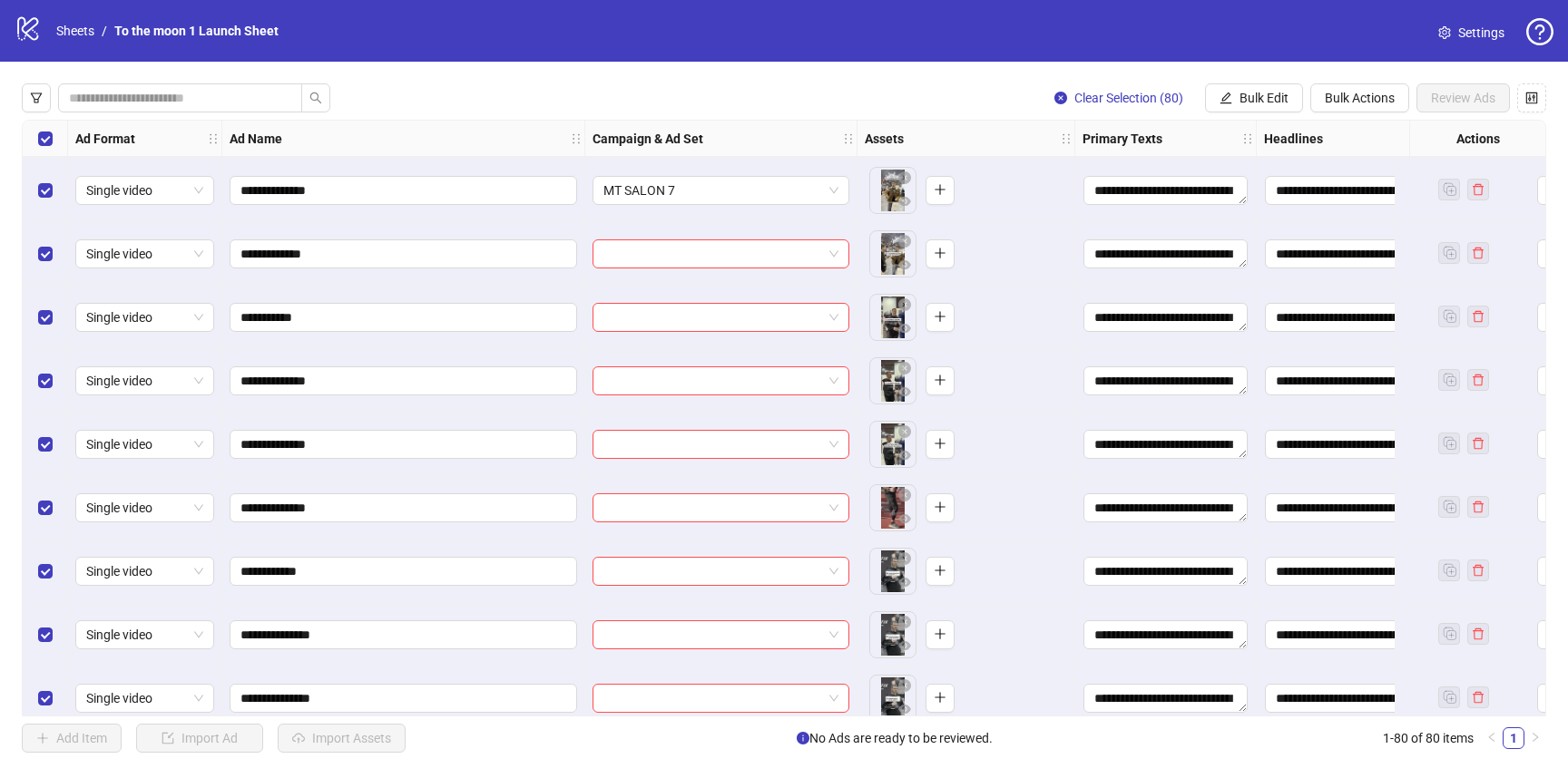
click at [668, 264] on input "search" at bounding box center [712, 254] width 219 height 27
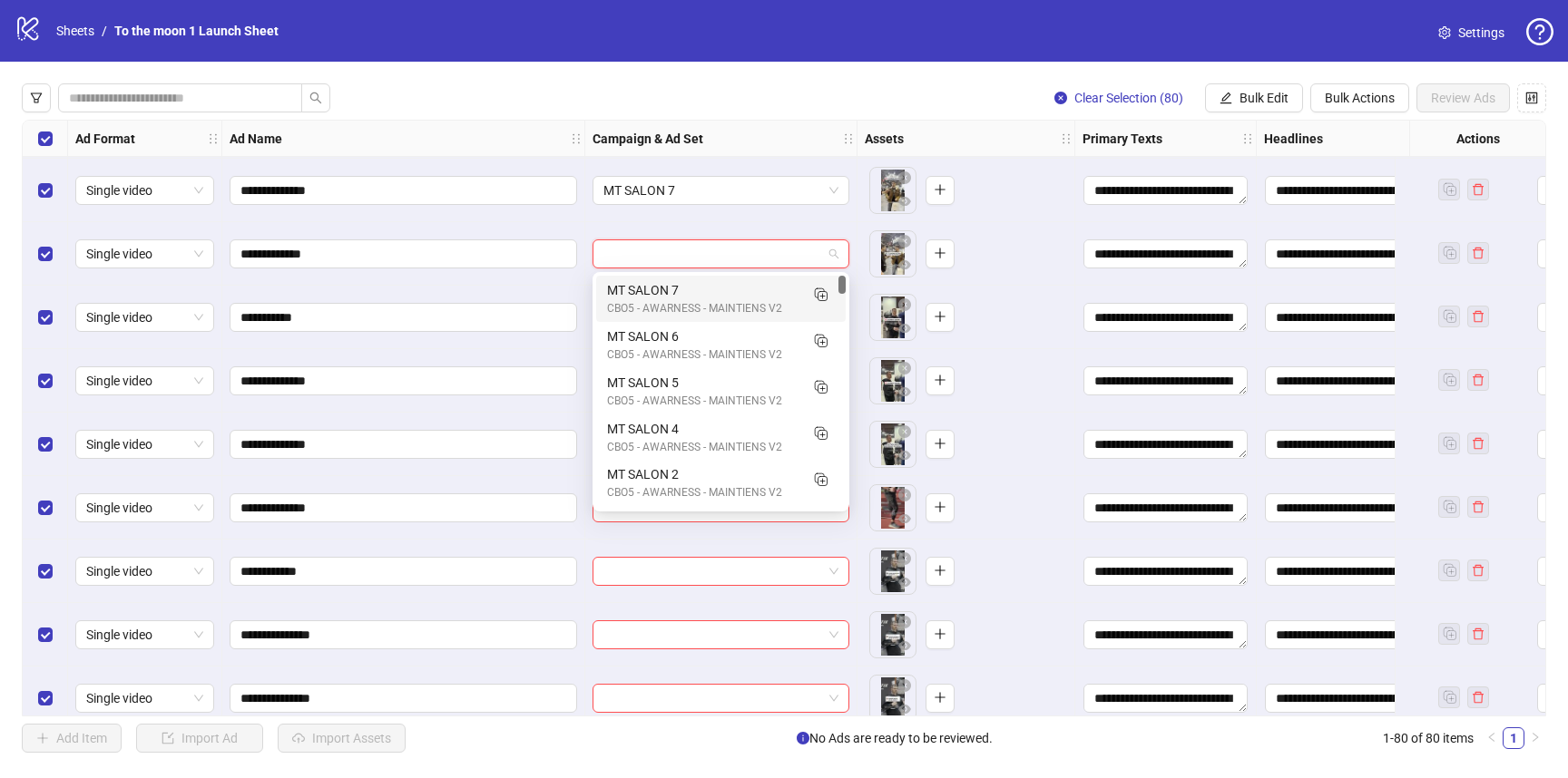
click at [682, 283] on div "MT SALON 7" at bounding box center [703, 290] width 192 height 20
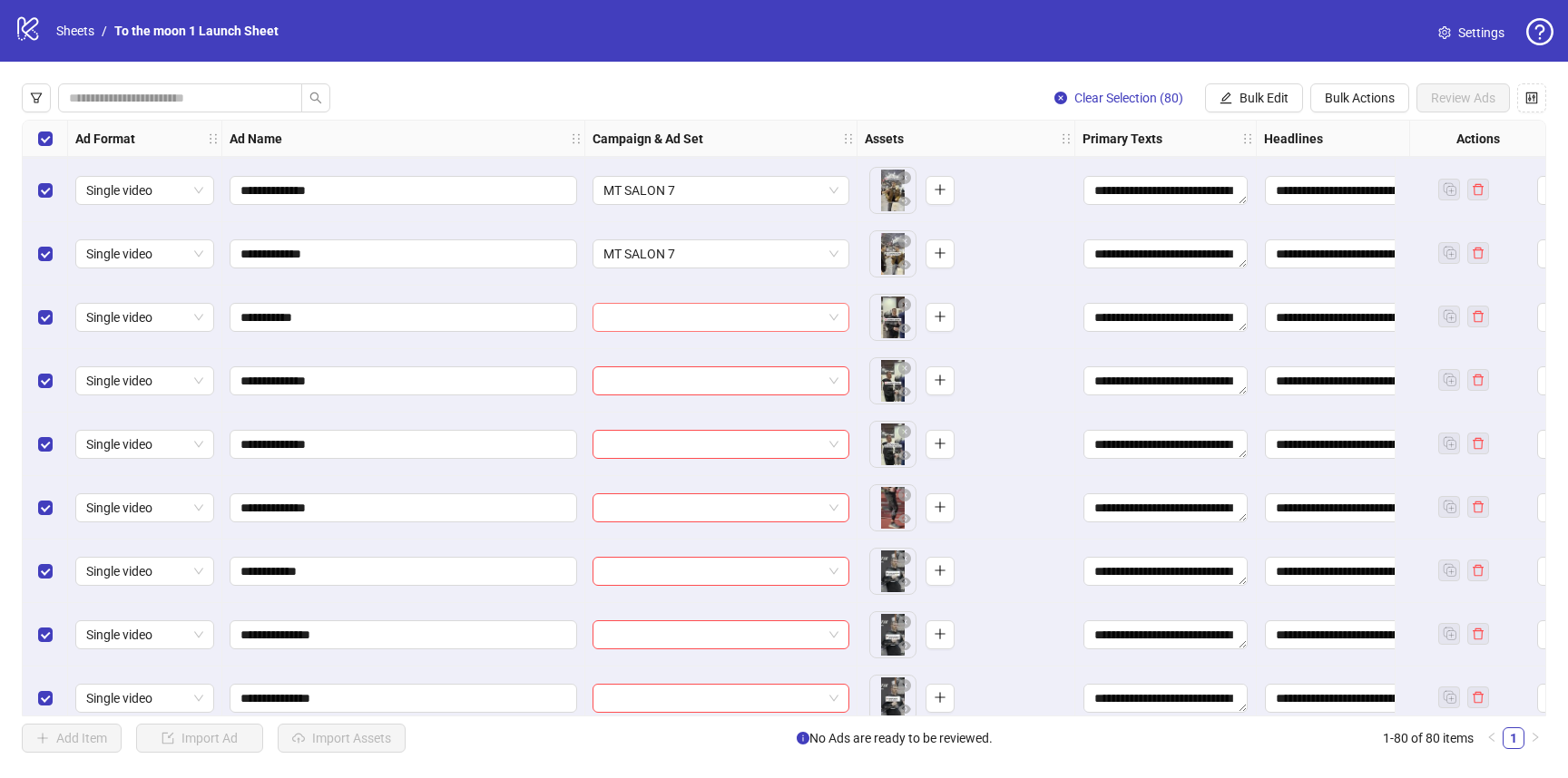
click at [679, 316] on input "search" at bounding box center [712, 317] width 219 height 27
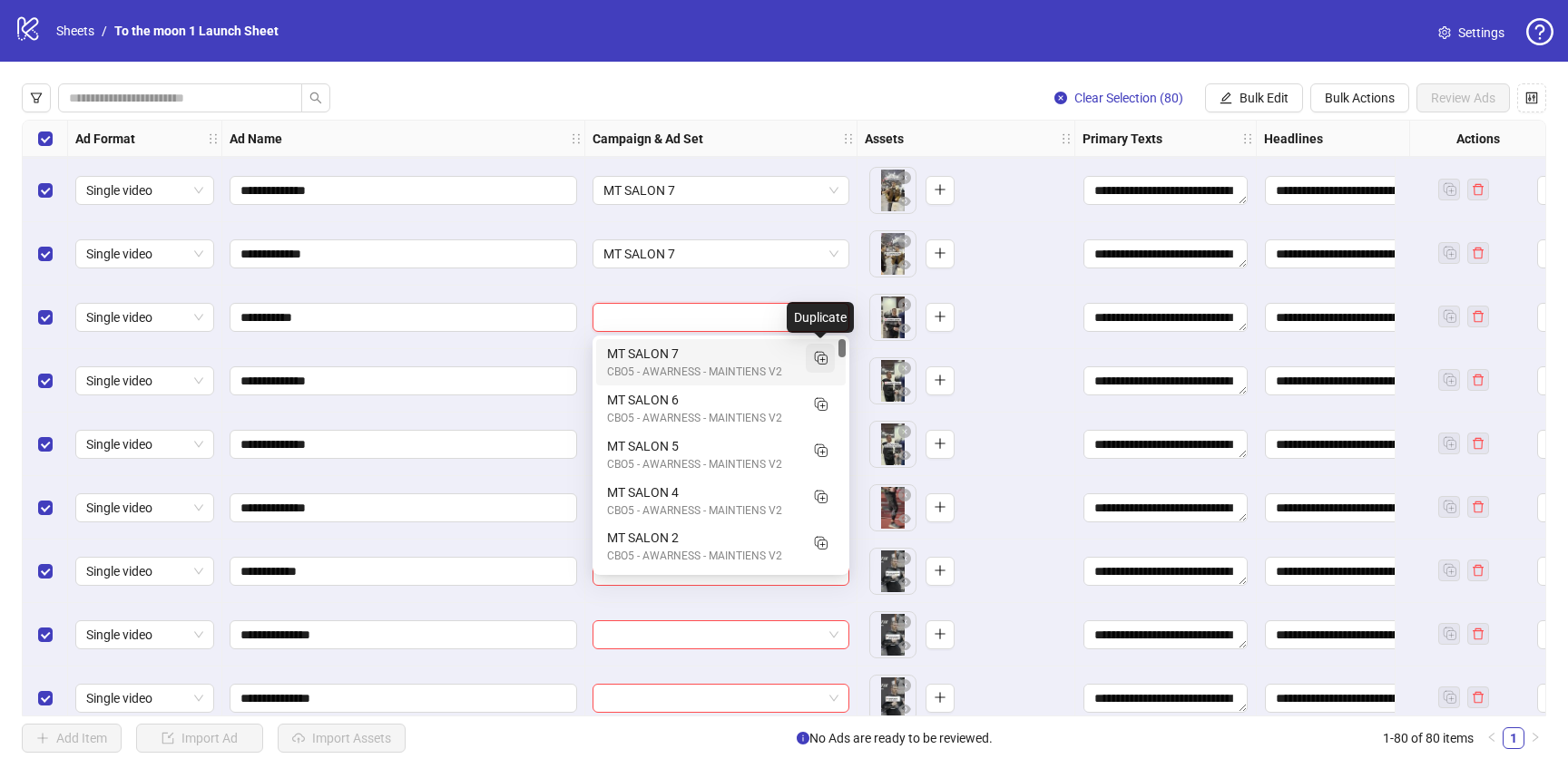
click at [824, 356] on rect "Duplicate" at bounding box center [819, 356] width 9 height 9
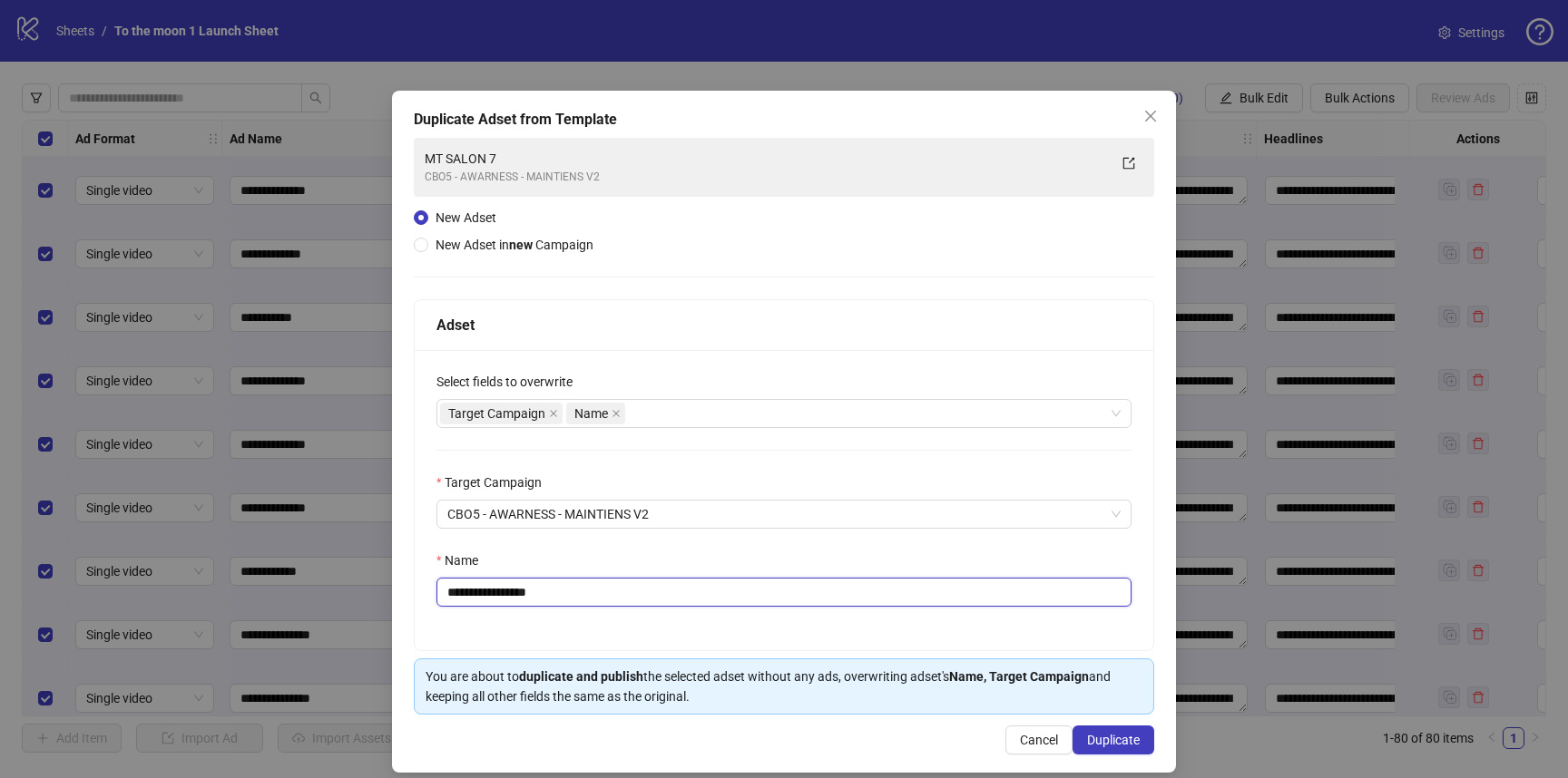
click at [539, 592] on input "**********" at bounding box center [784, 592] width 695 height 29
type input "**********"
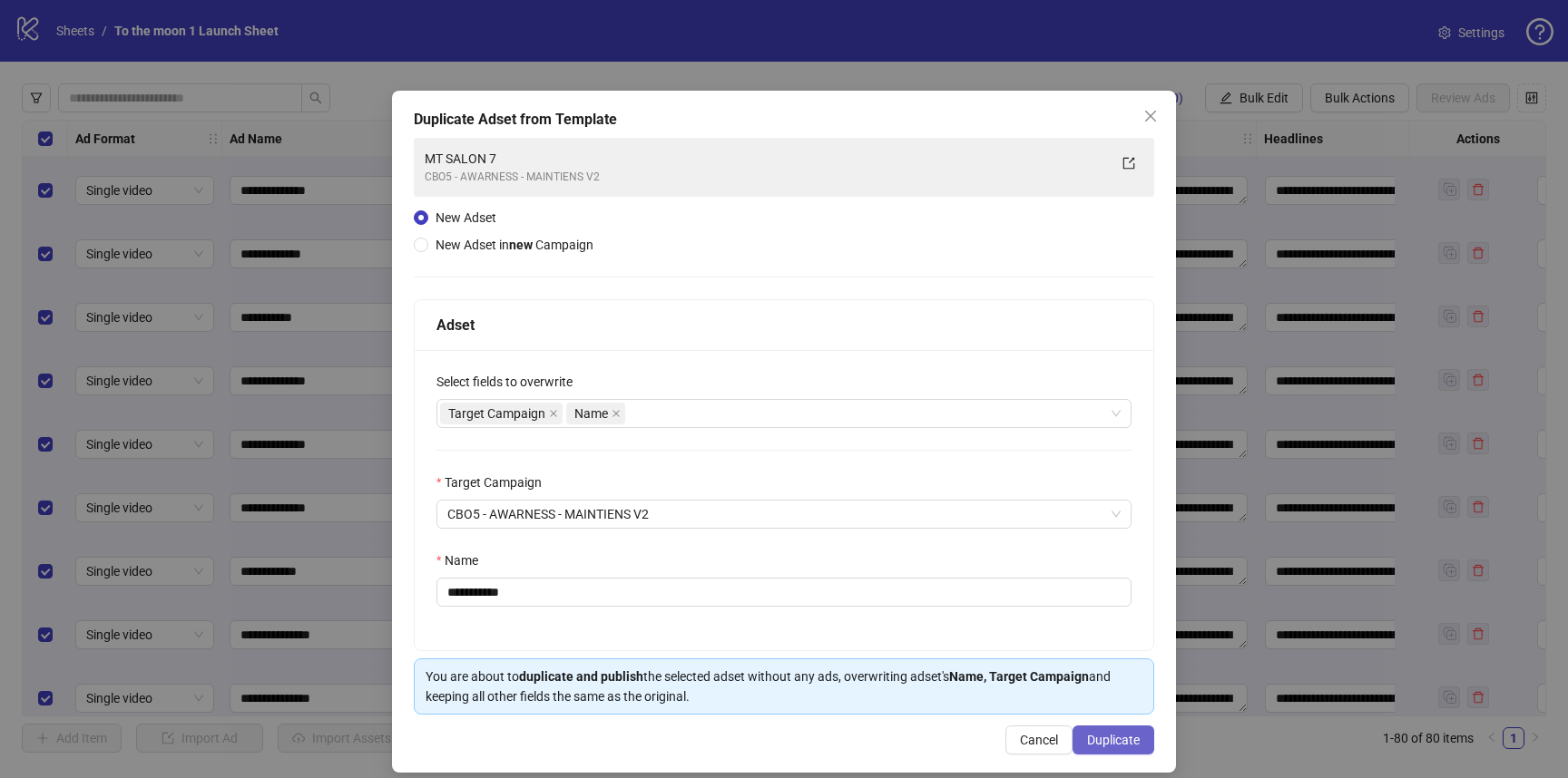
click at [1112, 747] on span "Duplicate" at bounding box center [1113, 739] width 52 height 15
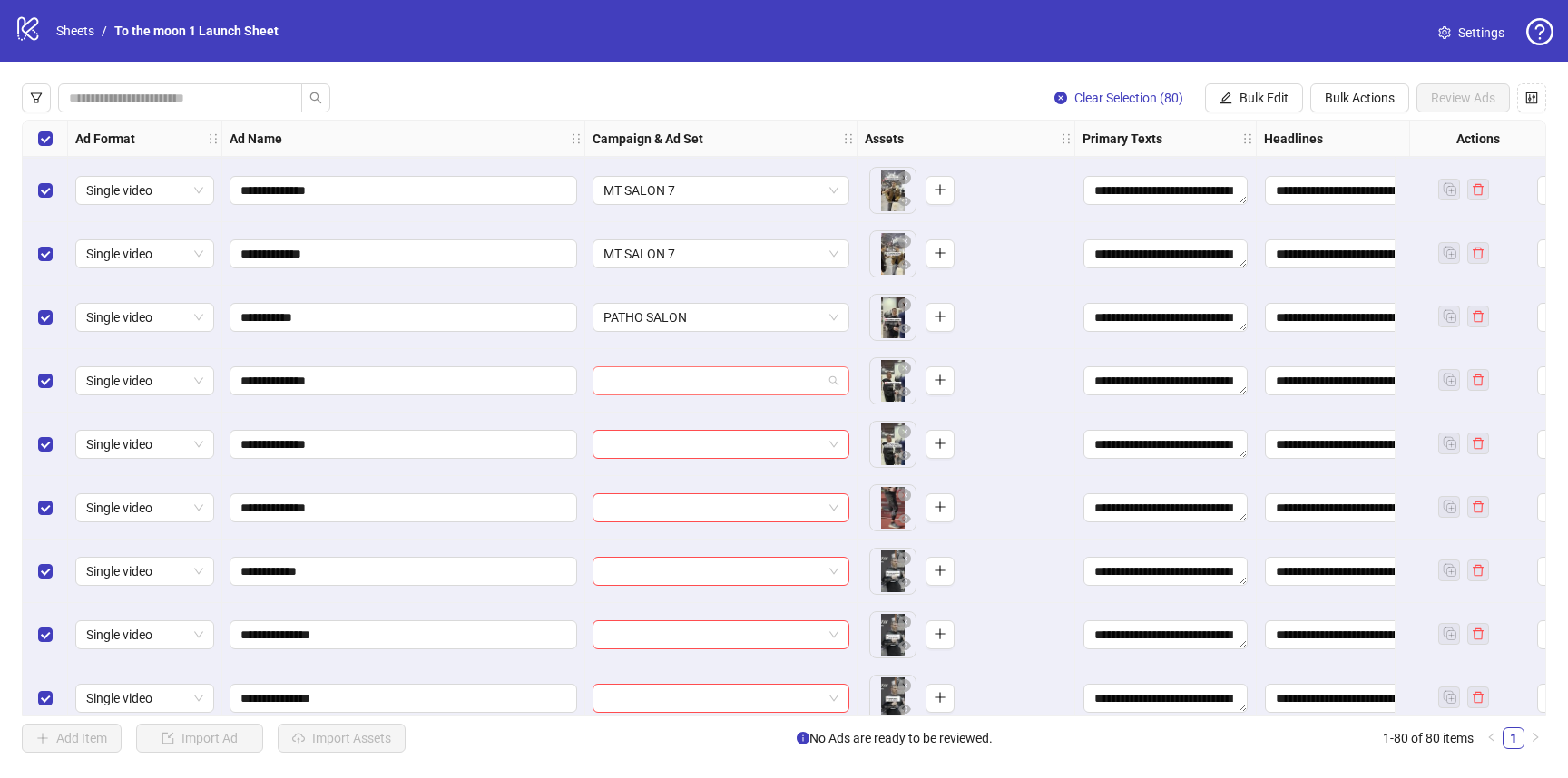
click at [777, 393] on input "search" at bounding box center [712, 381] width 219 height 27
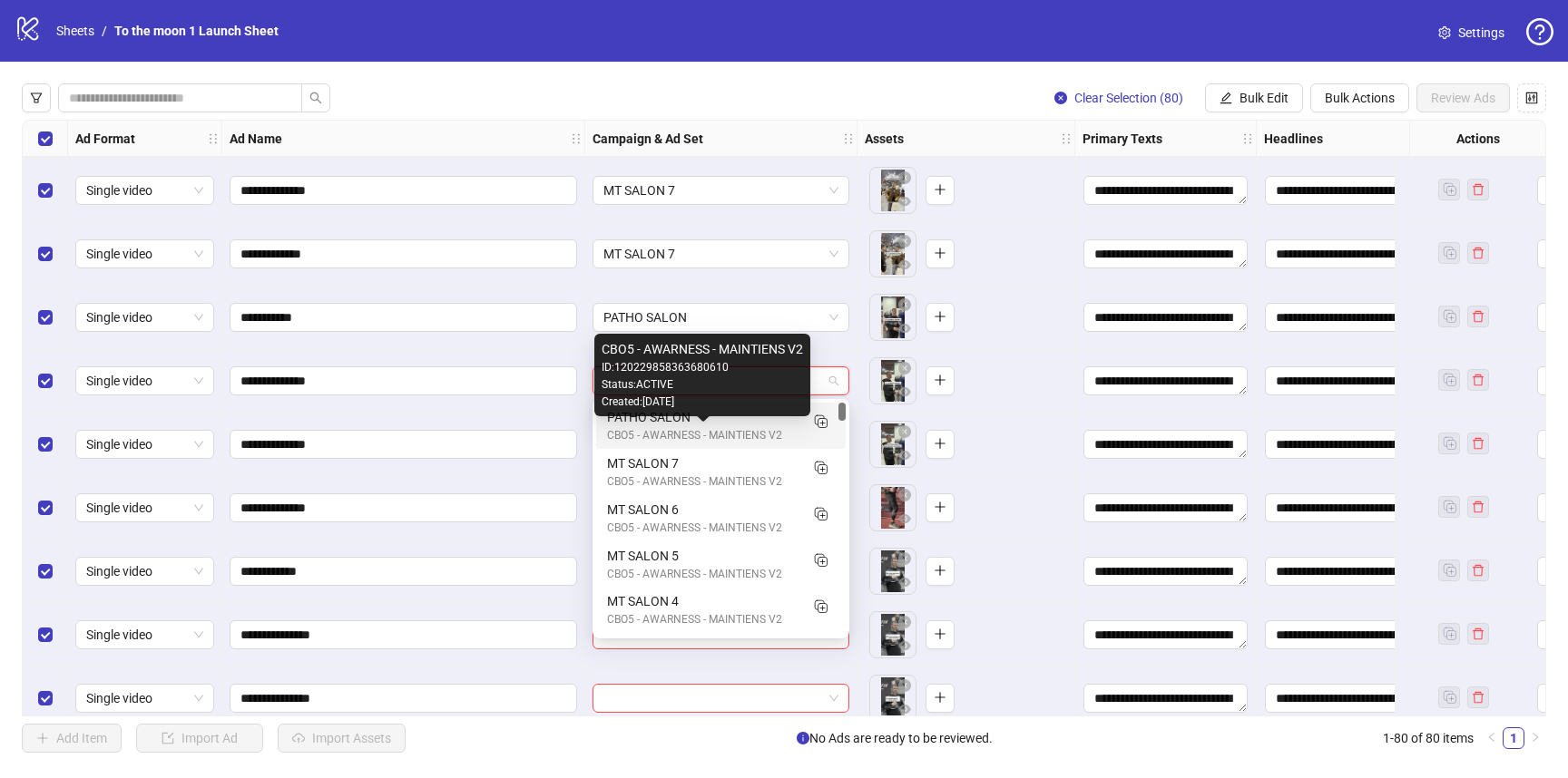
click at [725, 431] on div "CBO5 - AWARNESS - MAINTIENS V2" at bounding box center [703, 436] width 192 height 17
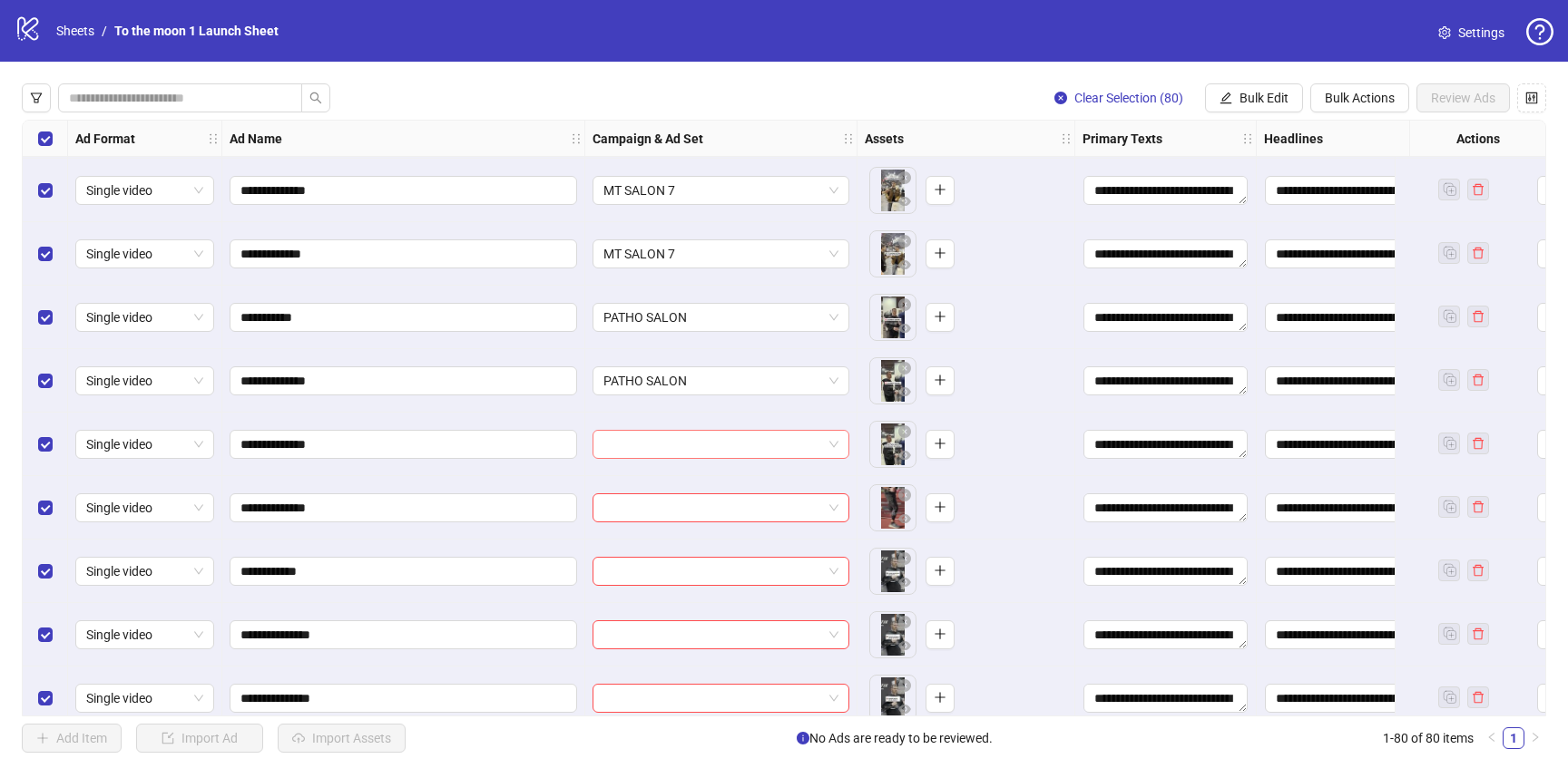
click at [721, 447] on input "search" at bounding box center [712, 444] width 219 height 27
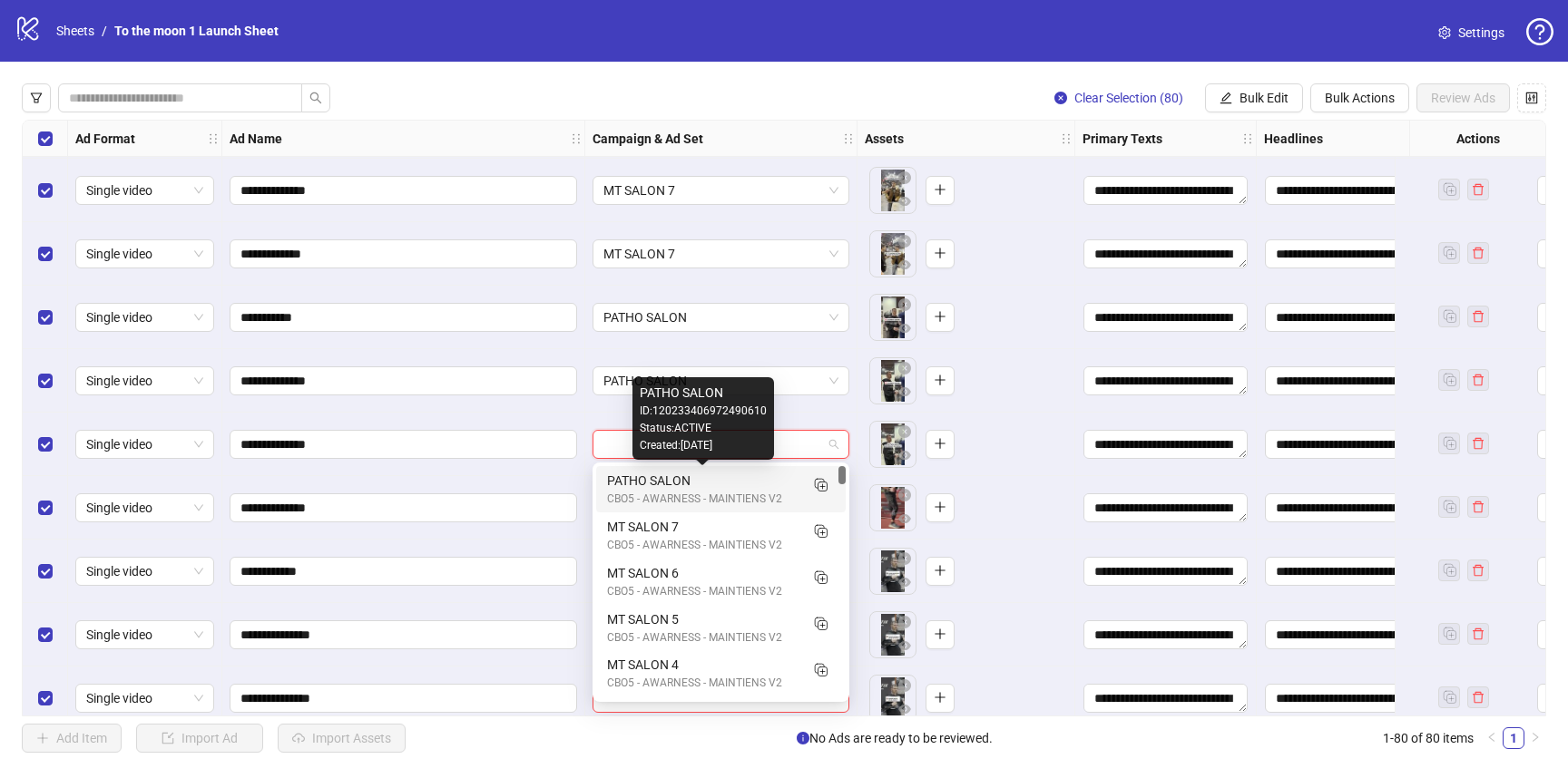
click at [721, 485] on div "PATHO SALON" at bounding box center [703, 481] width 192 height 20
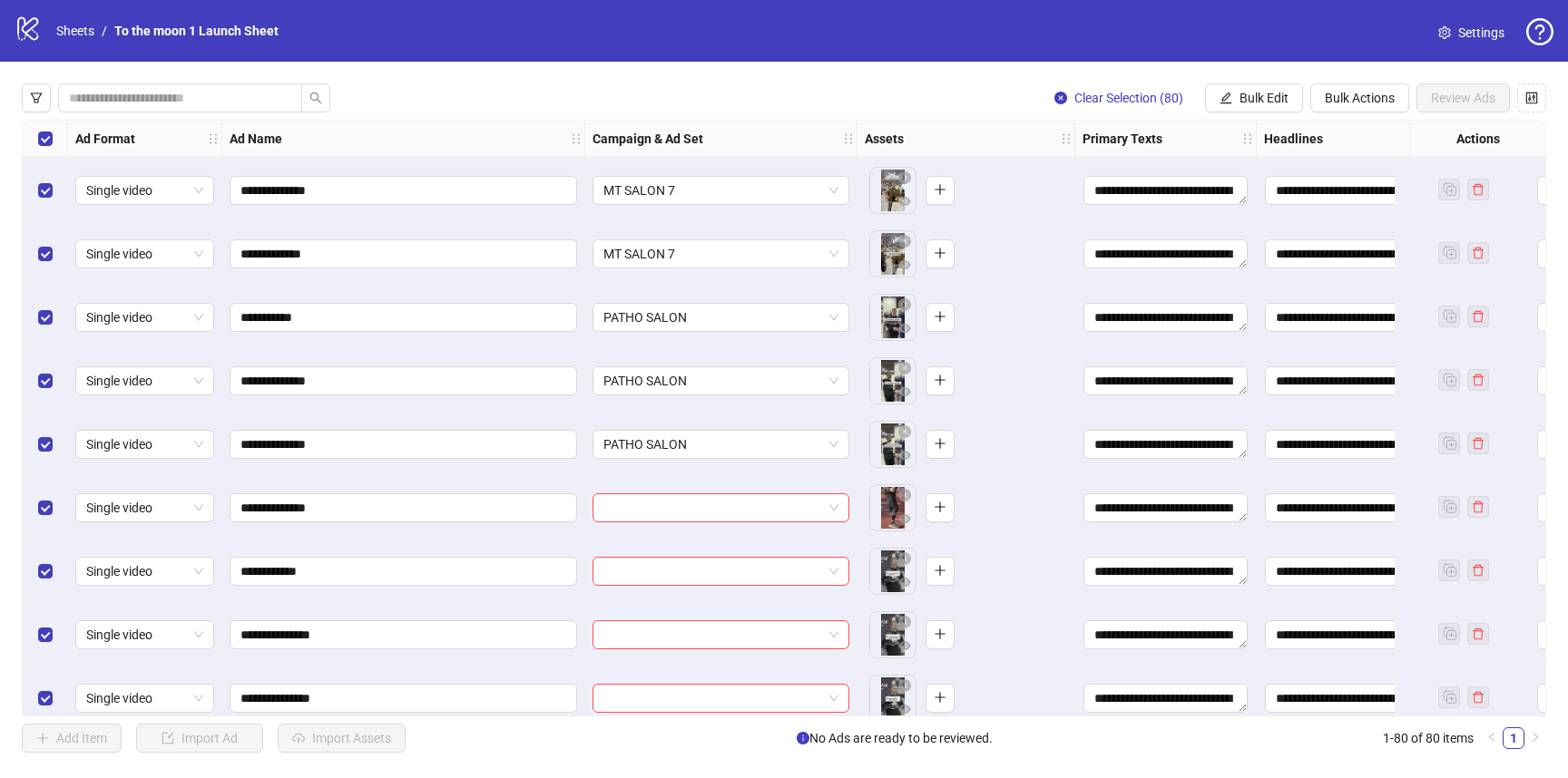
scroll to position [4529, 0]
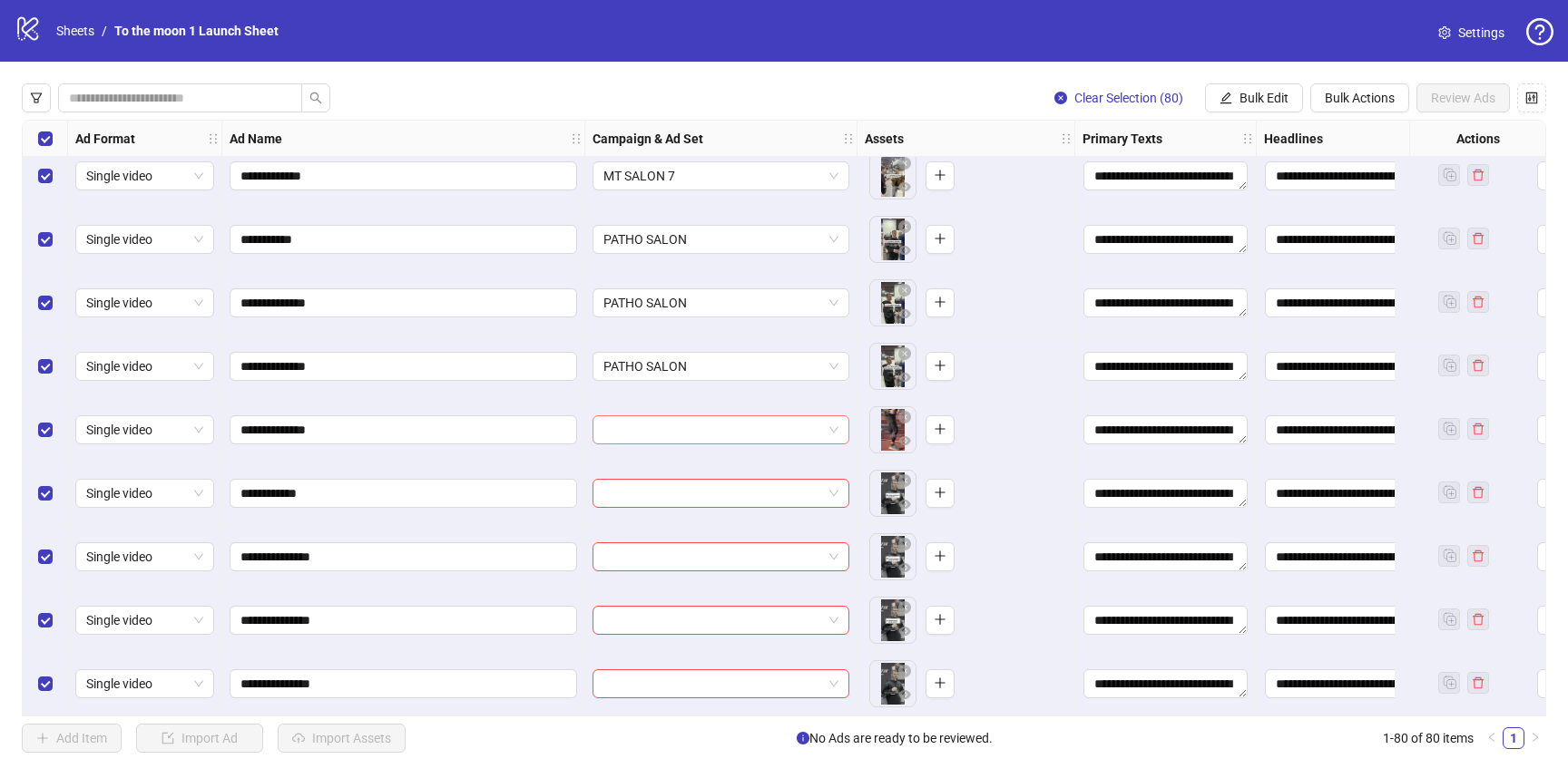
click at [699, 425] on input "search" at bounding box center [712, 430] width 219 height 27
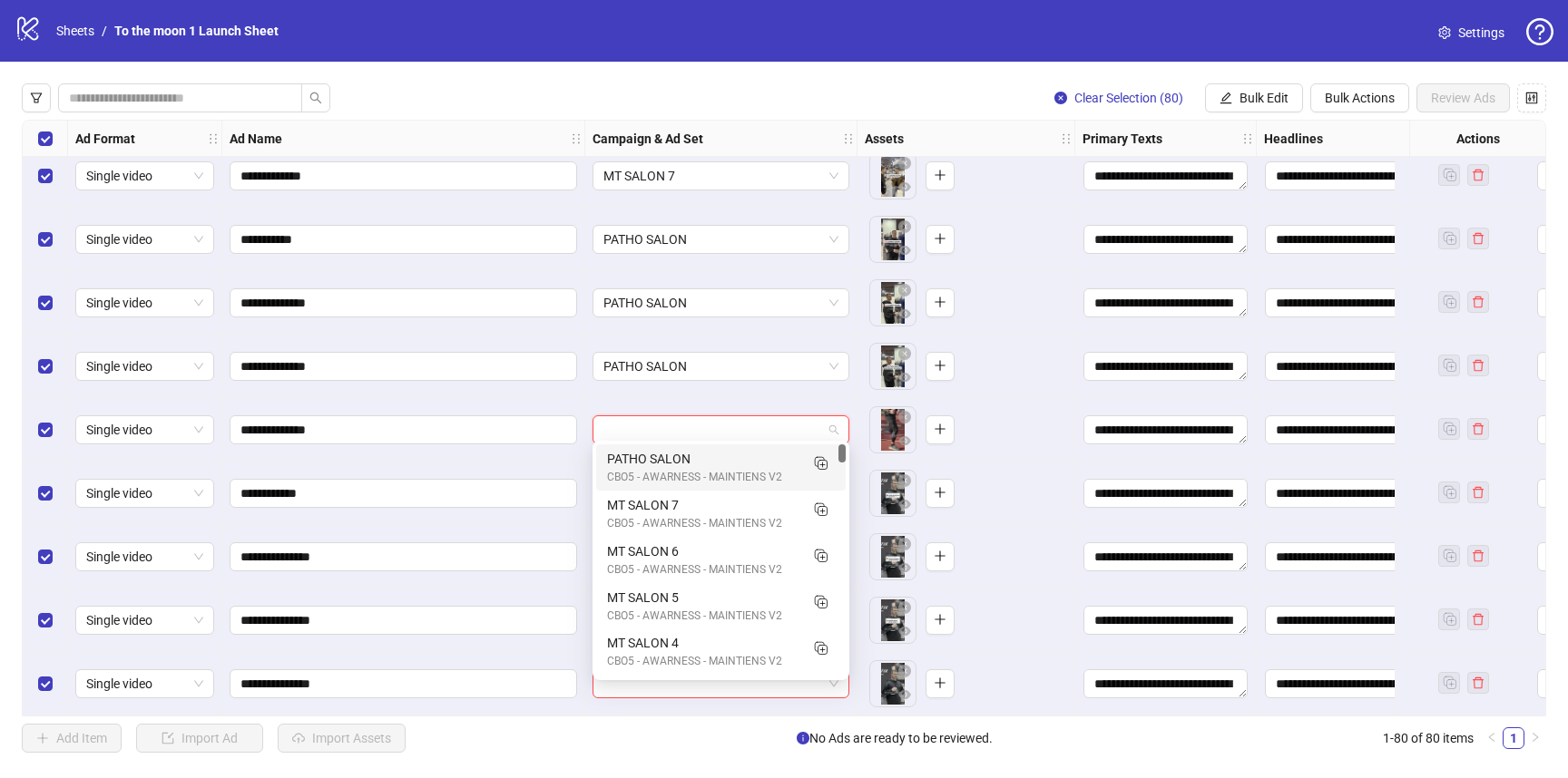
click at [690, 474] on div "CBO5 - AWARNESS - MAINTIENS V2" at bounding box center [703, 478] width 192 height 17
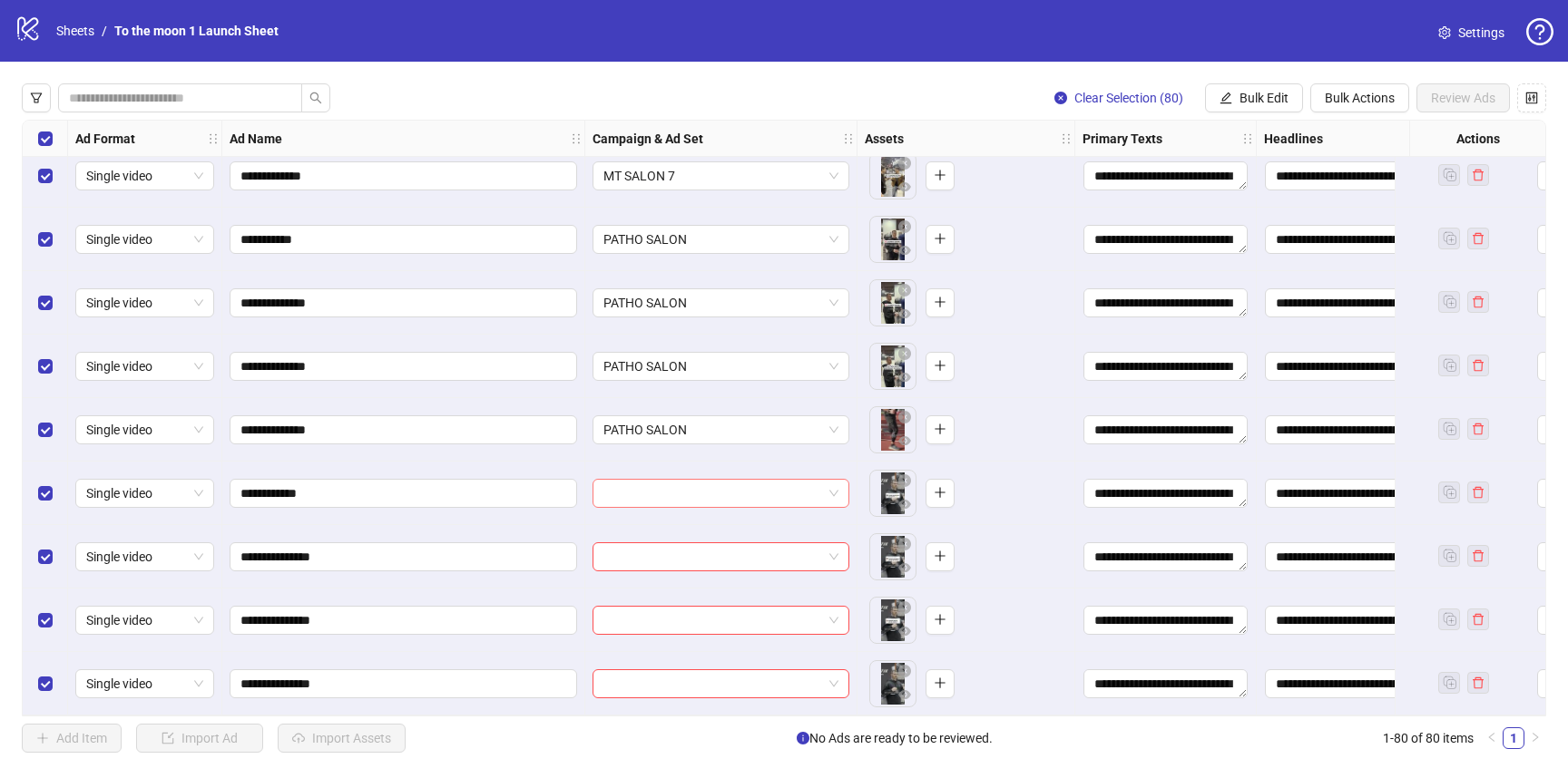
click at [687, 494] on input "search" at bounding box center [712, 494] width 219 height 27
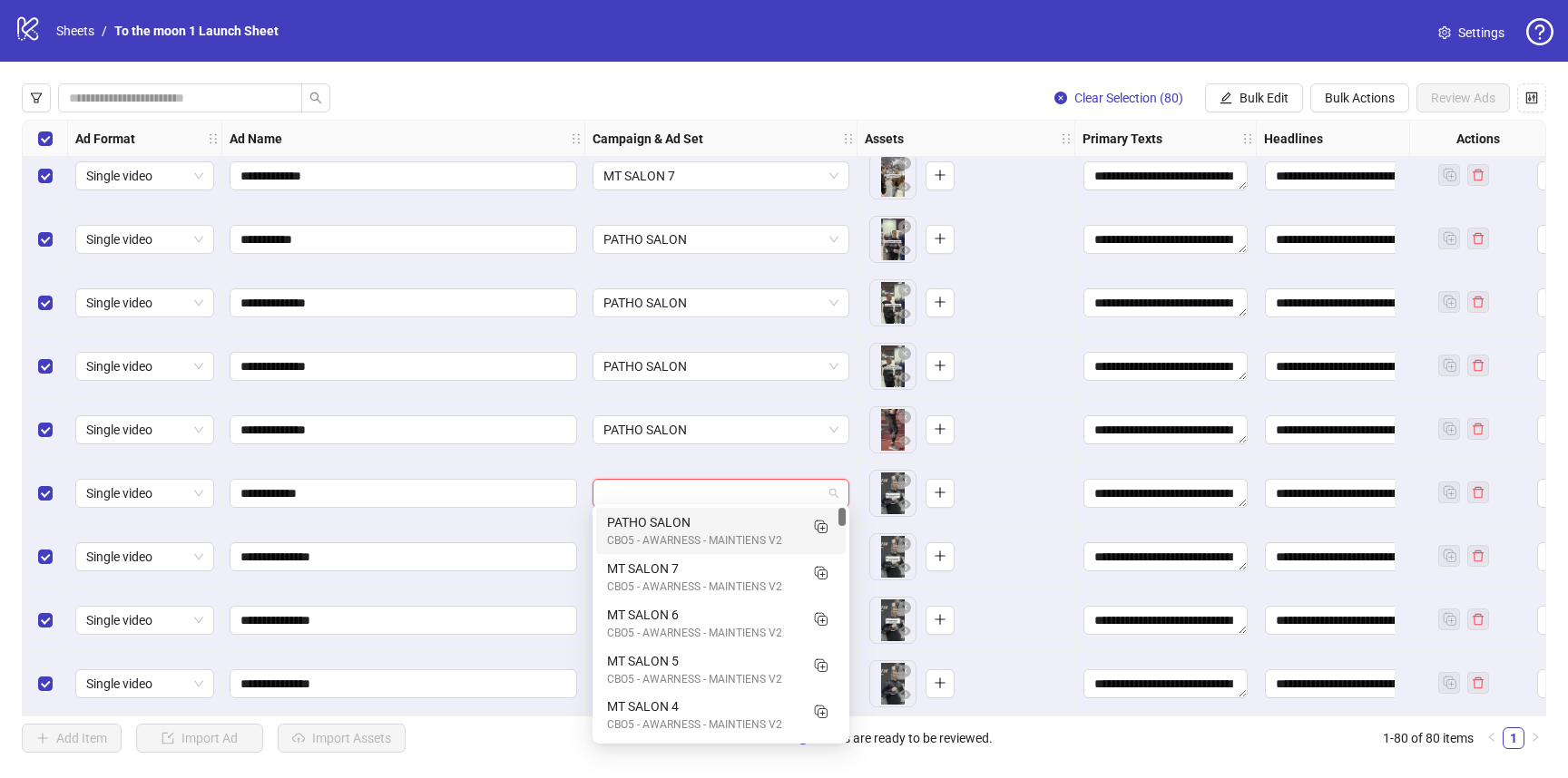
click at [682, 527] on div "PATHO SALON" at bounding box center [703, 523] width 192 height 20
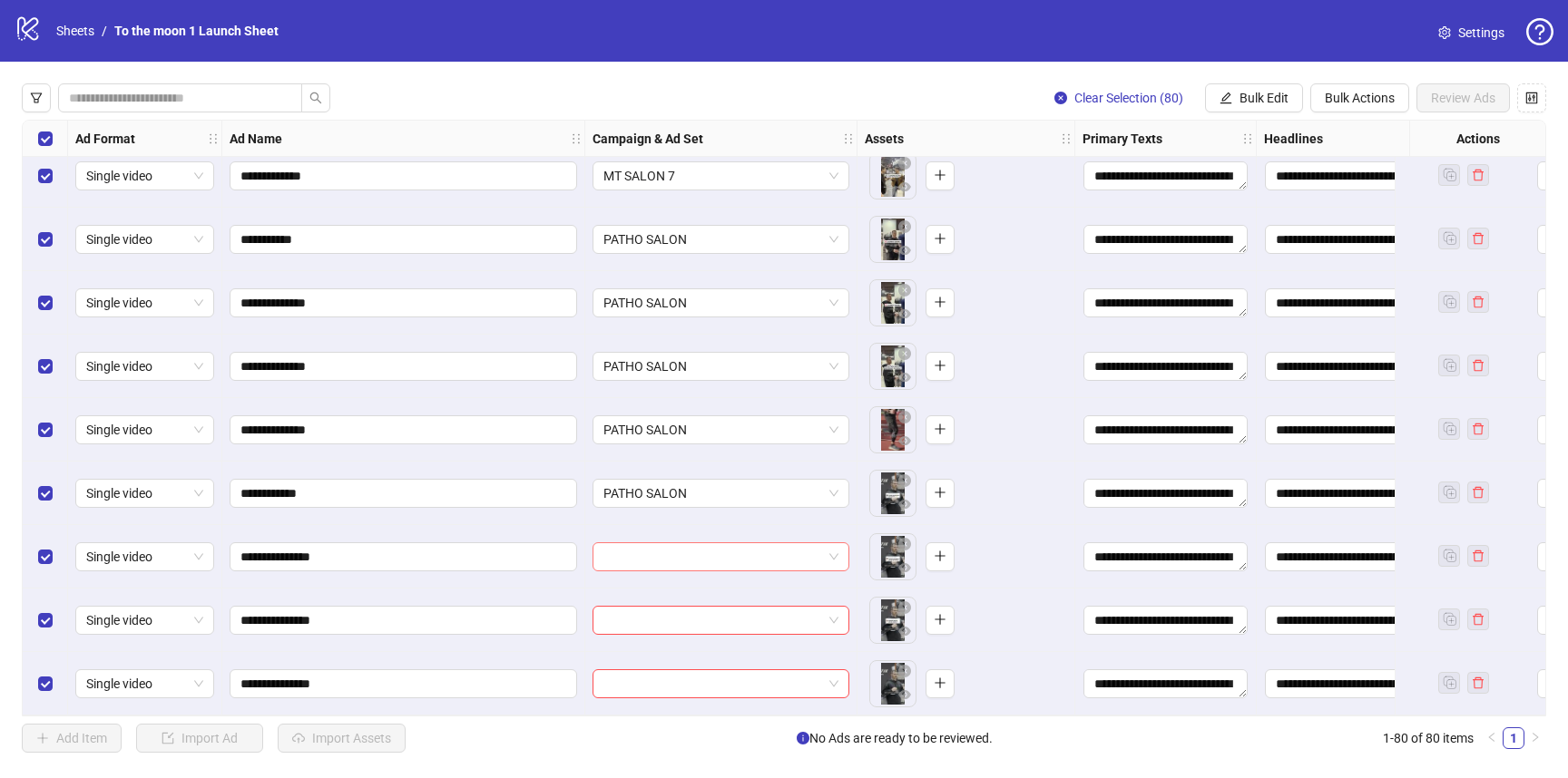
click at [680, 557] on input "search" at bounding box center [712, 557] width 219 height 27
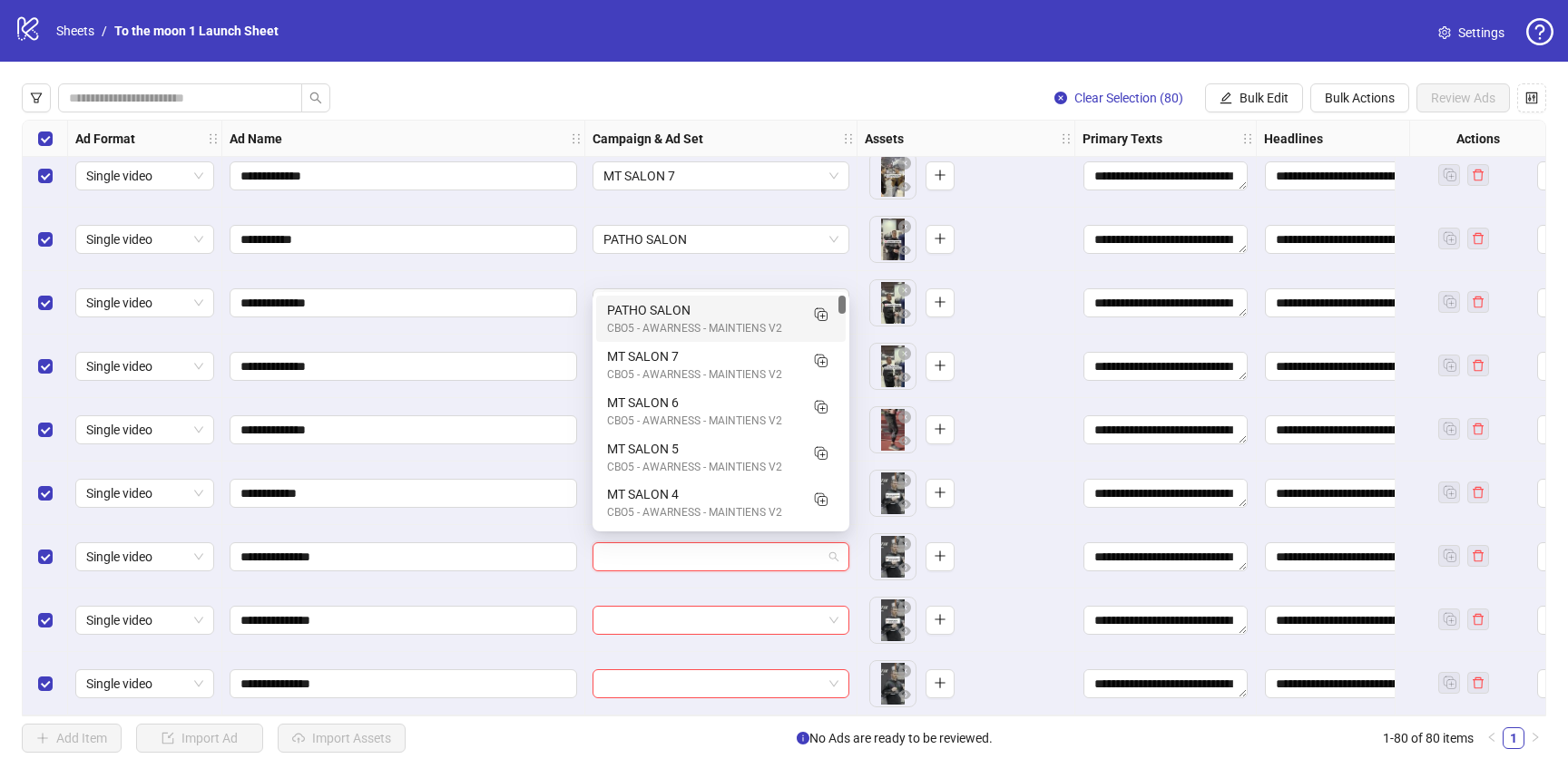
click at [692, 324] on div "CBO5 - AWARNESS - MAINTIENS V2" at bounding box center [703, 329] width 192 height 17
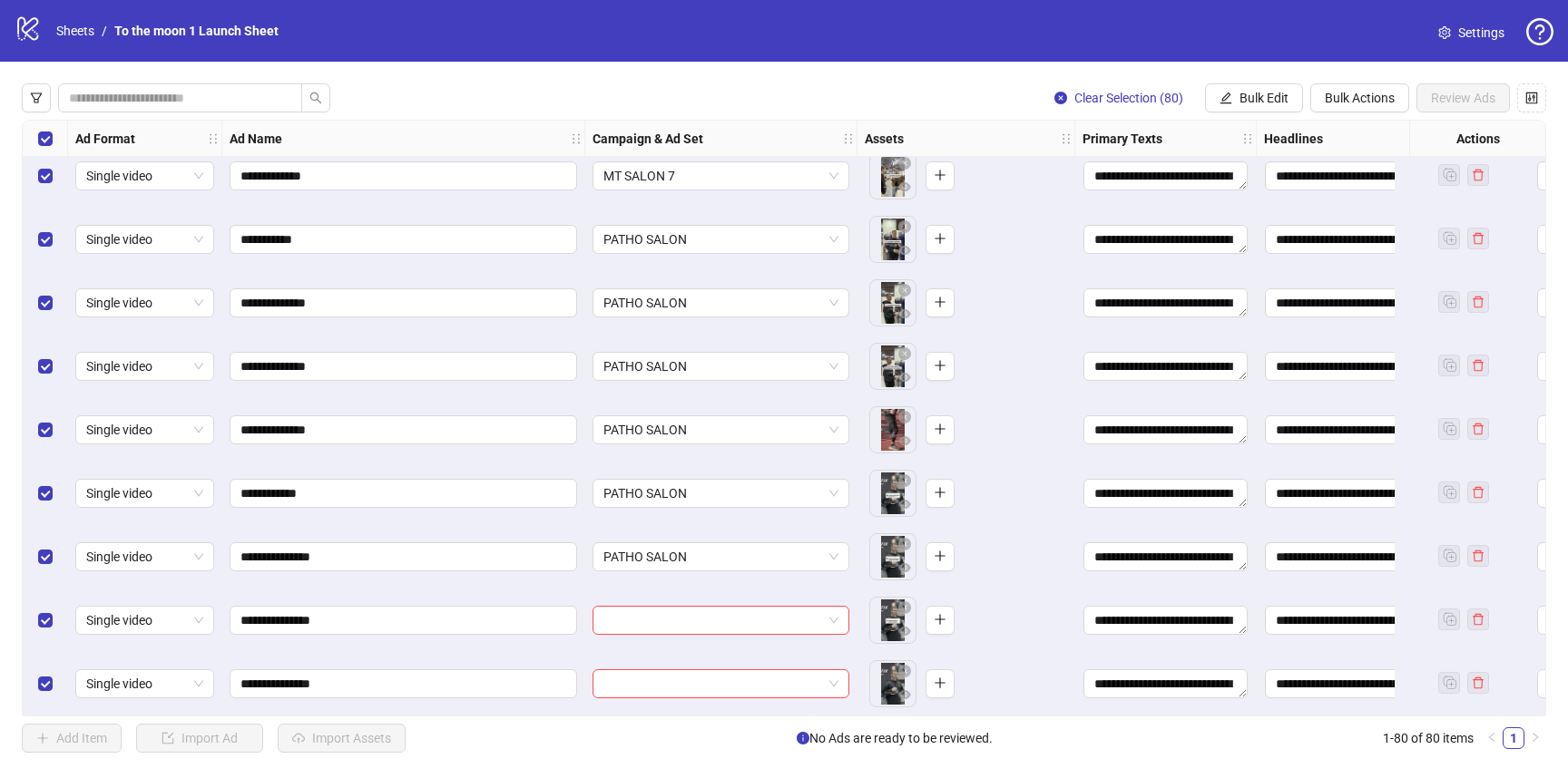
click at [690, 597] on div at bounding box center [721, 620] width 272 height 64
click at [690, 607] on input "search" at bounding box center [712, 620] width 219 height 27
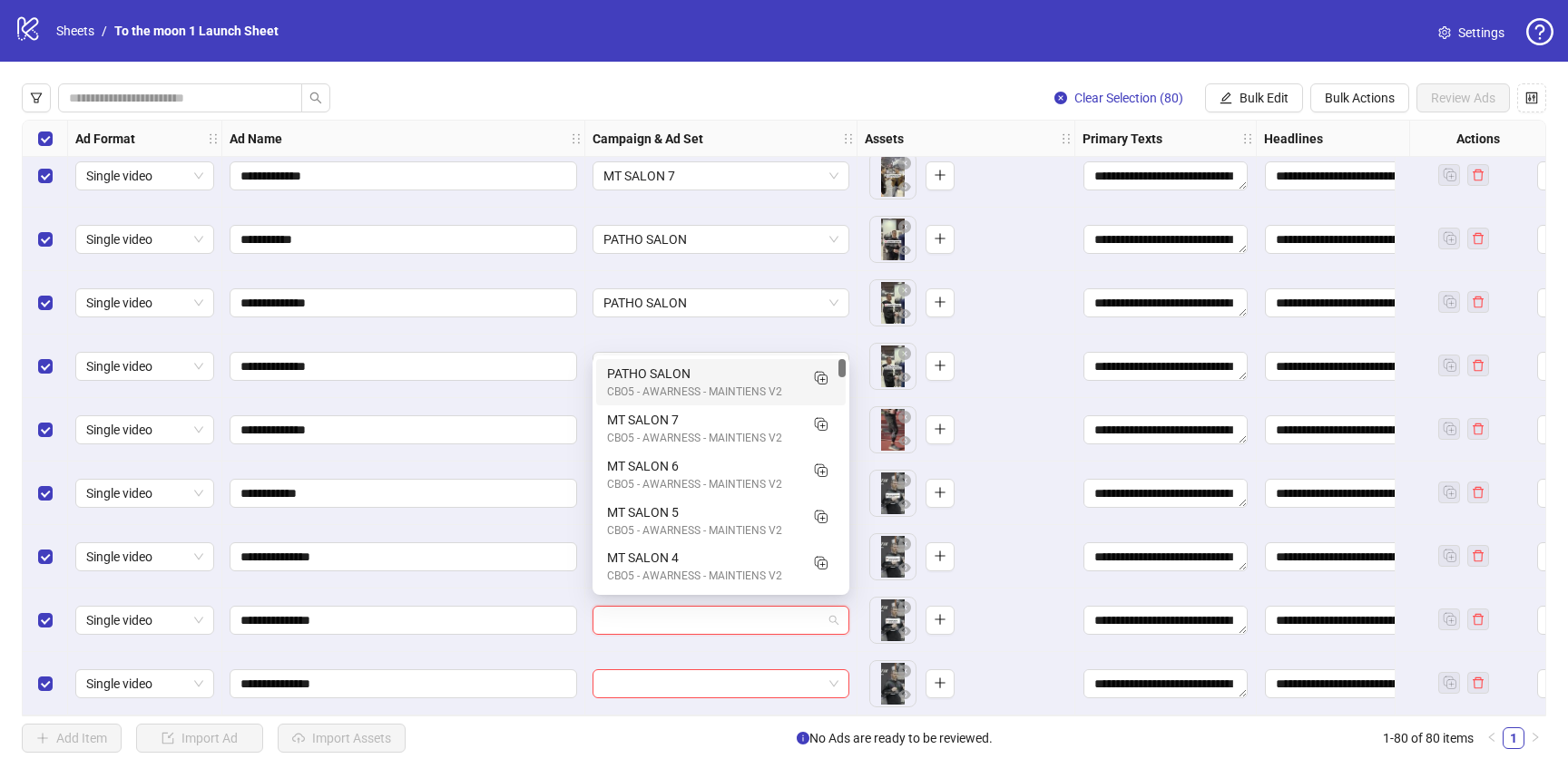
click at [695, 392] on div "CBO5 - AWARNESS - MAINTIENS V2" at bounding box center [703, 393] width 192 height 17
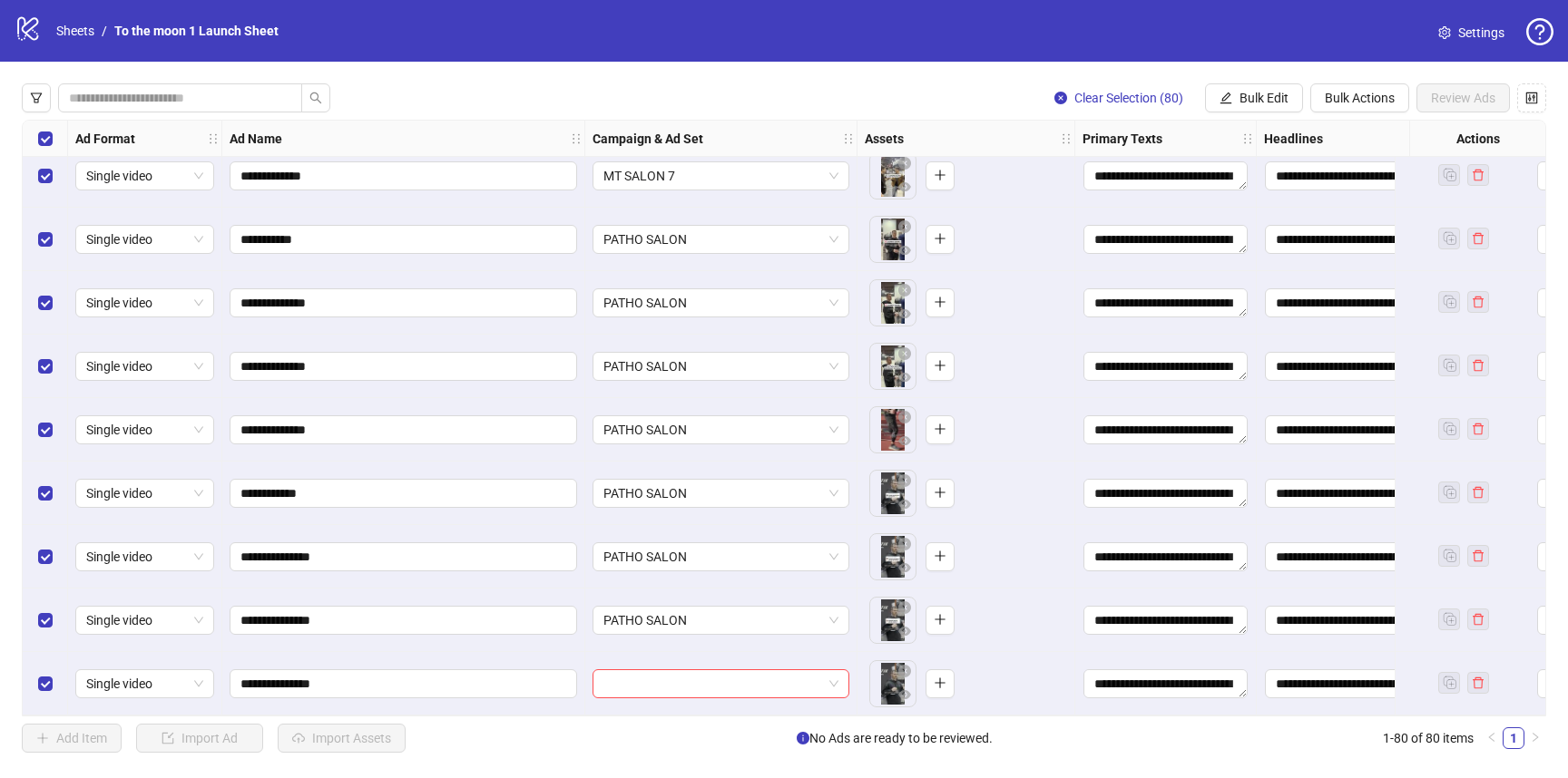
click at [685, 694] on div at bounding box center [721, 684] width 272 height 64
click at [685, 671] on input "search" at bounding box center [712, 684] width 219 height 27
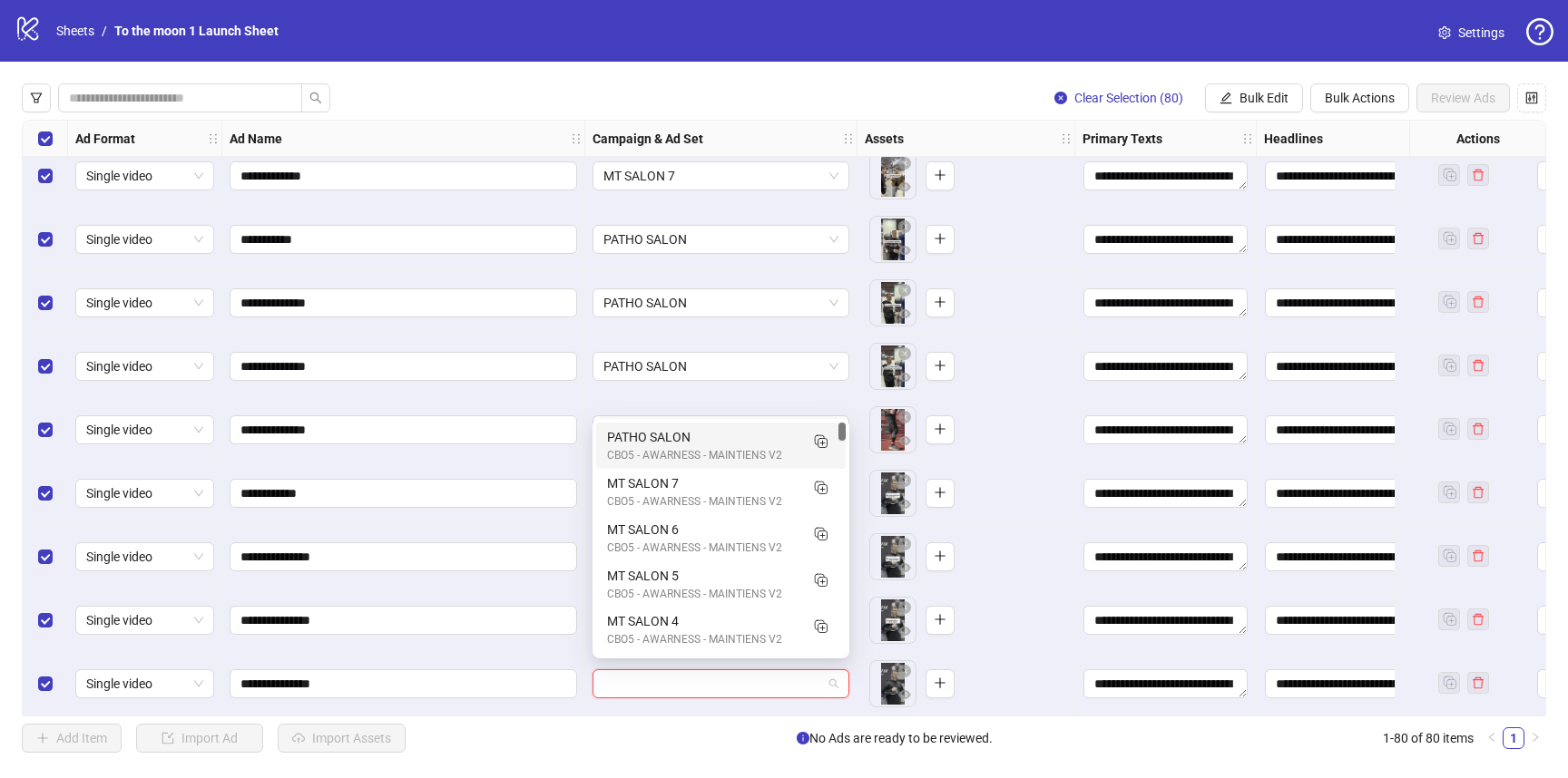
click at [665, 440] on div "PATHO SALON" at bounding box center [703, 437] width 192 height 20
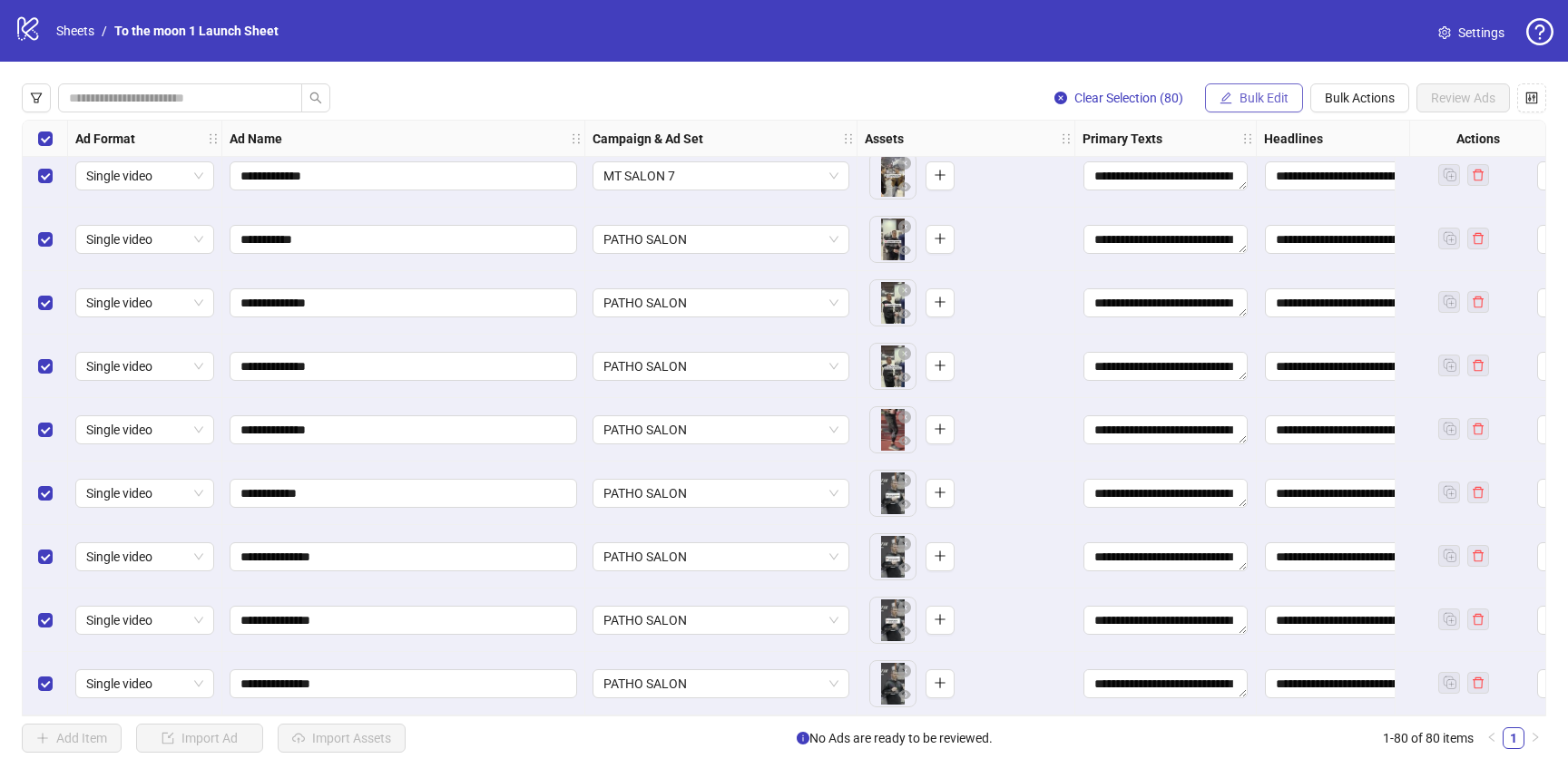
click at [1253, 106] on button "Bulk Edit" at bounding box center [1253, 98] width 98 height 29
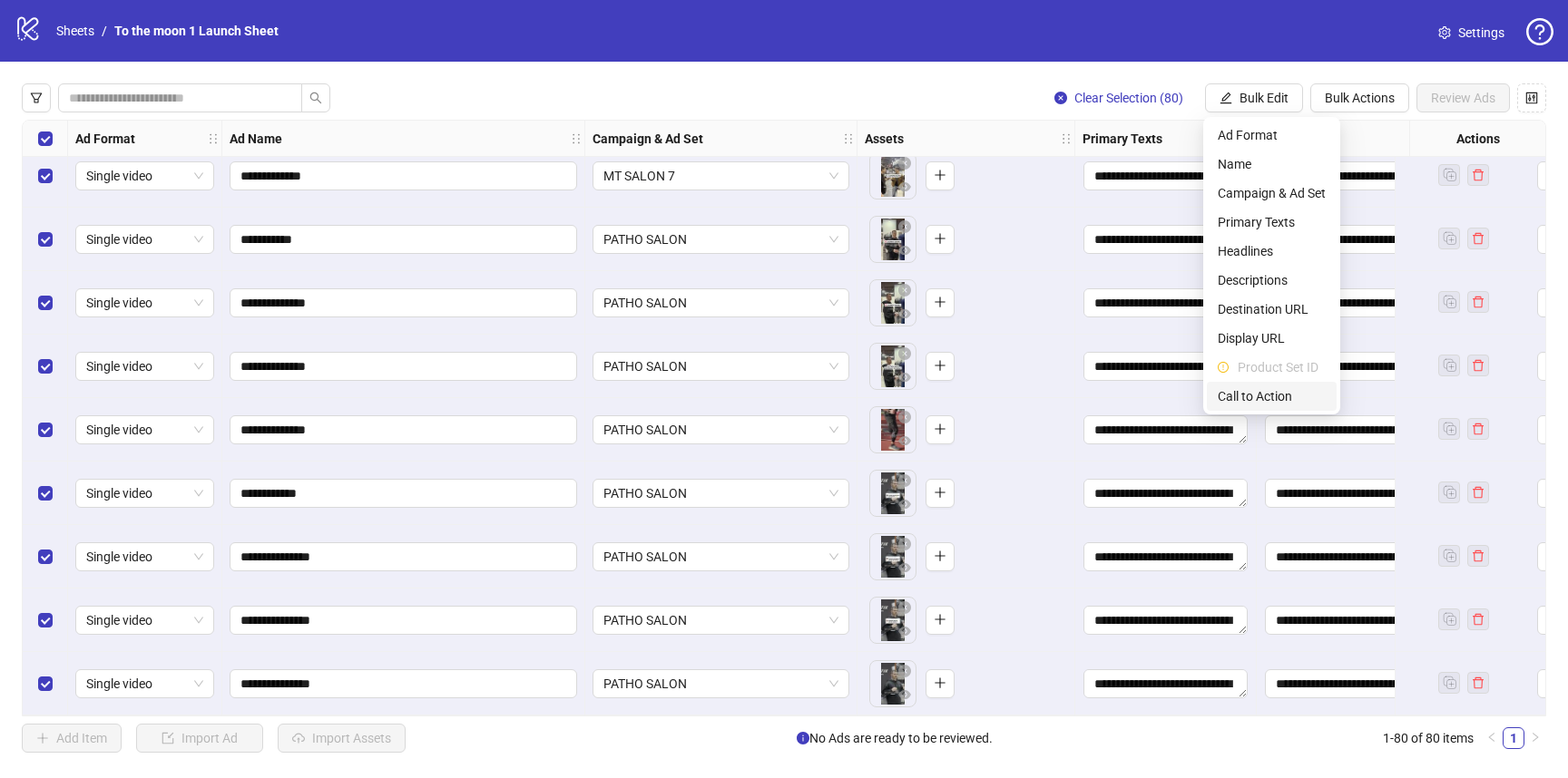
click at [1255, 391] on span "Call to Action" at bounding box center [1272, 396] width 108 height 20
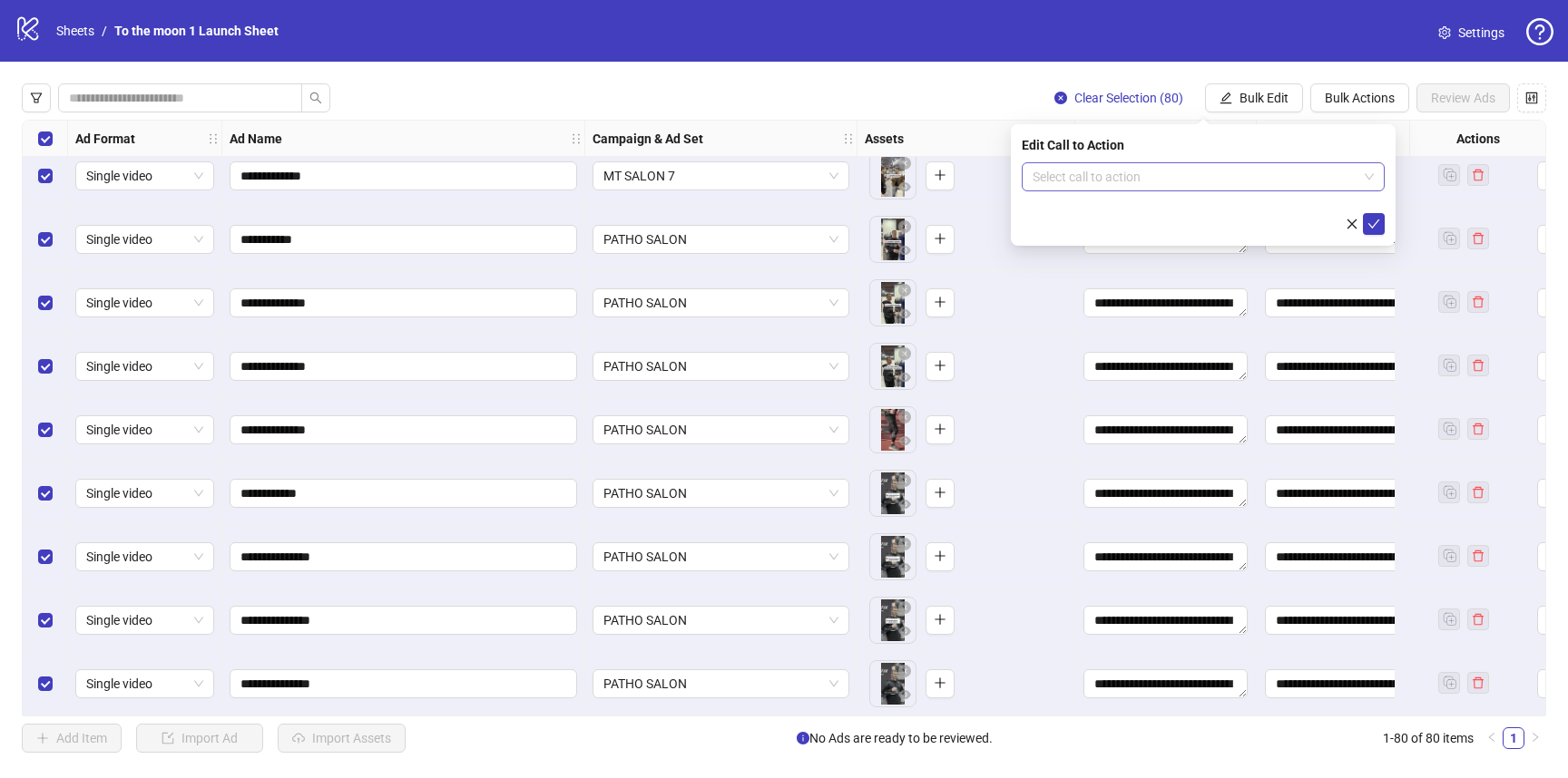
click at [1160, 183] on input "search" at bounding box center [1195, 177] width 325 height 27
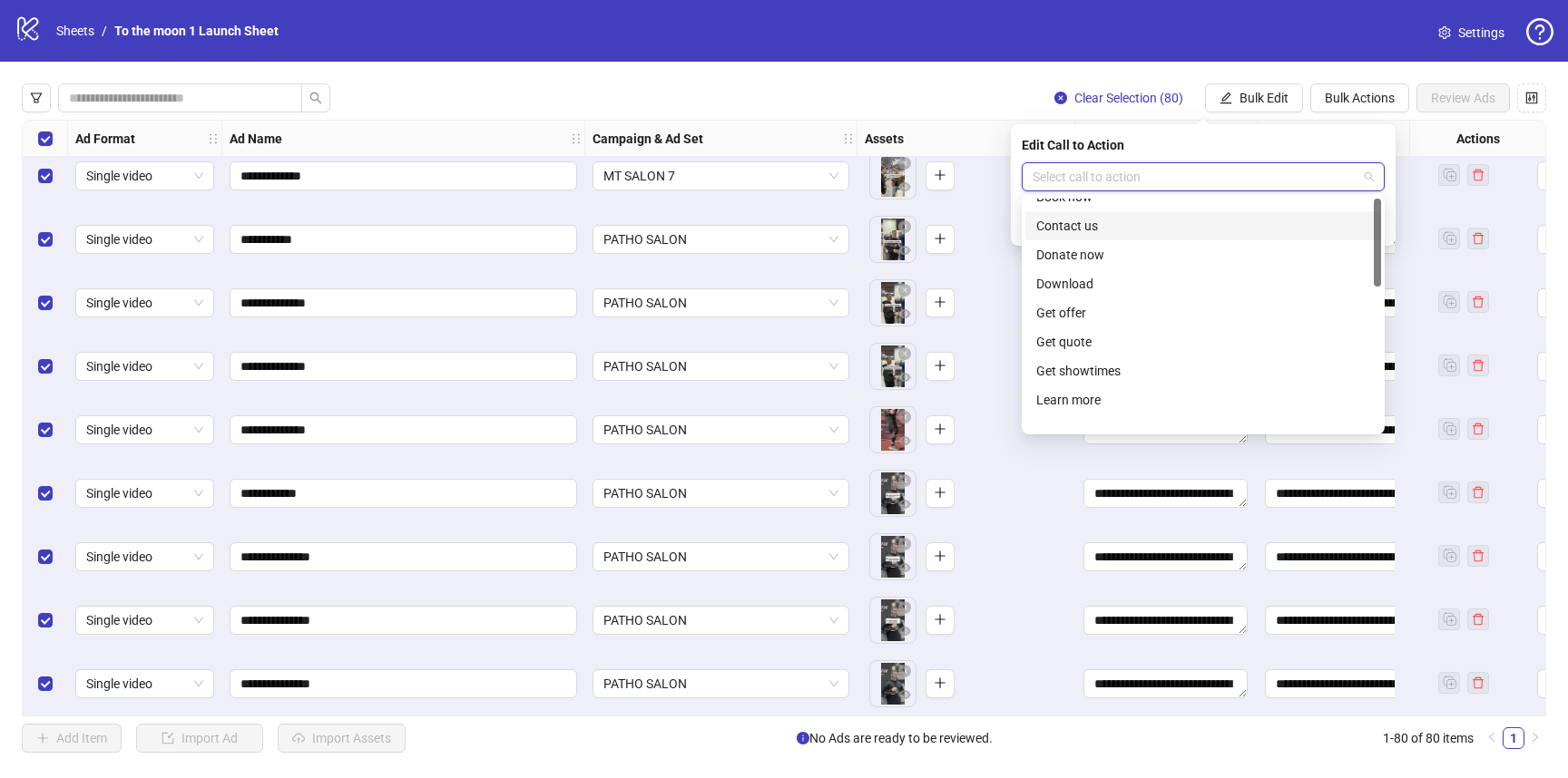
scroll to position [377, 0]
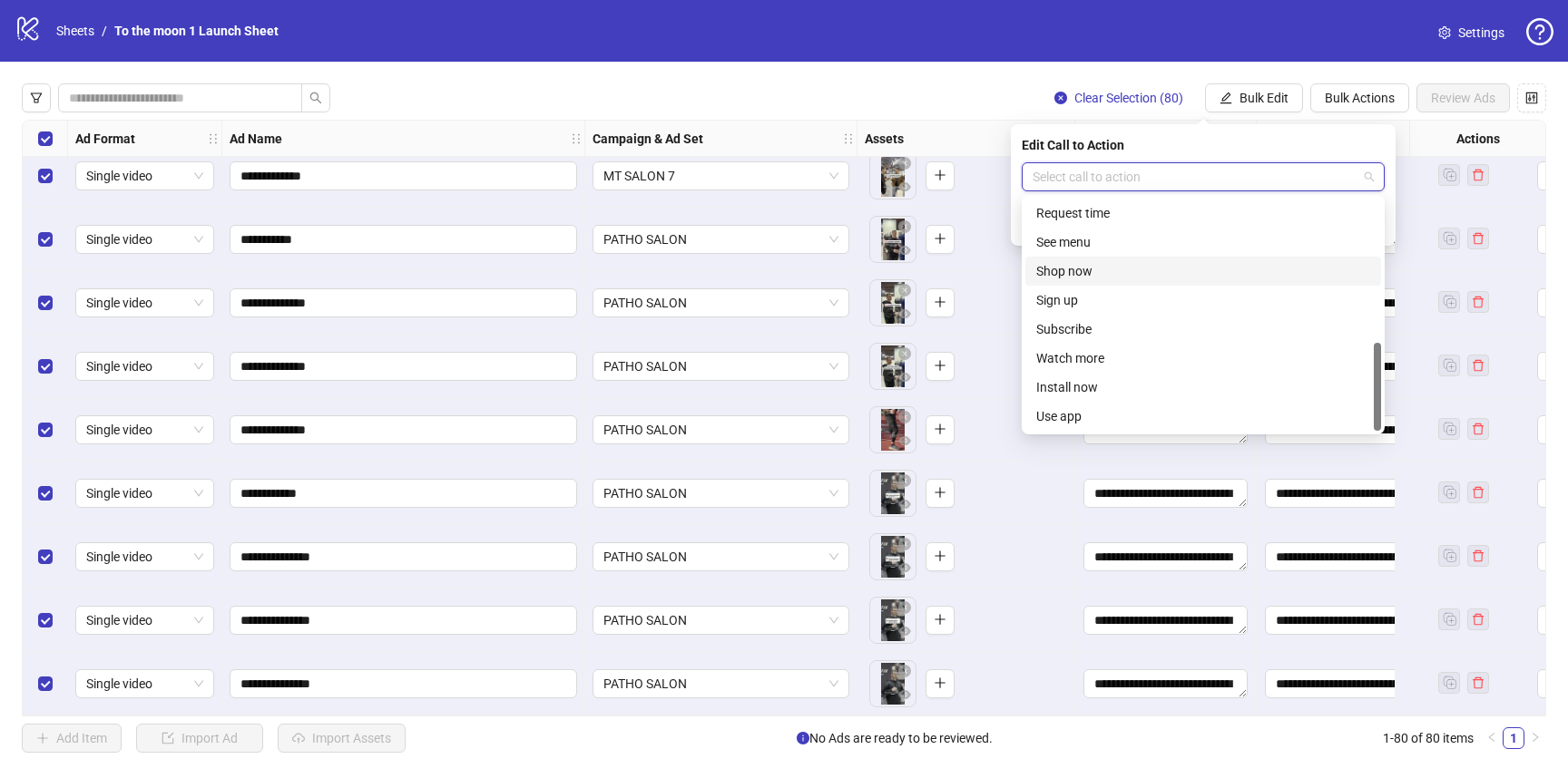
click at [1115, 267] on div "Shop now" at bounding box center [1203, 271] width 334 height 20
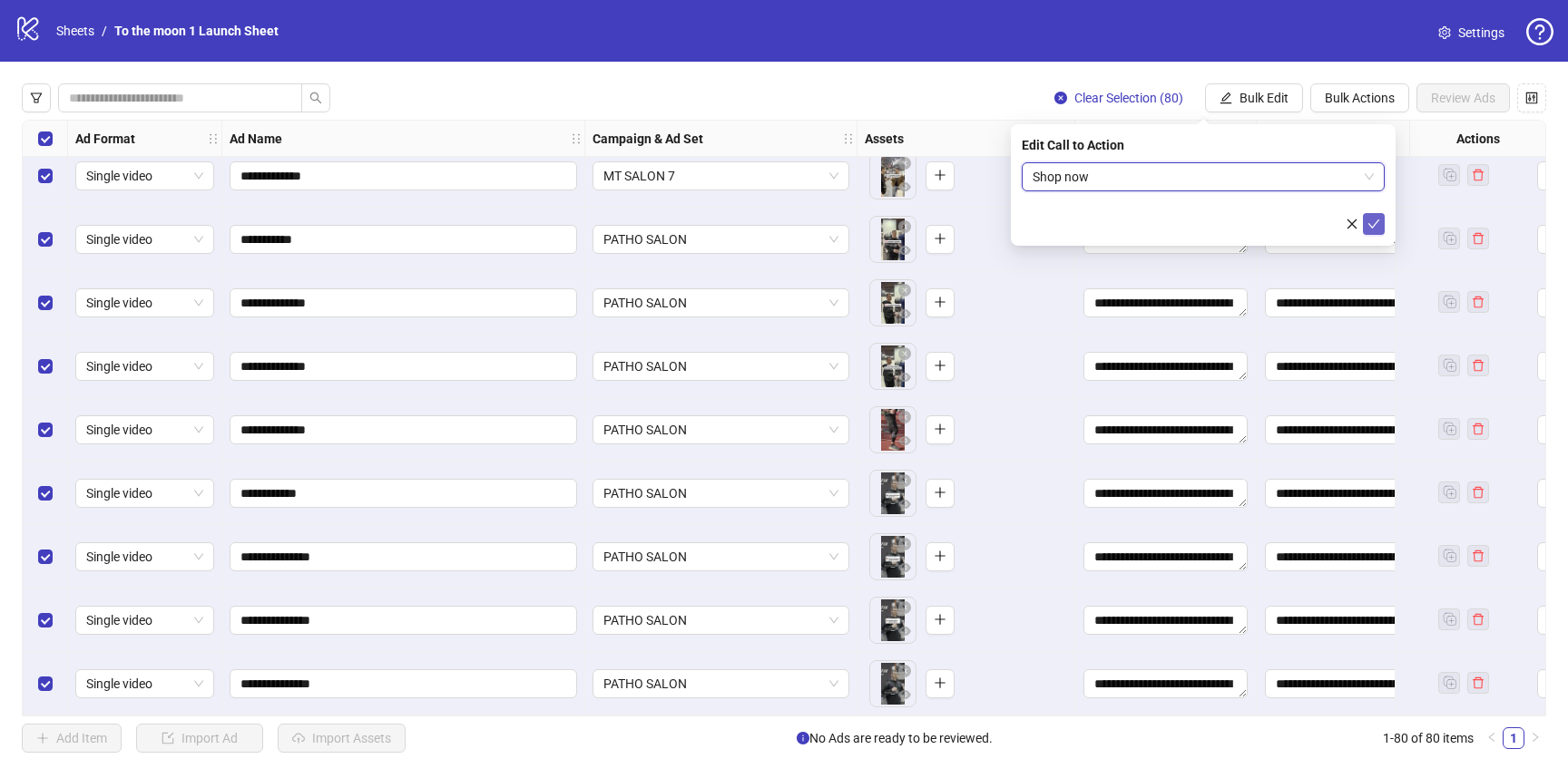
click at [1372, 224] on icon "check" at bounding box center [1373, 224] width 13 height 13
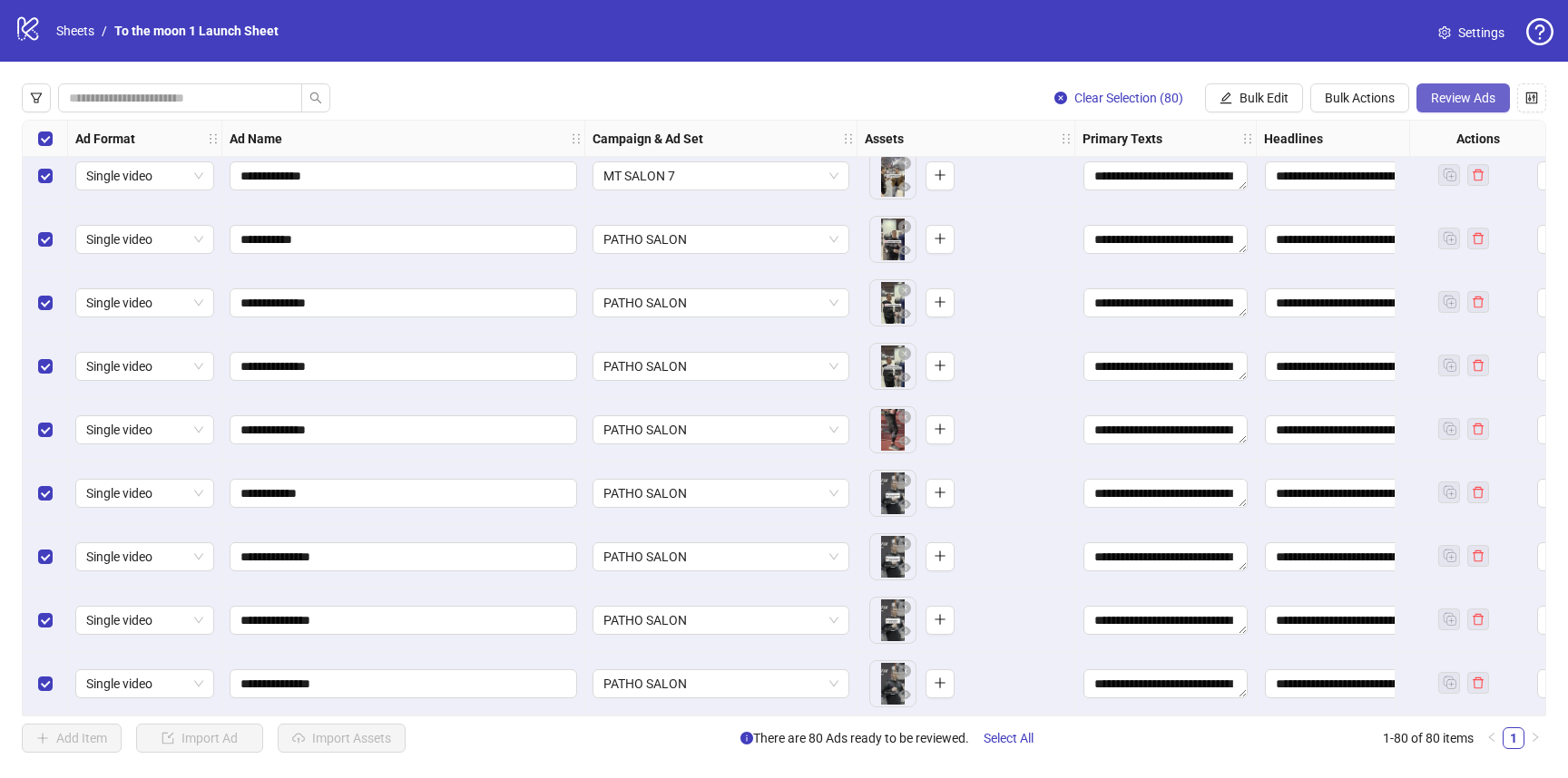
click at [1473, 92] on span "Review Ads" at bounding box center [1462, 98] width 65 height 15
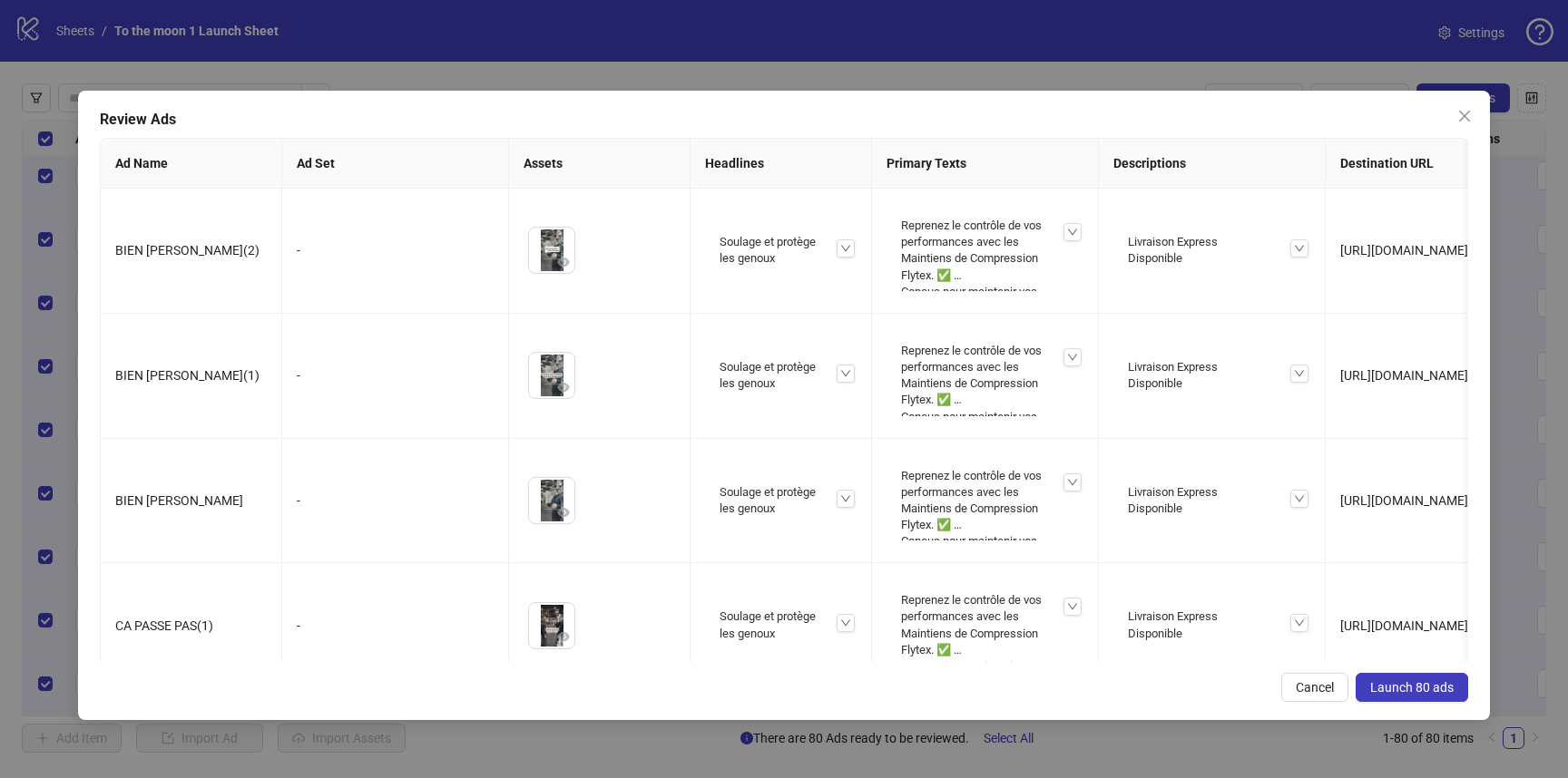
click at [1421, 687] on span "Launch 80 ads" at bounding box center [1412, 687] width 83 height 15
